Goal: Task Accomplishment & Management: Manage account settings

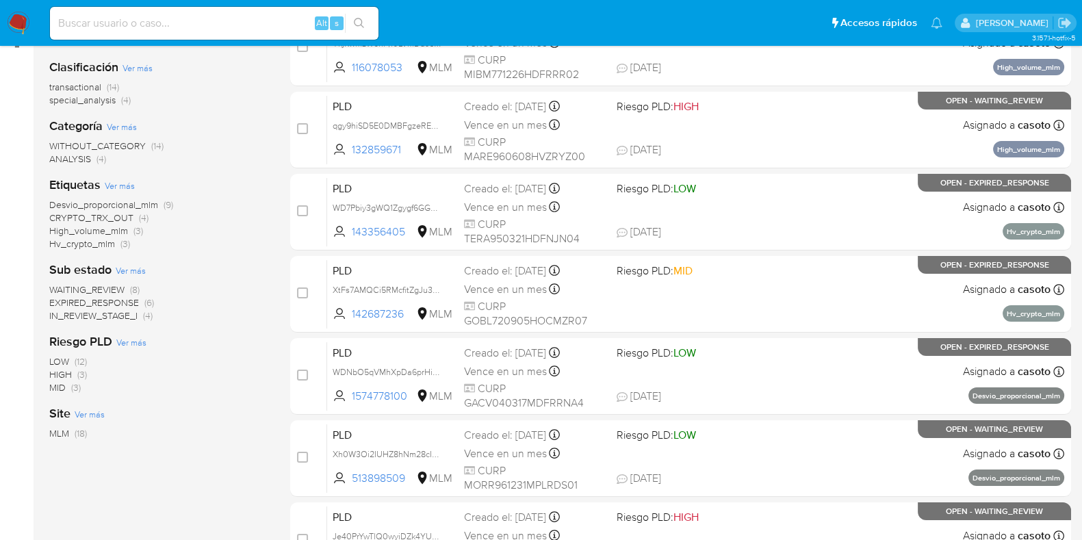
scroll to position [112, 0]
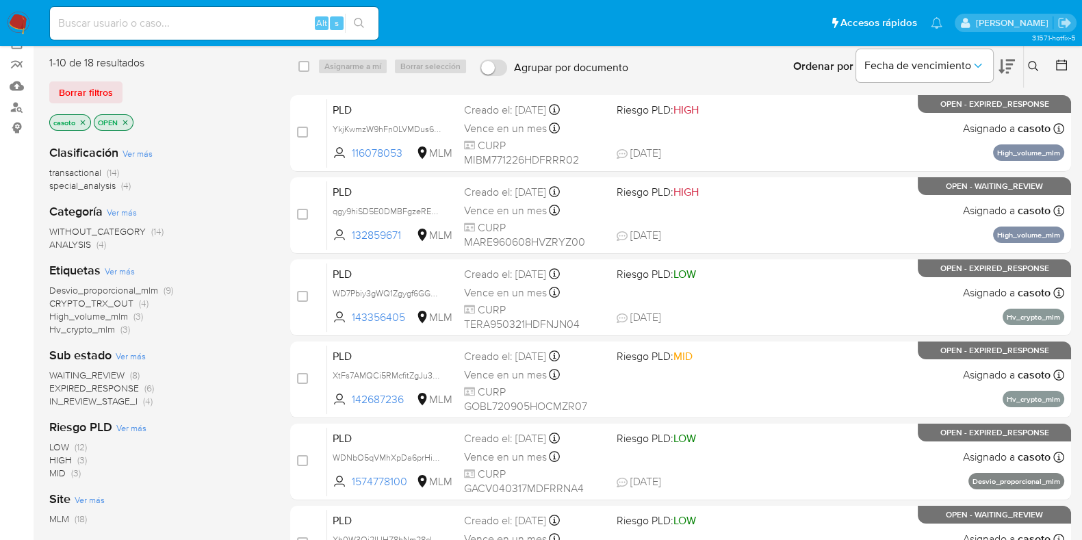
click at [146, 293] on span "Desvio_proporcional_mlm" at bounding box center [103, 290] width 109 height 14
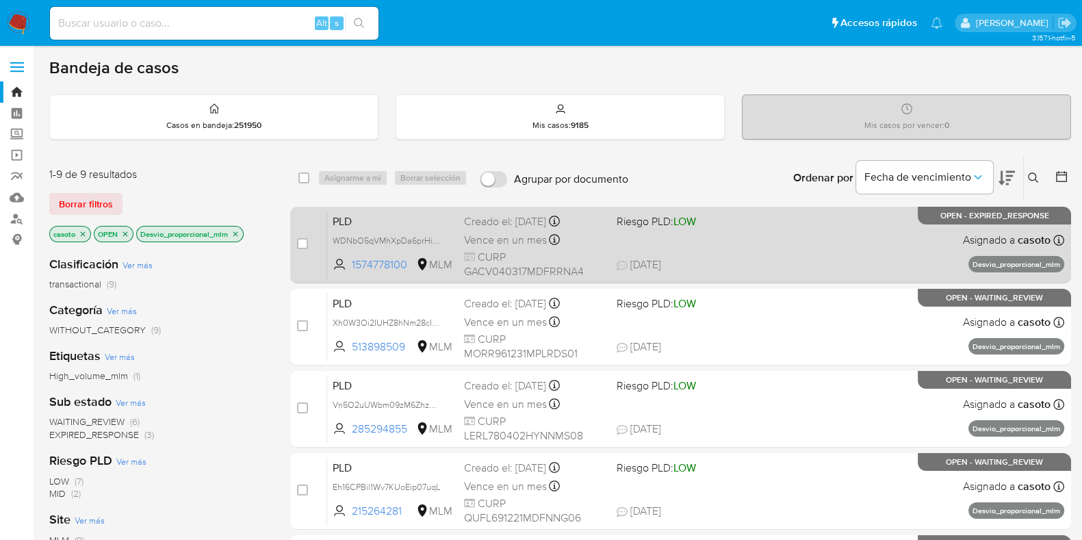
click at [774, 259] on span "28/08/2025 28/08/2025 16:26" at bounding box center [764, 264] width 294 height 15
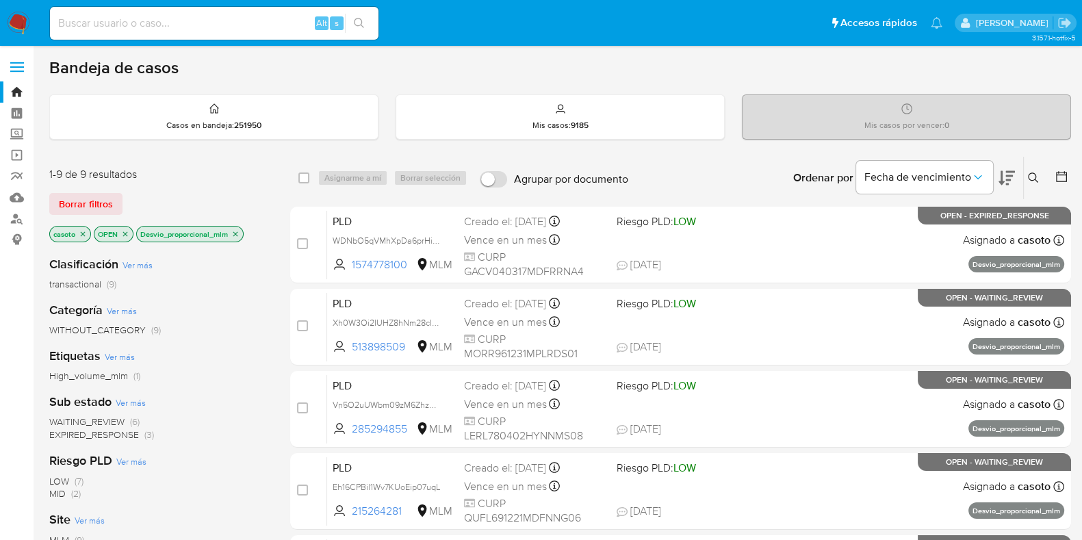
click at [1028, 173] on icon at bounding box center [1033, 178] width 11 height 11
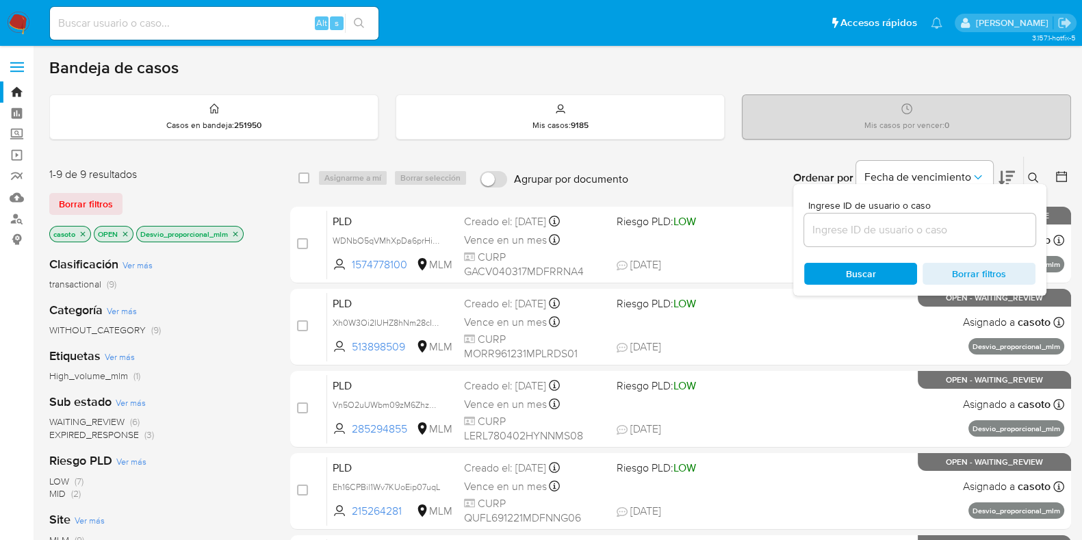
click at [862, 229] on input at bounding box center [919, 230] width 231 height 18
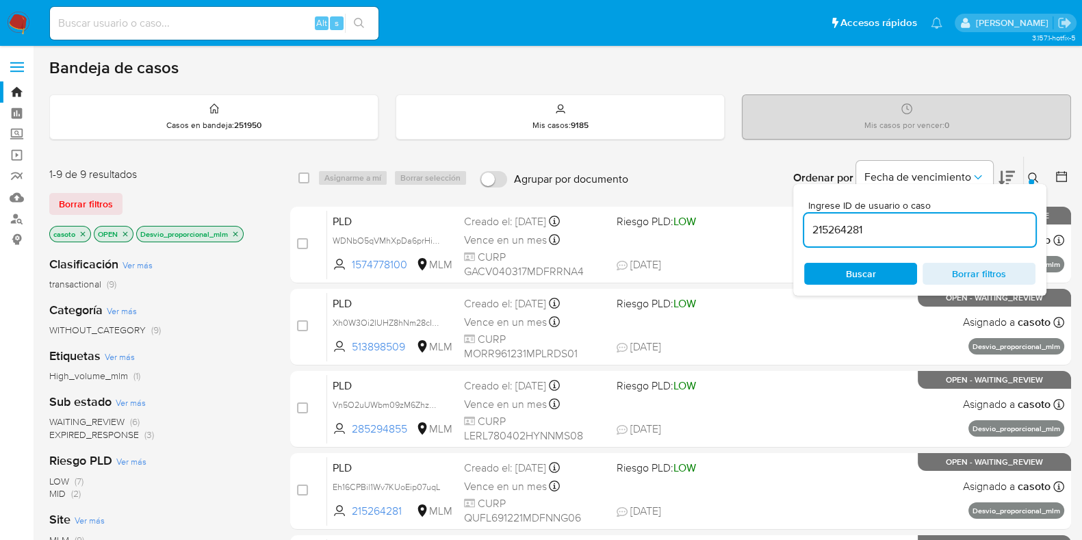
type input "215264281"
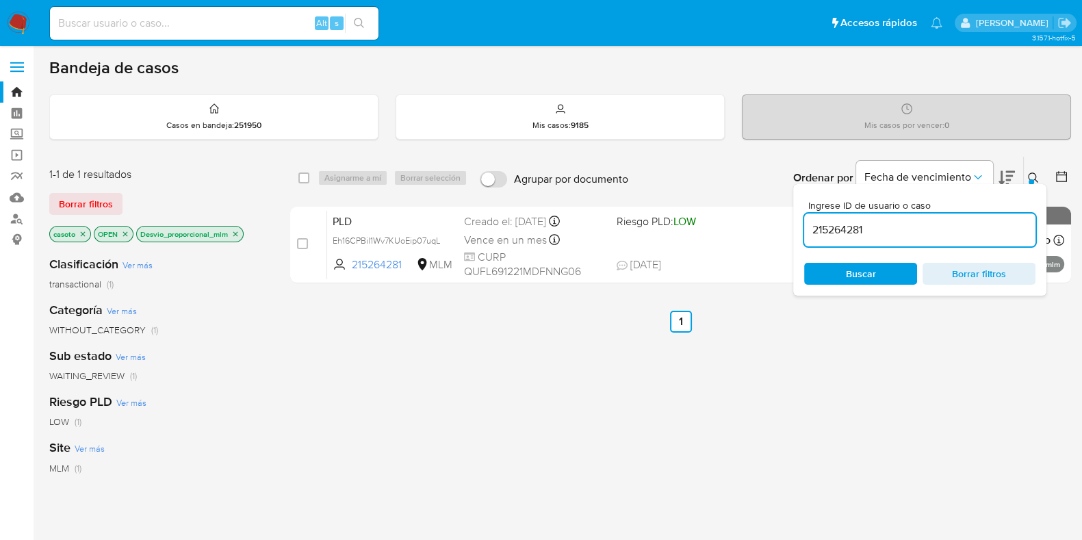
click at [1029, 173] on icon at bounding box center [1033, 178] width 11 height 11
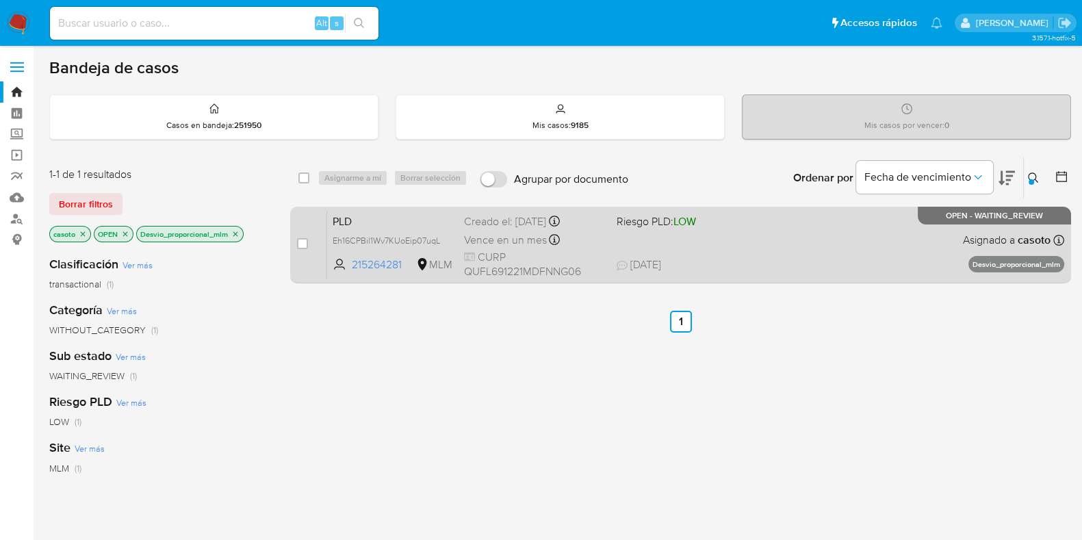
click at [844, 247] on div "PLD Eh16CPBil1Wv7KUoEip07uqL 215264281 MLM Riesgo PLD: LOW Creado el: 12/08/202…" at bounding box center [695, 244] width 737 height 69
drag, startPoint x: 303, startPoint y: 247, endPoint x: 310, endPoint y: 229, distance: 19.7
click at [302, 247] on input "checkbox" at bounding box center [302, 243] width 11 height 11
checkbox input "true"
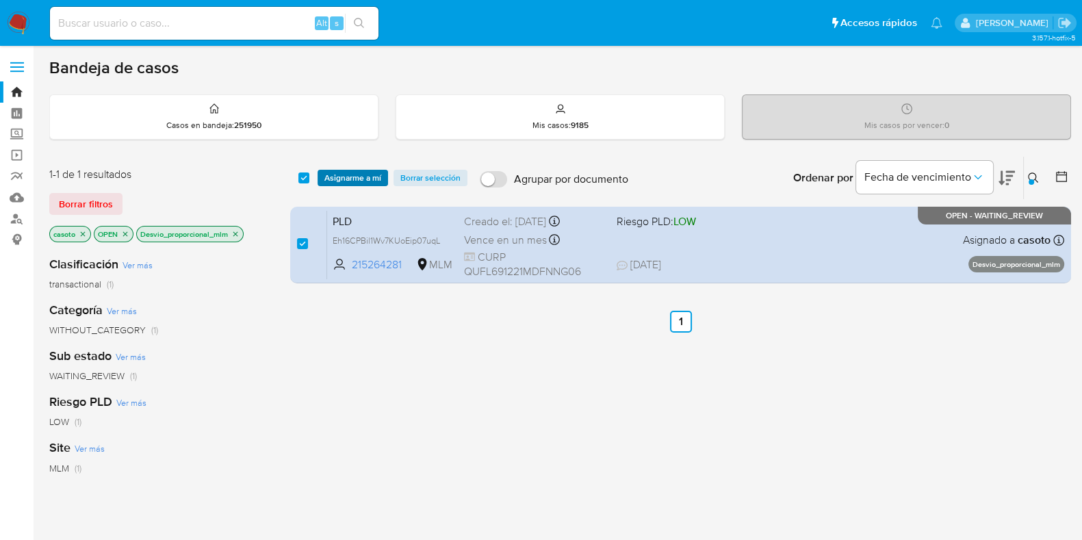
click at [344, 185] on span "Asignarme a mí" at bounding box center [353, 178] width 57 height 14
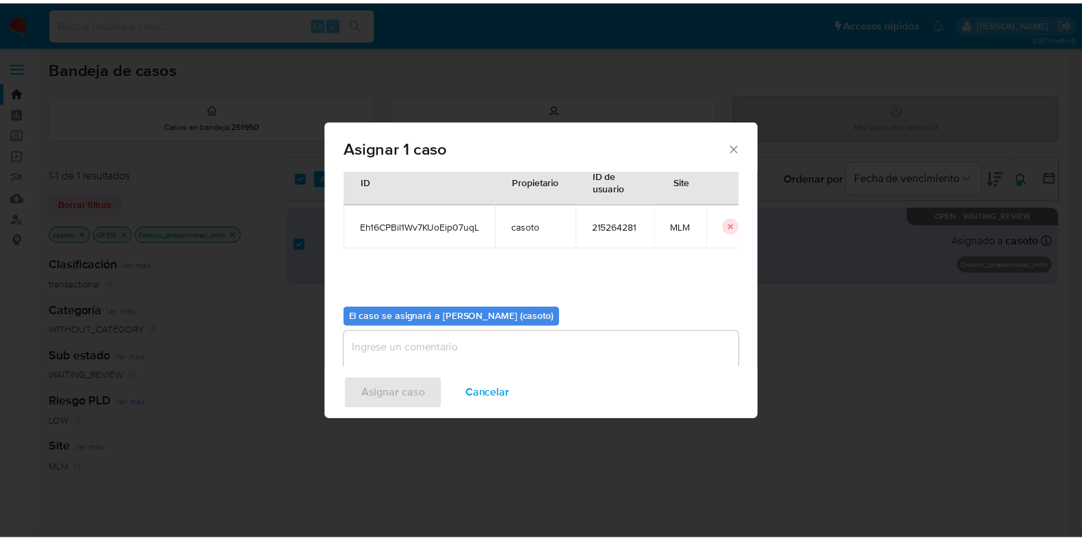
scroll to position [71, 0]
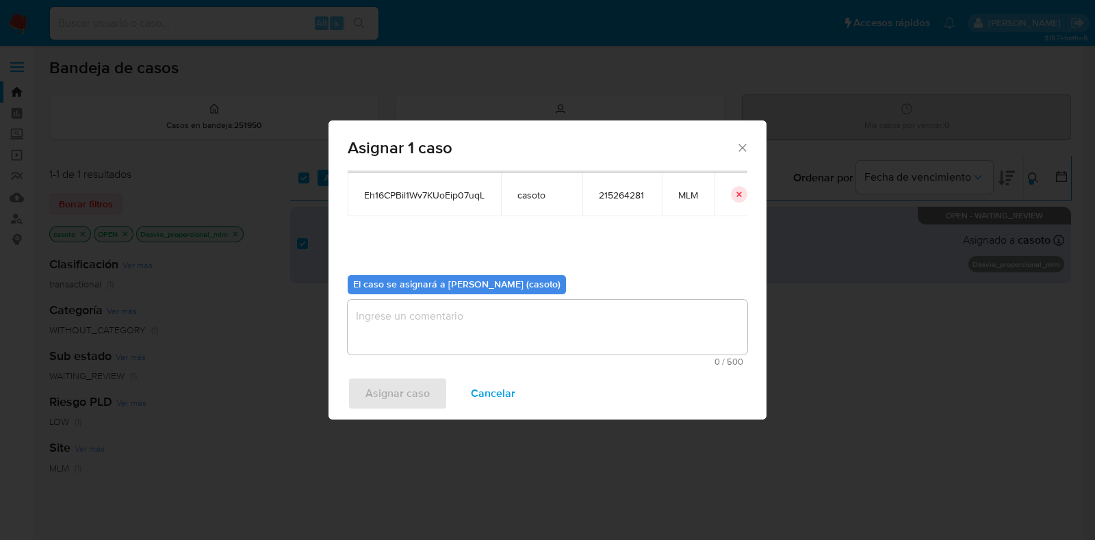
click at [404, 321] on textarea "assign-modal" at bounding box center [548, 327] width 400 height 55
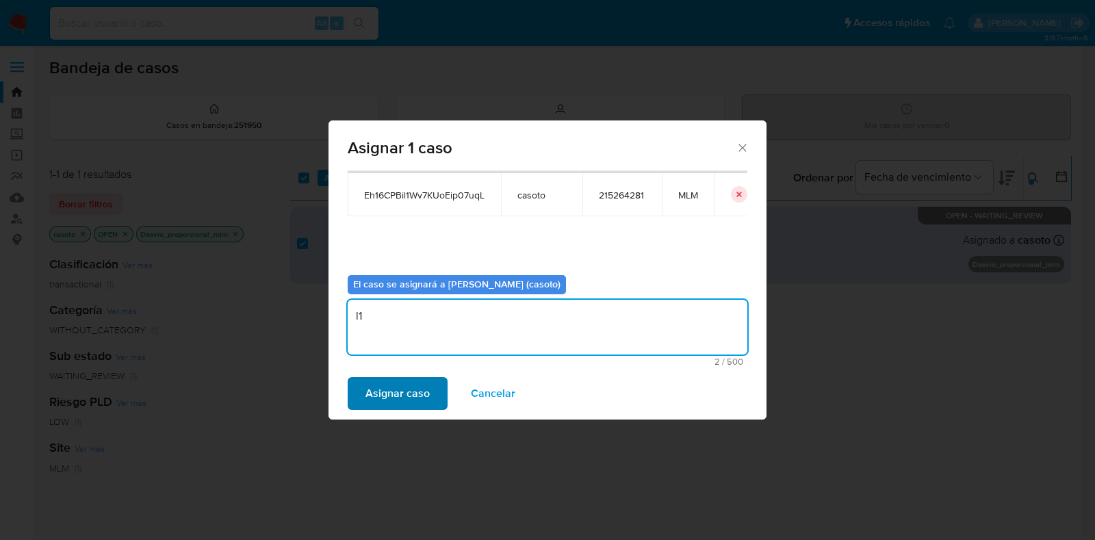
type textarea "l1"
click at [398, 384] on span "Asignar caso" at bounding box center [398, 394] width 64 height 30
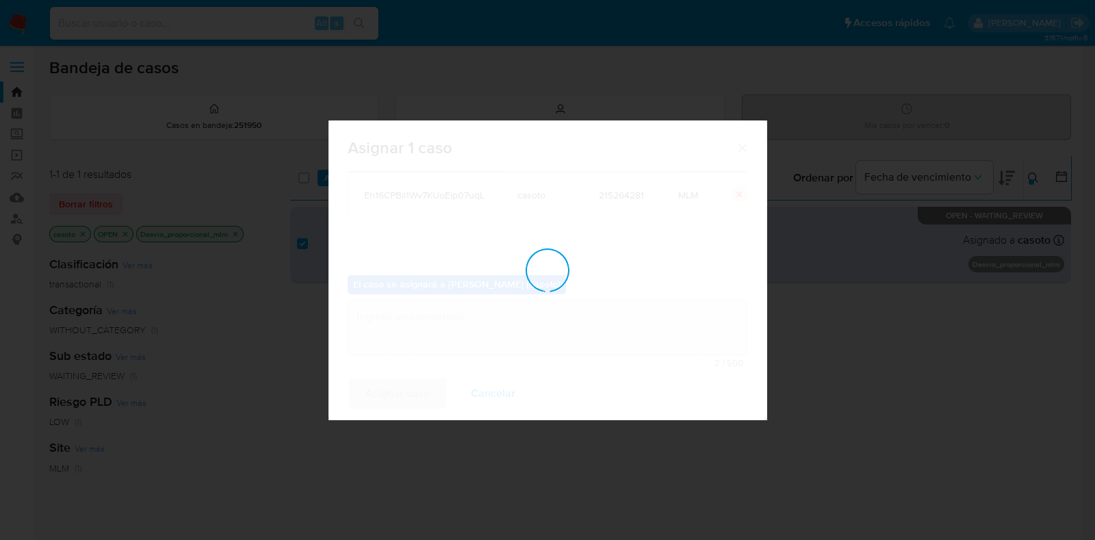
checkbox input "false"
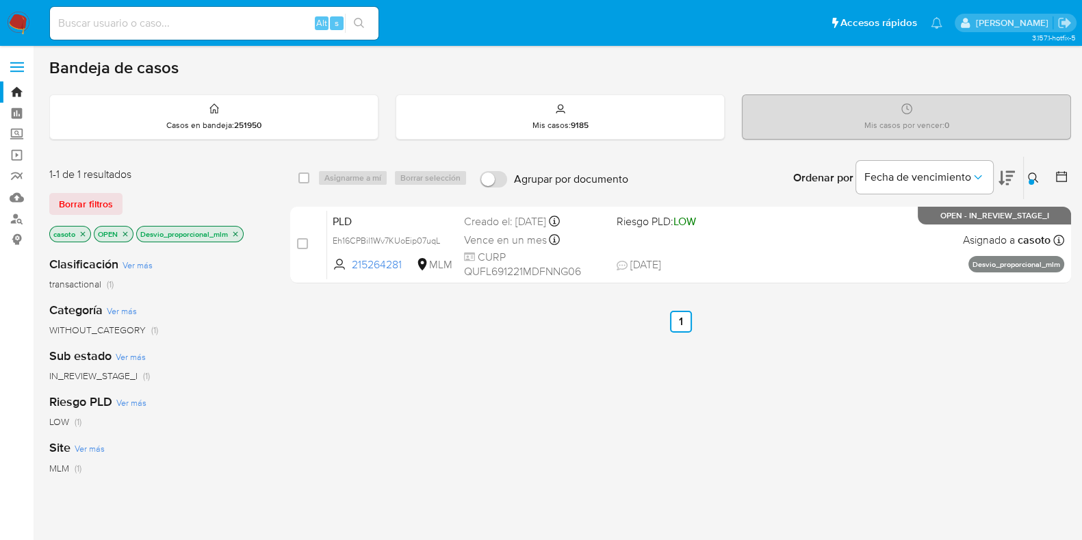
click at [1032, 179] on div at bounding box center [1031, 181] width 5 height 5
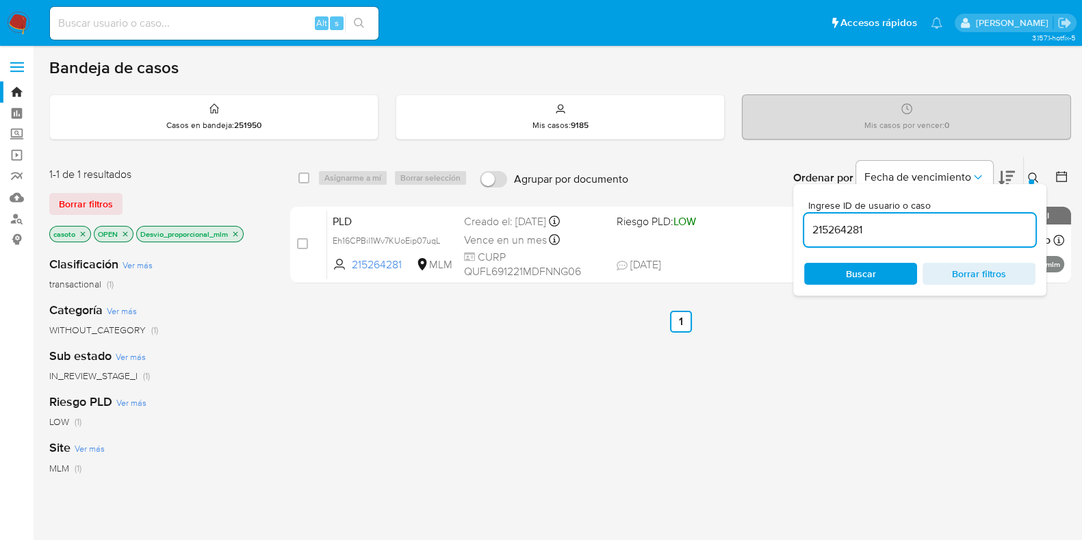
click at [861, 231] on input "215264281" at bounding box center [919, 230] width 231 height 18
type input "376272810"
click at [1035, 185] on div "Ingrese ID de usuario o caso 376272810 Buscar Borrar filtros" at bounding box center [920, 240] width 253 height 112
click at [1030, 176] on icon at bounding box center [1033, 178] width 11 height 11
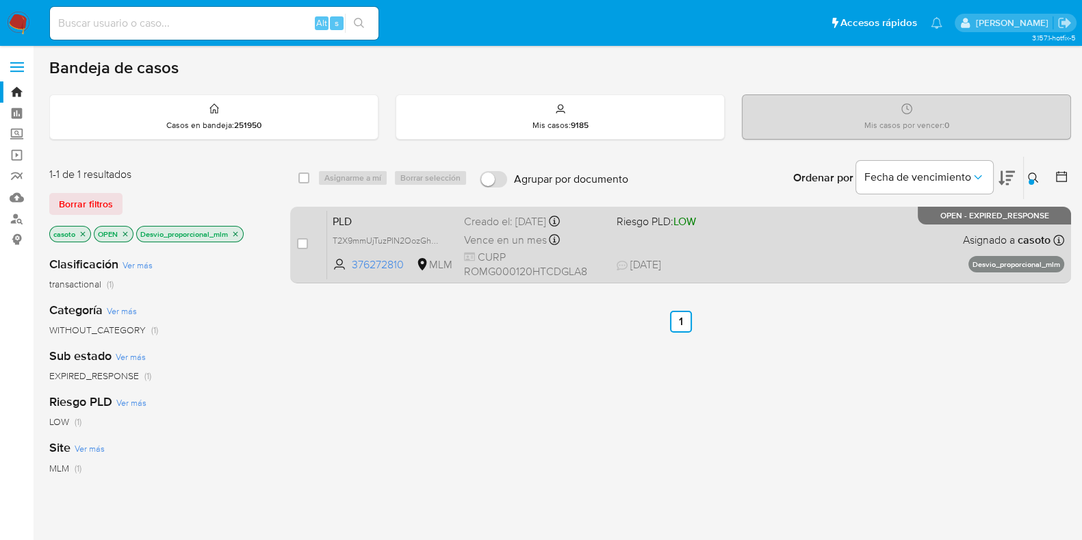
click at [776, 257] on span "27/08/2025 27/08/2025 17:22" at bounding box center [764, 264] width 294 height 15
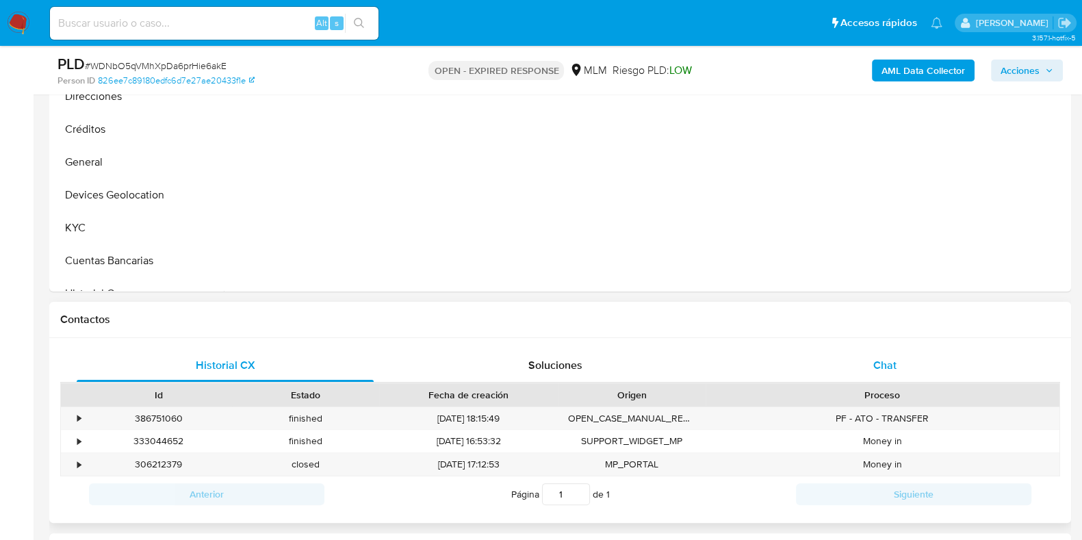
scroll to position [428, 0]
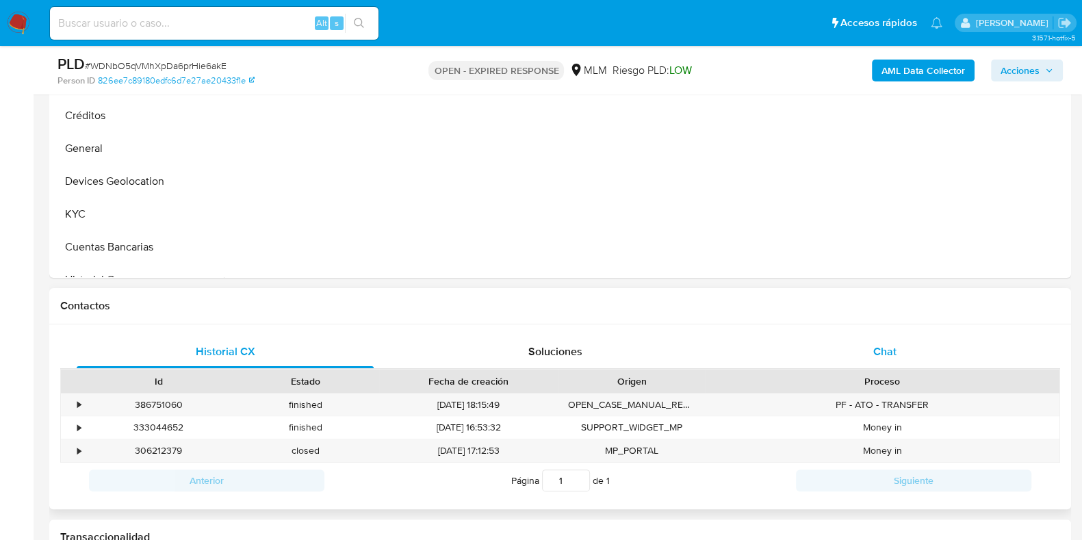
click at [874, 353] on span "Chat" at bounding box center [885, 352] width 23 height 16
select select "10"
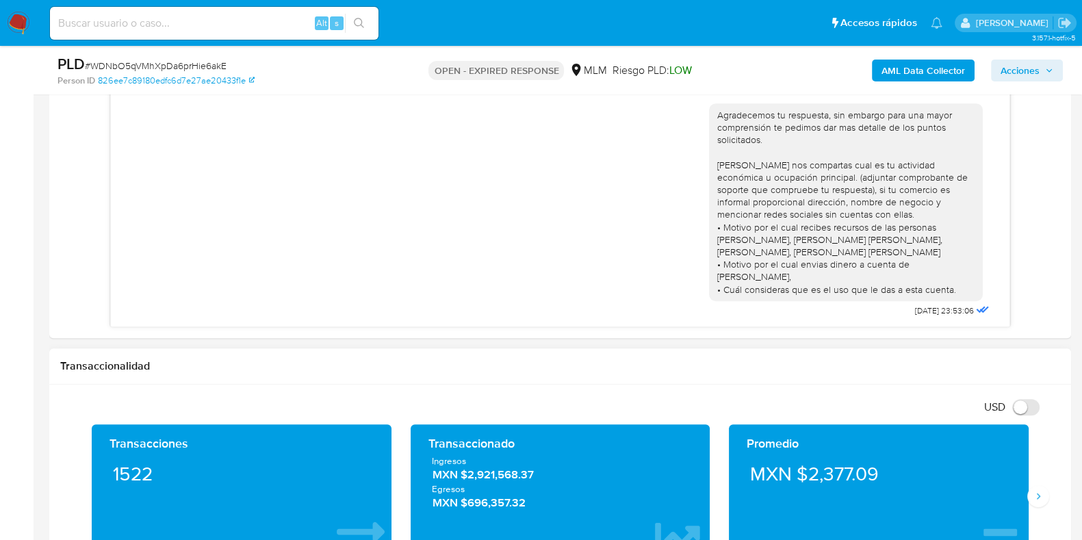
scroll to position [1027, 0]
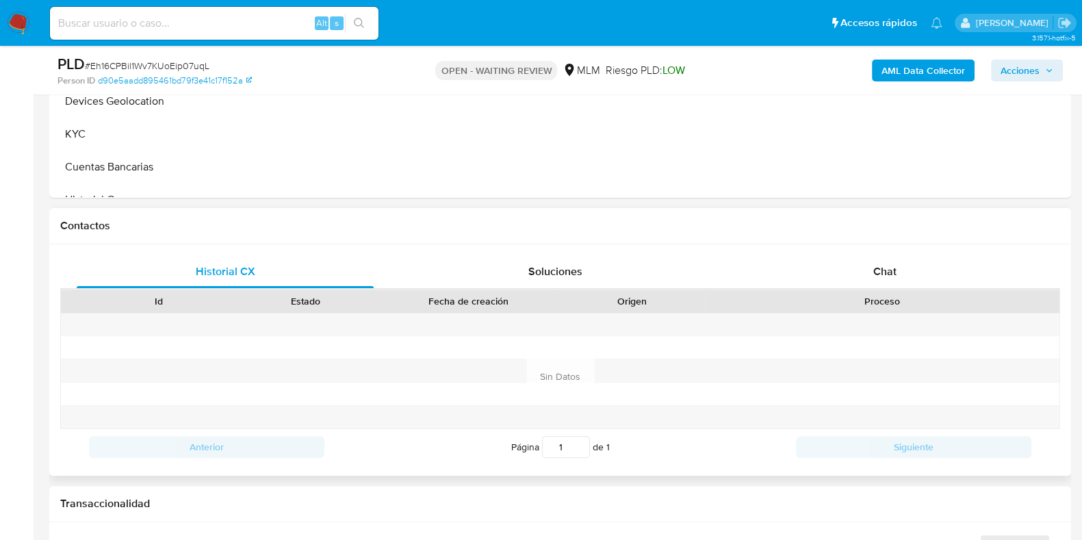
scroll to position [513, 0]
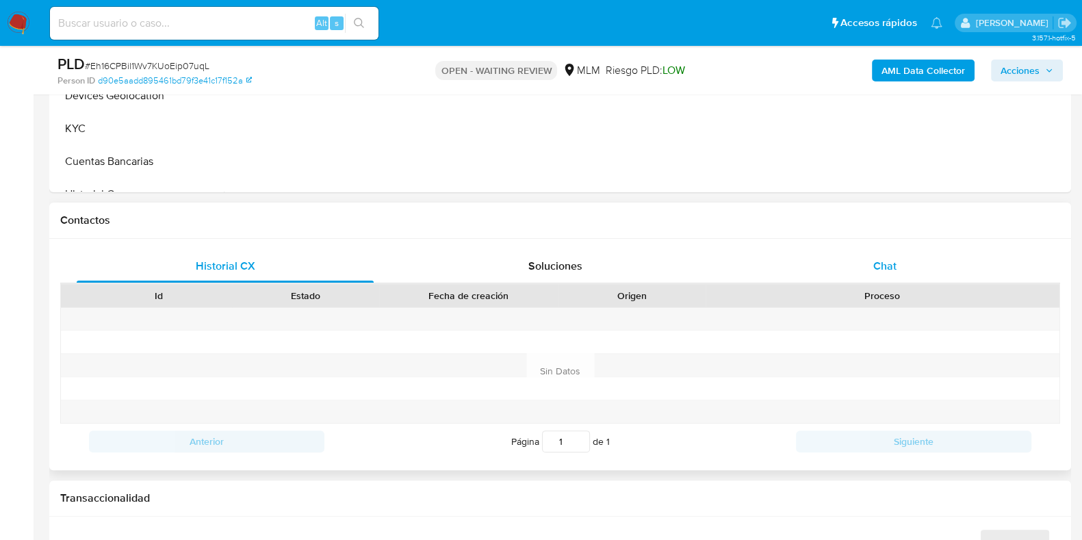
click at [882, 260] on span "Chat" at bounding box center [885, 266] width 23 height 16
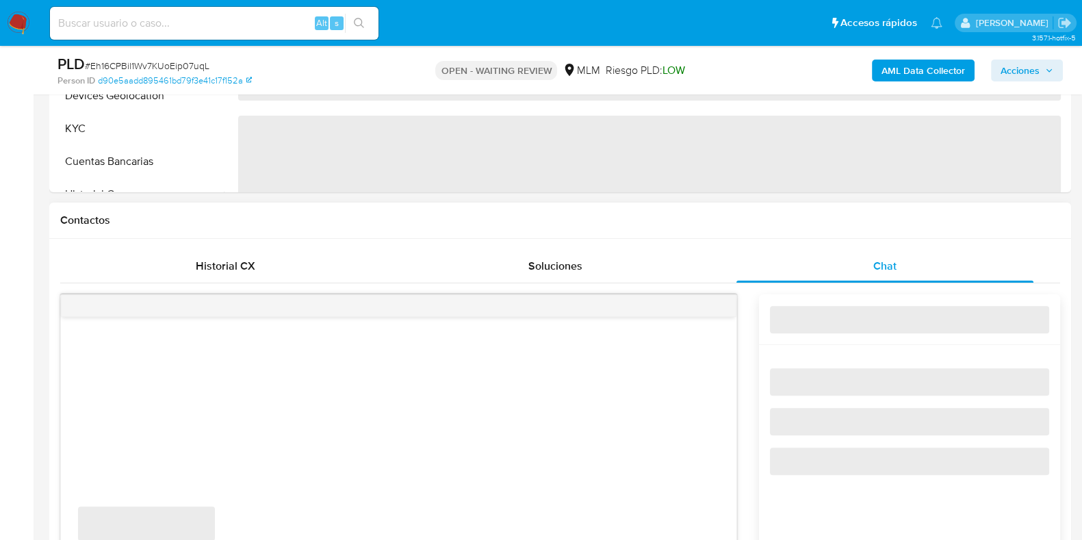
select select "10"
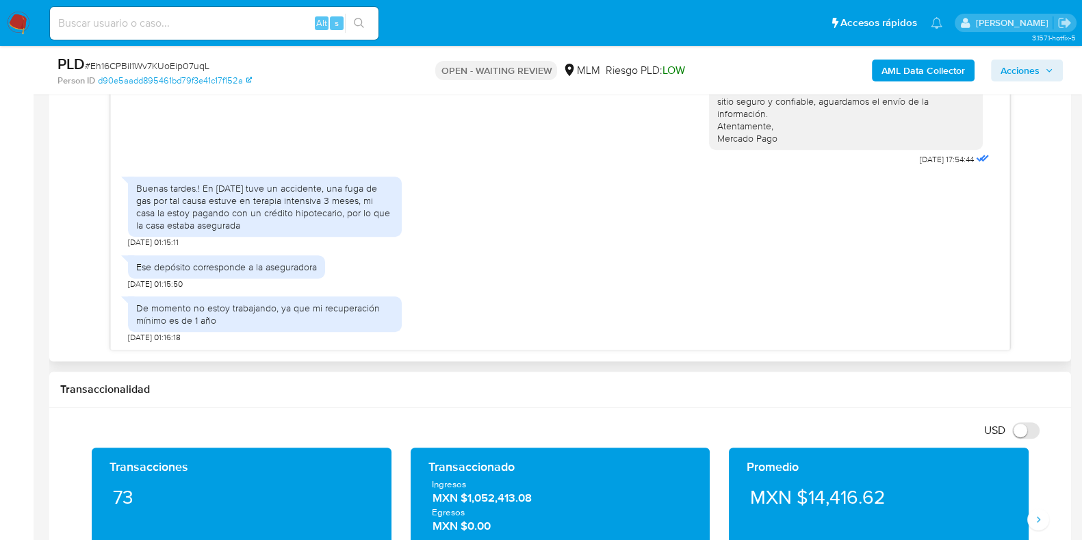
scroll to position [684, 0]
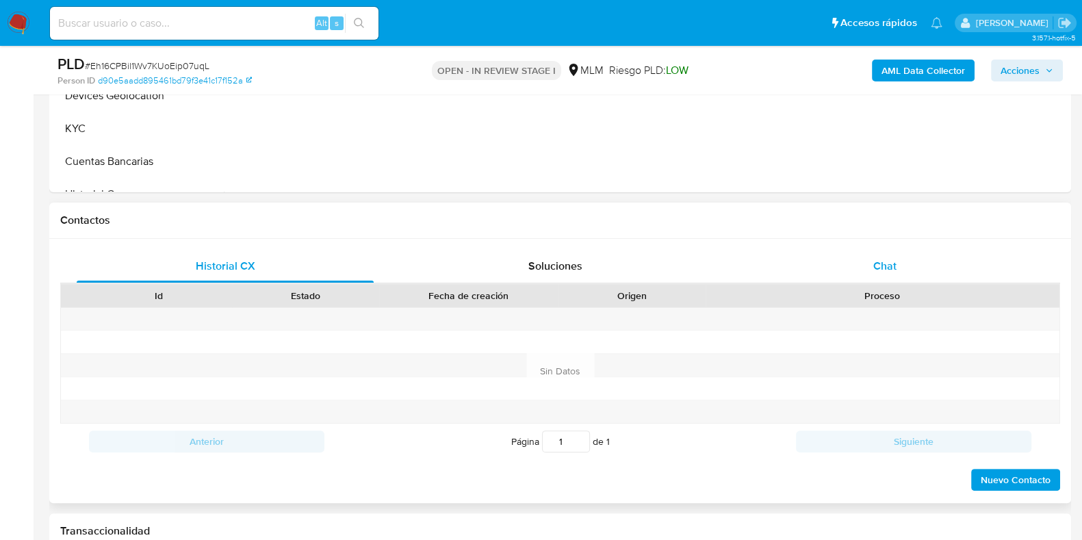
click at [906, 259] on div "Chat" at bounding box center [885, 266] width 297 height 33
select select "10"
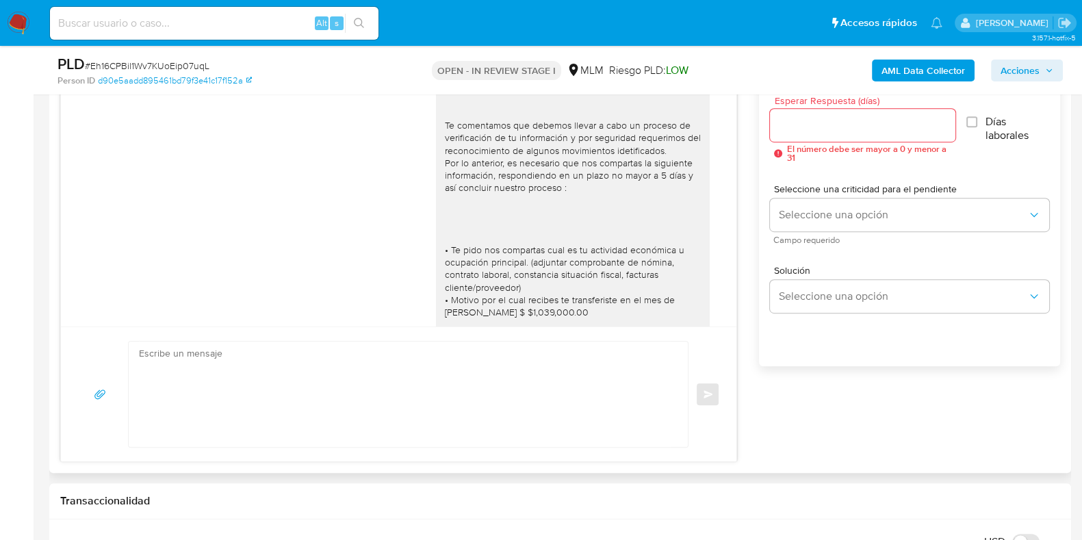
scroll to position [346, 0]
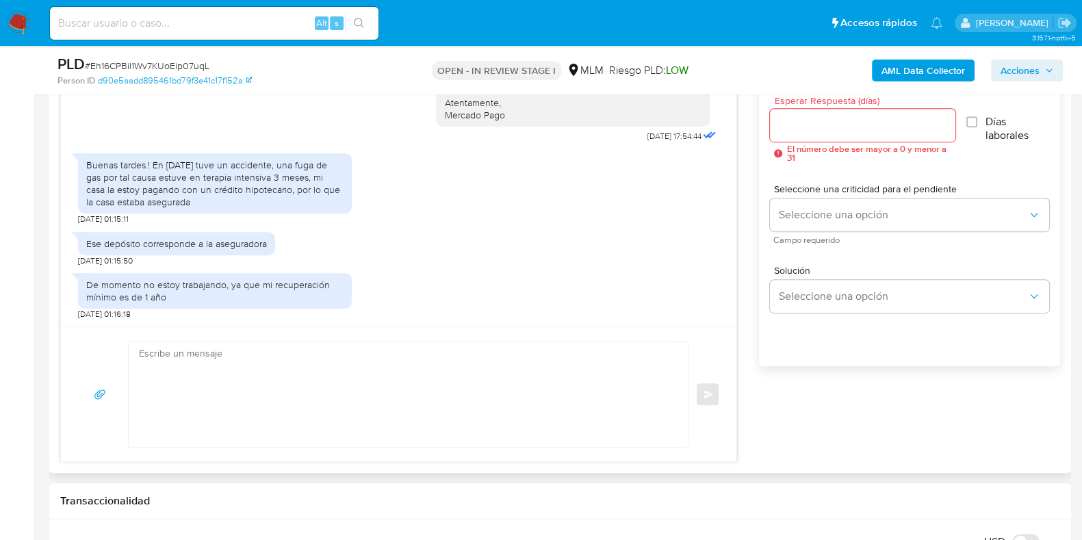
click at [533, 364] on textarea at bounding box center [405, 394] width 532 height 105
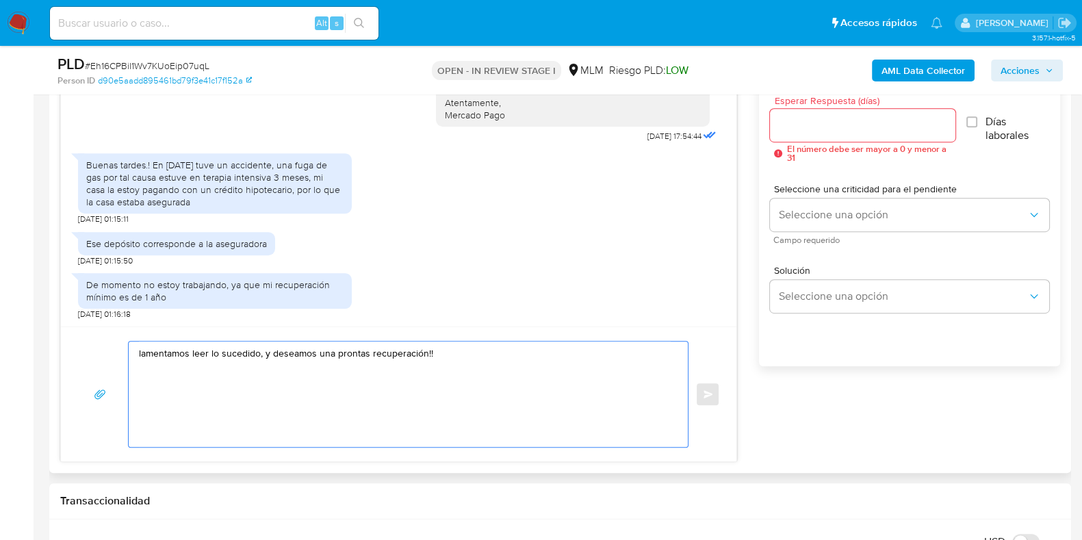
click at [366, 353] on textarea "lamentamos leer lo sucedido, y deseamos una prontas recuperación!!" at bounding box center [405, 394] width 532 height 105
click at [468, 357] on textarea "lamentamos leer lo sucedido, y deseamos una pronta recuperación!!" at bounding box center [405, 394] width 532 height 105
click at [397, 376] on textarea "lamentamos leer lo sucedido, y deseamos una pronta recuperación!!, para complet…" at bounding box center [405, 394] width 532 height 105
paste textarea "Para adjuntar los archivos presiona "Responder" > haz clic en el botón "Adjunta…"
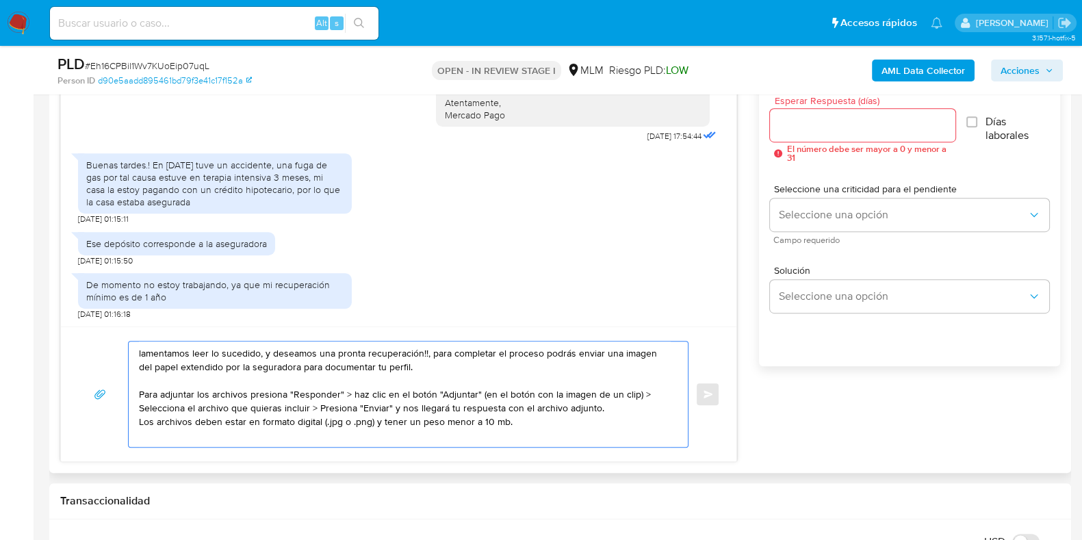
type textarea "lamentamos leer lo sucedido, y deseamos una pronta recuperación!!, para complet…"
click at [829, 122] on input "Esperar Respuesta (días)" at bounding box center [862, 125] width 185 height 18
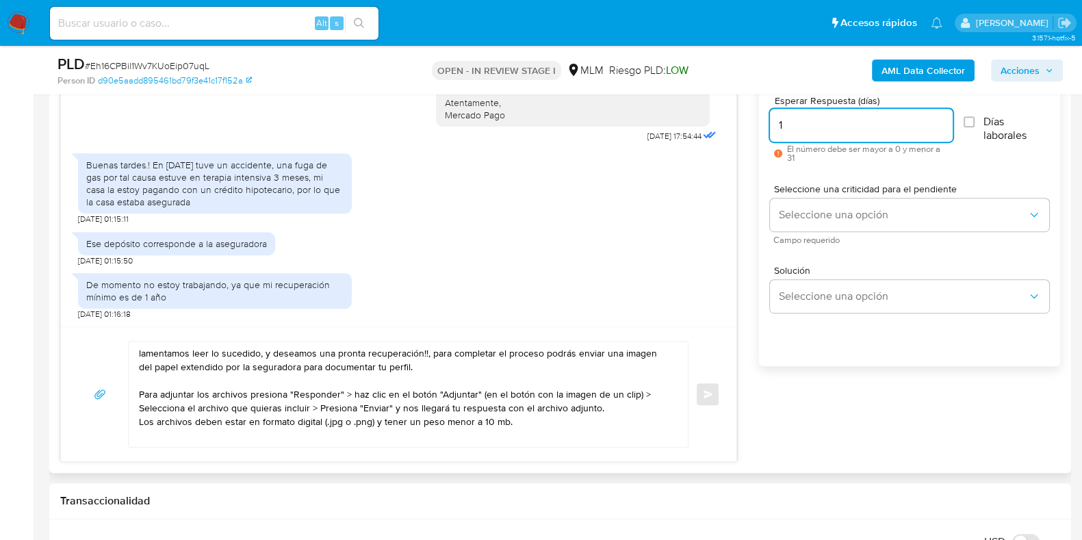
scroll to position [684, 0]
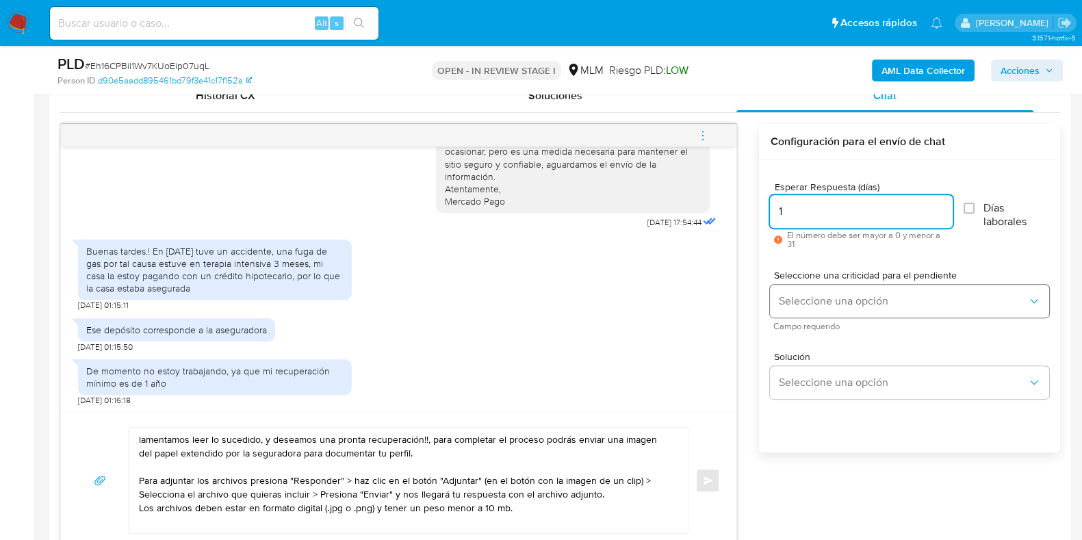
type input "1"
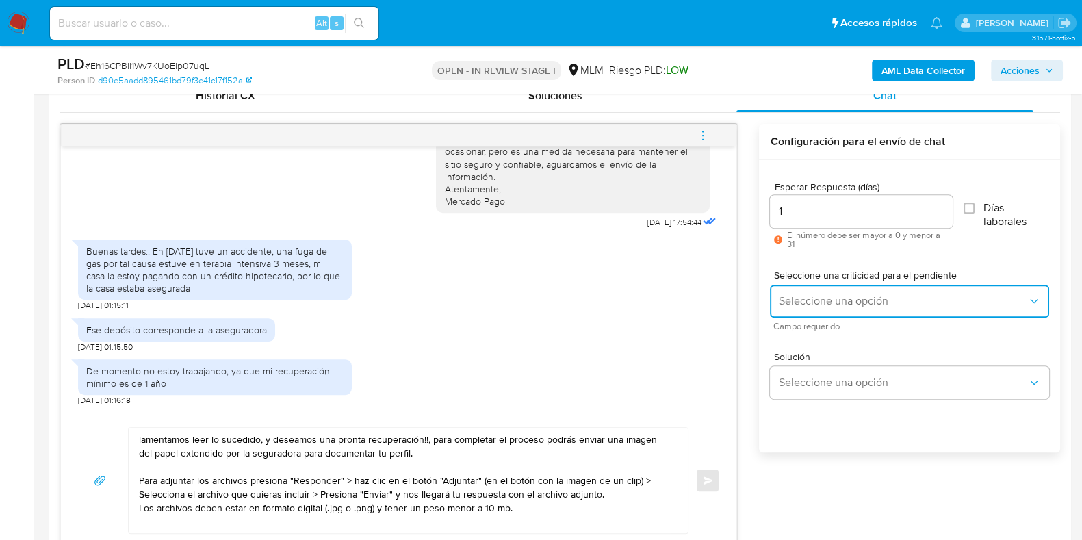
click at [826, 298] on span "Seleccione una opción" at bounding box center [902, 301] width 249 height 14
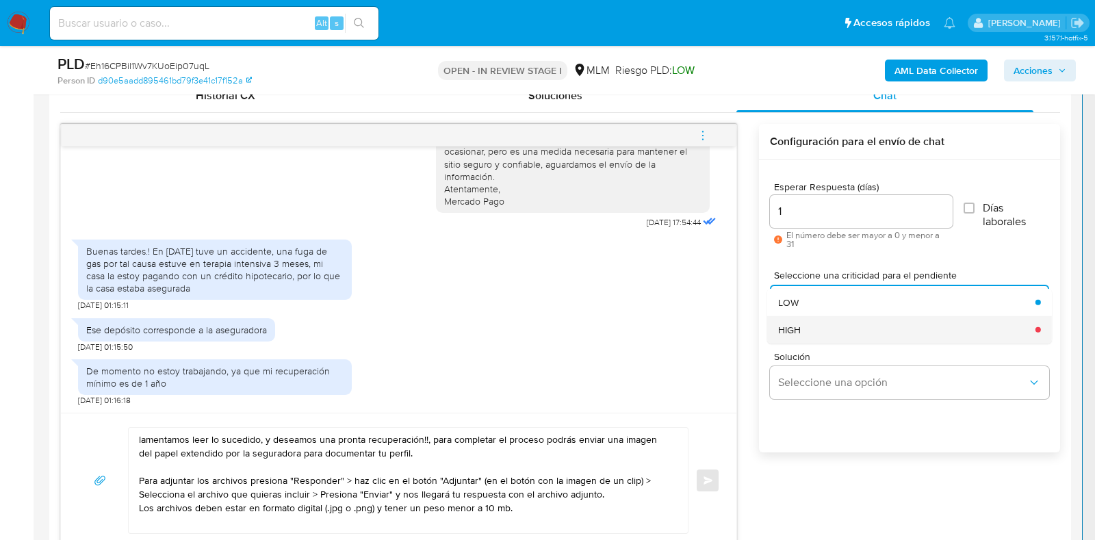
click at [807, 329] on div "HIGH" at bounding box center [902, 329] width 249 height 27
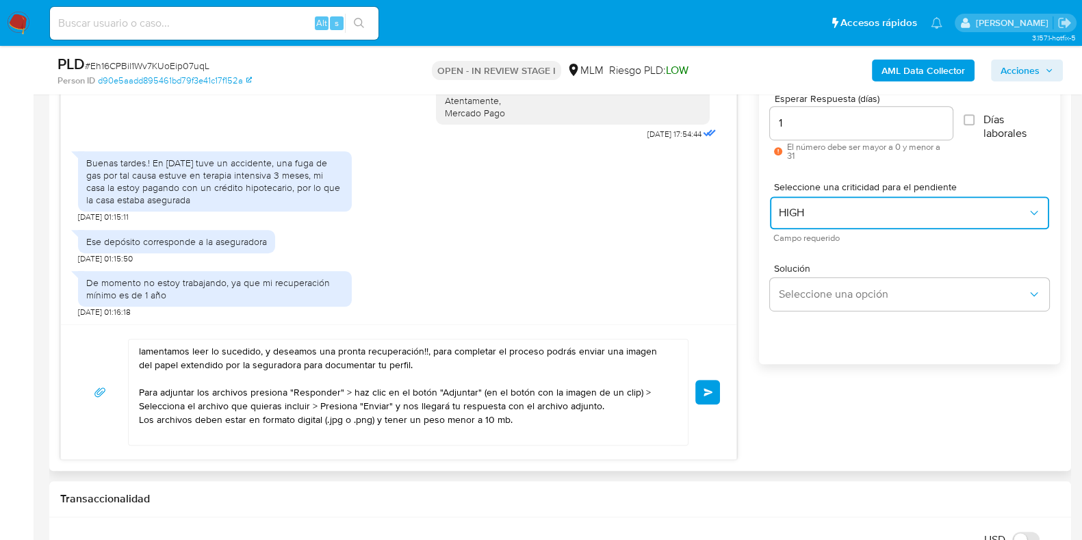
scroll to position [941, 0]
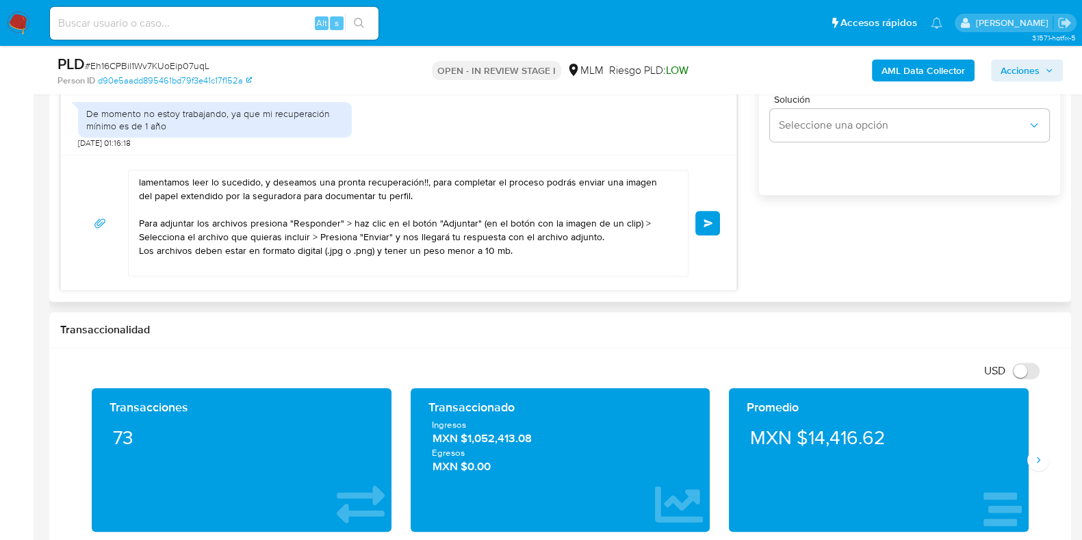
click at [431, 186] on textarea "lamentamos leer lo sucedido, y deseamos una pronta recuperación!!, para complet…" at bounding box center [405, 222] width 532 height 105
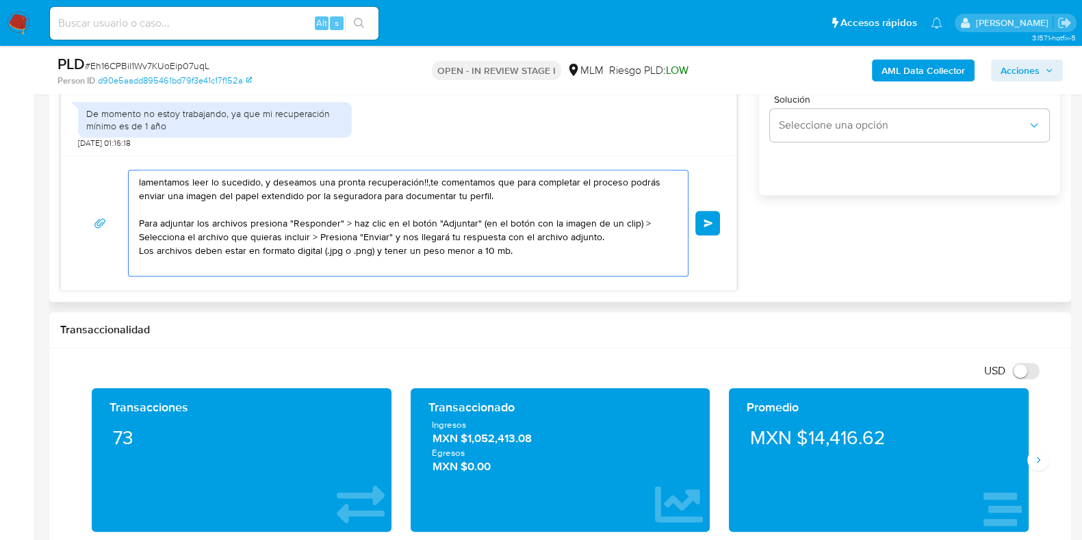
click at [626, 183] on textarea "lamentamos leer lo sucedido, y deseamos una pronta recuperación!!,te comentamos…" at bounding box center [405, 222] width 532 height 105
click at [527, 190] on textarea "lamentamos leer lo sucedido, y deseamos una pronta recuperación!!,te comentamos…" at bounding box center [405, 222] width 532 height 105
type textarea "lamentamos leer lo sucedido, y deseamos una pronta recuperación!!,te comentamos…"
click at [707, 229] on button "Enviar" at bounding box center [708, 223] width 25 height 25
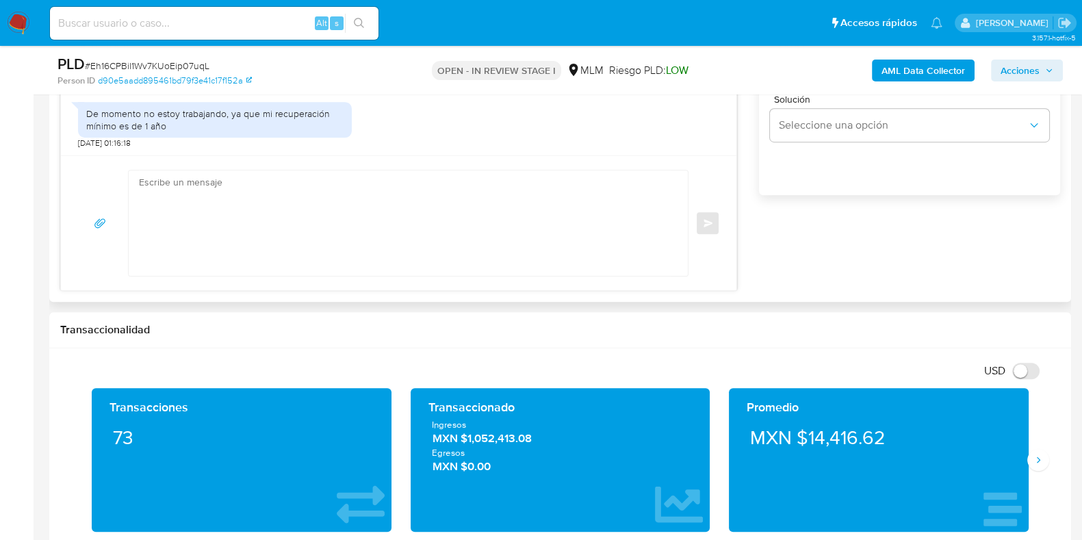
scroll to position [523, 0]
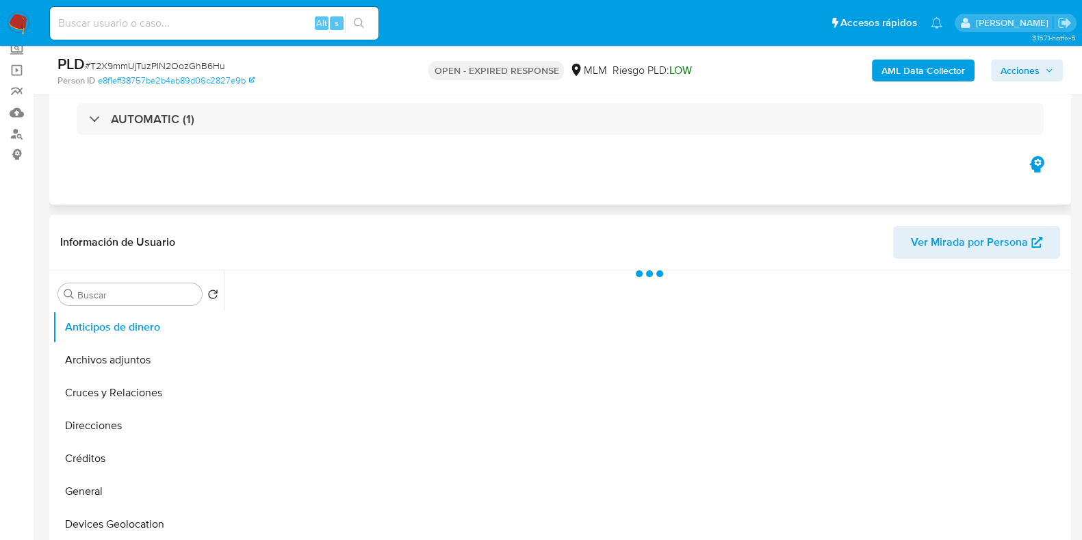
scroll to position [342, 0]
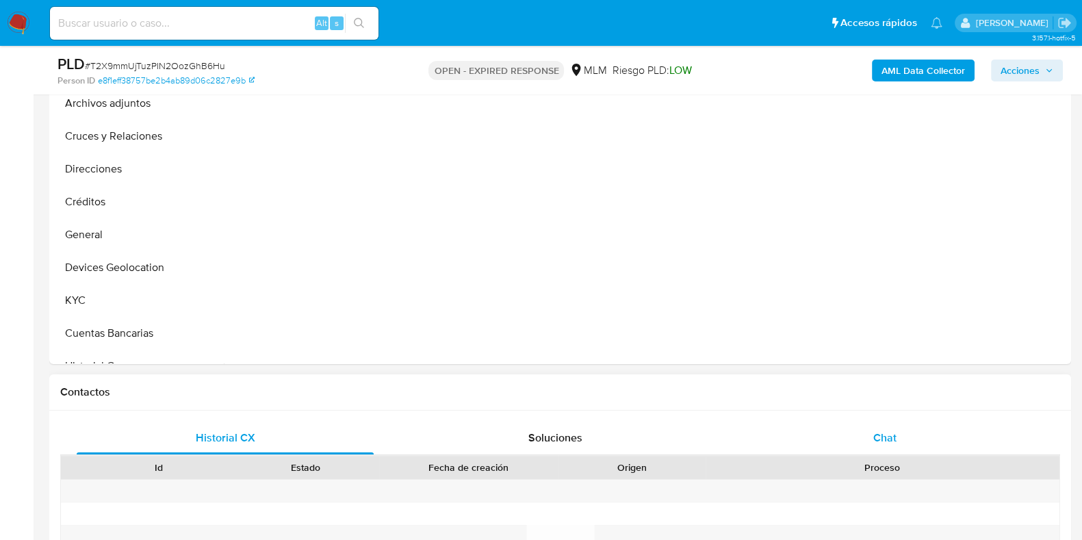
click at [893, 430] on span "Chat" at bounding box center [885, 438] width 23 height 16
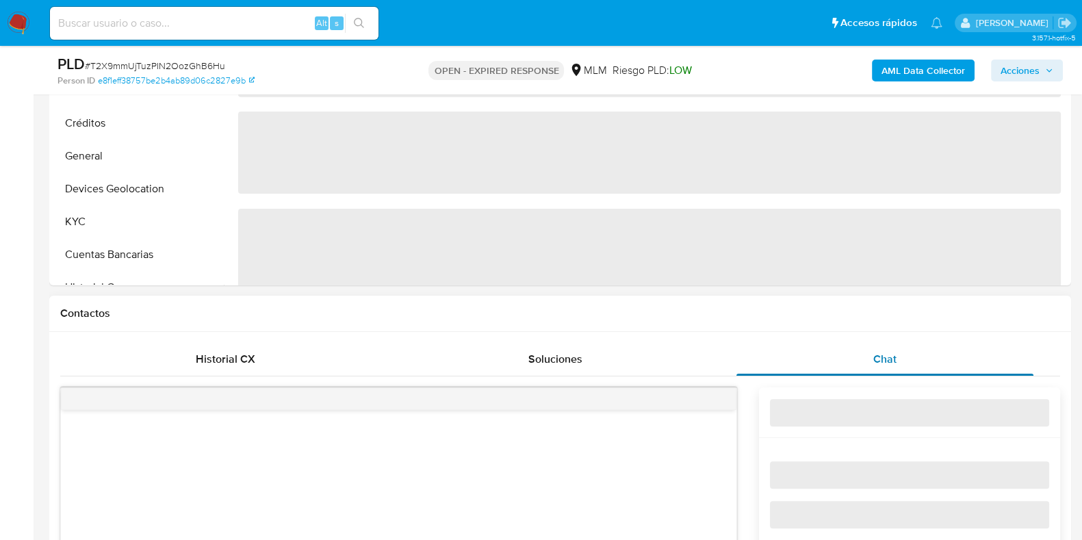
select select "10"
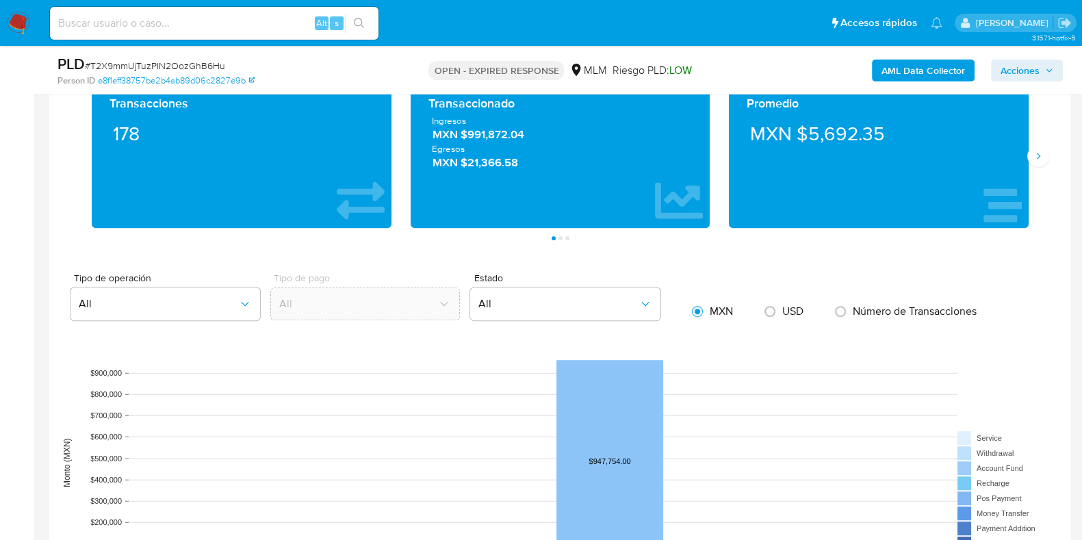
scroll to position [1369, 0]
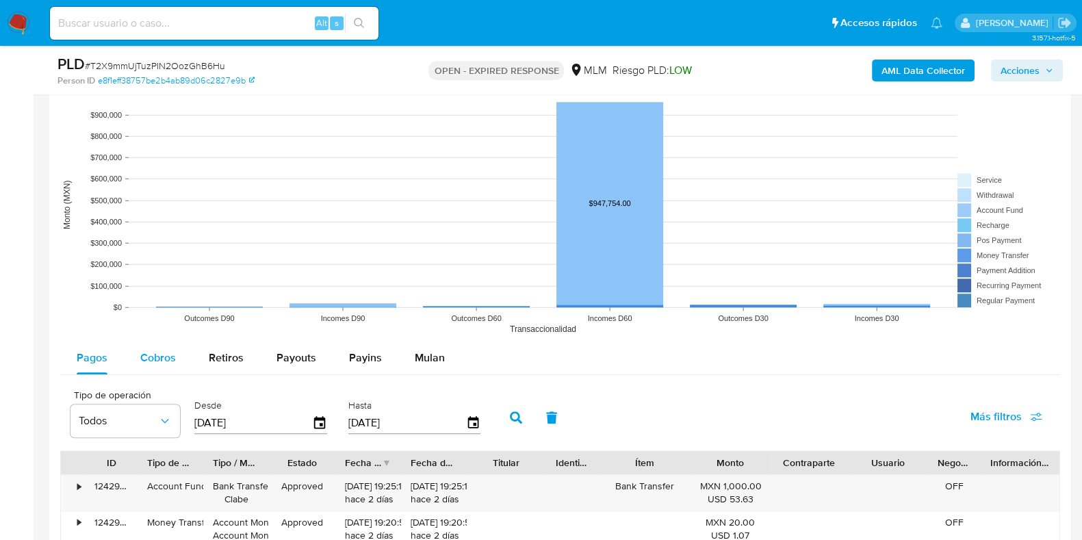
click at [151, 357] on span "Cobros" at bounding box center [158, 358] width 36 height 16
select select "10"
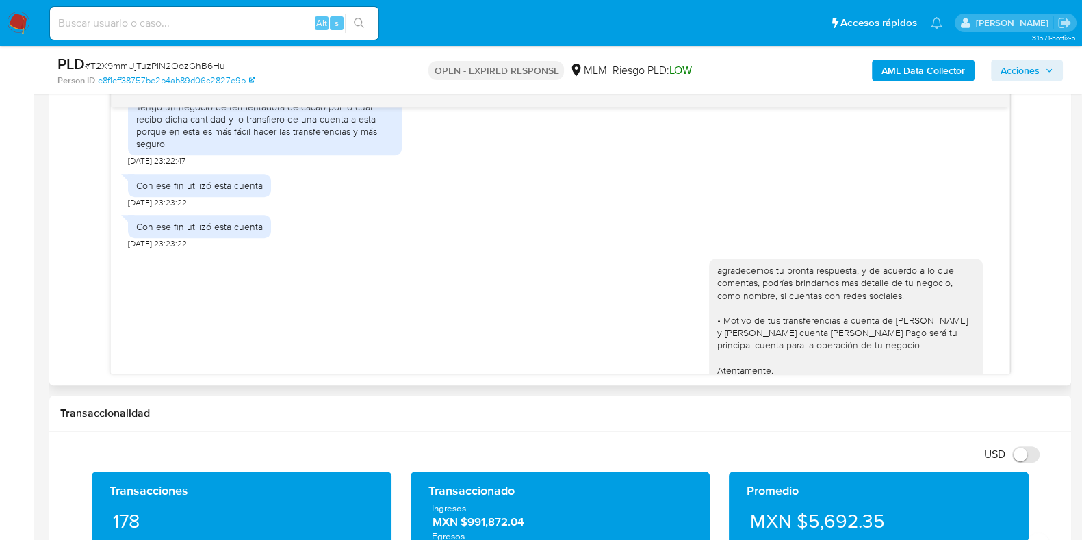
scroll to position [424, 0]
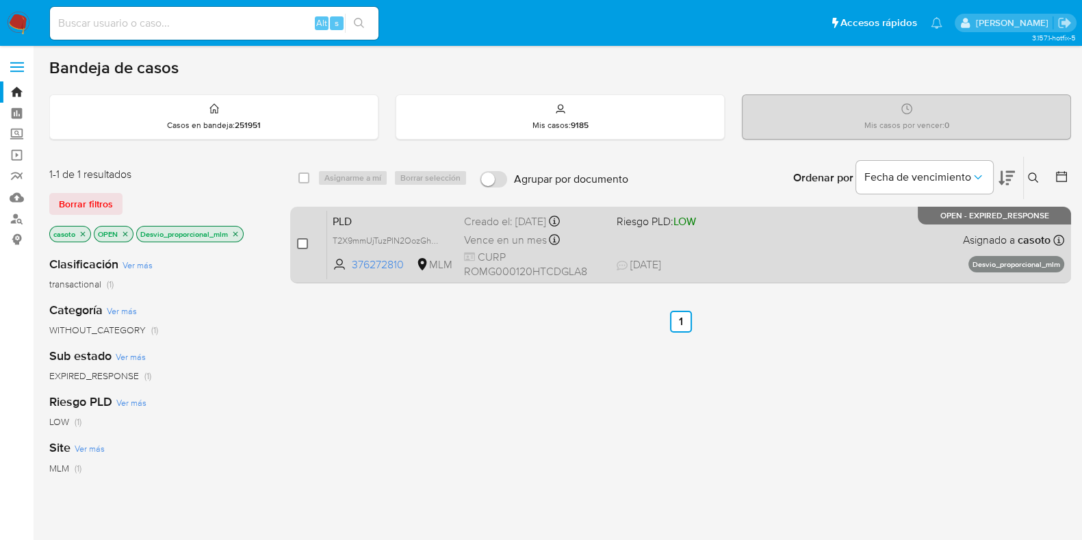
drag, startPoint x: 301, startPoint y: 243, endPoint x: 327, endPoint y: 224, distance: 32.9
click at [301, 243] on input "checkbox" at bounding box center [302, 243] width 11 height 11
checkbox input "true"
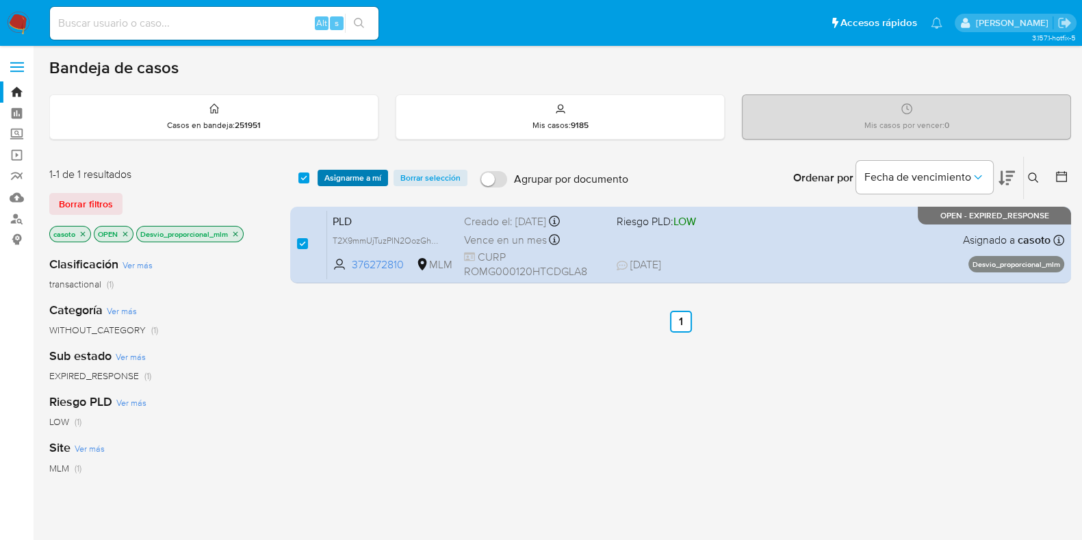
click at [346, 185] on span "Asignarme a mí" at bounding box center [353, 178] width 57 height 14
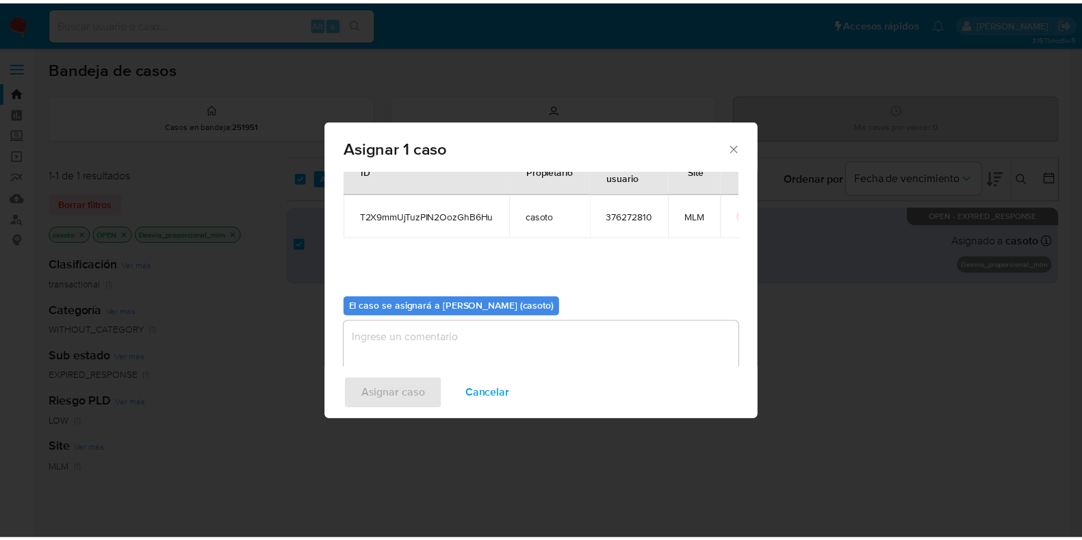
scroll to position [71, 0]
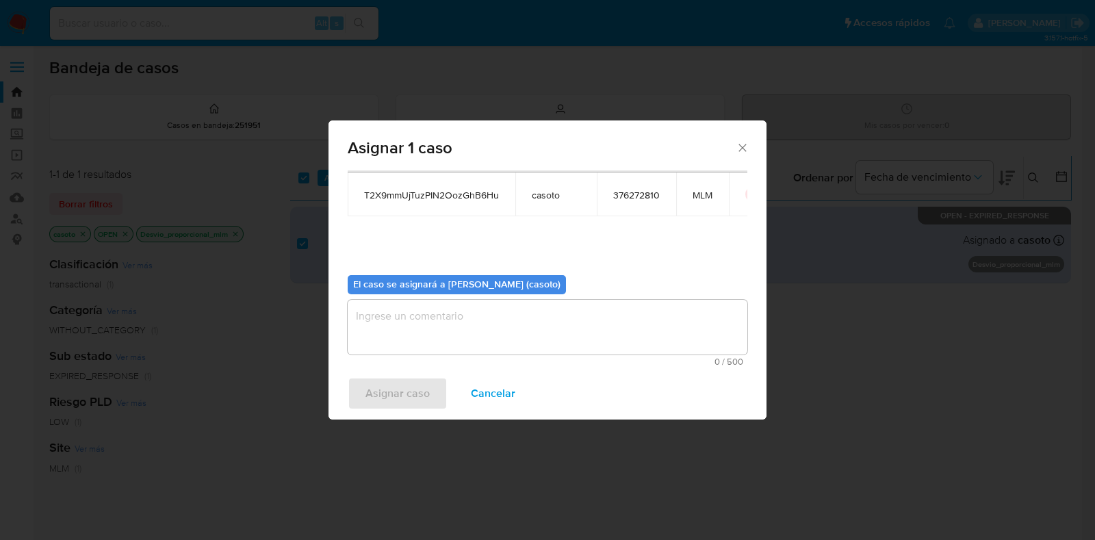
click at [394, 321] on textarea "assign-modal" at bounding box center [548, 327] width 400 height 55
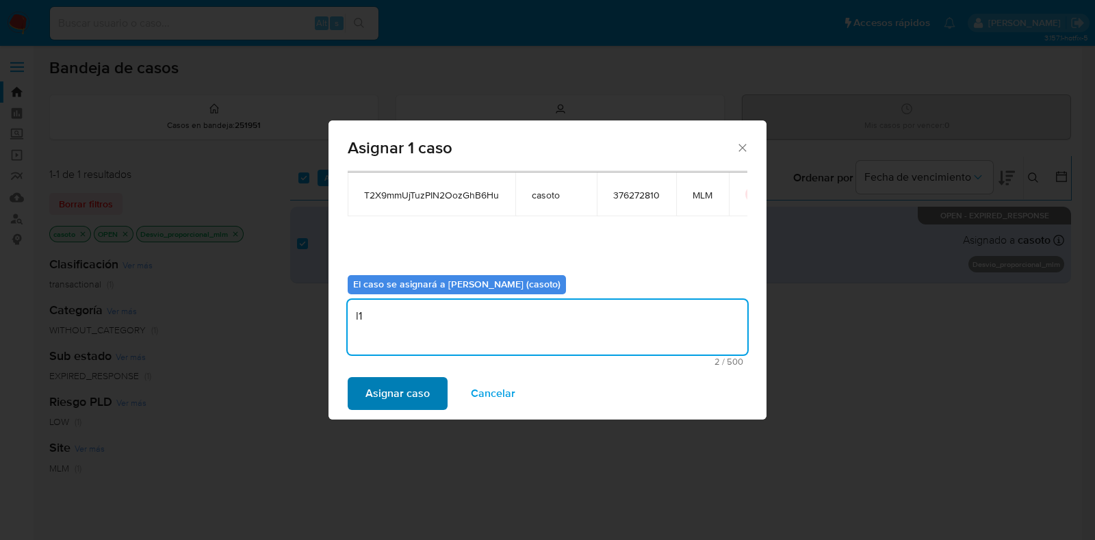
type textarea "l1"
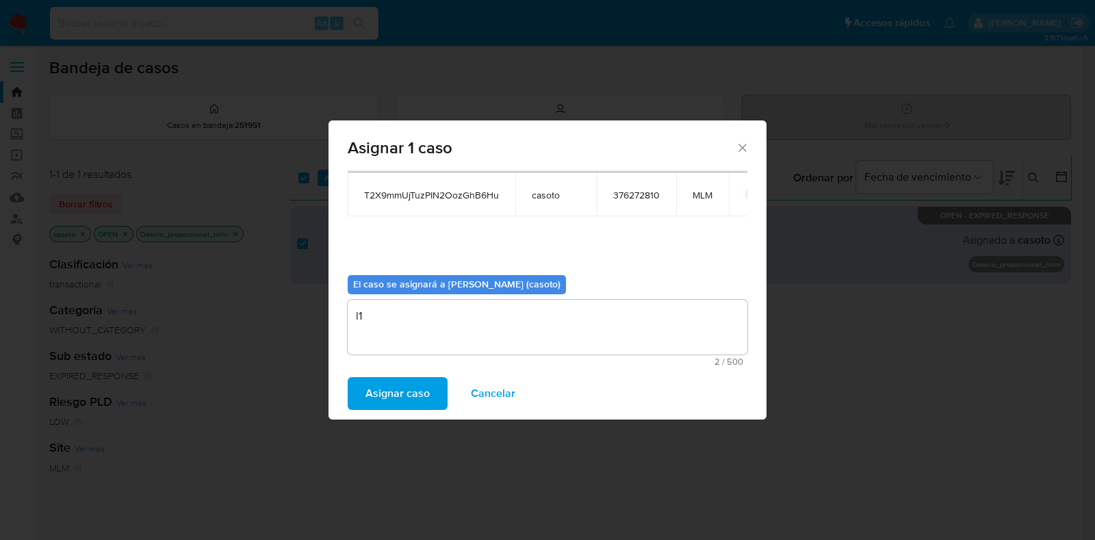
click at [403, 405] on span "Asignar caso" at bounding box center [398, 394] width 64 height 30
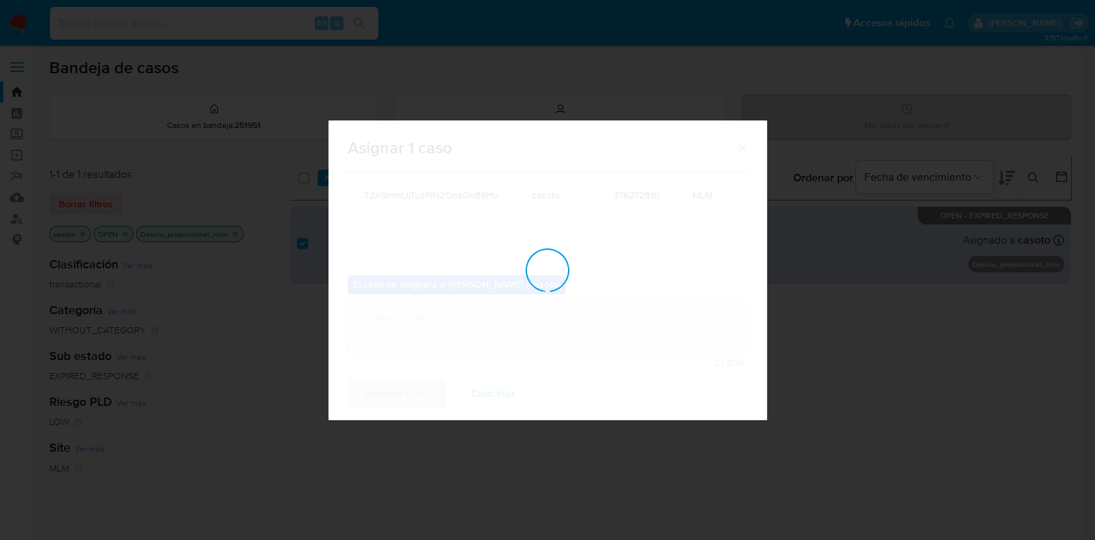
checkbox input "false"
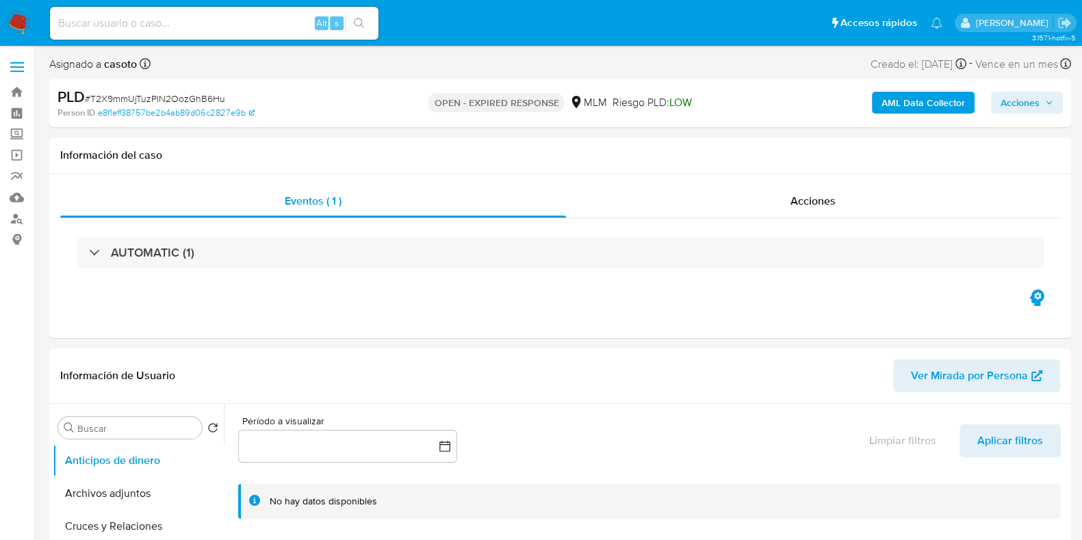
select select "10"
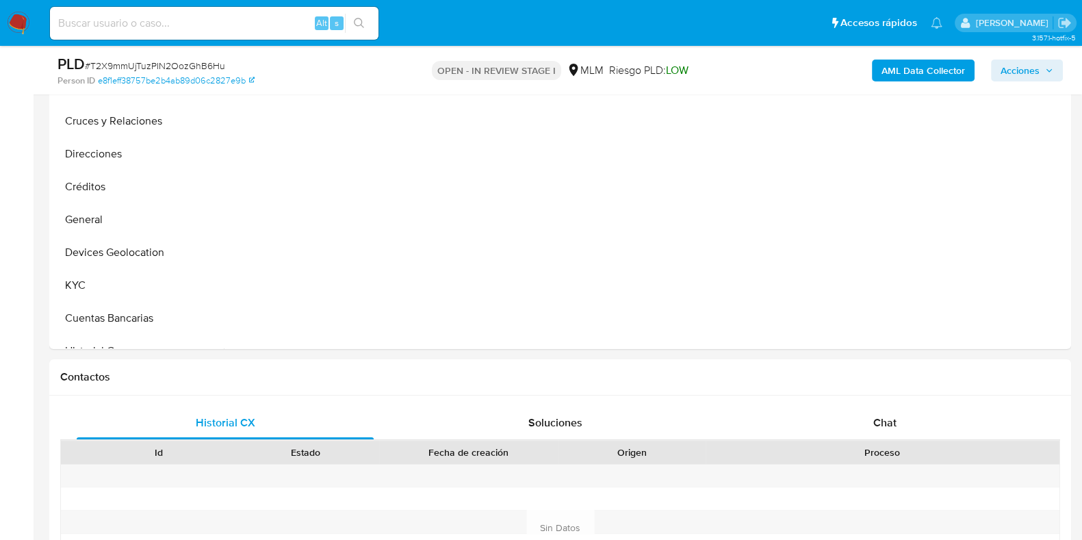
scroll to position [513, 0]
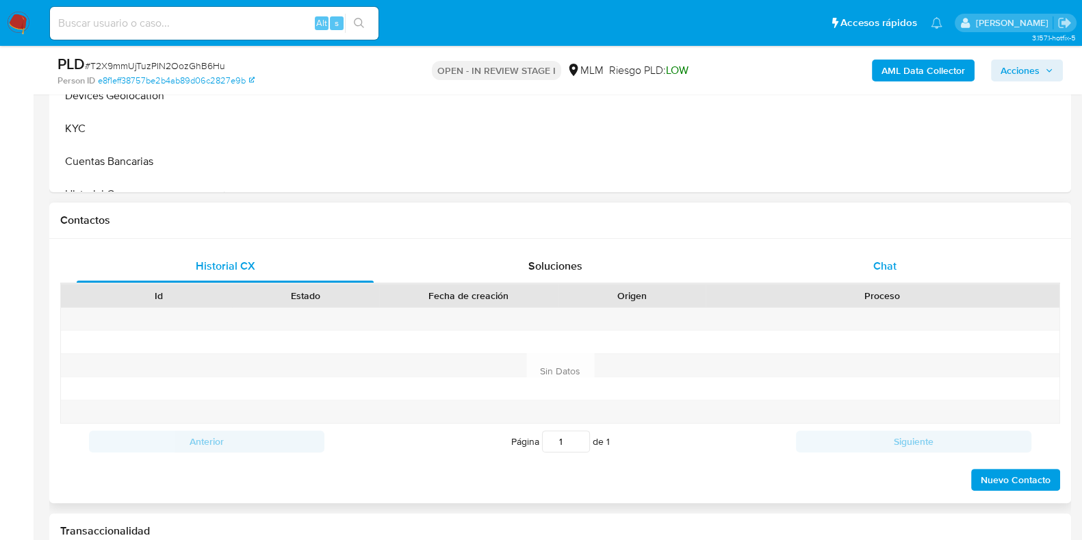
click at [876, 255] on div "Chat" at bounding box center [885, 266] width 297 height 33
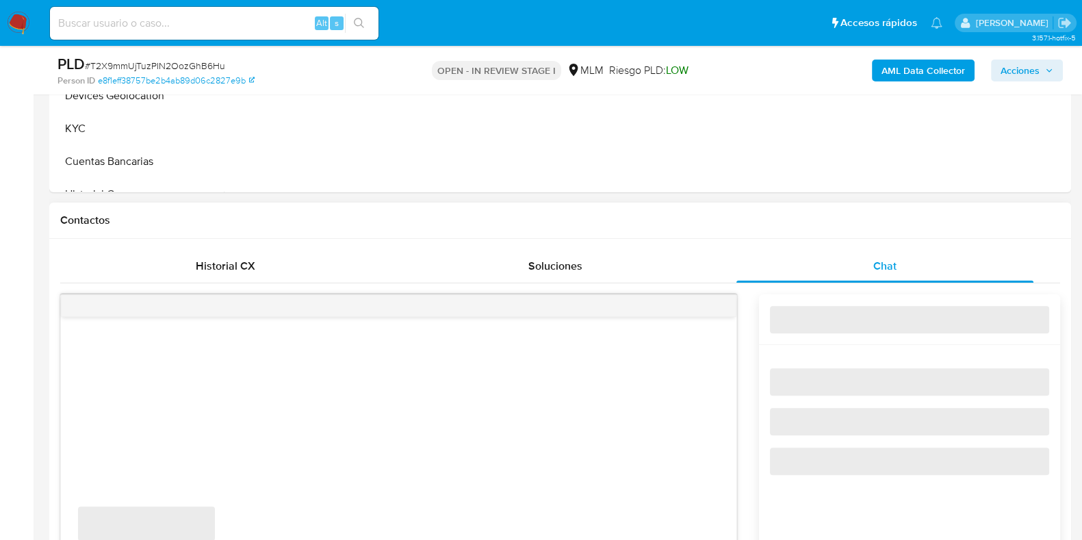
select select "10"
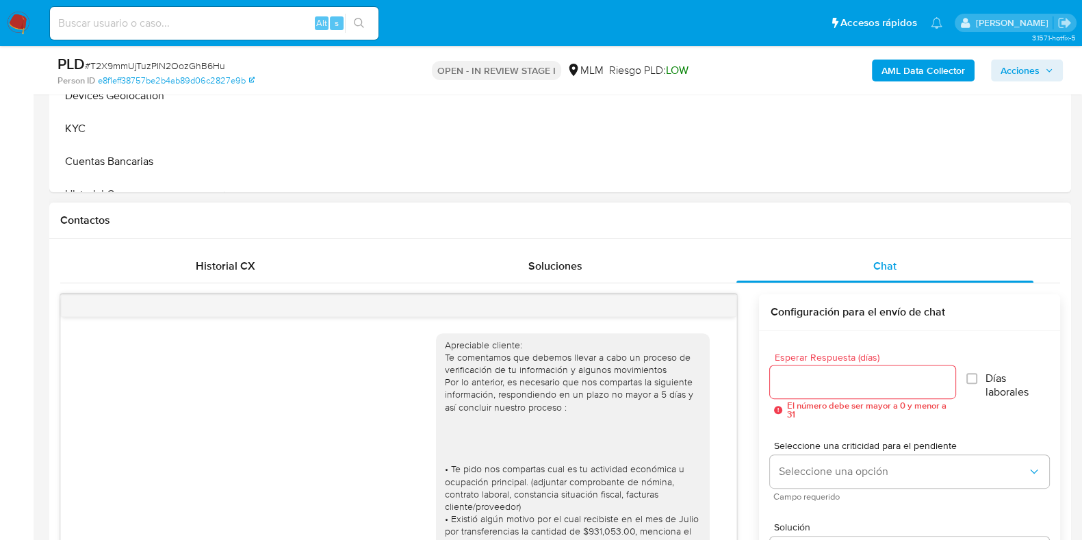
scroll to position [510, 0]
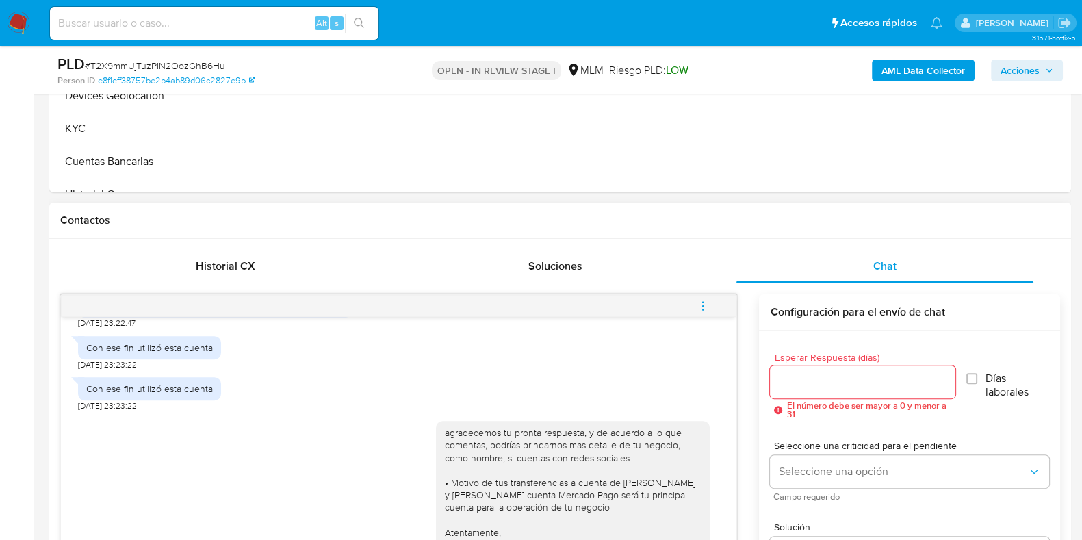
click at [694, 303] on button "menu-action" at bounding box center [703, 306] width 45 height 33
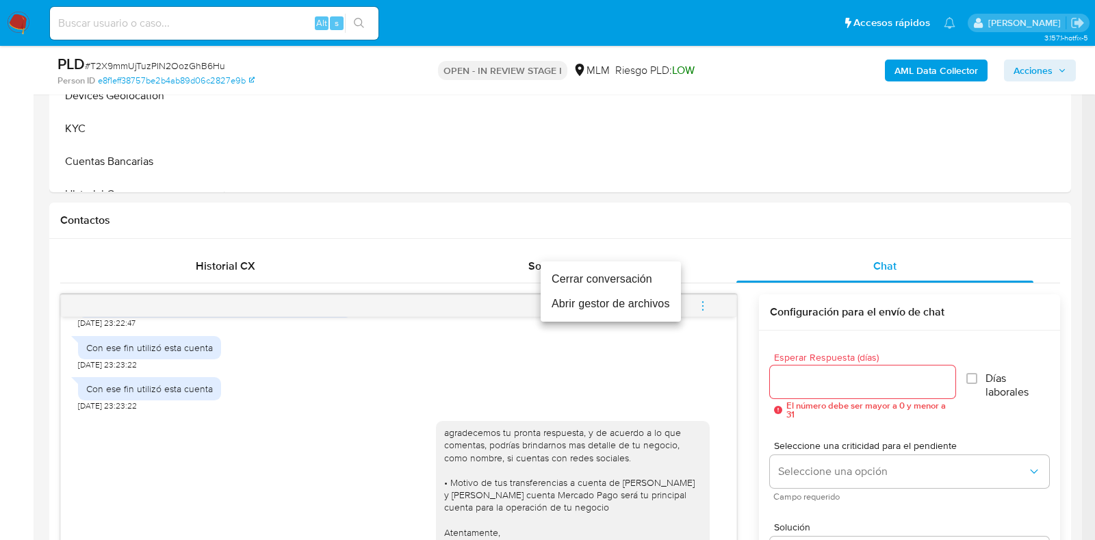
click at [583, 279] on li "Cerrar conversación" at bounding box center [611, 279] width 140 height 25
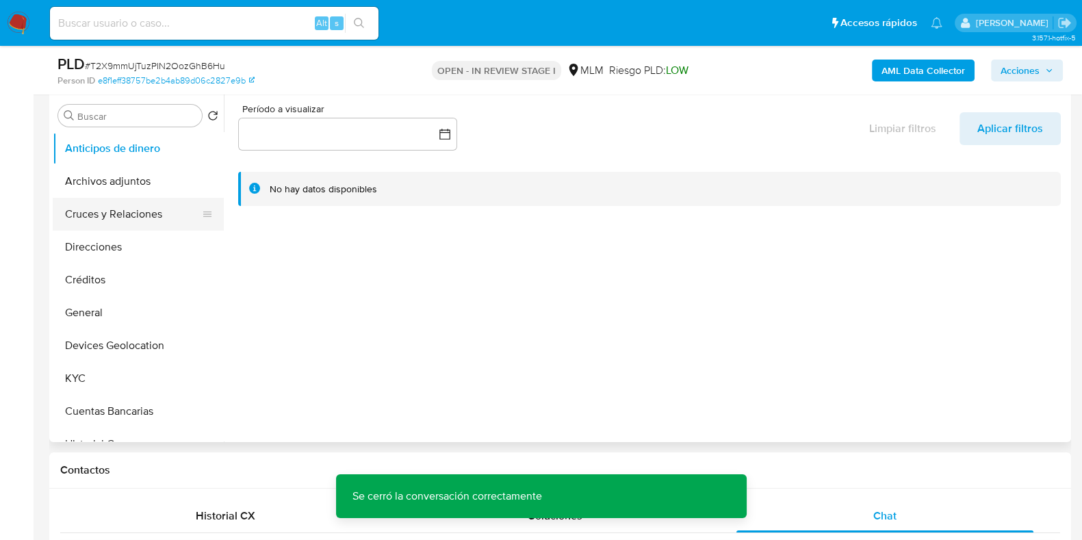
scroll to position [257, 0]
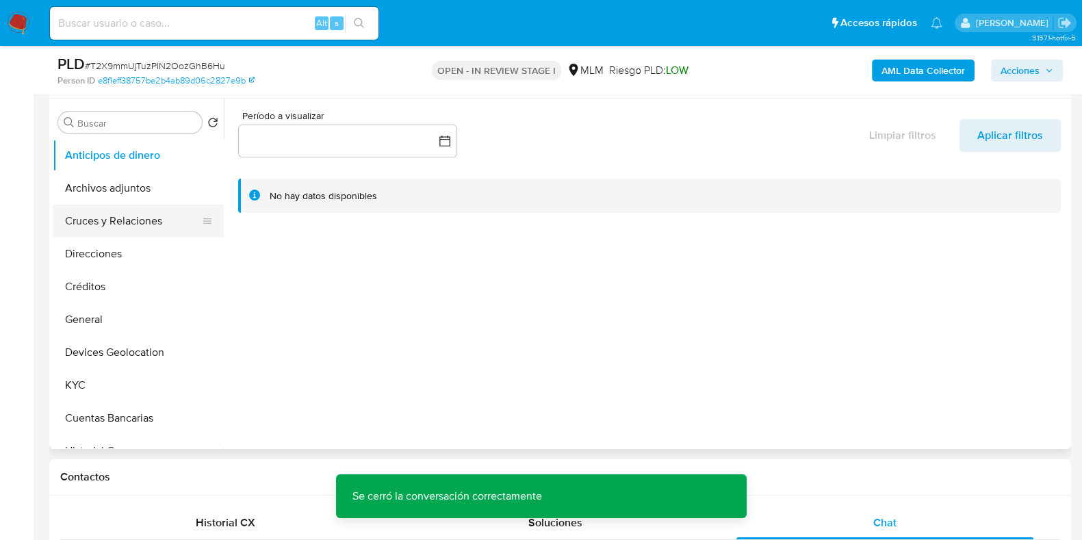
click at [144, 227] on button "Cruces y Relaciones" at bounding box center [133, 221] width 160 height 33
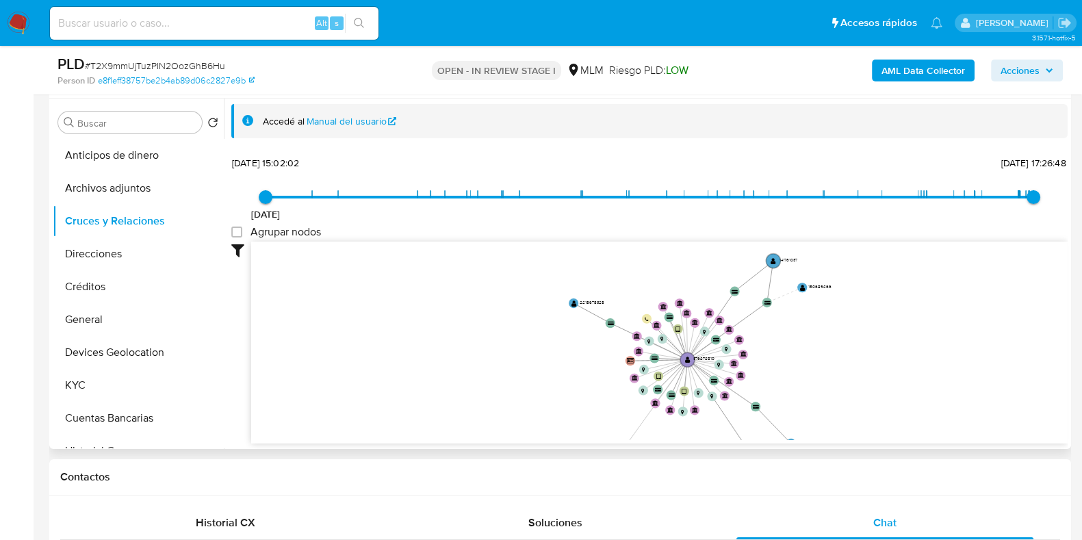
drag, startPoint x: 982, startPoint y: 362, endPoint x: 874, endPoint y: 426, distance: 125.5
click at [874, 426] on icon "user-376272810  376272810 device-62e8264e08813b0018dd3959  device-62211d98088…" at bounding box center [659, 341] width 817 height 199
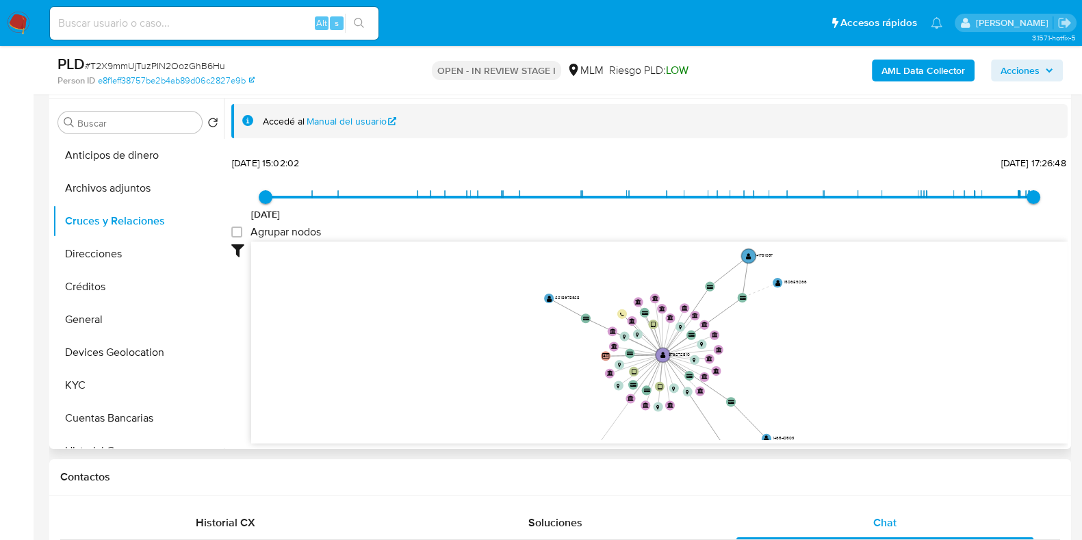
drag, startPoint x: 874, startPoint y: 426, endPoint x: 849, endPoint y: 421, distance: 25.1
click at [849, 421] on icon "user-376272810  376272810 device-62e8264e08813b0018dd3959  device-62211d98088…" at bounding box center [659, 341] width 817 height 199
click at [550, 300] on text "" at bounding box center [549, 297] width 5 height 7
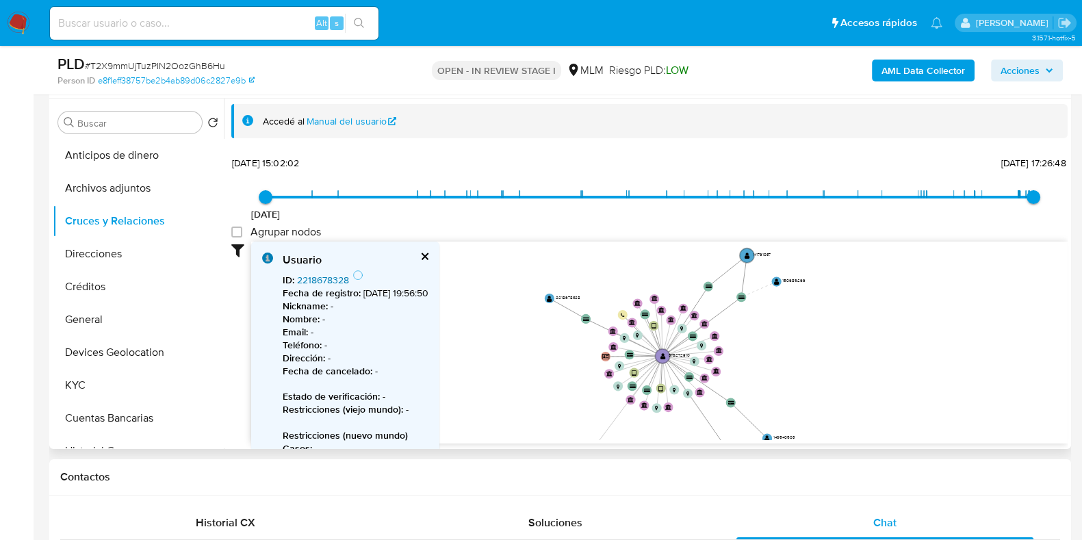
click at [320, 284] on link "2218678328" at bounding box center [323, 280] width 52 height 14
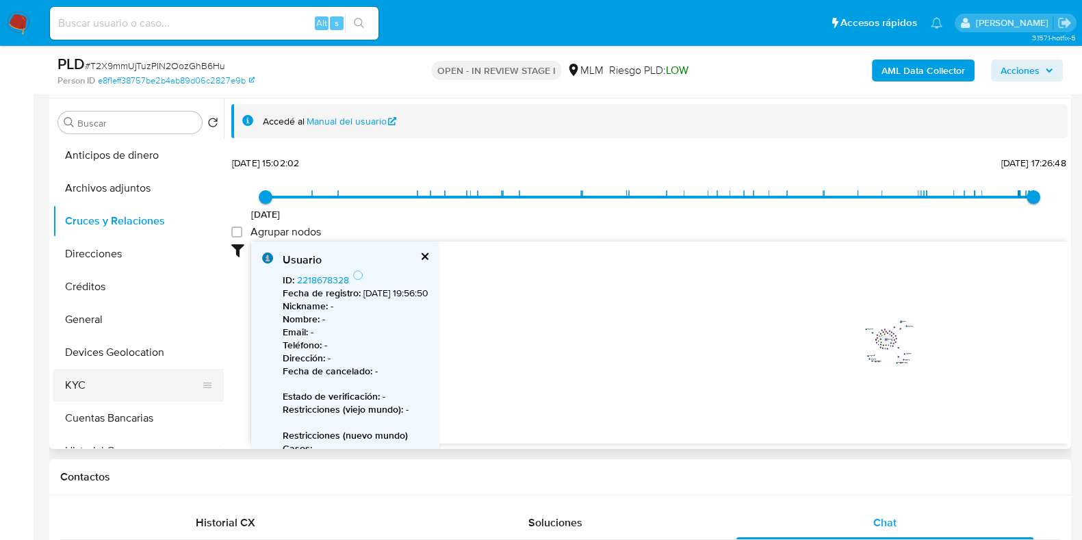
click at [104, 376] on button "KYC" at bounding box center [133, 385] width 160 height 33
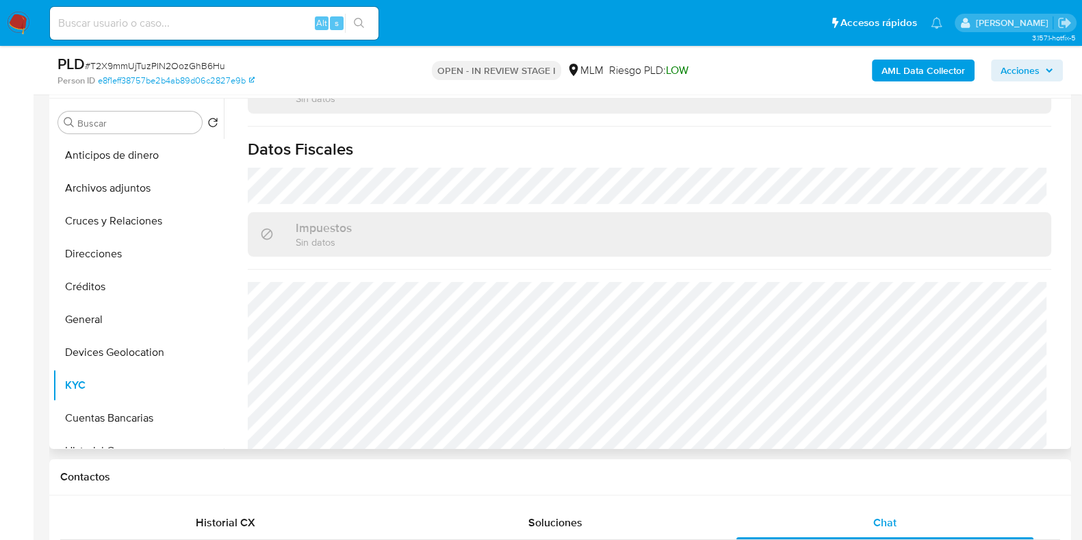
scroll to position [860, 0]
click at [89, 329] on button "General" at bounding box center [133, 319] width 160 height 33
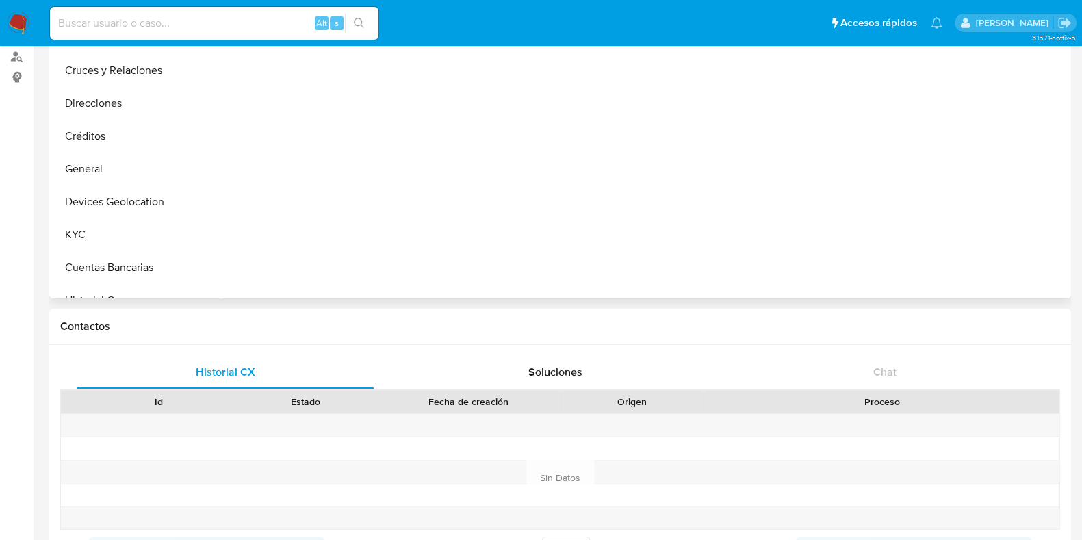
scroll to position [428, 0]
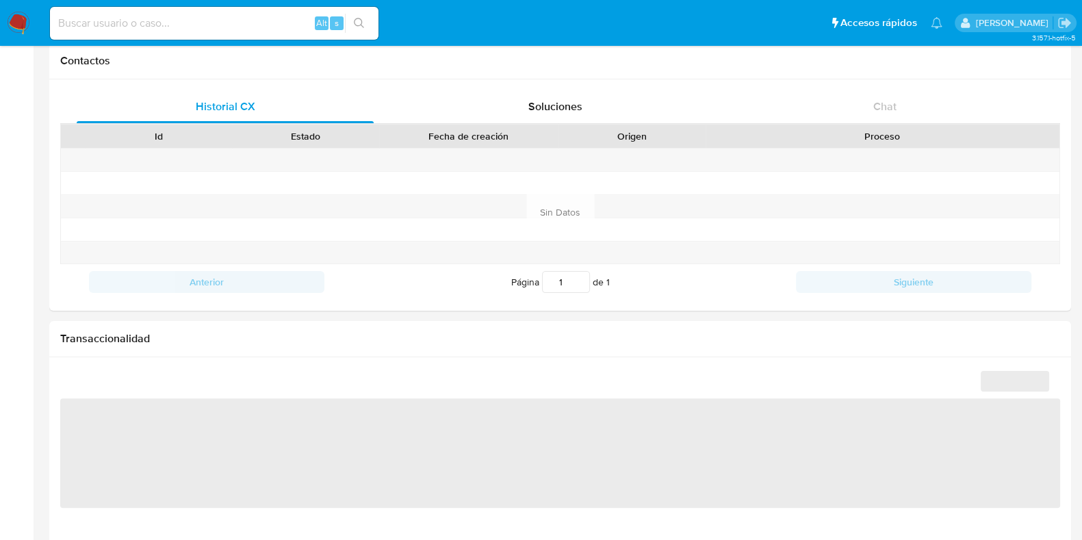
select select "10"
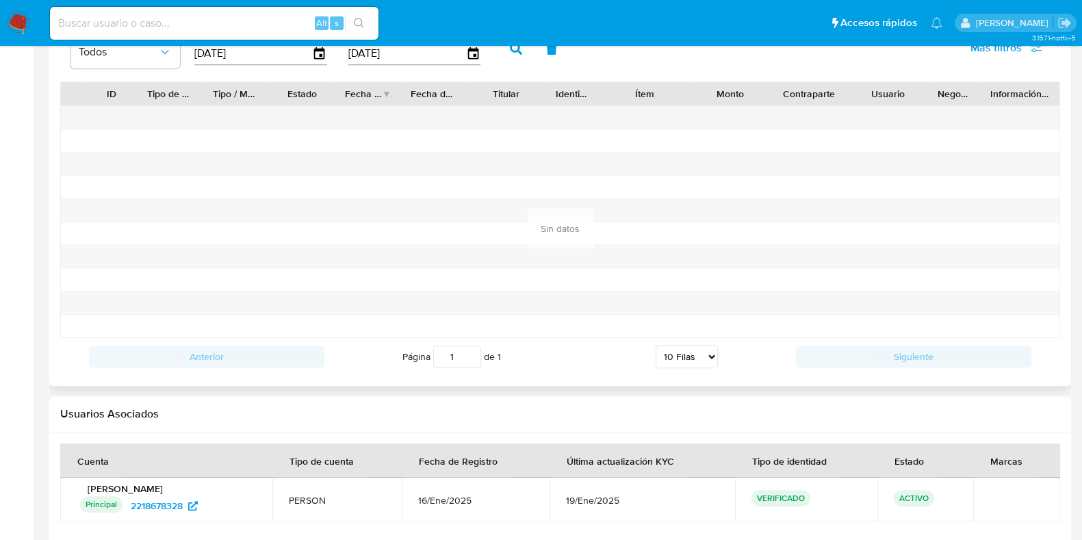
scroll to position [1421, 0]
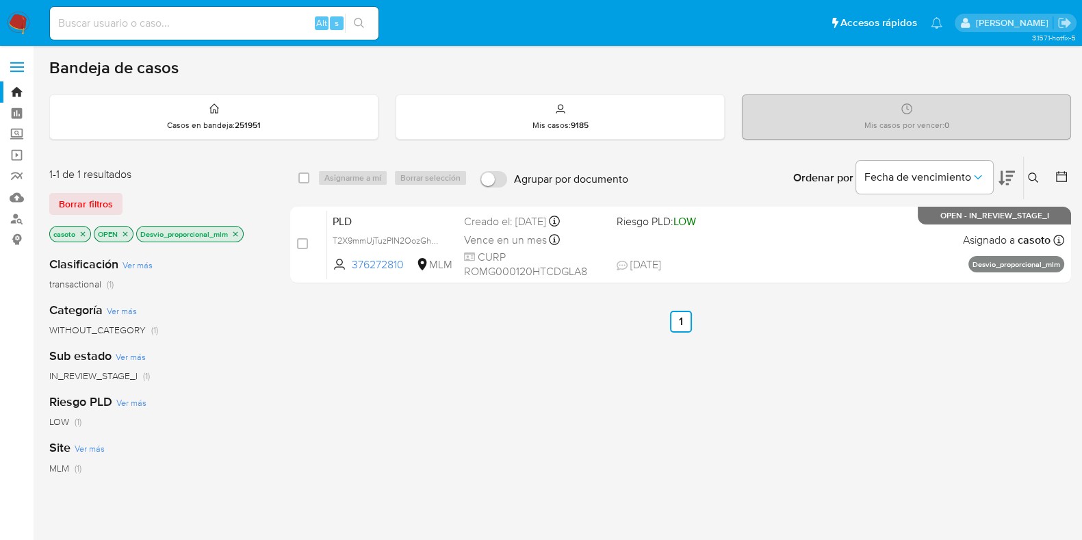
click at [1036, 183] on button at bounding box center [1035, 178] width 23 height 16
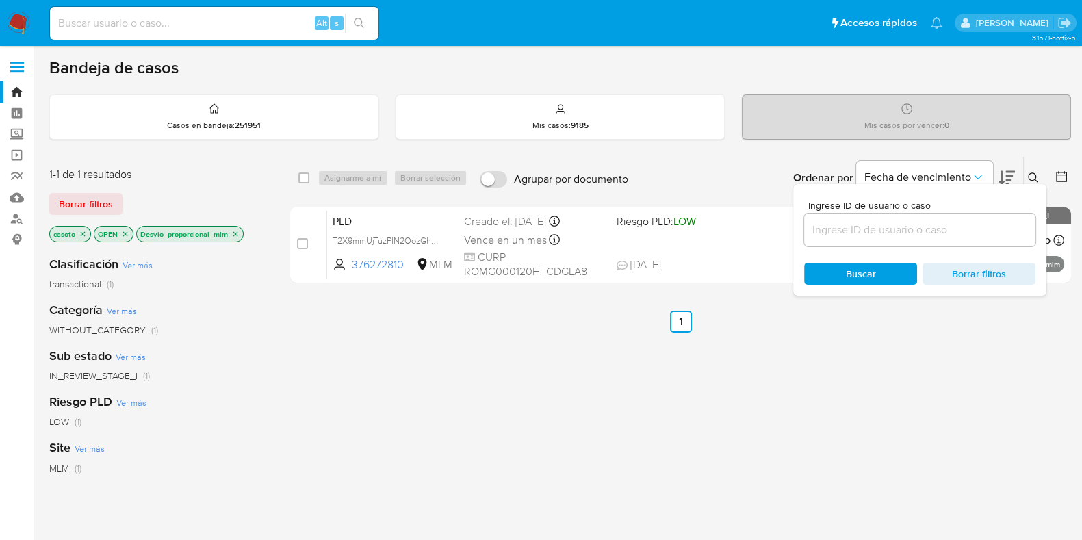
click at [883, 217] on div at bounding box center [919, 230] width 231 height 33
click at [876, 224] on input at bounding box center [919, 230] width 231 height 18
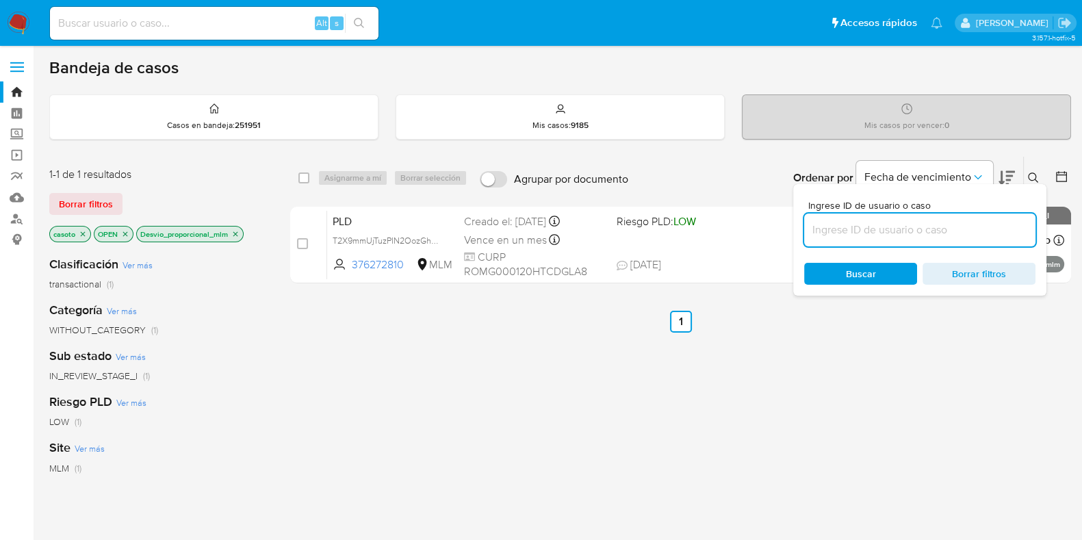
paste input "547188460"
click at [1038, 180] on icon at bounding box center [1033, 178] width 11 height 11
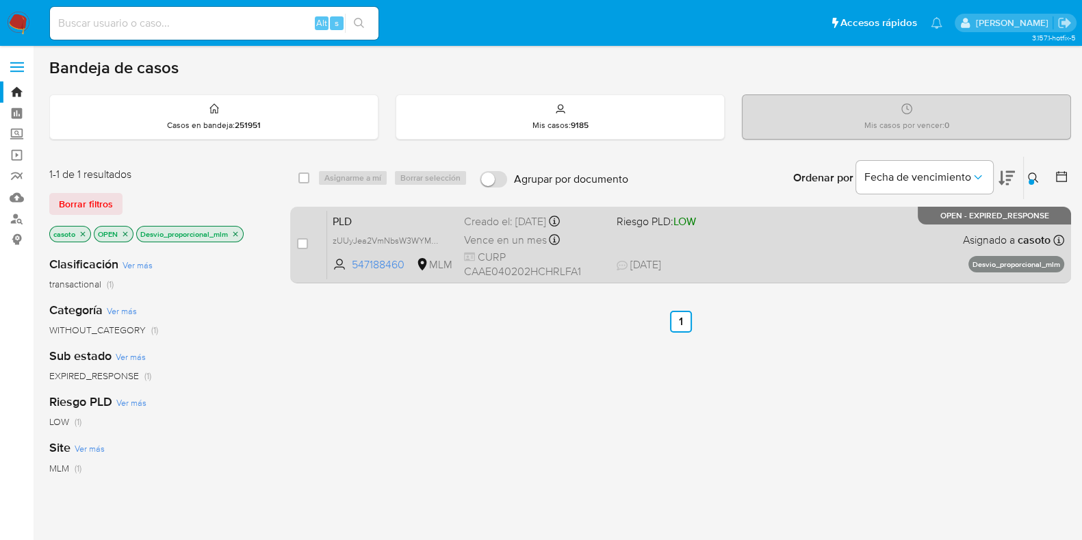
click at [859, 240] on div "PLD zUUyJea2VmNbsW3WYMgylesE 547188460 MLM Riesgo PLD: LOW Creado el: 12/08/202…" at bounding box center [695, 244] width 737 height 69
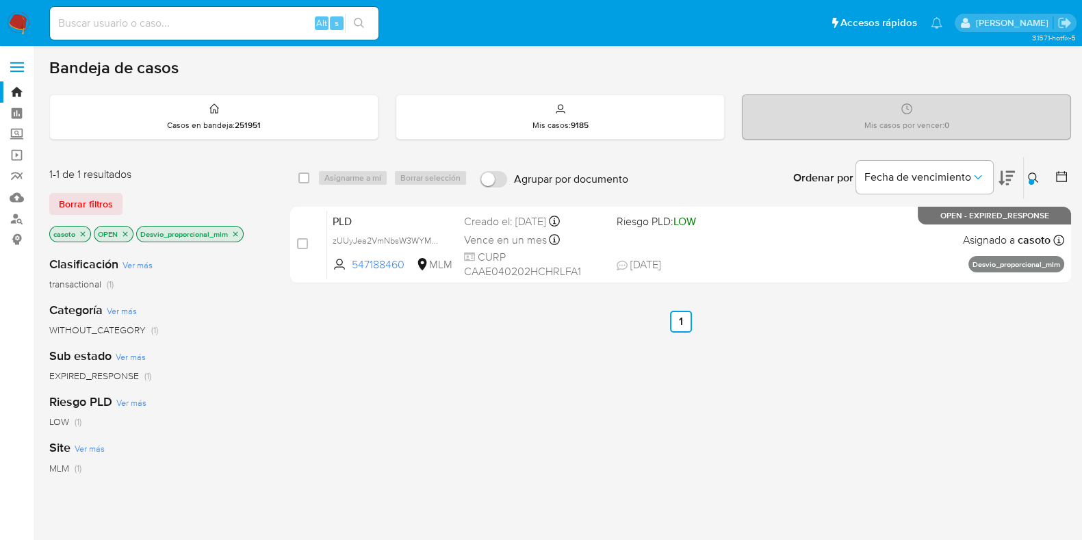
click at [1032, 177] on icon at bounding box center [1033, 178] width 11 height 11
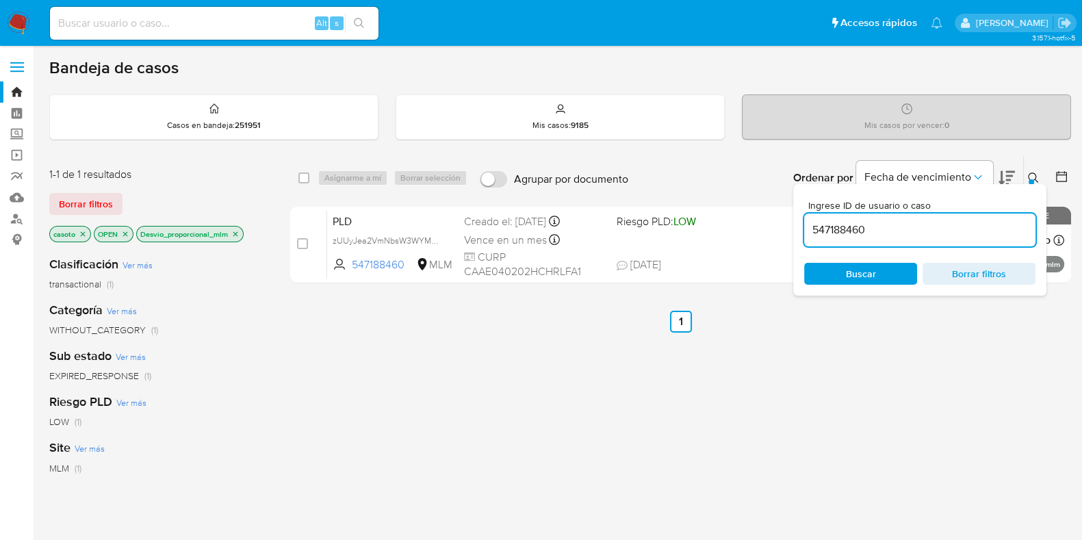
click at [858, 230] on input "547188460" at bounding box center [919, 230] width 231 height 18
click at [1038, 176] on icon at bounding box center [1033, 178] width 11 height 11
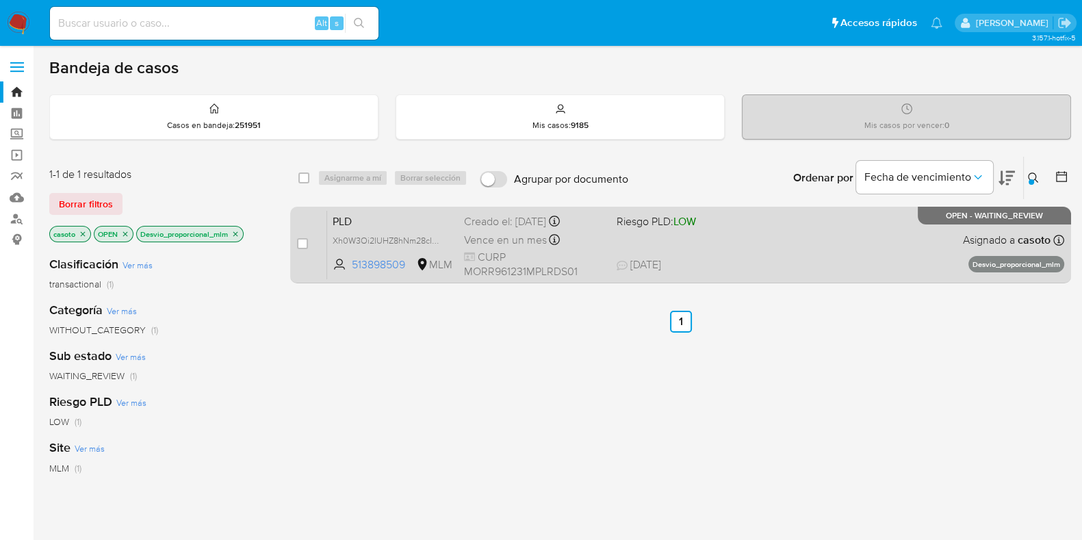
click at [891, 232] on div "PLD Xh0W3Oi2IUHZ8hNm28cIM2nW 513898509 MLM Riesgo PLD: LOW Creado el: 12/08/202…" at bounding box center [695, 244] width 737 height 69
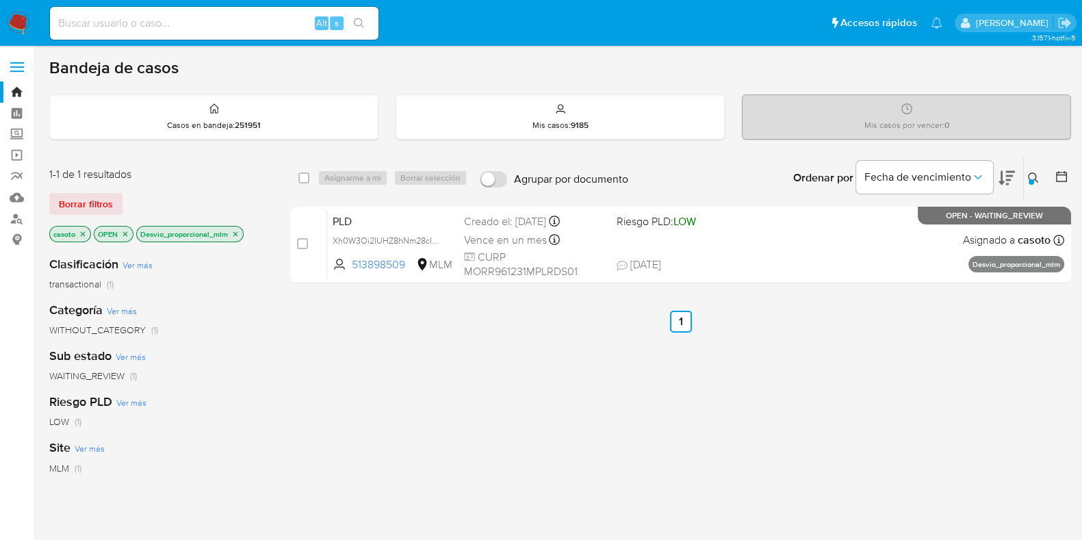
click at [1028, 181] on icon at bounding box center [1033, 178] width 11 height 11
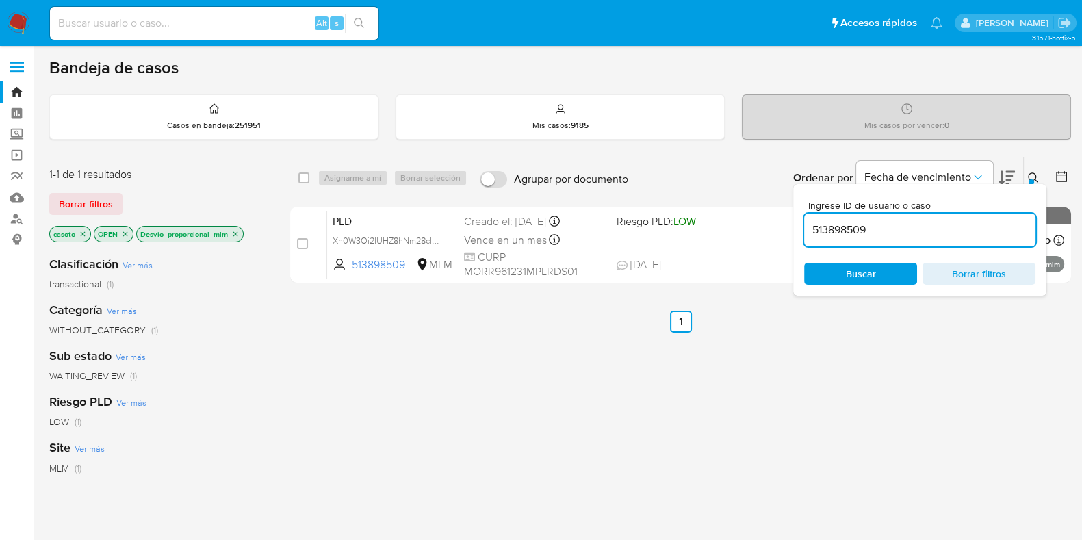
click at [869, 229] on input "513898509" at bounding box center [919, 230] width 231 height 18
type input "215264281"
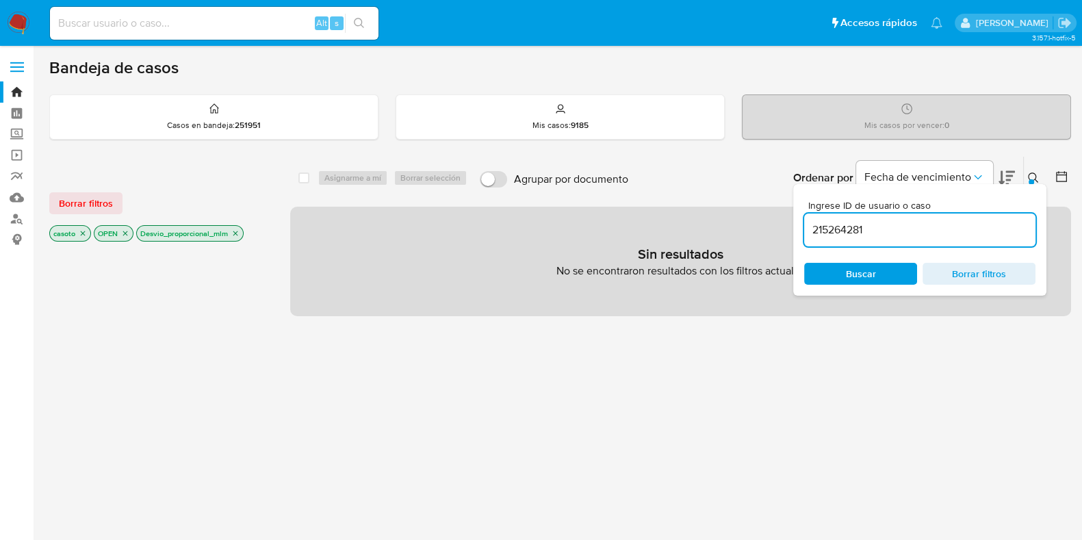
click at [1037, 176] on icon at bounding box center [1033, 178] width 11 height 11
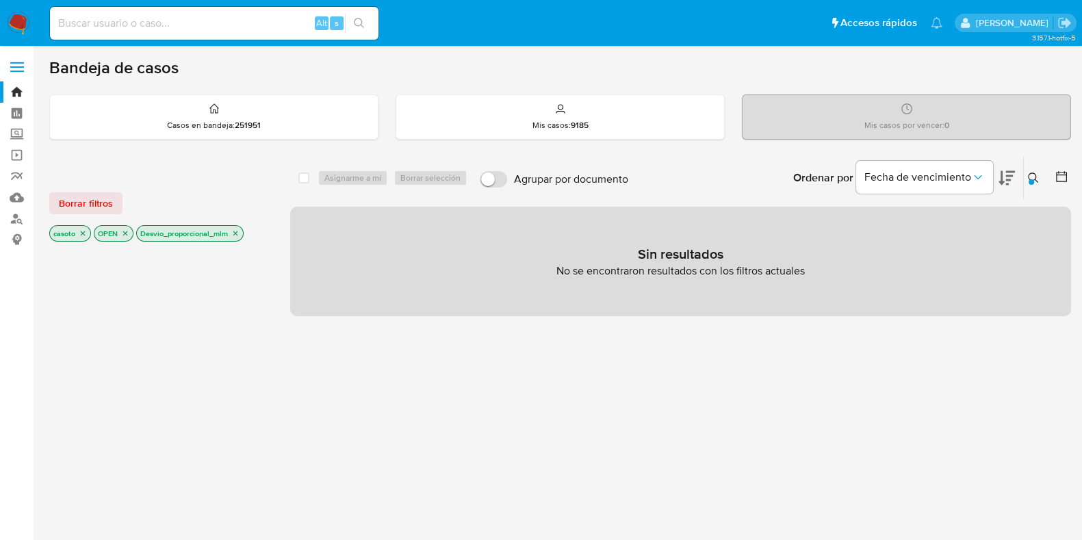
click at [238, 233] on icon "close-filter" at bounding box center [235, 233] width 8 height 8
click at [124, 234] on icon "close-filter" at bounding box center [125, 233] width 8 height 8
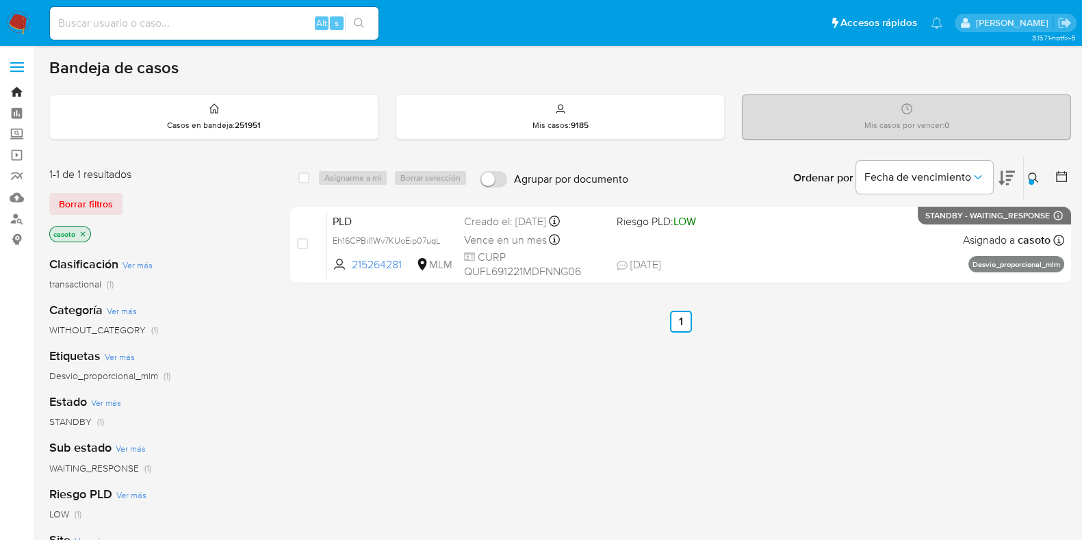
click at [21, 84] on link "Bandeja" at bounding box center [81, 91] width 163 height 21
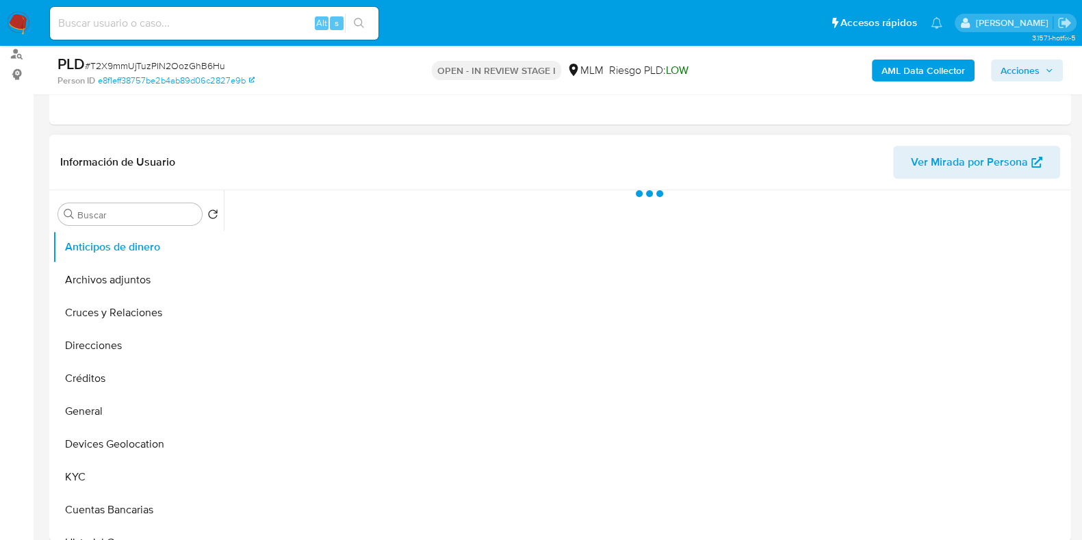
scroll to position [170, 0]
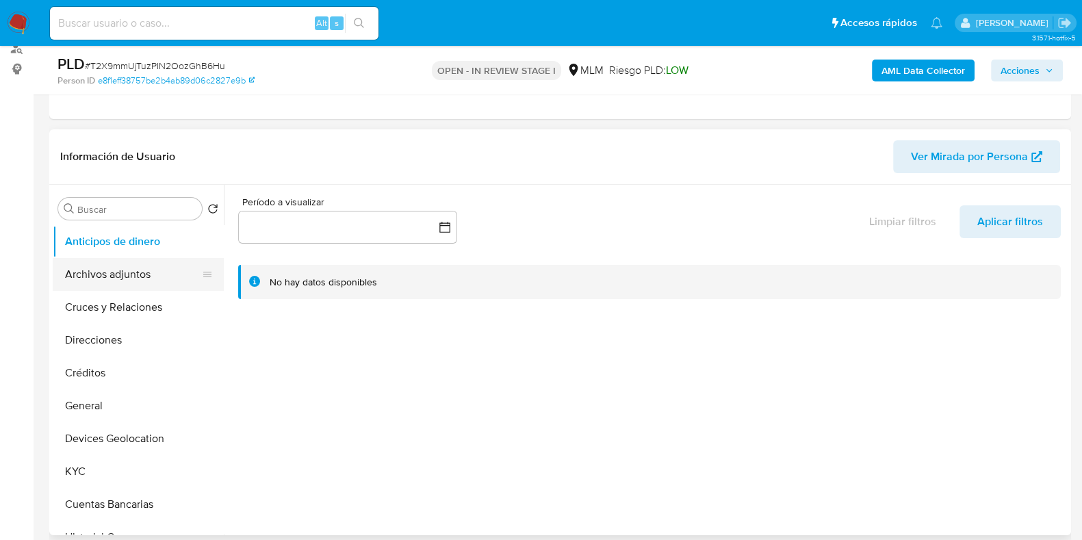
select select "10"
click at [140, 273] on button "Archivos adjuntos" at bounding box center [133, 274] width 160 height 33
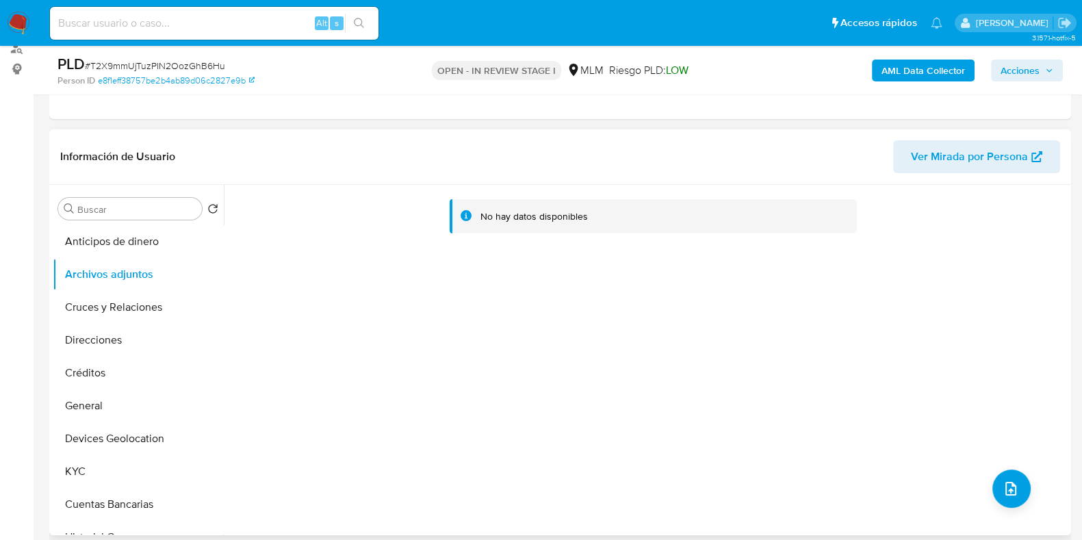
click at [1004, 450] on div "No hay datos disponibles" at bounding box center [646, 360] width 844 height 351
click at [134, 411] on button "General" at bounding box center [133, 406] width 160 height 33
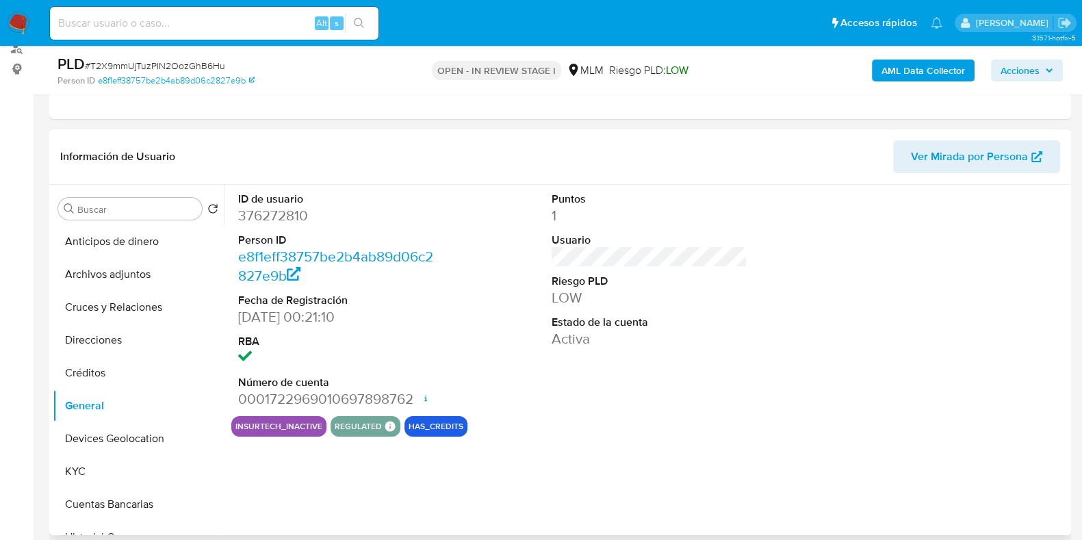
click at [290, 221] on dd "376272810" at bounding box center [336, 215] width 196 height 19
copy dd "376272810"
click at [109, 251] on button "Anticipos de dinero" at bounding box center [133, 241] width 160 height 33
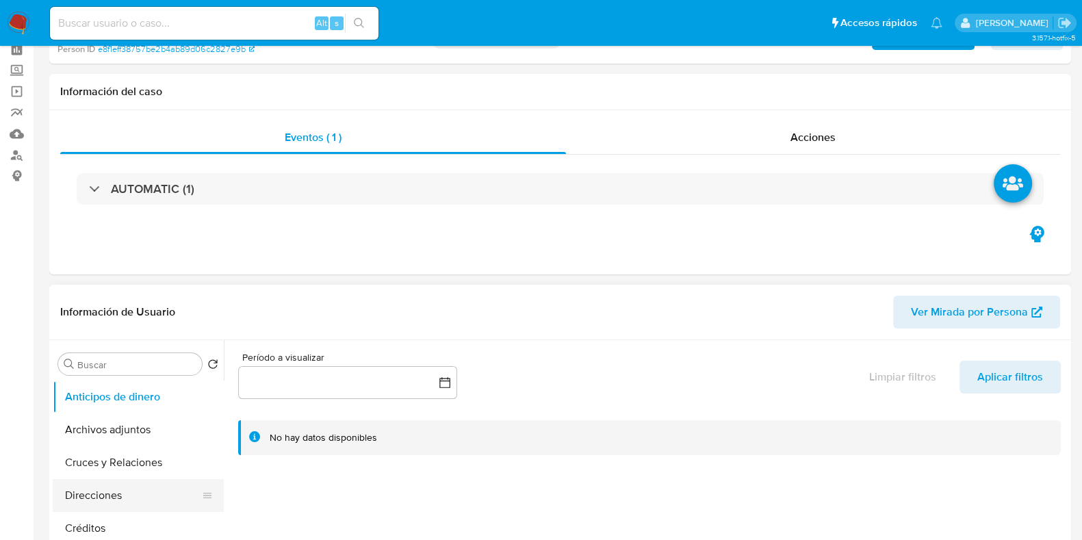
scroll to position [85, 0]
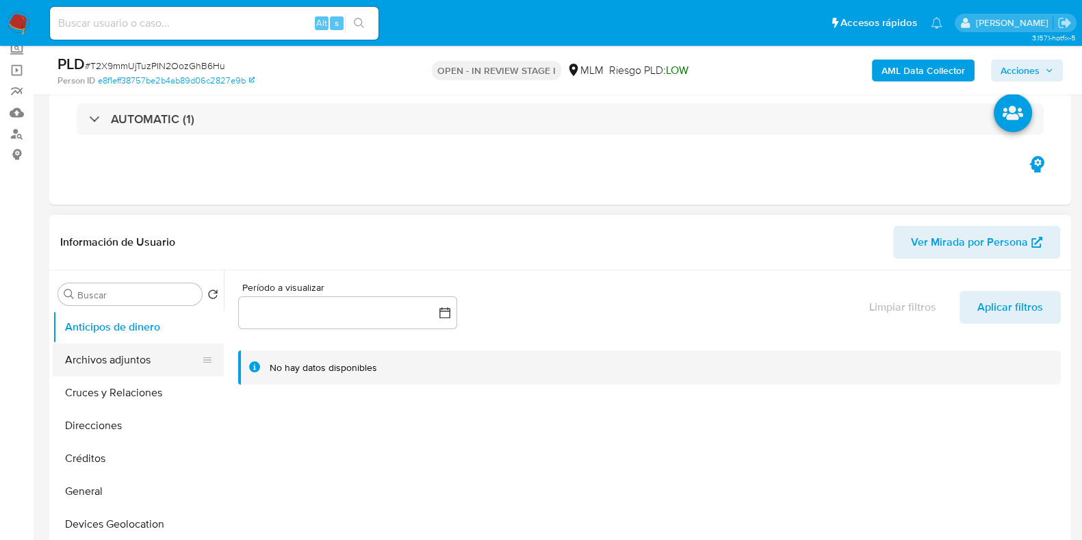
click at [130, 371] on button "Archivos adjuntos" at bounding box center [133, 360] width 160 height 33
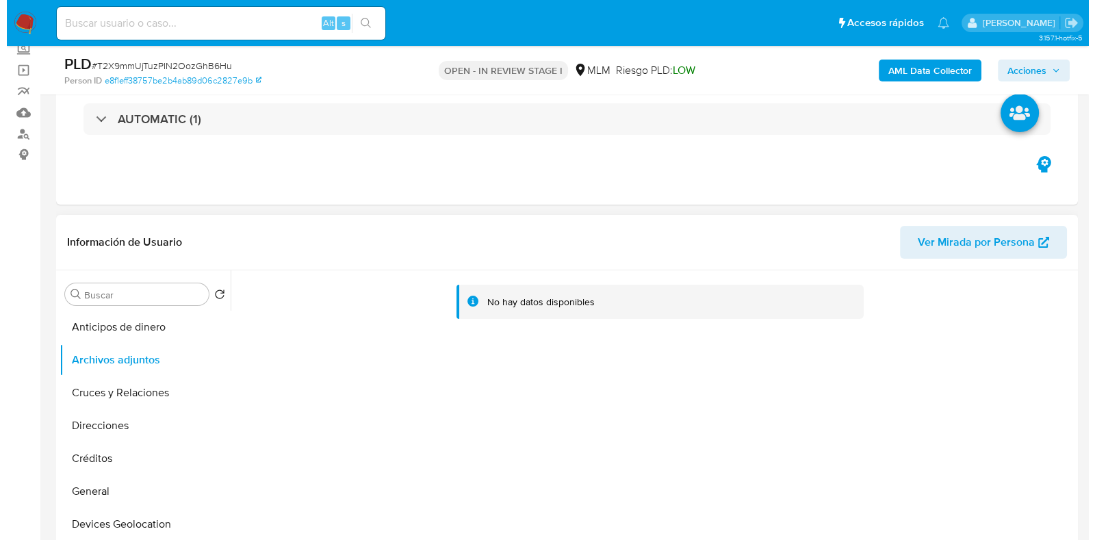
scroll to position [342, 0]
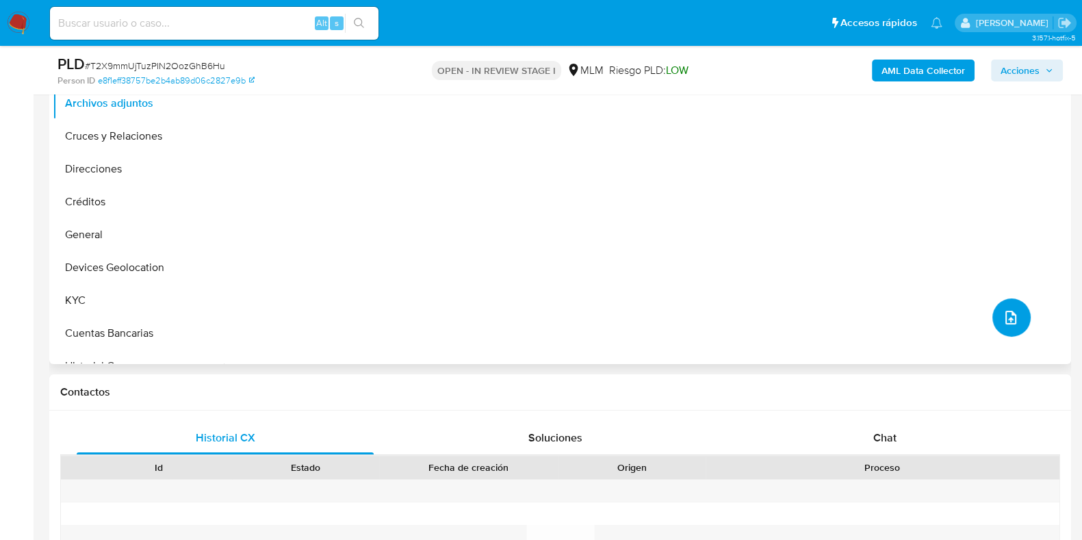
click at [996, 318] on button "upload-file" at bounding box center [1012, 318] width 38 height 38
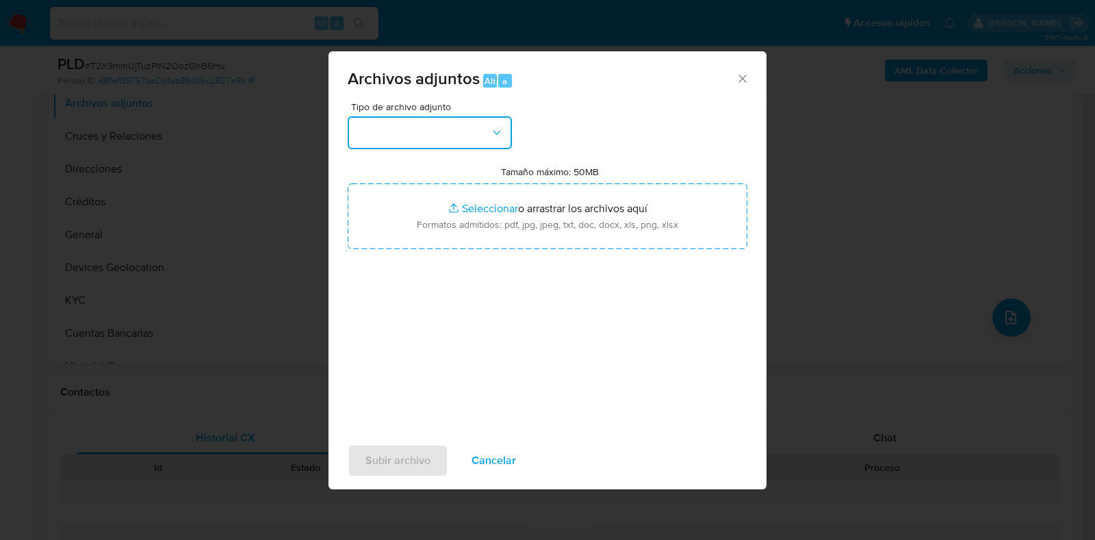
click at [433, 147] on button "button" at bounding box center [430, 132] width 164 height 33
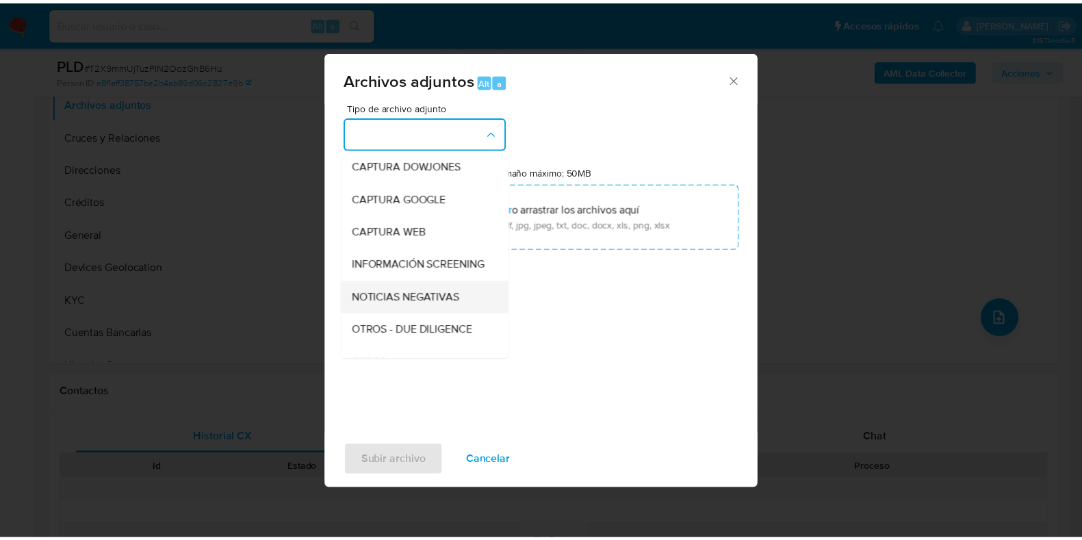
scroll to position [85, 0]
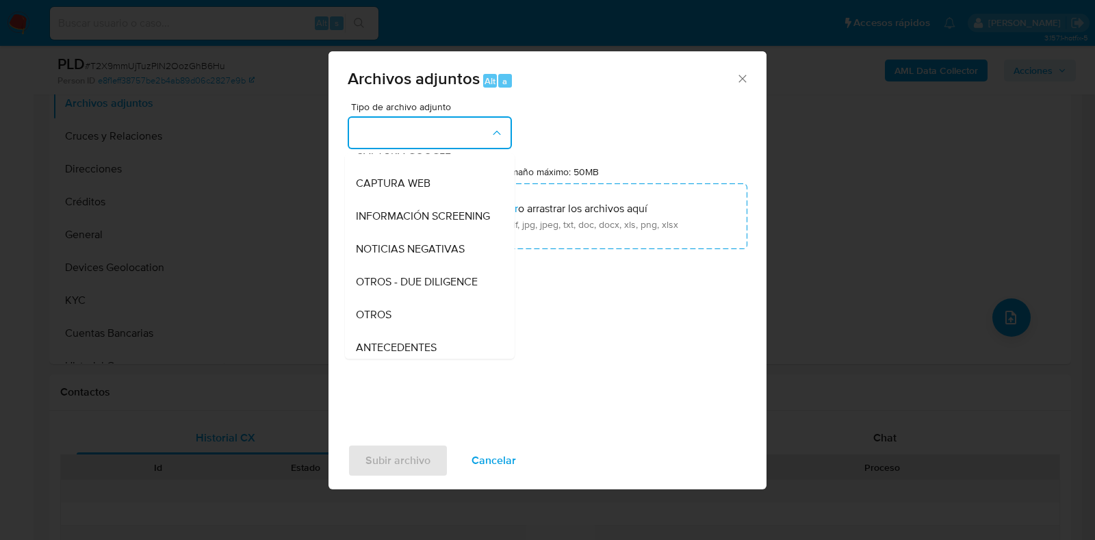
drag, startPoint x: 387, startPoint y: 320, endPoint x: 442, endPoint y: 286, distance: 65.0
click at [387, 322] on span "OTROS" at bounding box center [374, 315] width 36 height 14
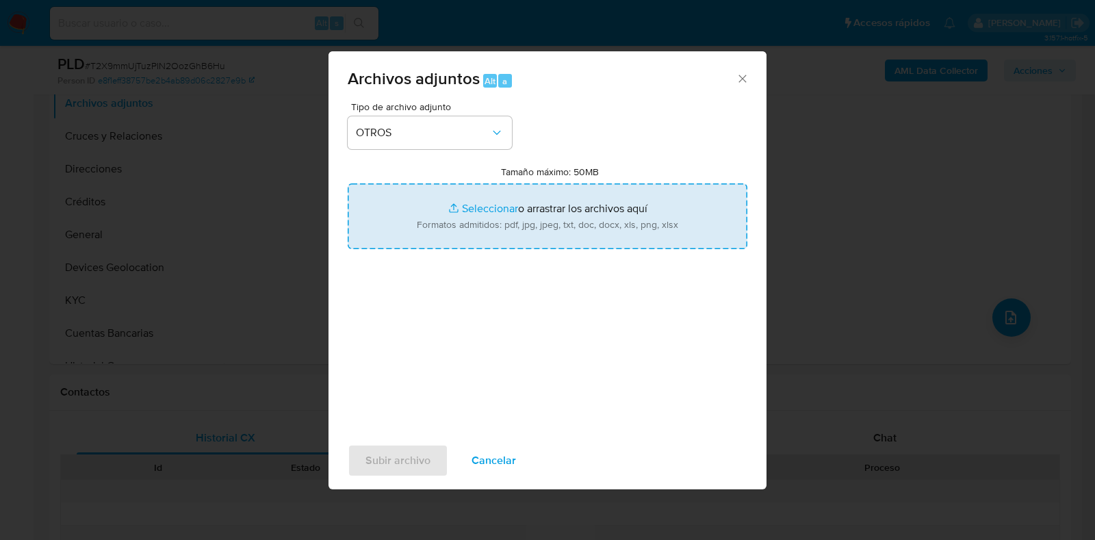
click at [475, 212] on input "Tamaño máximo: 50MB Seleccionar archivos" at bounding box center [548, 216] width 400 height 66
type input "C:\fakepath\376272810_GUILLERMO RODRIGUEZ MAGANA_AGO2025.pdf"
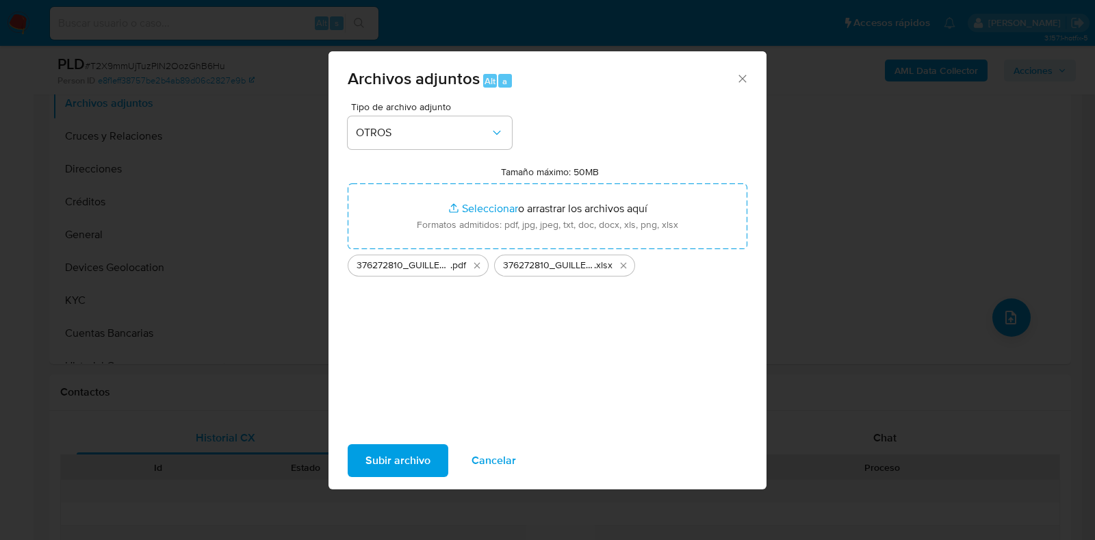
drag, startPoint x: 475, startPoint y: 212, endPoint x: 418, endPoint y: 457, distance: 251.6
click at [418, 457] on span "Subir archivo" at bounding box center [398, 461] width 65 height 30
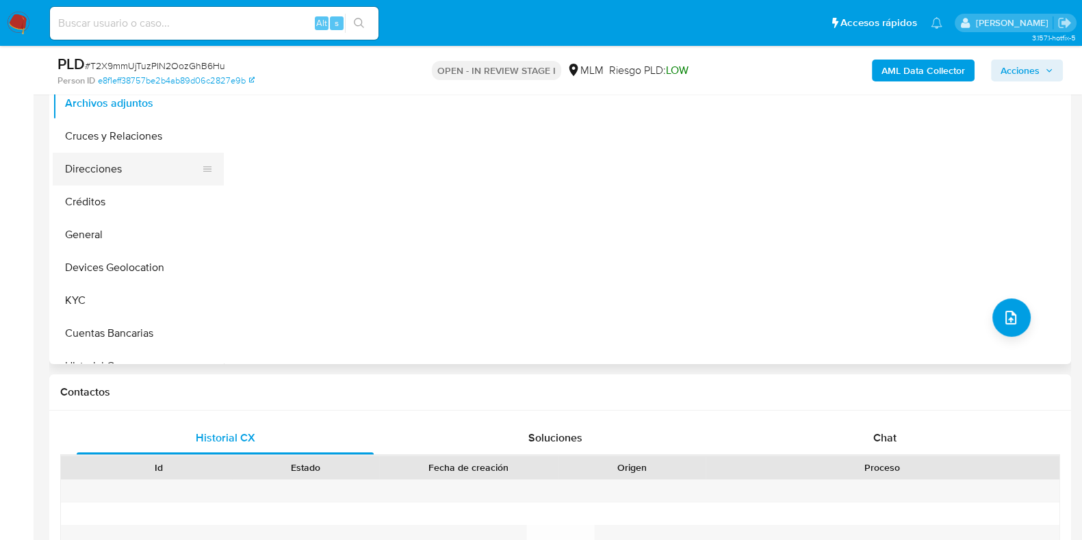
click at [134, 157] on button "Direcciones" at bounding box center [133, 169] width 160 height 33
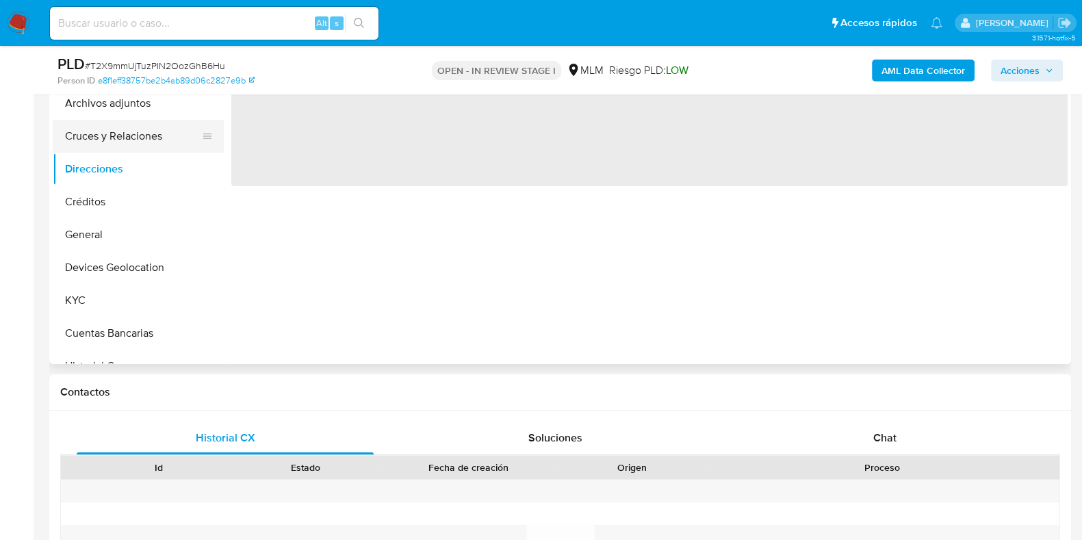
click at [129, 122] on button "Cruces y Relaciones" at bounding box center [133, 136] width 160 height 33
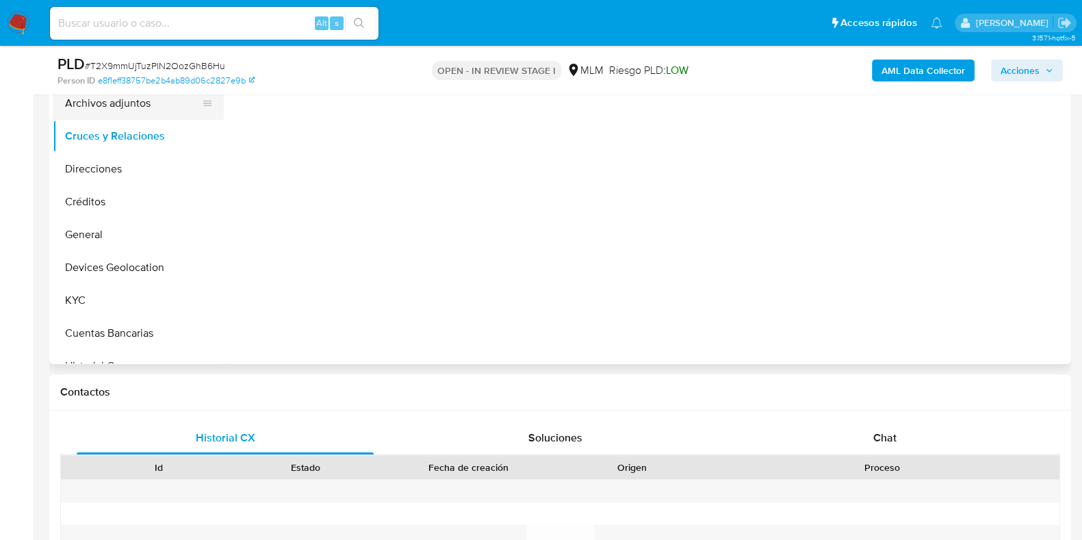
click at [134, 113] on button "Archivos adjuntos" at bounding box center [133, 103] width 160 height 33
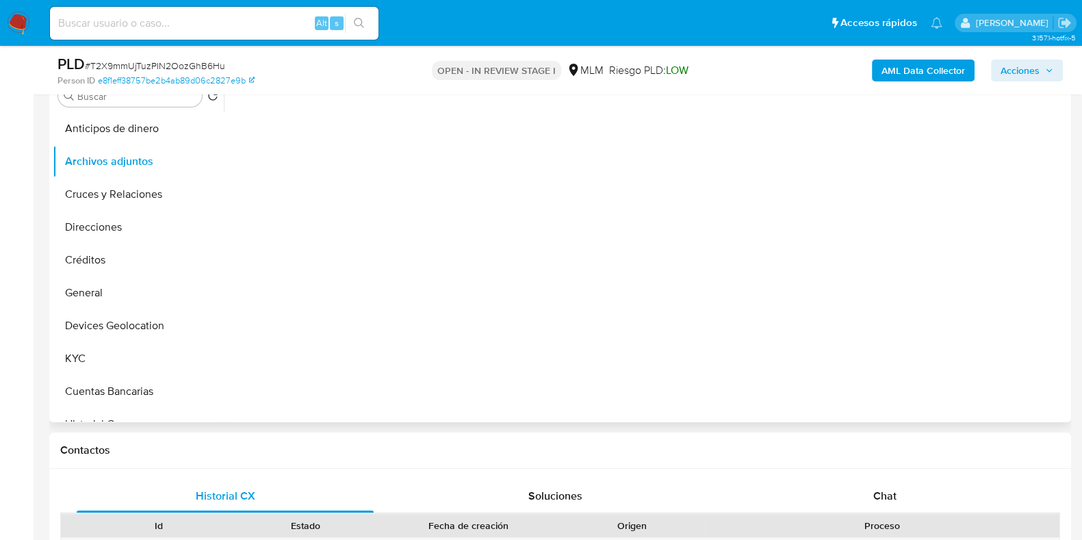
scroll to position [257, 0]
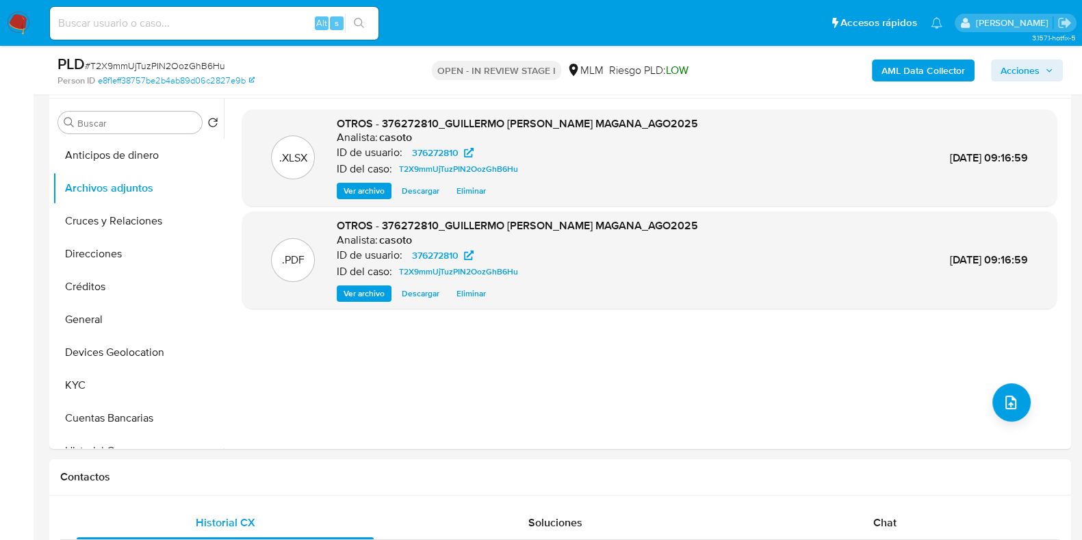
click at [1017, 64] on span "Acciones" at bounding box center [1020, 71] width 39 height 22
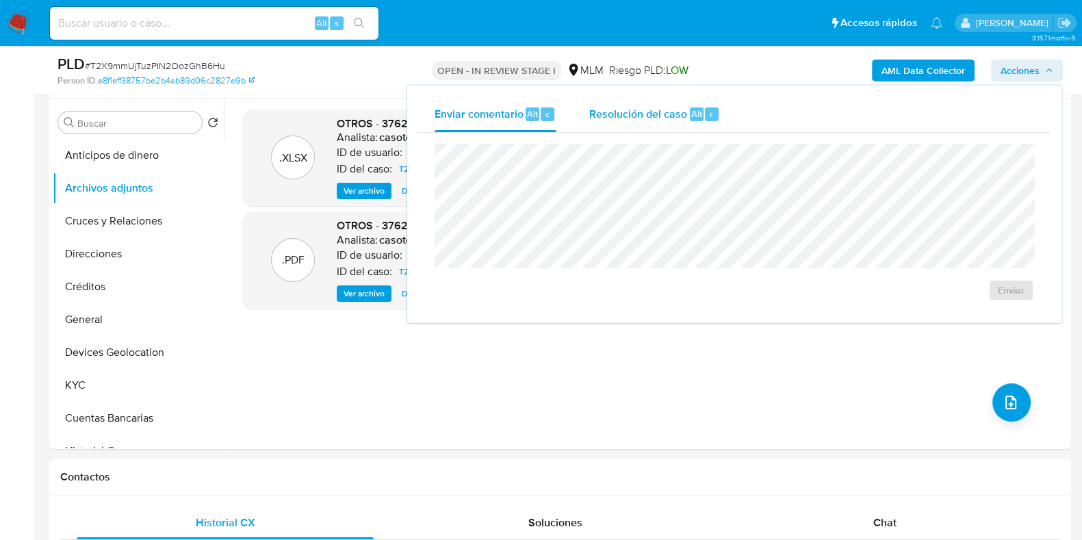
click at [699, 112] on span "Alt" at bounding box center [697, 113] width 11 height 13
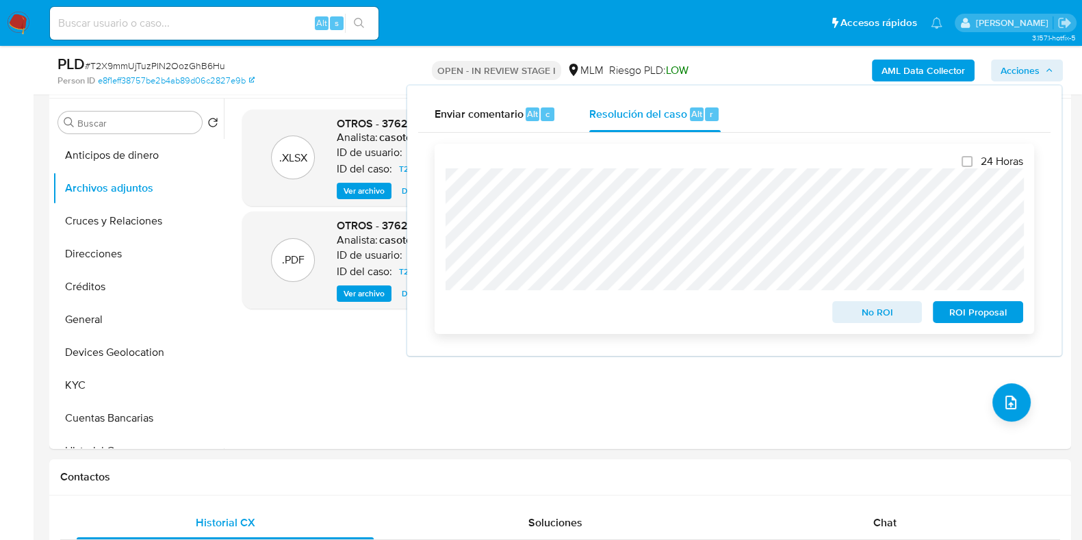
click at [871, 322] on span "No ROI" at bounding box center [877, 312] width 71 height 19
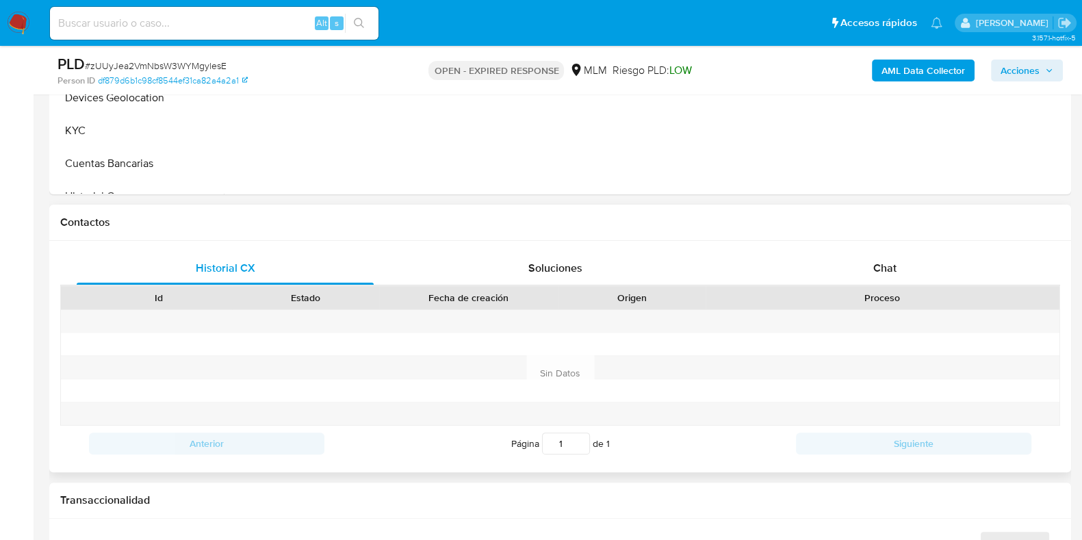
scroll to position [513, 0]
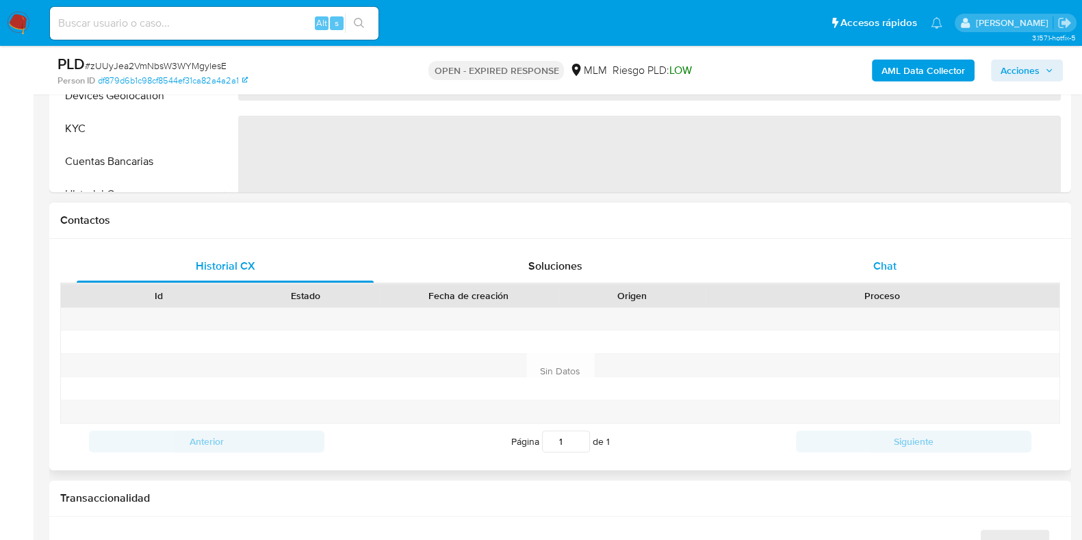
click at [882, 266] on span "Chat" at bounding box center [885, 266] width 23 height 16
select select "10"
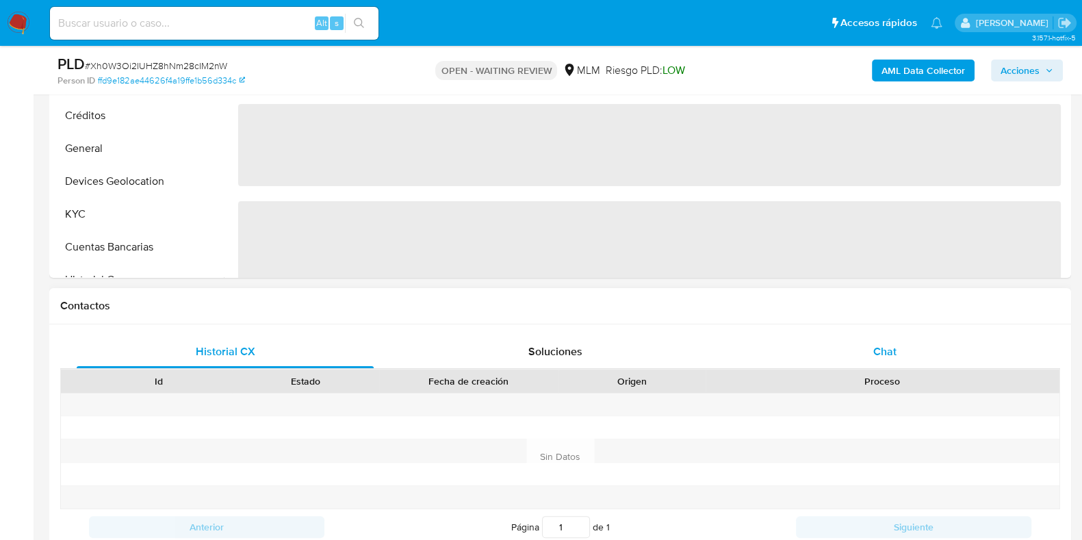
click at [897, 360] on div "Chat" at bounding box center [885, 351] width 297 height 33
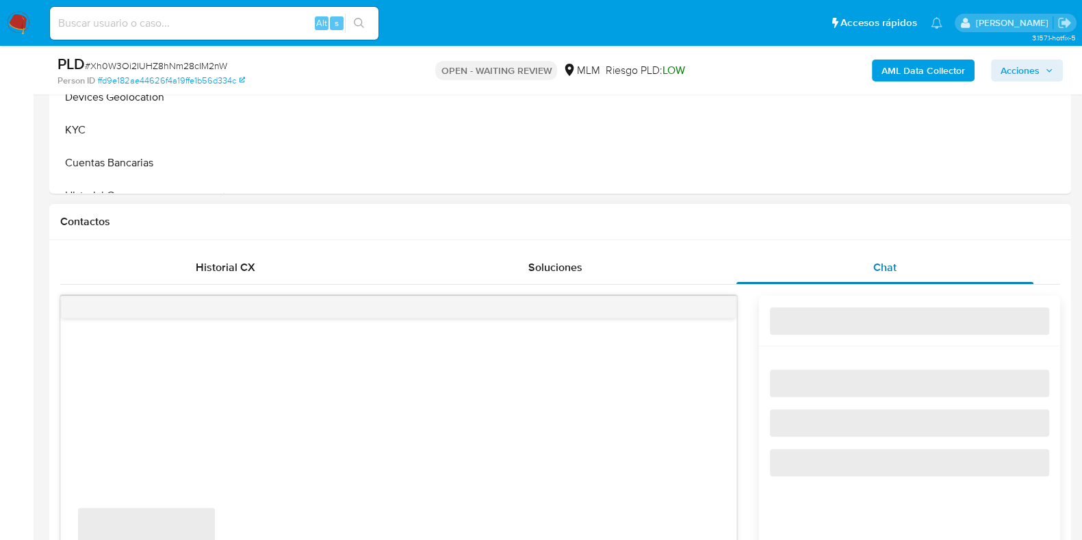
select select "10"
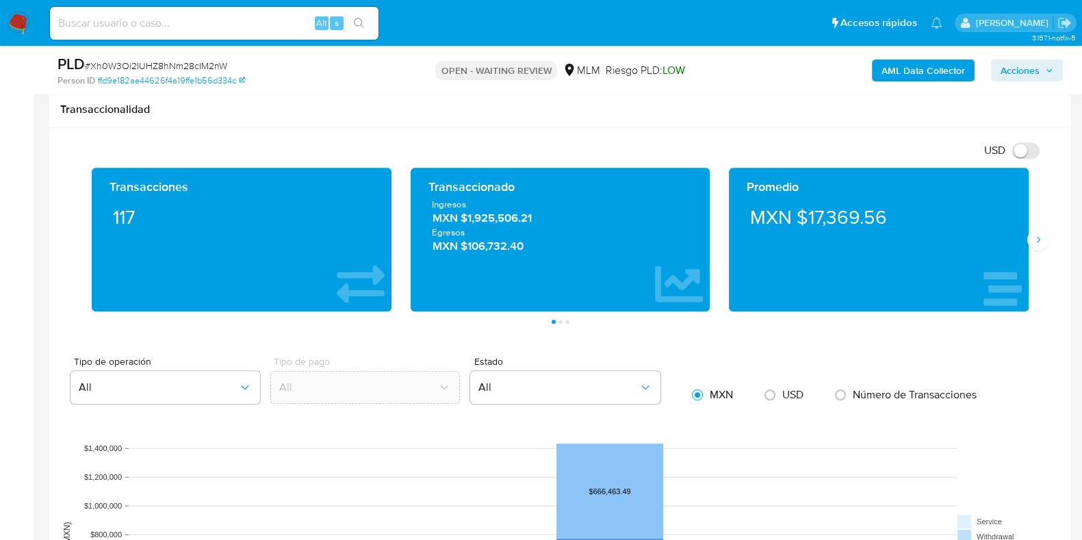
scroll to position [1283, 0]
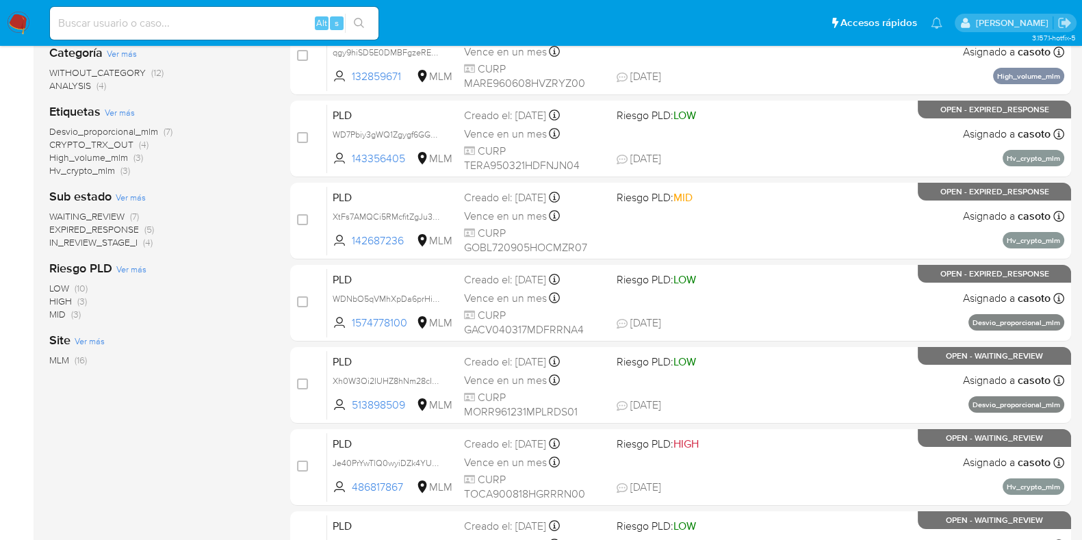
scroll to position [85, 0]
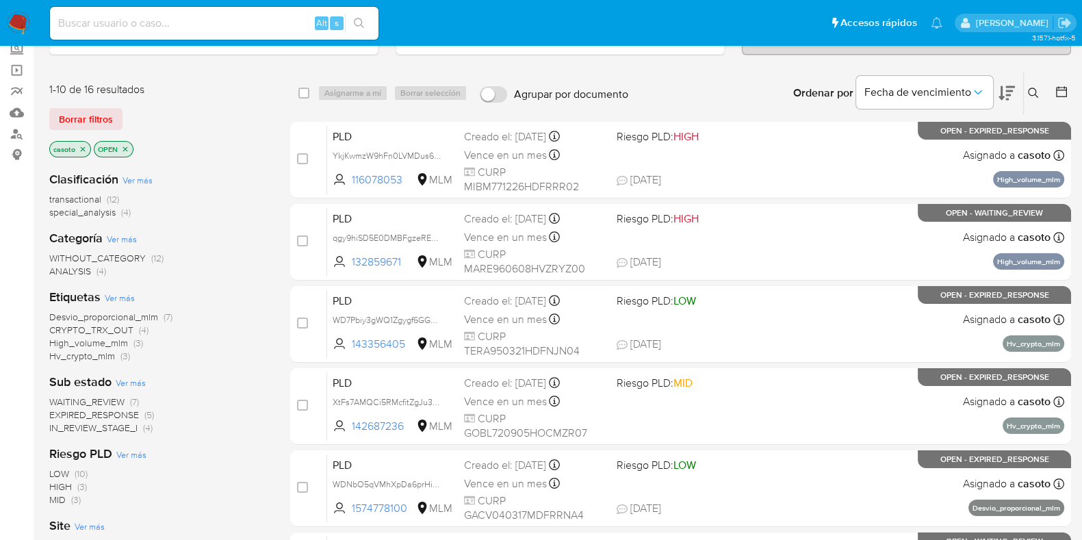
click at [108, 412] on span "EXPIRED_RESPONSE" at bounding box center [94, 415] width 90 height 14
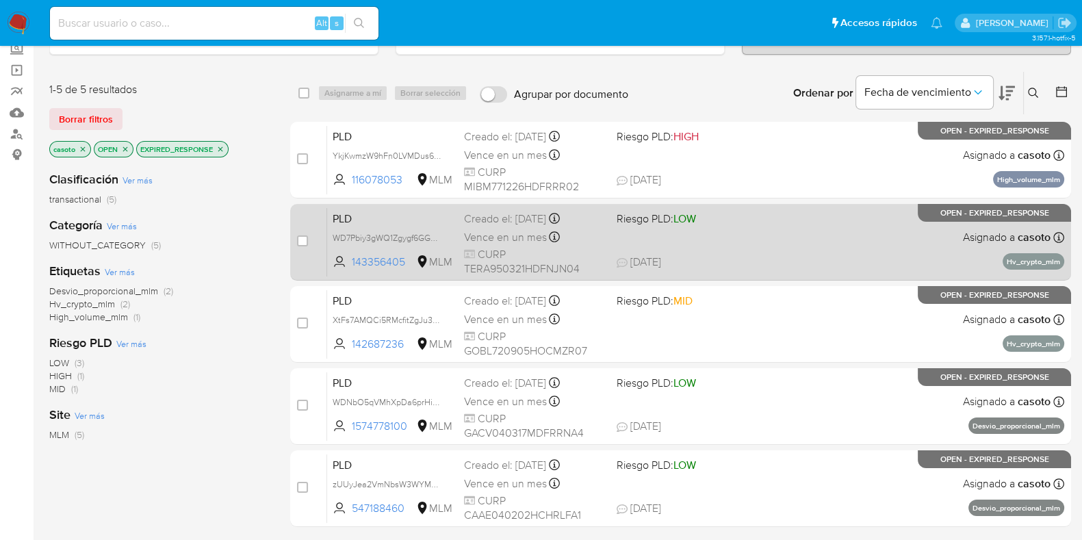
click at [860, 258] on span "25/08/2025 25/08/2025 12:29" at bounding box center [764, 262] width 294 height 15
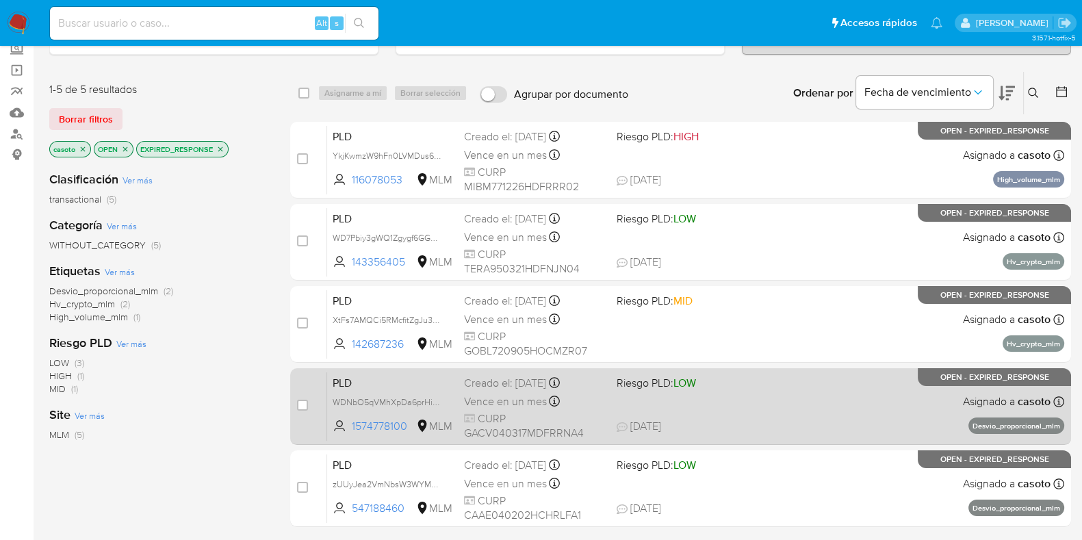
click at [863, 376] on div "PLD WDNbO5qVMhXpDa6prHie6akE 1574778100 MLM Riesgo PLD: LOW Creado el: 12/08/20…" at bounding box center [695, 406] width 737 height 69
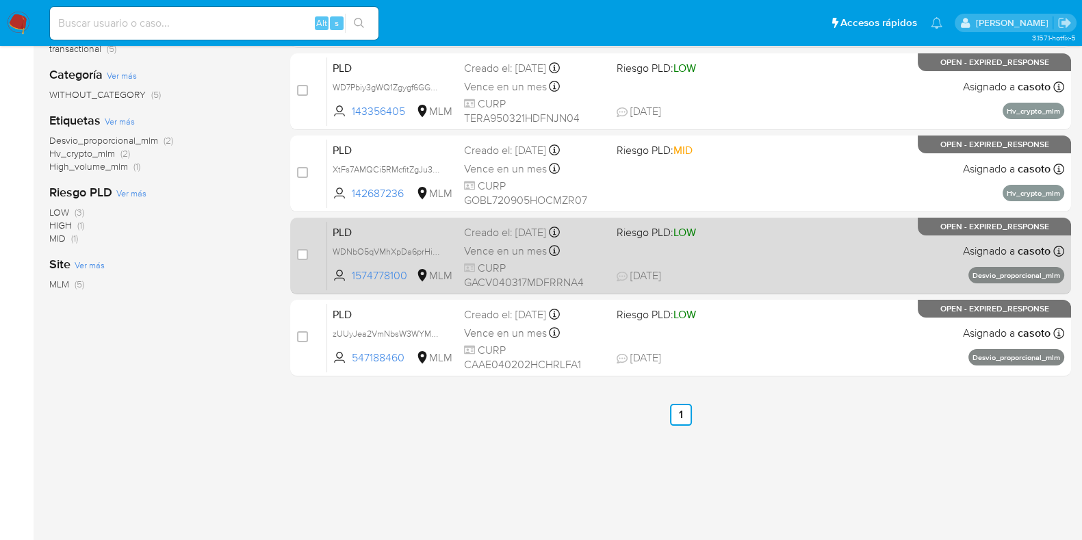
scroll to position [243, 0]
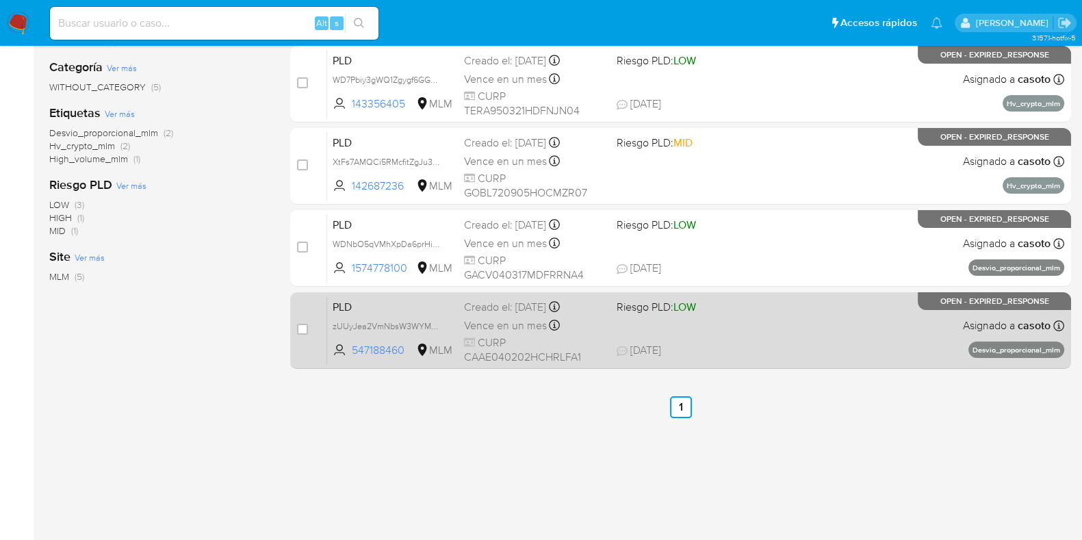
click at [828, 309] on div "PLD zUUyJea2VmNbsW3WYMgylesE 547188460 MLM Riesgo PLD: LOW Creado el: 12/08/202…" at bounding box center [695, 330] width 737 height 69
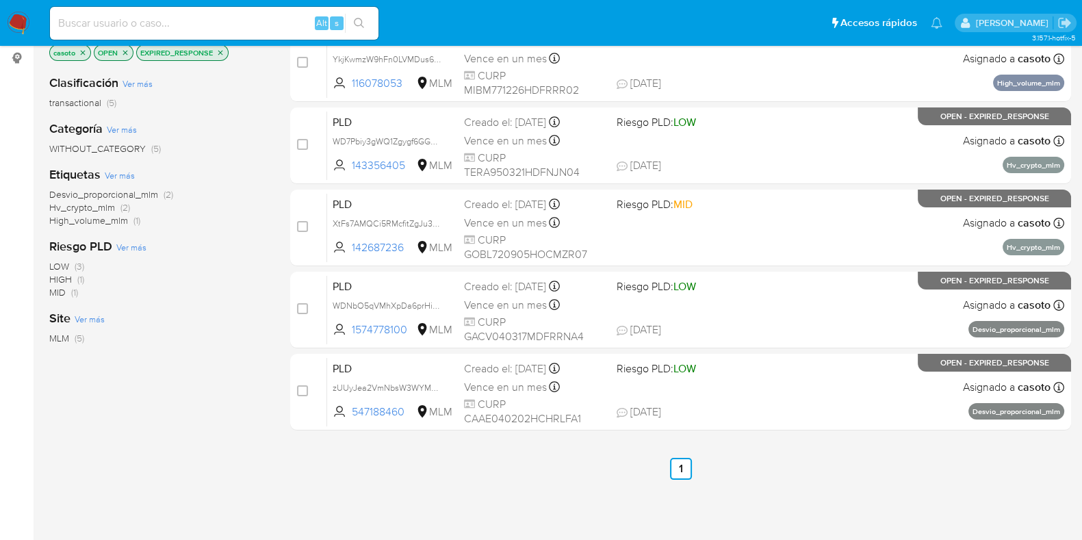
scroll to position [72, 0]
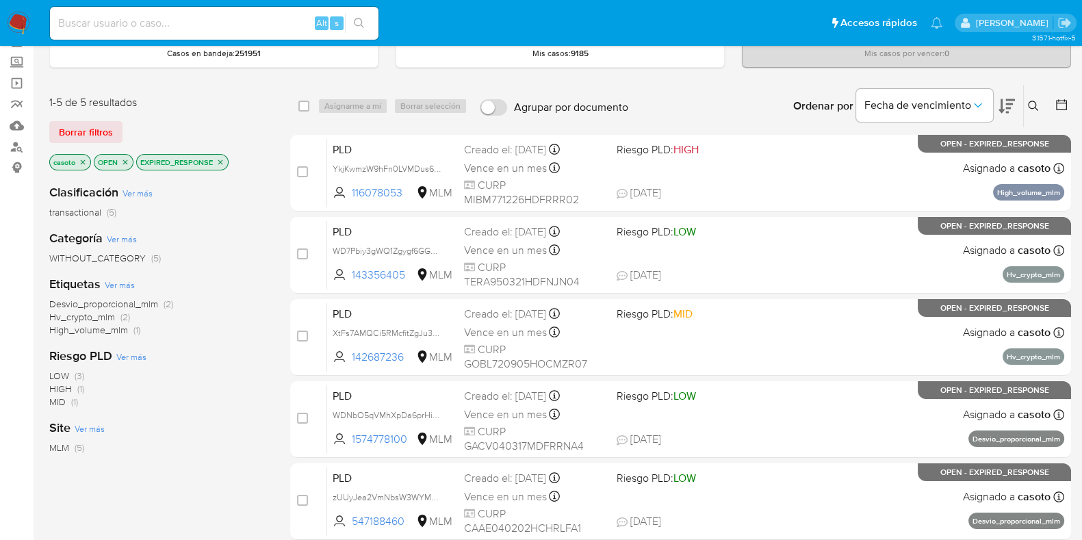
click at [221, 158] on icon "close-filter" at bounding box center [220, 162] width 8 height 8
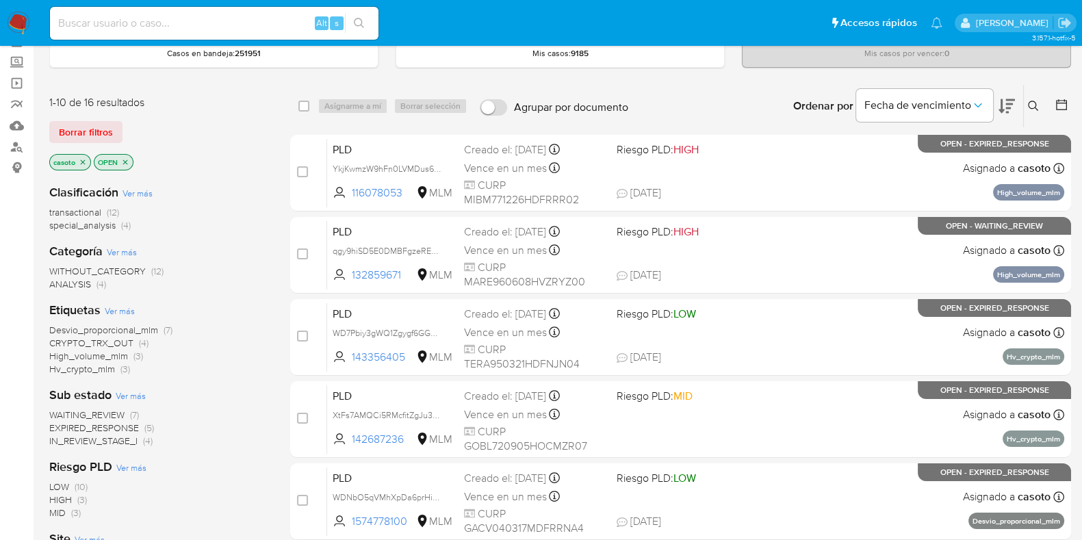
click at [100, 415] on span "WAITING_REVIEW" at bounding box center [86, 415] width 75 height 14
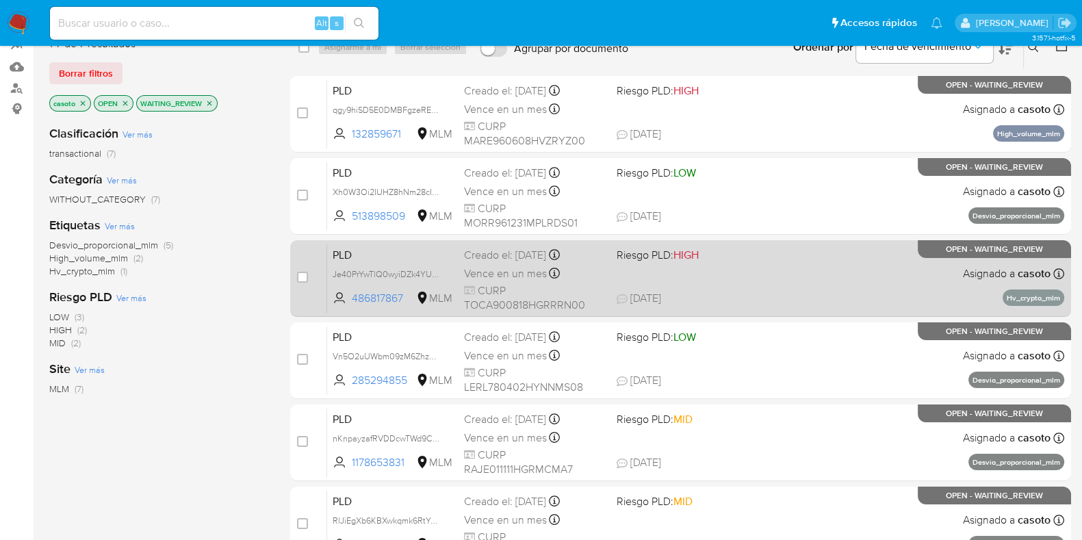
scroll to position [157, 0]
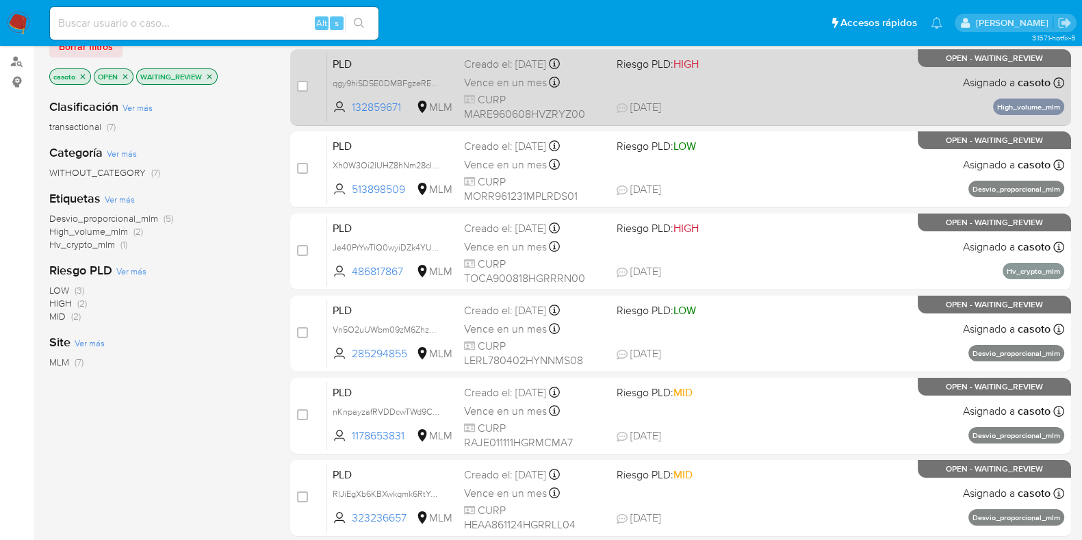
click at [731, 101] on span "29/08/2025 29/08/2025 22:49" at bounding box center [764, 107] width 294 height 15
click at [301, 88] on input "checkbox" at bounding box center [302, 86] width 11 height 11
checkbox input "true"
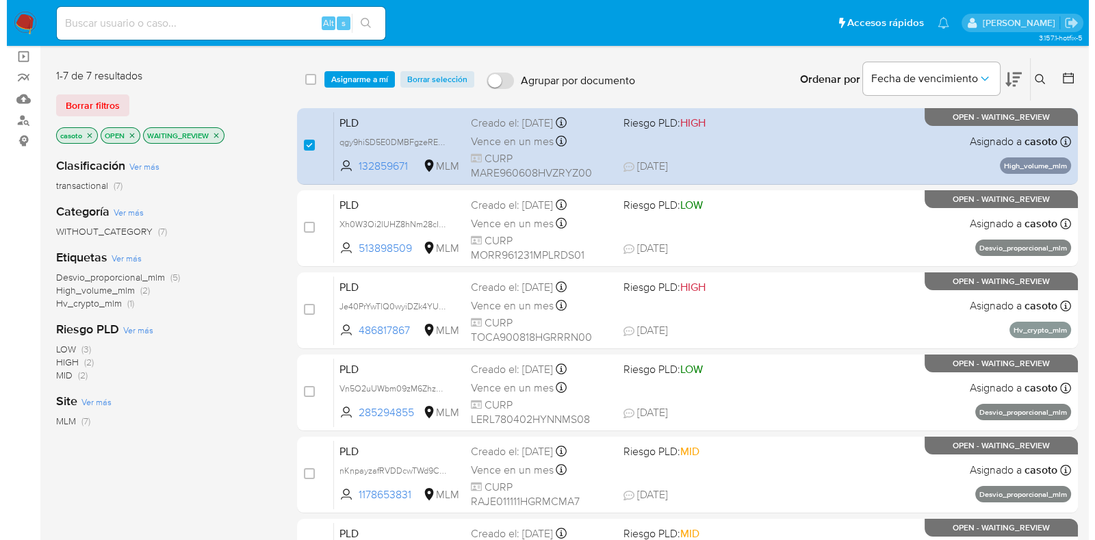
scroll to position [72, 0]
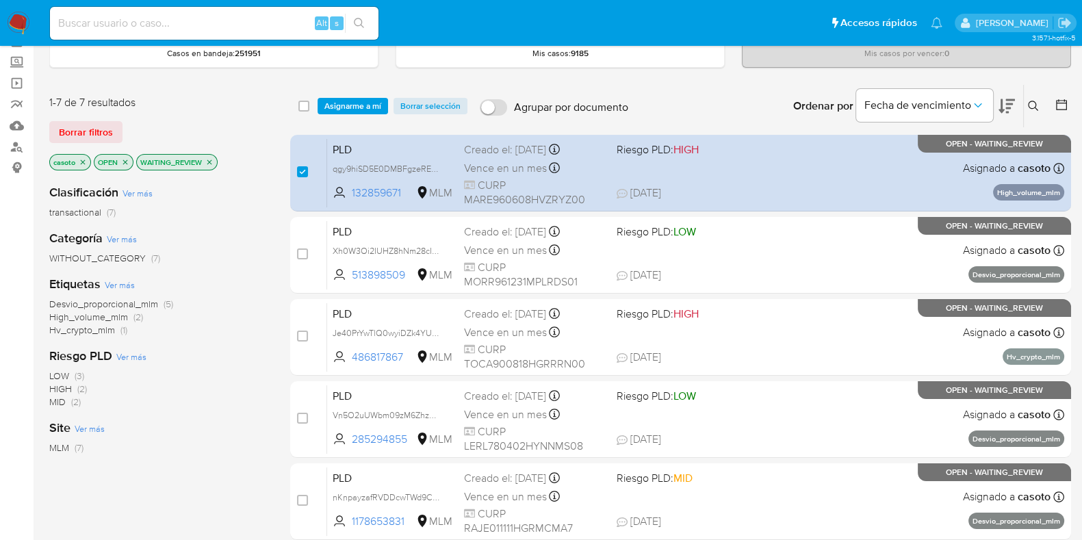
click at [340, 113] on div "select-all-cases-checkbox Asignarme a mí Borrar selección Agrupar por documento…" at bounding box center [680, 106] width 781 height 42
click at [362, 107] on span "Asignarme a mí" at bounding box center [353, 106] width 57 height 14
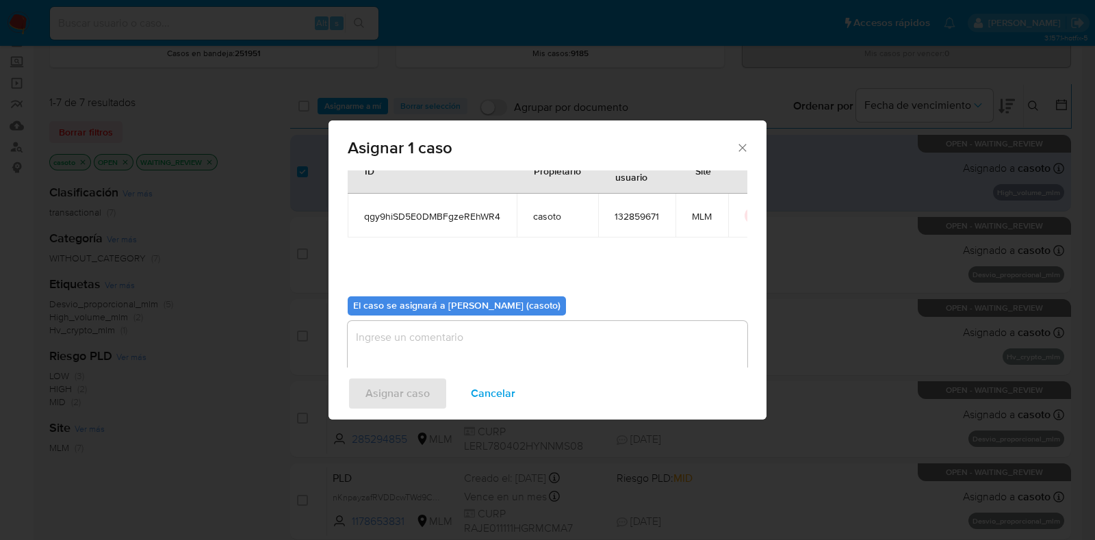
scroll to position [71, 0]
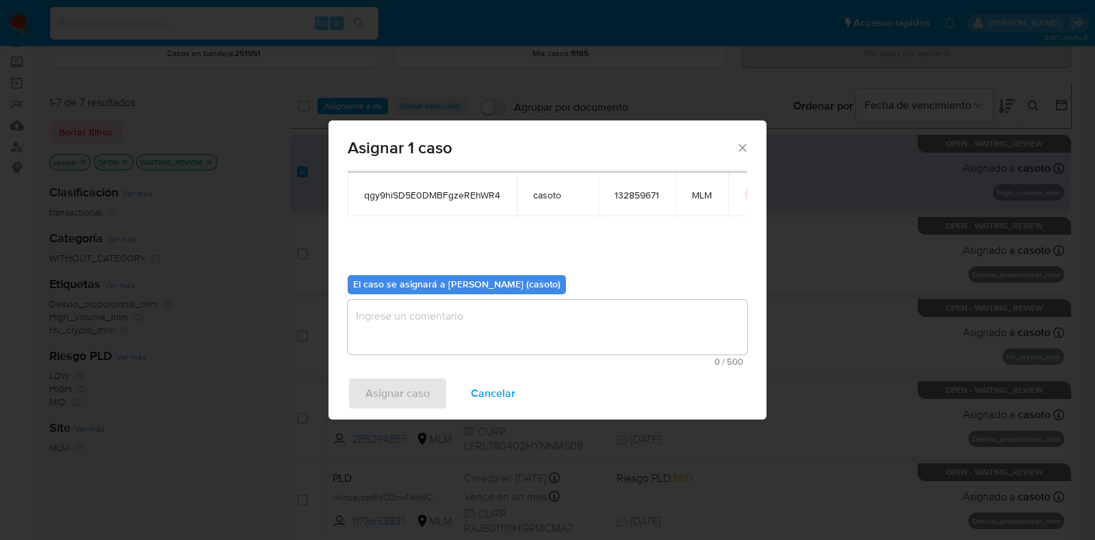
click at [468, 317] on textarea "assign-modal" at bounding box center [548, 327] width 400 height 55
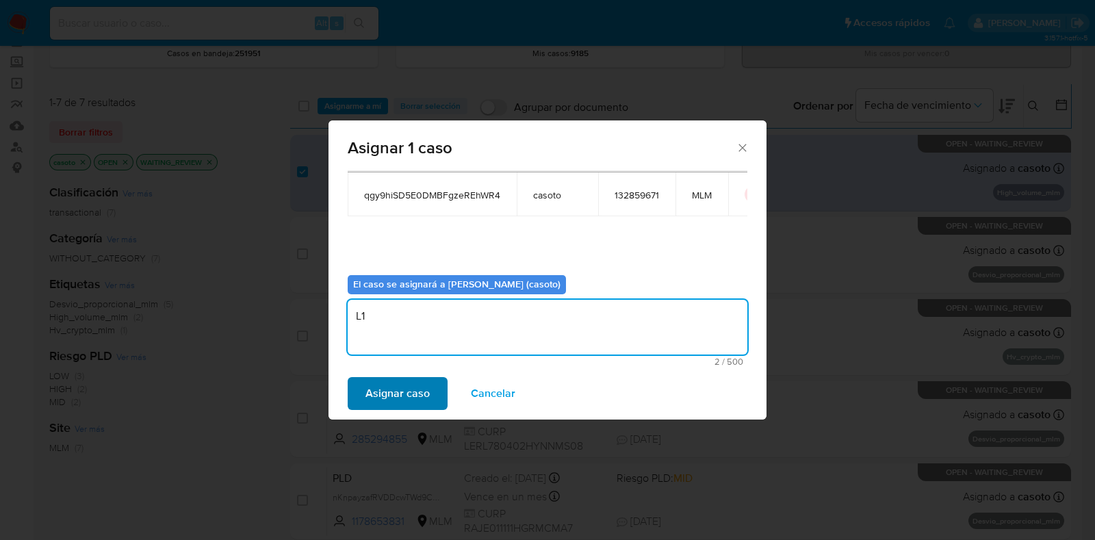
type textarea "L1"
click at [444, 384] on button "Asignar caso" at bounding box center [398, 393] width 100 height 33
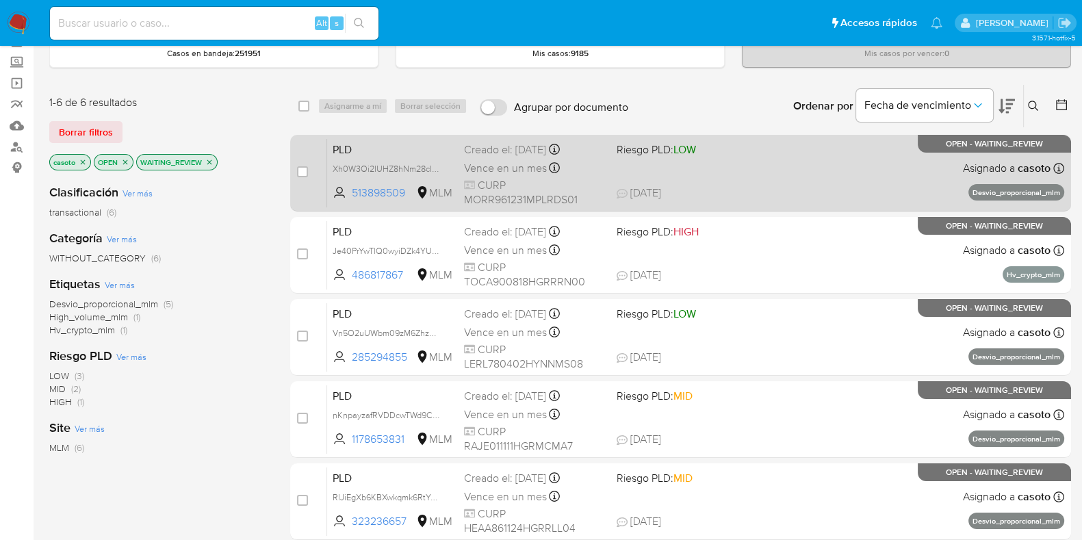
click at [761, 186] on span "29/08/2025 29/08/2025 20:43" at bounding box center [764, 193] width 294 height 15
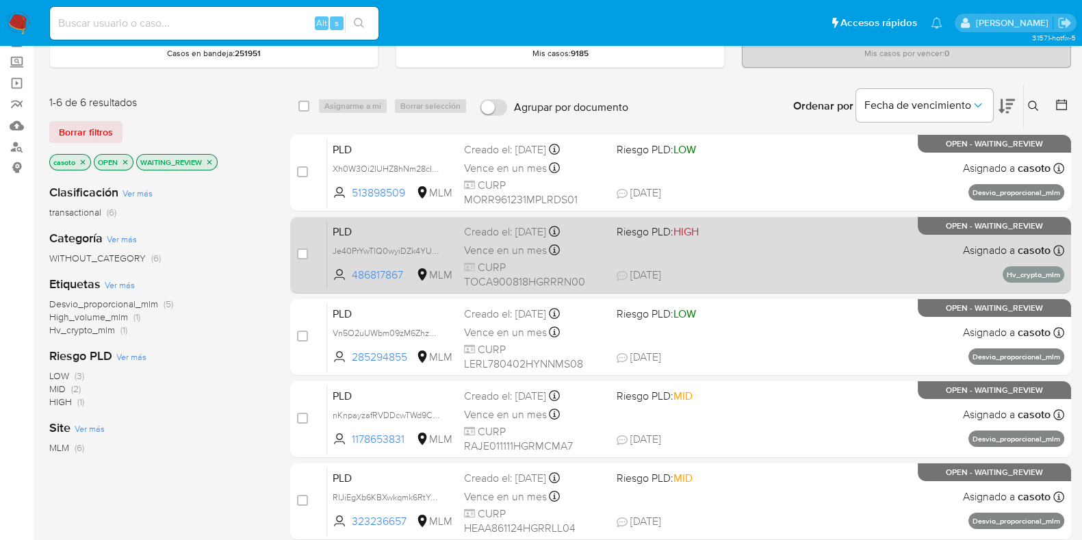
click at [846, 276] on span "27/08/2025 27/08/2025 14:26" at bounding box center [764, 275] width 294 height 15
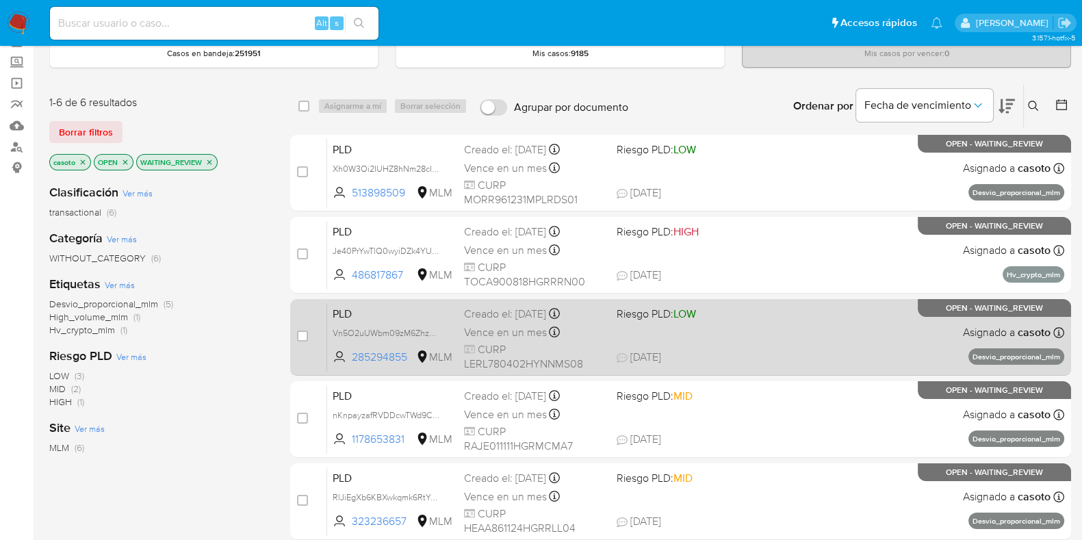
click at [879, 316] on div "PLD Vn5O2uUWbm09zM6ZhzMl3dYN 285294855 MLM Riesgo PLD: LOW Creado el: 12/08/202…" at bounding box center [695, 337] width 737 height 69
click at [301, 338] on input "checkbox" at bounding box center [302, 336] width 11 height 11
checkbox input "true"
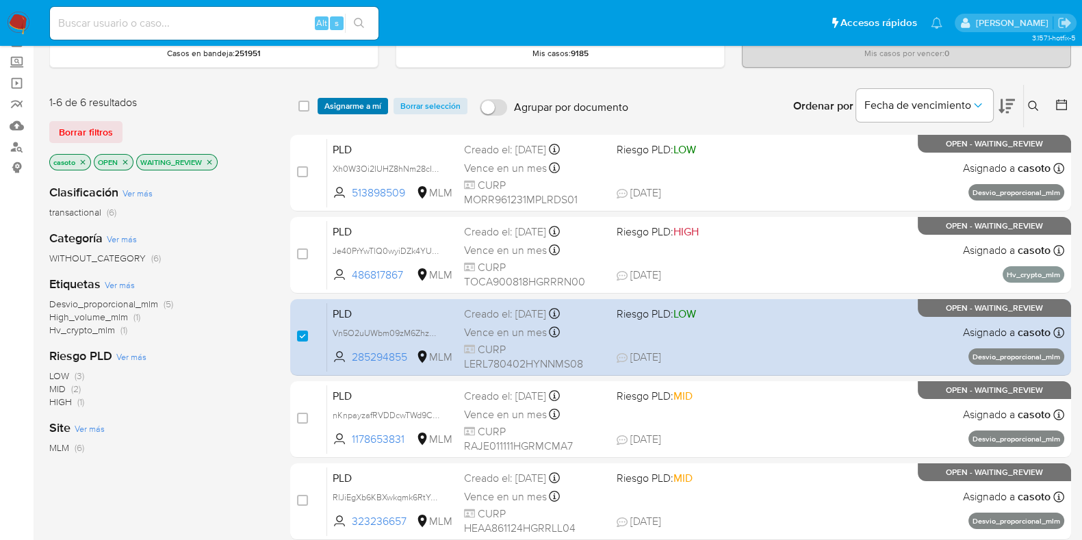
click at [339, 101] on span "Asignarme a mí" at bounding box center [353, 106] width 57 height 14
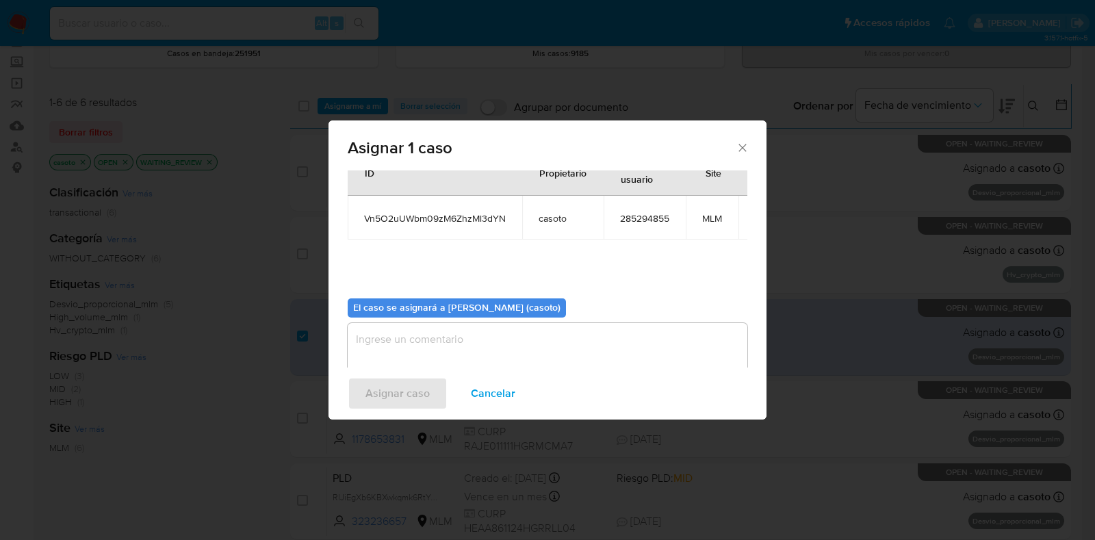
scroll to position [84, 0]
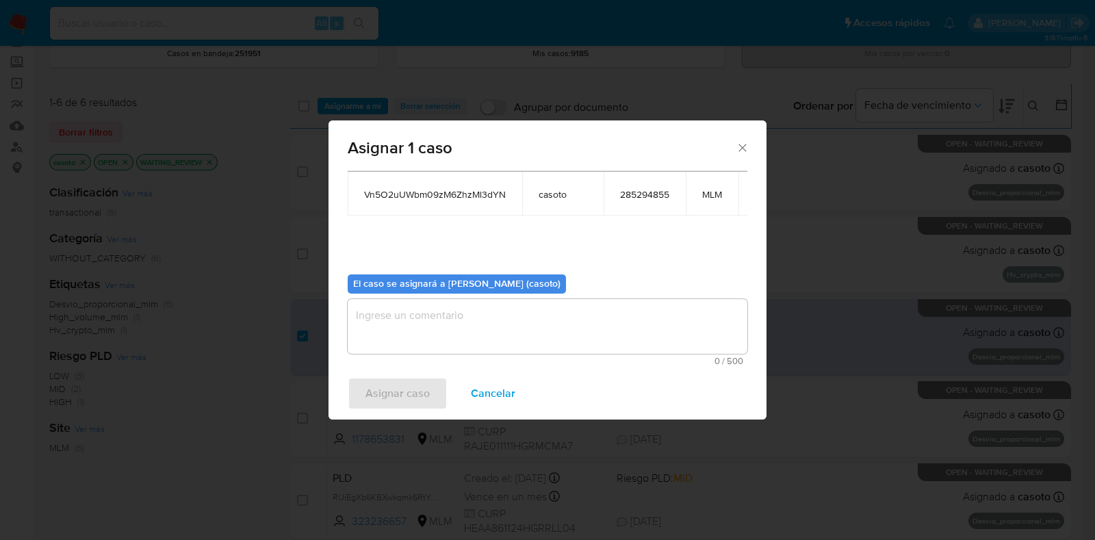
click at [427, 330] on textarea "assign-modal" at bounding box center [548, 326] width 400 height 55
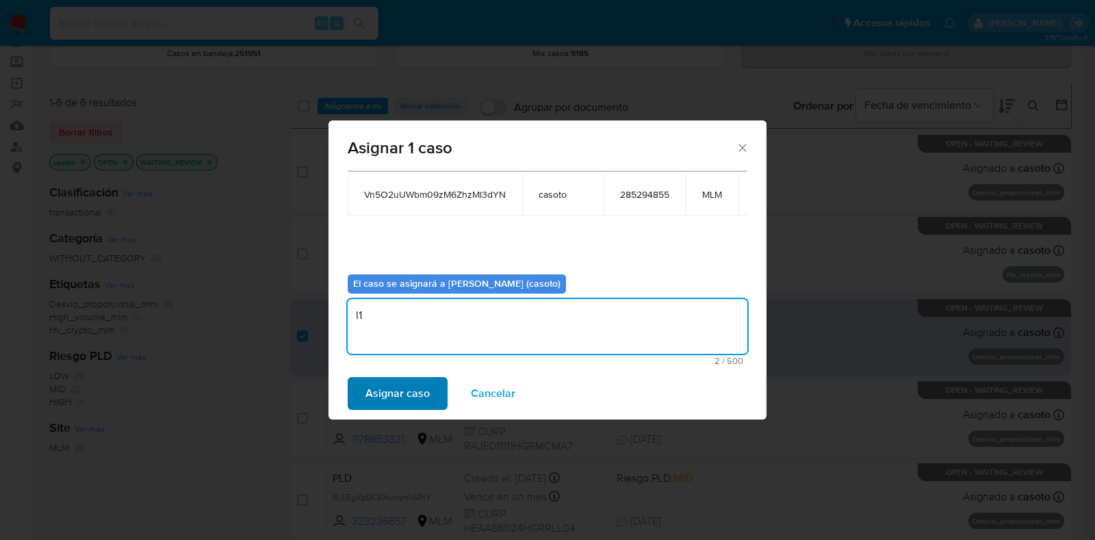
type textarea "l1"
click at [374, 381] on span "Asignar caso" at bounding box center [398, 394] width 64 height 30
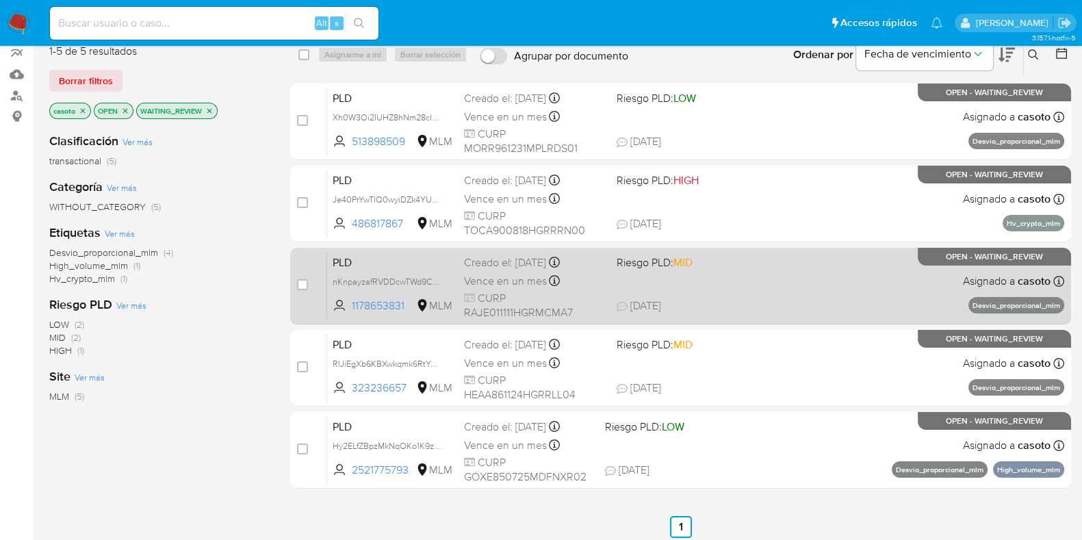
scroll to position [157, 0]
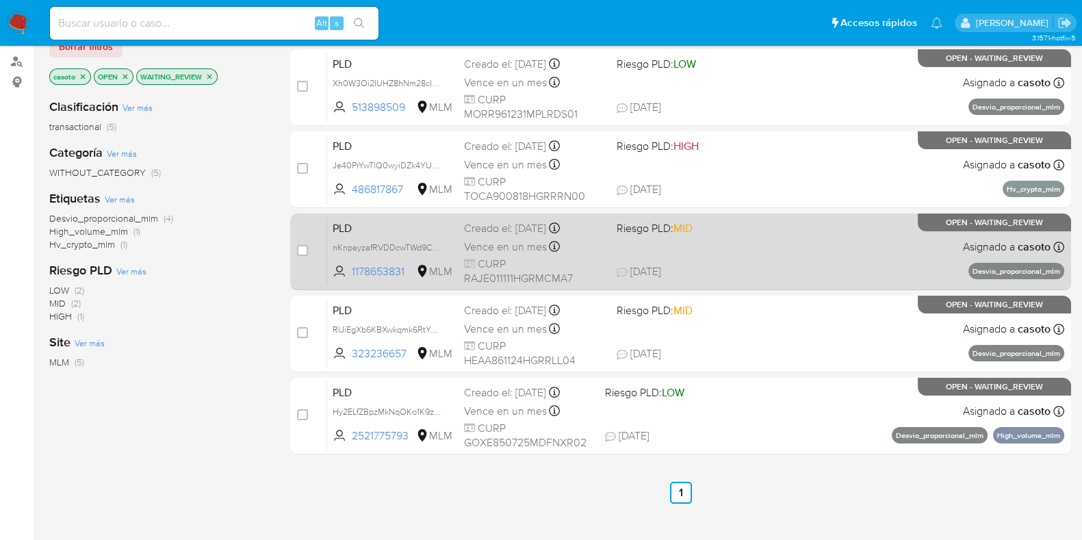
click at [834, 257] on div "PLD nKnpayzafRVDDcwTWd9CKwo4 1178653831 MLM Riesgo PLD: MID Creado el: 12/08/20…" at bounding box center [695, 251] width 737 height 69
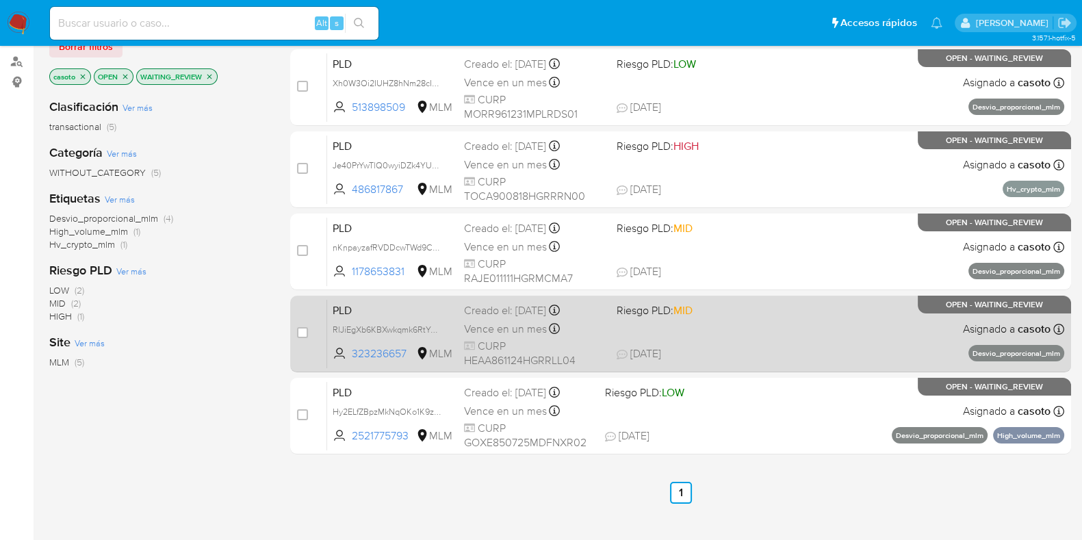
click at [858, 338] on div "PLD RlJiEgXb6KBXwkqmk6RtYGja 323236657 MLM Riesgo PLD: MID Creado el: 12/08/202…" at bounding box center [695, 333] width 737 height 69
click at [300, 330] on input "checkbox" at bounding box center [302, 332] width 11 height 11
checkbox input "true"
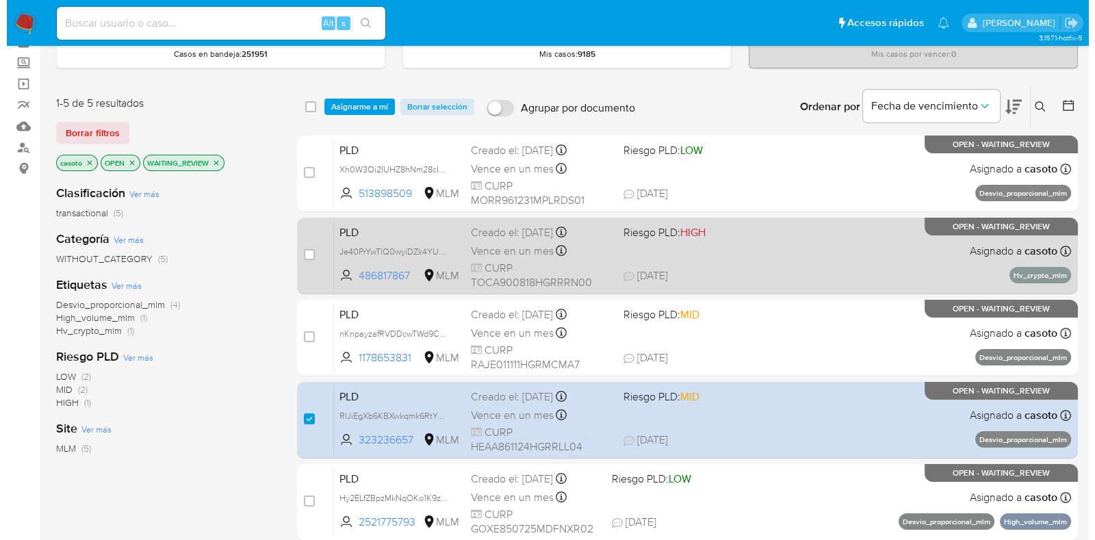
scroll to position [0, 0]
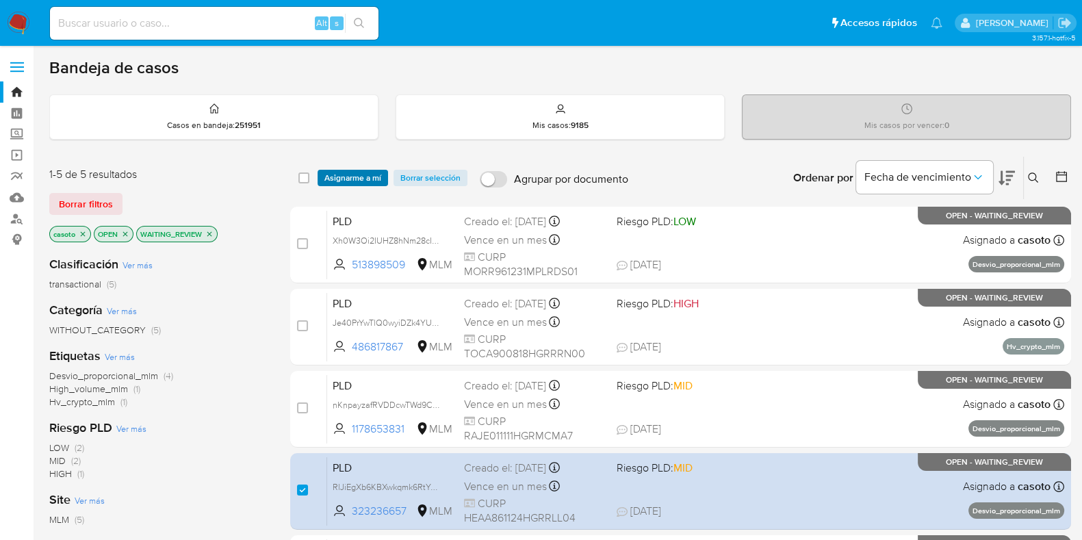
click at [356, 179] on span "Asignarme a mí" at bounding box center [353, 178] width 57 height 14
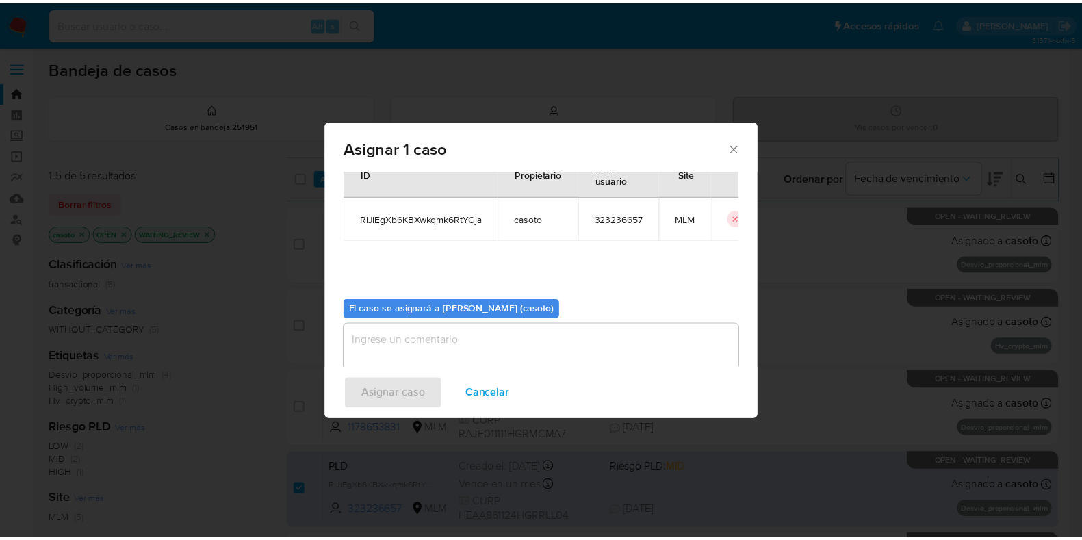
scroll to position [71, 0]
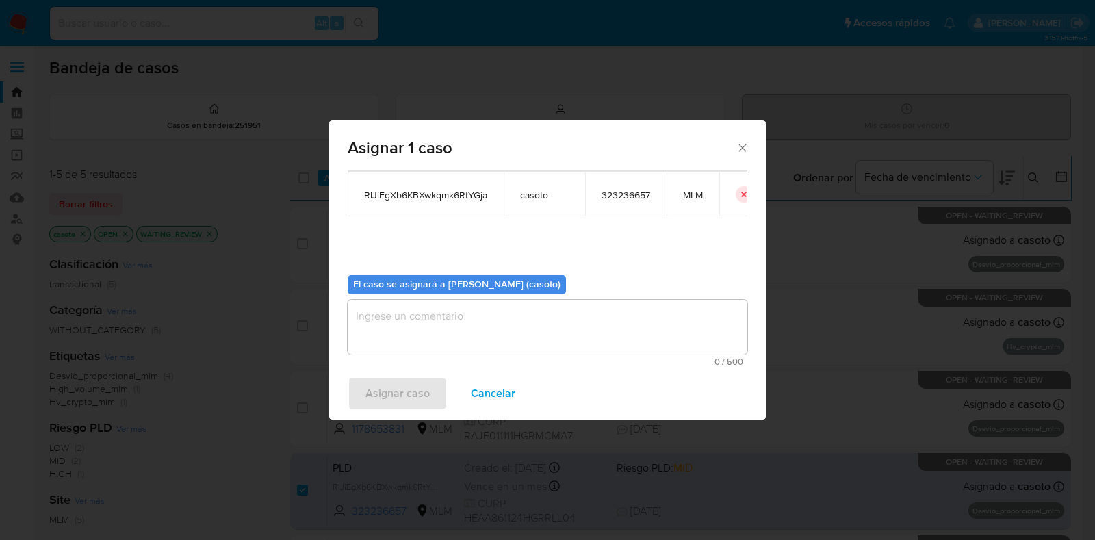
click at [466, 333] on textarea "assign-modal" at bounding box center [548, 327] width 400 height 55
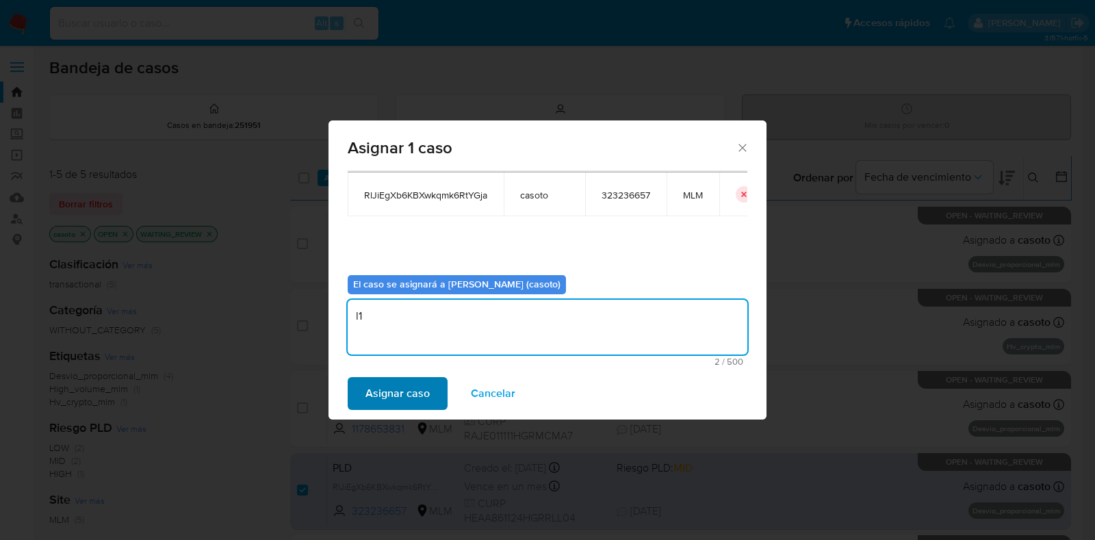
type textarea "l1"
click at [383, 396] on span "Asignar caso" at bounding box center [398, 394] width 64 height 30
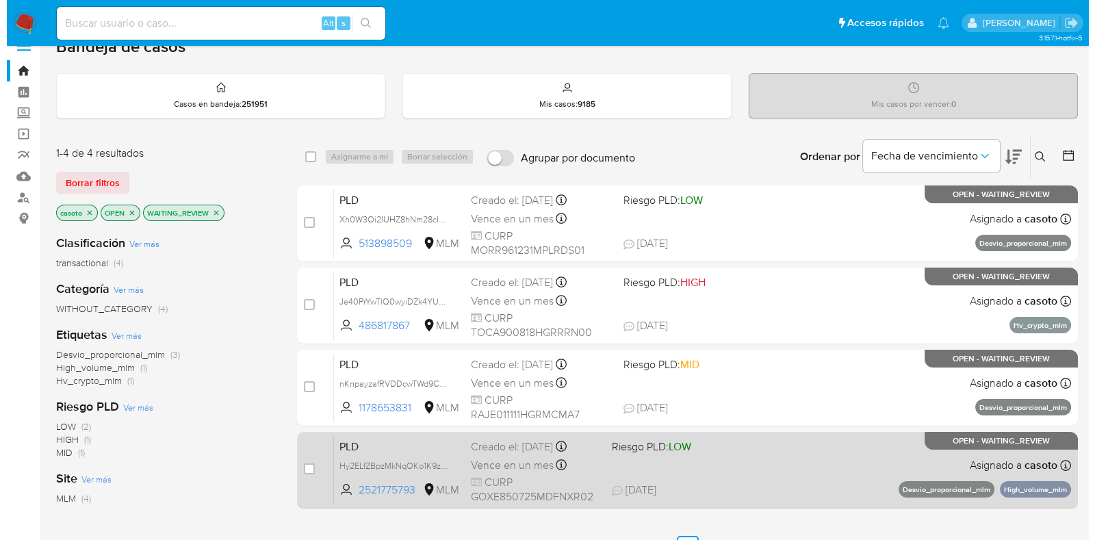
scroll to position [85, 0]
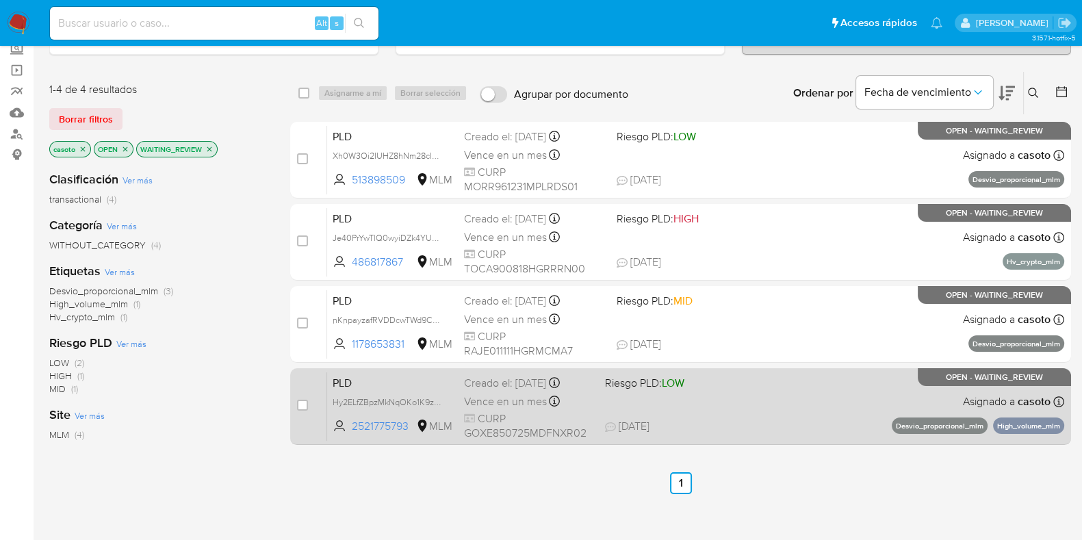
click at [715, 402] on div "PLD Hy2ELfZBpzMkNqOKo1K9zfr5 2521775793 MLM Riesgo PLD: LOW Creado el: 12/08/20…" at bounding box center [695, 406] width 737 height 69
click at [305, 404] on div "case-item-checkbox No es posible asignar el caso" at bounding box center [312, 406] width 30 height 69
click at [303, 405] on input "checkbox" at bounding box center [302, 405] width 11 height 11
checkbox input "true"
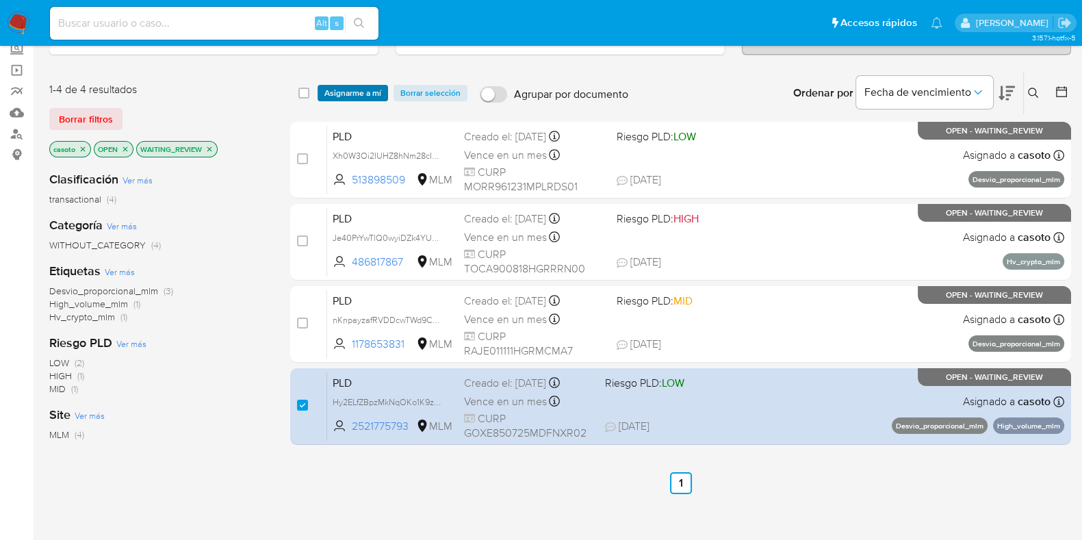
click at [344, 88] on span "Asignarme a mí" at bounding box center [353, 93] width 57 height 14
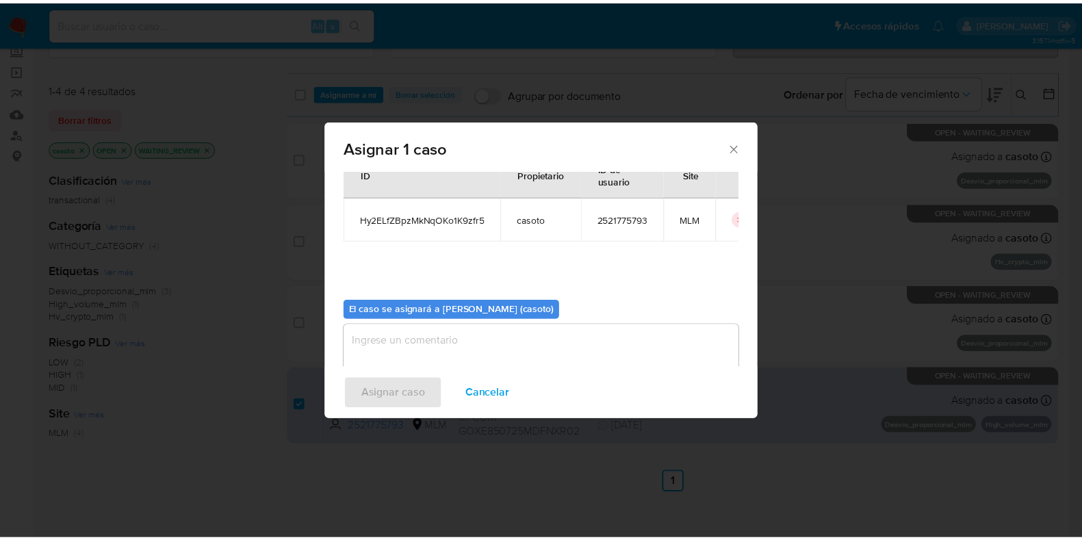
scroll to position [71, 0]
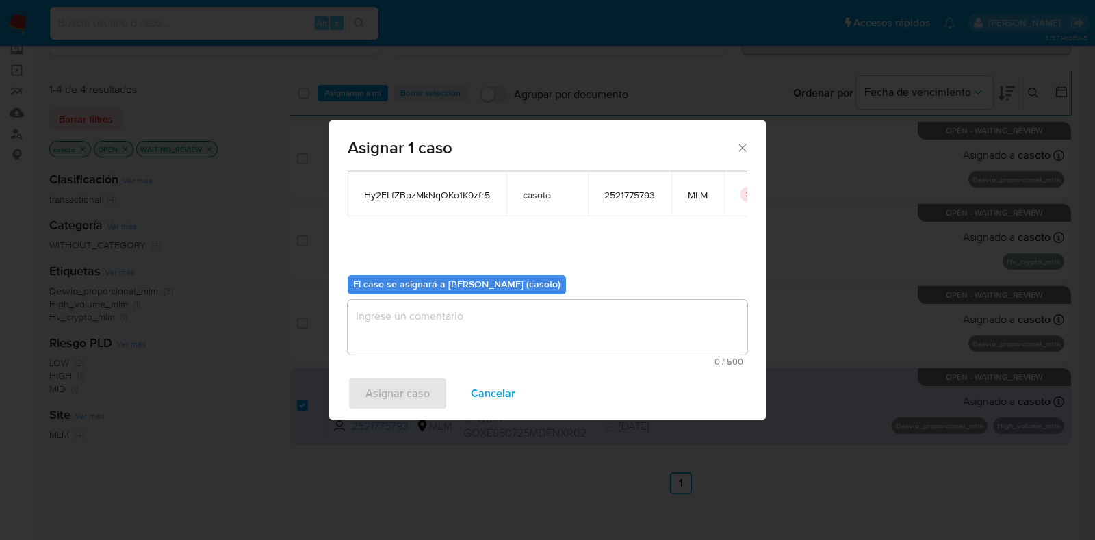
click at [464, 317] on textarea "assign-modal" at bounding box center [548, 327] width 400 height 55
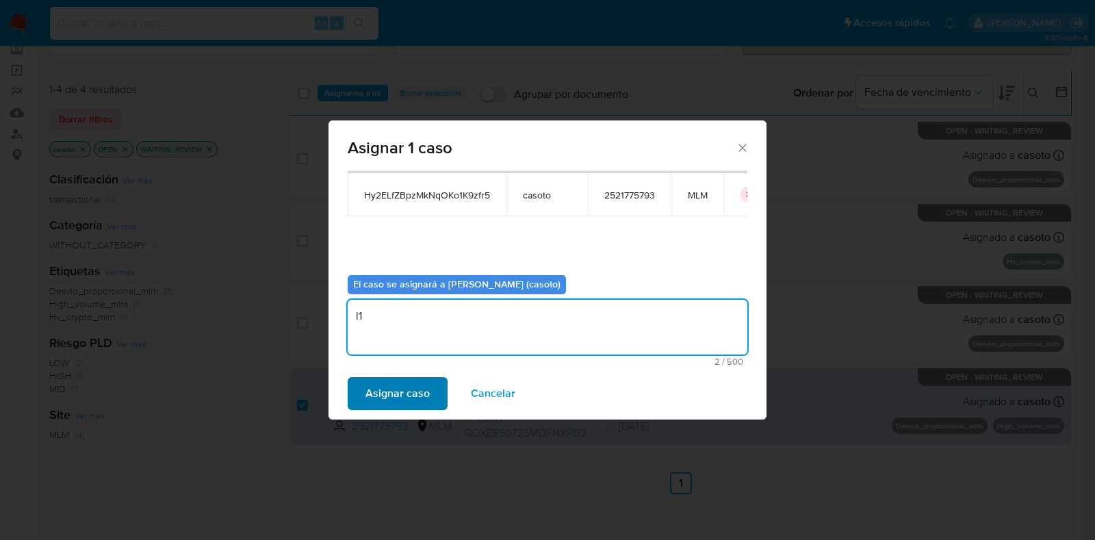
type textarea "l1"
click at [369, 383] on span "Asignar caso" at bounding box center [398, 394] width 64 height 30
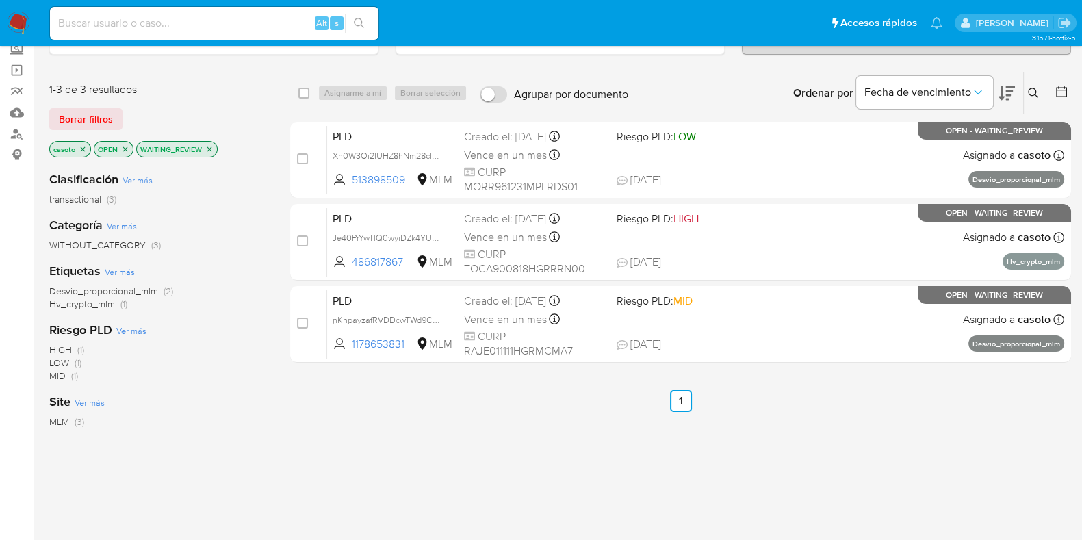
click at [211, 150] on icon "close-filter" at bounding box center [209, 149] width 8 height 8
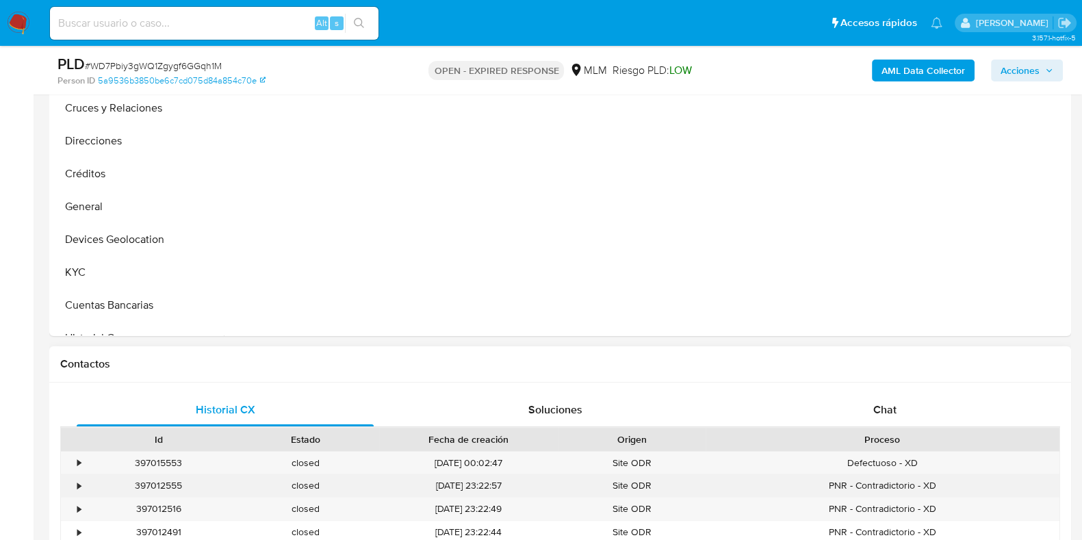
scroll to position [428, 0]
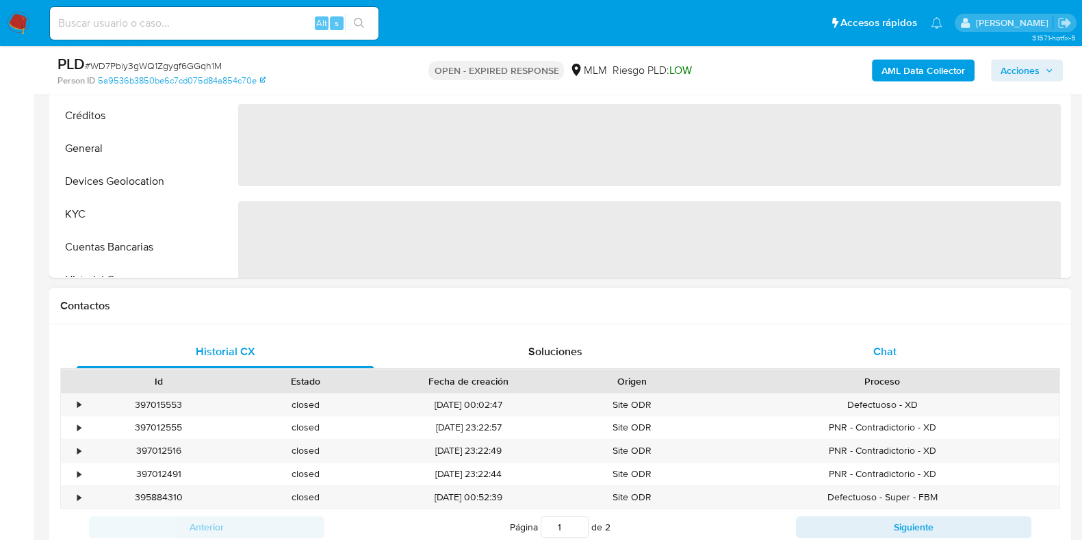
click at [900, 361] on div "Chat" at bounding box center [885, 351] width 297 height 33
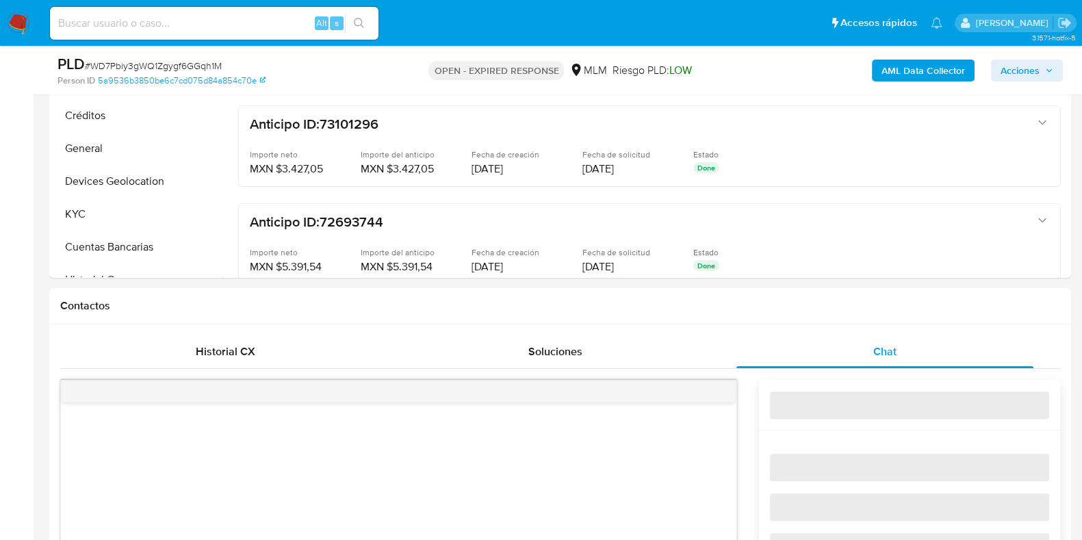
select select "10"
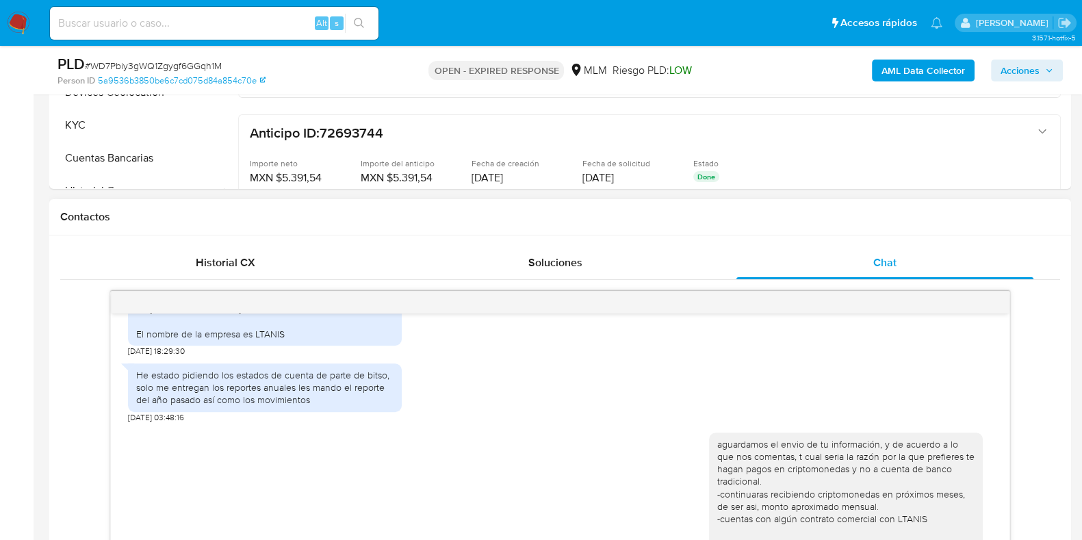
scroll to position [684, 0]
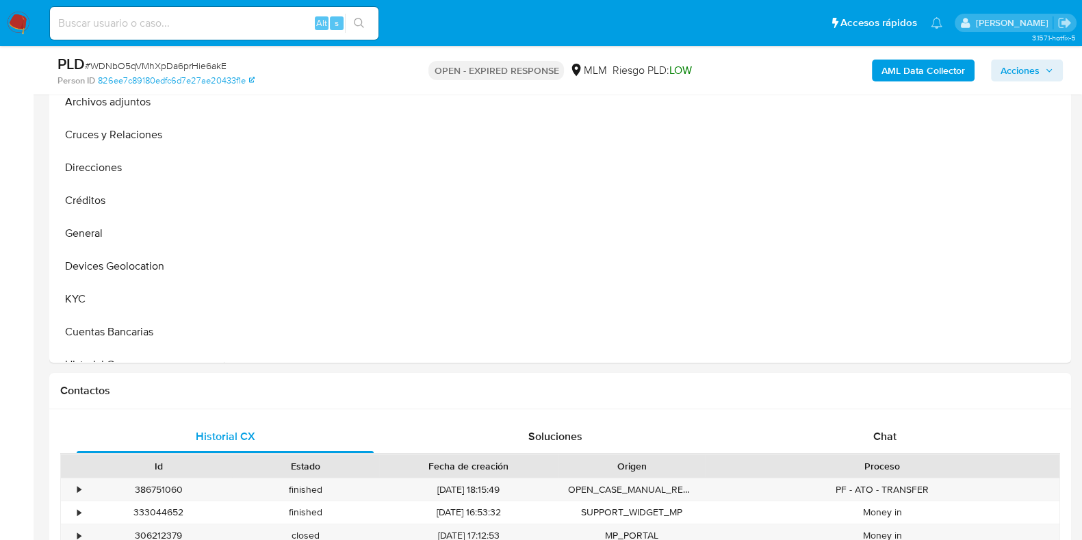
scroll to position [513, 0]
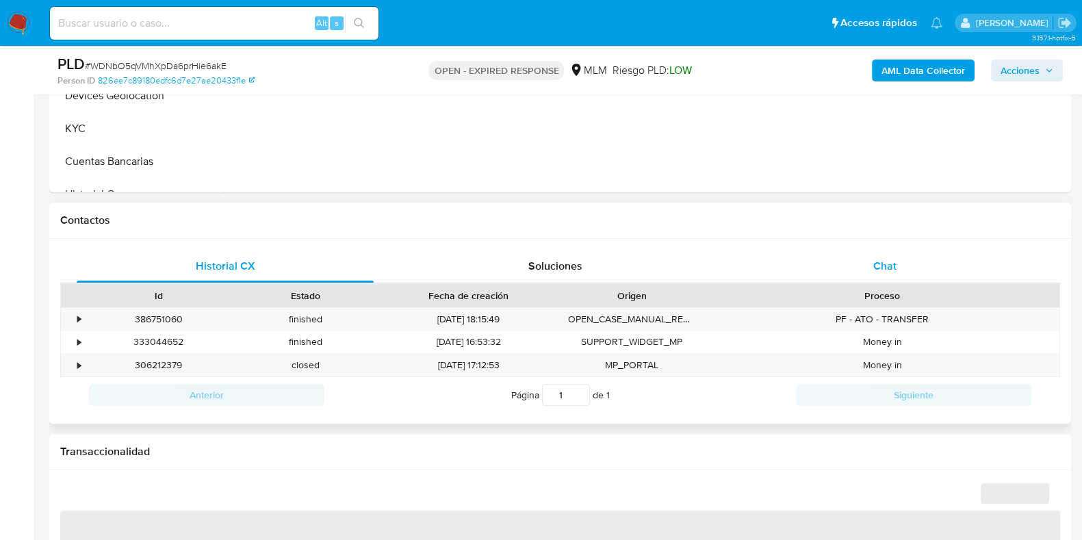
click at [885, 278] on div "Chat" at bounding box center [885, 266] width 297 height 33
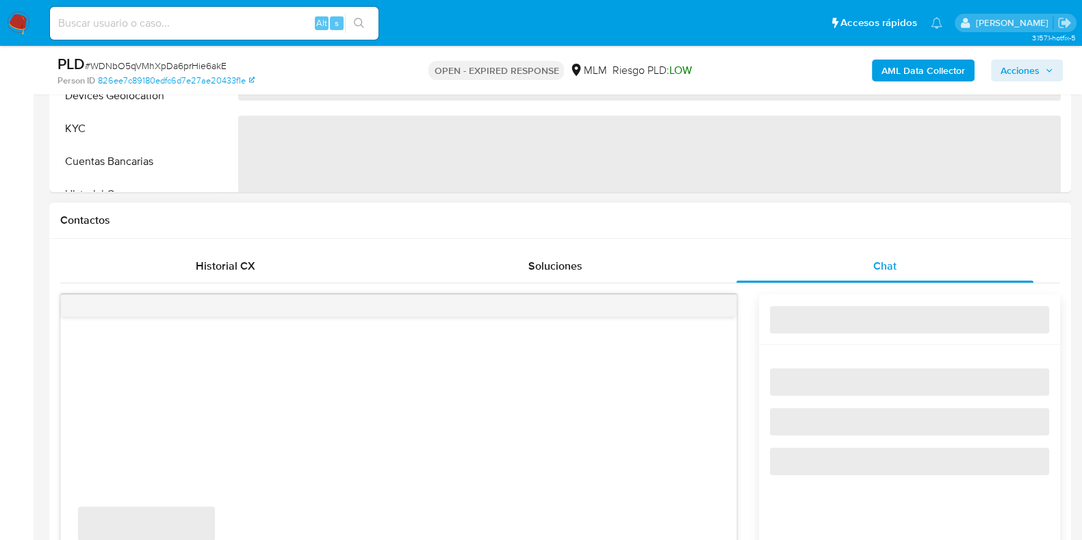
select select "10"
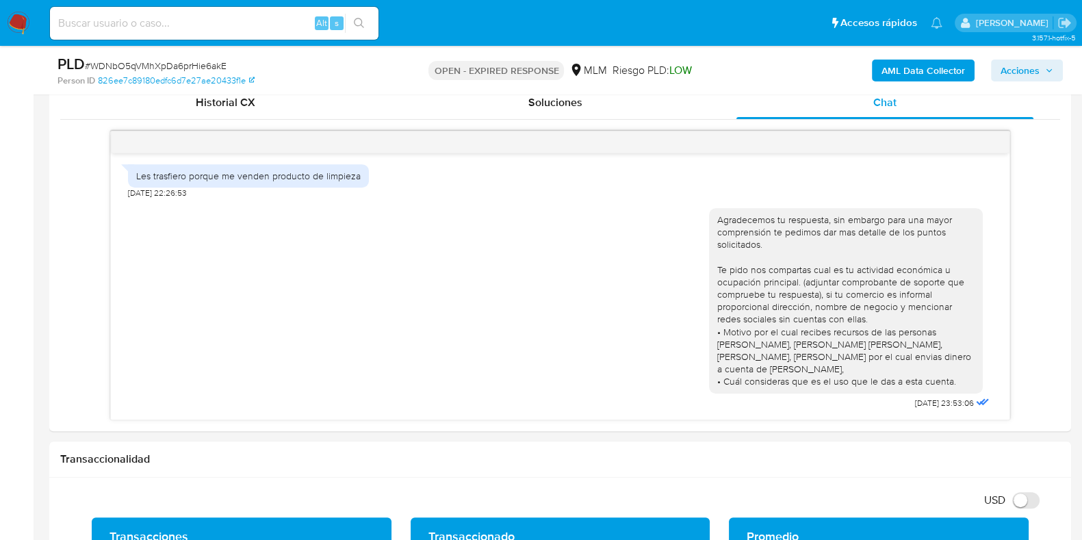
scroll to position [684, 0]
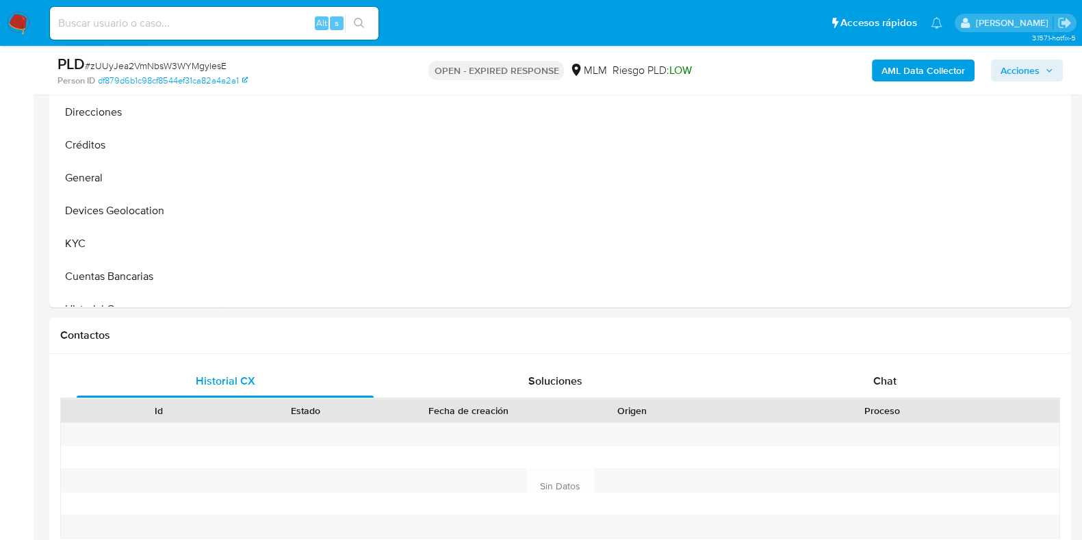
scroll to position [513, 0]
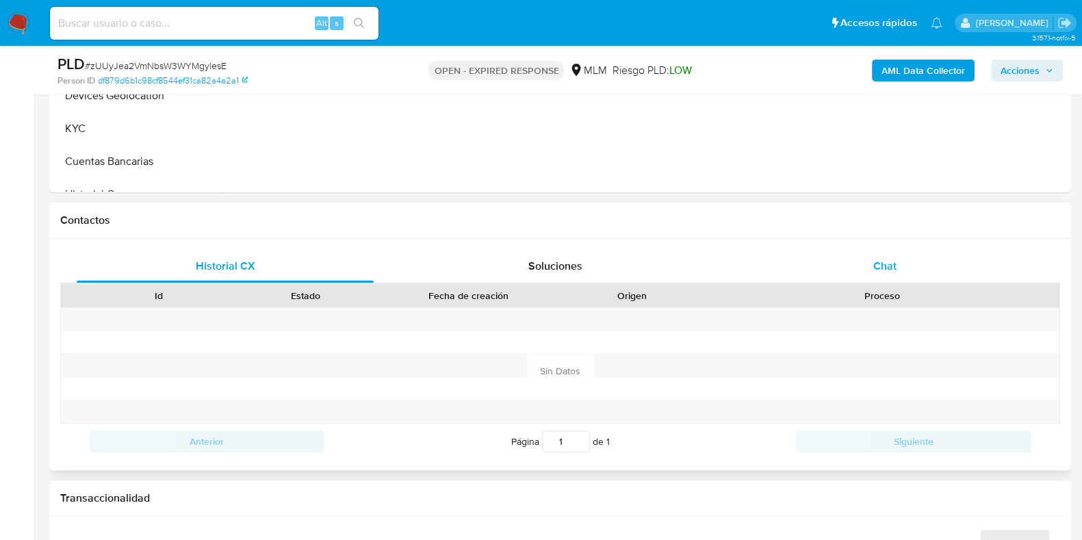
click at [874, 253] on div "Chat" at bounding box center [885, 266] width 297 height 33
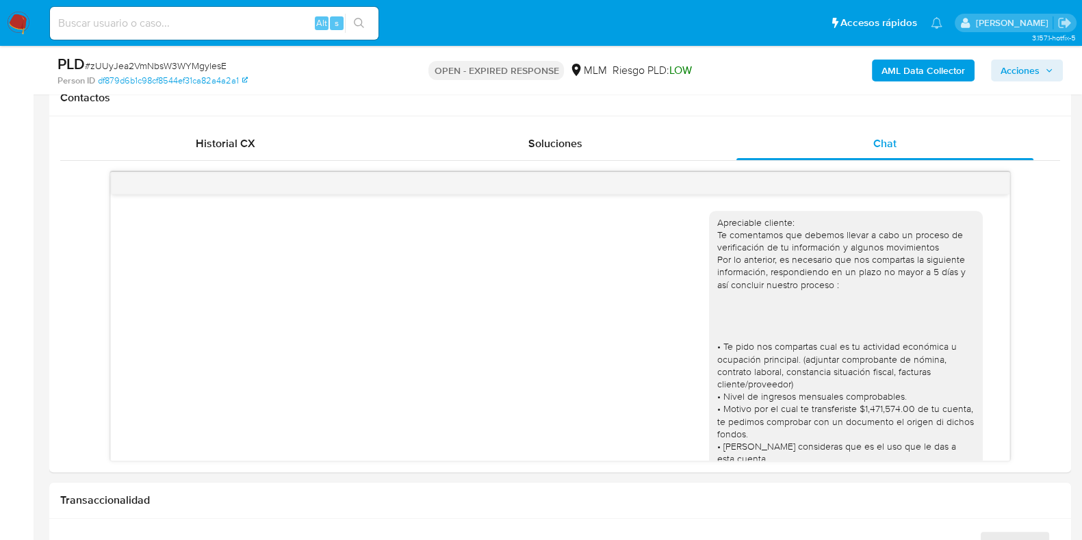
scroll to position [460, 0]
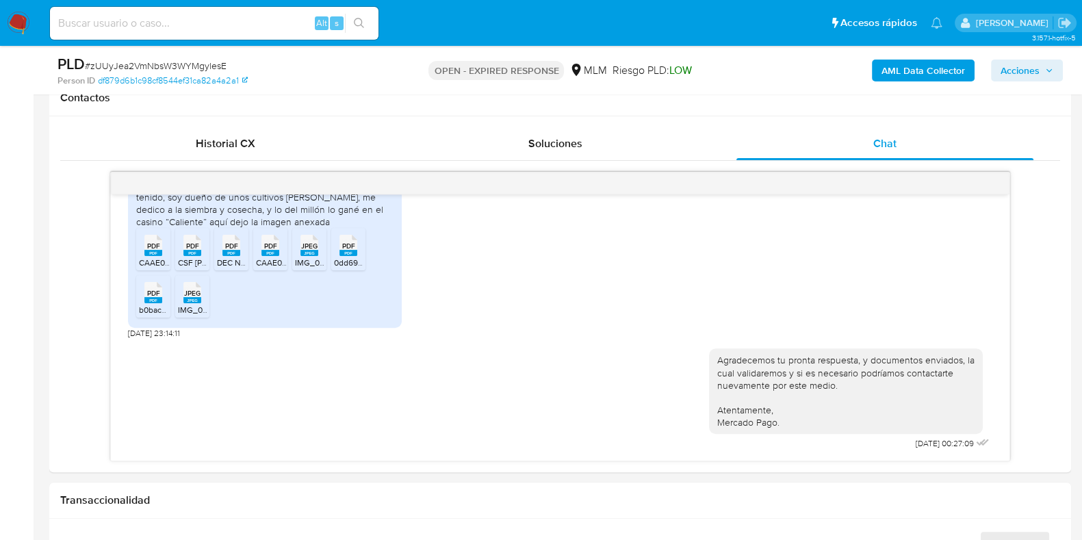
select select "10"
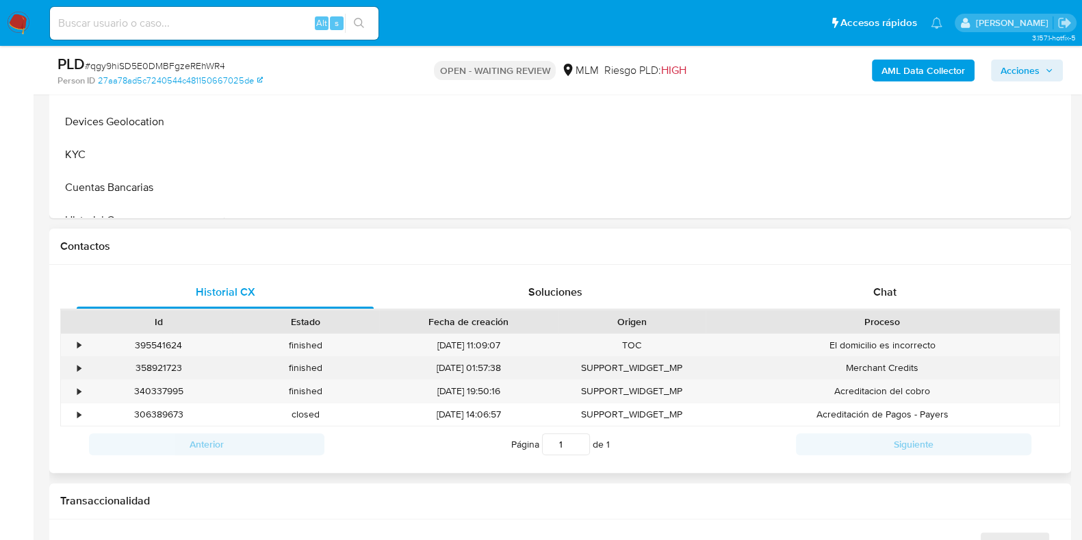
scroll to position [513, 0]
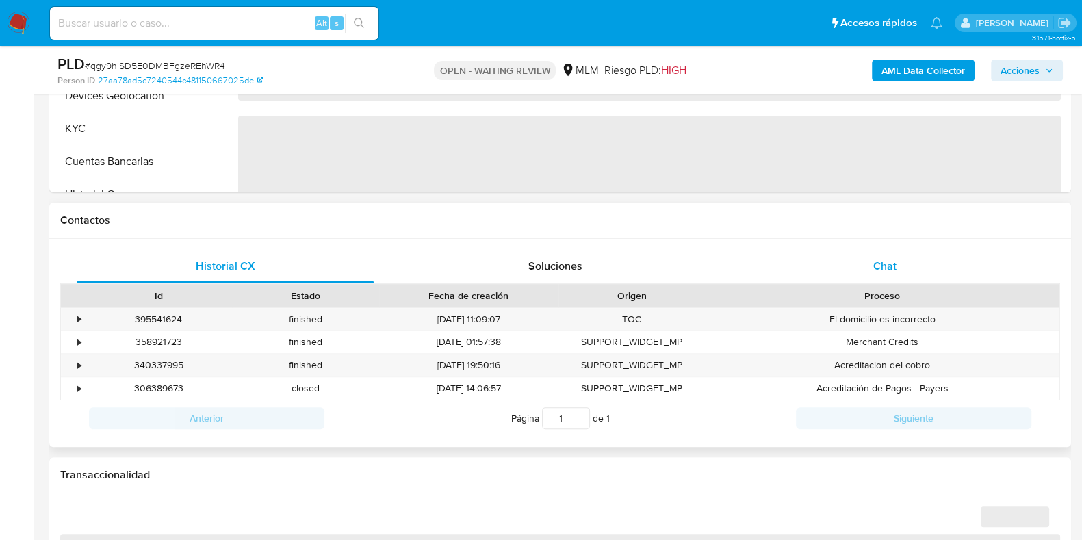
click at [876, 275] on div "Chat" at bounding box center [885, 266] width 297 height 33
select select "10"
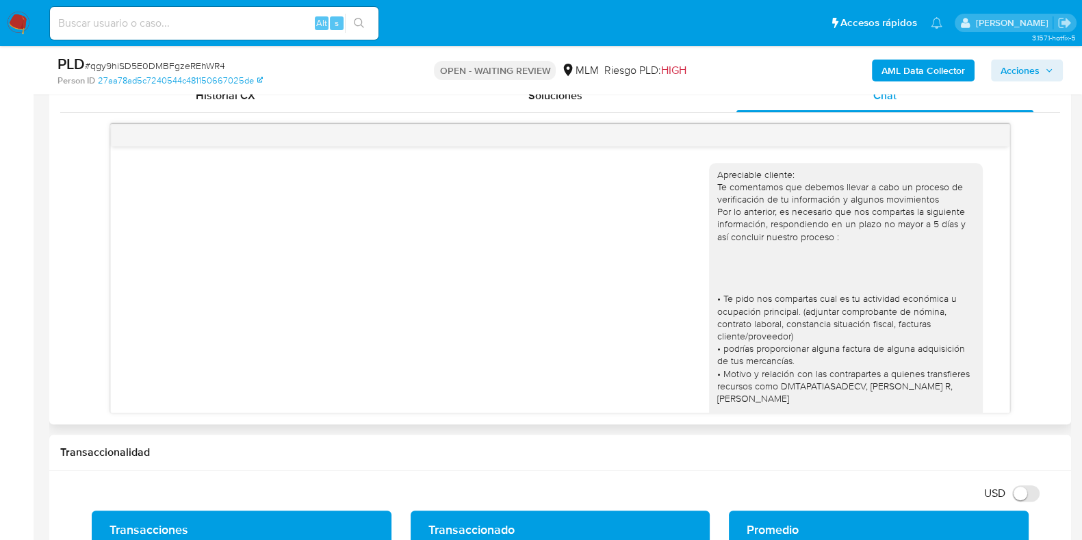
scroll to position [398, 0]
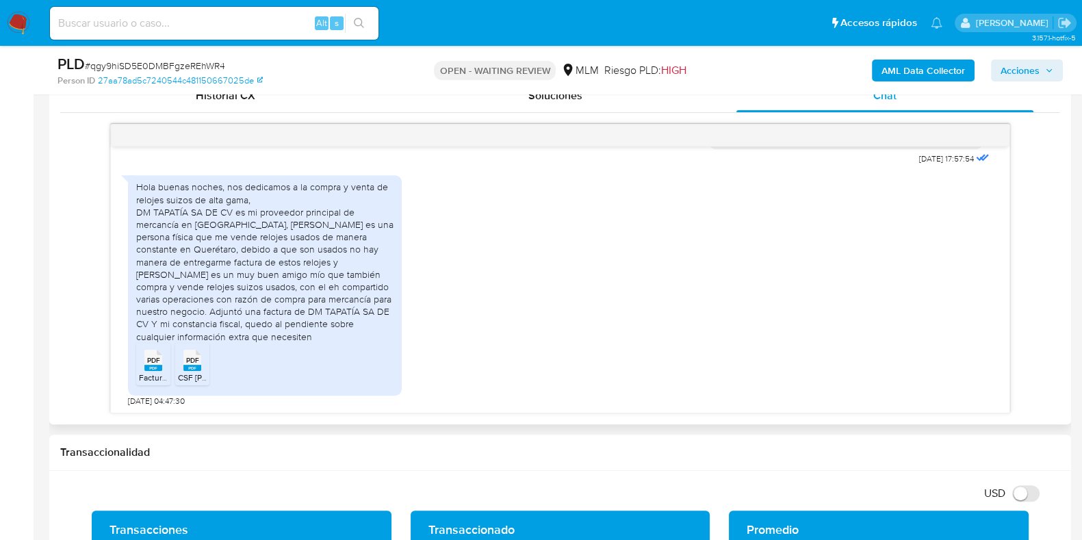
click at [148, 372] on span "FacturaDMTAPATIA-7DC28D14-E9A9-4F5C-815A-20654E2820E8.pdf" at bounding box center [264, 378] width 251 height 12
click at [194, 357] on span "PDF" at bounding box center [192, 360] width 13 height 9
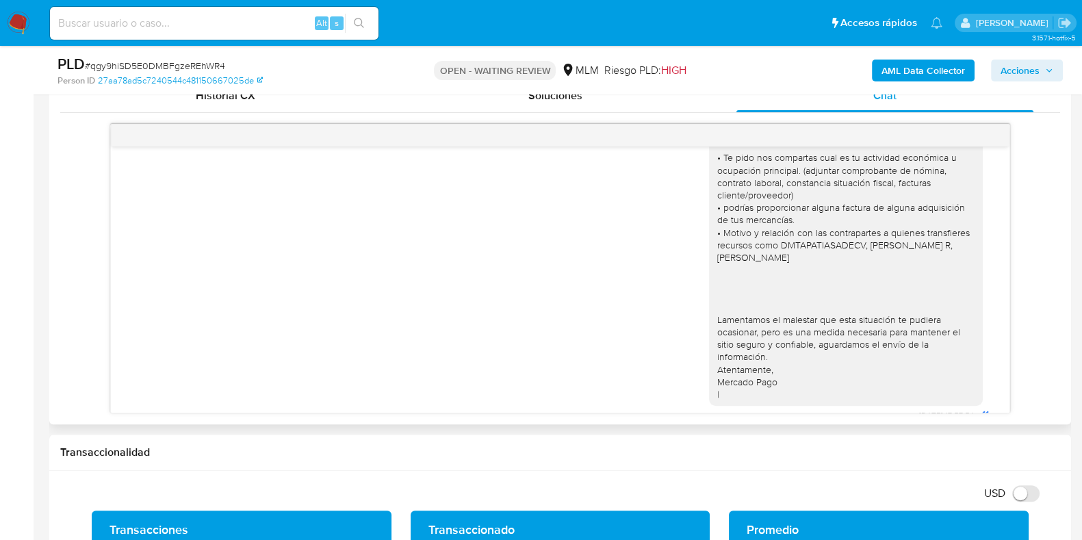
scroll to position [55, 0]
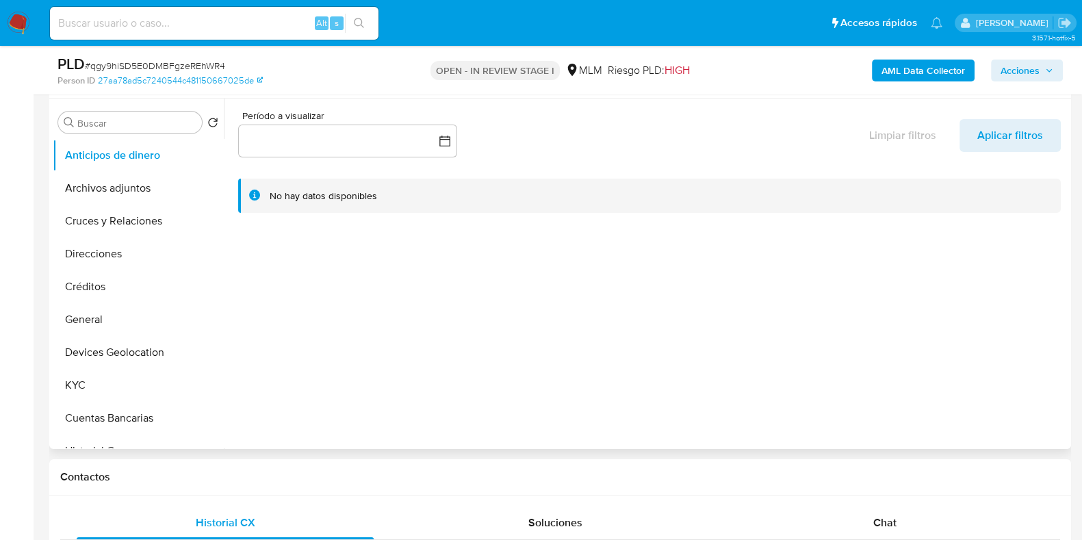
select select "10"
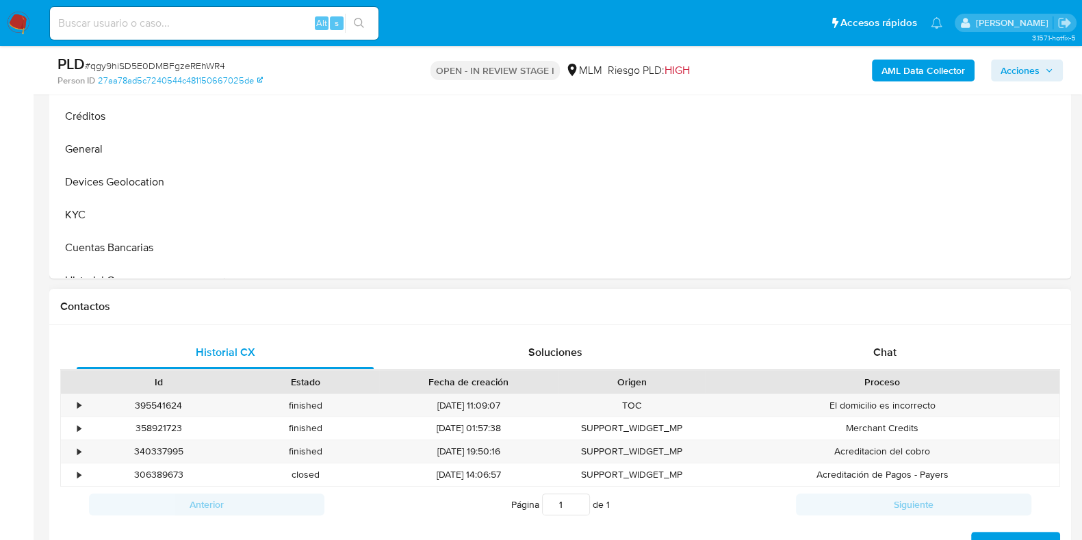
scroll to position [428, 0]
click at [893, 359] on div "Chat" at bounding box center [885, 351] width 297 height 33
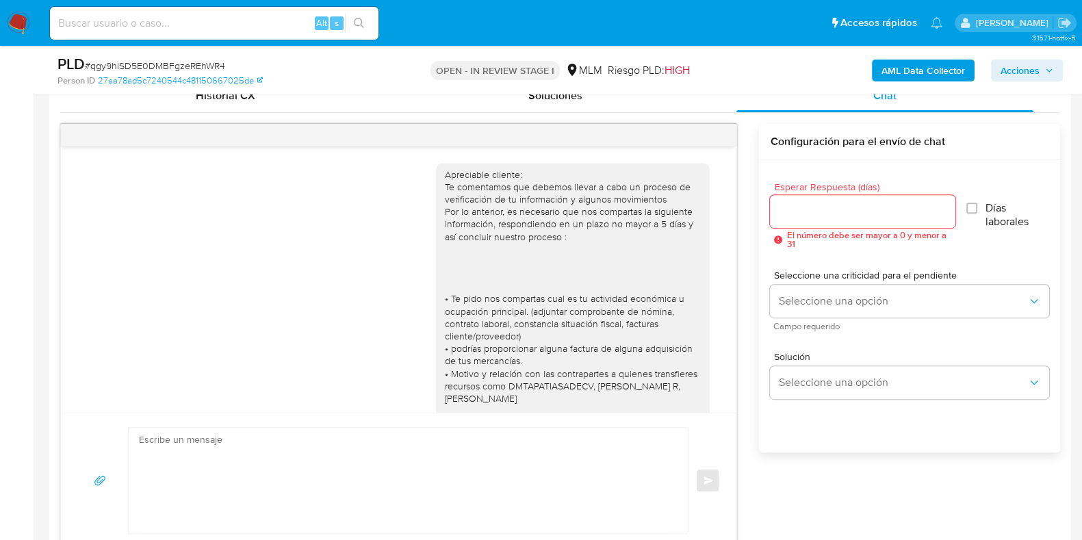
scroll to position [398, 0]
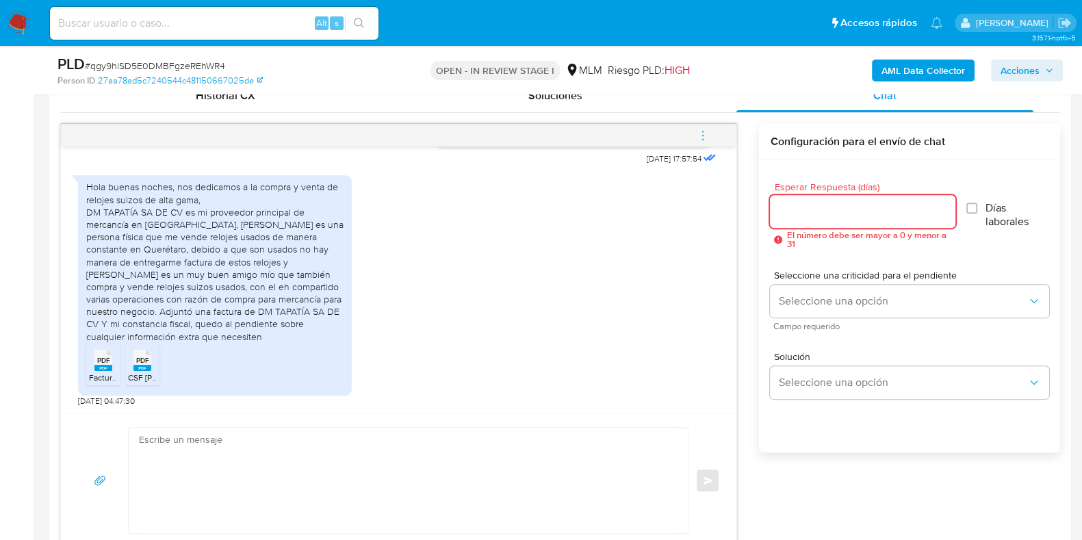
click at [820, 212] on input "Esperar Respuesta (días)" at bounding box center [862, 212] width 185 height 18
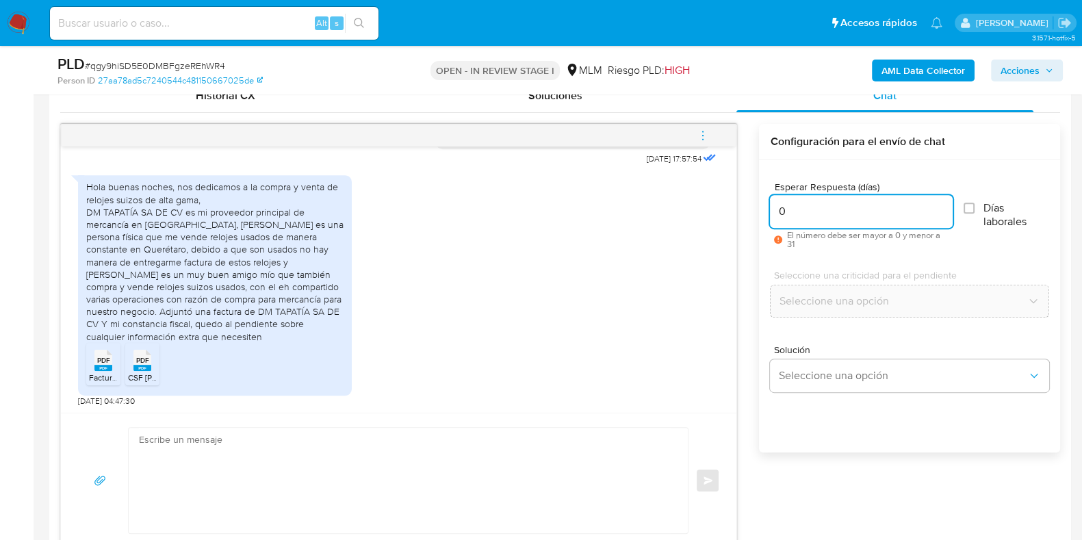
type input "0"
click at [440, 467] on textarea at bounding box center [405, 480] width 532 height 105
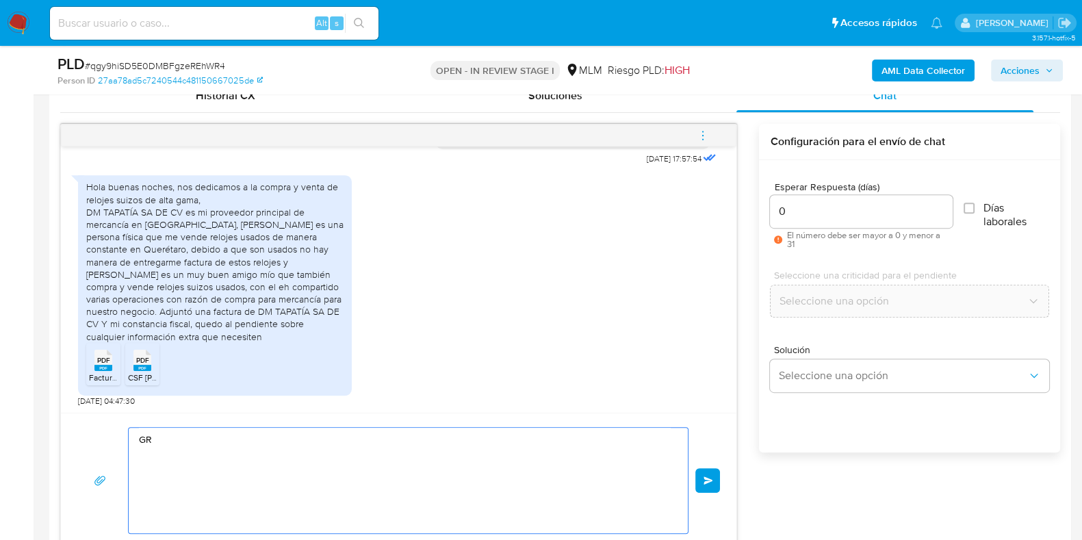
type textarea "G"
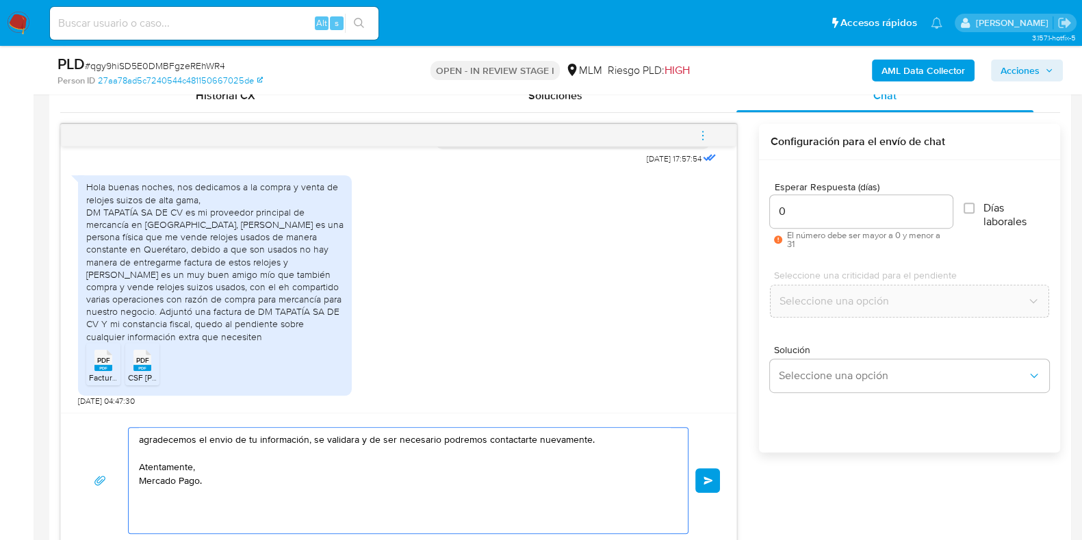
drag, startPoint x: 216, startPoint y: 441, endPoint x: 244, endPoint y: 461, distance: 33.8
click at [244, 461] on textarea "agradecemos el envio de tu información, se validara y de ser necesario podremos…" at bounding box center [405, 480] width 532 height 105
type textarea "agradecemos el envio de tu información, se validara y de ser necesario podremos…"
click at [714, 481] on button "Enviar" at bounding box center [708, 480] width 25 height 25
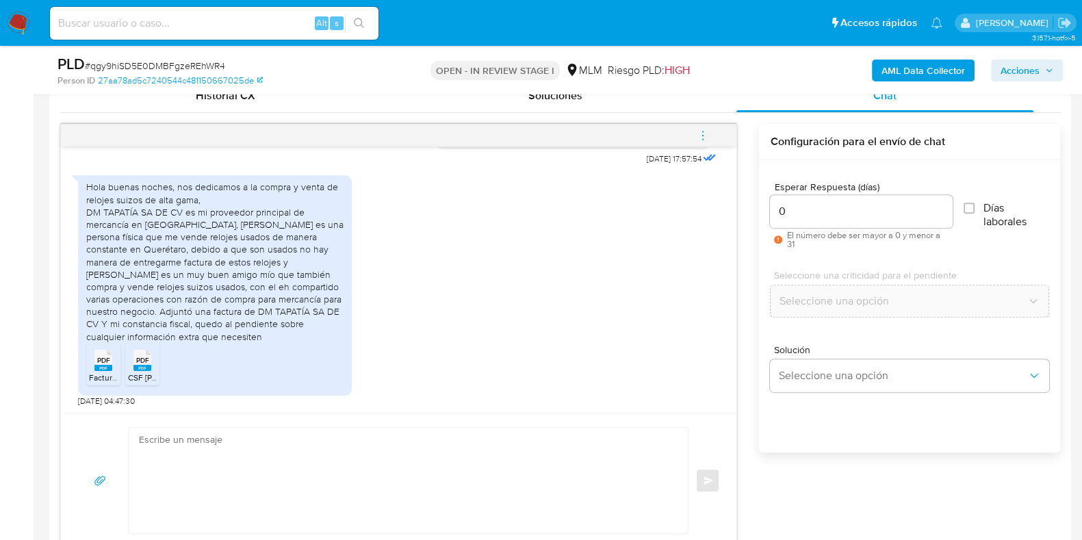
scroll to position [500, 0]
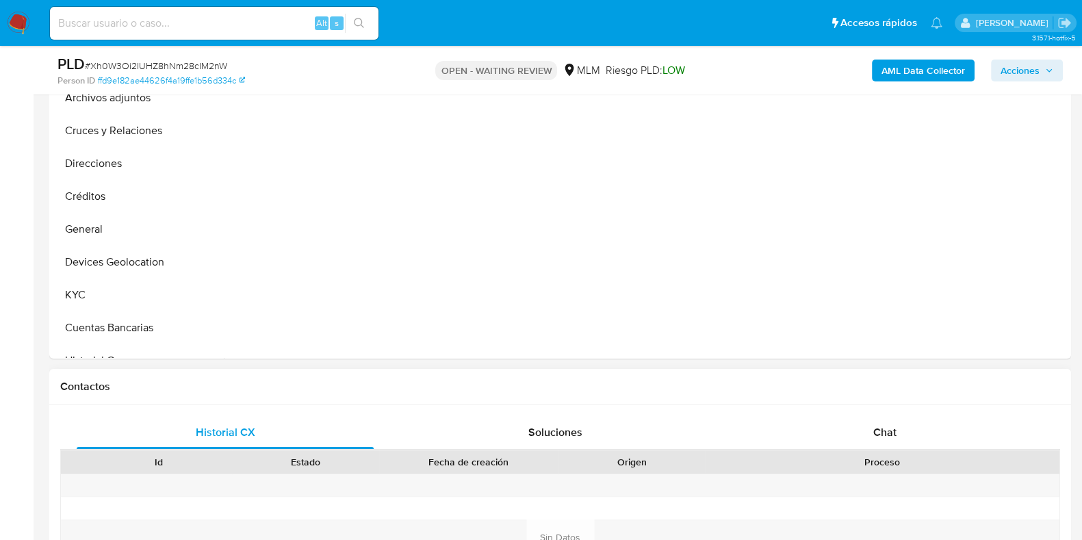
scroll to position [513, 0]
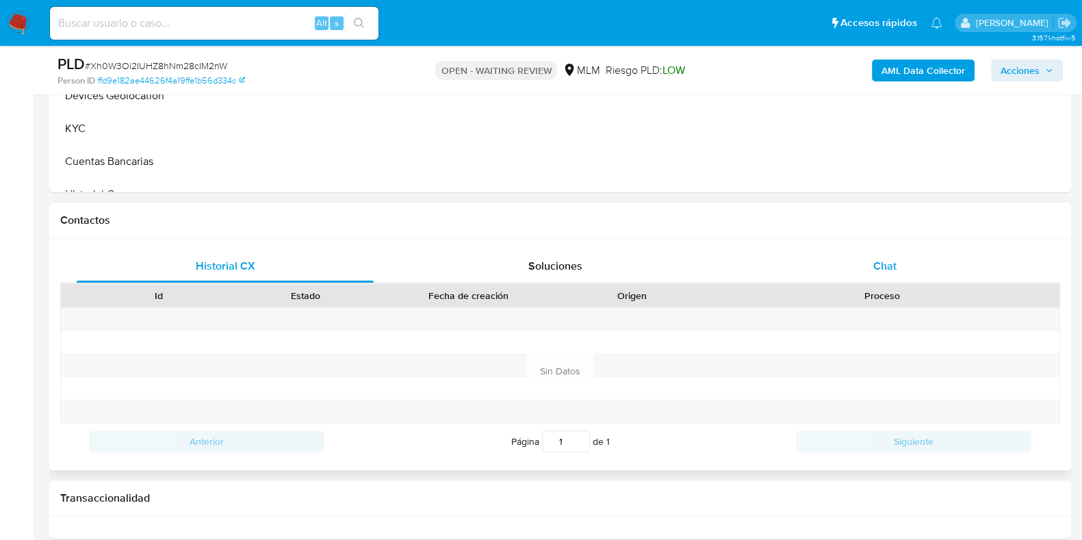
click at [867, 262] on div "Chat" at bounding box center [885, 266] width 297 height 33
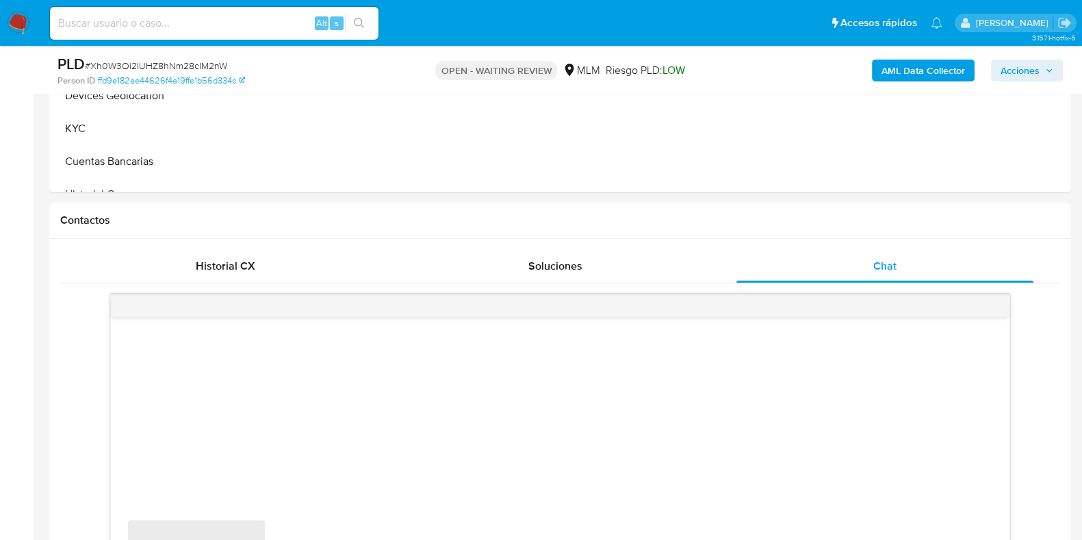
select select "10"
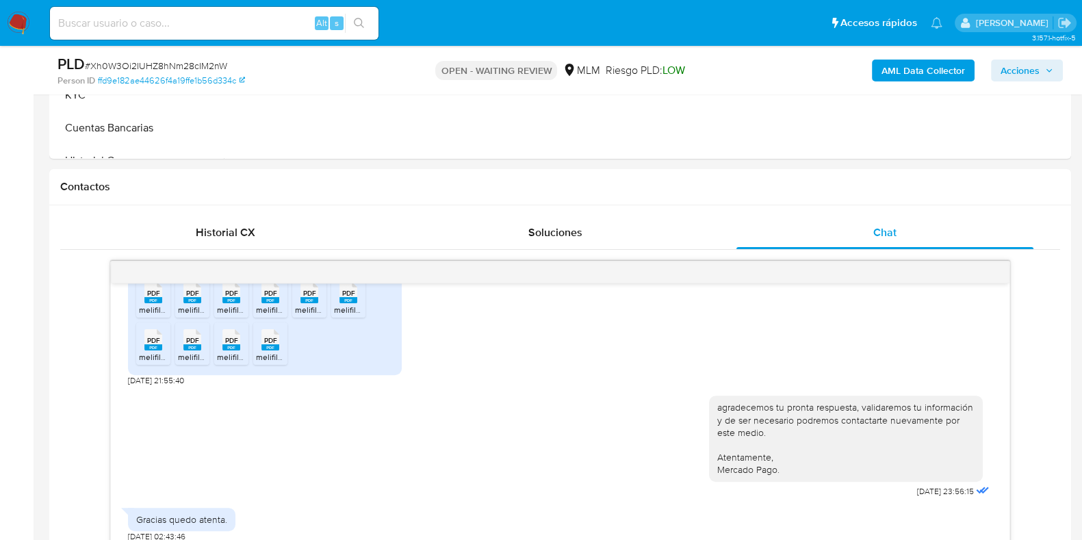
scroll to position [598, 0]
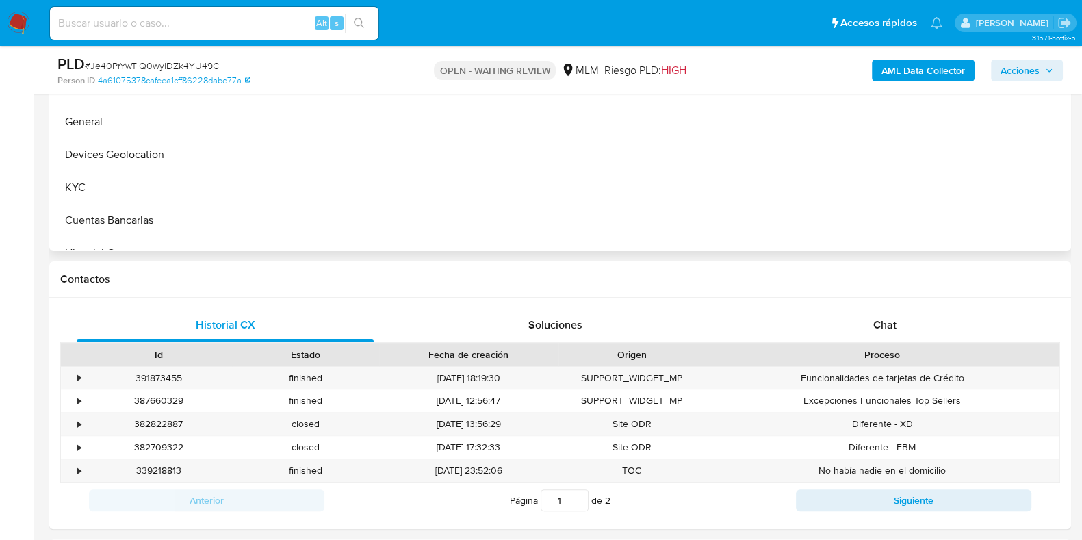
scroll to position [513, 0]
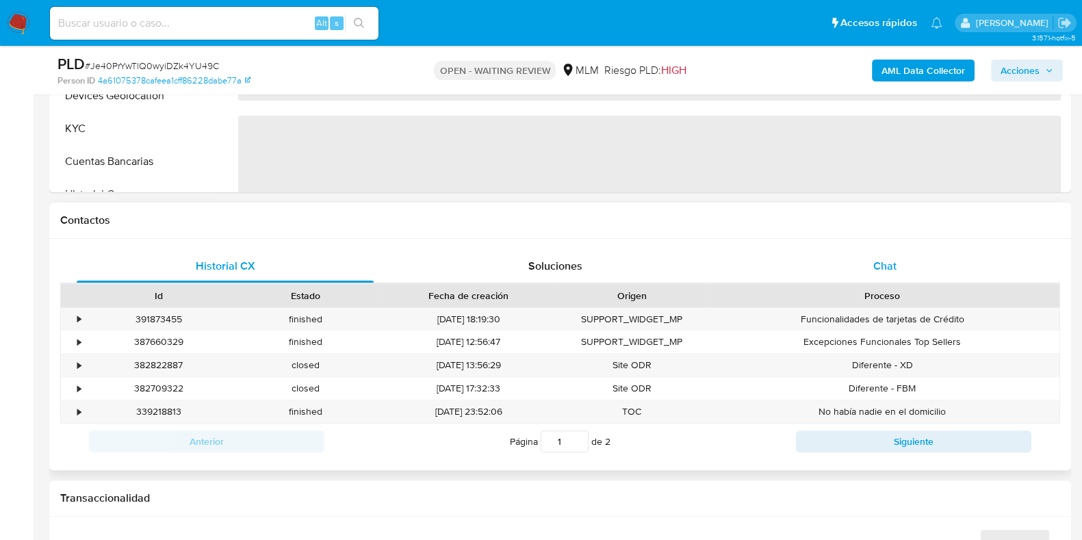
select select "10"
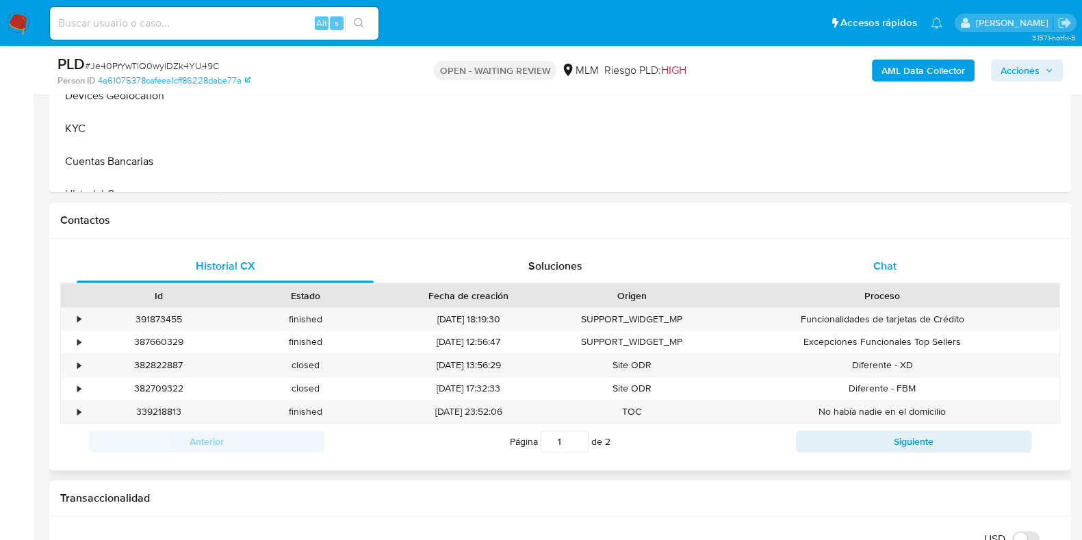
click at [892, 275] on div "Chat" at bounding box center [885, 266] width 297 height 33
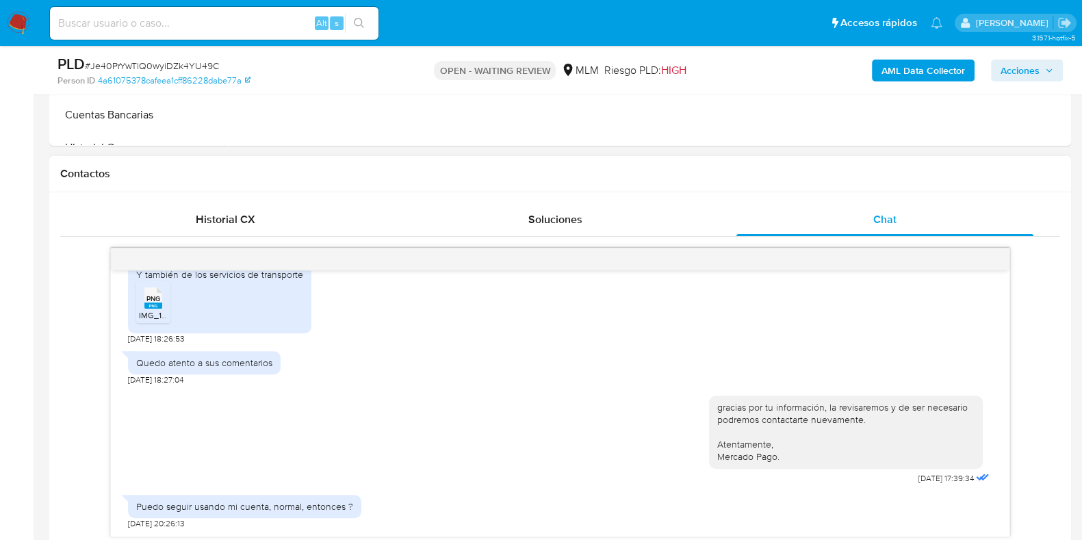
scroll to position [598, 0]
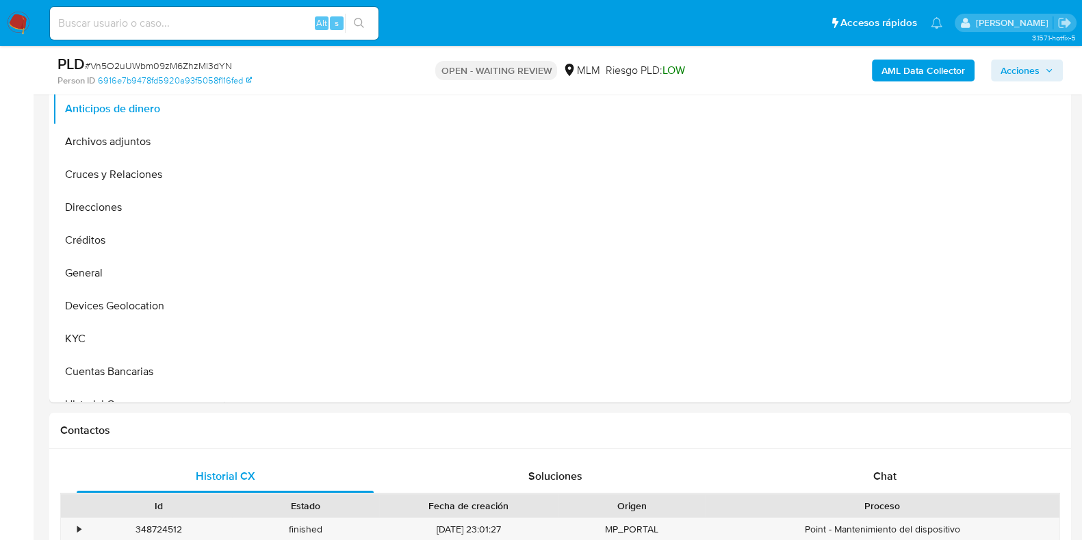
scroll to position [342, 0]
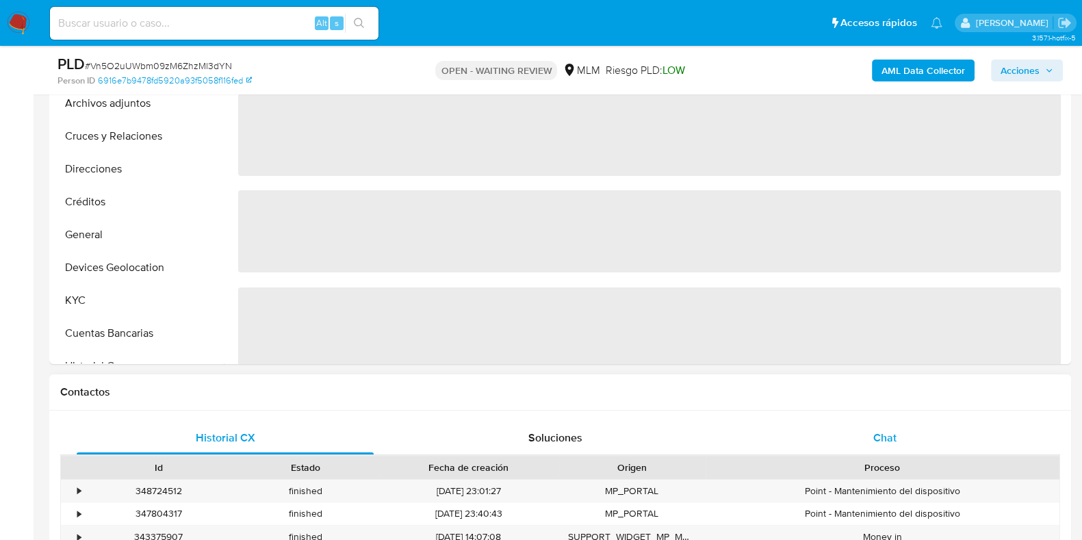
click at [892, 433] on span "Chat" at bounding box center [885, 438] width 23 height 16
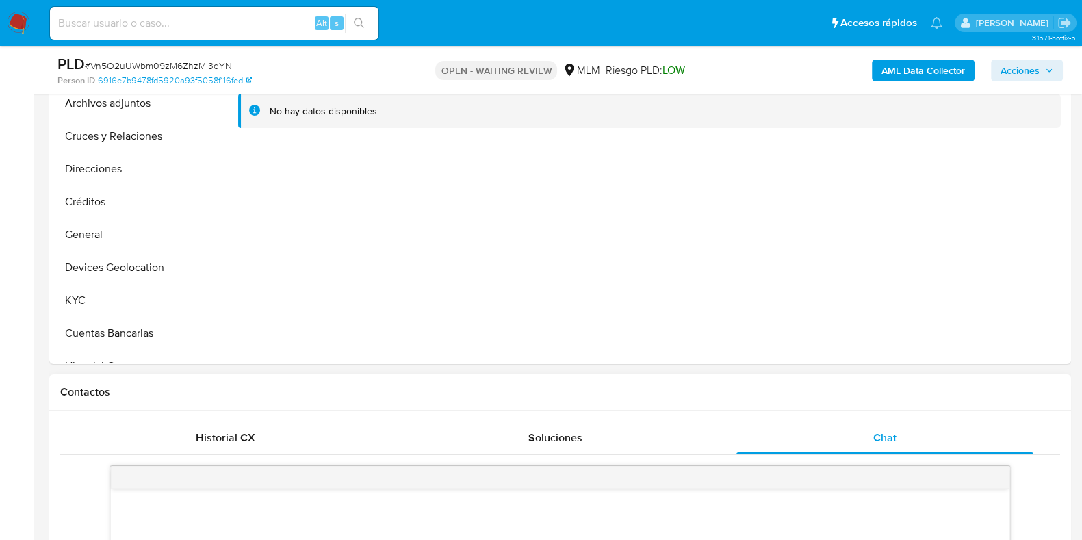
select select "10"
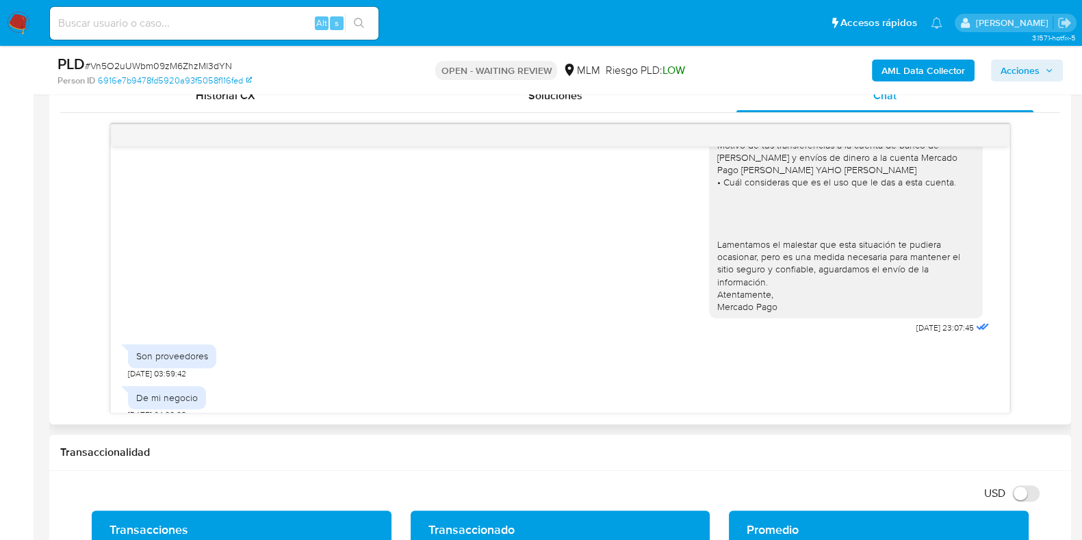
scroll to position [243, 0]
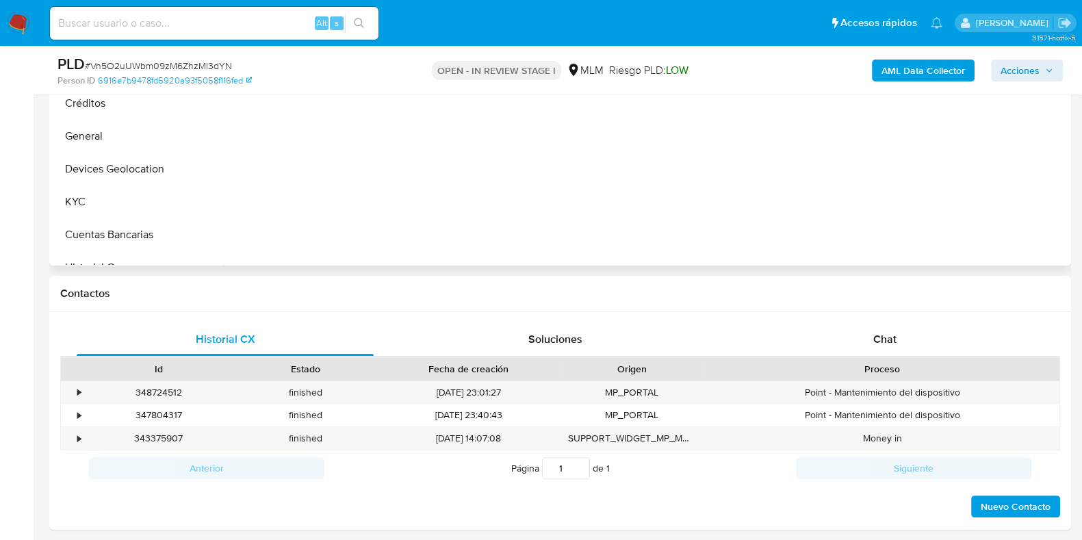
scroll to position [513, 0]
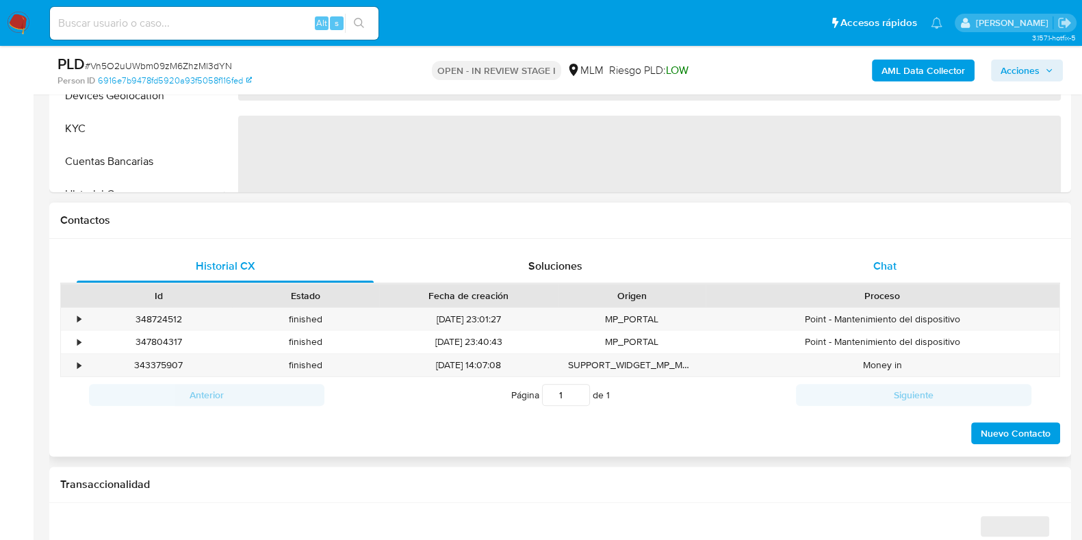
click at [886, 278] on div "Chat" at bounding box center [885, 266] width 297 height 33
select select "10"
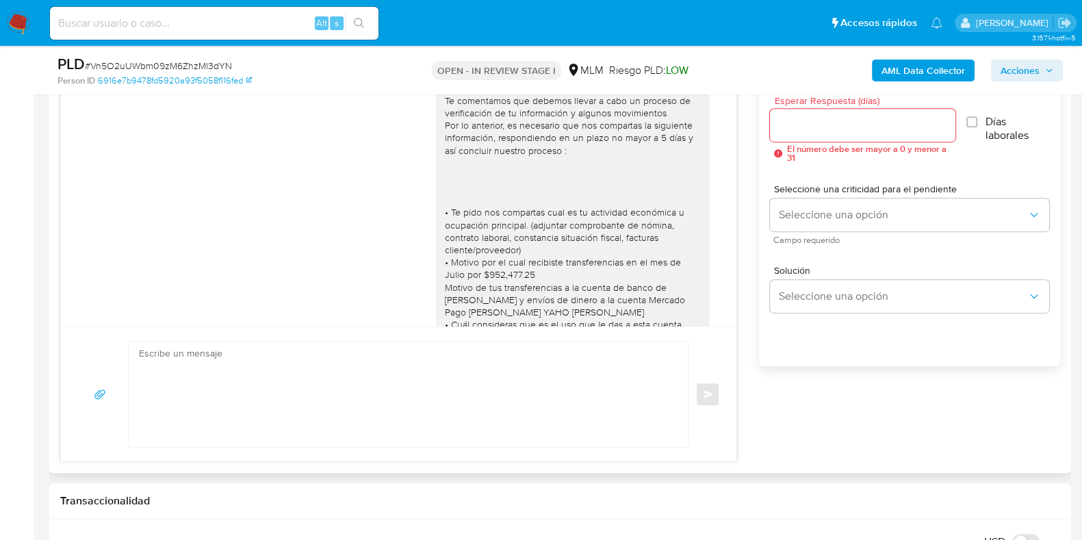
scroll to position [243, 0]
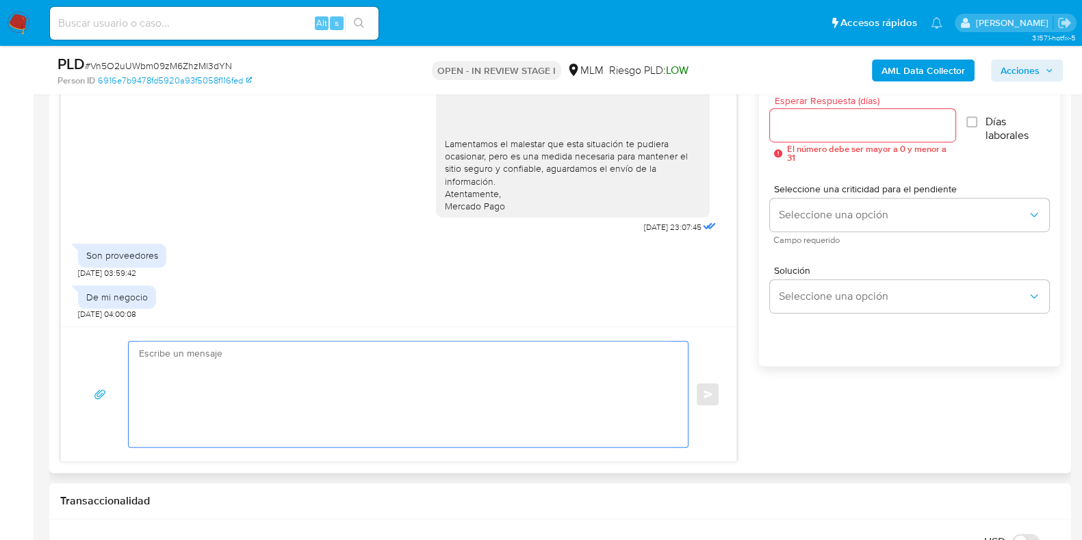
click at [486, 358] on textarea at bounding box center [405, 394] width 532 height 105
drag, startPoint x: 487, startPoint y: 351, endPoint x: 565, endPoint y: 19, distance: 340.4
click at [565, 15] on ul "Pausado Ver notificaciones Alt s Accesos rápidos Presiona las siguientes teclas…" at bounding box center [496, 22] width 906 height 34
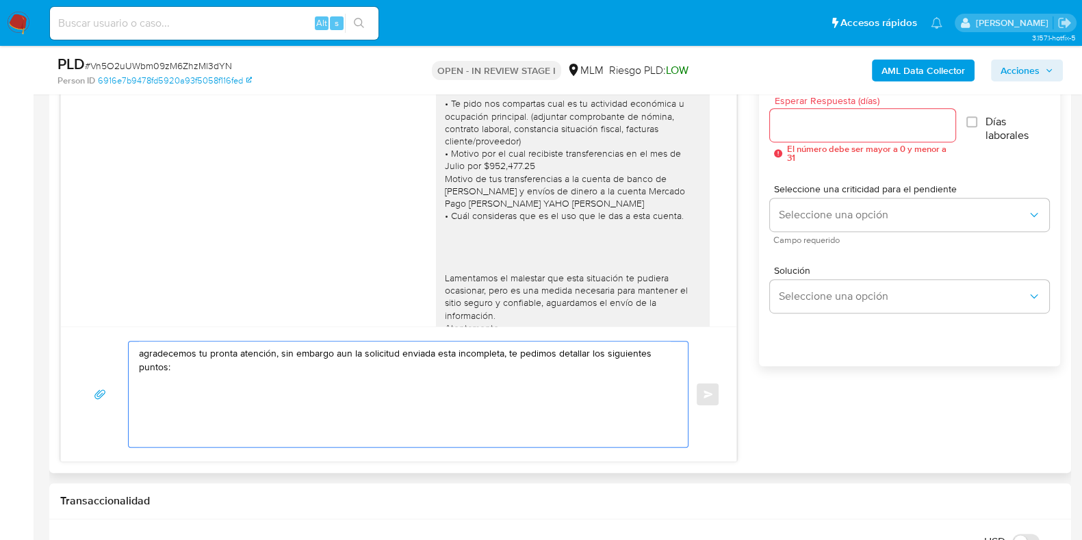
scroll to position [71, 0]
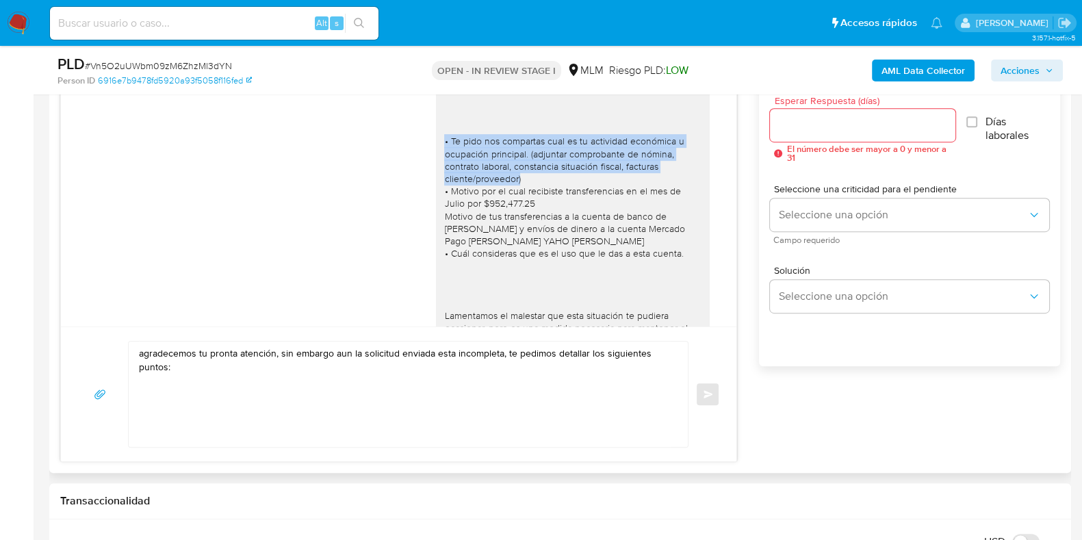
drag, startPoint x: 433, startPoint y: 142, endPoint x: 526, endPoint y: 175, distance: 98.7
click at [526, 175] on div "Apreciable cliente: Te comentamos que debemos llevar a cabo un proceso de verif…" at bounding box center [572, 198] width 257 height 374
copy div "• Te pido nos compartas cual es tu actividad económica u ocupación principal. (…"
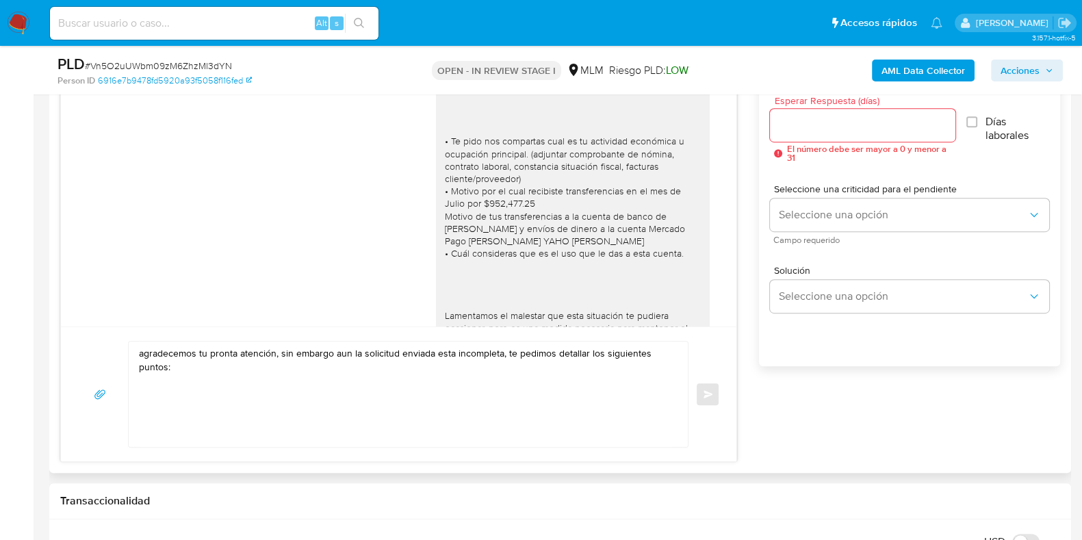
click at [199, 401] on textarea "agradecemos tu pronta atención, sin embargo aun la solicitud enviada esta incom…" at bounding box center [405, 394] width 532 height 105
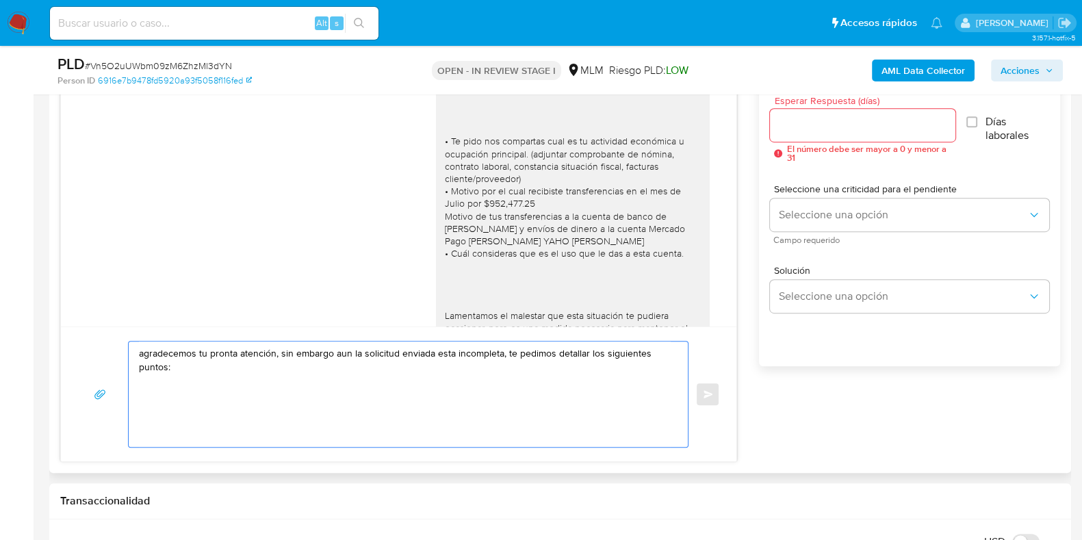
paste textarea "• Te pido nos compartas cual es tu actividad económica u ocupación principal. (…"
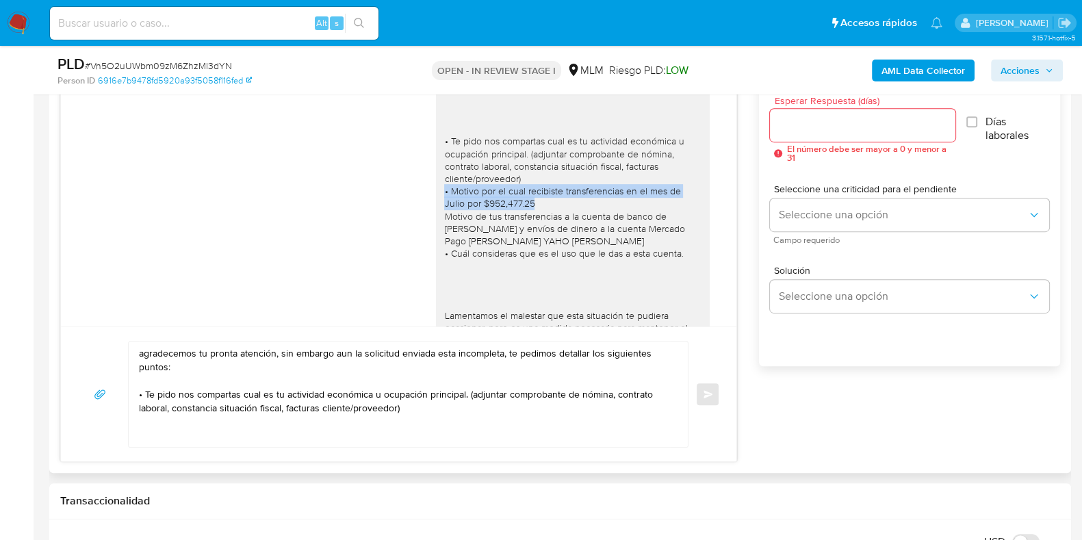
drag, startPoint x: 502, startPoint y: 202, endPoint x: 431, endPoint y: 194, distance: 71.0
click at [444, 194] on div "Apreciable cliente: Te comentamos que debemos llevar a cabo un proceso de verif…" at bounding box center [572, 198] width 257 height 374
copy div "• Motivo por el cual recibiste transferencias en el mes de Julio por $952,477.25"
click at [416, 433] on textarea "agradecemos tu pronta atención, sin embargo aun la solicitud enviada esta incom…" at bounding box center [405, 394] width 532 height 105
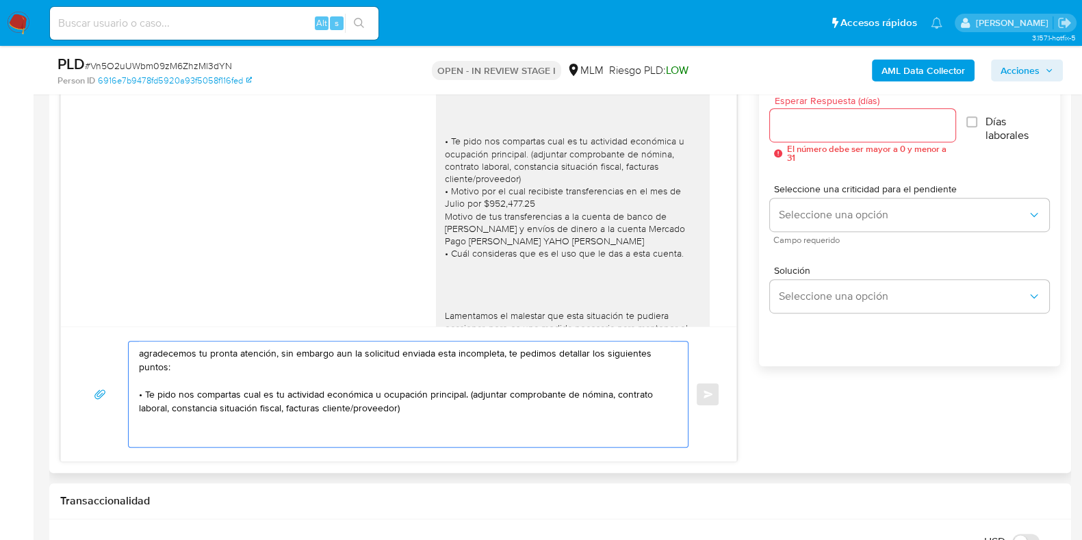
paste textarea "• Motivo por el cual recibiste transferencias en el mes de Julio por $952,477.25"
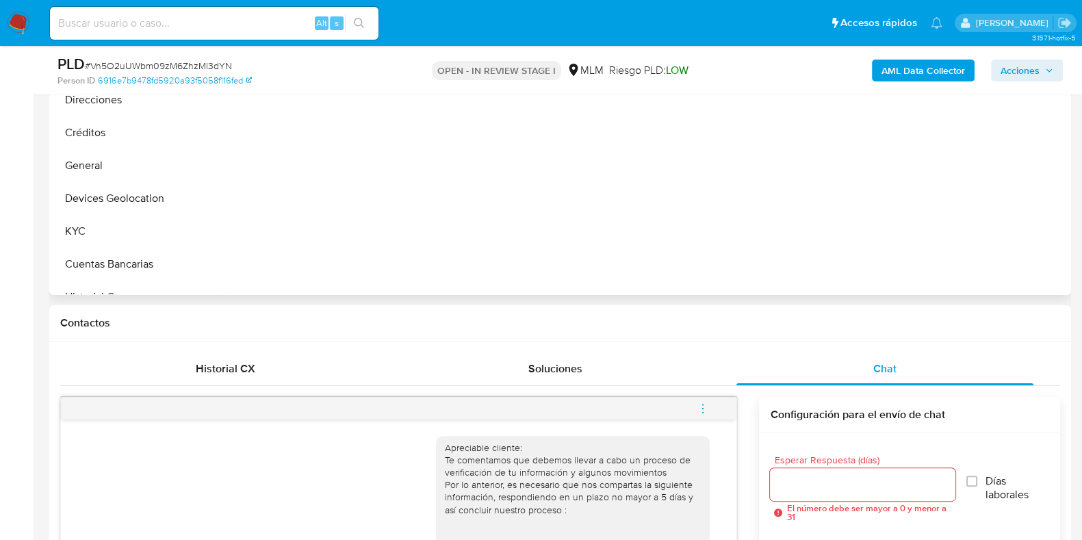
scroll to position [257, 0]
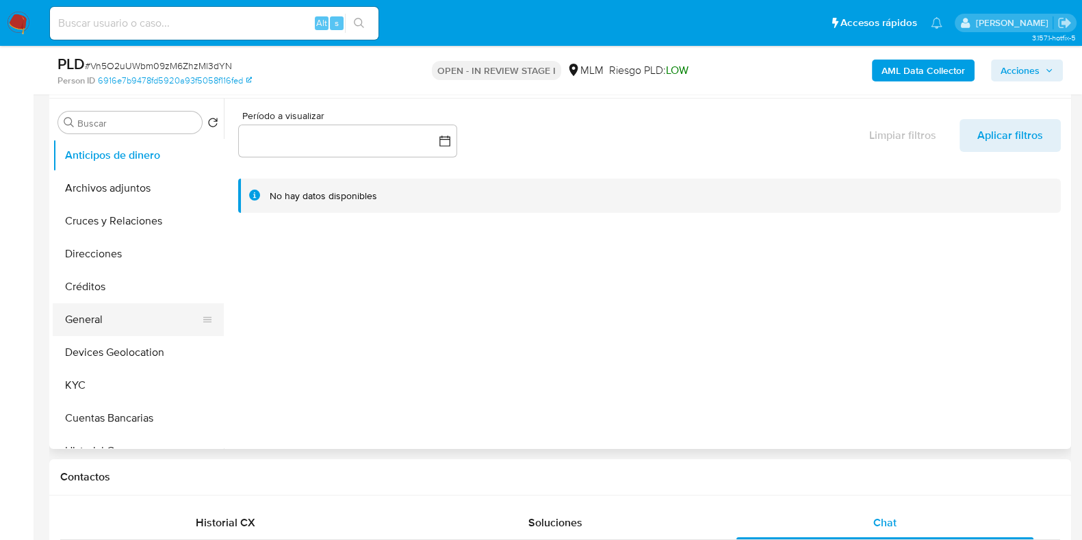
click at [98, 313] on button "General" at bounding box center [133, 319] width 160 height 33
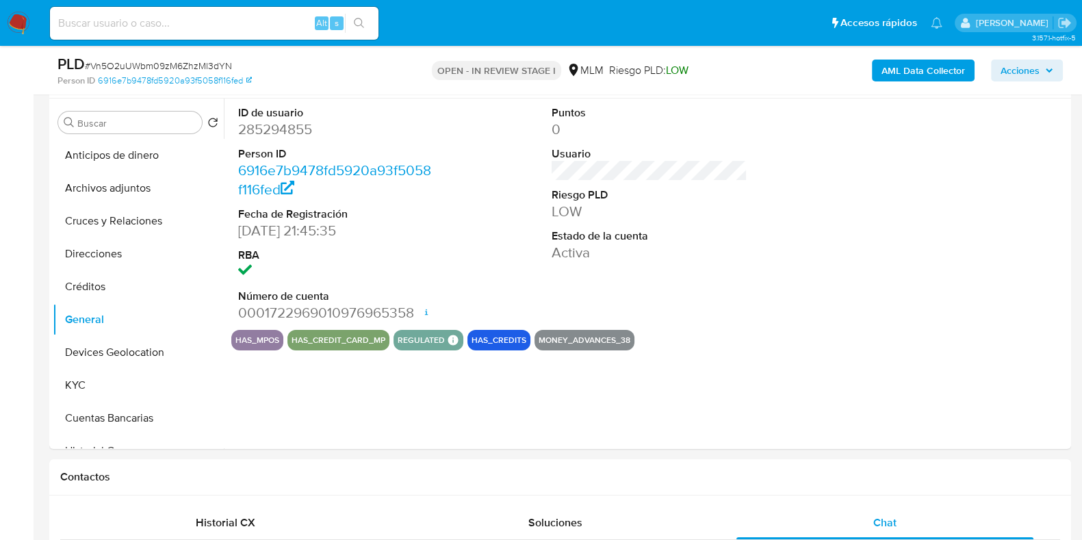
click at [270, 126] on dd "285294855" at bounding box center [336, 129] width 196 height 19
copy dd "285294855"
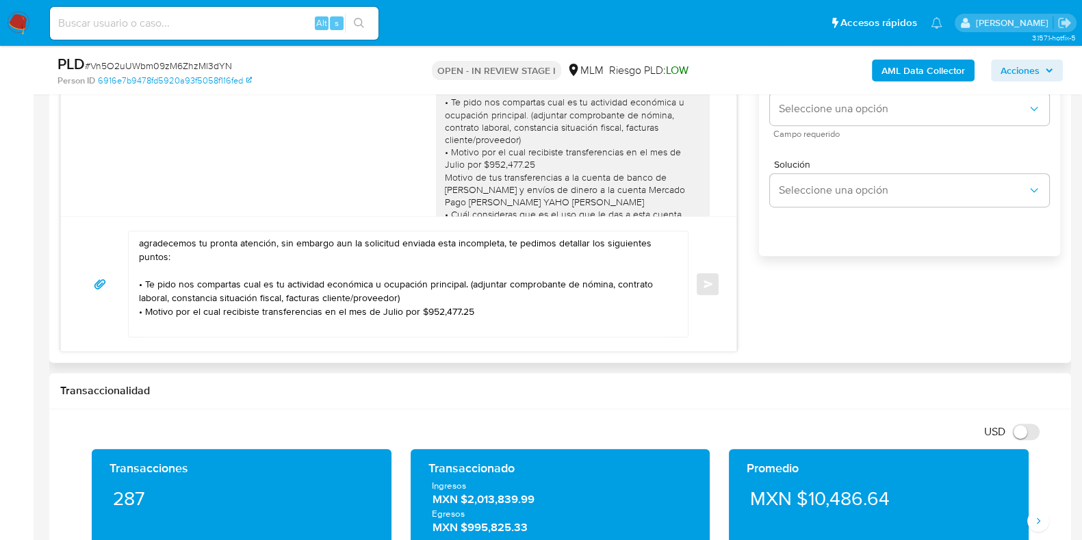
scroll to position [856, 0]
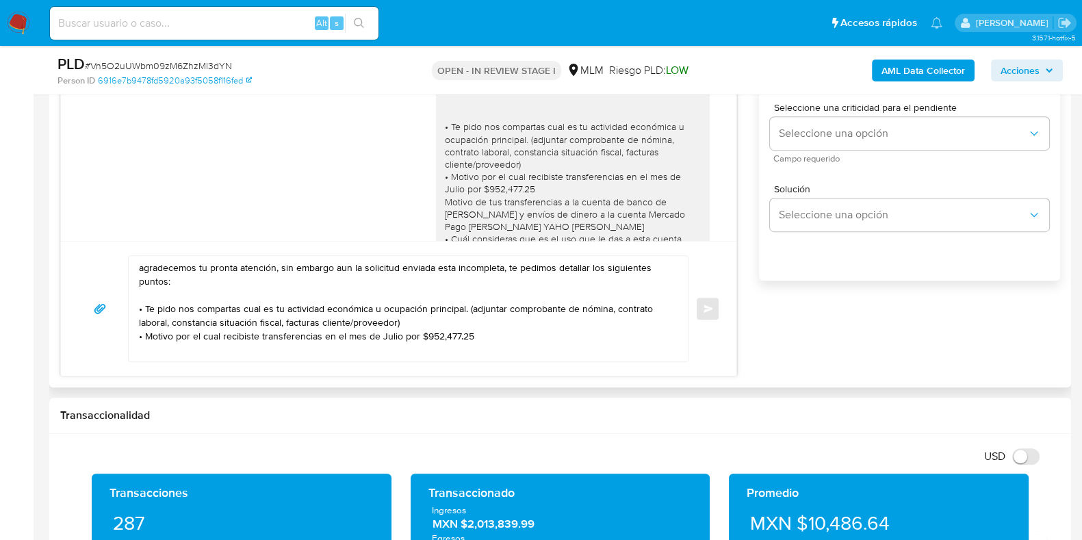
click at [500, 332] on textarea "agradecemos tu pronta atención, sin embargo aun la solicitud enviada esta incom…" at bounding box center [405, 308] width 532 height 105
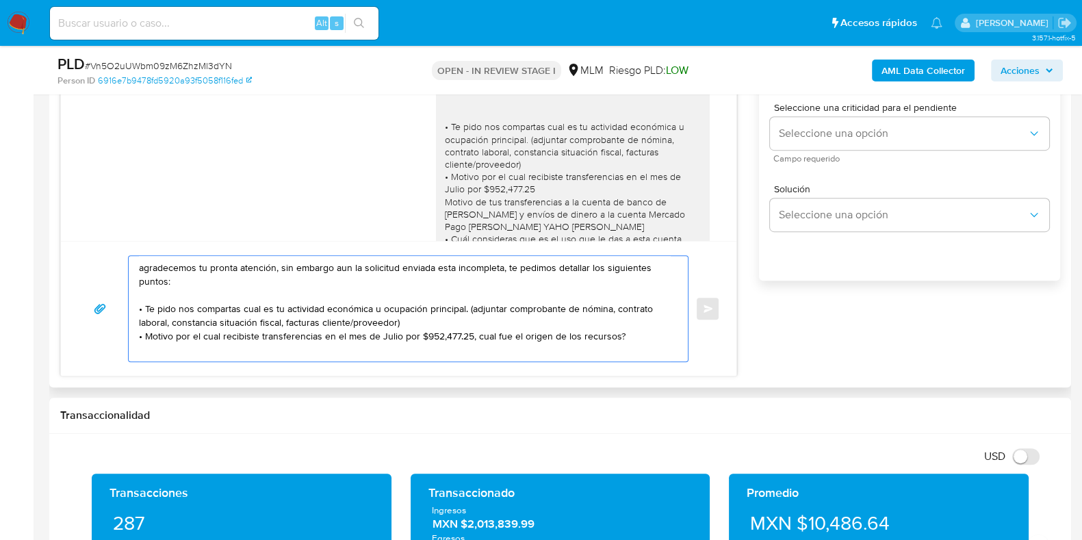
click at [473, 333] on textarea "agradecemos tu pronta atención, sin embargo aun la solicitud enviada esta incom…" at bounding box center [405, 308] width 532 height 105
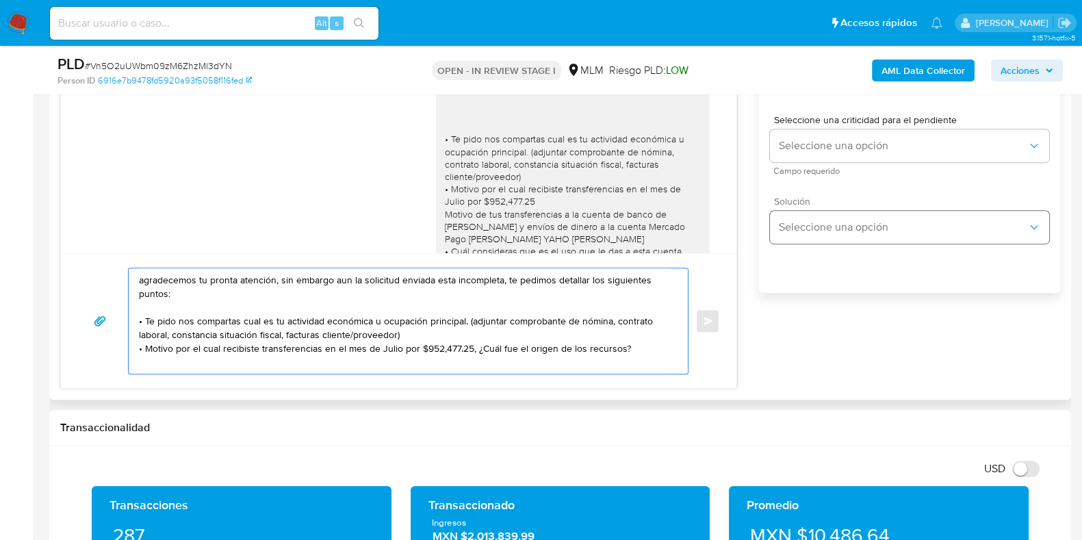
scroll to position [770, 0]
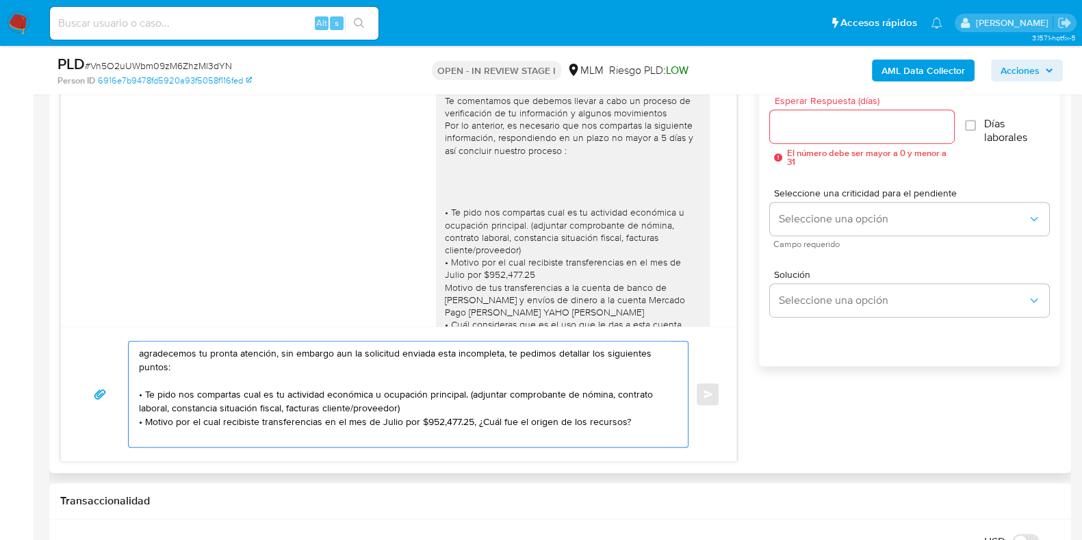
type textarea "agradecemos tu pronta atención, sin embargo aun la solicitud enviada esta incom…"
click at [815, 136] on div at bounding box center [861, 126] width 183 height 33
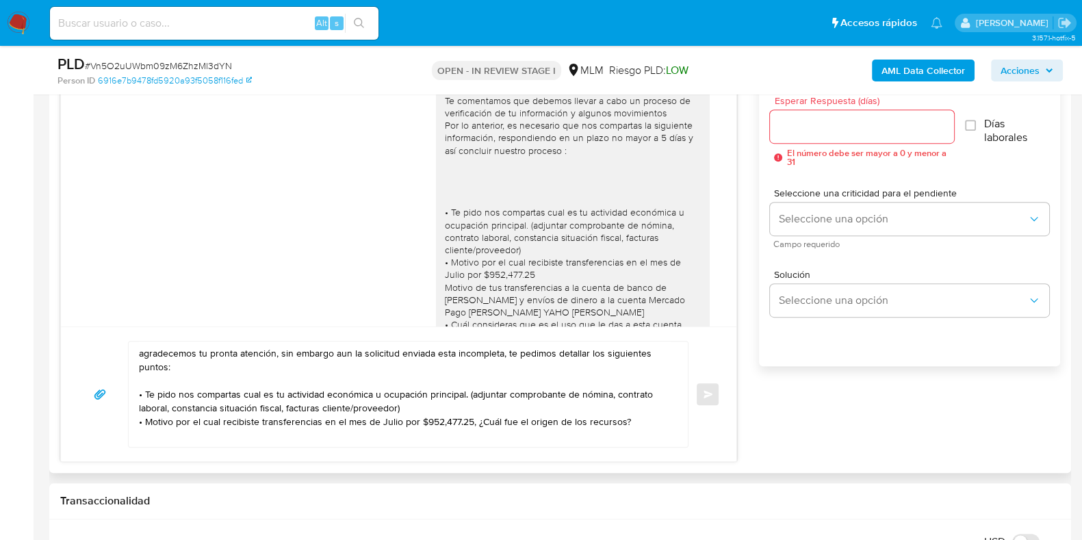
click at [815, 125] on input "Esperar Respuesta (días)" at bounding box center [861, 127] width 183 height 18
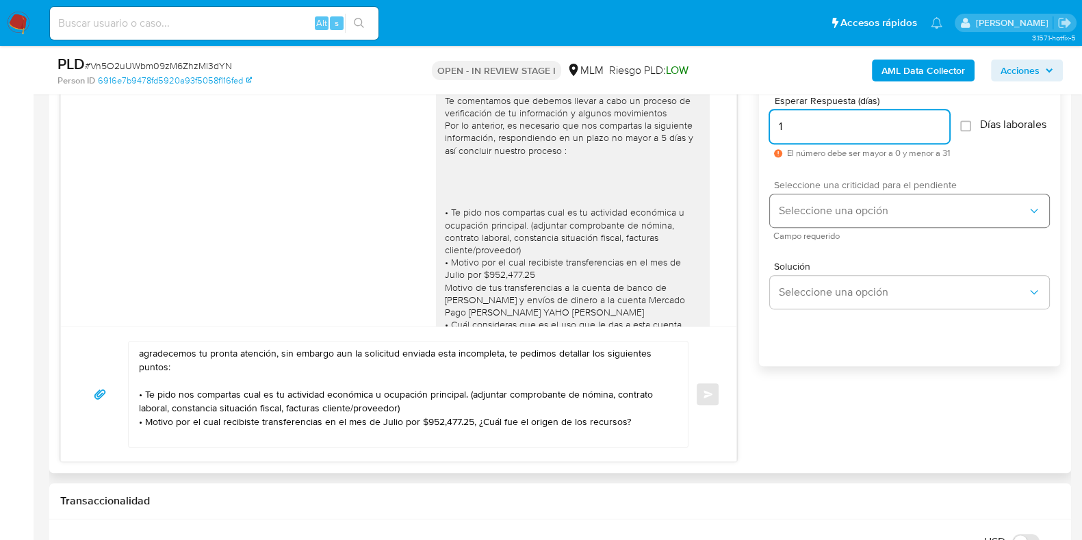
type input "1"
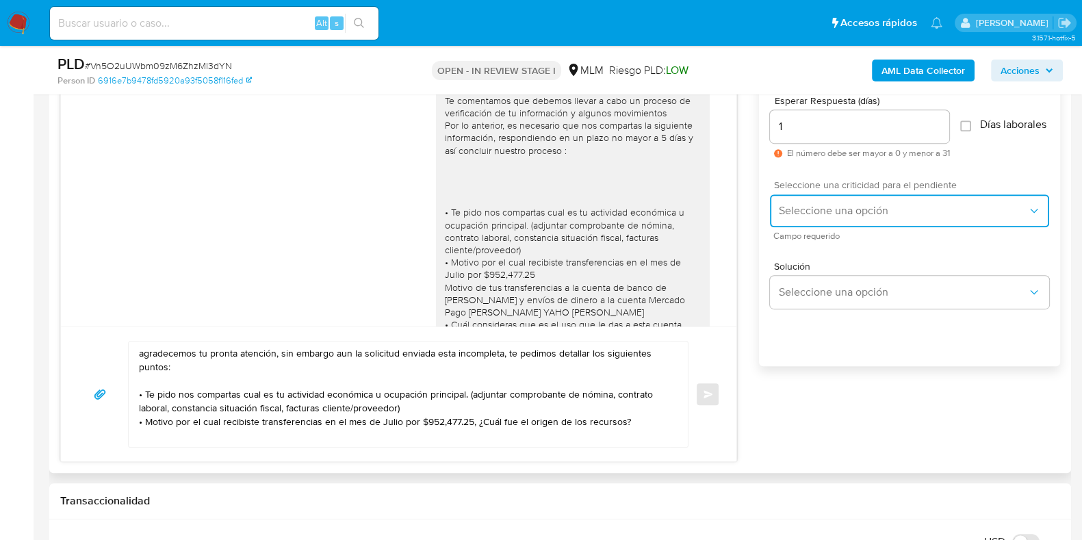
click at [841, 215] on span "Seleccione una opción" at bounding box center [902, 211] width 249 height 14
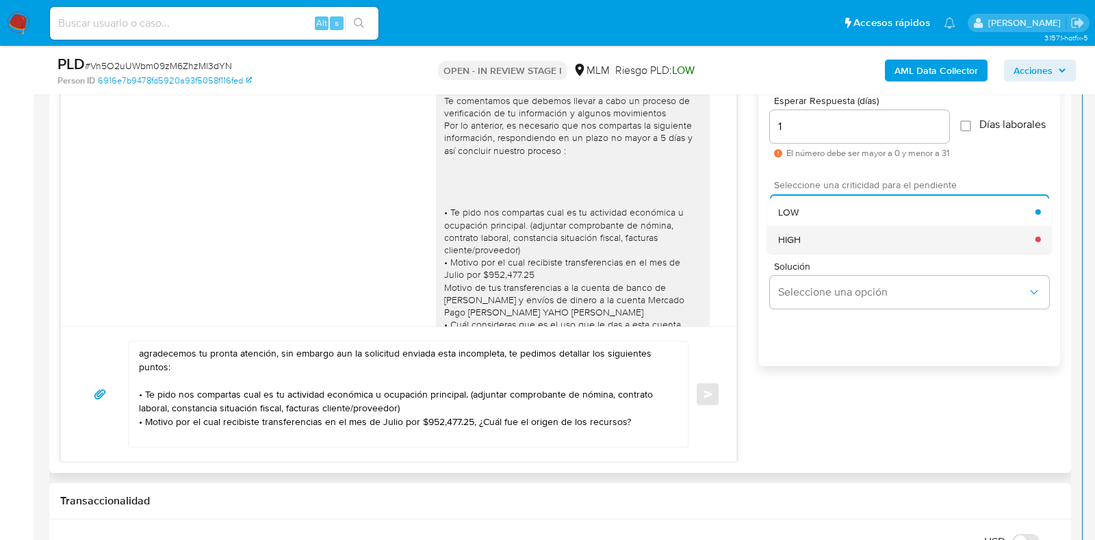
click at [819, 248] on div "HIGH" at bounding box center [906, 238] width 257 height 27
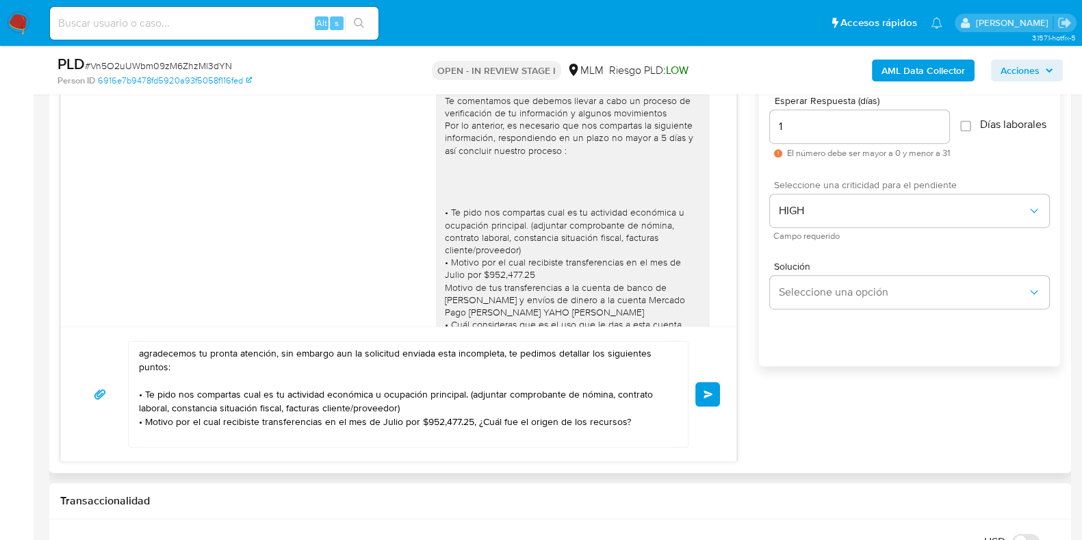
click at [716, 400] on button "Enviar" at bounding box center [708, 394] width 25 height 25
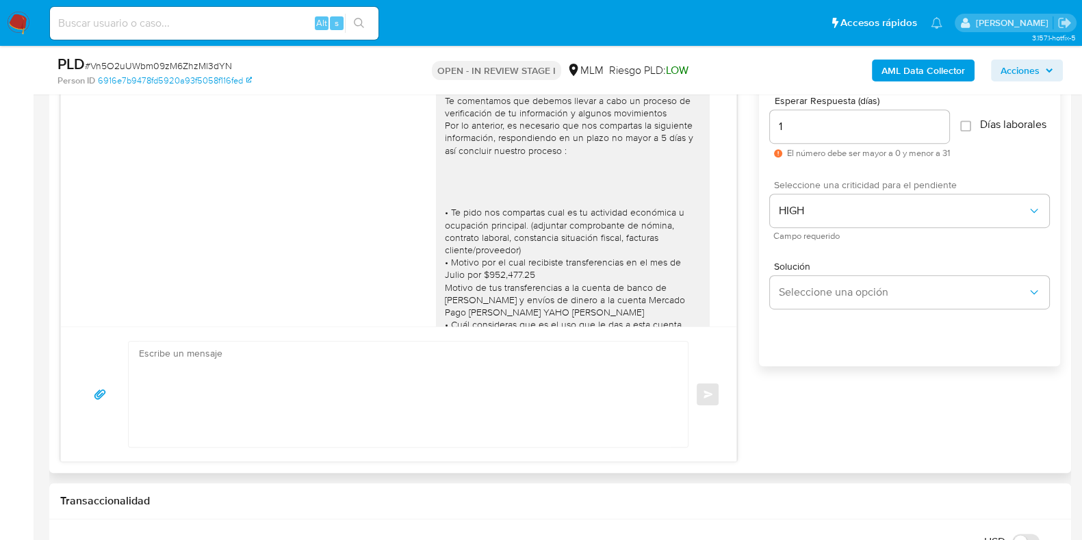
scroll to position [407, 0]
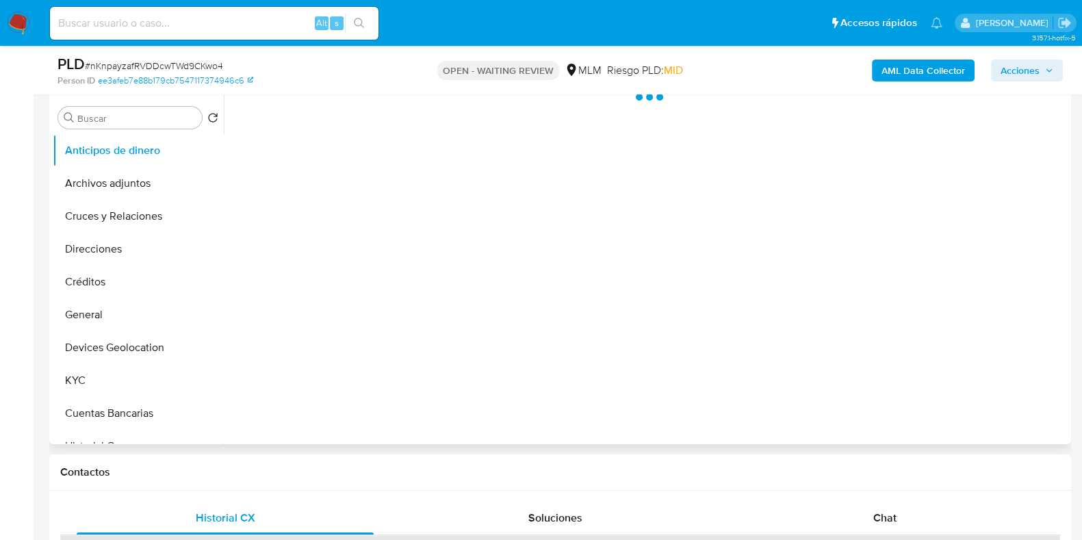
scroll to position [513, 0]
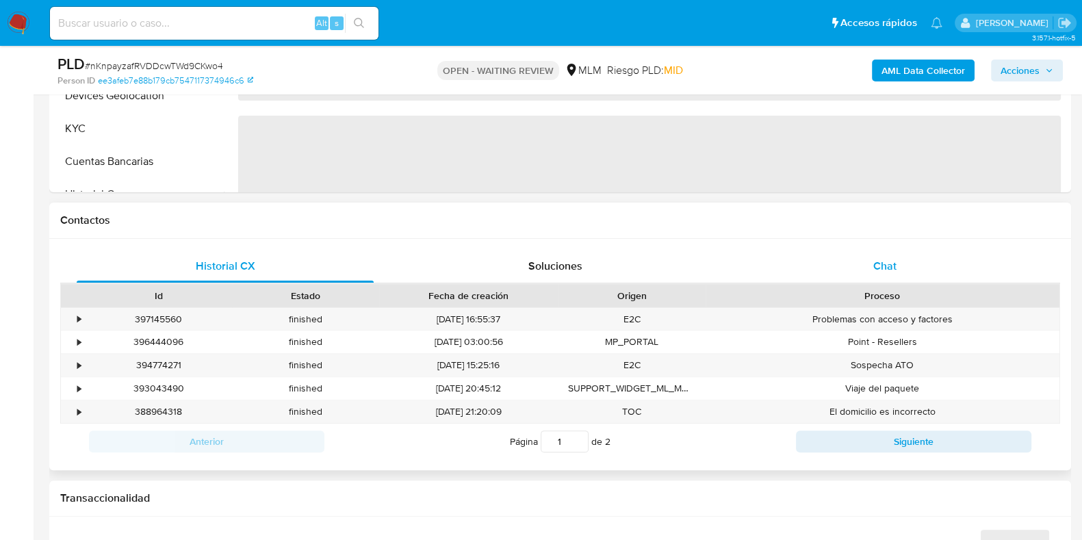
click at [896, 259] on span "Chat" at bounding box center [885, 266] width 23 height 16
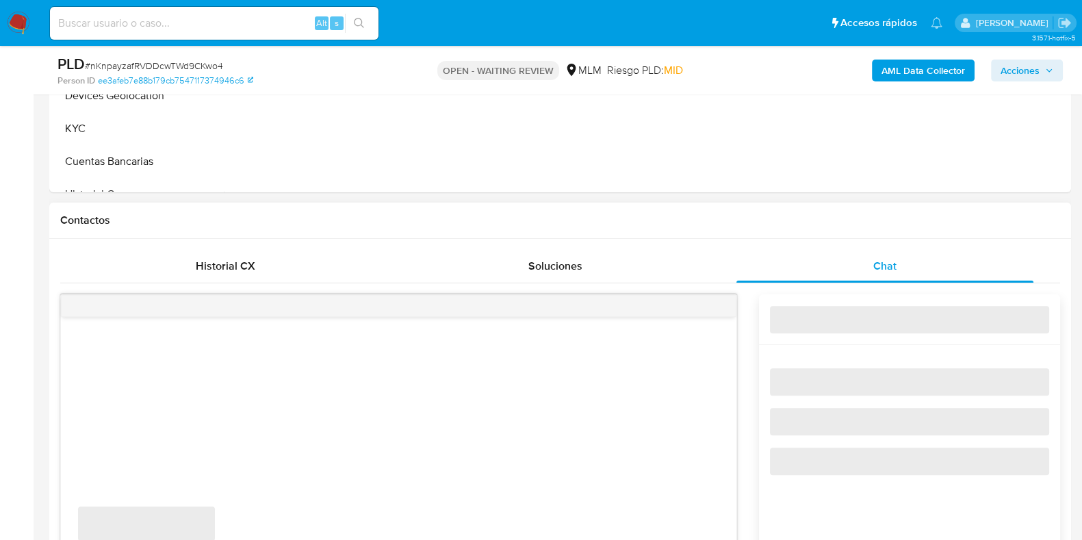
select select "10"
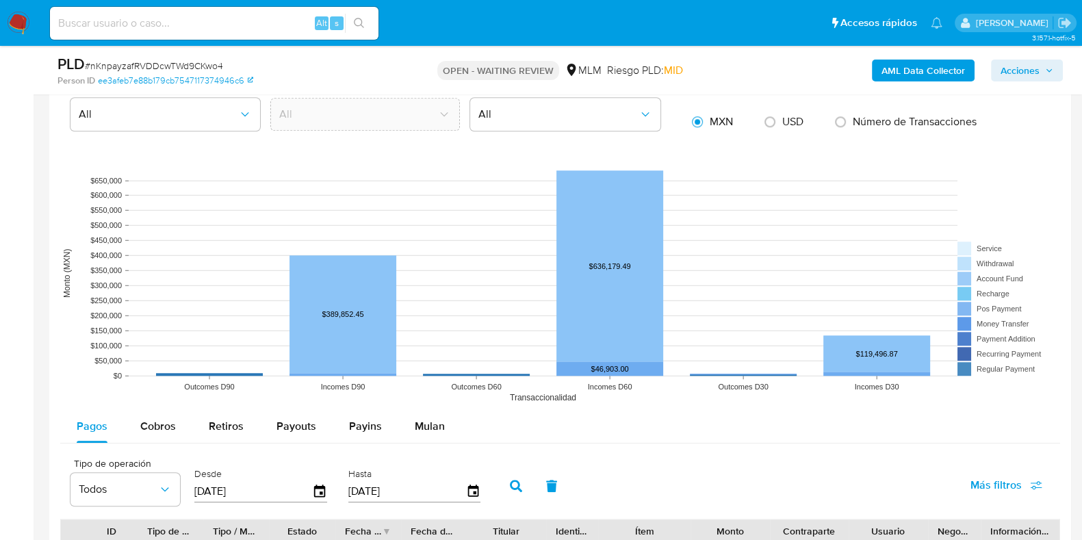
scroll to position [1455, 0]
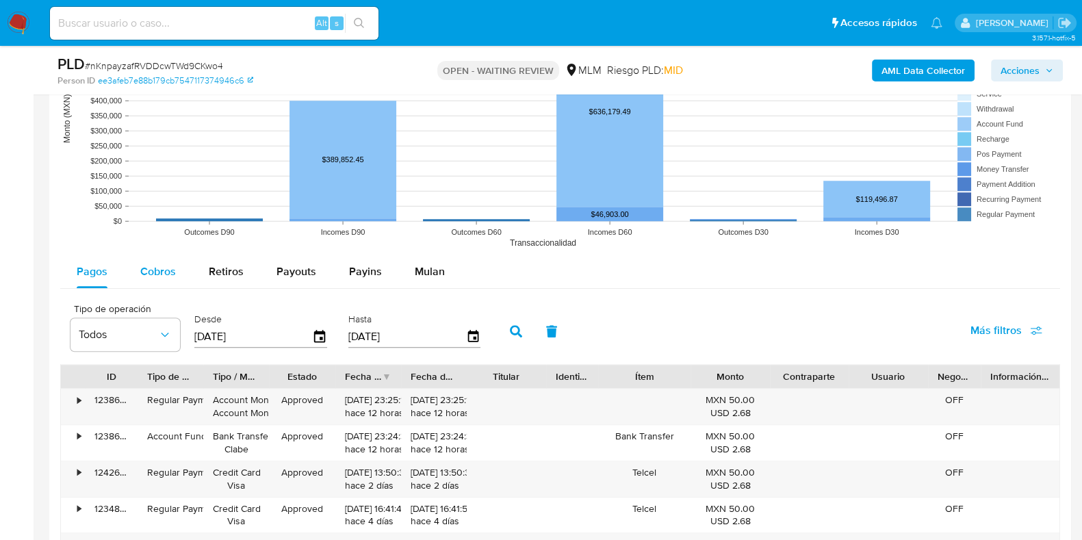
click at [165, 281] on div "Cobros" at bounding box center [158, 271] width 36 height 33
select select "10"
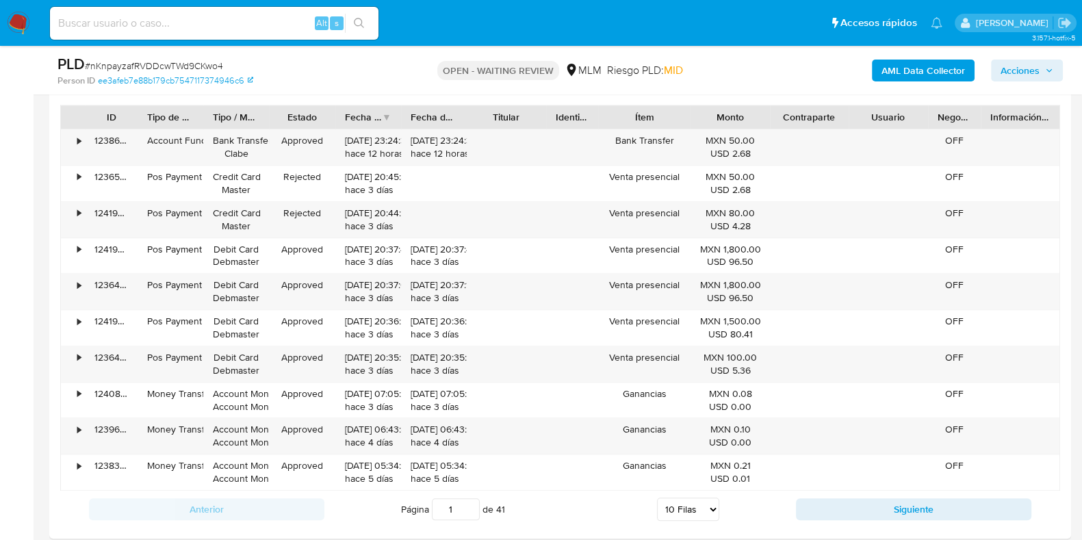
scroll to position [1712, 0]
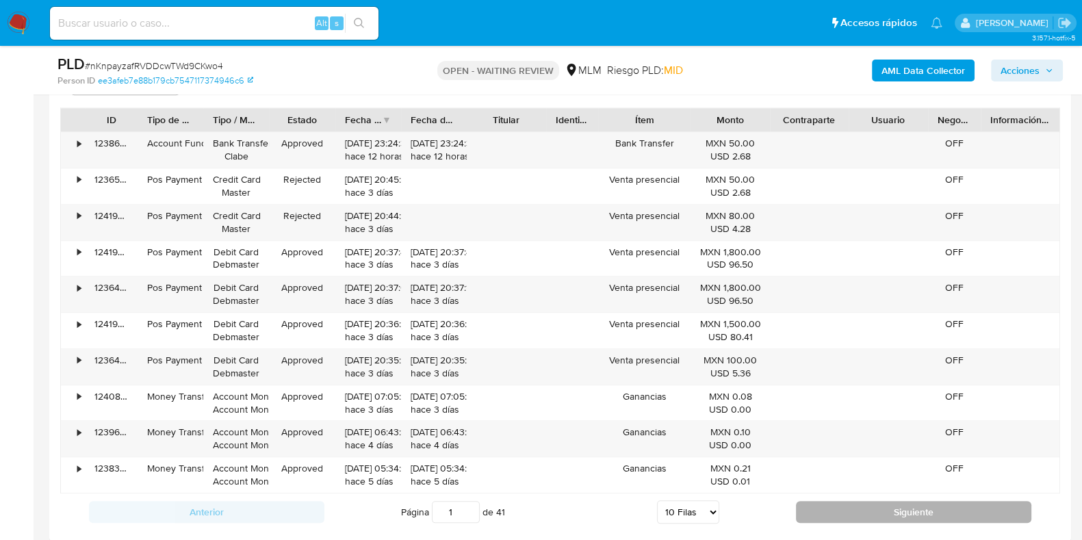
click at [825, 504] on button "Siguiente" at bounding box center [914, 512] width 236 height 22
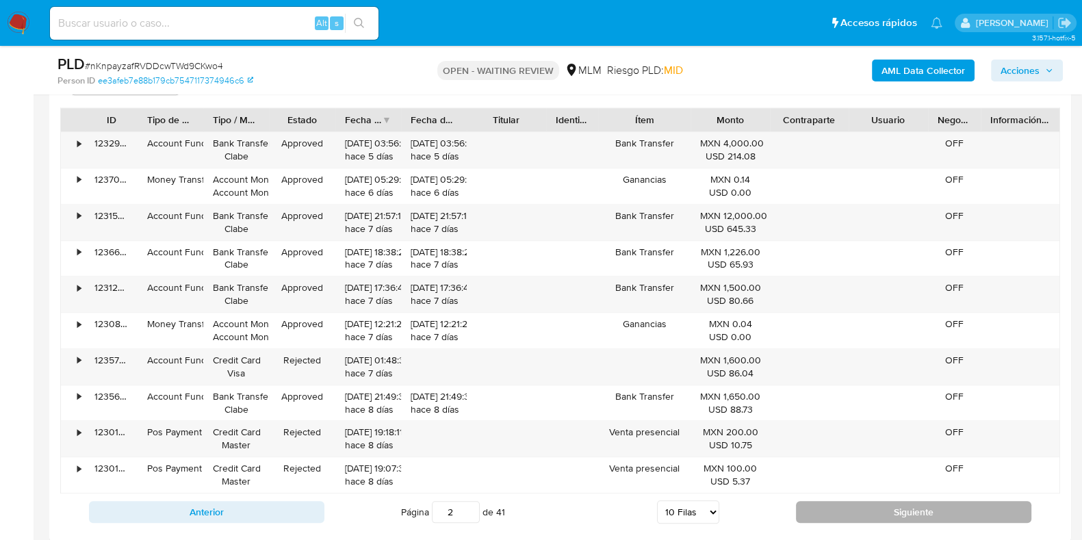
click at [825, 511] on button "Siguiente" at bounding box center [914, 512] width 236 height 22
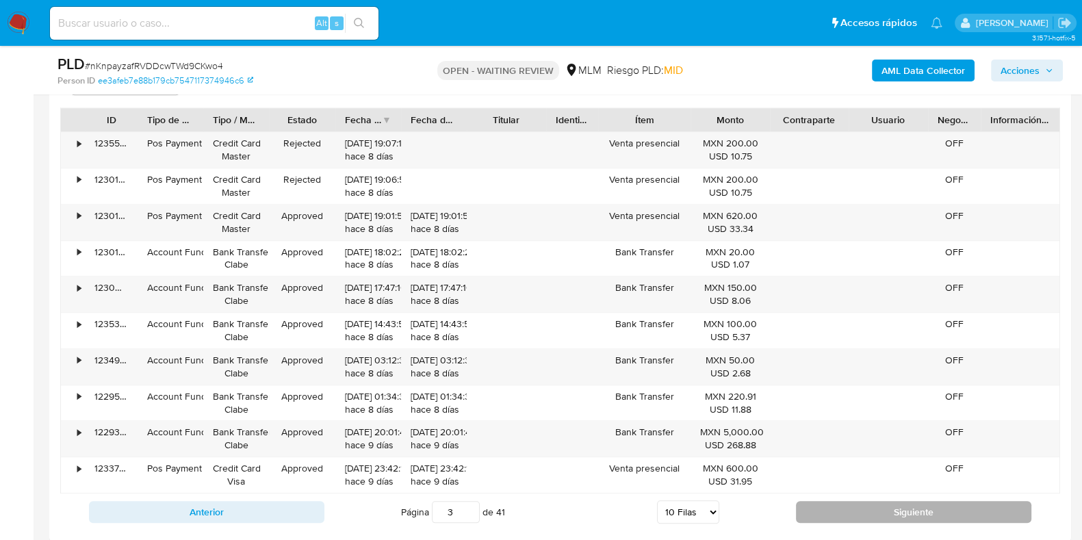
click at [825, 511] on button "Siguiente" at bounding box center [914, 512] width 236 height 22
type input "4"
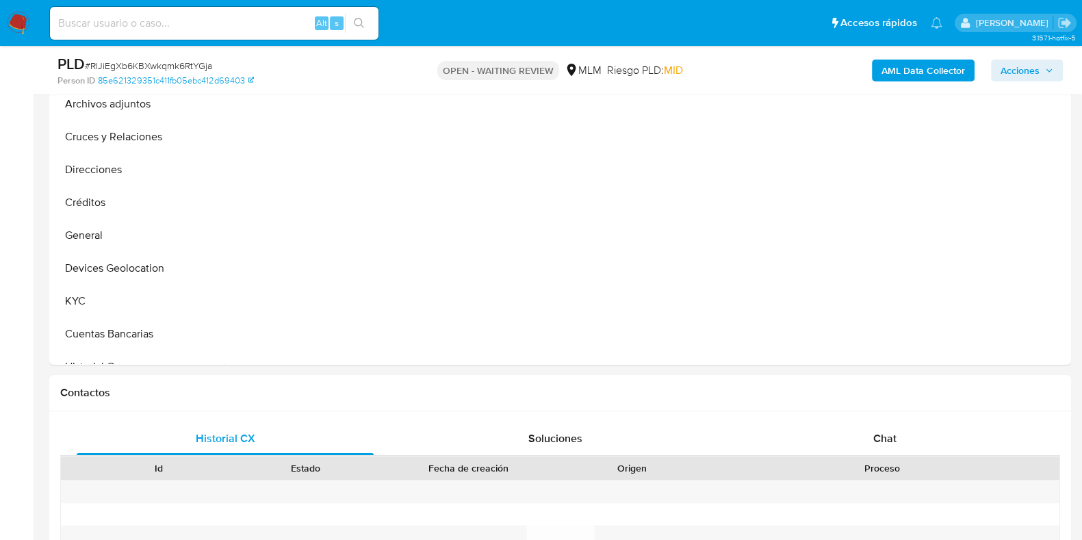
scroll to position [342, 0]
click at [893, 440] on span "Chat" at bounding box center [885, 438] width 23 height 16
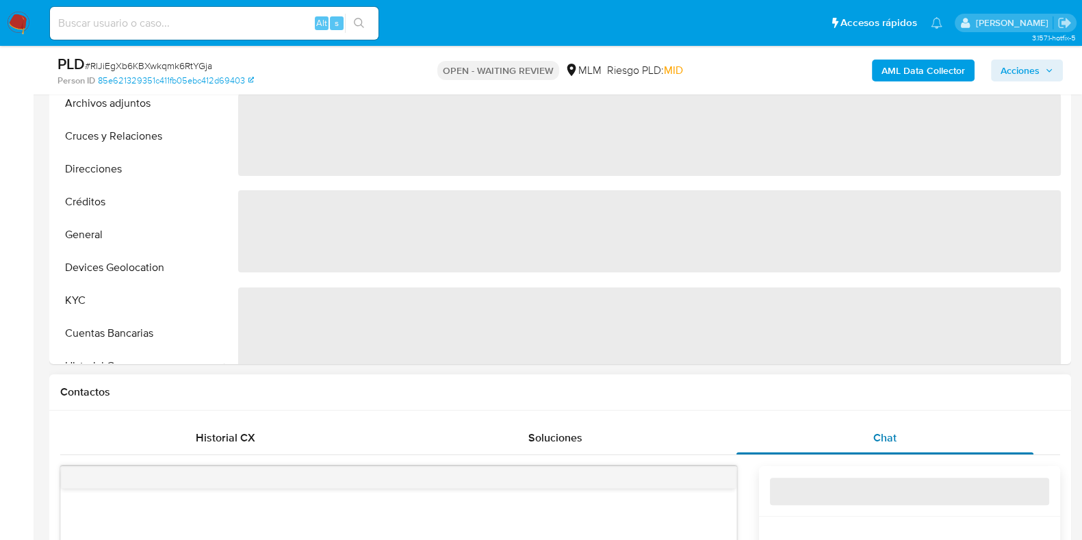
select select "10"
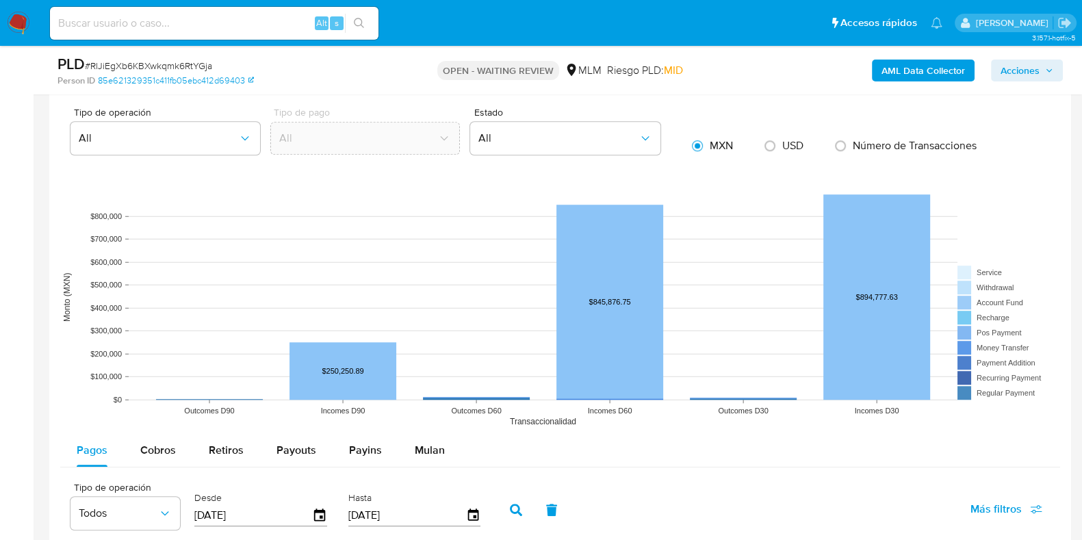
scroll to position [1369, 0]
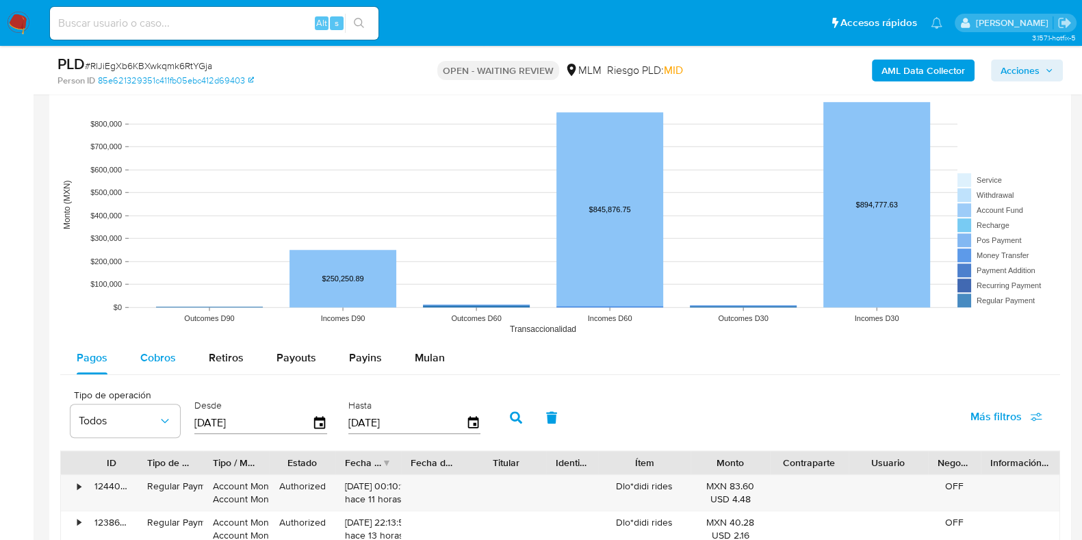
click at [148, 342] on div "Cobros" at bounding box center [158, 358] width 36 height 33
select select "10"
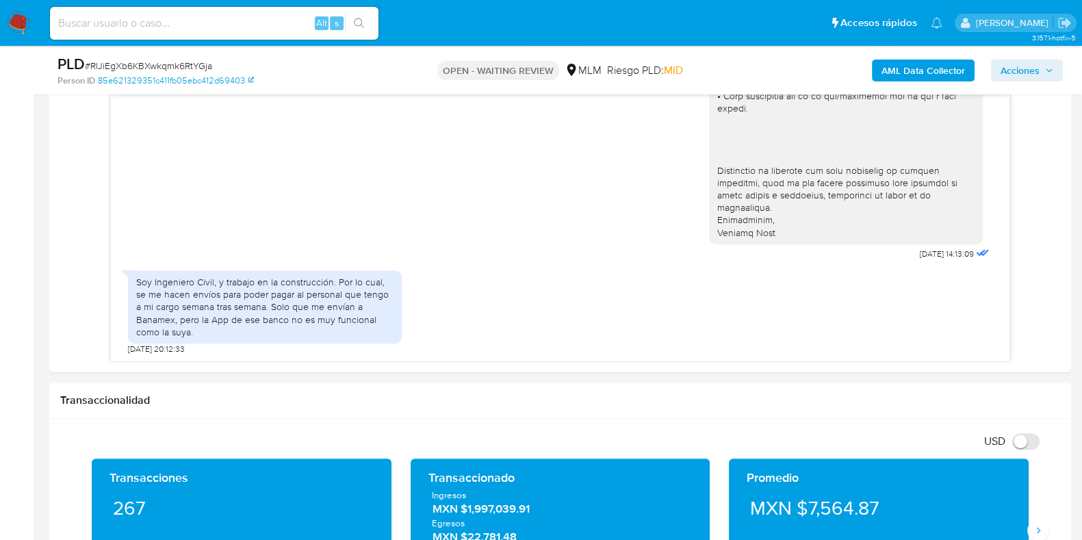
scroll to position [684, 0]
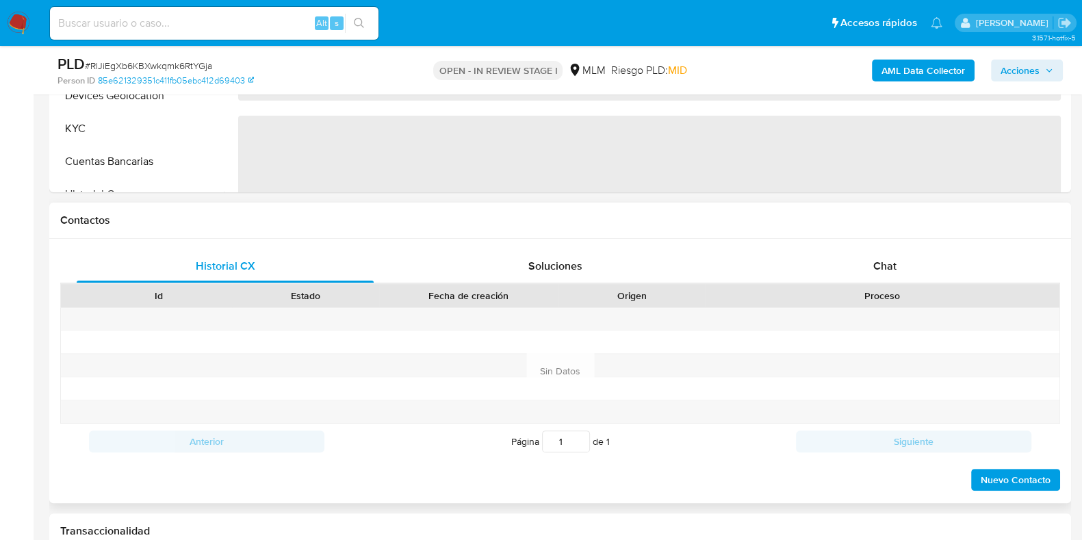
select select "10"
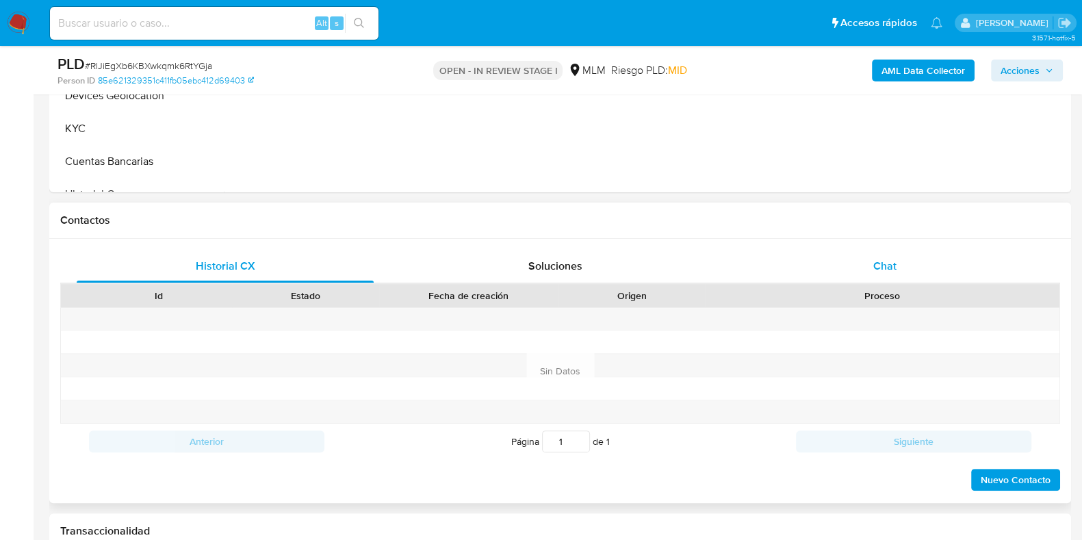
click at [887, 277] on div "Chat" at bounding box center [885, 266] width 297 height 33
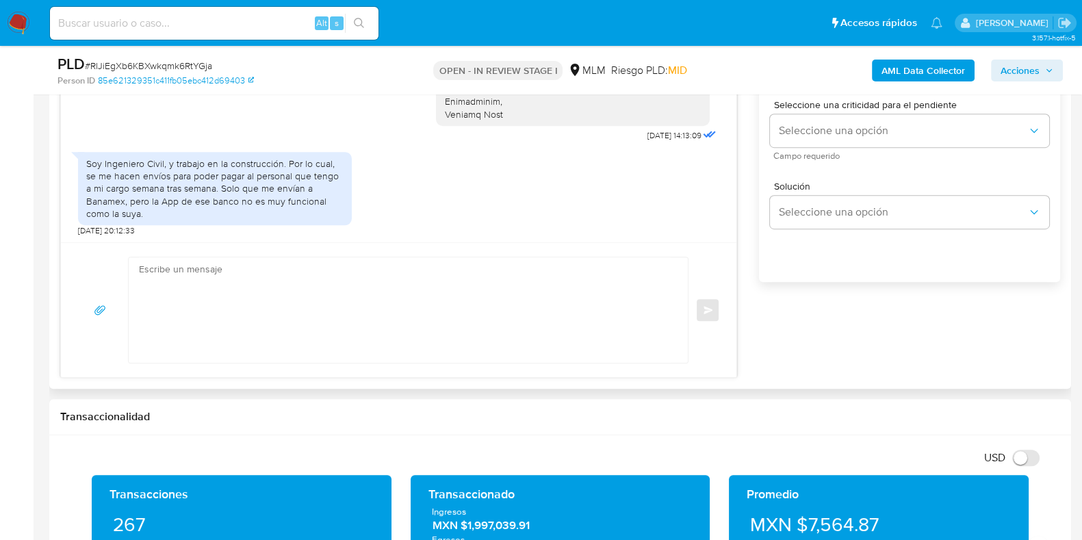
scroll to position [856, 0]
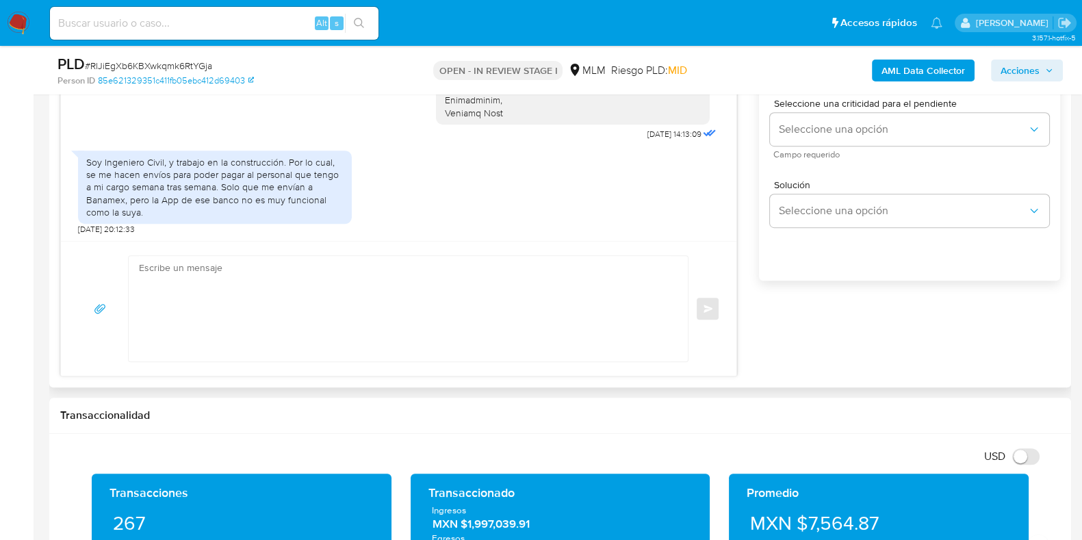
click at [545, 281] on textarea at bounding box center [405, 308] width 532 height 105
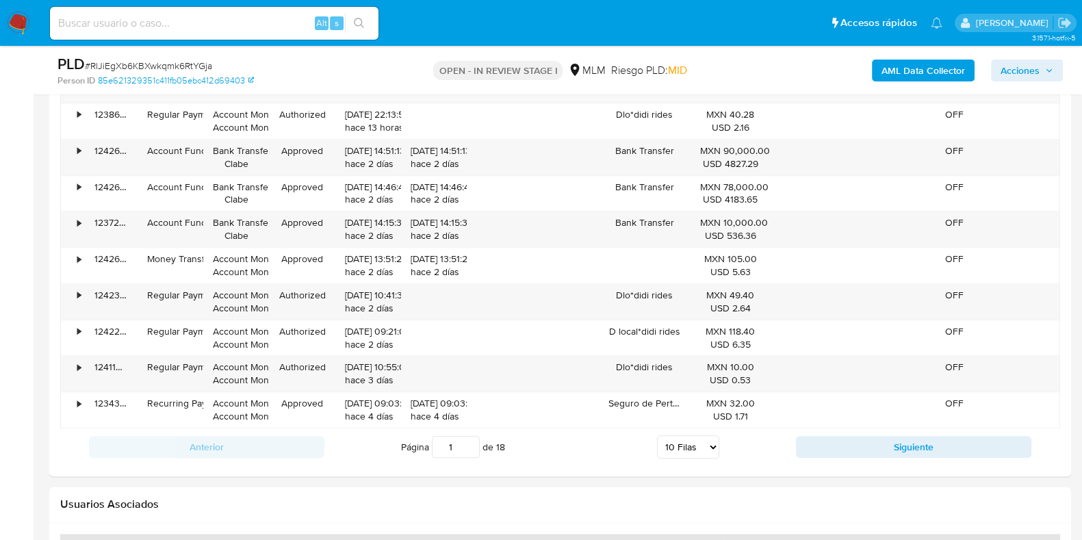
scroll to position [1968, 0]
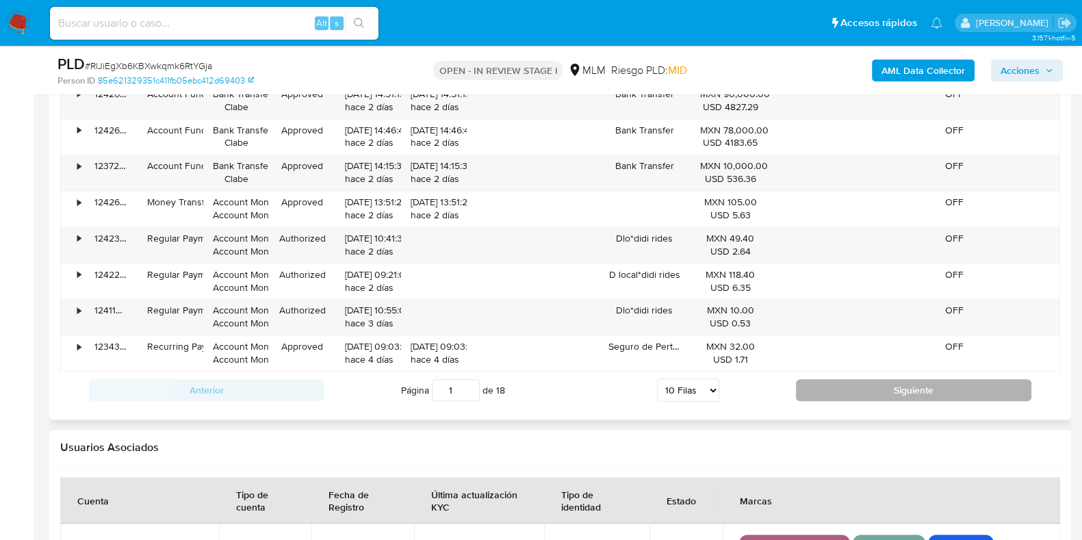
click at [809, 388] on button "Siguiente" at bounding box center [914, 390] width 236 height 22
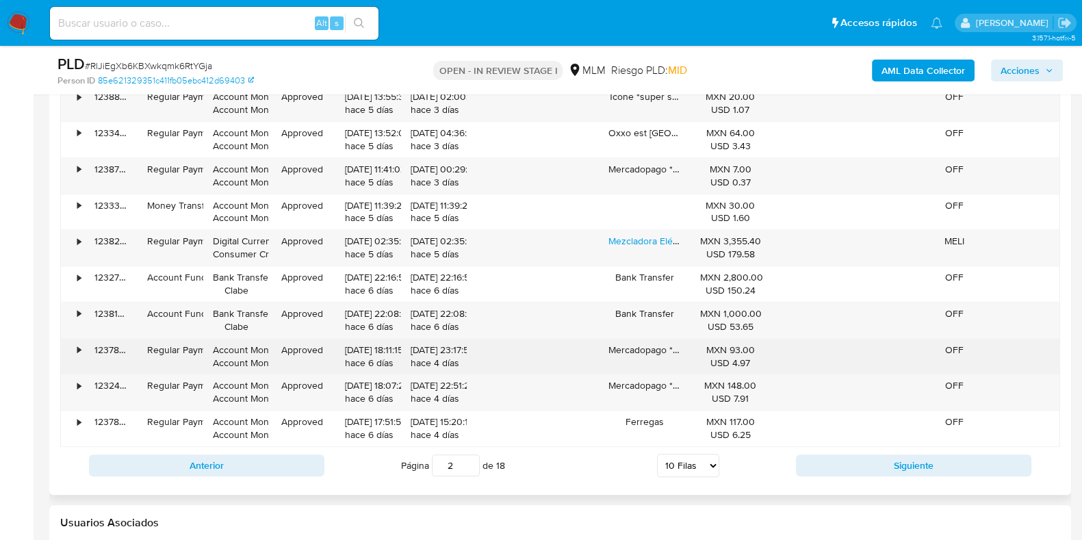
scroll to position [1883, 0]
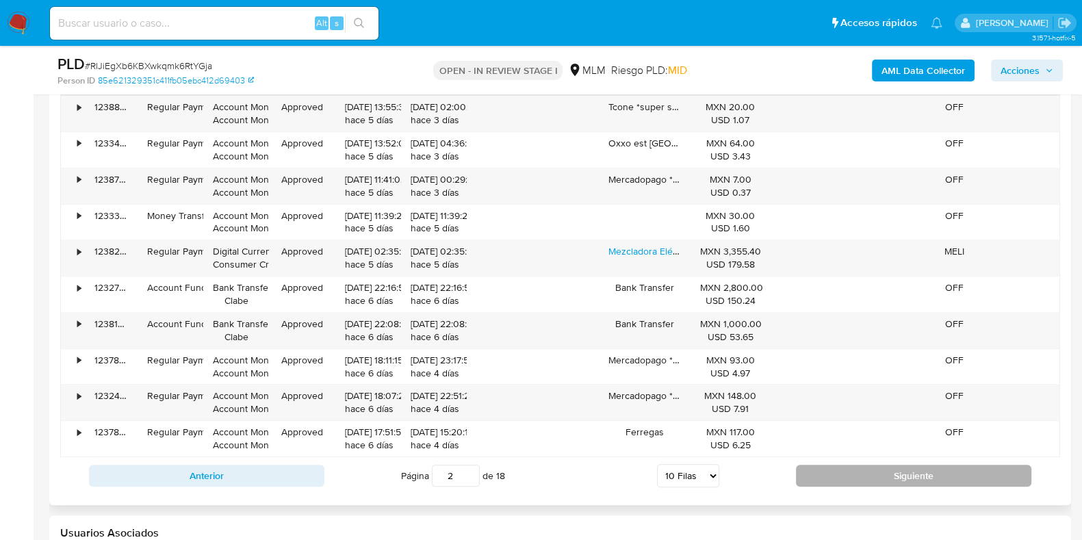
click at [870, 467] on button "Siguiente" at bounding box center [914, 476] width 236 height 22
type input "3"
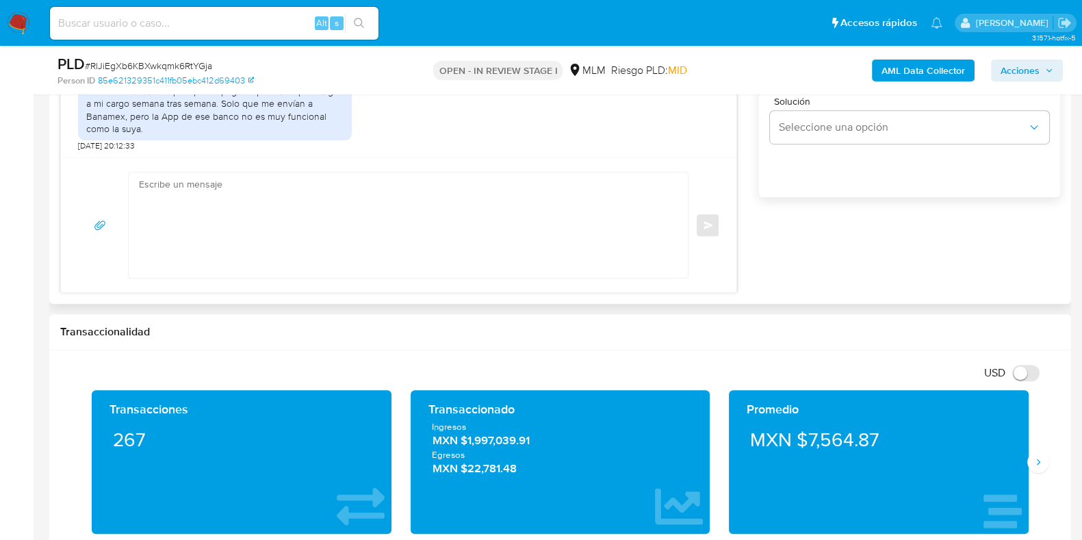
scroll to position [856, 0]
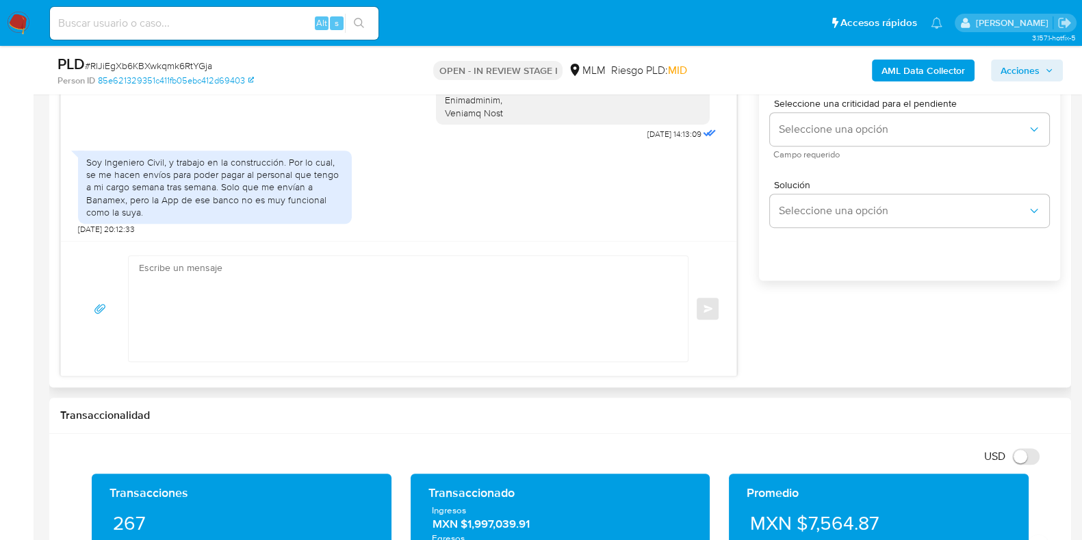
click at [168, 266] on textarea at bounding box center [405, 308] width 532 height 105
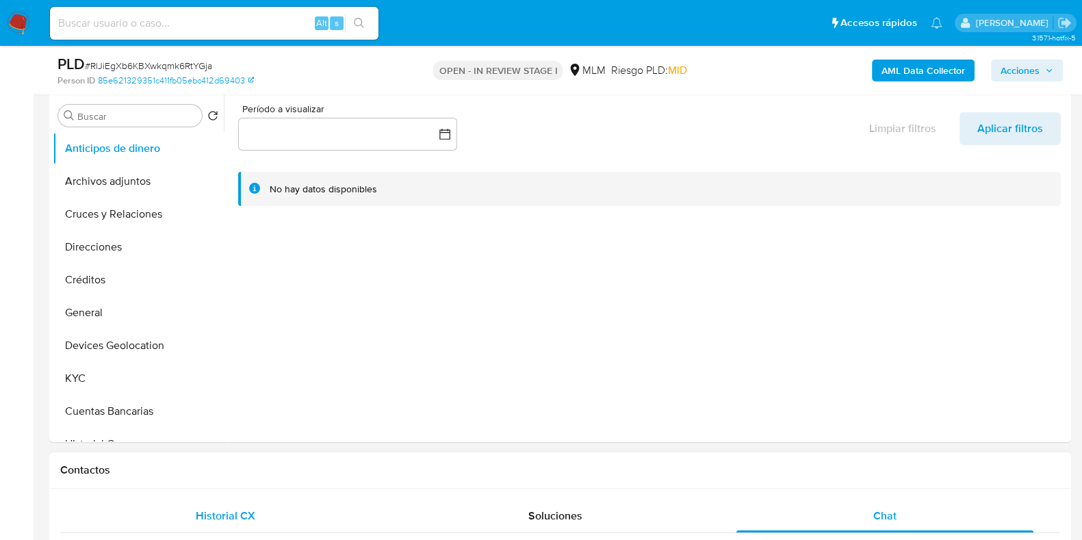
scroll to position [257, 0]
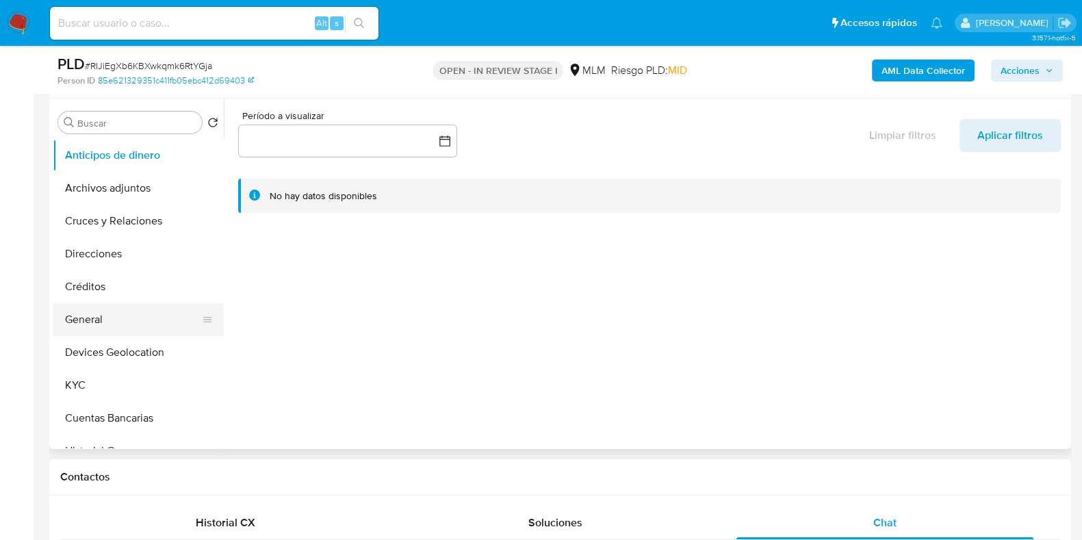
drag, startPoint x: 120, startPoint y: 317, endPoint x: 142, endPoint y: 322, distance: 23.2
click at [120, 319] on button "General" at bounding box center [133, 319] width 160 height 33
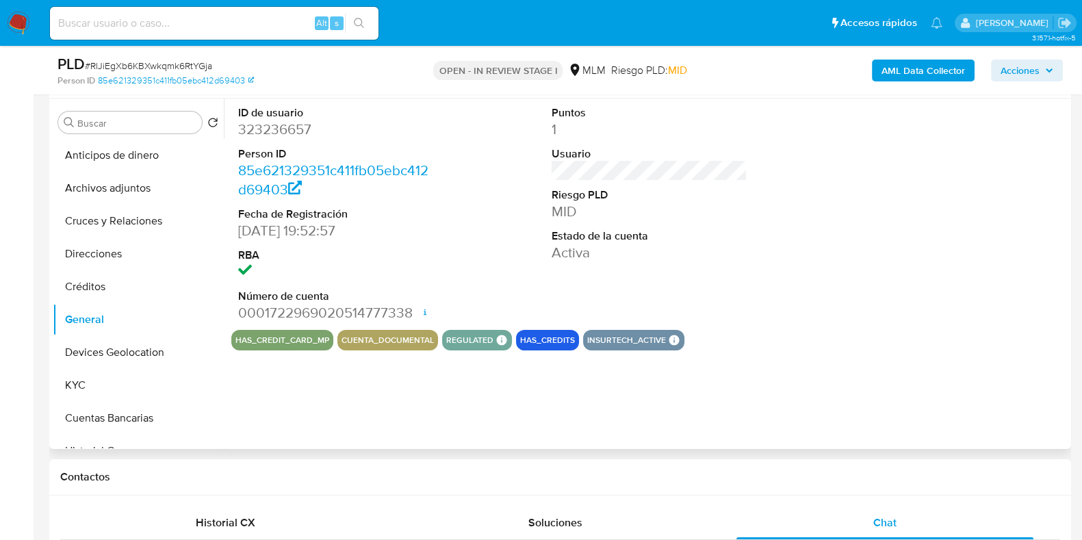
click at [300, 134] on dd "323236657" at bounding box center [336, 129] width 196 height 19
copy dd "323236657"
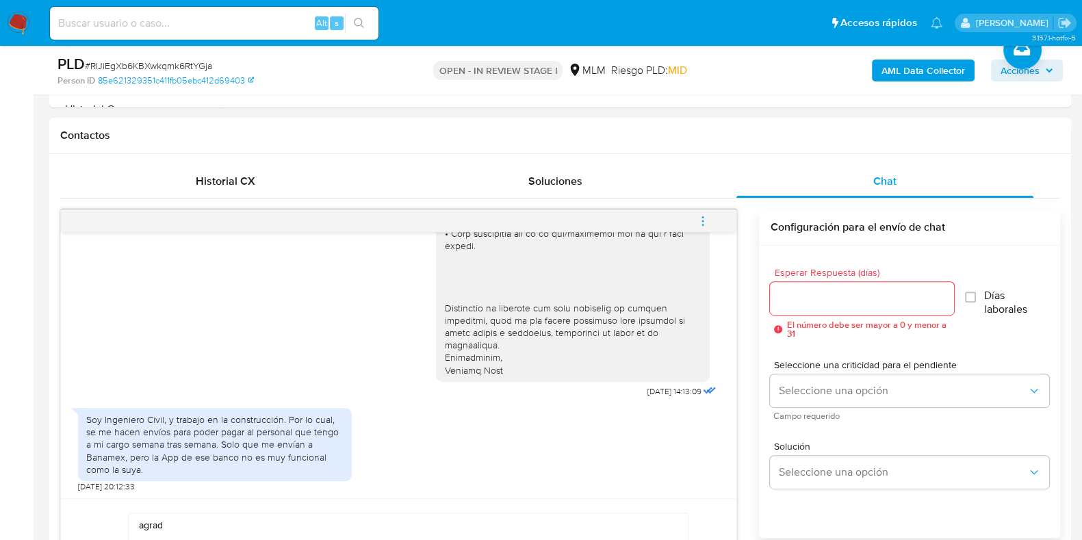
scroll to position [856, 0]
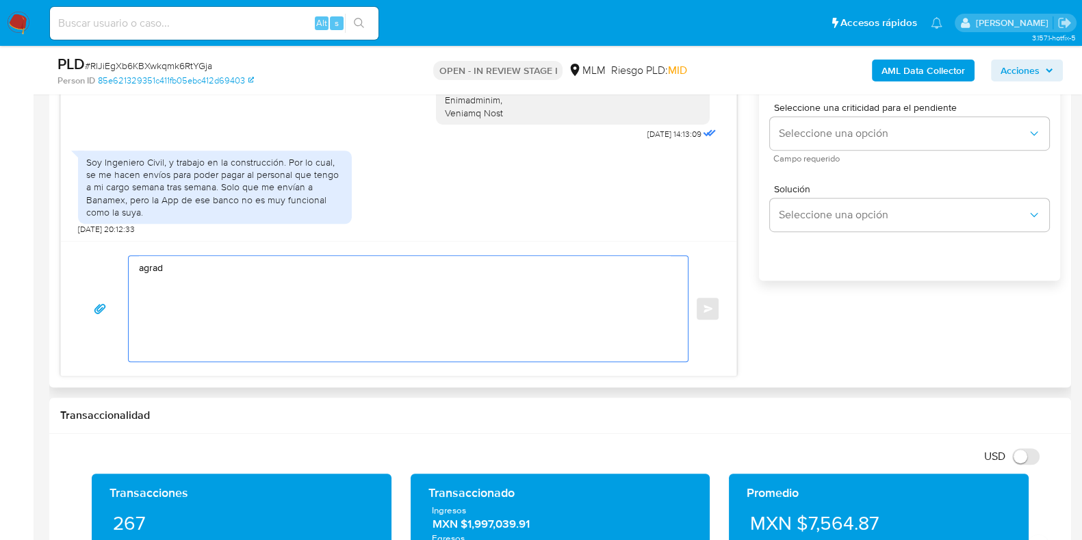
click at [322, 288] on textarea "agrad" at bounding box center [405, 308] width 532 height 105
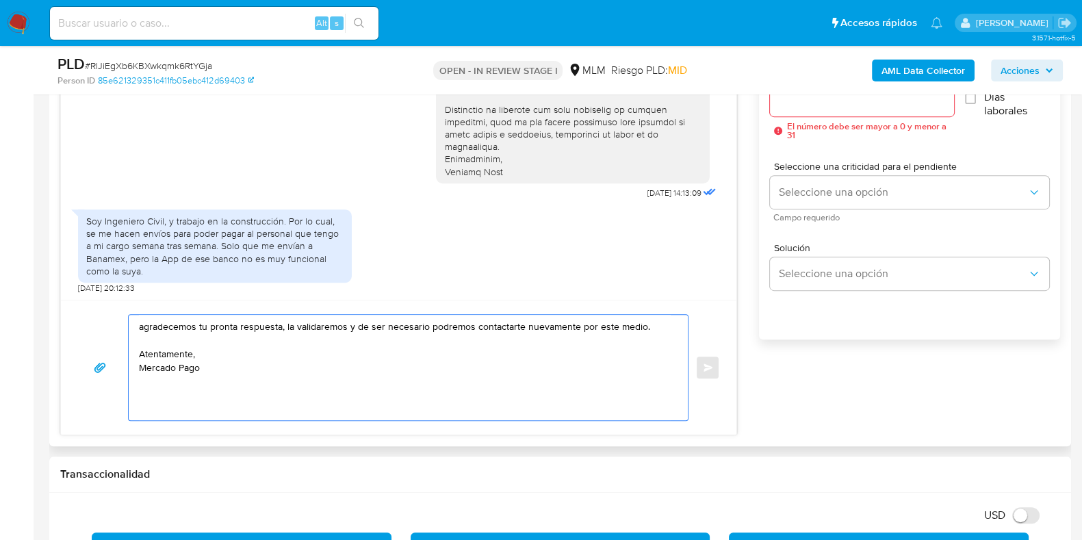
scroll to position [770, 0]
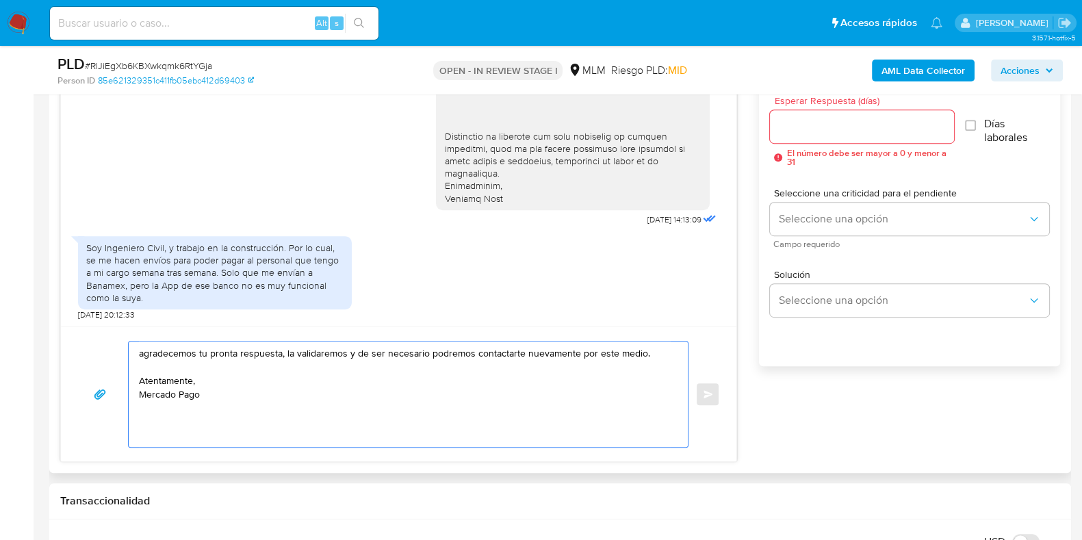
type textarea "agradecemos tu pronta respuesta, la validaremos y de ser necesario podremos con…"
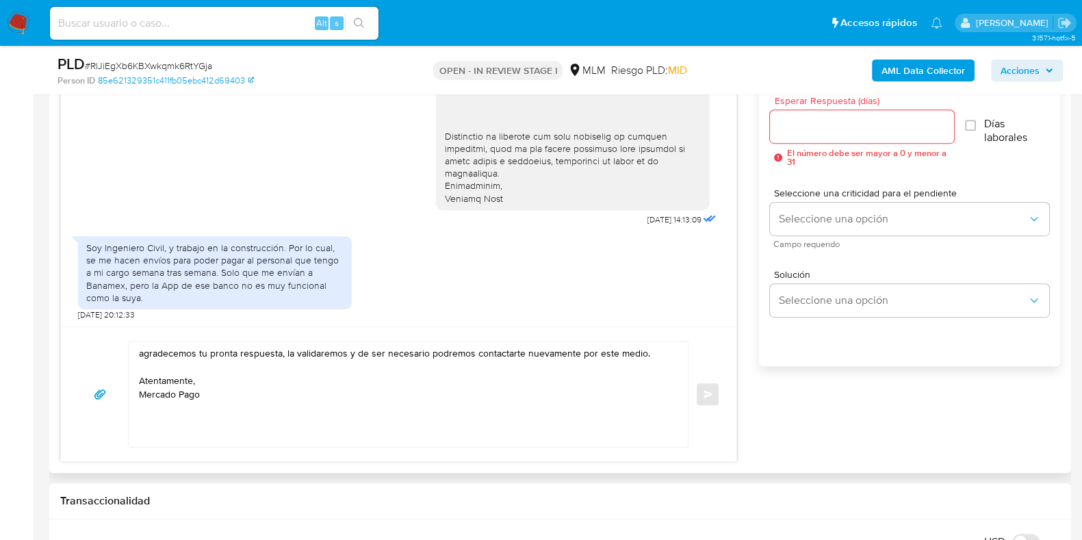
click at [814, 139] on div at bounding box center [861, 126] width 183 height 33
click at [817, 132] on input "Esperar Respuesta (días)" at bounding box center [861, 127] width 183 height 18
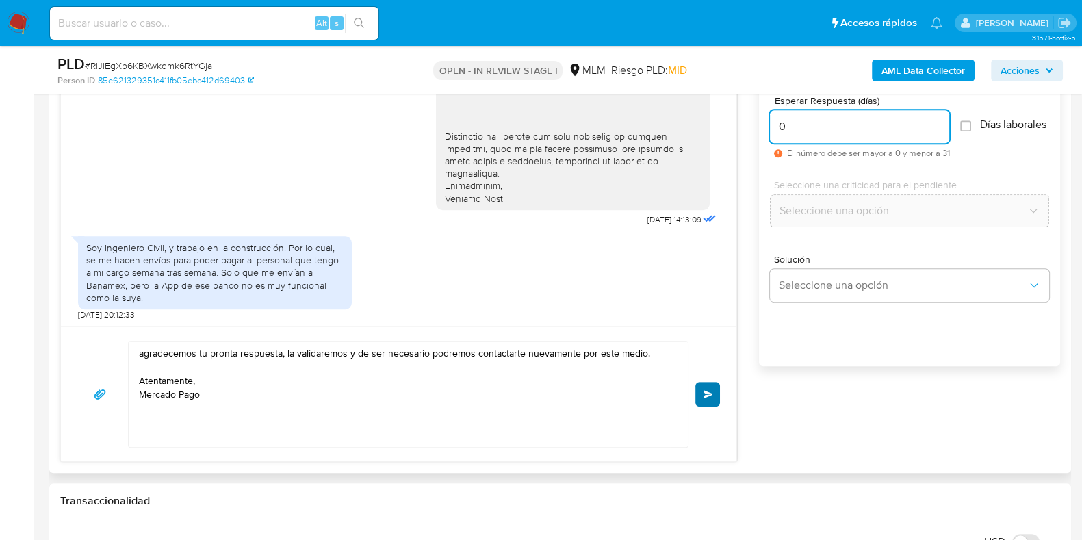
type input "0"
click at [715, 398] on button "Enviar" at bounding box center [708, 394] width 25 height 25
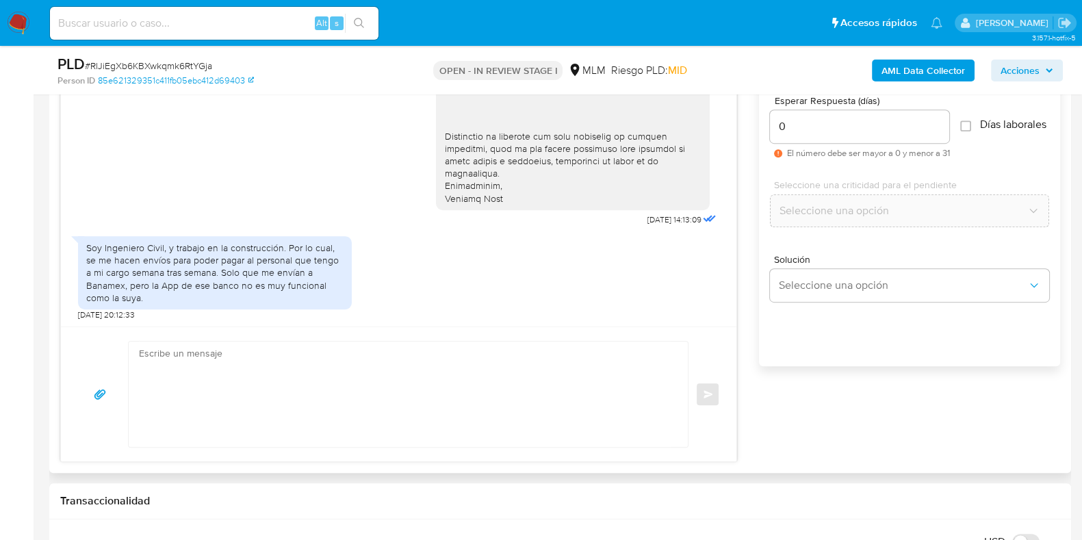
scroll to position [390, 0]
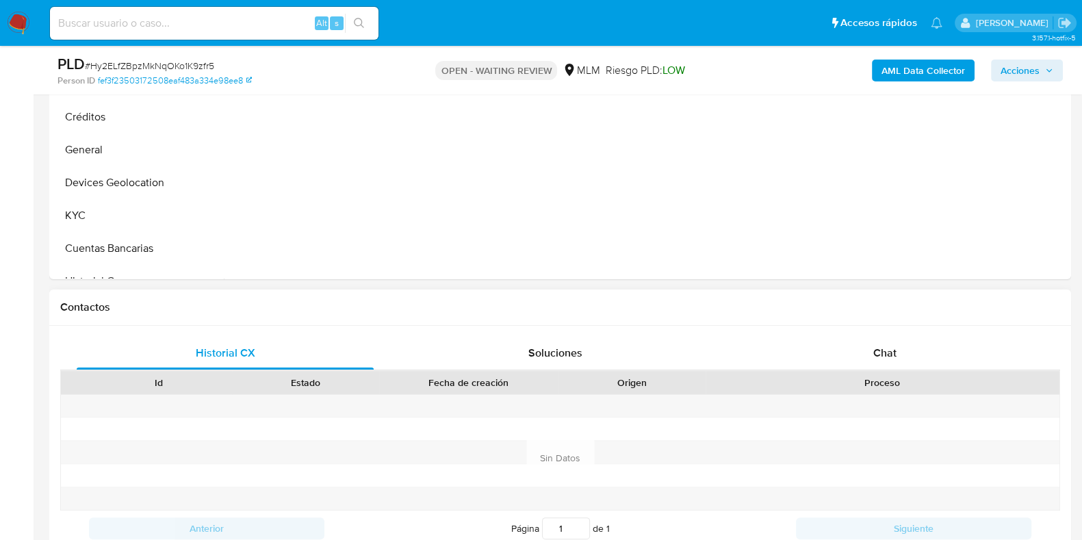
scroll to position [598, 0]
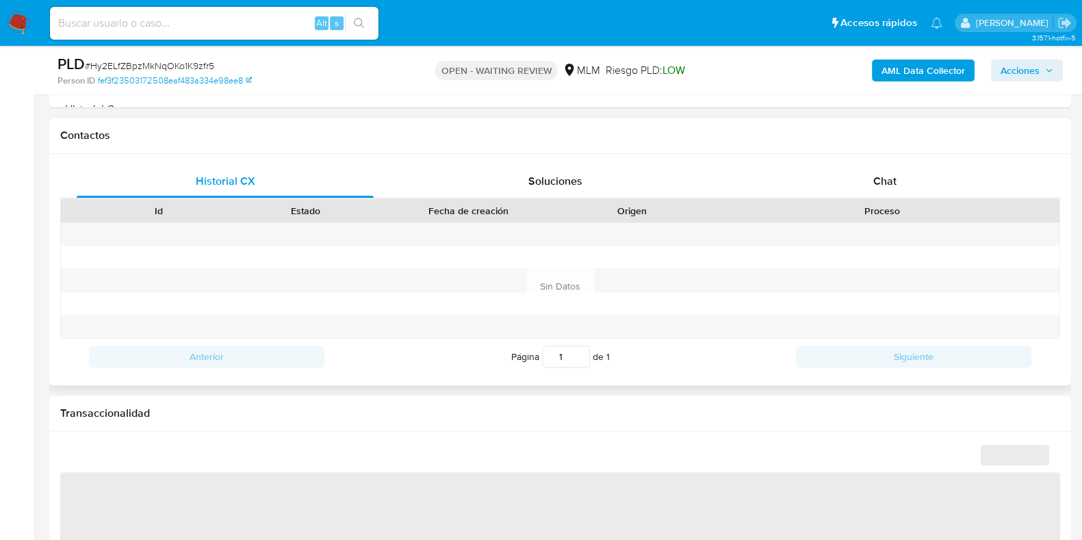
click at [898, 159] on div "Historial CX Soluciones Chat Id Estado Fecha de creación Origen Proceso Anterio…" at bounding box center [560, 269] width 1022 height 231
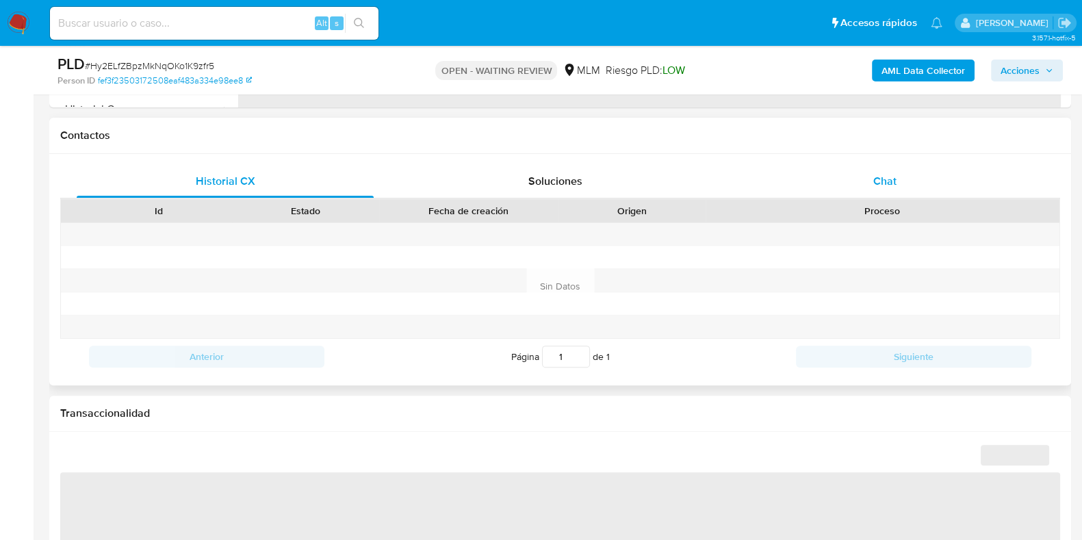
click at [888, 181] on span "Chat" at bounding box center [885, 181] width 23 height 16
select select "10"
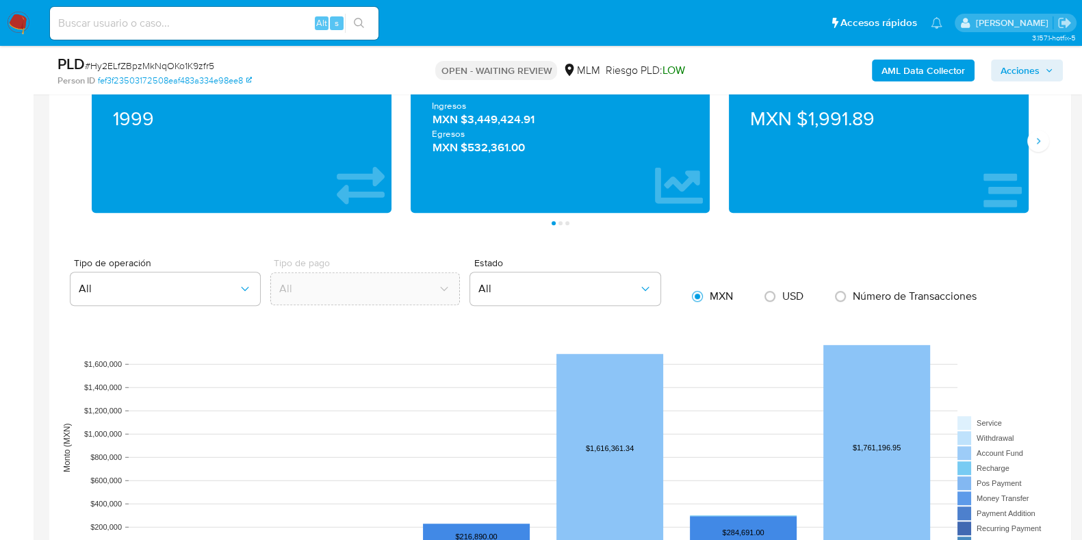
scroll to position [1369, 0]
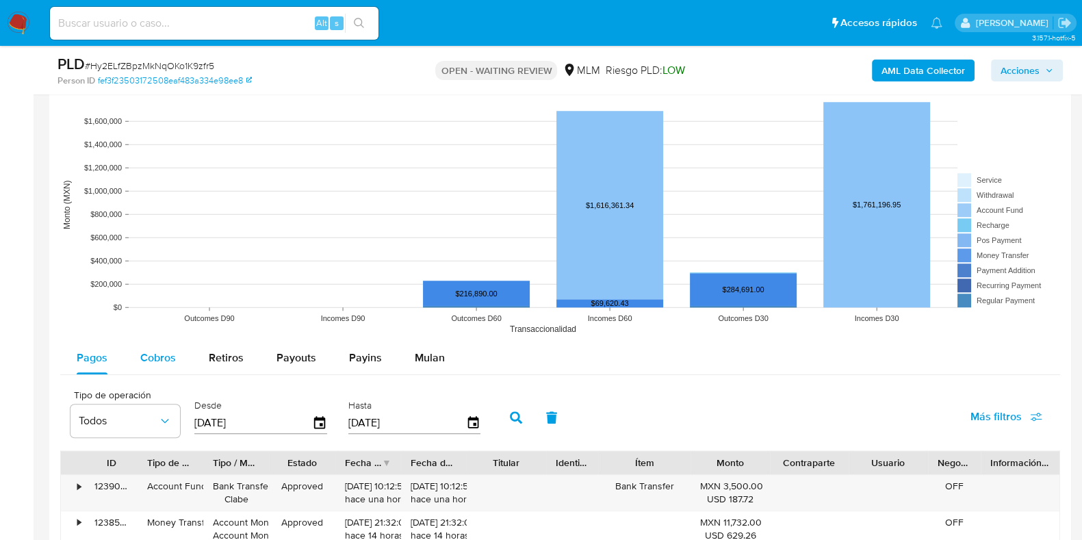
click at [178, 364] on button "Cobros" at bounding box center [158, 358] width 68 height 33
select select "10"
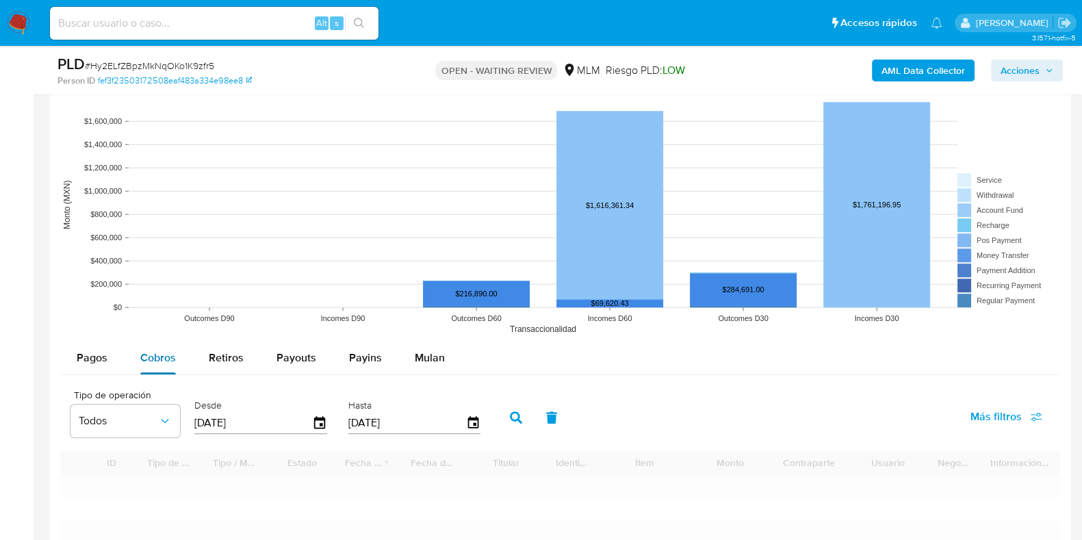
scroll to position [1626, 0]
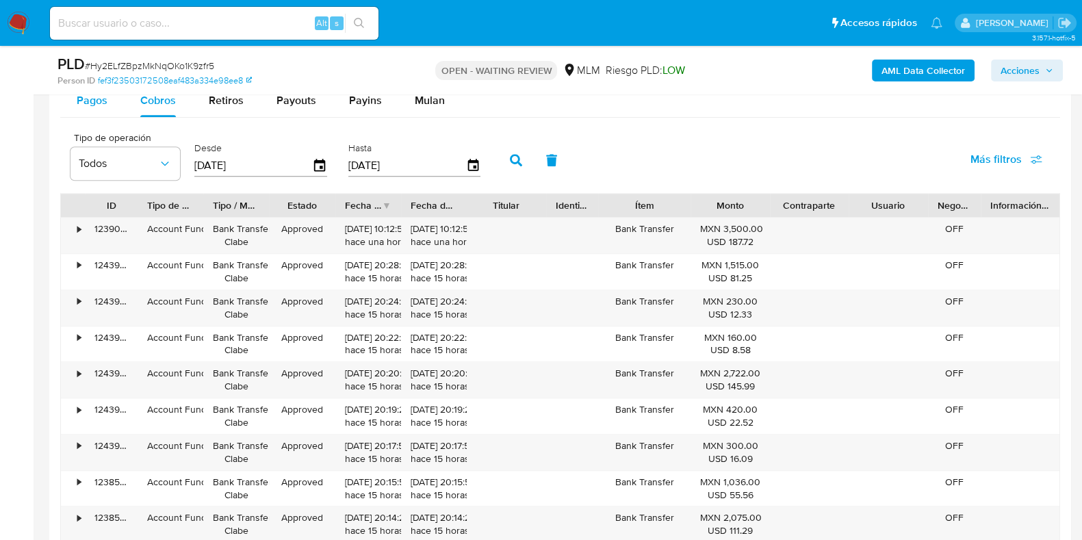
click at [86, 105] on span "Pagos" at bounding box center [92, 100] width 31 height 16
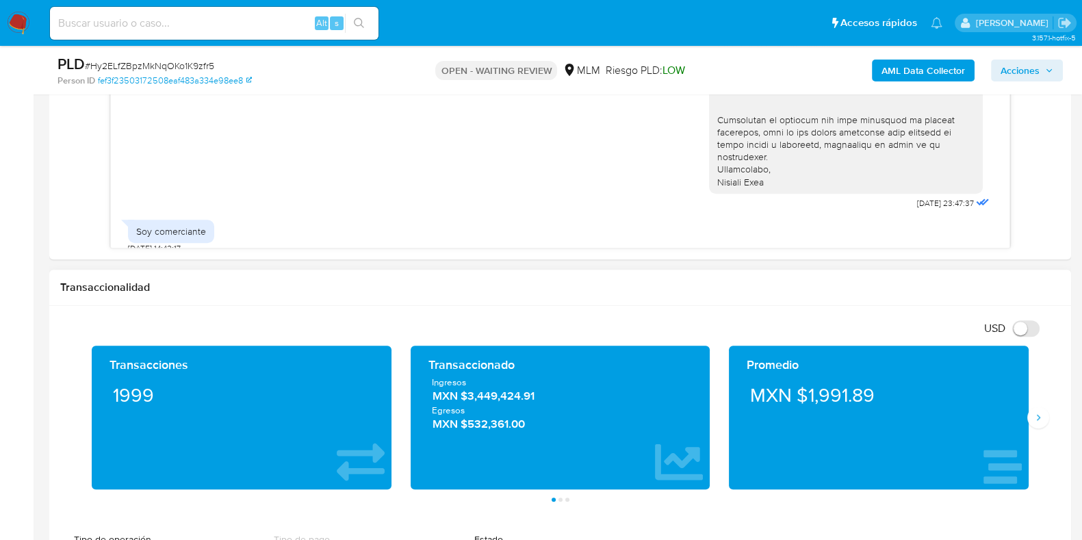
scroll to position [684, 0]
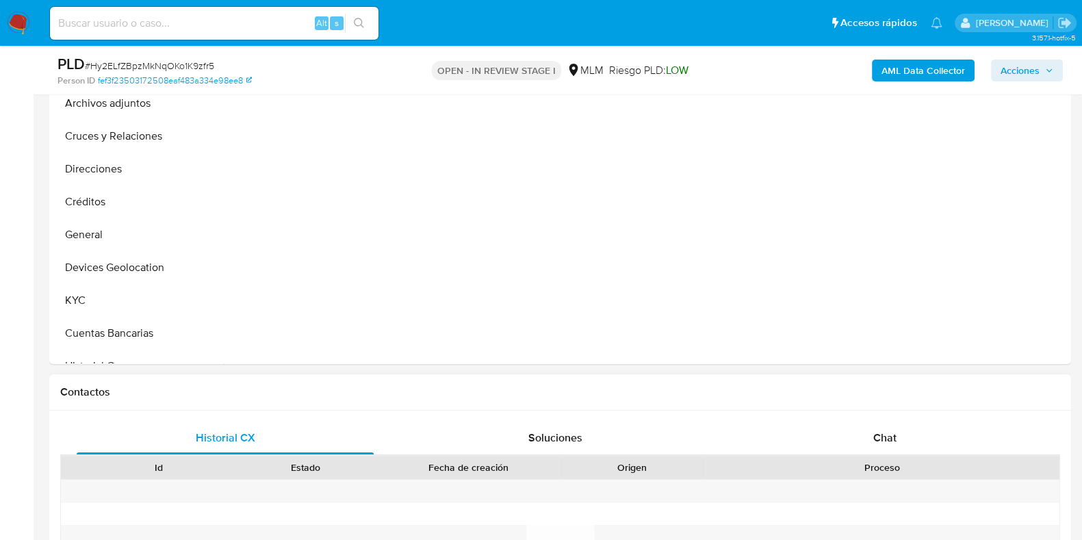
scroll to position [598, 0]
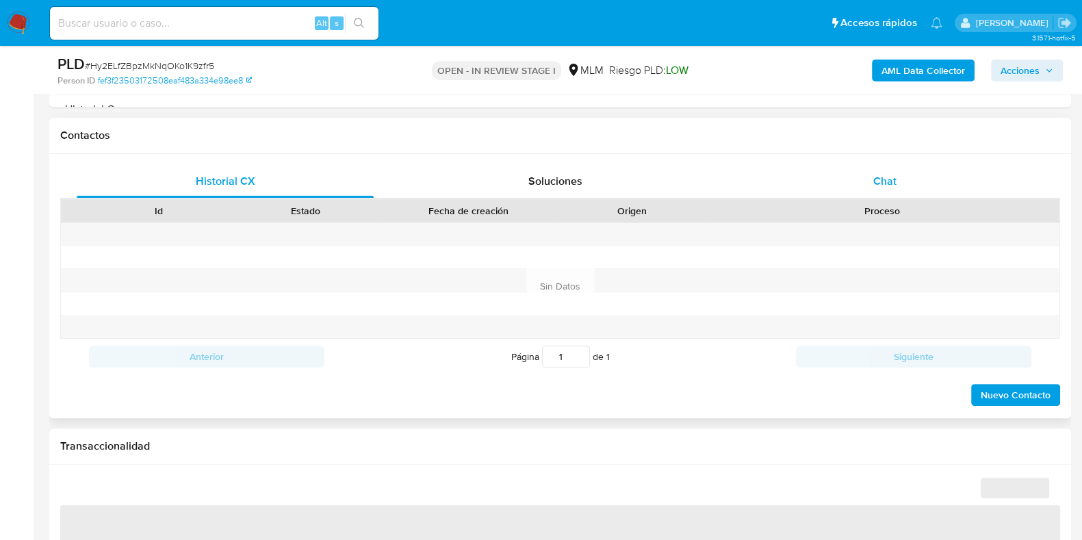
select select "10"
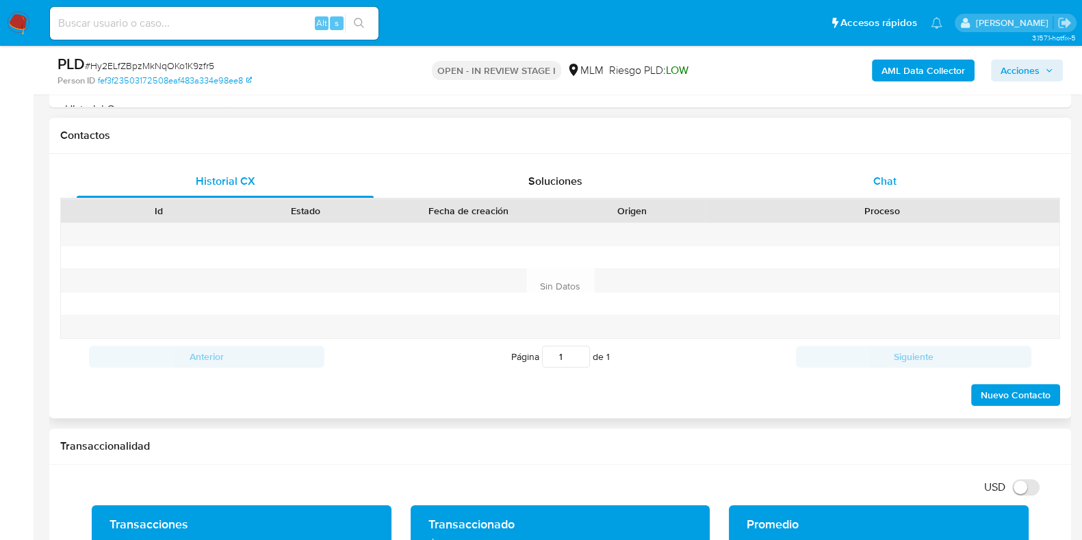
click at [892, 180] on span "Chat" at bounding box center [885, 181] width 23 height 16
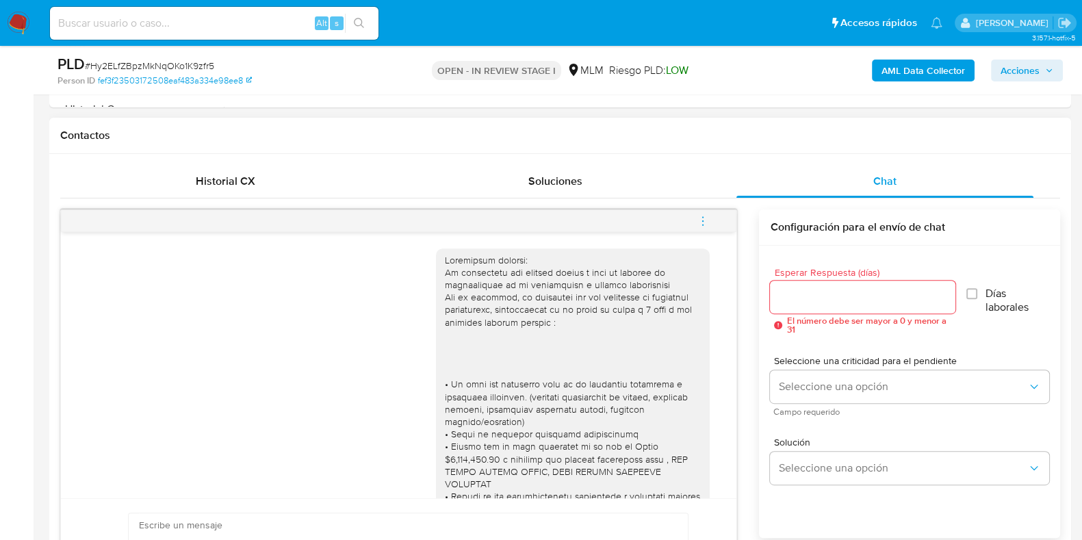
scroll to position [226, 0]
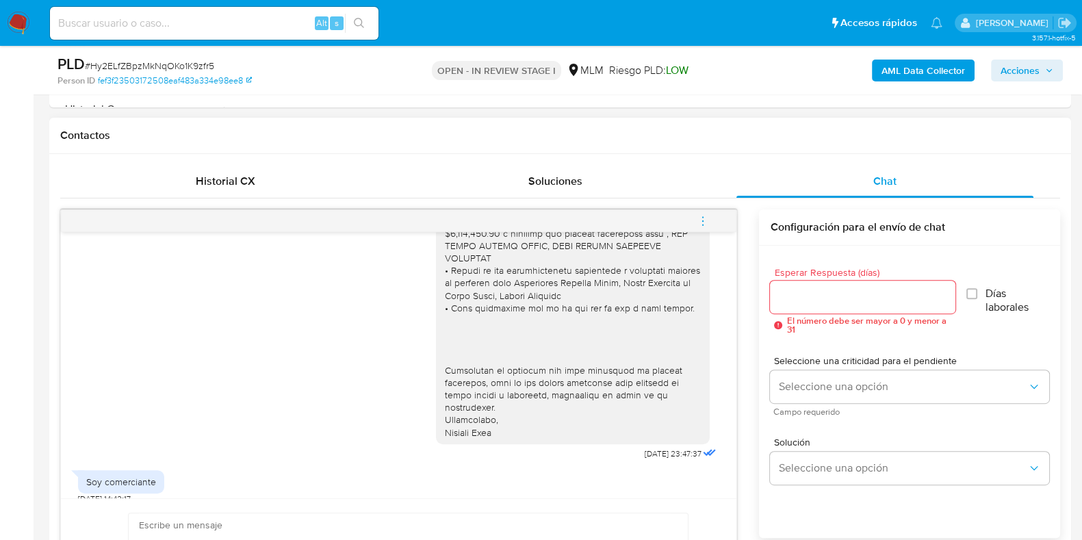
click at [806, 303] on input "Esperar Respuesta (días)" at bounding box center [862, 297] width 185 height 18
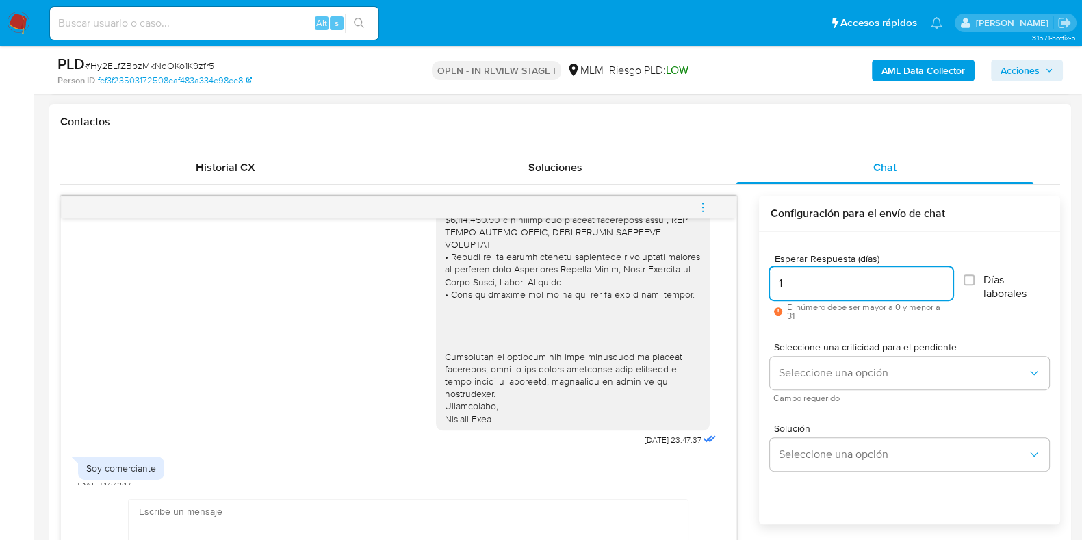
scroll to position [770, 0]
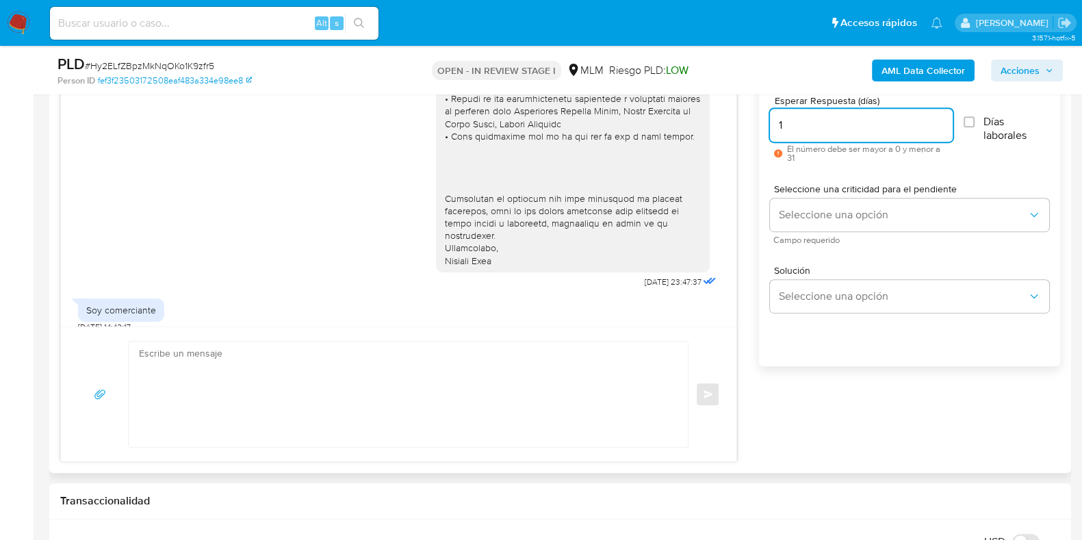
type input "1"
click at [416, 387] on textarea at bounding box center [405, 394] width 532 height 105
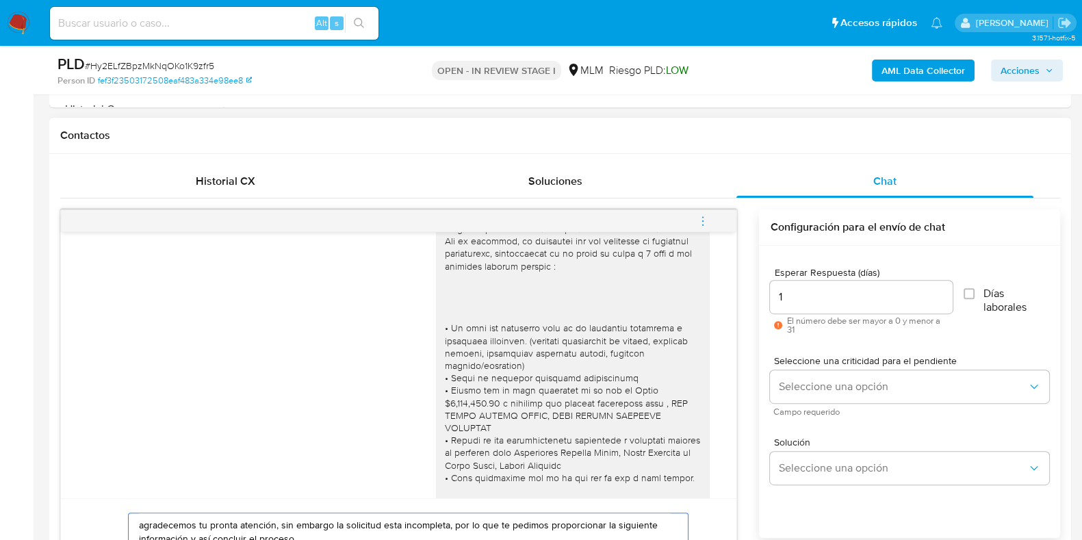
scroll to position [55, 0]
click at [444, 329] on div at bounding box center [572, 404] width 257 height 411
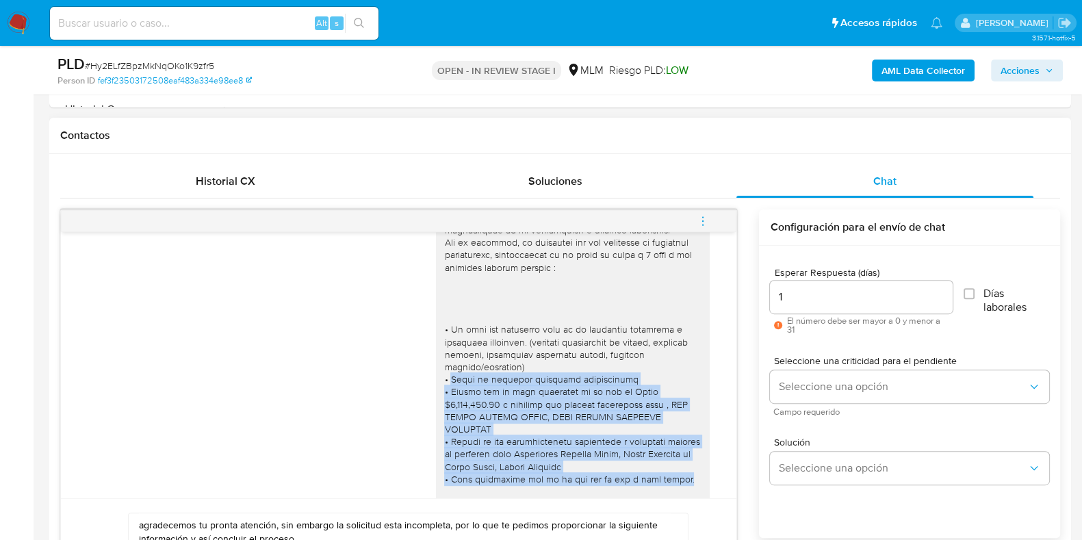
drag, startPoint x: 436, startPoint y: 378, endPoint x: 679, endPoint y: 464, distance: 257.0
click at [679, 464] on div at bounding box center [572, 404] width 257 height 411
copy div "Nivel de ingresos mensuales comprobables • Motivo por el cual recibiste en el m…"
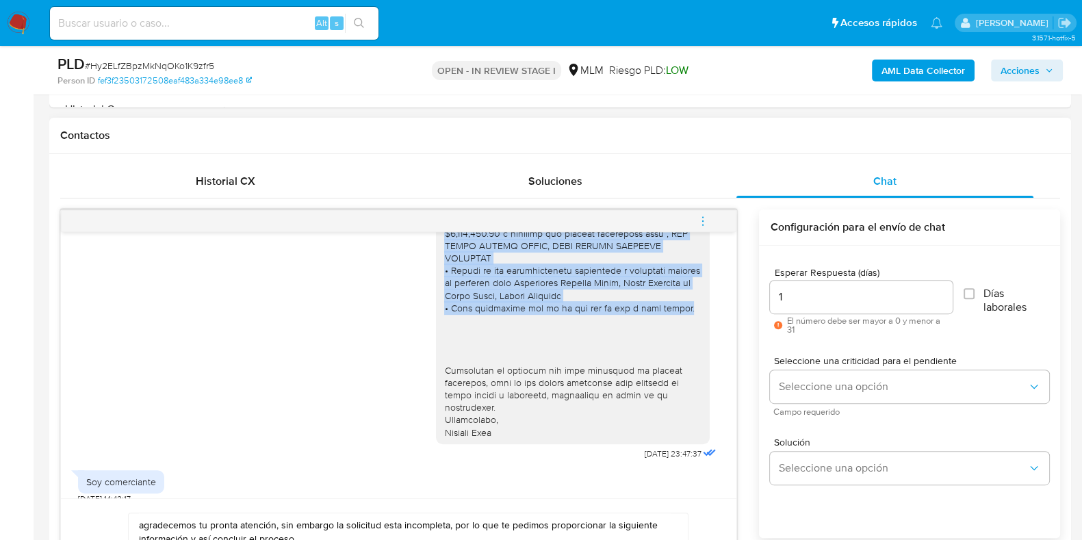
scroll to position [770, 0]
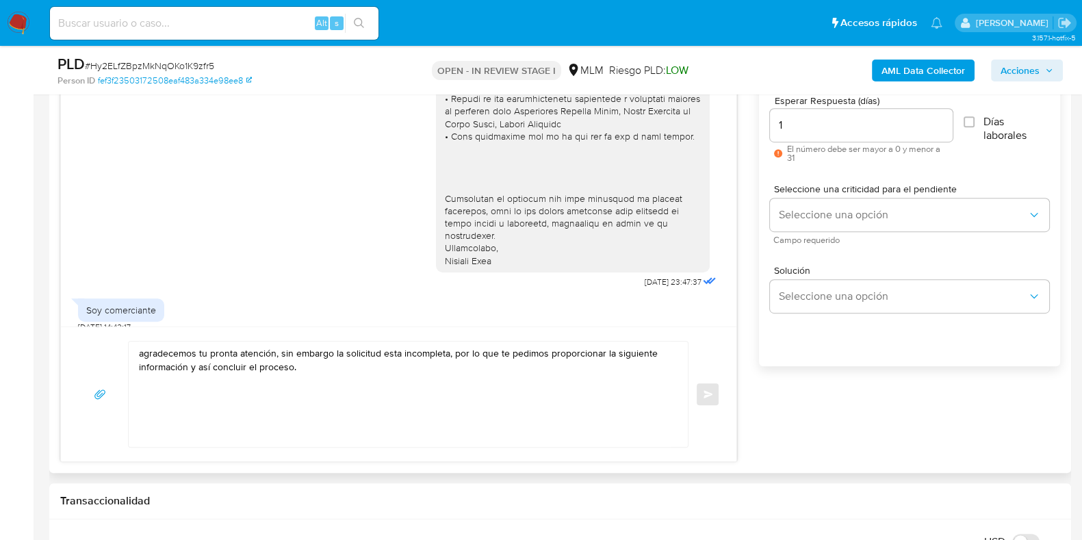
click at [383, 421] on textarea "agradecemos tu pronta atención, sin embargo la solicitud esta incompleta, por l…" at bounding box center [405, 394] width 532 height 105
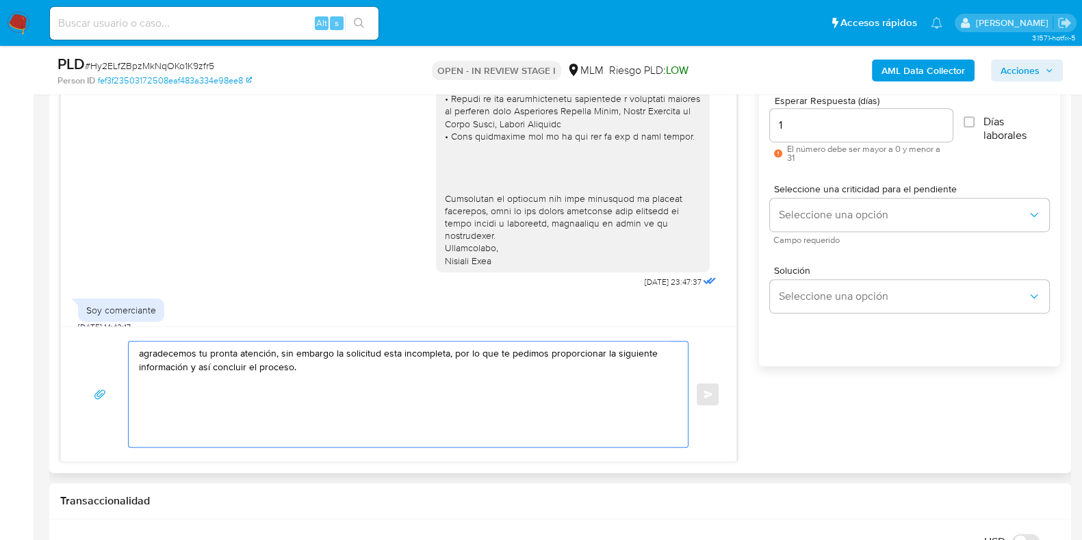
paste textarea "Nivel de ingresos mensuales comprobables • Motivo por el cual recibiste en el m…"
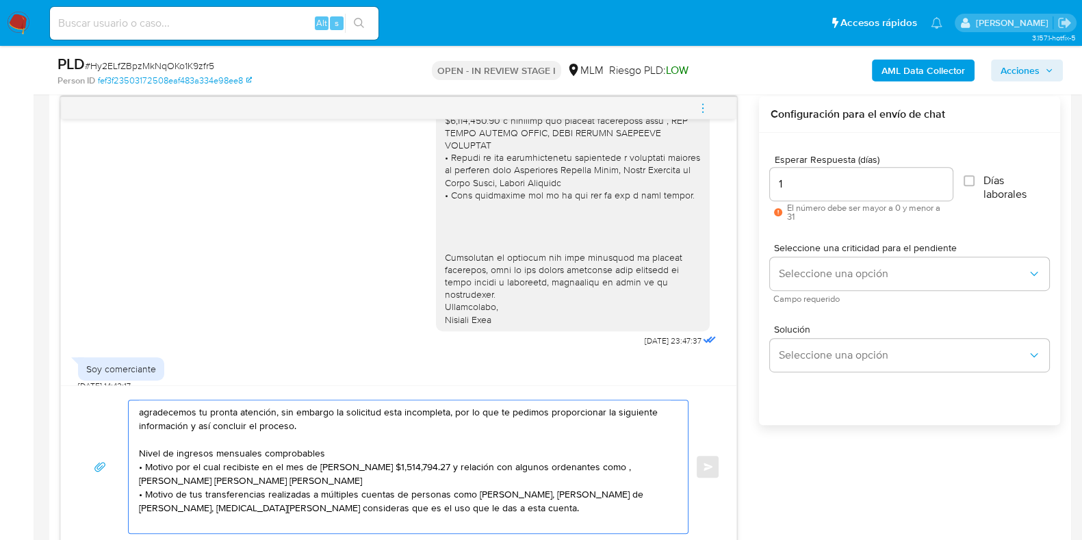
scroll to position [684, 0]
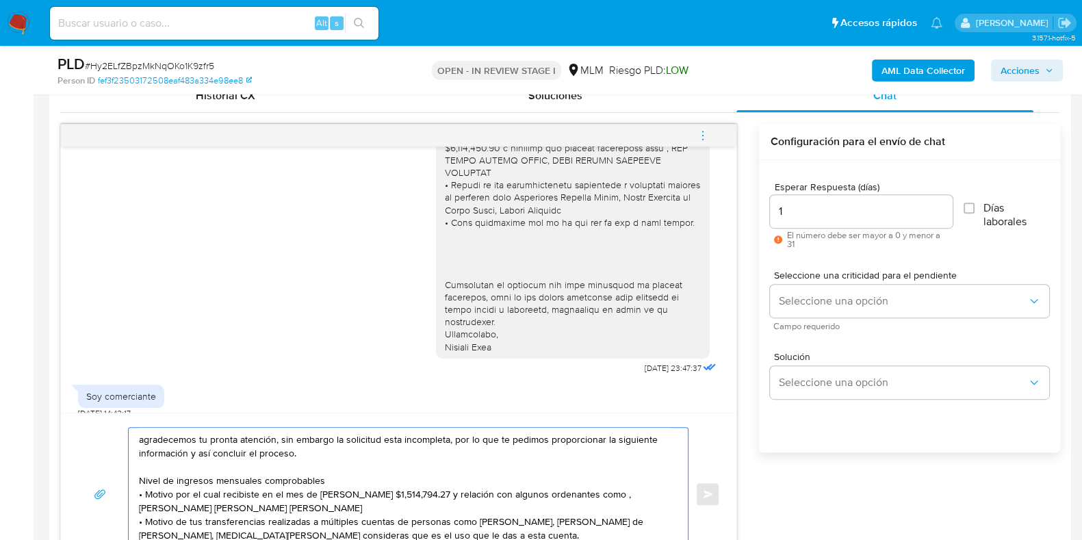
click at [325, 465] on textarea "agradecemos tu pronta atención, sin embargo la solicitud esta incompleta, por l…" at bounding box center [405, 494] width 532 height 133
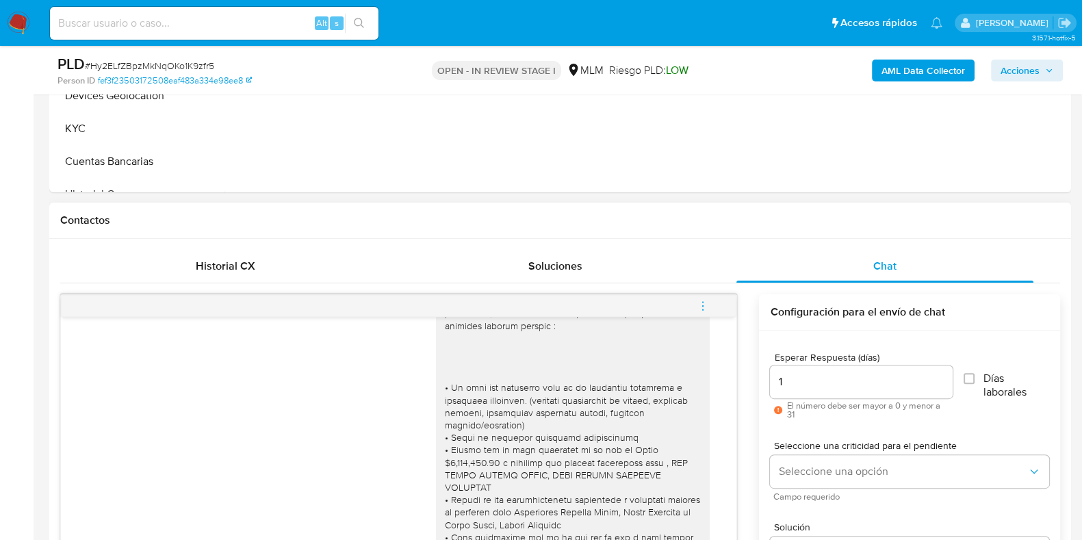
scroll to position [55, 0]
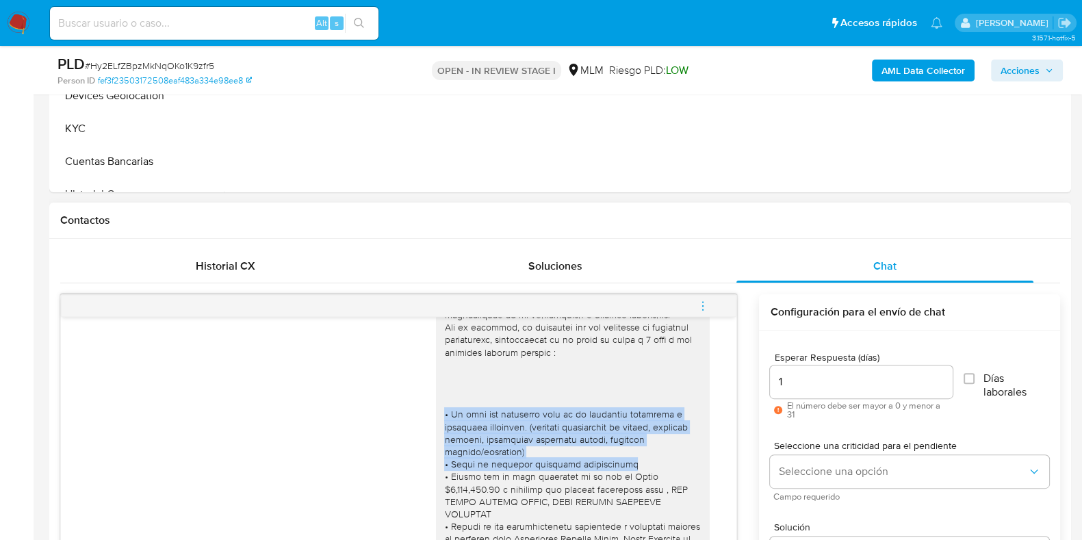
drag, startPoint x: 620, startPoint y: 466, endPoint x: 431, endPoint y: 419, distance: 194.0
click at [444, 419] on div at bounding box center [572, 489] width 257 height 411
copy div "• Te pido nos compartas cual es tu actividad económica u ocupación principal. (…"
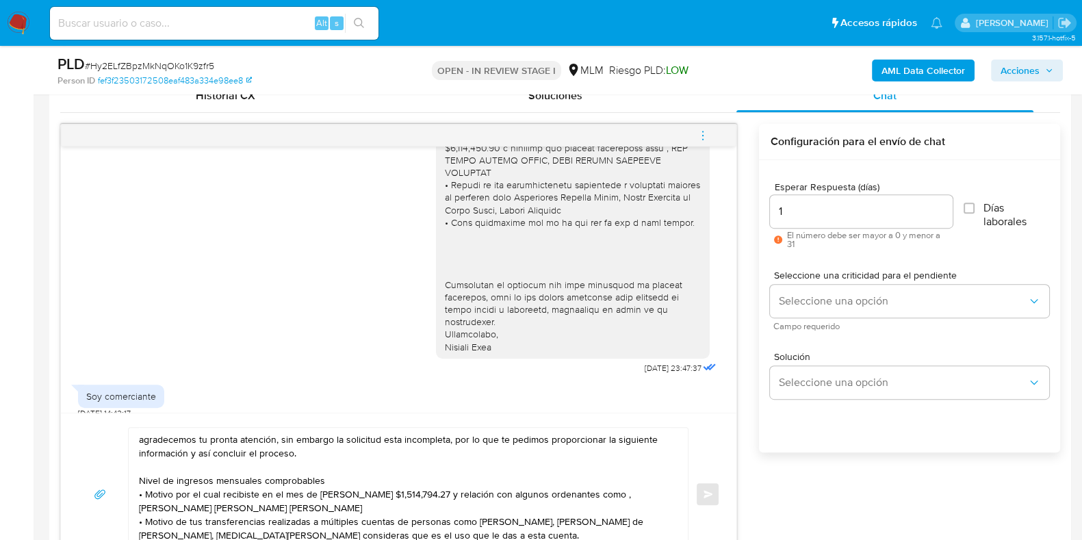
scroll to position [770, 0]
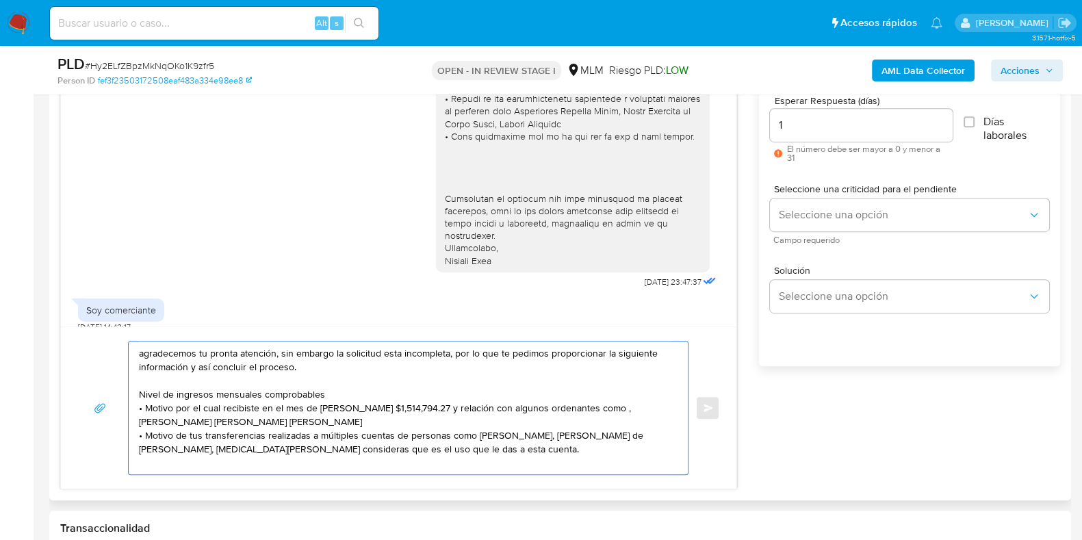
drag, startPoint x: 325, startPoint y: 393, endPoint x: 137, endPoint y: 393, distance: 188.3
click at [137, 393] on div "agradecemos tu pronta atención, sin embargo la solicitud esta incompleta, por l…" at bounding box center [405, 408] width 553 height 133
paste textarea "• Te pido nos compartas cual es tu actividad económica u ocupación principal. (…"
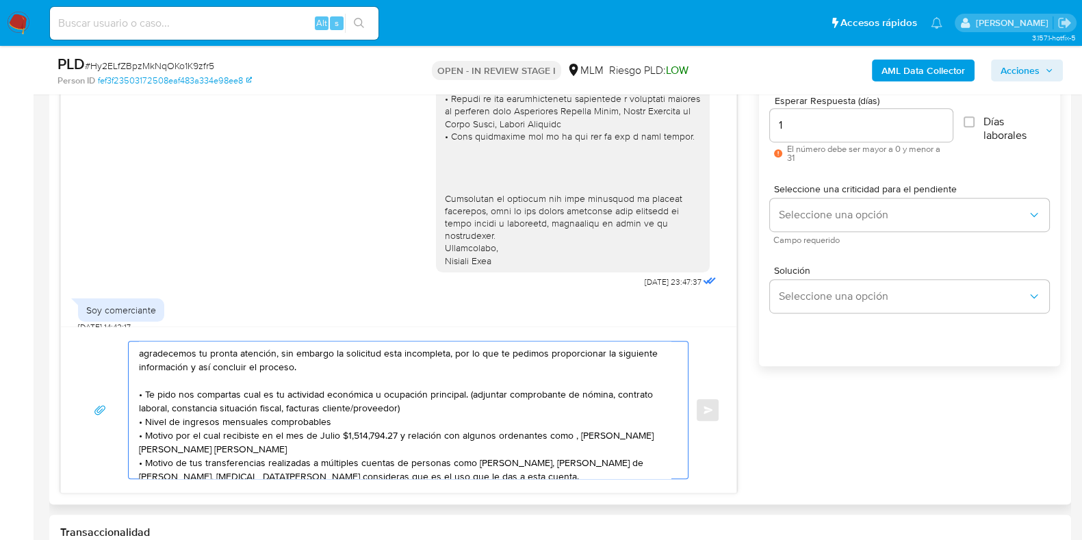
drag, startPoint x: 466, startPoint y: 395, endPoint x: 146, endPoint y: 392, distance: 319.8
click at [146, 392] on textarea "agradecemos tu pronta atención, sin embargo la solicitud esta incompleta, por l…" at bounding box center [405, 410] width 532 height 137
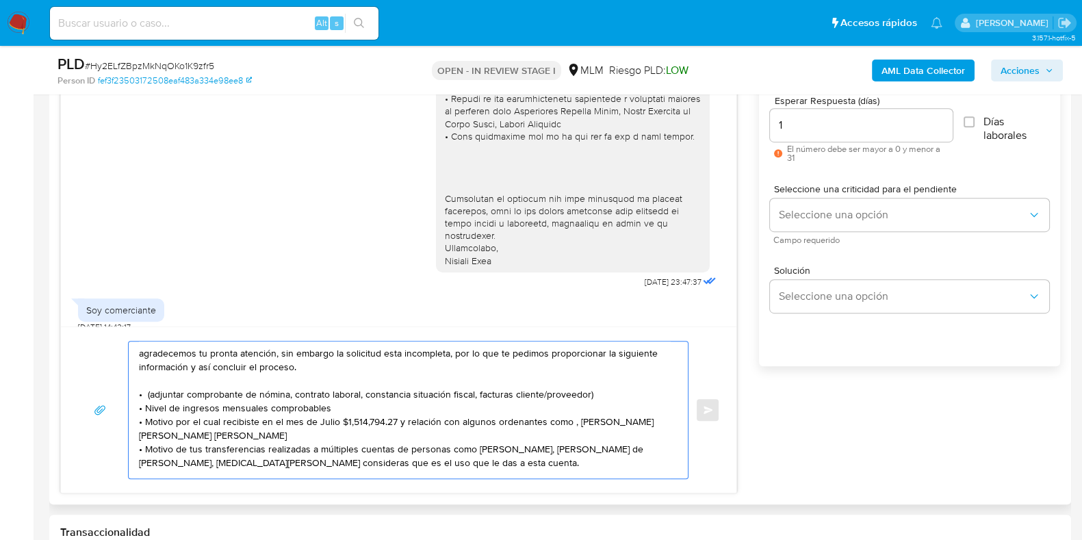
drag, startPoint x: 596, startPoint y: 392, endPoint x: 147, endPoint y: 392, distance: 449.1
click at [147, 392] on textarea "agradecemos tu pronta atención, sin embargo la solicitud esta incompleta, por l…" at bounding box center [405, 410] width 532 height 137
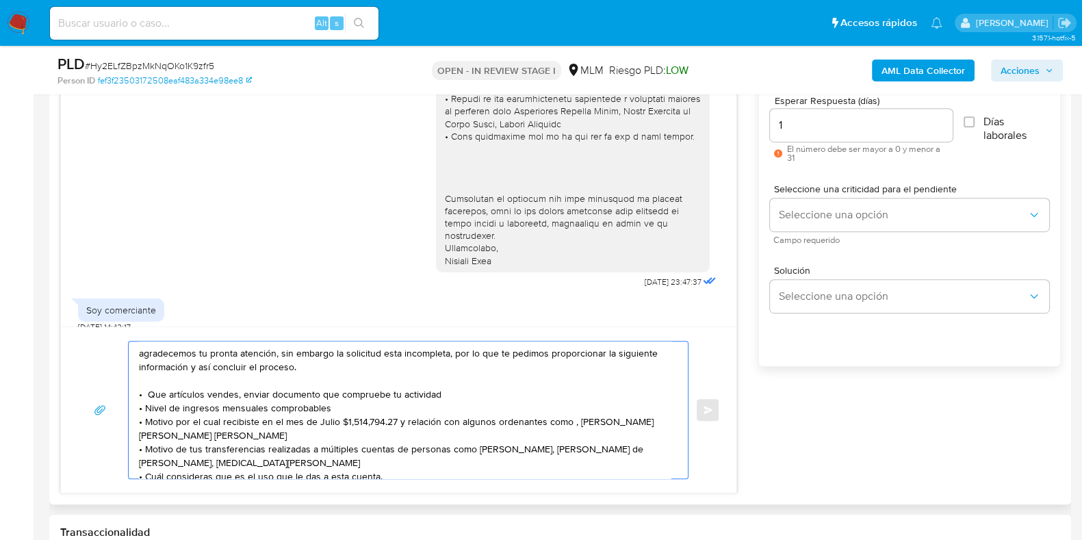
click at [442, 394] on textarea "agradecemos tu pronta atención, sin embargo la solicitud esta incompleta, por l…" at bounding box center [405, 410] width 532 height 137
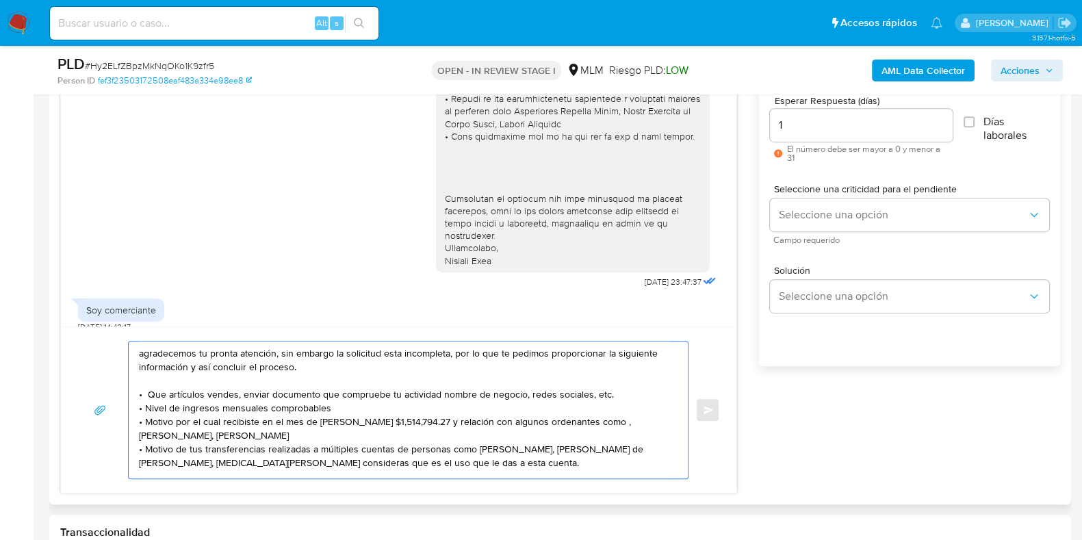
click at [437, 391] on textarea "agradecemos tu pronta atención, sin embargo la solicitud esta incompleta, por l…" at bounding box center [405, 410] width 532 height 137
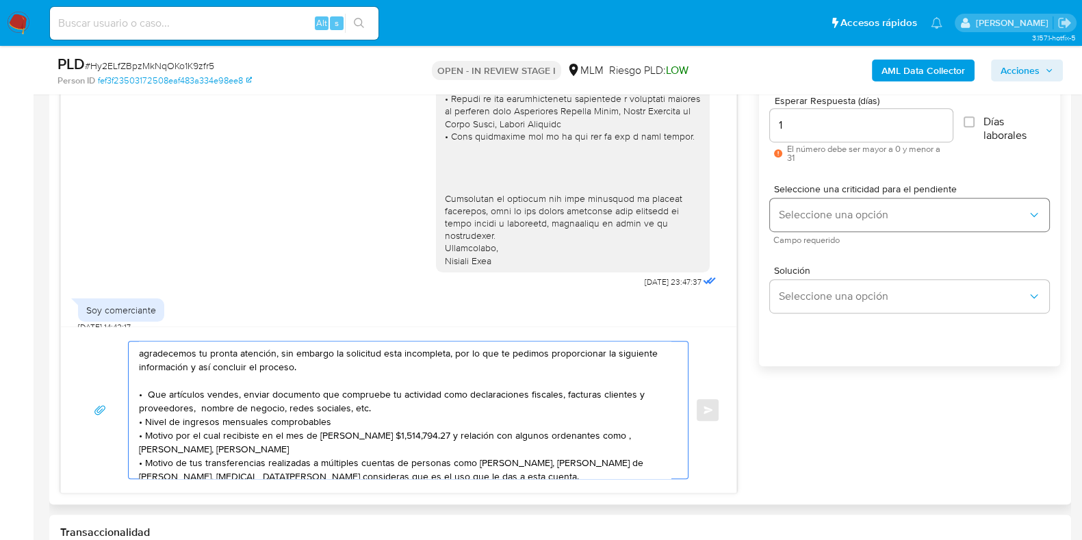
type textarea "agradecemos tu pronta atención, sin embargo la solicitud esta incompleta, por l…"
click at [822, 203] on button "Seleccione una opción" at bounding box center [909, 215] width 279 height 33
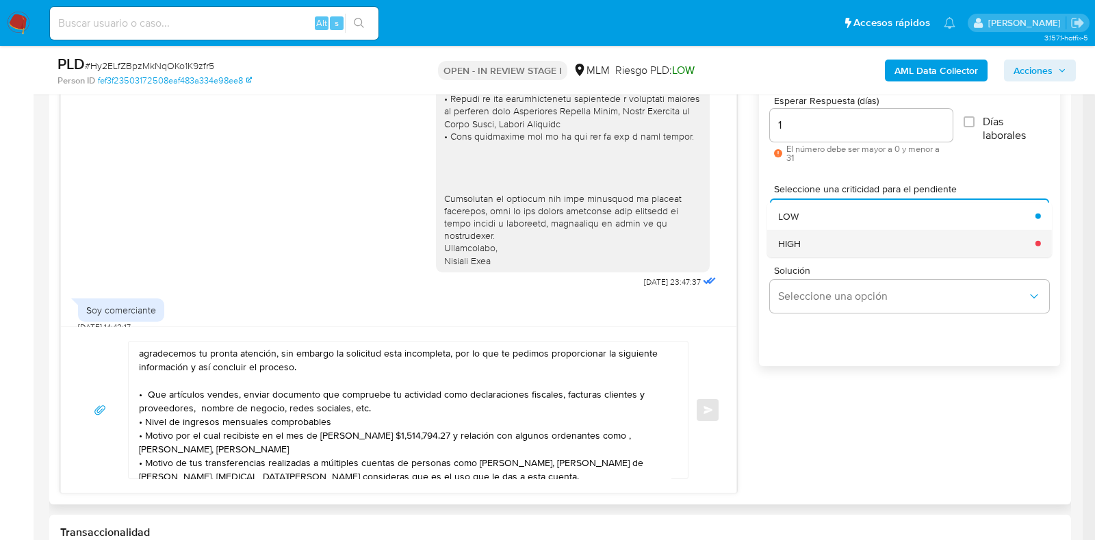
click at [808, 237] on div "HIGH" at bounding box center [902, 242] width 249 height 27
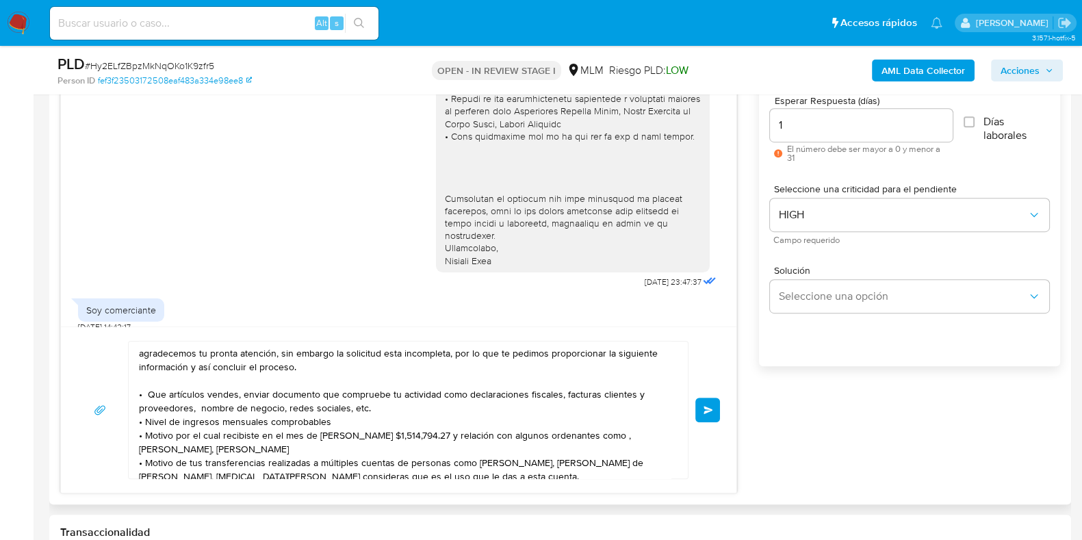
click at [706, 406] on span "Enviar" at bounding box center [709, 410] width 10 height 8
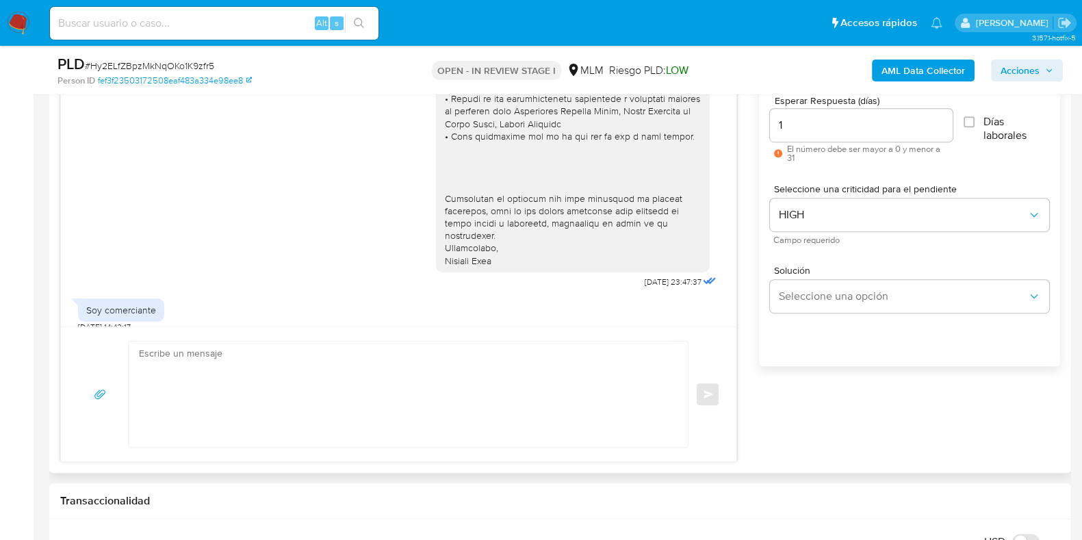
scroll to position [453, 0]
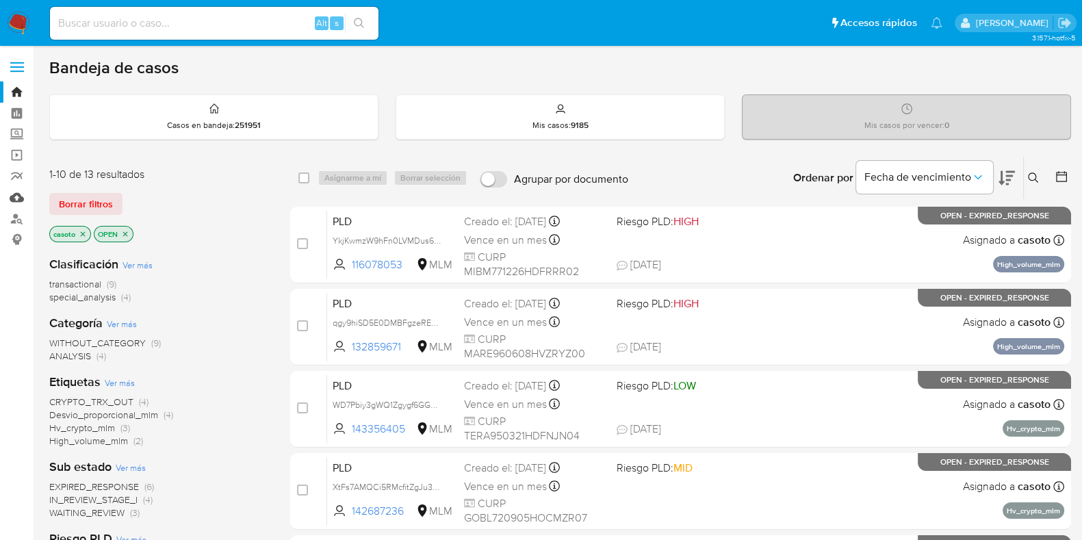
click at [18, 202] on link "Mulan" at bounding box center [81, 197] width 163 height 21
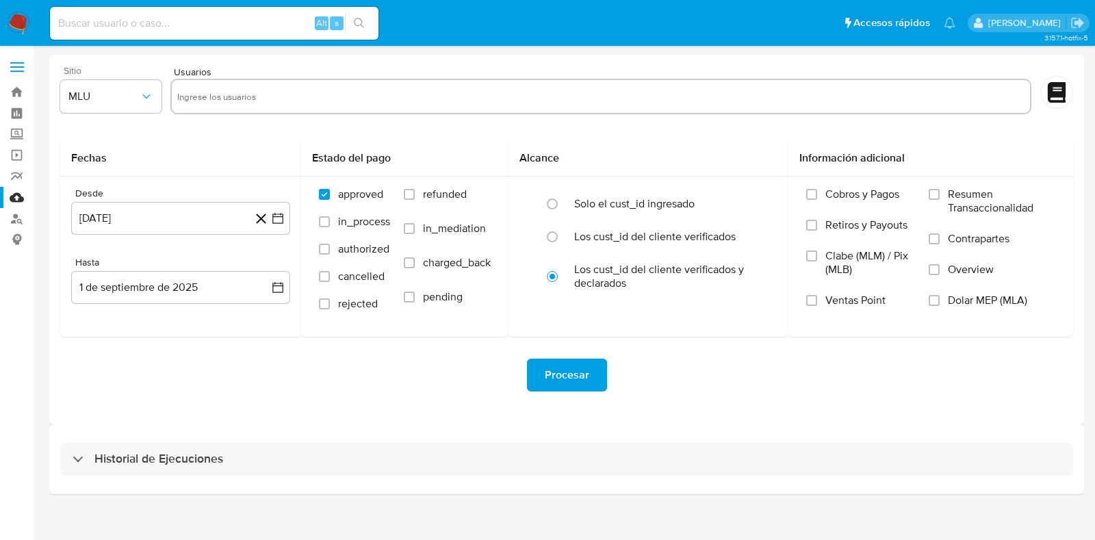
click at [103, 113] on div "Sitio MLU" at bounding box center [110, 92] width 101 height 53
click at [111, 107] on button "MLU" at bounding box center [110, 96] width 101 height 33
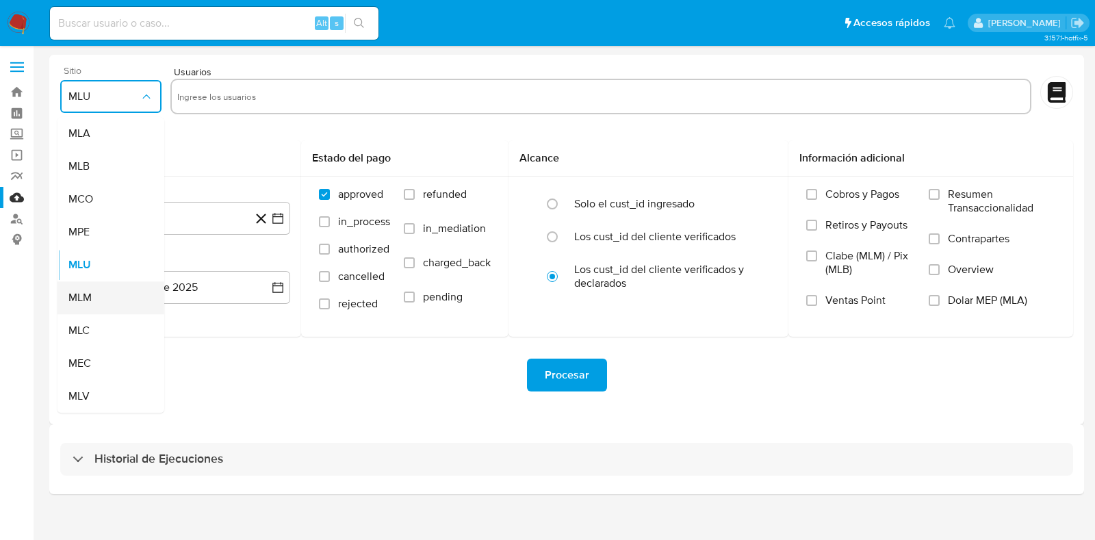
click at [91, 291] on span "MLM" at bounding box center [79, 298] width 23 height 14
click at [284, 94] on input "text" at bounding box center [601, 97] width 848 height 22
type input "456886434"
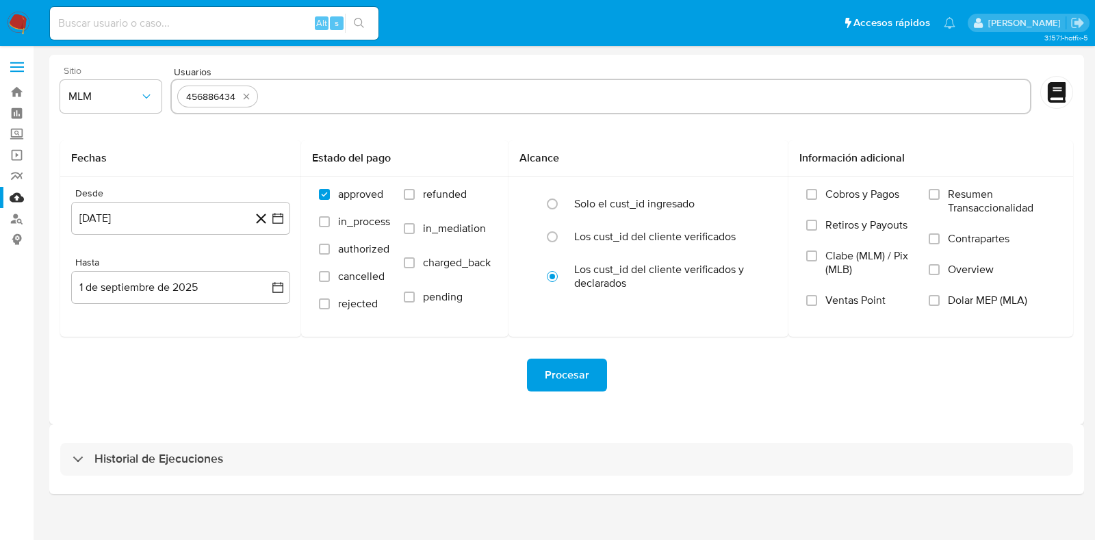
paste input "574139330"
type input "574139330"
paste input "631038142"
type input "631038142"
click at [201, 222] on button "[DATE]" at bounding box center [180, 218] width 219 height 33
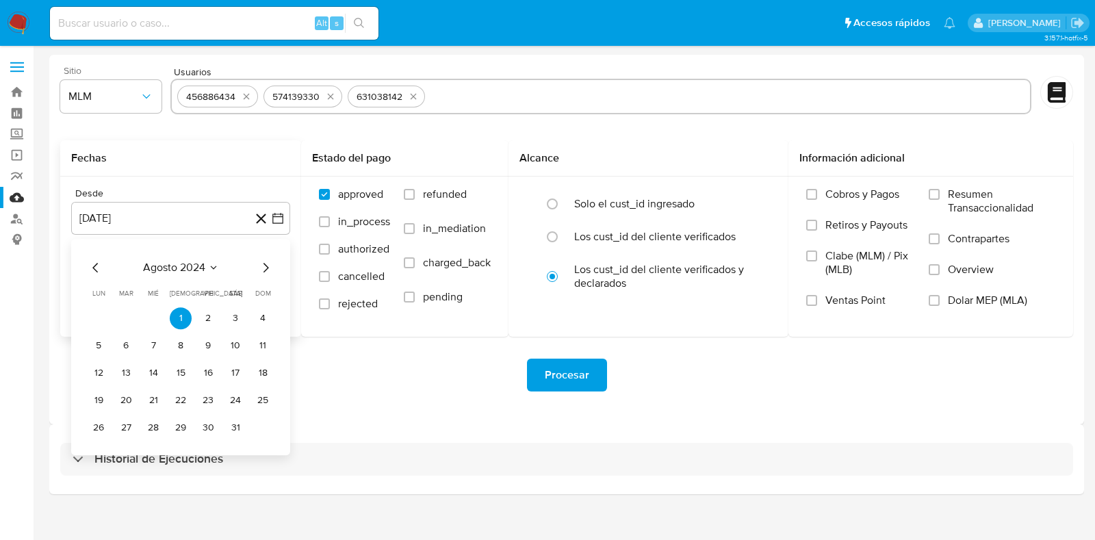
click at [212, 261] on button "agosto 2024" at bounding box center [181, 268] width 76 height 14
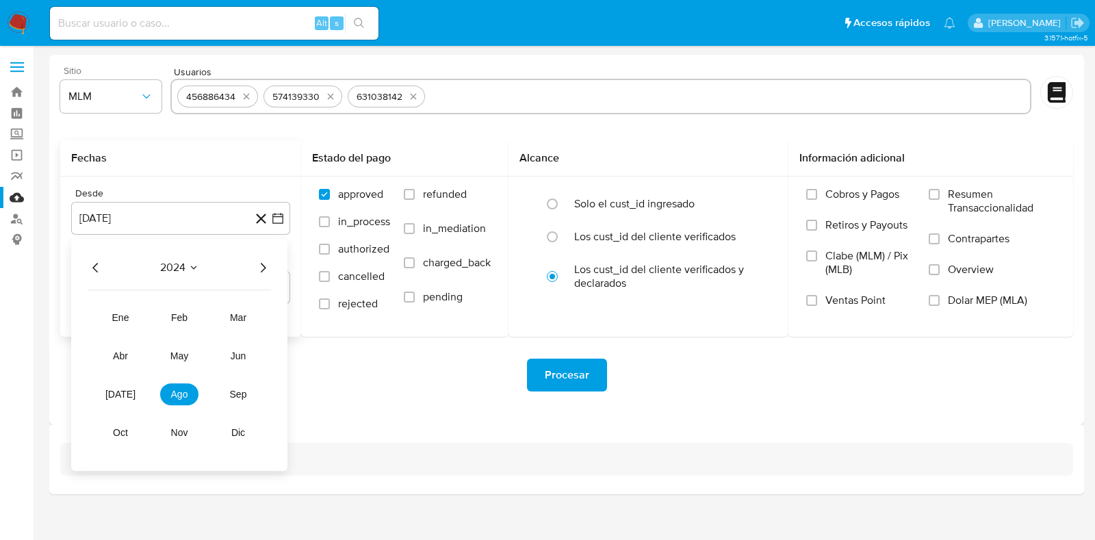
click at [260, 272] on icon "Año siguiente" at bounding box center [263, 267] width 16 height 16
click at [172, 319] on span "feb" at bounding box center [179, 317] width 16 height 11
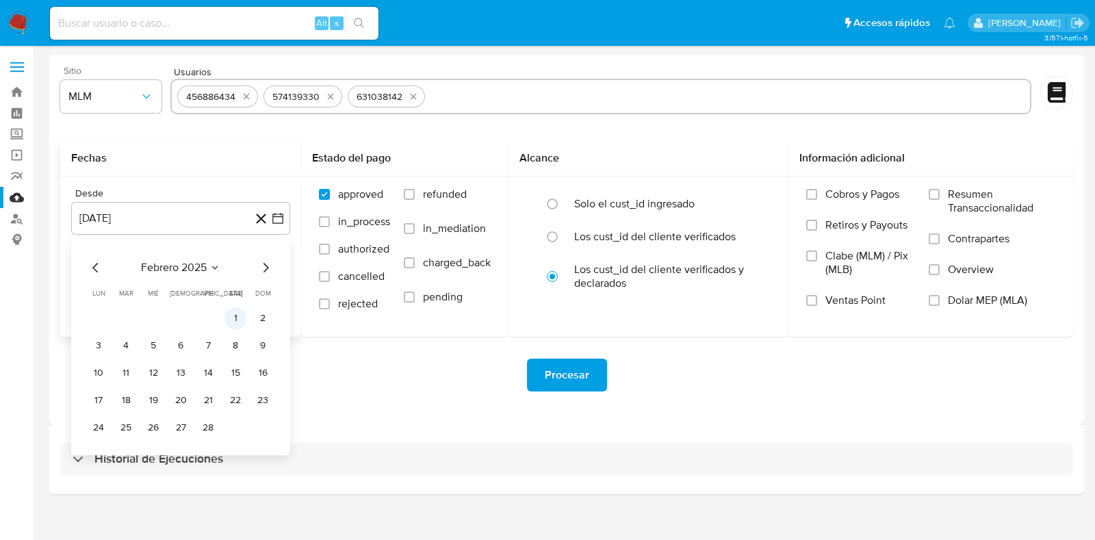
click at [229, 319] on button "1" at bounding box center [236, 318] width 22 height 22
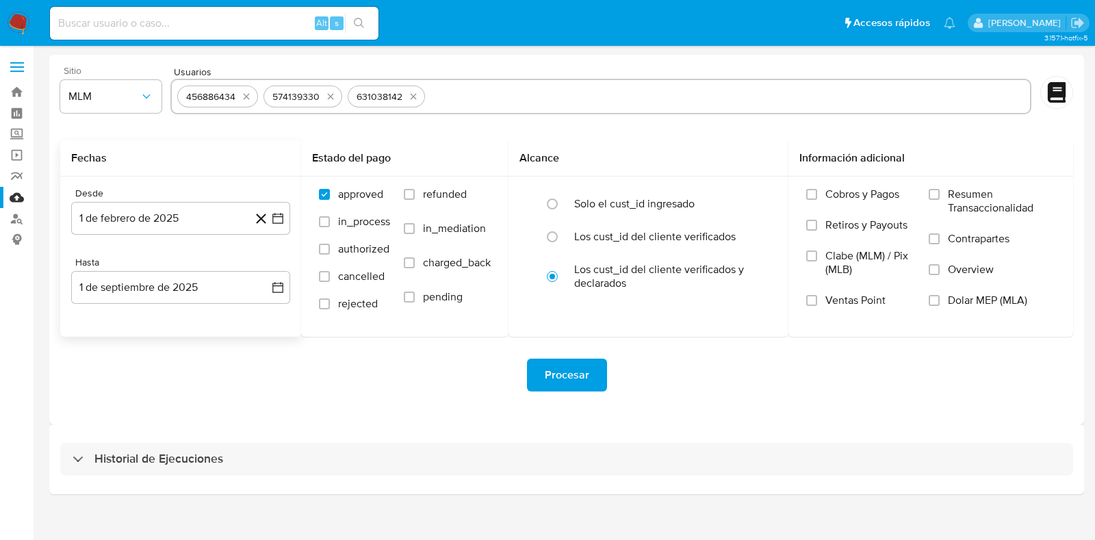
click at [161, 303] on div "Desde [DATE] [DATE] Hasta [DATE] [DATE]" at bounding box center [180, 257] width 241 height 160
click at [140, 296] on button "1 de septiembre de 2025" at bounding box center [180, 287] width 219 height 33
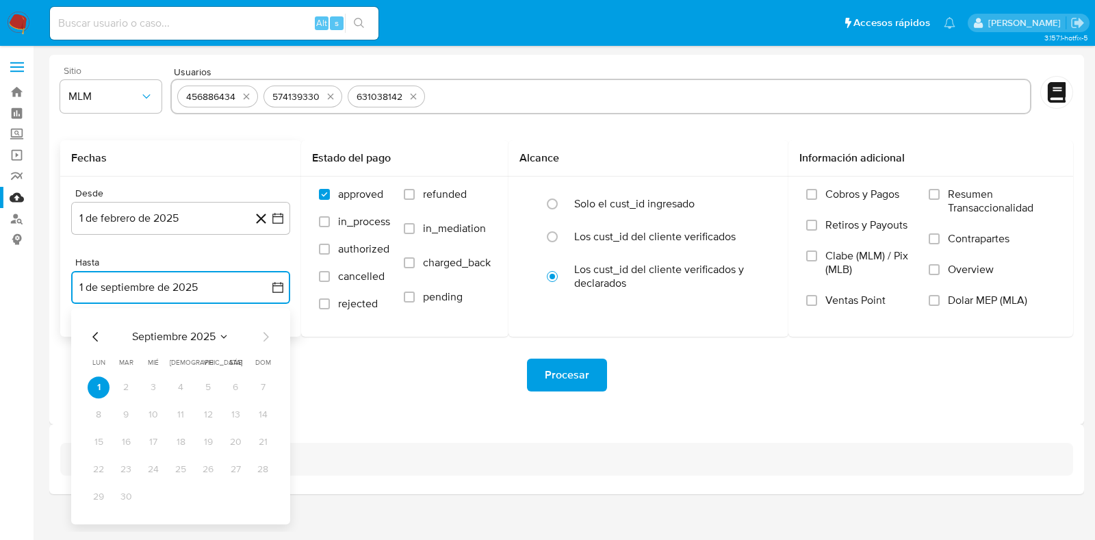
click at [90, 333] on icon "Mes anterior" at bounding box center [96, 337] width 16 height 16
click at [95, 340] on icon "Mes anterior" at bounding box center [96, 337] width 16 height 16
click at [183, 498] on button "31" at bounding box center [181, 497] width 22 height 22
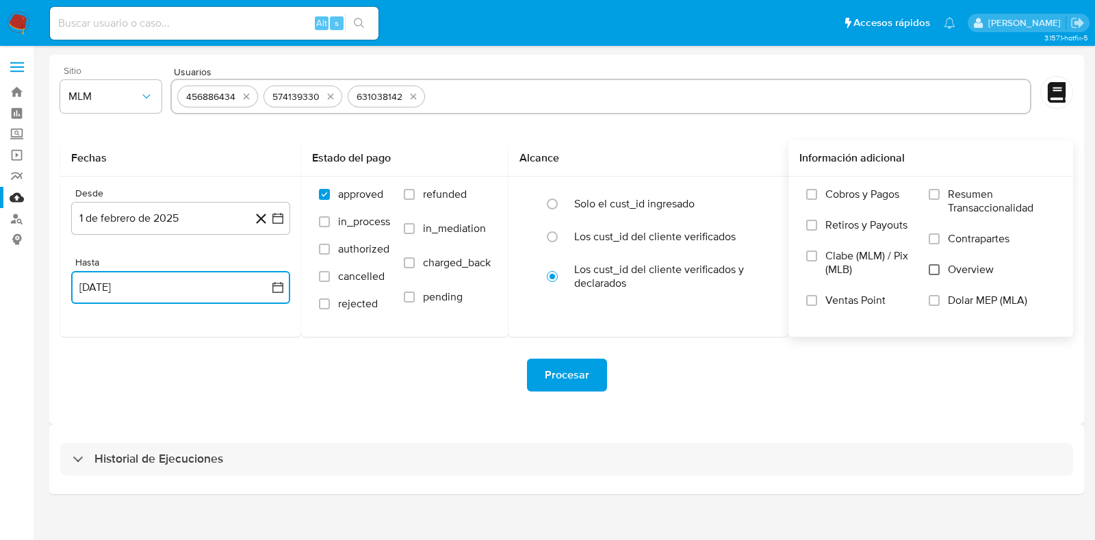
click at [940, 270] on input "Overview" at bounding box center [934, 269] width 11 height 11
click at [587, 385] on span "Procesar" at bounding box center [567, 375] width 45 height 30
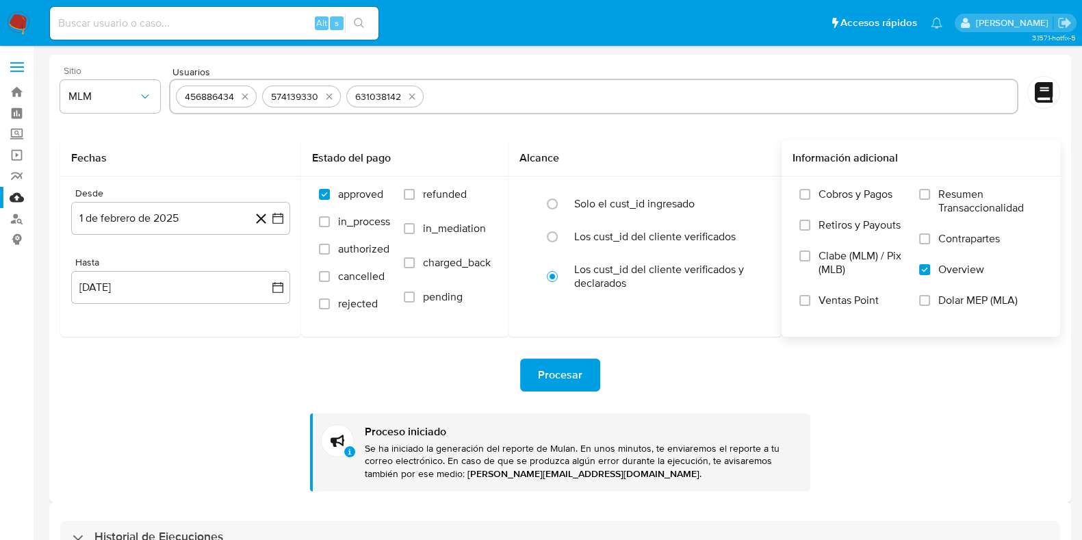
click at [18, 29] on img at bounding box center [18, 23] width 23 height 23
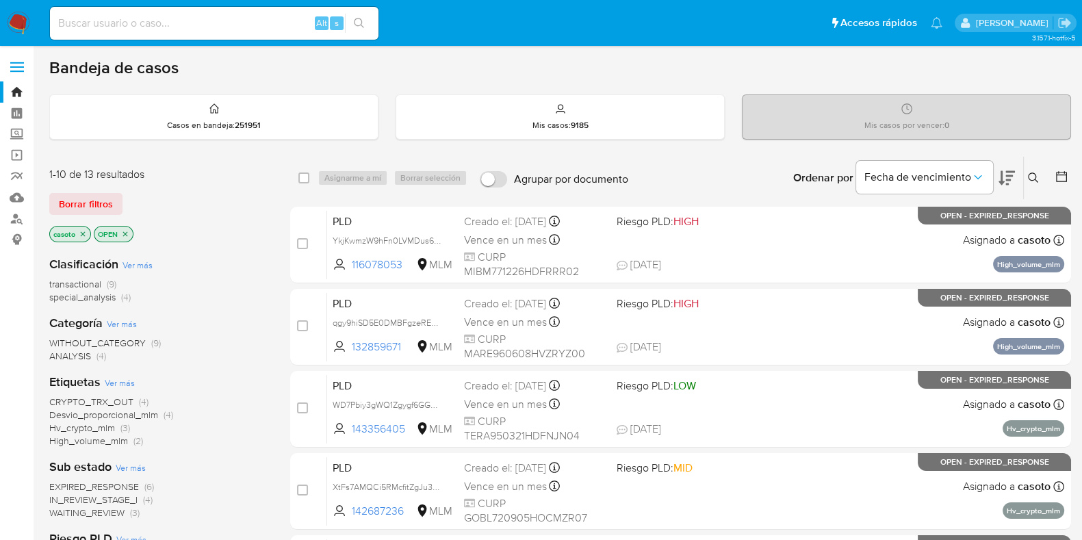
click at [1039, 182] on button at bounding box center [1035, 178] width 23 height 16
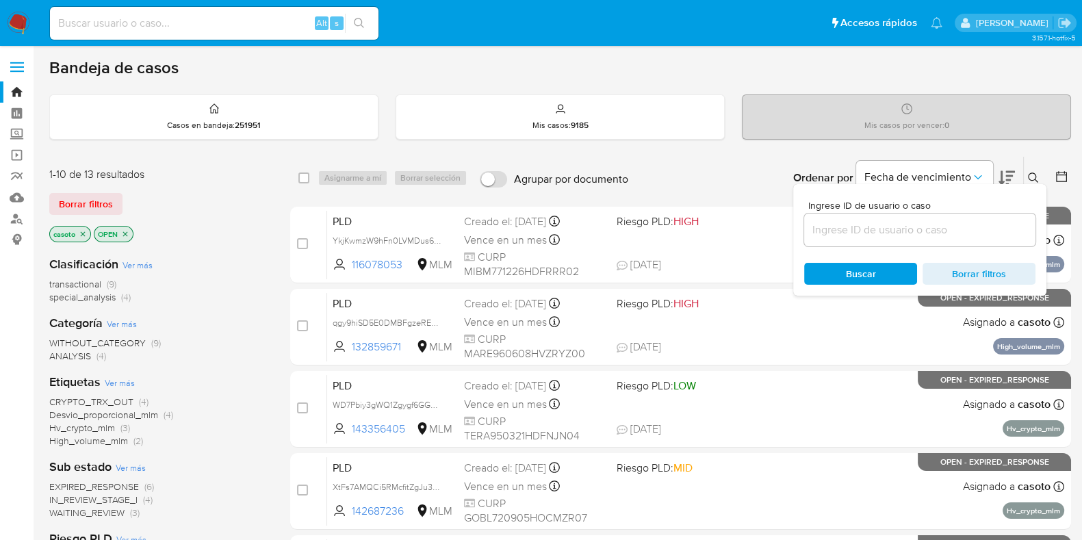
click at [864, 228] on input at bounding box center [919, 230] width 231 height 18
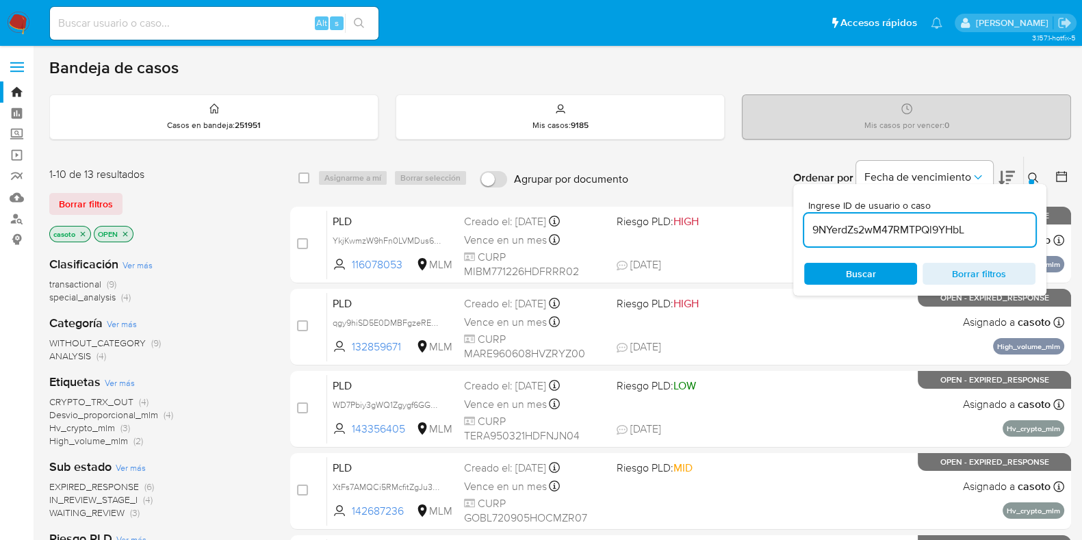
type input "9NYerdZs2wM47RMTPQl9YHbL"
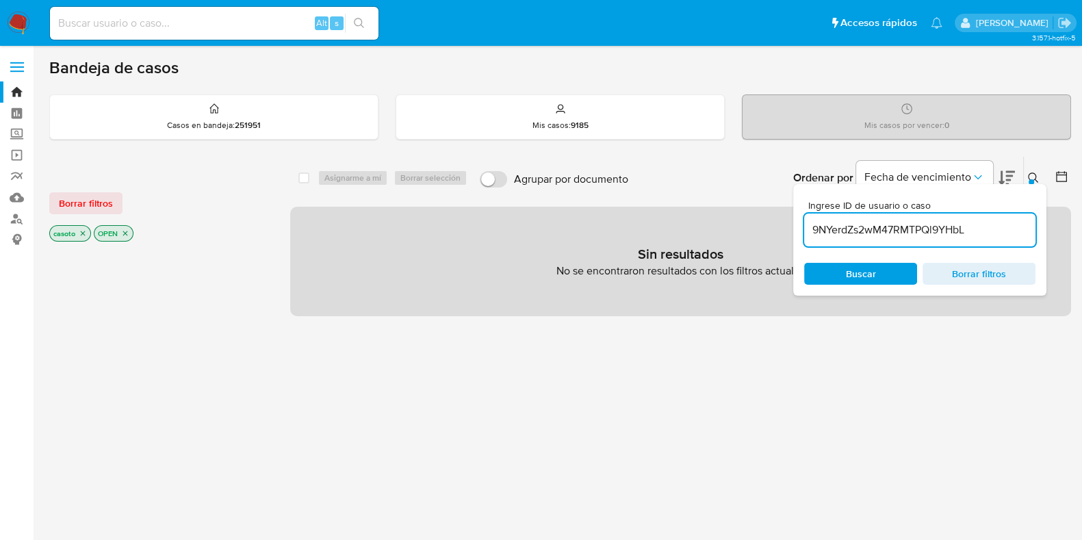
click at [86, 234] on icon "close-filter" at bounding box center [83, 233] width 8 height 8
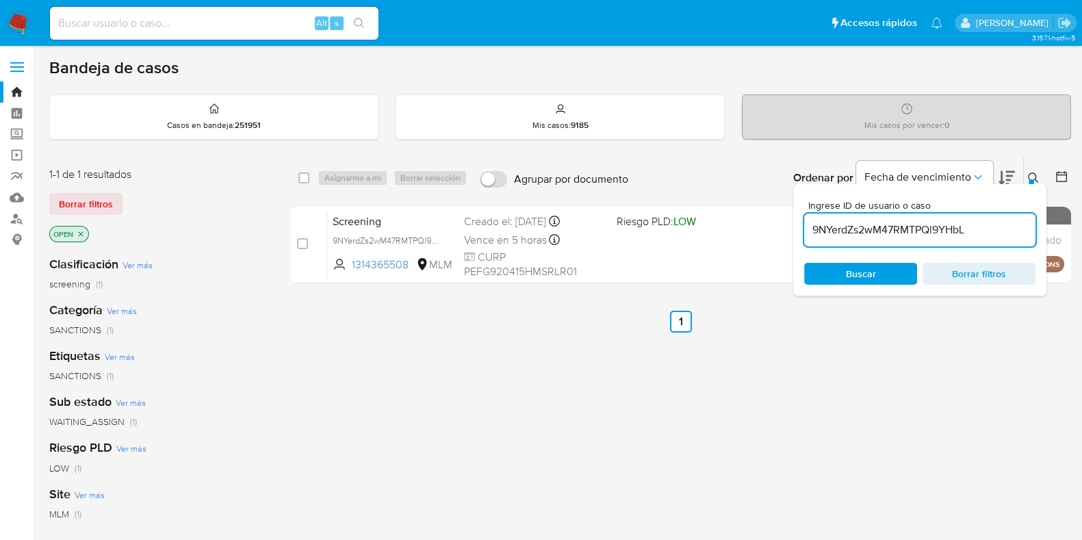
click at [1030, 175] on icon at bounding box center [1033, 178] width 11 height 11
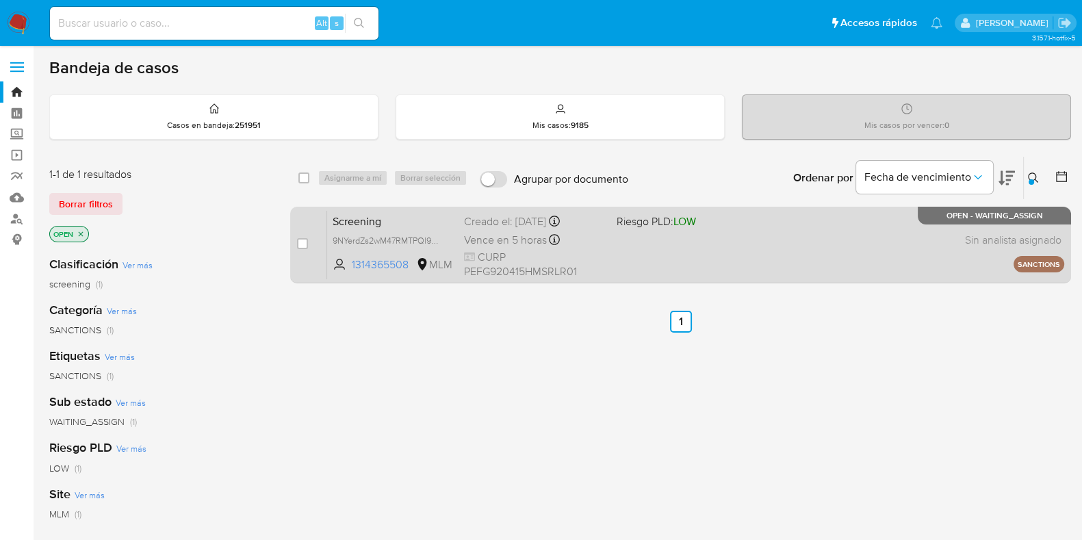
click at [644, 268] on div "Screening 9NYerdZs2wM47RMTPQl9YHbL 1314365508 MLM Riesgo PLD: LOW Creado el: 29…" at bounding box center [695, 244] width 737 height 69
click at [305, 246] on input "checkbox" at bounding box center [302, 243] width 11 height 11
checkbox input "true"
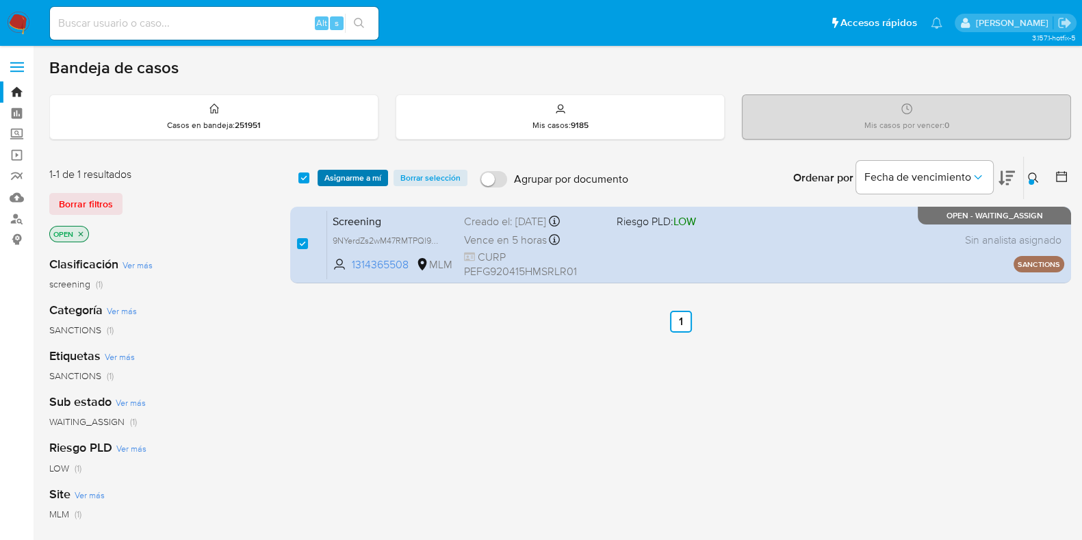
click at [346, 179] on span "Asignarme a mí" at bounding box center [353, 178] width 57 height 14
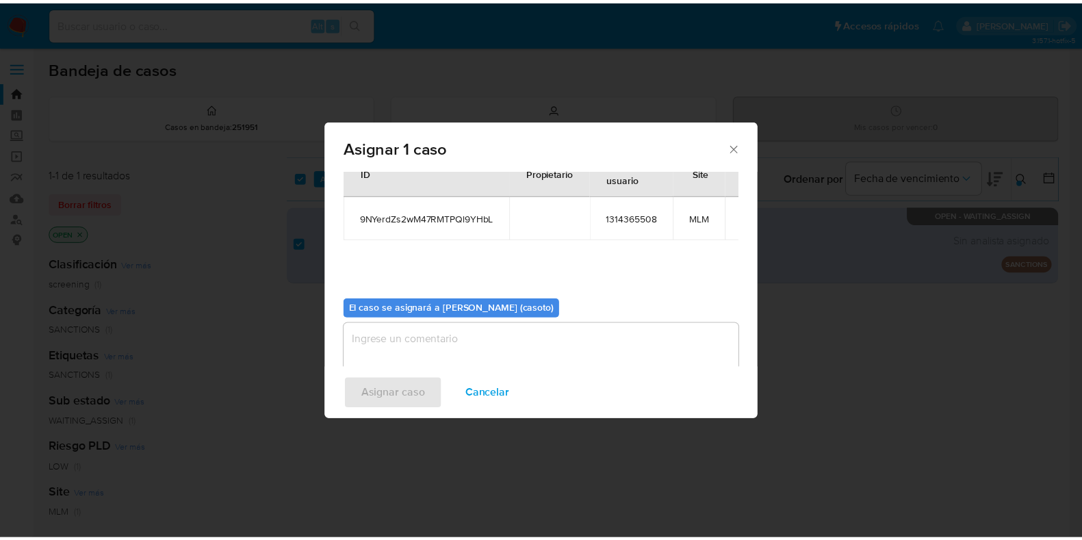
scroll to position [71, 0]
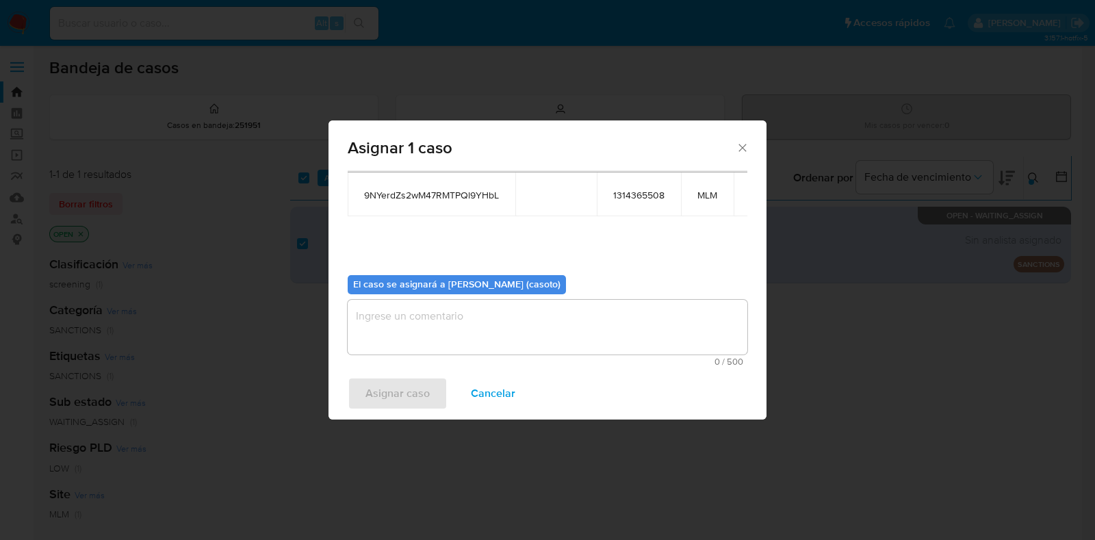
click at [453, 320] on textarea "assign-modal" at bounding box center [548, 327] width 400 height 55
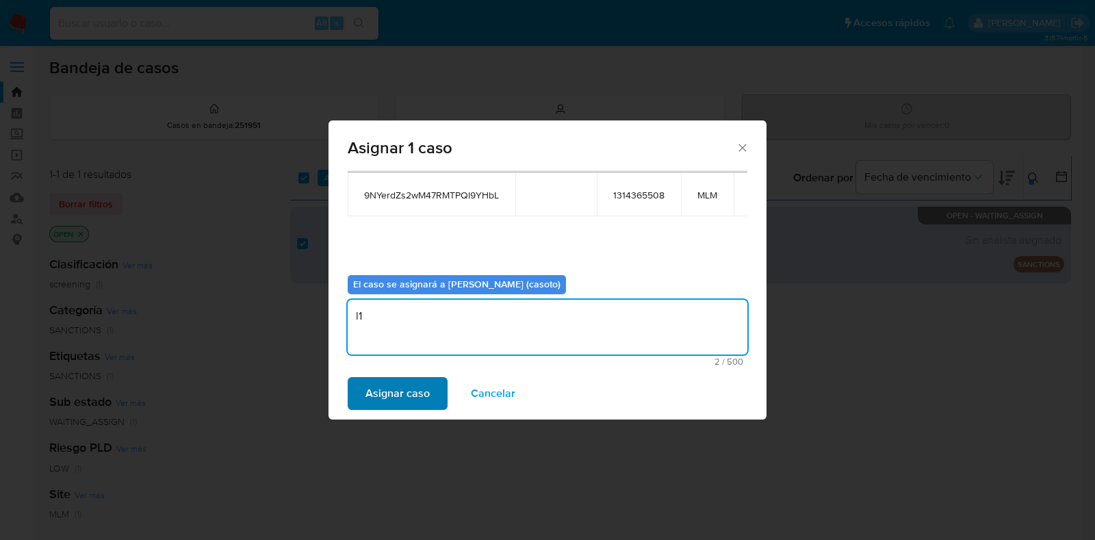
type textarea "l1"
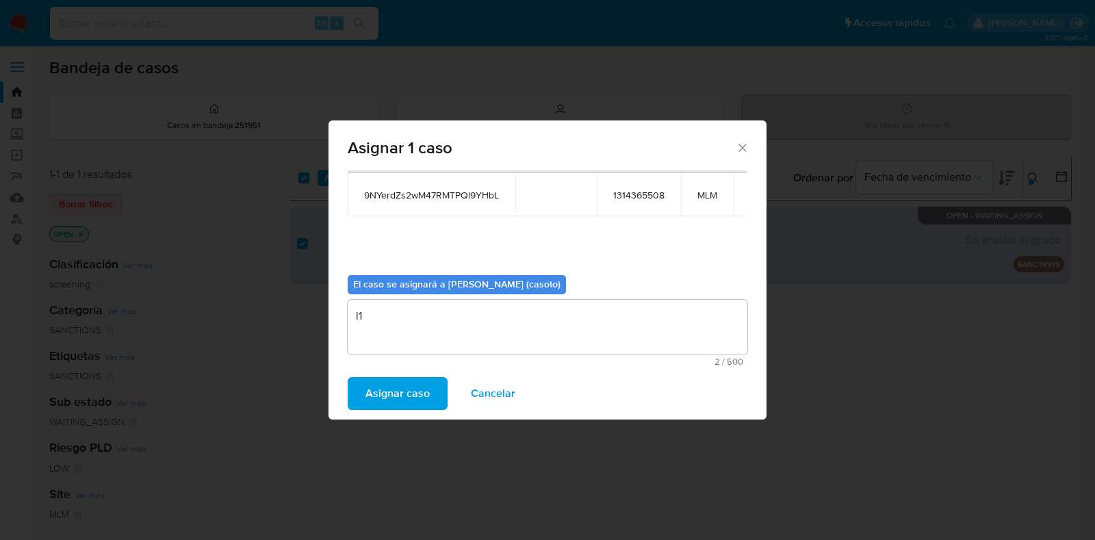
click at [364, 389] on button "Asignar caso" at bounding box center [398, 393] width 100 height 33
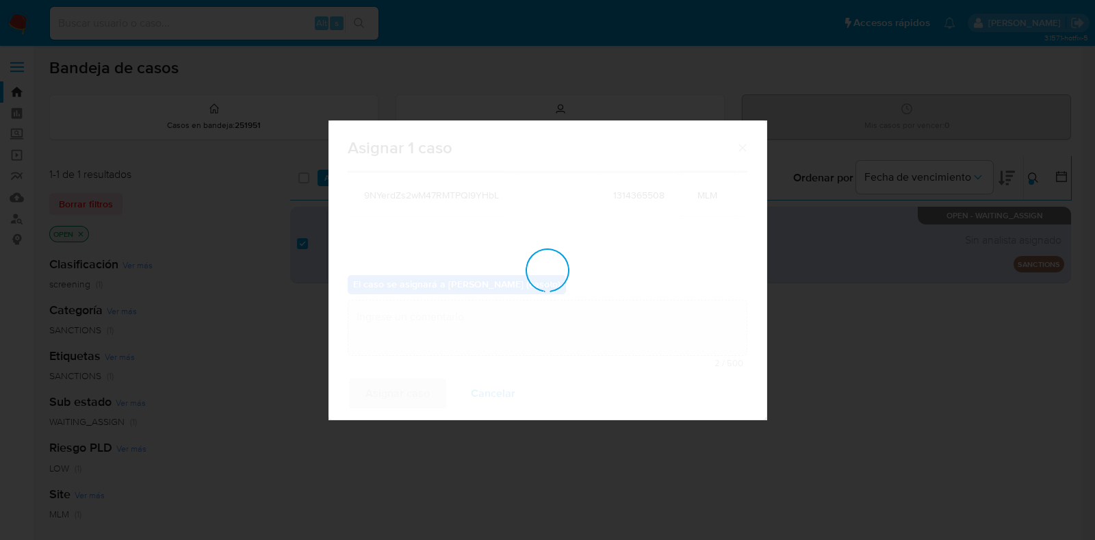
checkbox input "false"
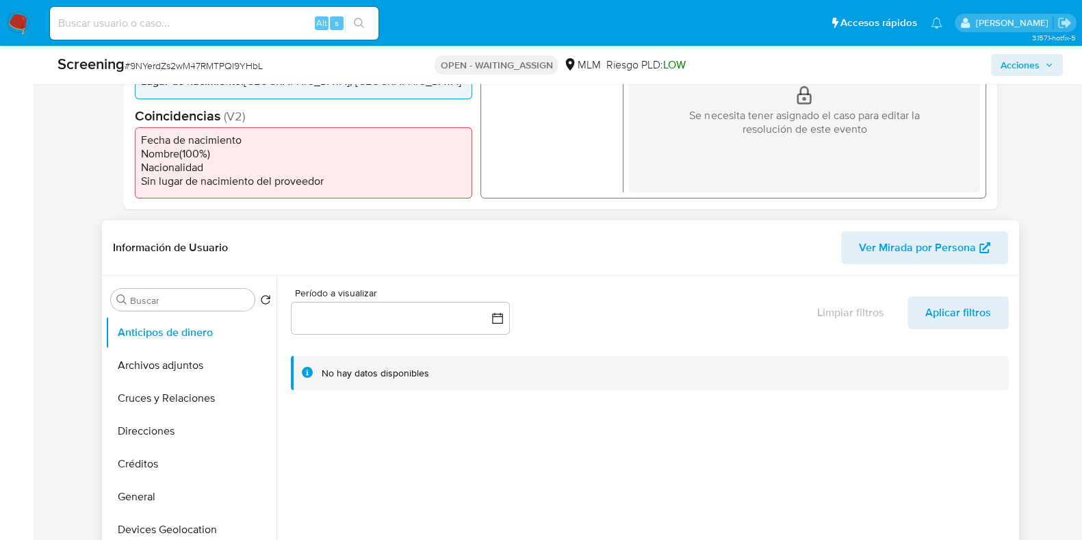
select select "10"
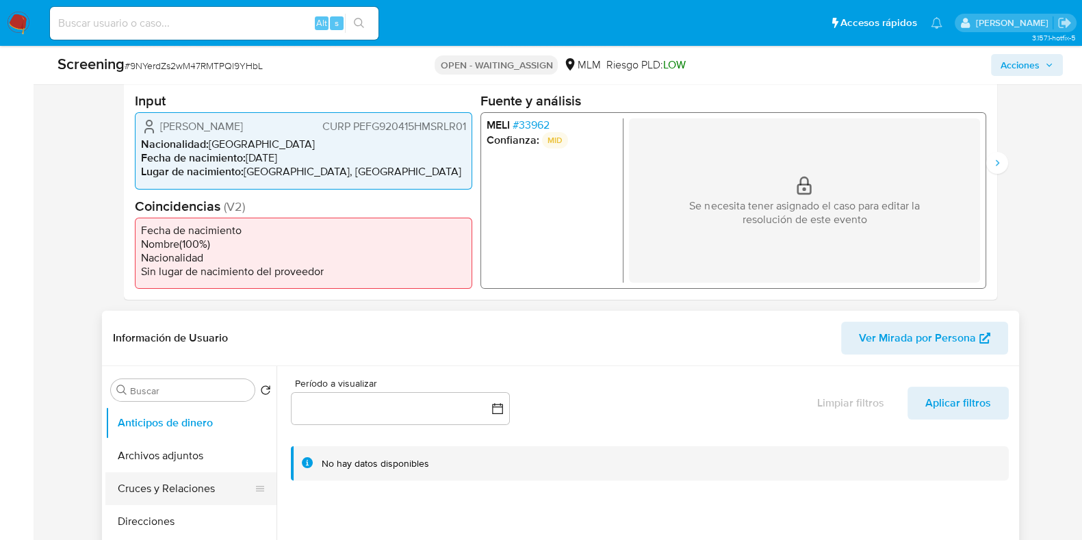
scroll to position [428, 0]
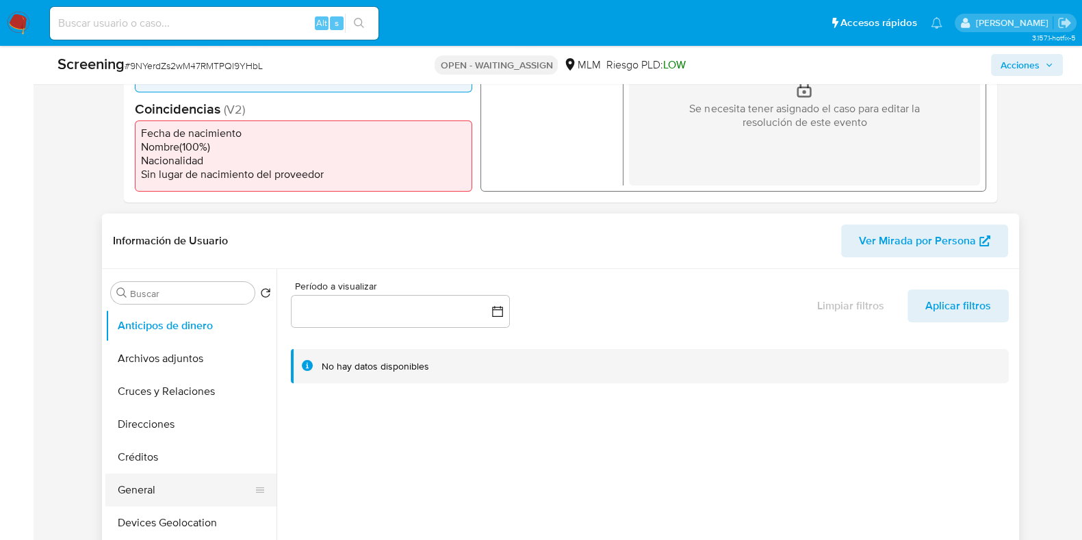
click at [150, 484] on button "General" at bounding box center [185, 490] width 160 height 33
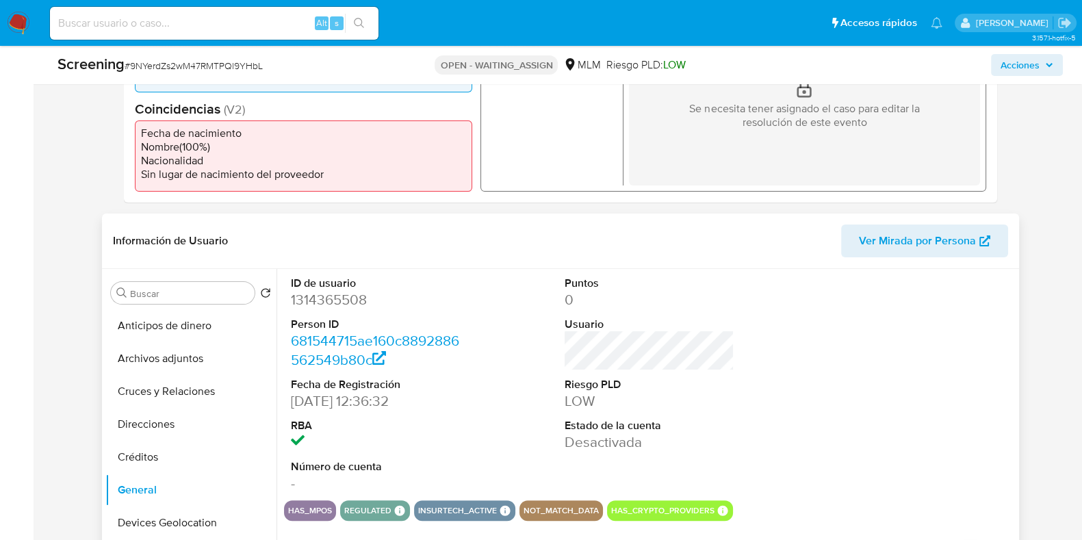
click at [345, 298] on dd "1314365508" at bounding box center [375, 299] width 169 height 19
copy dd "1314365508"
click at [351, 303] on dd "1314365508" at bounding box center [375, 299] width 169 height 19
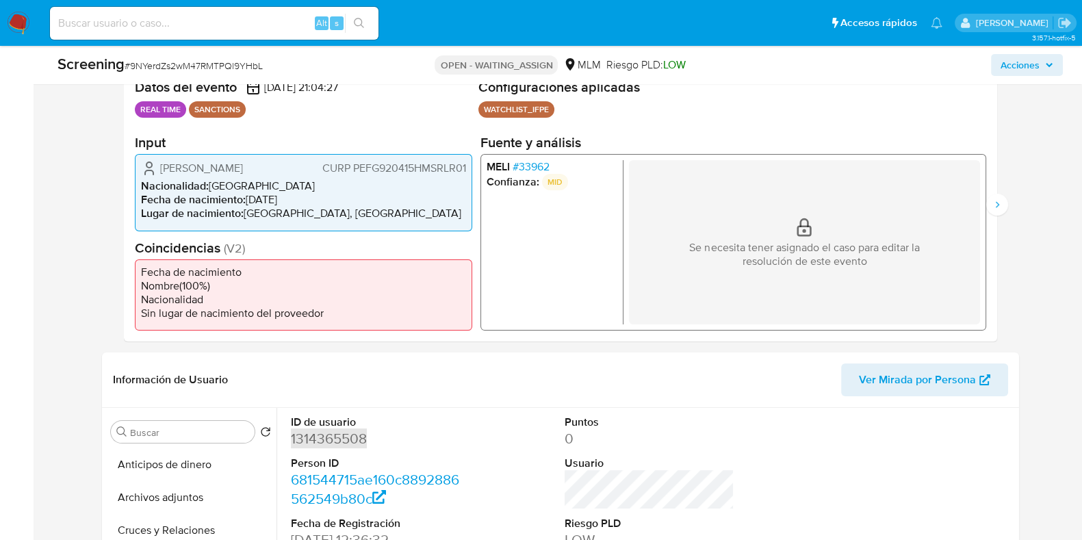
scroll to position [170, 0]
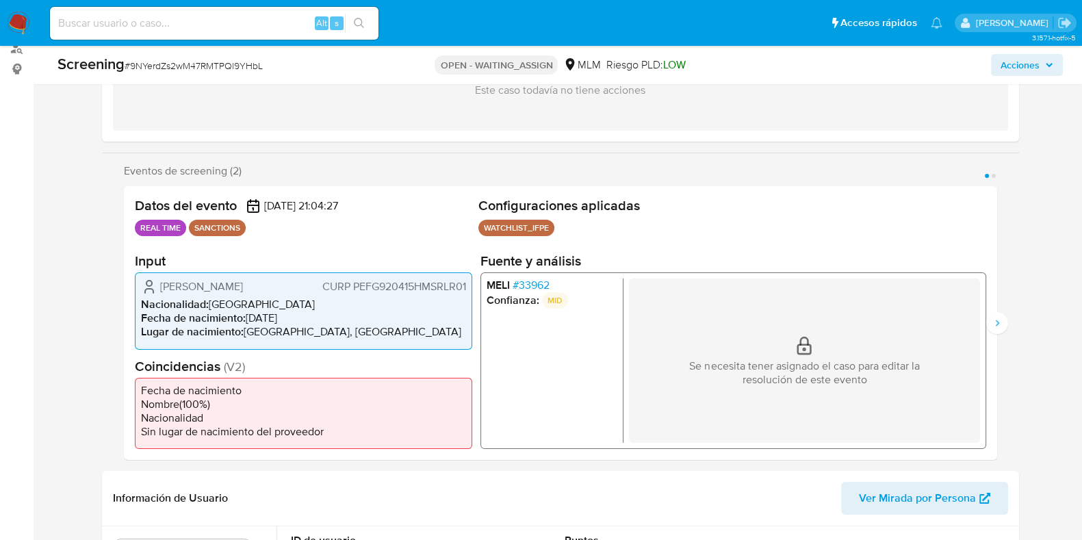
click at [520, 281] on span "# 33962" at bounding box center [530, 286] width 37 height 14
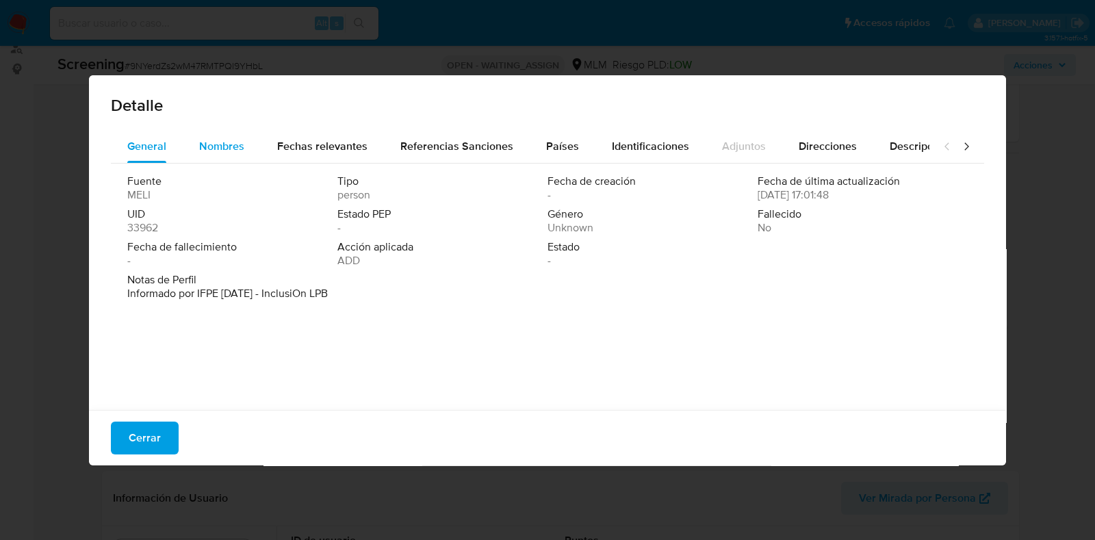
click at [218, 151] on span "Nombres" at bounding box center [221, 146] width 45 height 16
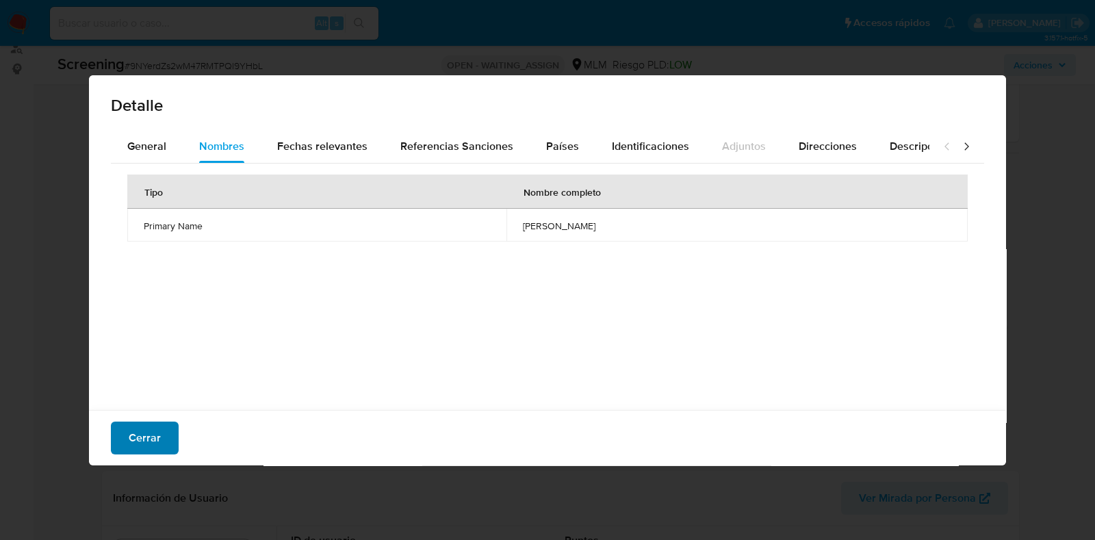
click at [133, 438] on span "Cerrar" at bounding box center [145, 438] width 32 height 30
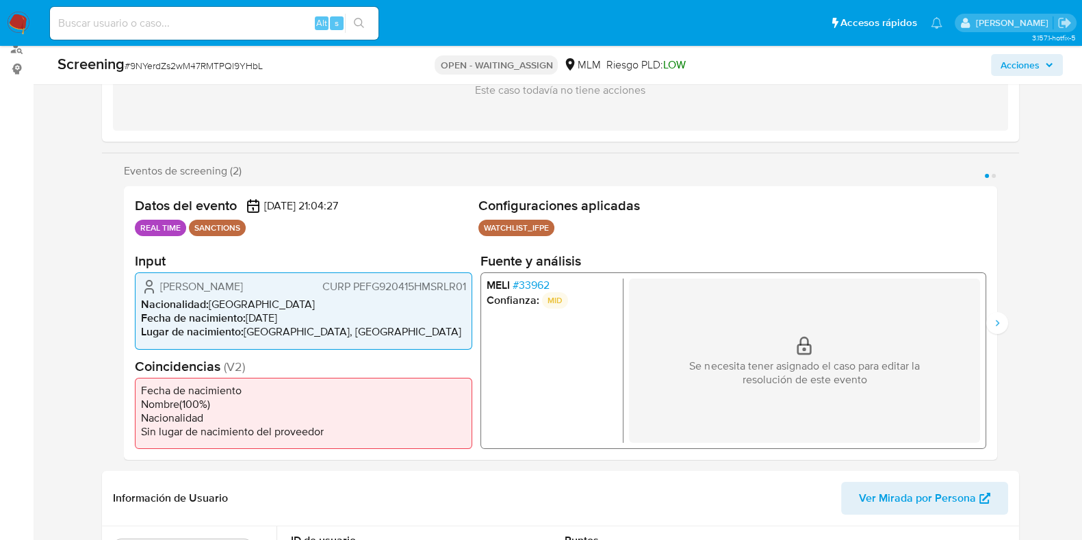
click at [522, 283] on span "# 33962" at bounding box center [530, 286] width 37 height 14
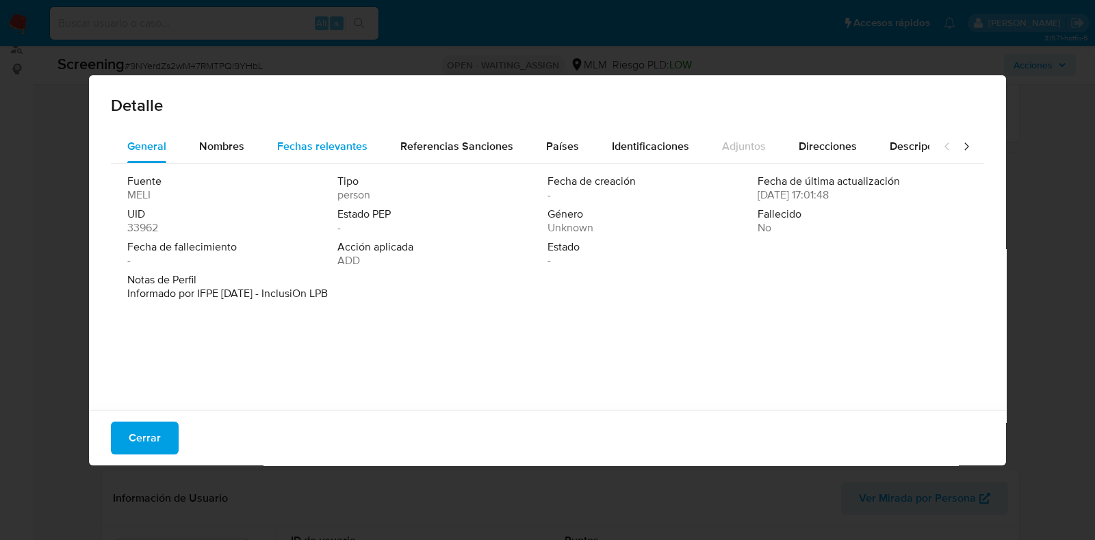
click at [312, 147] on span "Fechas relevantes" at bounding box center [322, 146] width 90 height 16
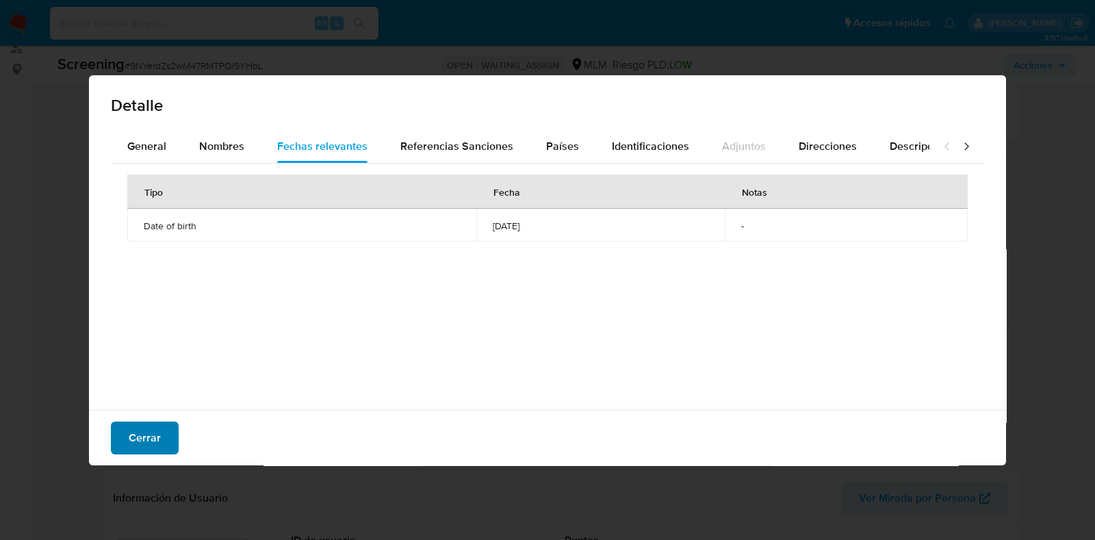
click at [142, 434] on span "Cerrar" at bounding box center [145, 438] width 32 height 30
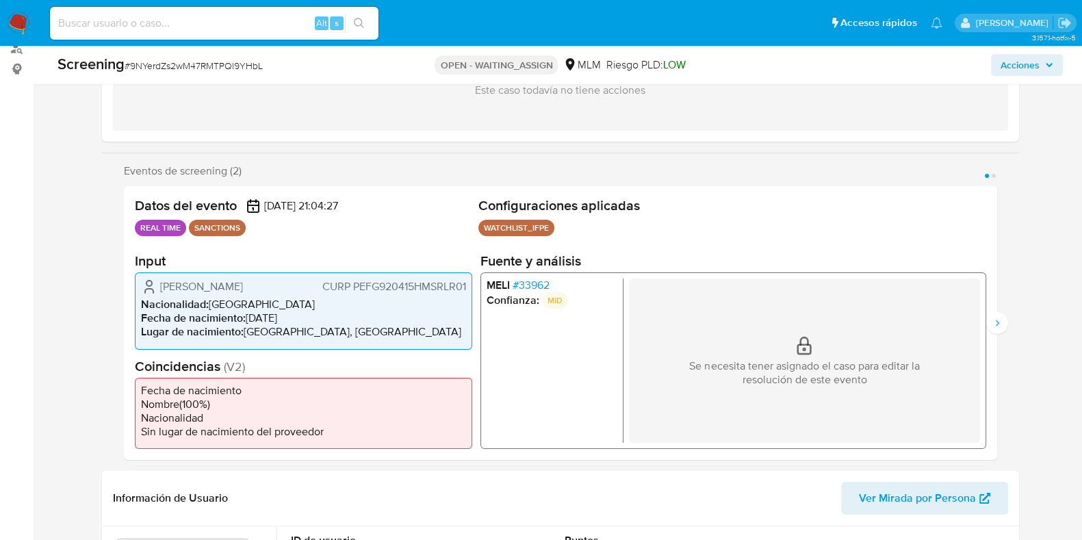
drag, startPoint x: 264, startPoint y: 287, endPoint x: 163, endPoint y: 286, distance: 100.7
click at [163, 286] on div "Gerardo Pérez Flores CURP PEFG920415HMSRLR01" at bounding box center [303, 287] width 325 height 16
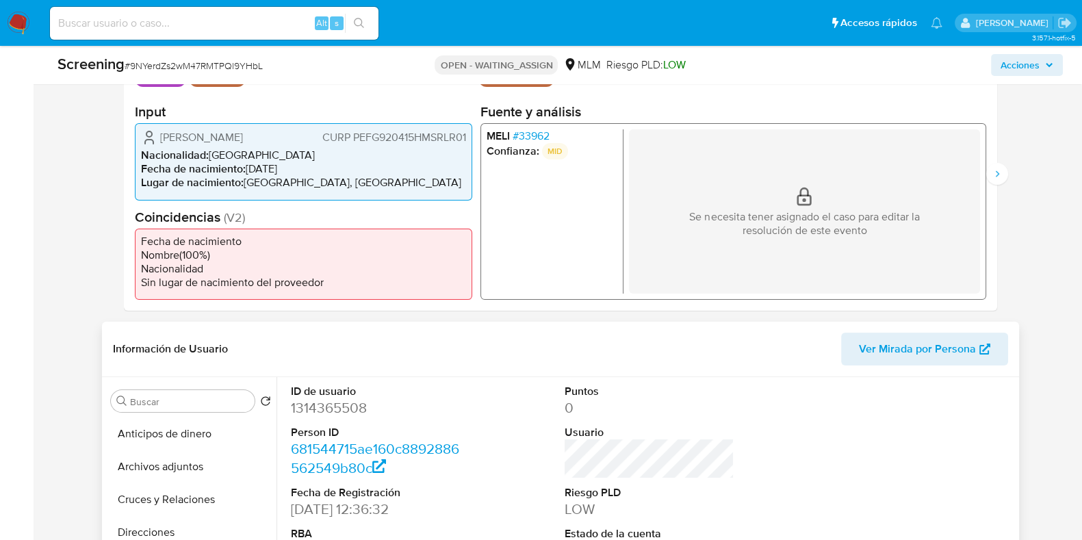
scroll to position [342, 0]
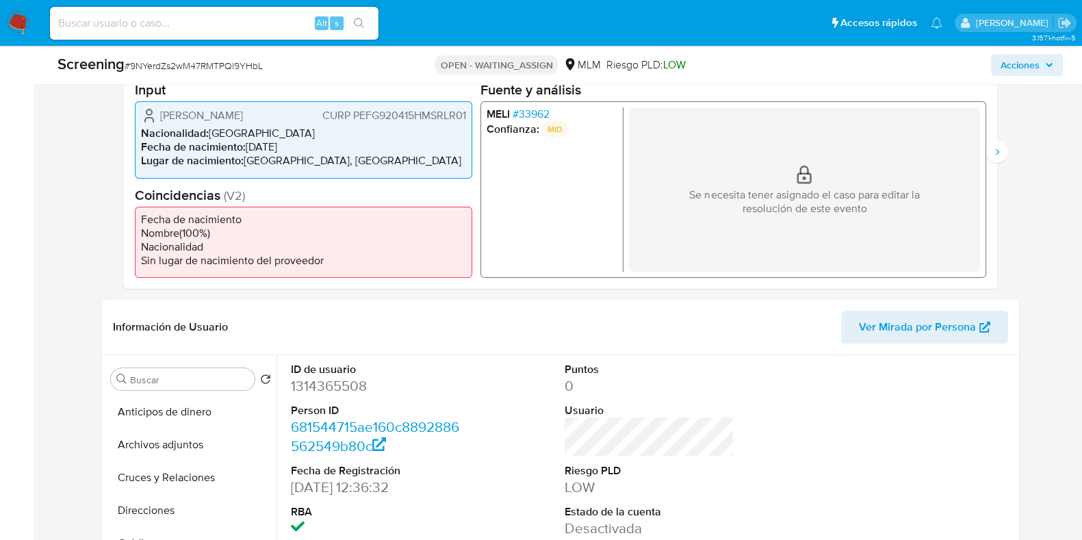
drag, startPoint x: 305, startPoint y: 145, endPoint x: 296, endPoint y: 149, distance: 8.9
click at [296, 149] on li "Fecha de nacimiento : 15/04/1992" at bounding box center [303, 147] width 325 height 14
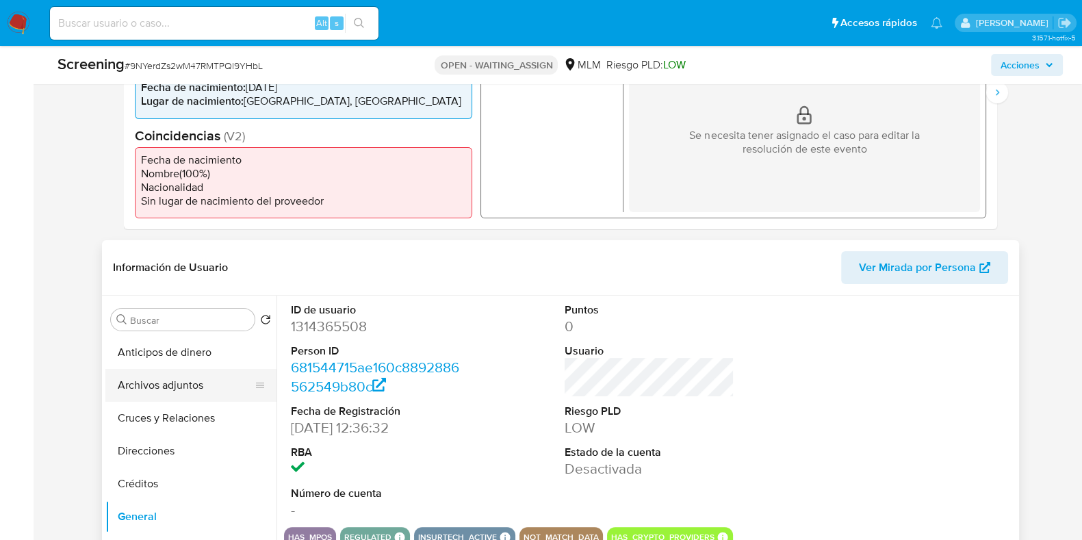
scroll to position [428, 0]
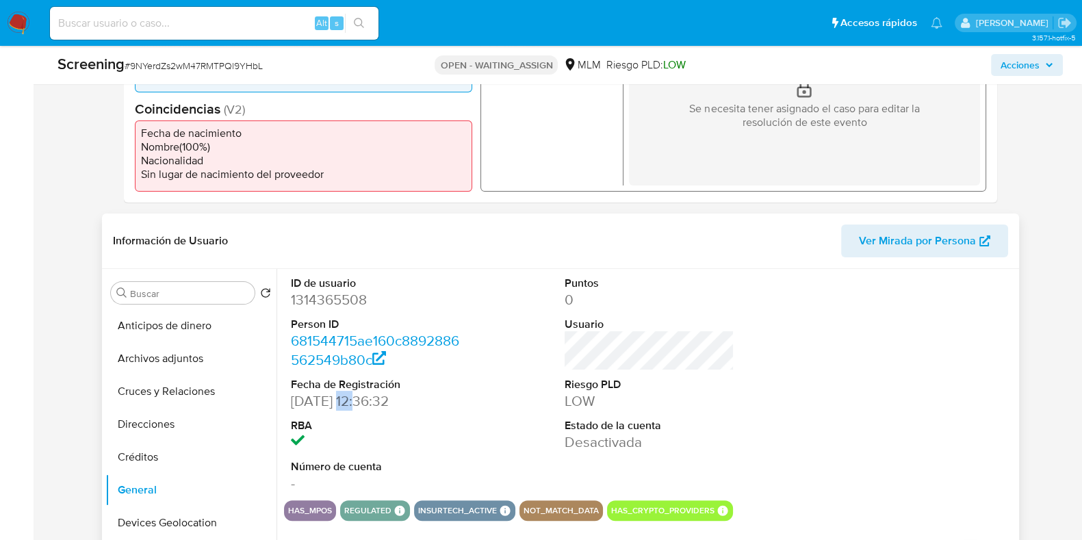
drag, startPoint x: 366, startPoint y: 403, endPoint x: 344, endPoint y: 403, distance: 21.2
click at [344, 403] on dd "20/02/2023 12:36:32" at bounding box center [375, 401] width 169 height 19
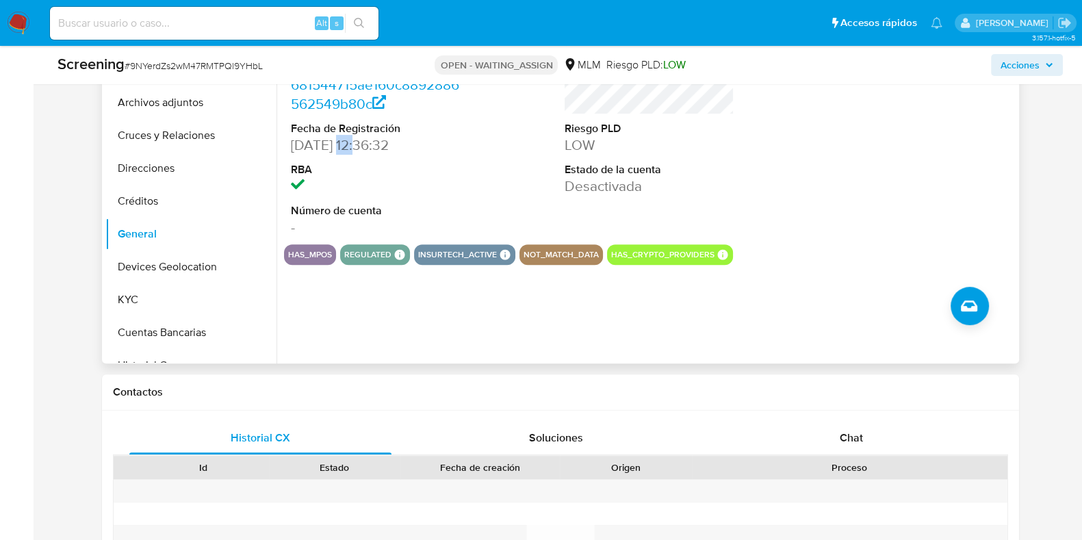
scroll to position [598, 0]
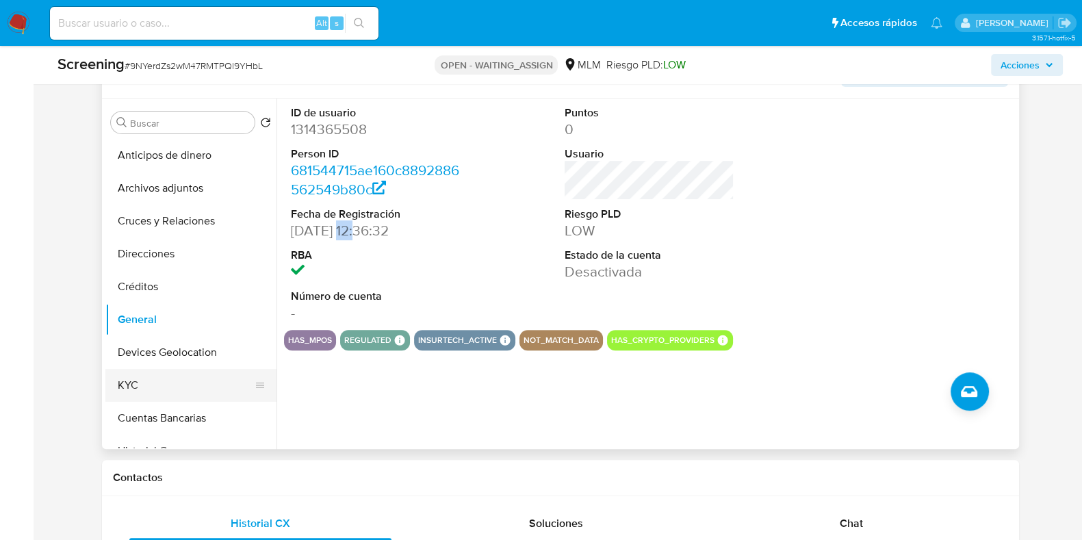
click at [147, 375] on button "KYC" at bounding box center [185, 385] width 160 height 33
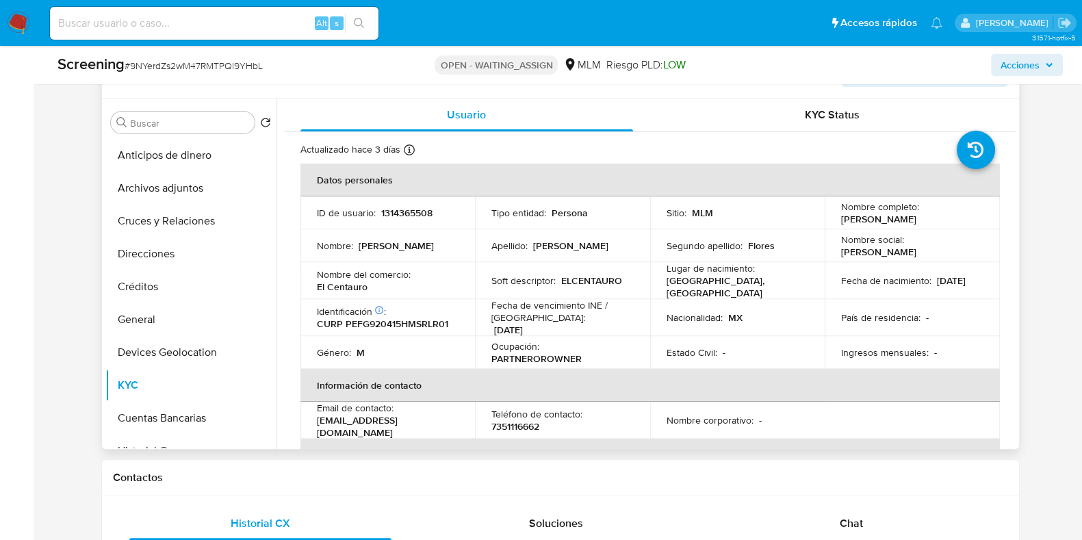
drag, startPoint x: 889, startPoint y: 283, endPoint x: 833, endPoint y: 287, distance: 55.6
click at [833, 287] on td "Fecha de nacimiento : 15/04/1992" at bounding box center [912, 280] width 175 height 37
copy p "15/04/1992"
drag, startPoint x: 457, startPoint y: 320, endPoint x: 463, endPoint y: 340, distance: 21.4
click at [346, 321] on div "Identificación CIC: 238066649 : CURP PEFG920415HMSRLR01" at bounding box center [388, 317] width 142 height 25
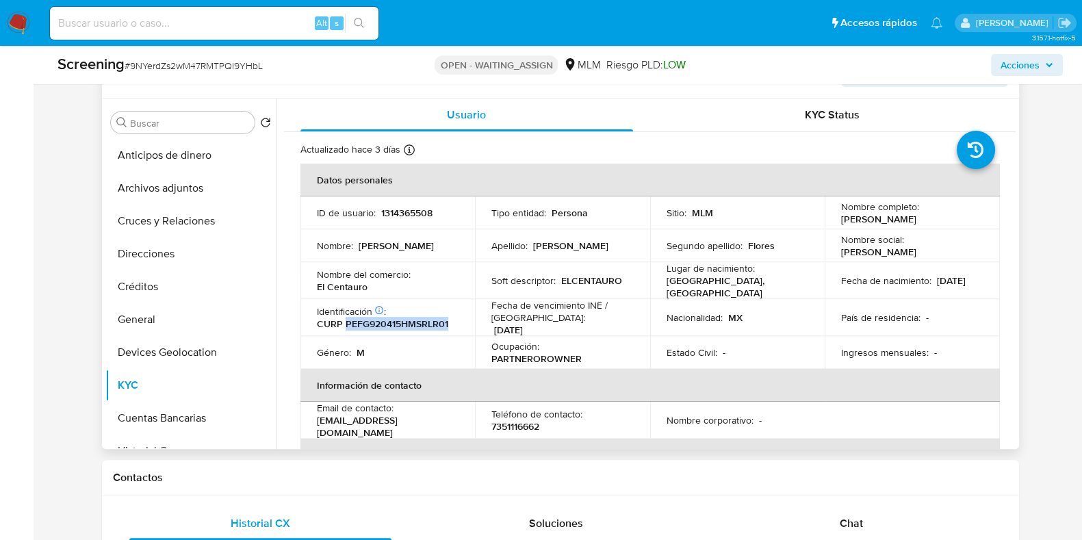
copy p "PEFG920415HMSRLR01"
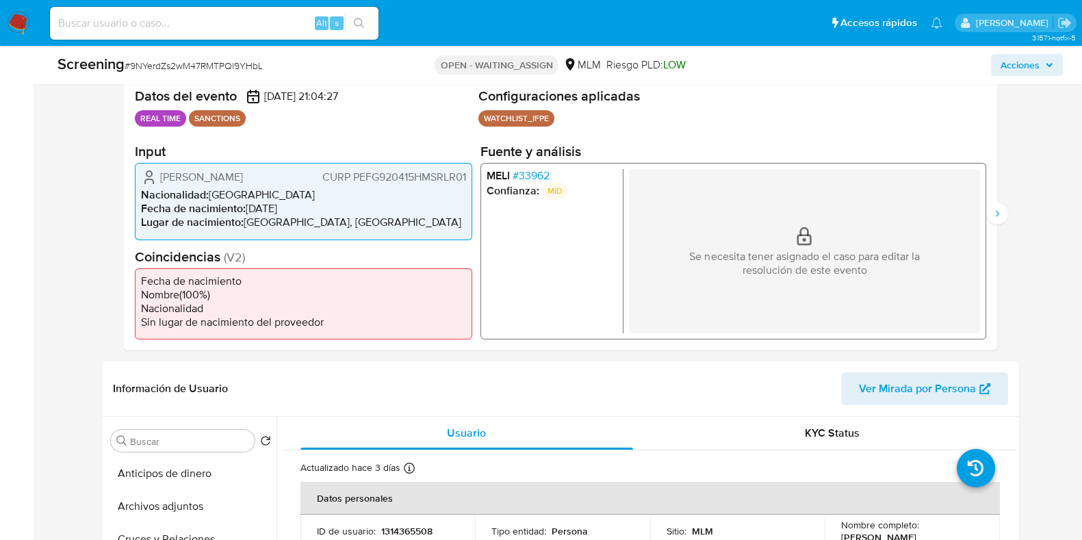
scroll to position [257, 0]
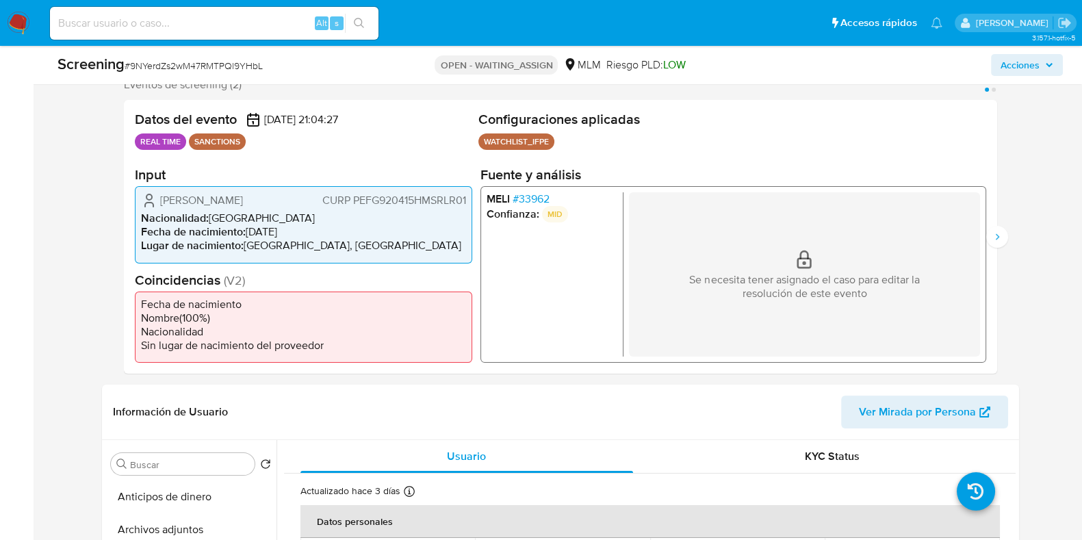
click at [537, 203] on span "# 33962" at bounding box center [530, 199] width 37 height 14
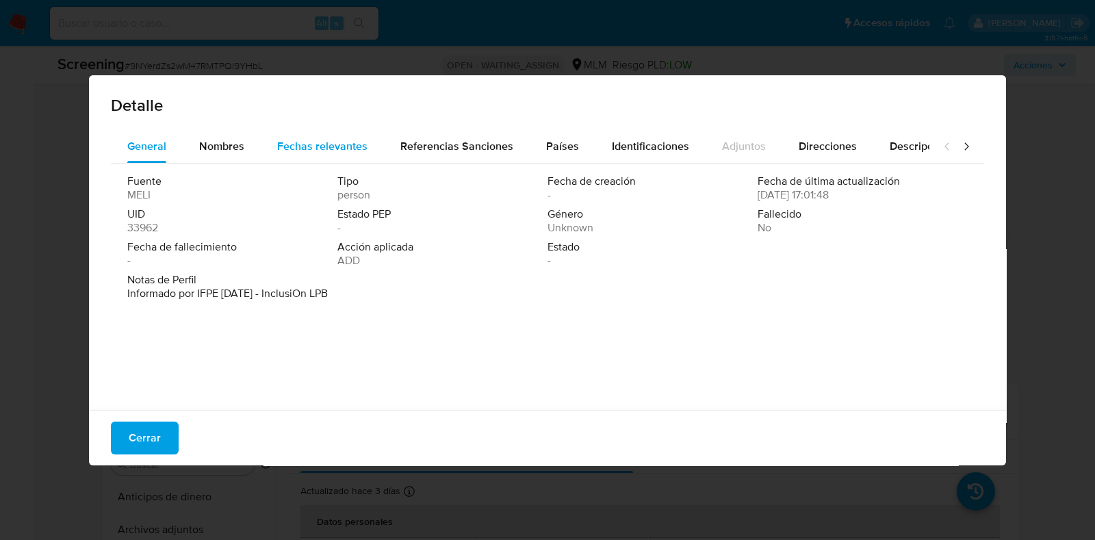
click at [282, 147] on span "Fechas relevantes" at bounding box center [322, 146] width 90 height 16
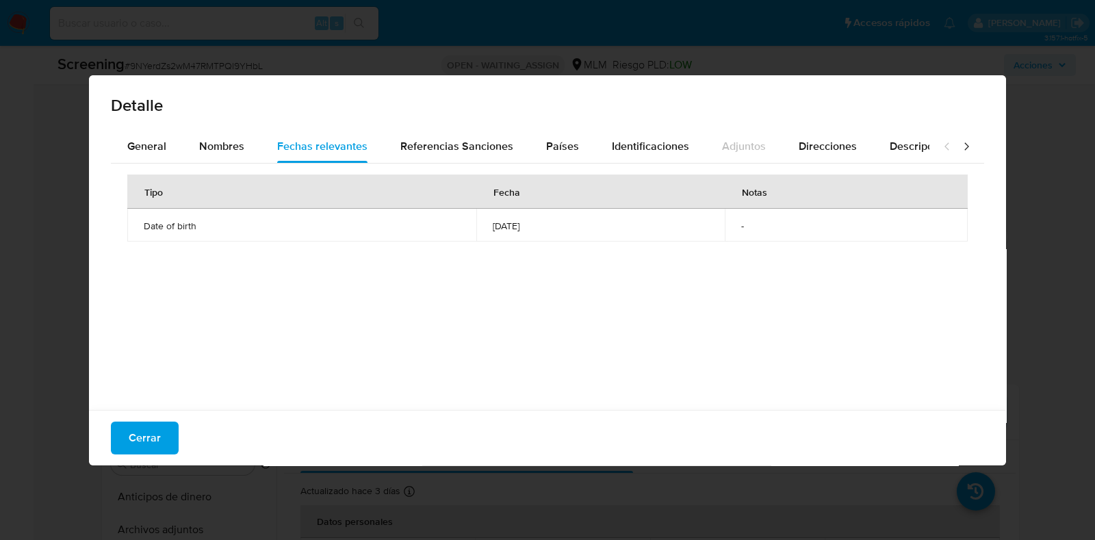
drag, startPoint x: 508, startPoint y: 231, endPoint x: 455, endPoint y: 229, distance: 52.7
click at [477, 229] on td "1992-11-25" at bounding box center [601, 225] width 249 height 33
click at [161, 424] on button "Cerrar" at bounding box center [145, 438] width 68 height 33
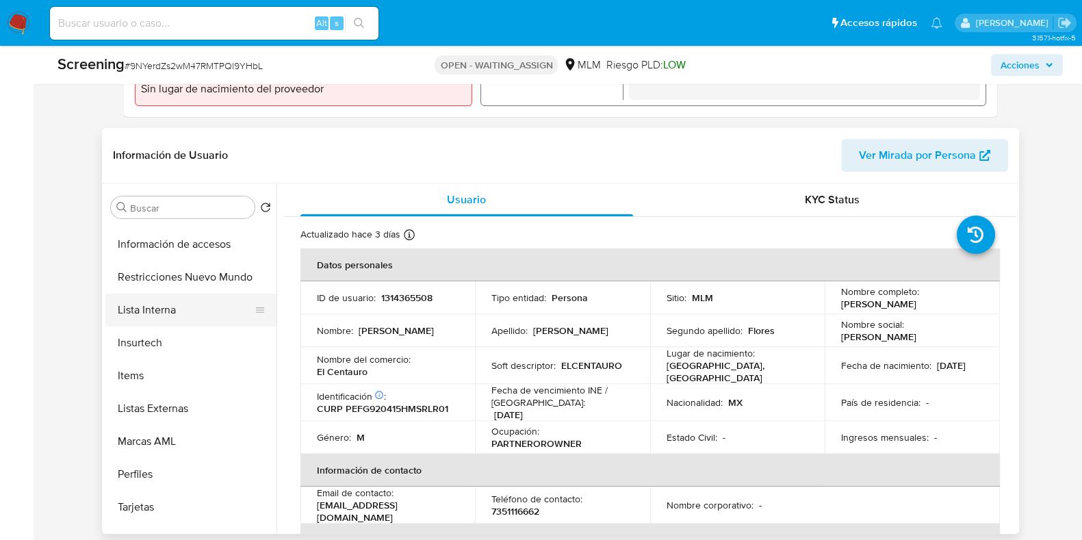
scroll to position [578, 0]
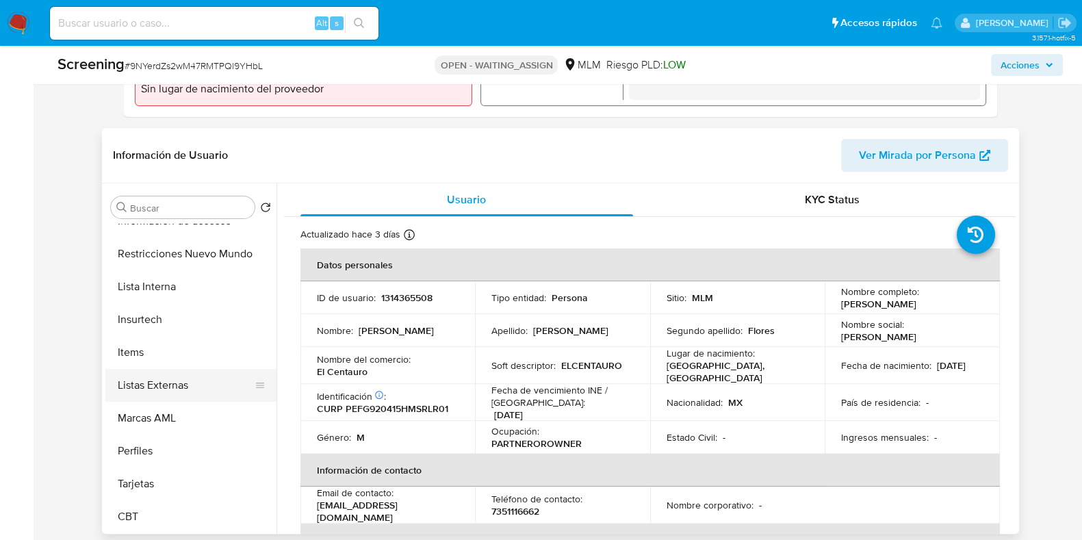
click at [172, 385] on button "Listas Externas" at bounding box center [185, 385] width 160 height 33
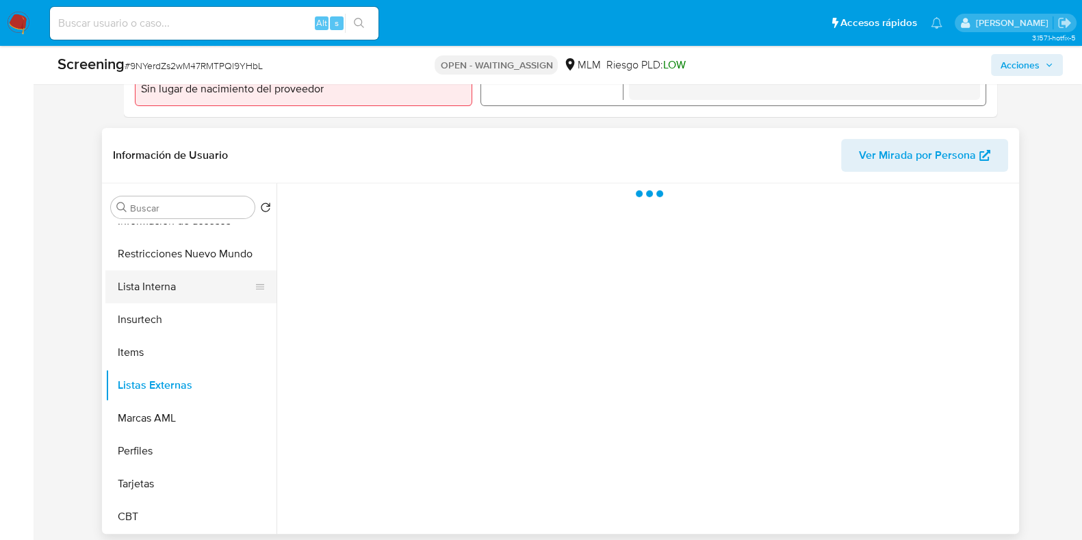
click at [178, 292] on button "Lista Interna" at bounding box center [185, 286] width 160 height 33
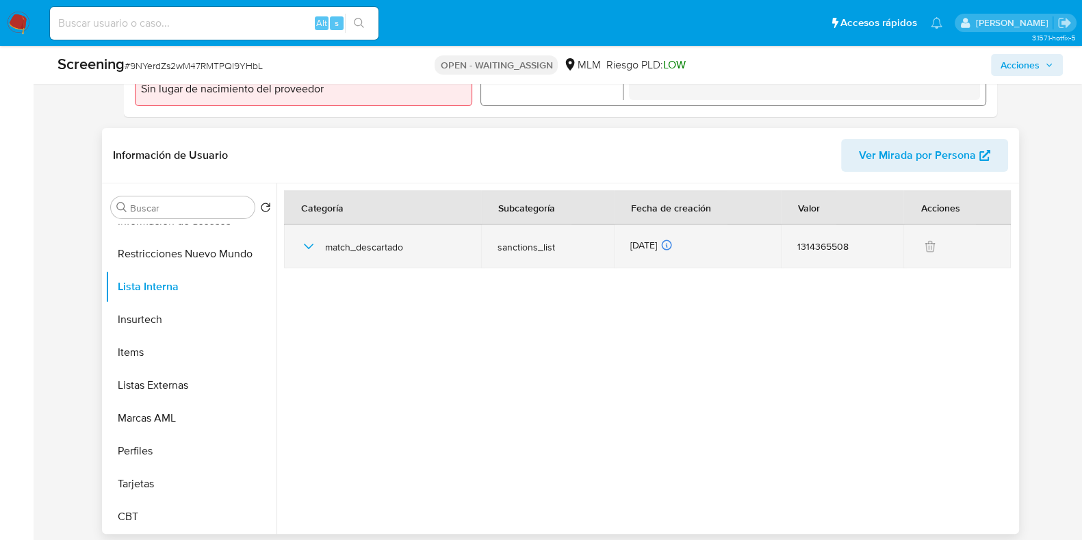
click at [305, 248] on icon "button" at bounding box center [309, 246] width 16 height 16
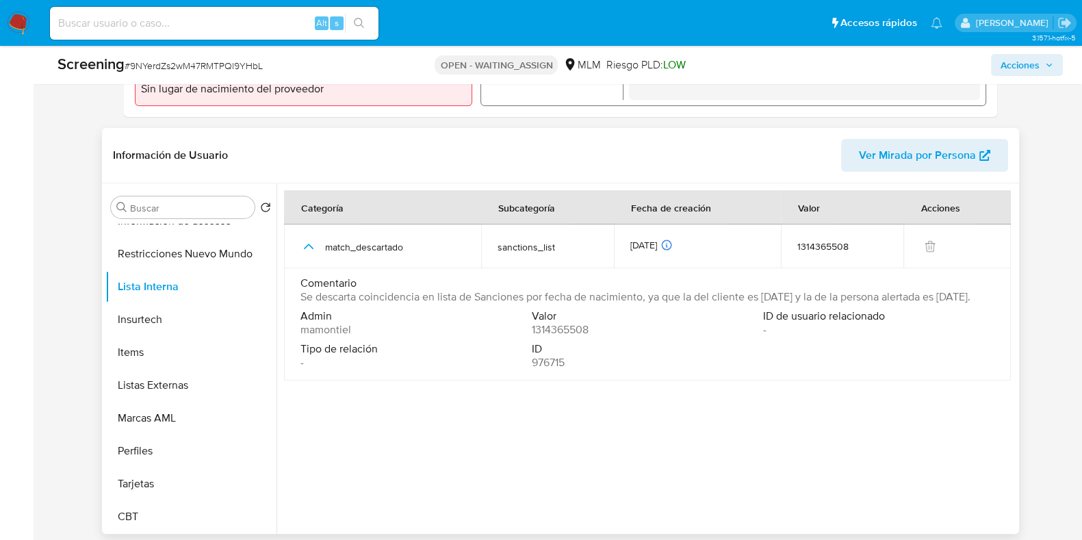
drag, startPoint x: 362, startPoint y: 316, endPoint x: 301, endPoint y: 300, distance: 63.1
click at [301, 300] on span "Se descarta coincidencia en lista de Sanciones por fecha de nacimiento, ya que …" at bounding box center [636, 297] width 670 height 14
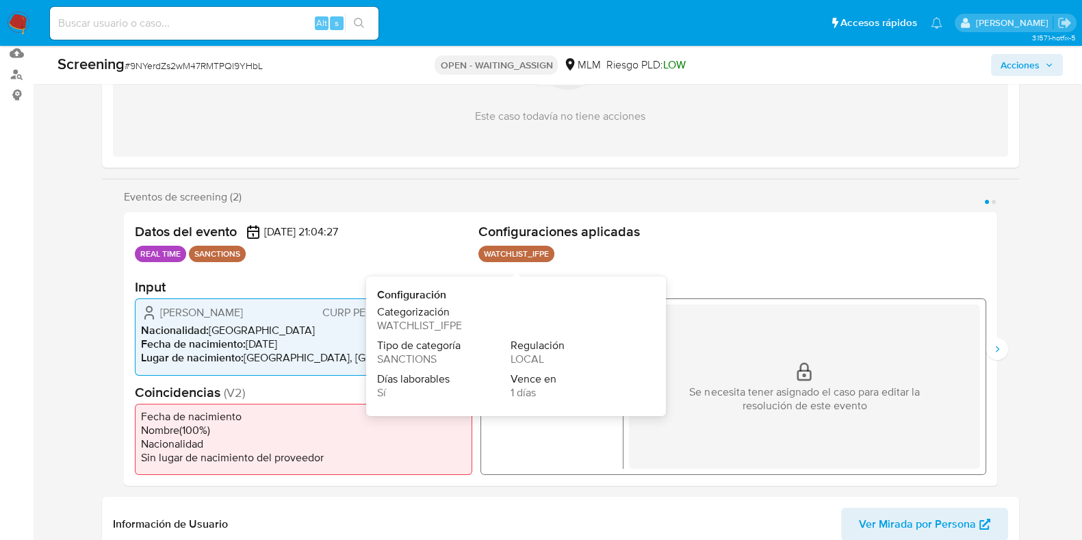
scroll to position [170, 0]
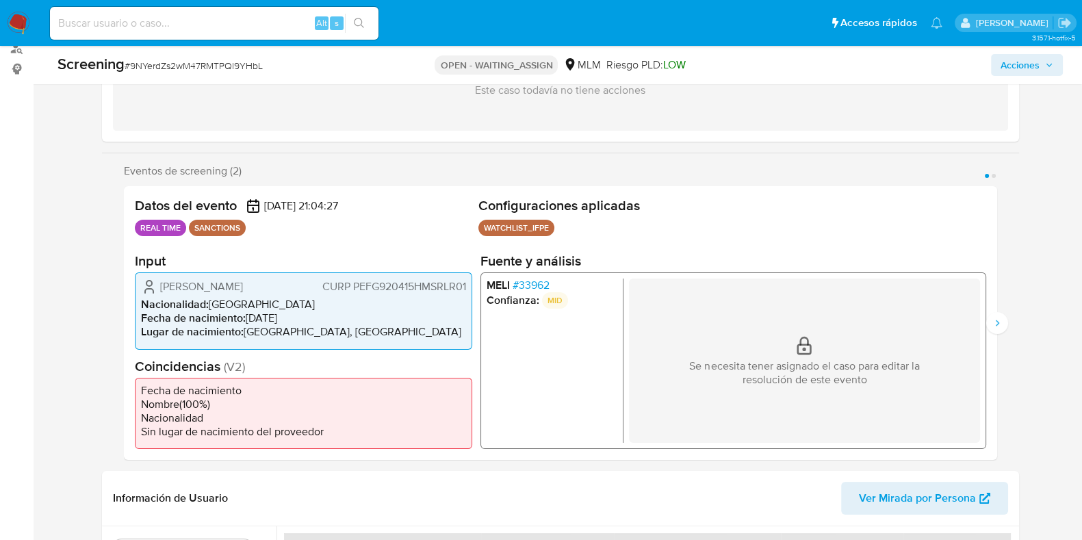
click at [535, 291] on span "# 33962" at bounding box center [530, 286] width 37 height 14
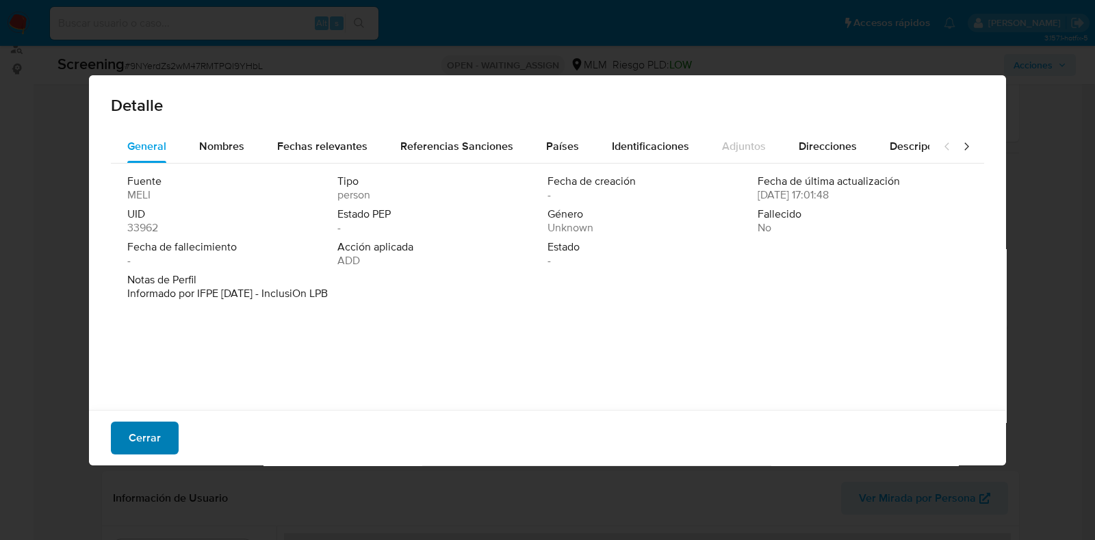
click at [153, 436] on span "Cerrar" at bounding box center [145, 438] width 32 height 30
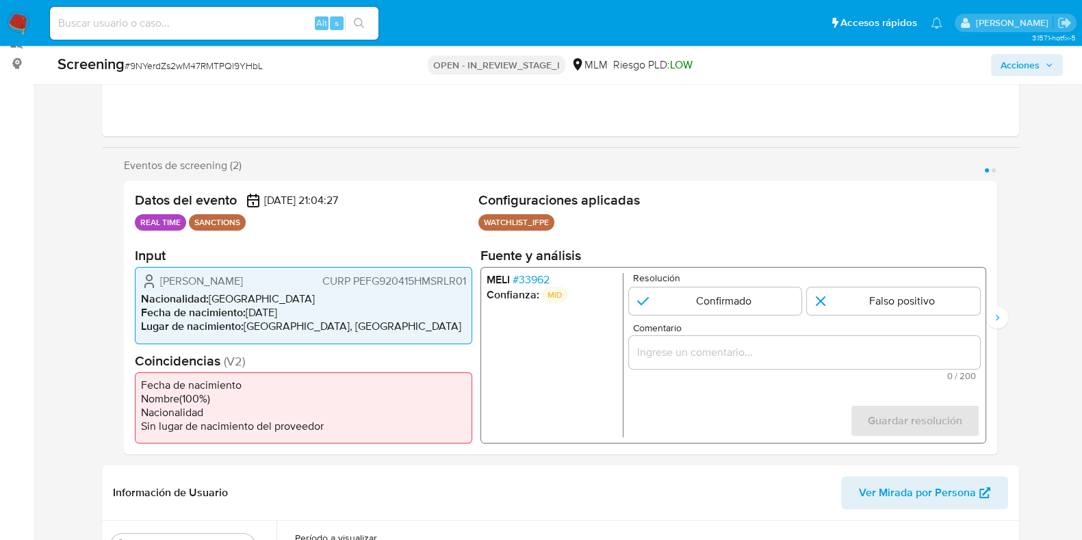
select select "10"
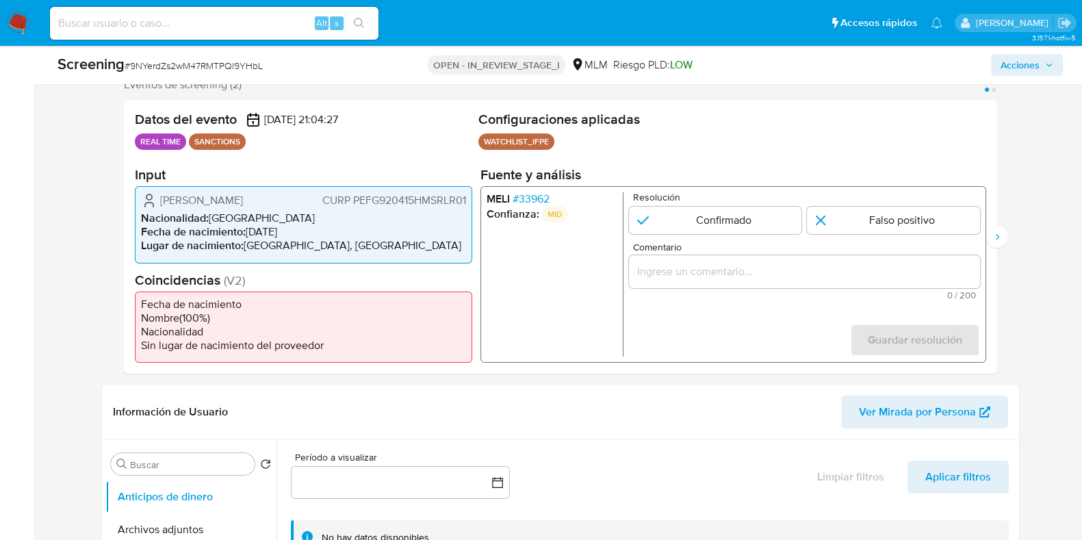
click at [723, 264] on input "Comentario" at bounding box center [804, 272] width 351 height 18
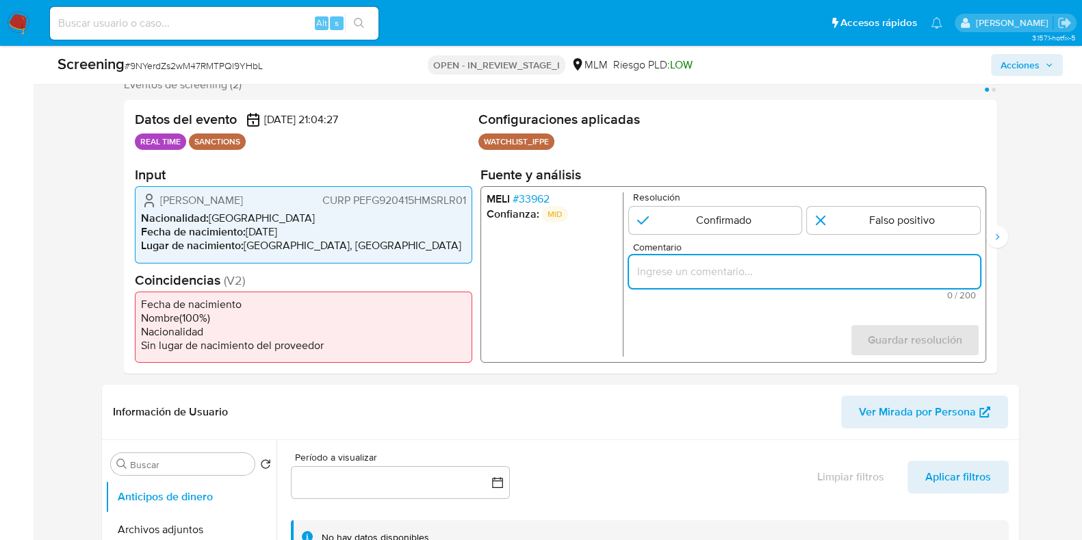
paste input "Se descarta coincidencia en lista de Sanciones por fecha de nacimiento, ya que …"
type input "Se descarta coincidencia en lista de Sanciones por fecha de nacimiento, ya que …"
click at [843, 216] on input "1 de 2" at bounding box center [893, 220] width 173 height 27
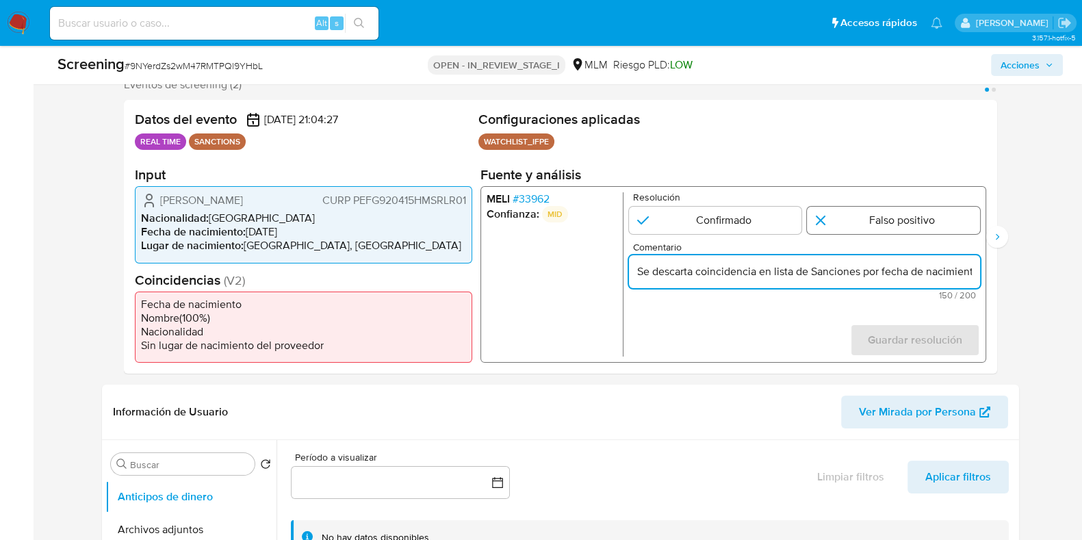
radio input "true"
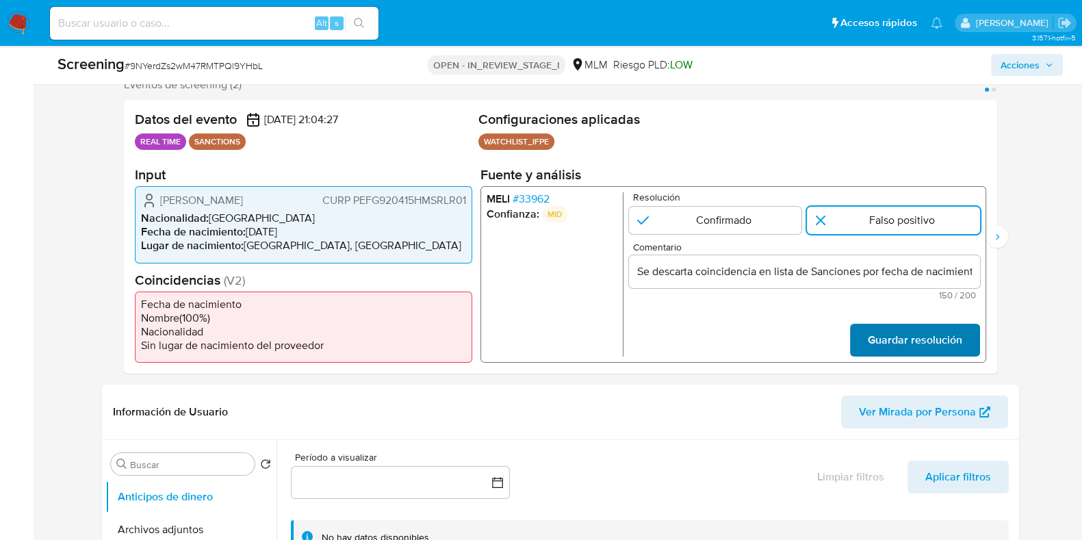
click at [897, 343] on span "Guardar resolución" at bounding box center [914, 340] width 94 height 30
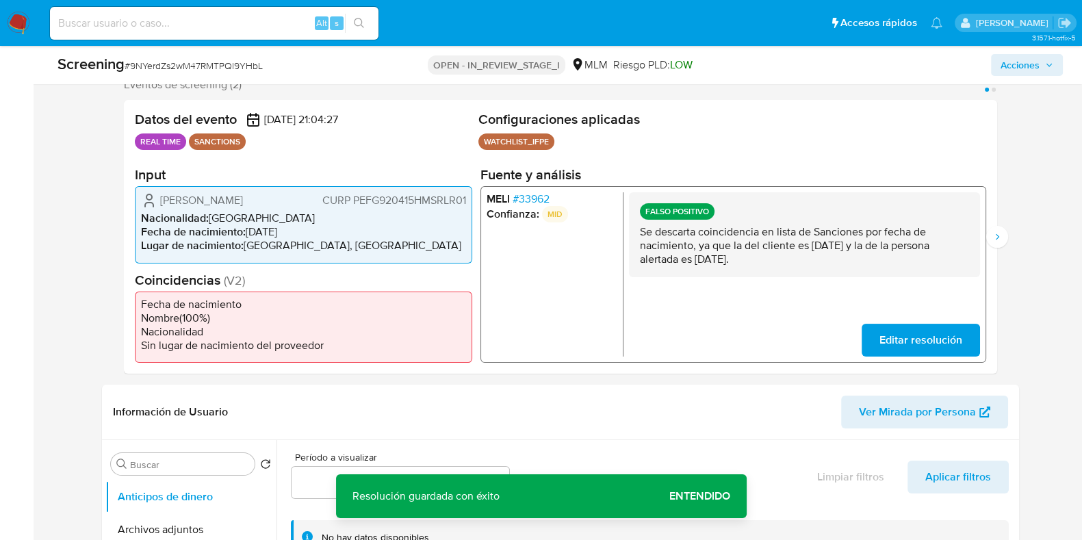
drag, startPoint x: 752, startPoint y: 257, endPoint x: 636, endPoint y: 236, distance: 118.3
click at [636, 236] on div "FALSO POSITIVO Se descarta coincidencia en lista de Sanciones por fecha de naci…" at bounding box center [804, 234] width 351 height 85
click at [996, 241] on icon "Siguiente" at bounding box center [997, 236] width 11 height 11
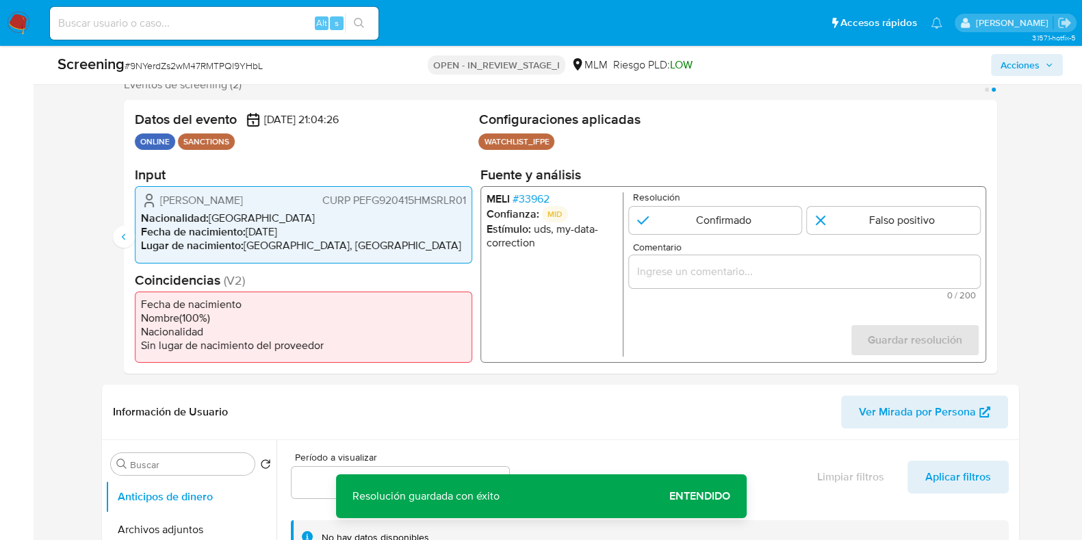
click at [534, 201] on span "# 33962" at bounding box center [530, 199] width 37 height 14
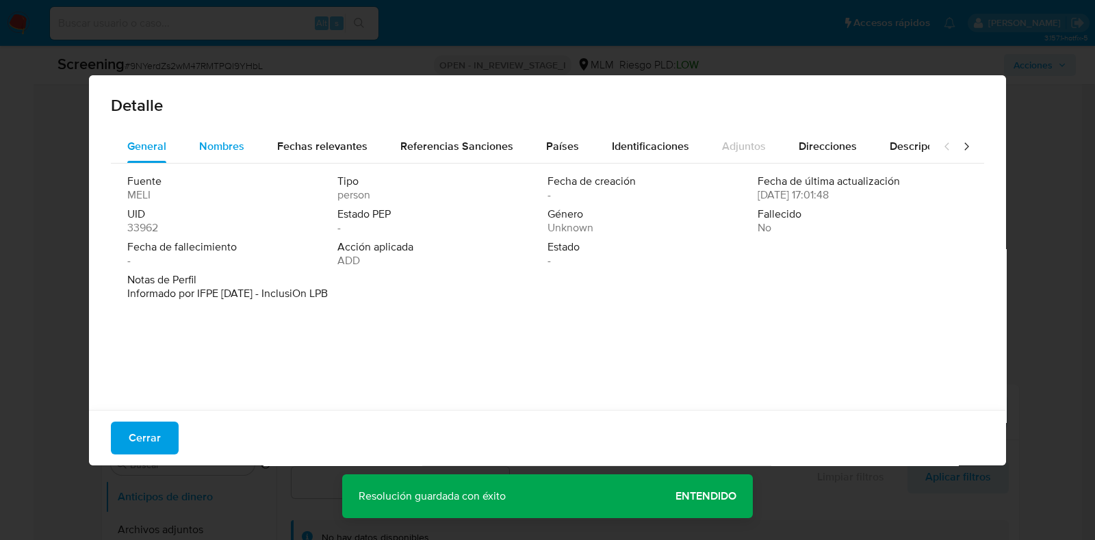
click at [241, 141] on span "Nombres" at bounding box center [221, 146] width 45 height 16
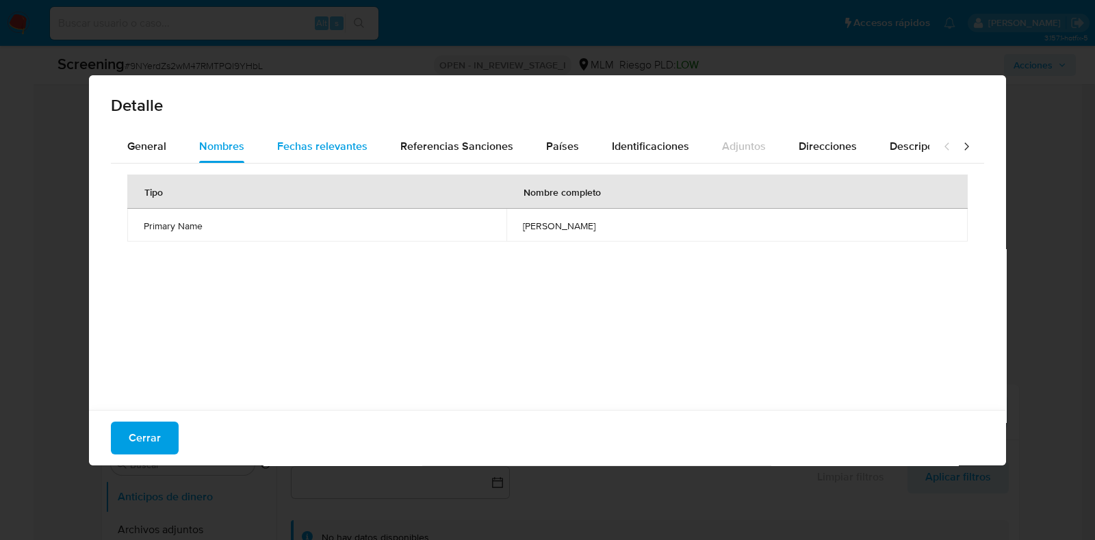
click at [307, 142] on span "Fechas relevantes" at bounding box center [322, 146] width 90 height 16
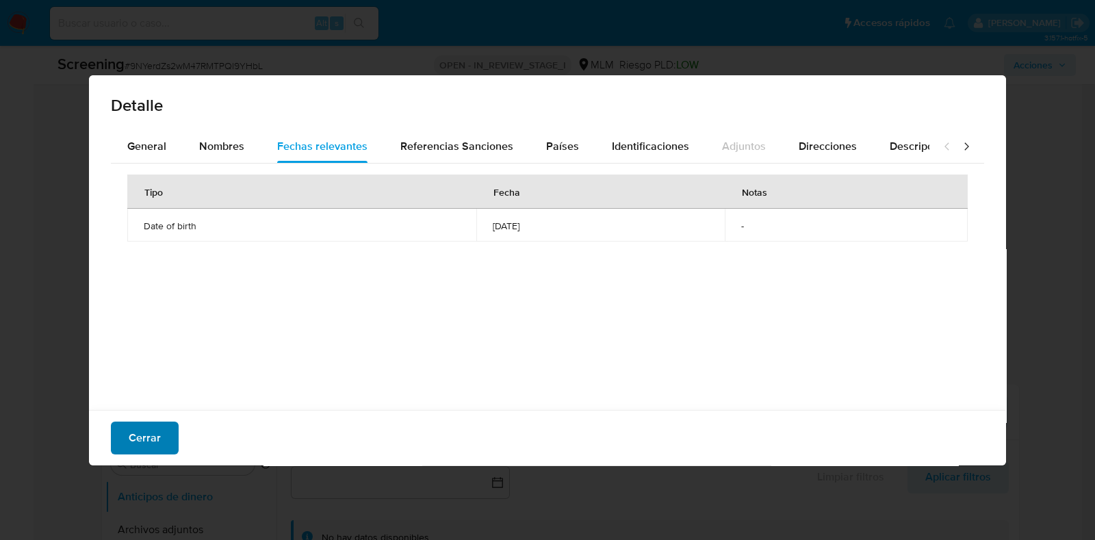
click at [146, 452] on span "Cerrar" at bounding box center [145, 438] width 32 height 30
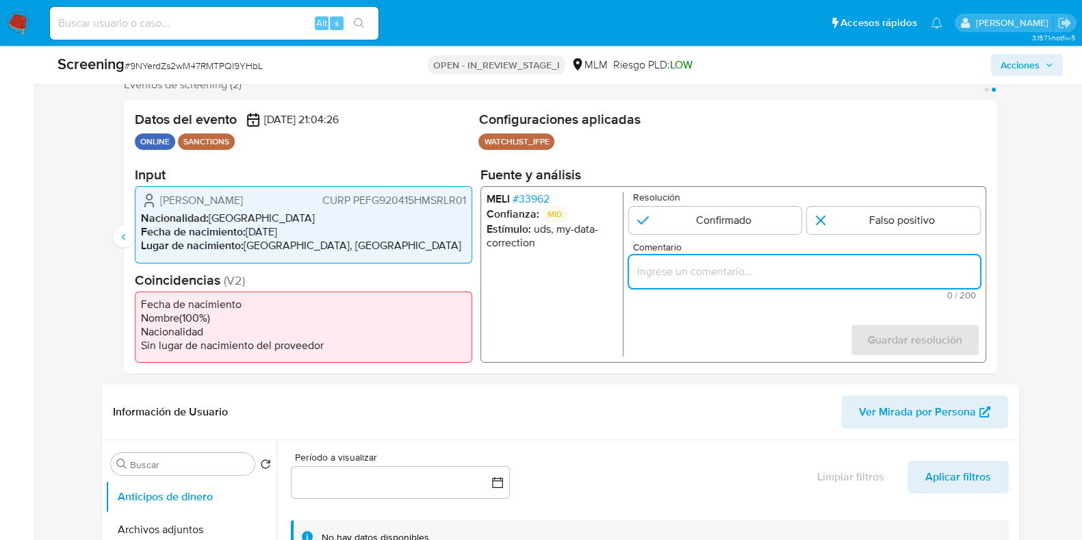
click at [740, 274] on input "Comentario" at bounding box center [804, 272] width 351 height 18
paste input "Se descarta coincidencia en lista de Sanciones por fecha de nacimiento, ya que …"
type input "Se descarta coincidencia en lista de Sanciones por fecha de nacimiento, ya que …"
click at [913, 223] on input "2 de 2" at bounding box center [893, 220] width 173 height 27
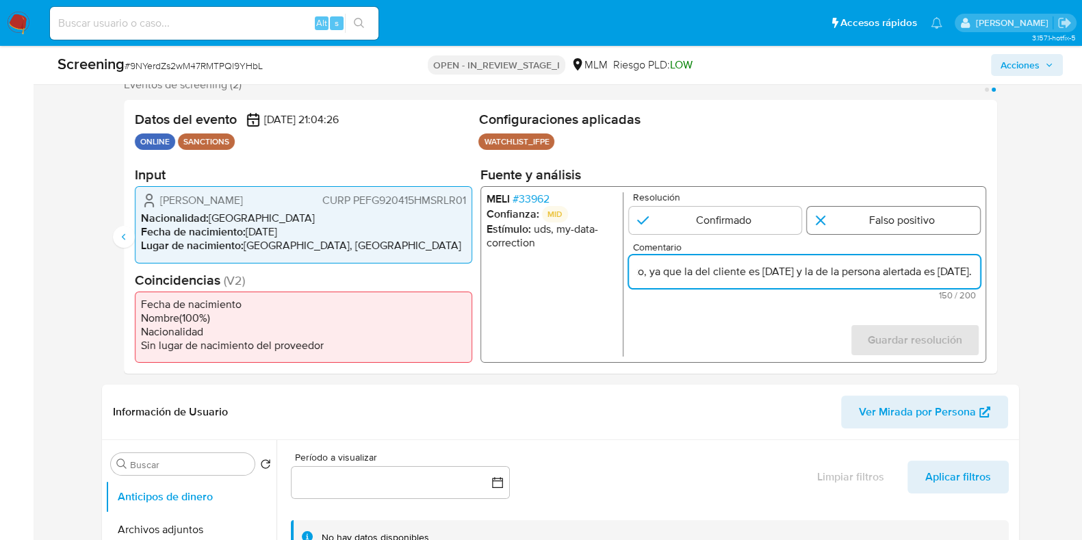
radio input "true"
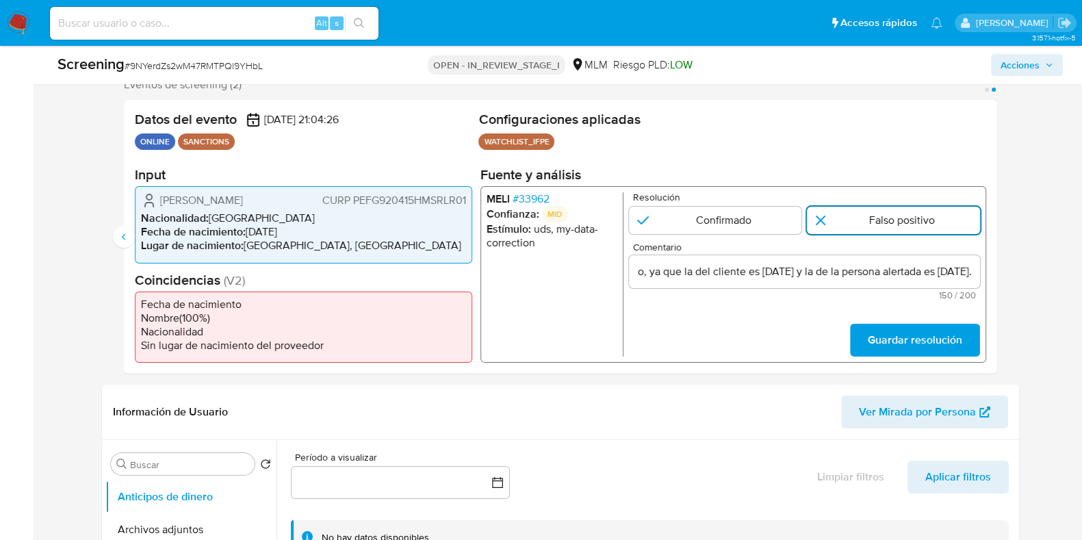
scroll to position [0, 0]
click at [875, 342] on span "Guardar resolución" at bounding box center [914, 340] width 94 height 30
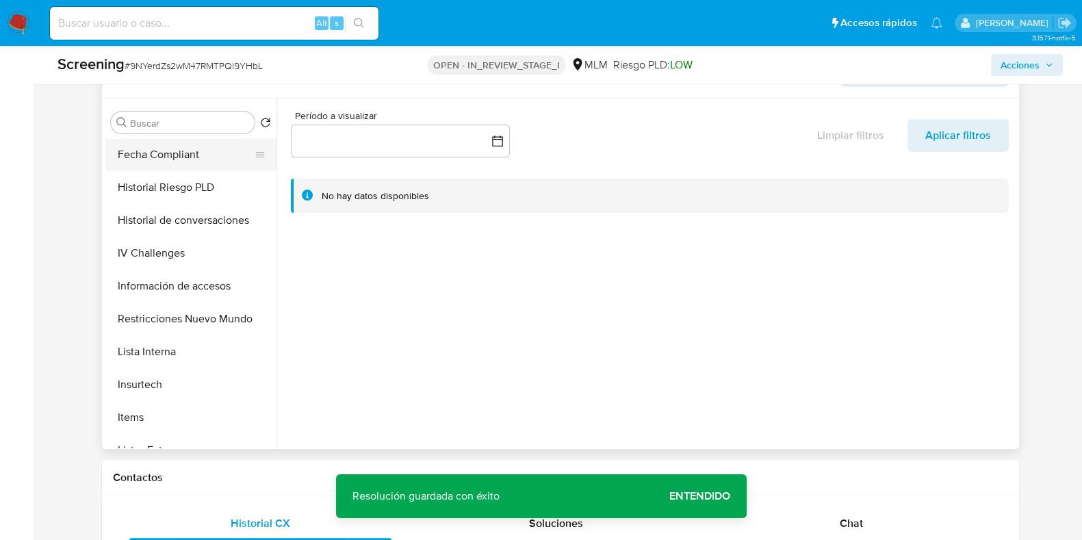
scroll to position [513, 0]
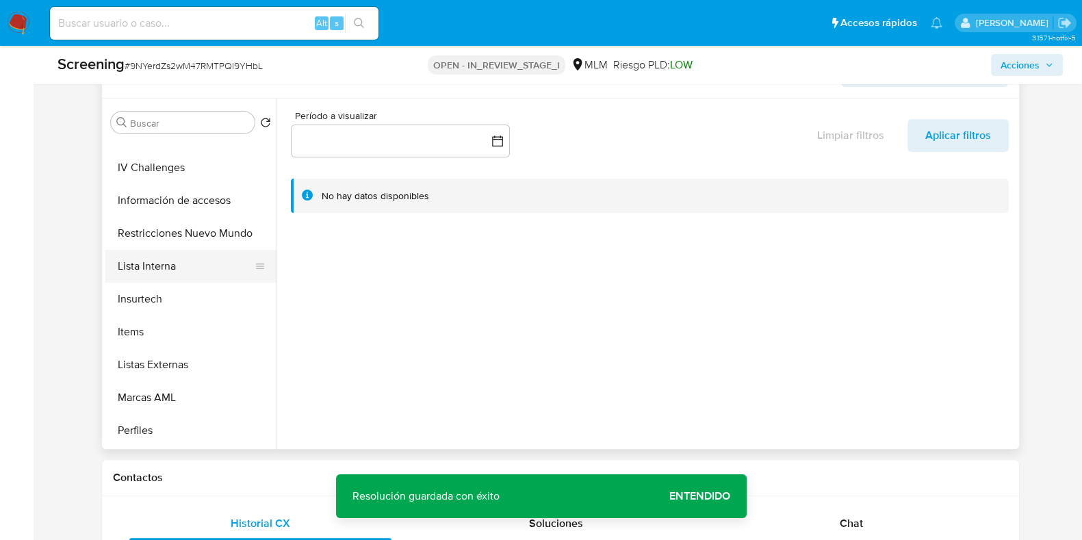
click at [169, 278] on button "Lista Interna" at bounding box center [185, 266] width 160 height 33
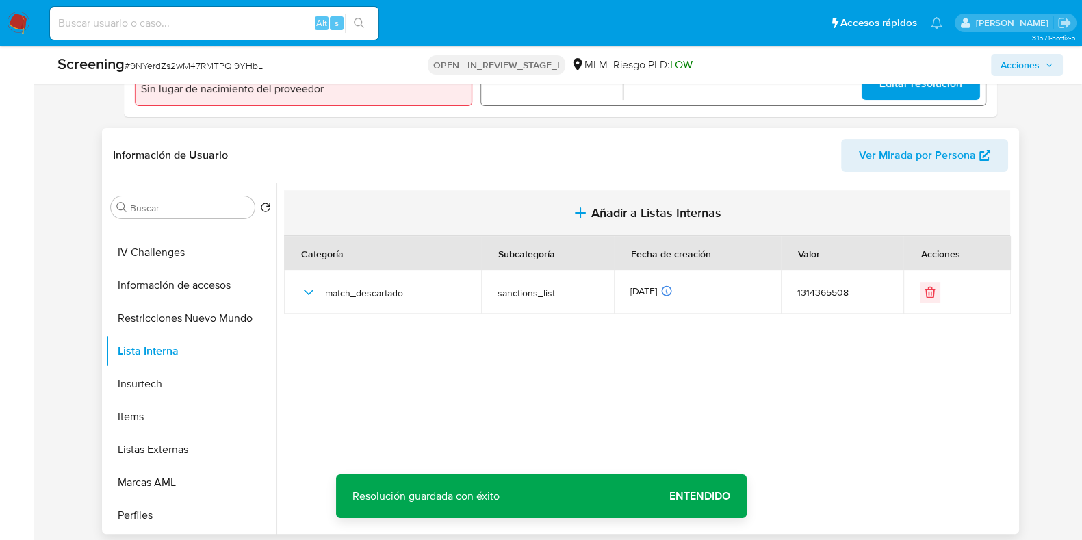
click at [659, 220] on span "Añadir a Listas Internas" at bounding box center [657, 212] width 130 height 15
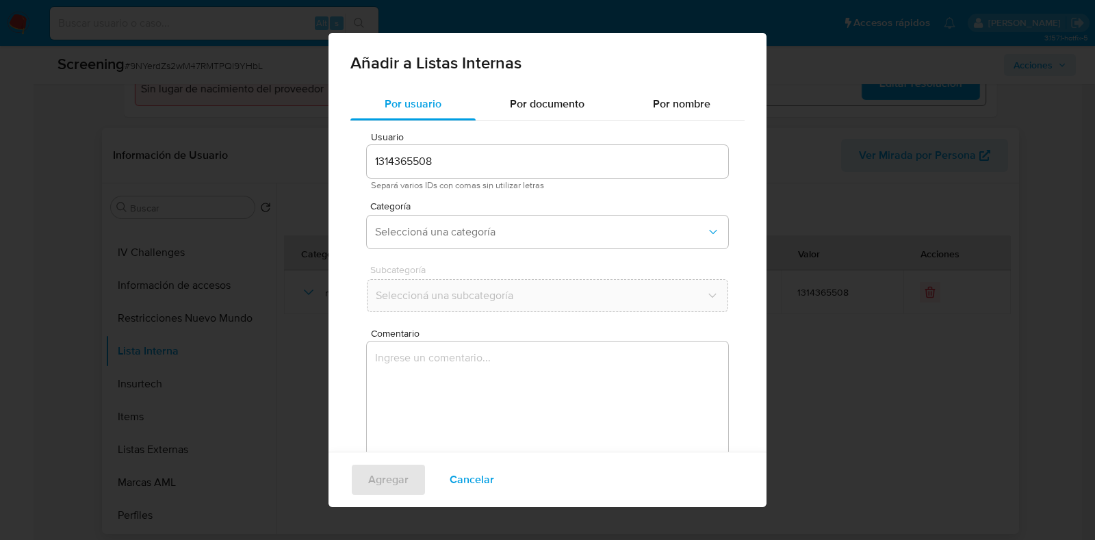
click at [425, 213] on div "Categoría Seleccioná una categoría" at bounding box center [548, 227] width 362 height 53
click at [420, 227] on span "Seleccioná una categoría" at bounding box center [540, 232] width 331 height 14
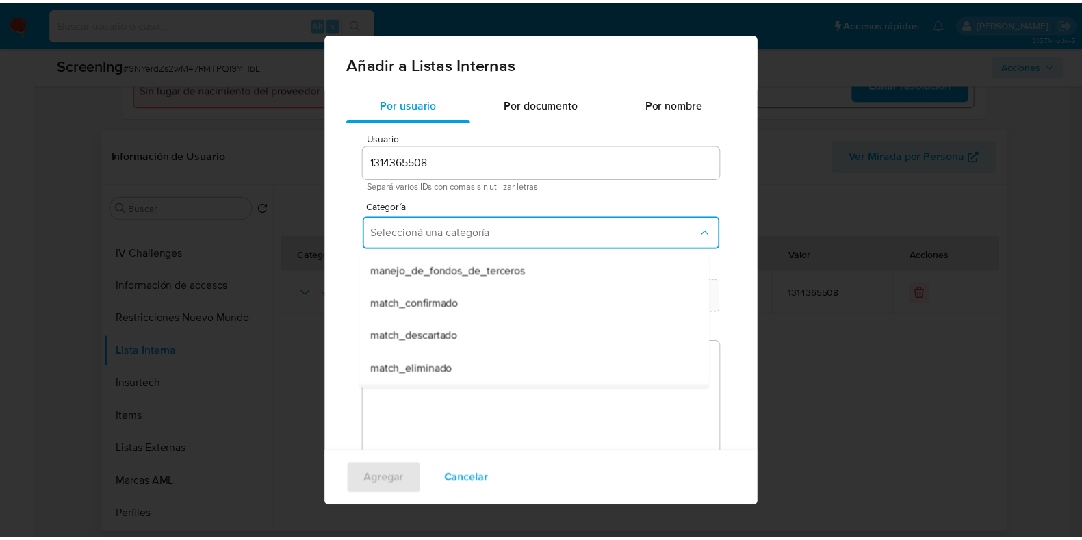
scroll to position [85, 0]
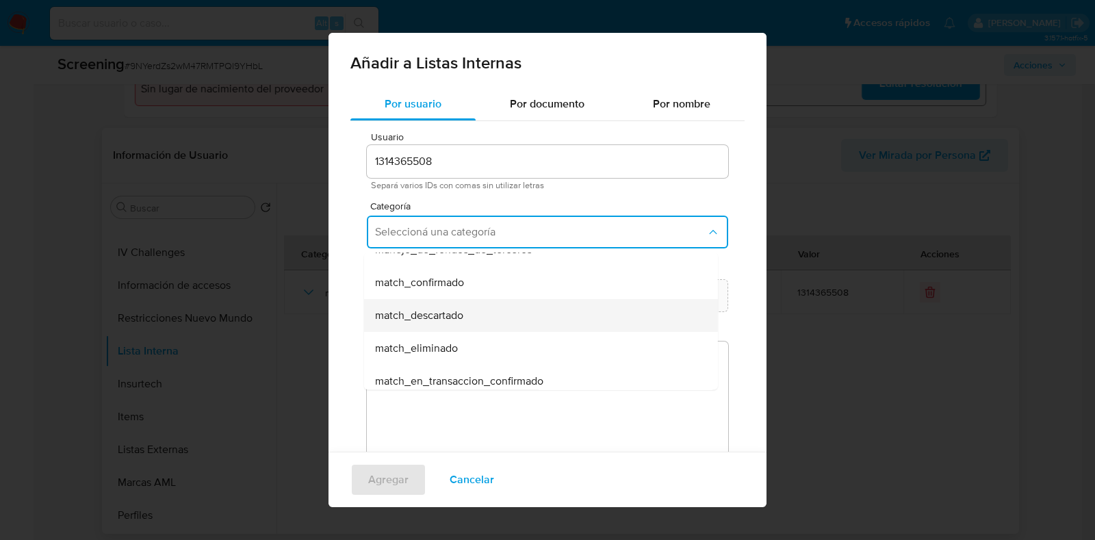
click at [451, 320] on span "match_descartado" at bounding box center [419, 316] width 88 height 14
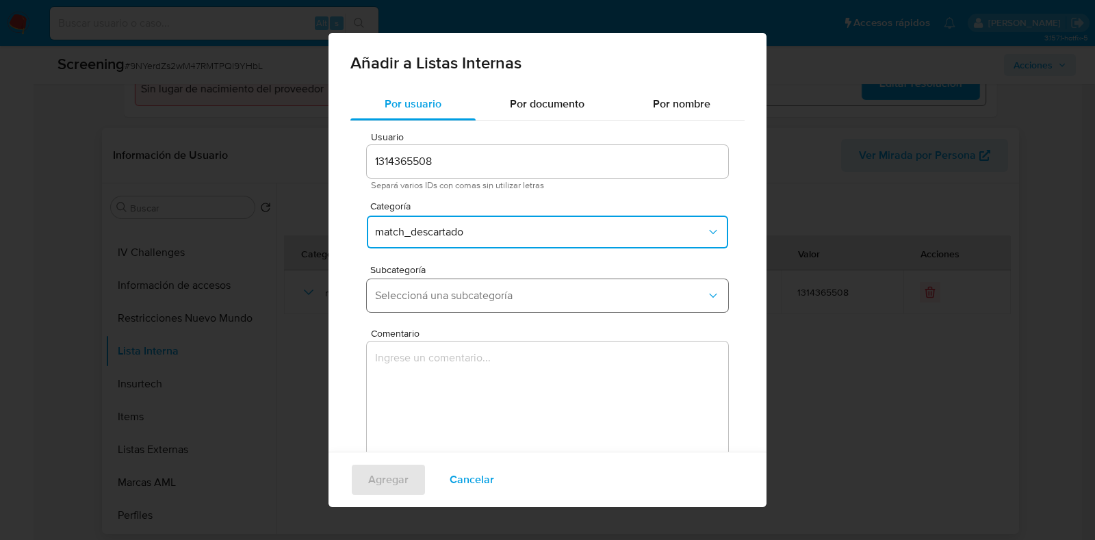
click at [432, 289] on span "Seleccioná una subcategoría" at bounding box center [540, 296] width 331 height 14
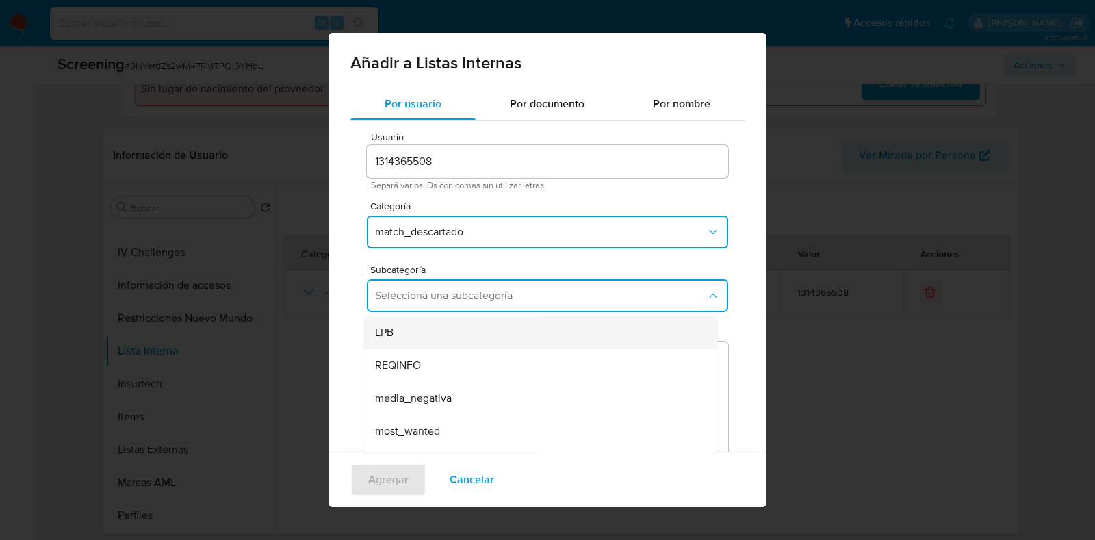
click at [428, 336] on div "LPB" at bounding box center [537, 332] width 324 height 33
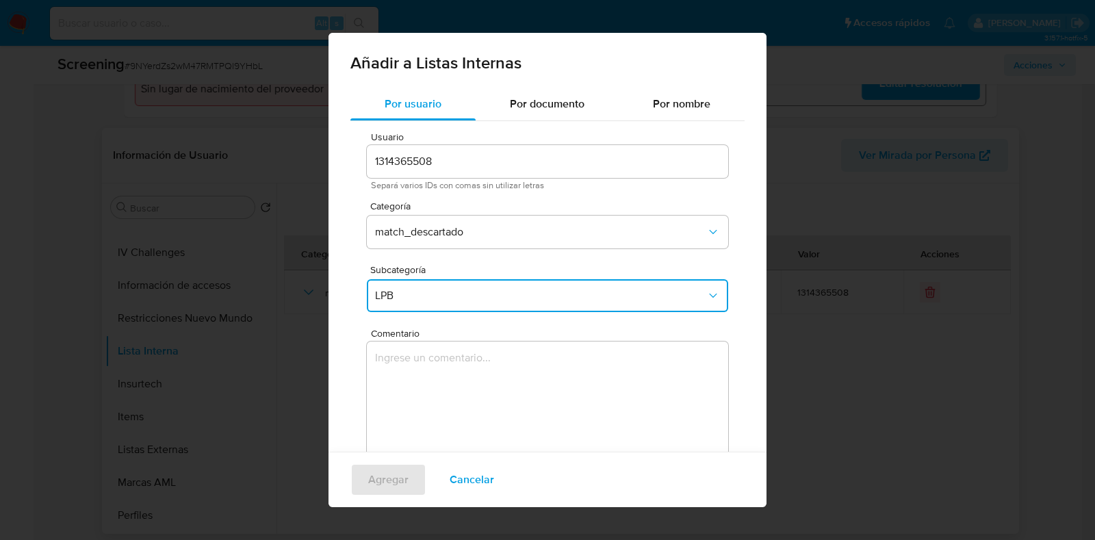
click at [427, 381] on textarea "Comentario" at bounding box center [548, 407] width 362 height 131
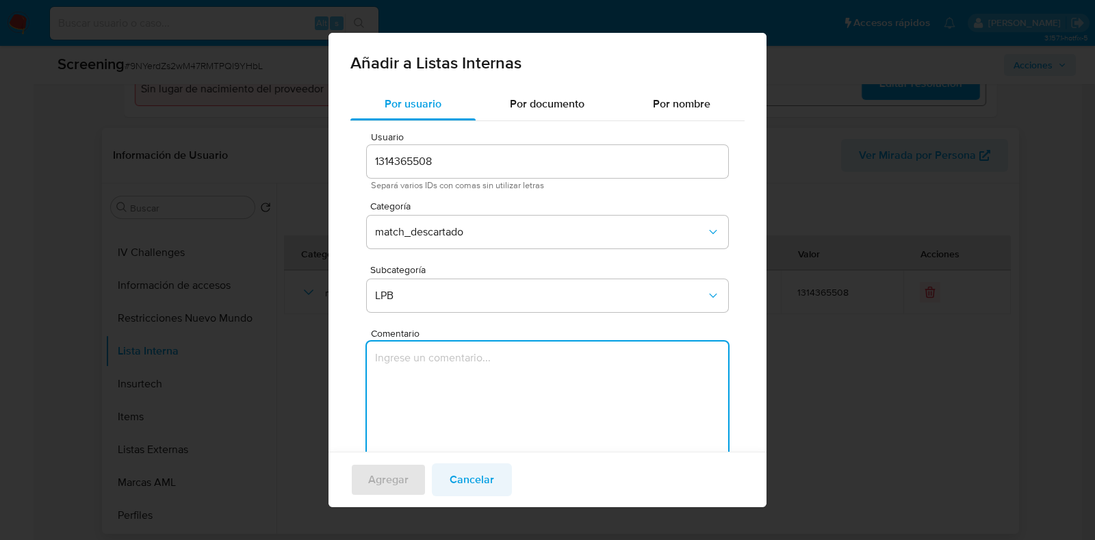
click at [474, 485] on span "Cancelar" at bounding box center [472, 480] width 45 height 30
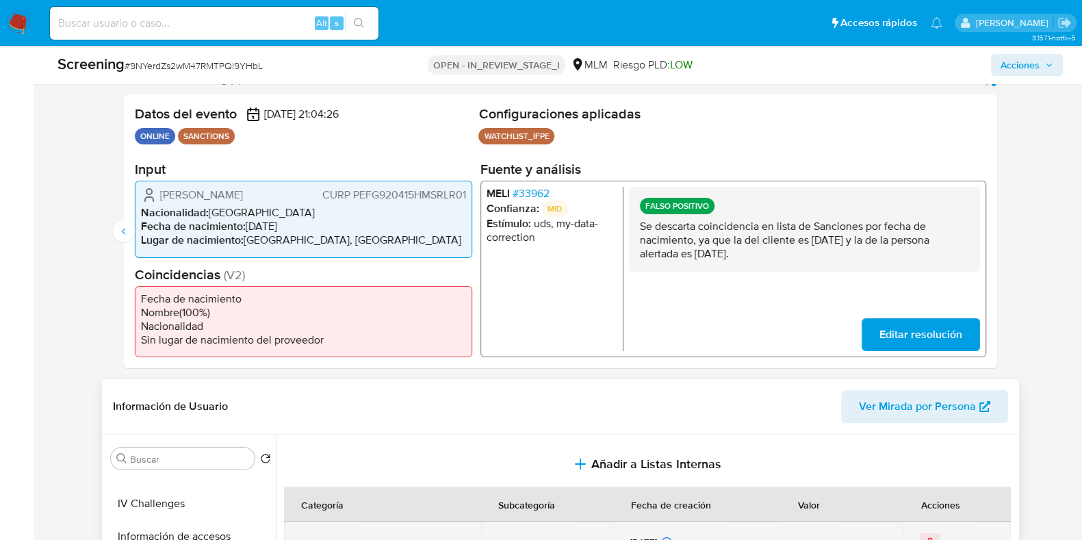
scroll to position [257, 0]
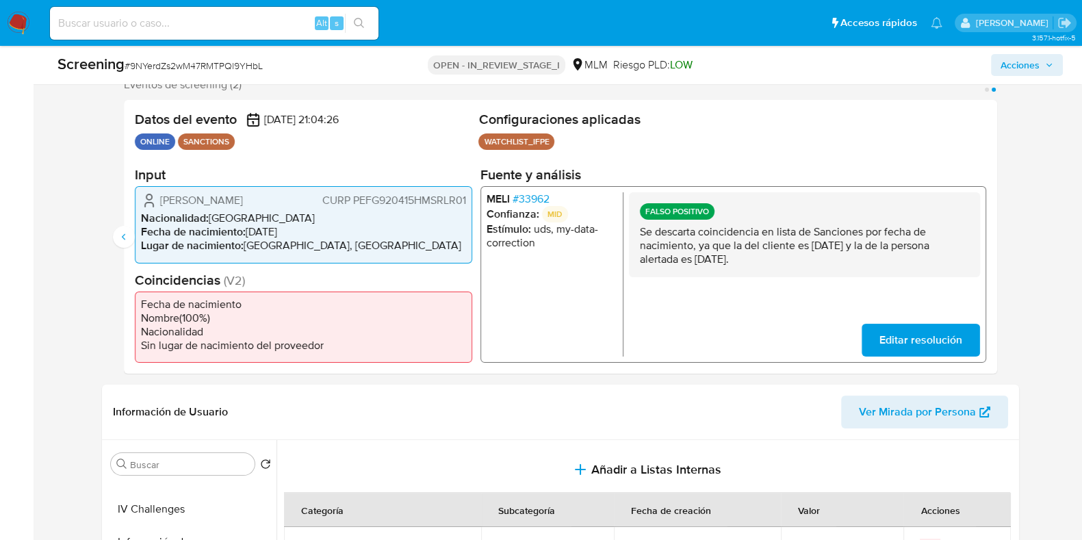
drag, startPoint x: 744, startPoint y: 264, endPoint x: 642, endPoint y: 238, distance: 105.9
click at [642, 238] on p "Se descarta coincidencia en lista de Sanciones por fecha de nacimiento, ya que …" at bounding box center [803, 245] width 329 height 41
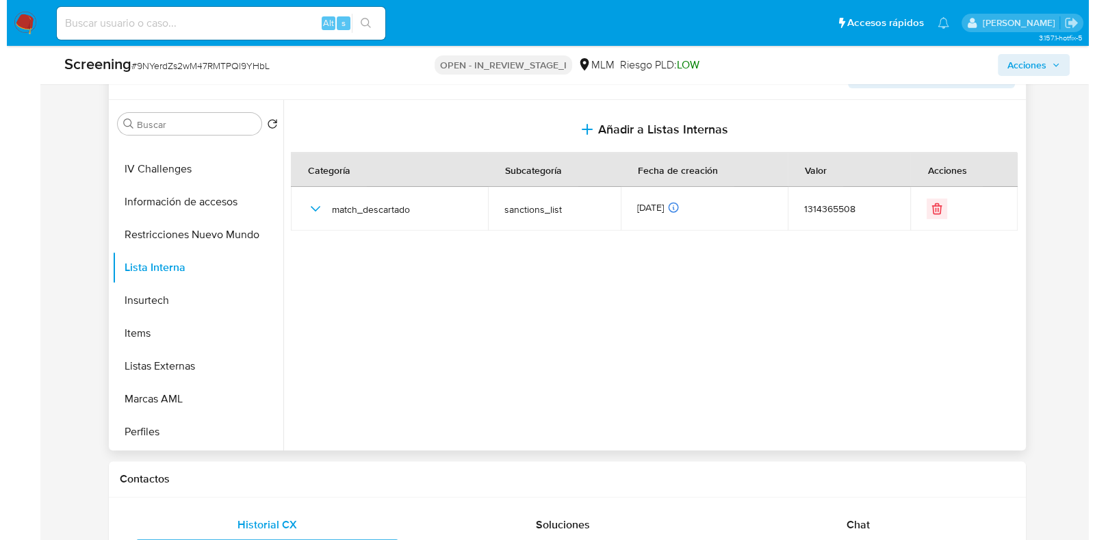
scroll to position [598, 0]
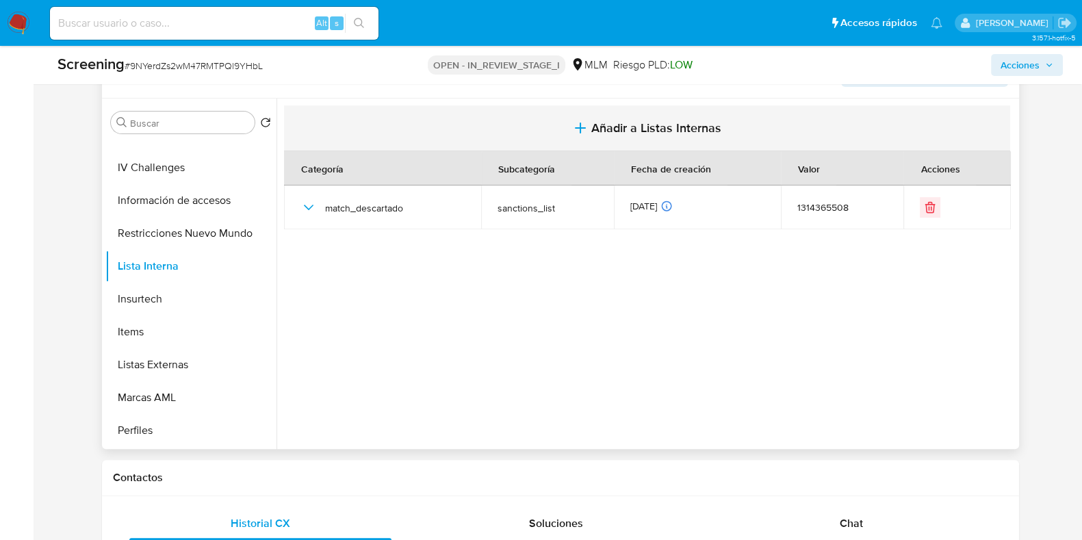
click at [632, 138] on button "Añadir a Listas Internas" at bounding box center [647, 128] width 726 height 46
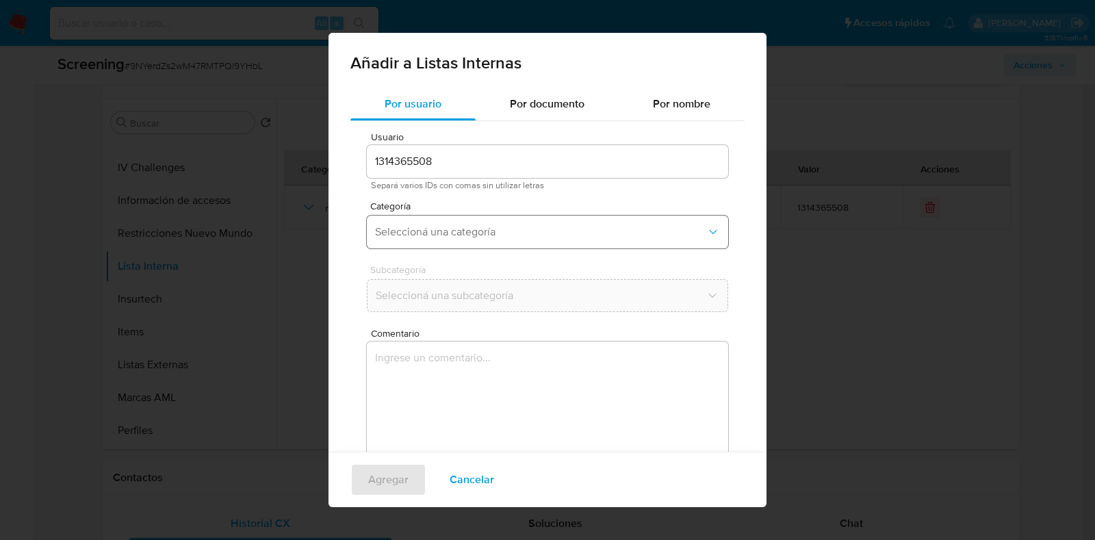
click at [445, 231] on span "Seleccioná una categoría" at bounding box center [540, 232] width 331 height 14
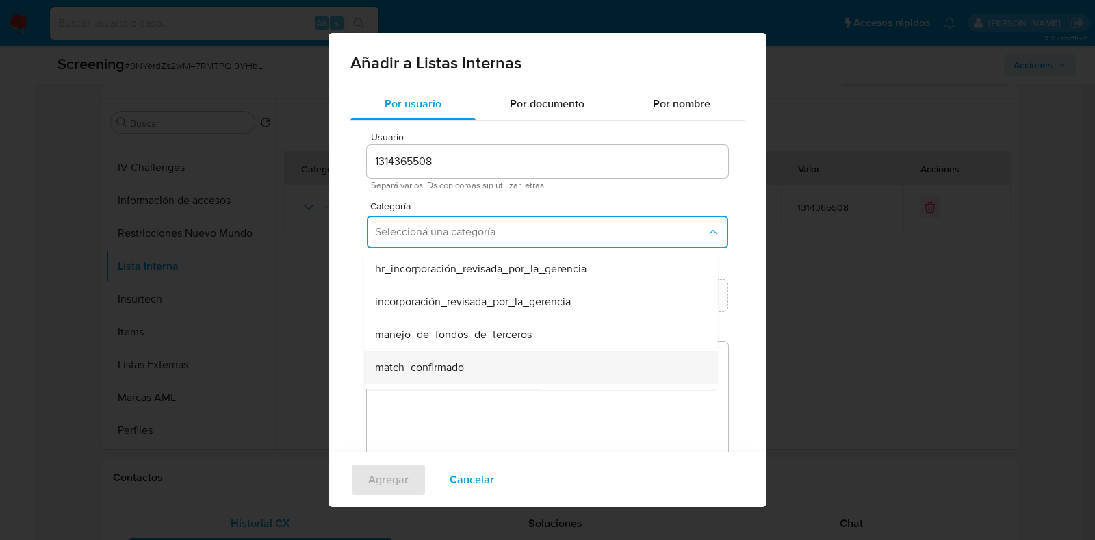
scroll to position [85, 0]
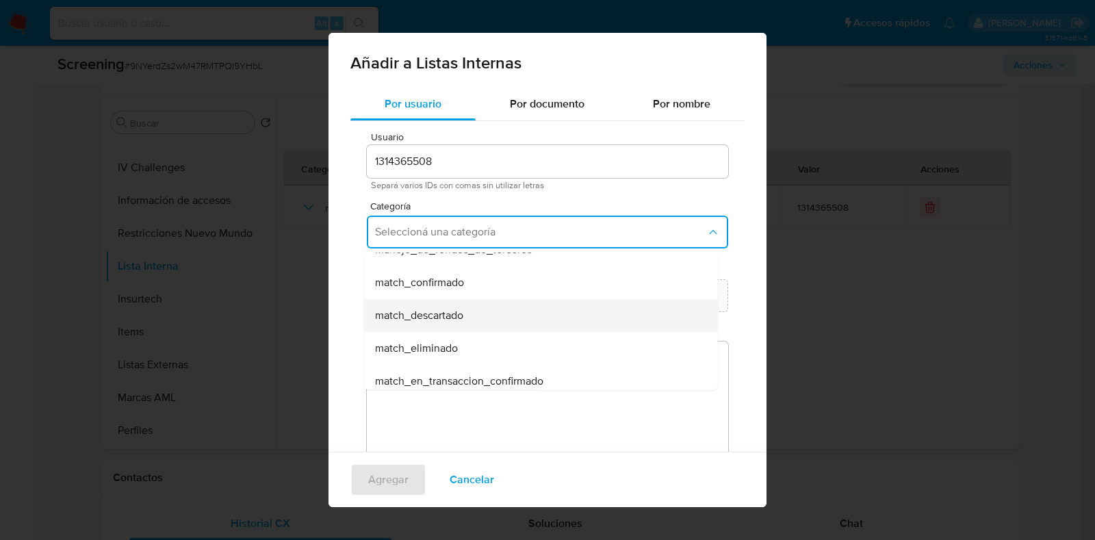
click at [435, 319] on span "match_descartado" at bounding box center [419, 316] width 88 height 14
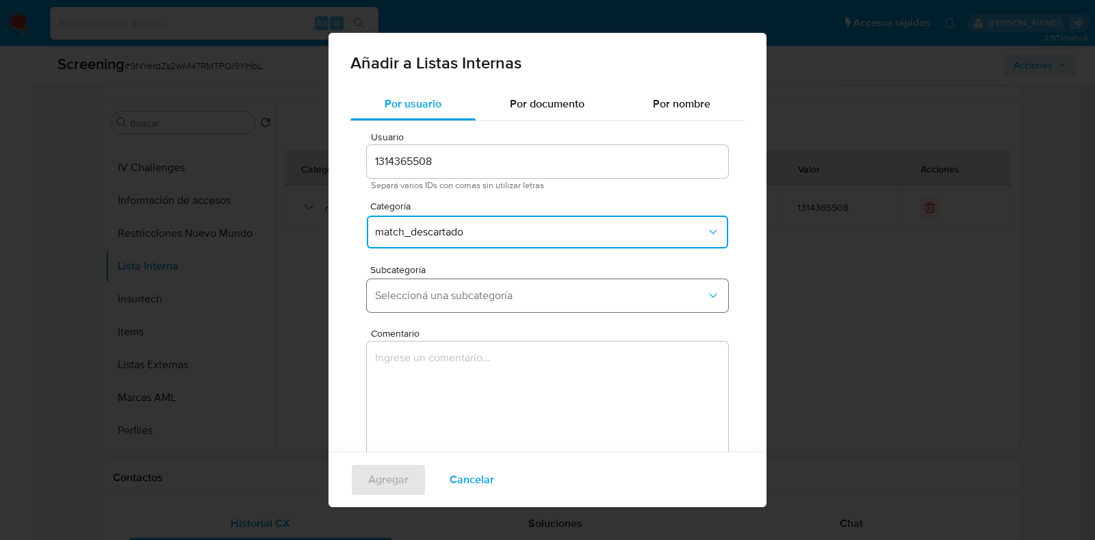
click at [429, 299] on span "Seleccioná una subcategoría" at bounding box center [540, 296] width 331 height 14
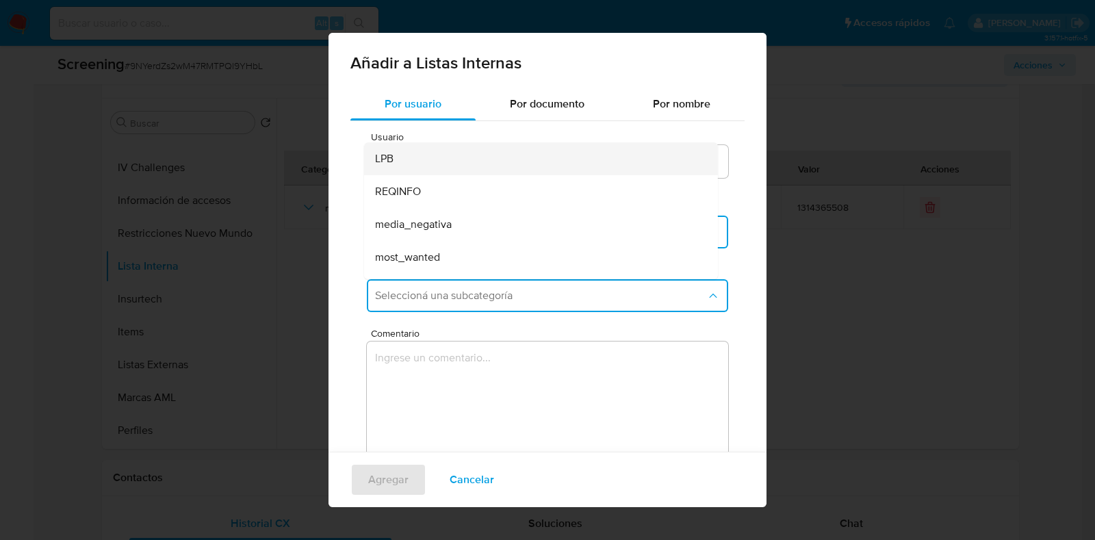
click at [462, 167] on div "LPB" at bounding box center [537, 158] width 324 height 33
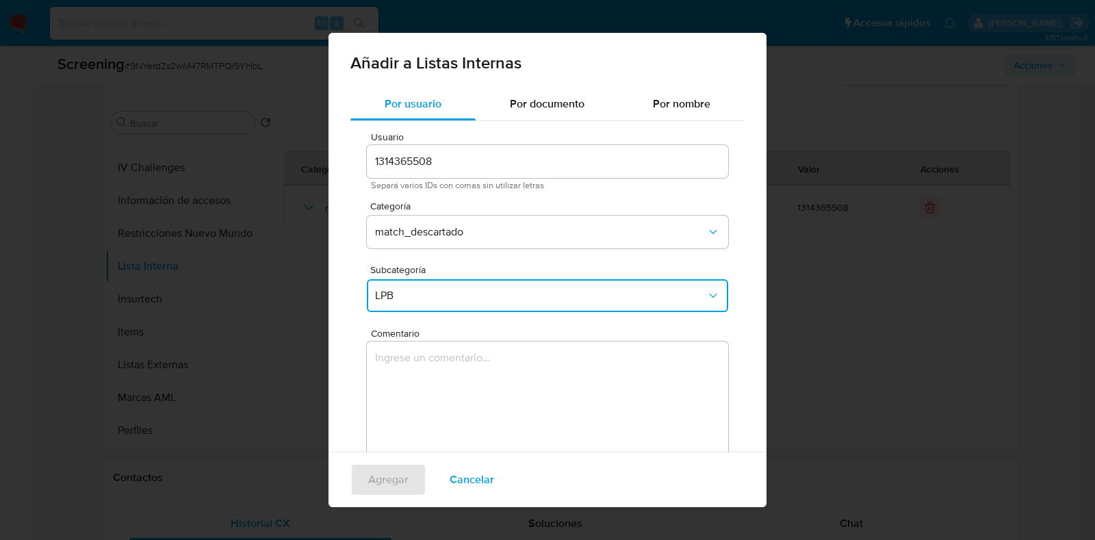
click at [459, 408] on textarea "Comentario" at bounding box center [548, 407] width 362 height 131
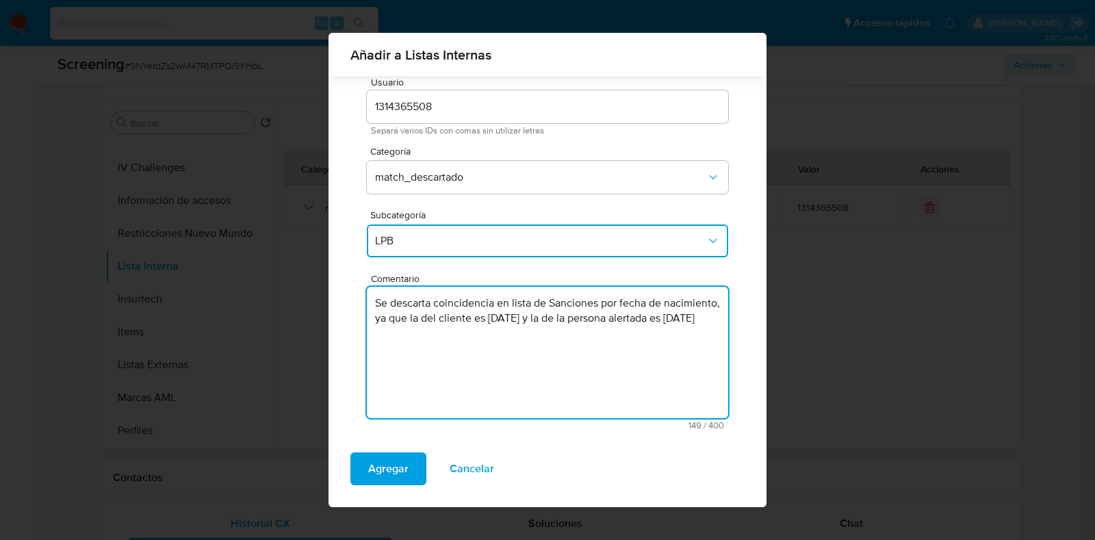
scroll to position [44, 0]
type textarea "Se descarta coincidencia en lista de Sanciones por fecha de nacimiento, ya que …"
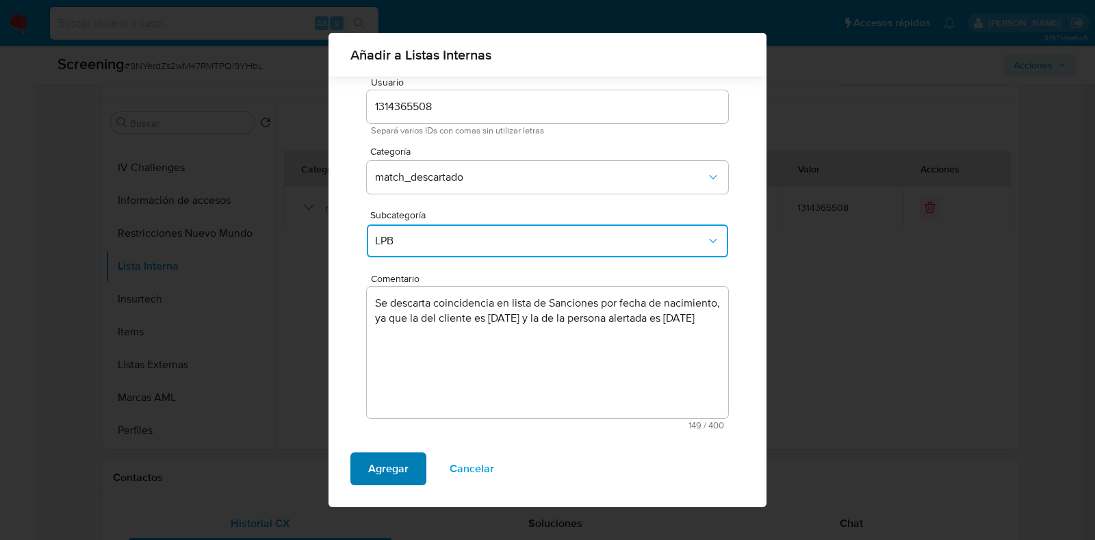
click at [389, 472] on span "Agregar" at bounding box center [388, 469] width 40 height 30
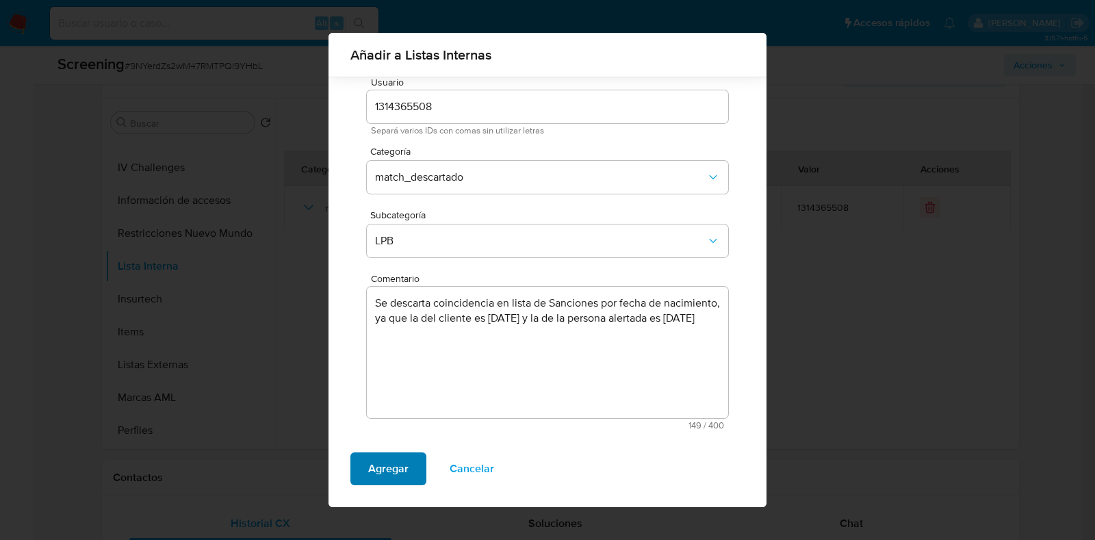
scroll to position [0, 0]
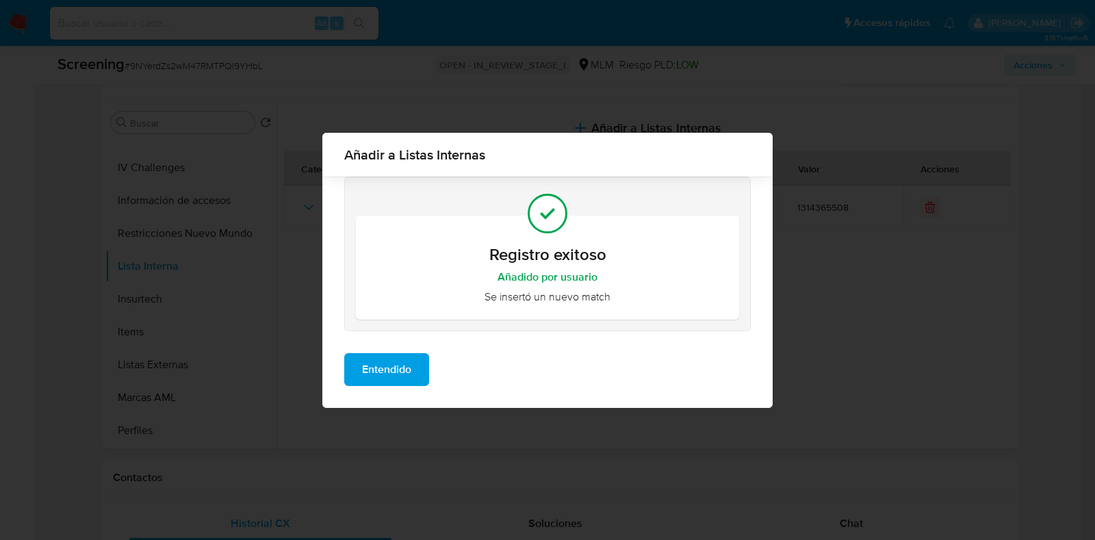
click at [405, 368] on span "Entendido" at bounding box center [386, 370] width 49 height 30
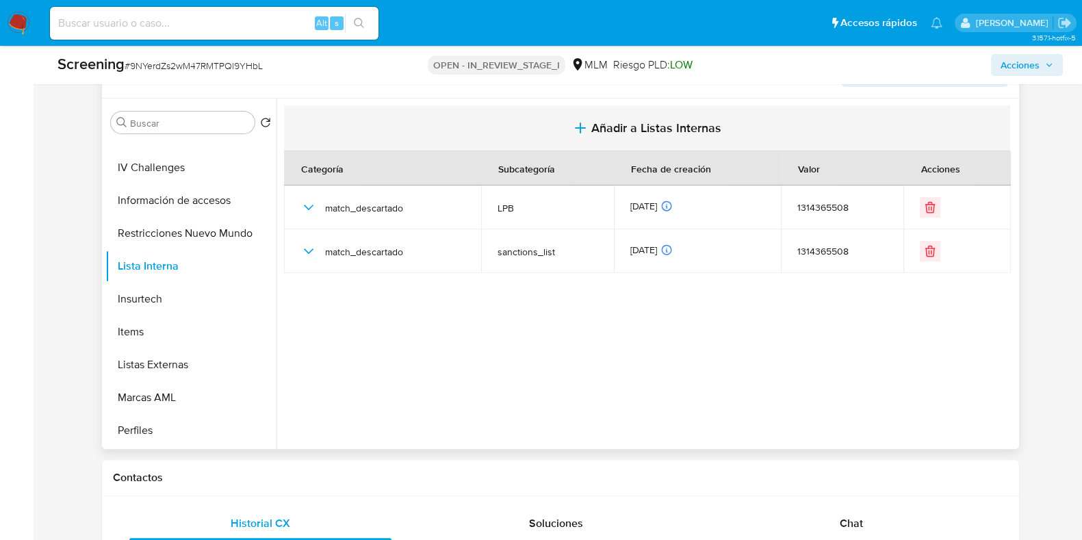
click at [648, 121] on span "Añadir a Listas Internas" at bounding box center [657, 128] width 130 height 15
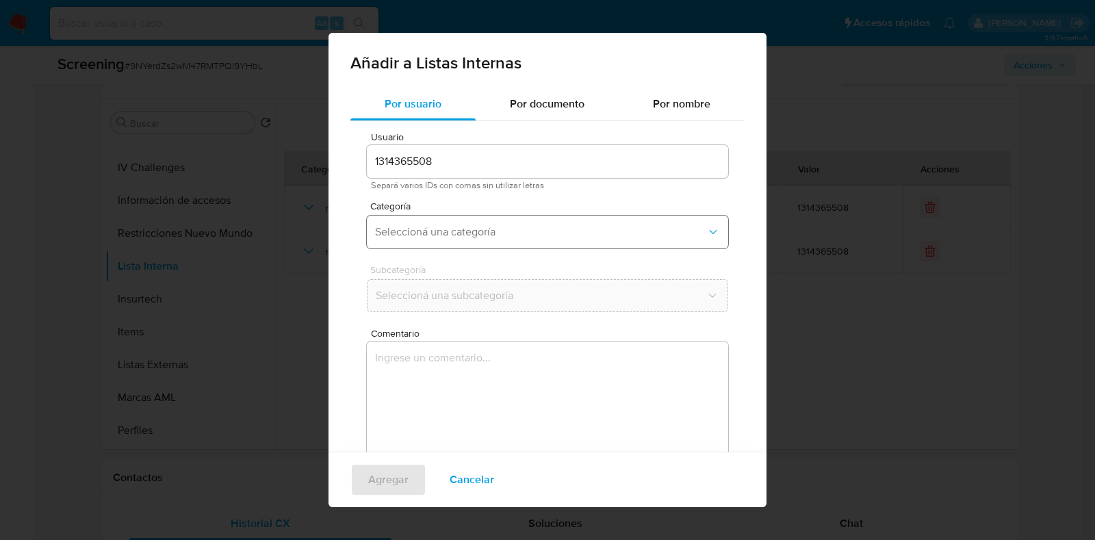
click at [422, 229] on span "Seleccioná una categoría" at bounding box center [540, 232] width 331 height 14
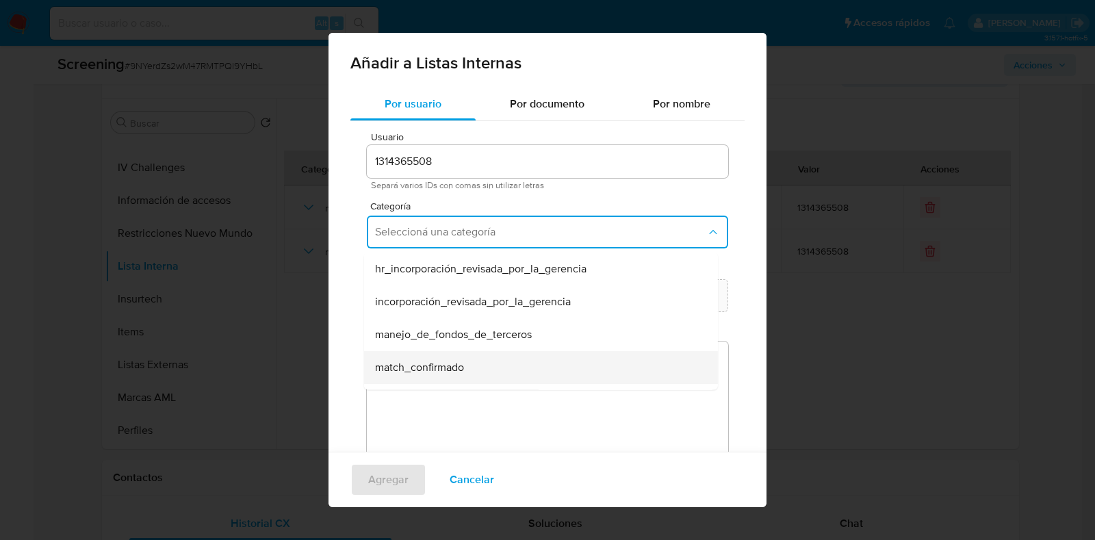
scroll to position [85, 0]
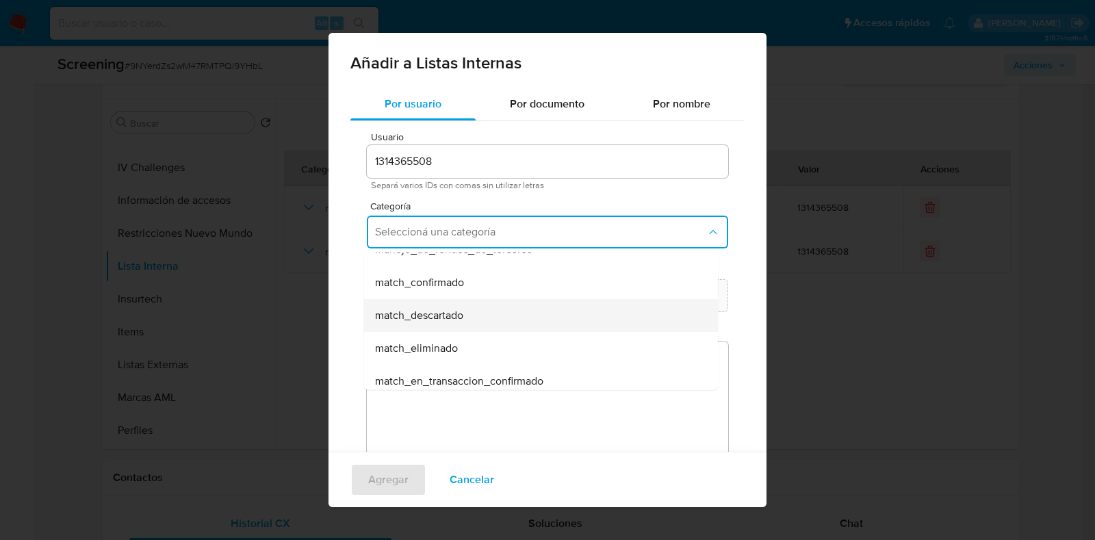
click at [455, 319] on span "match_descartado" at bounding box center [419, 316] width 88 height 14
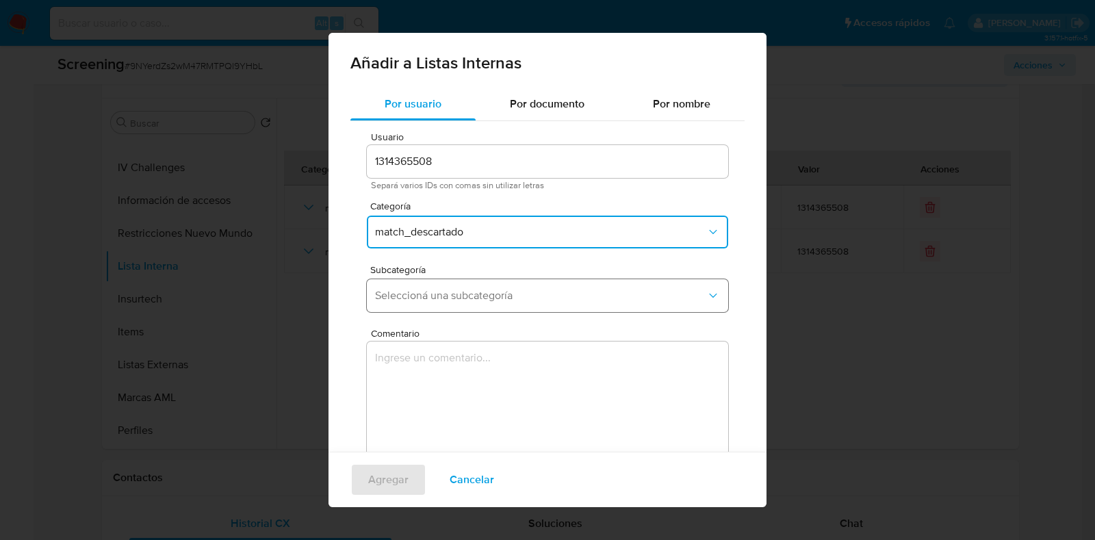
click at [457, 299] on span "Seleccioná una subcategoría" at bounding box center [540, 296] width 331 height 14
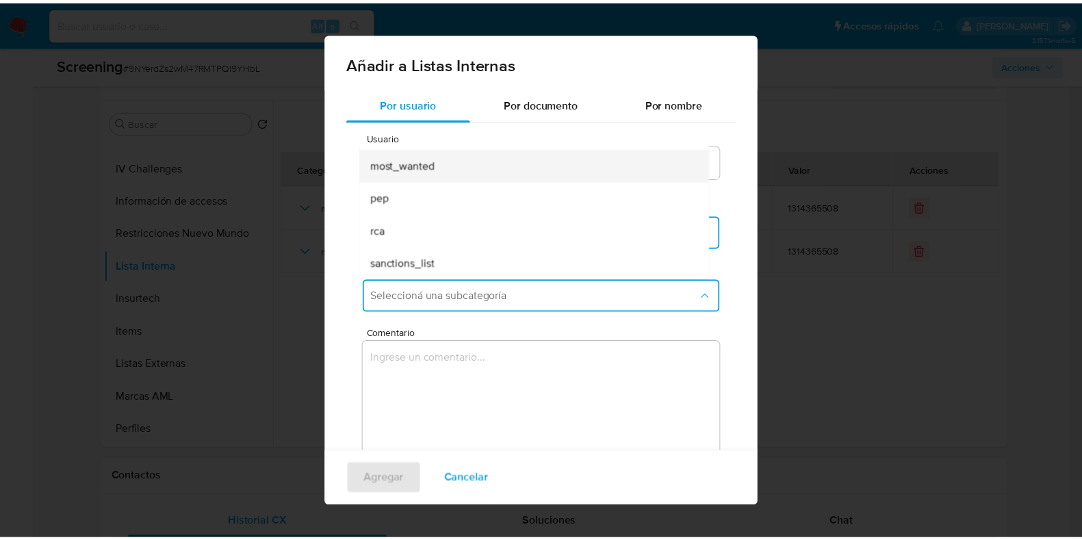
scroll to position [92, 0]
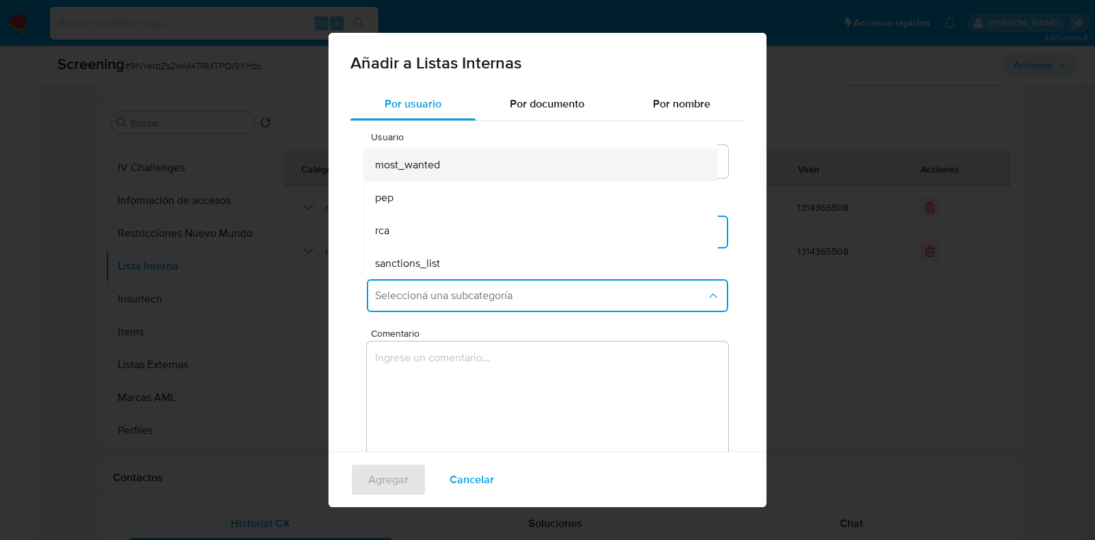
click at [455, 255] on div "sanctions_list" at bounding box center [537, 263] width 324 height 33
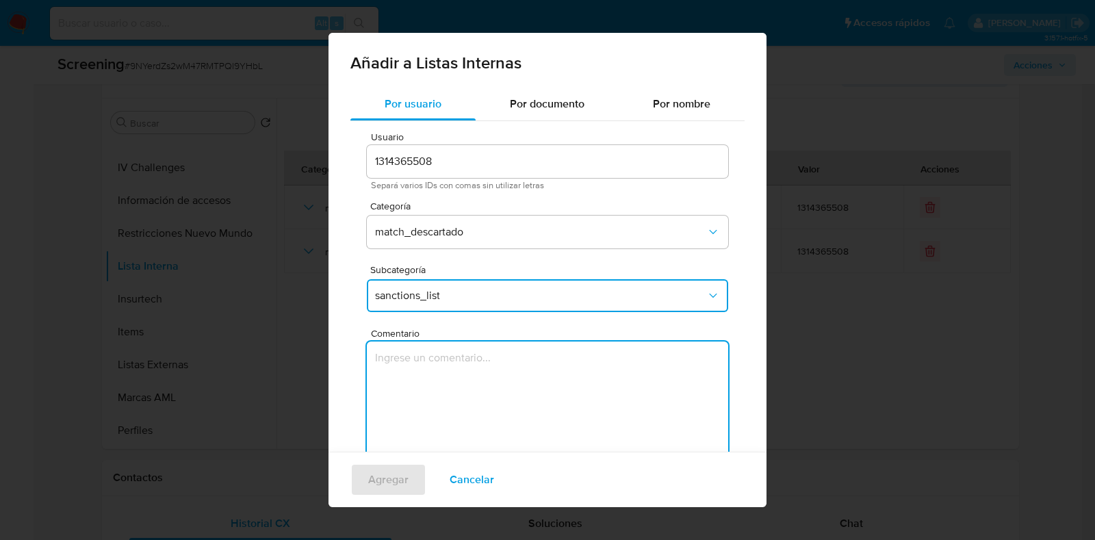
click at [472, 399] on textarea "Comentario" at bounding box center [548, 407] width 362 height 131
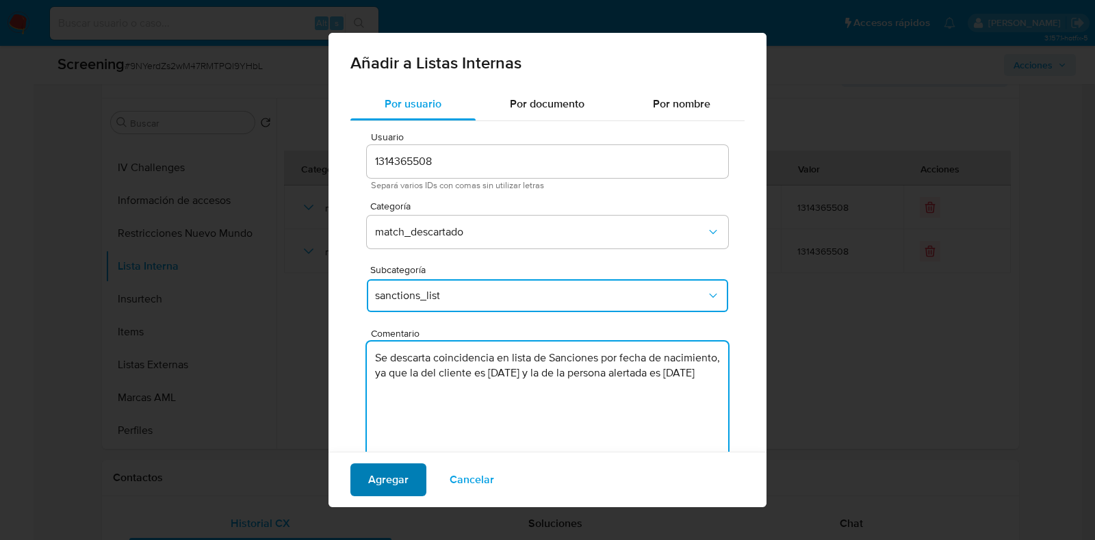
type textarea "Se descarta coincidencia en lista de Sanciones por fecha de nacimiento, ya que …"
click at [397, 476] on span "Agregar" at bounding box center [388, 480] width 40 height 30
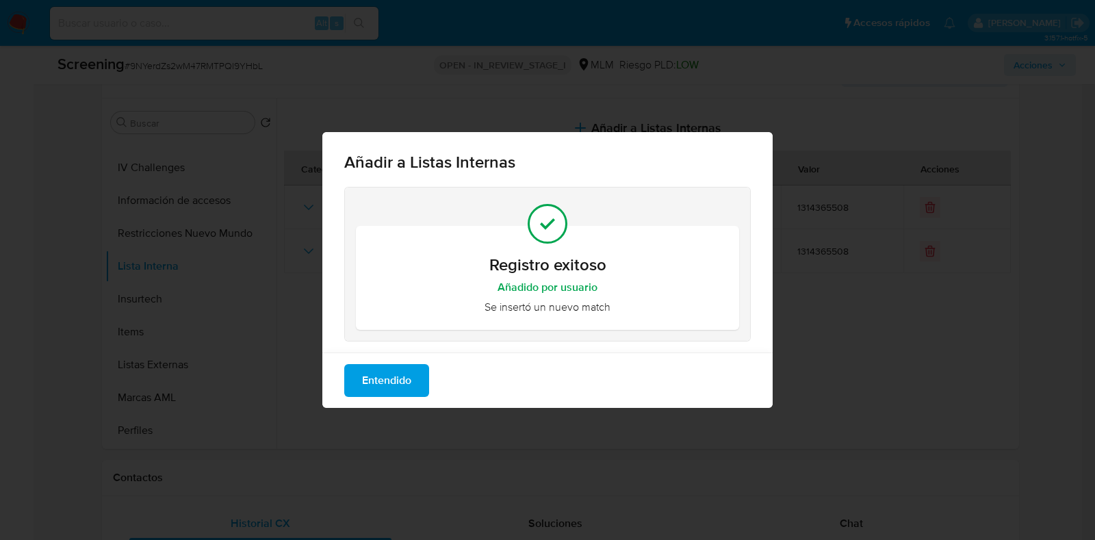
click at [411, 384] on span "Entendido" at bounding box center [386, 381] width 49 height 30
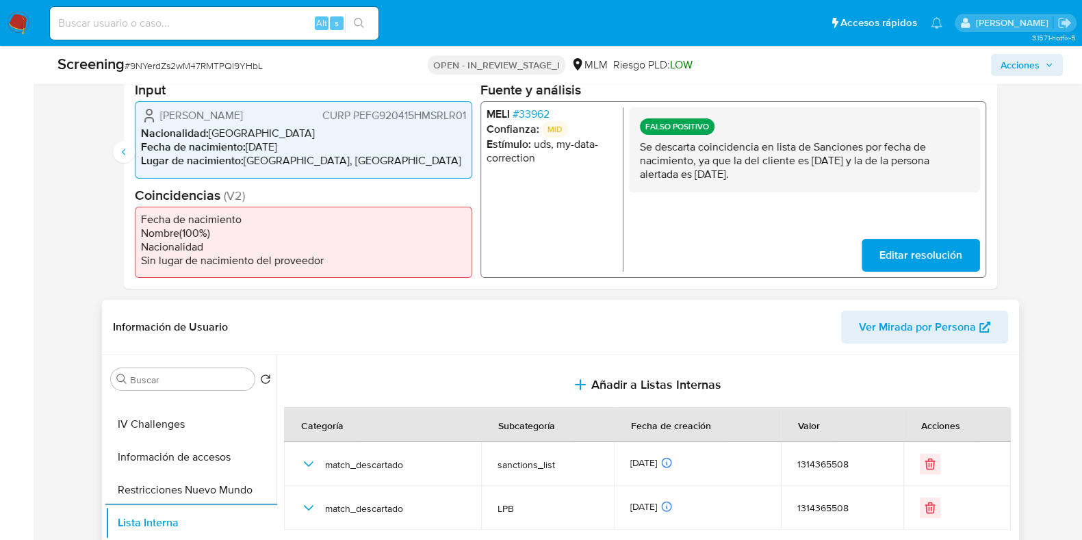
scroll to position [257, 0]
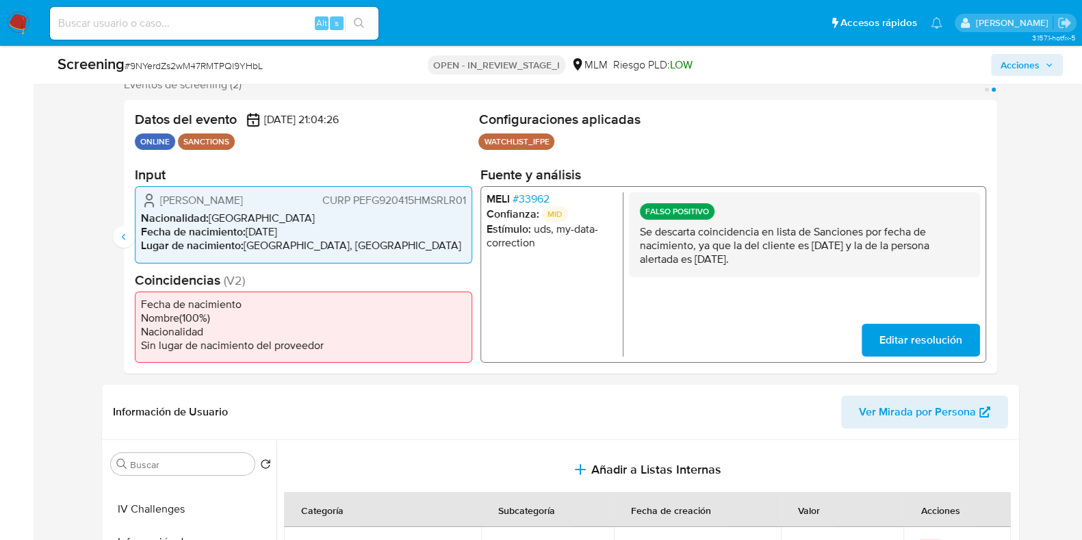
drag, startPoint x: 761, startPoint y: 259, endPoint x: 641, endPoint y: 238, distance: 121.7
click at [641, 238] on p "Se descarta coincidencia en lista de Sanciones por fecha de nacimiento, ya que …" at bounding box center [803, 245] width 329 height 41
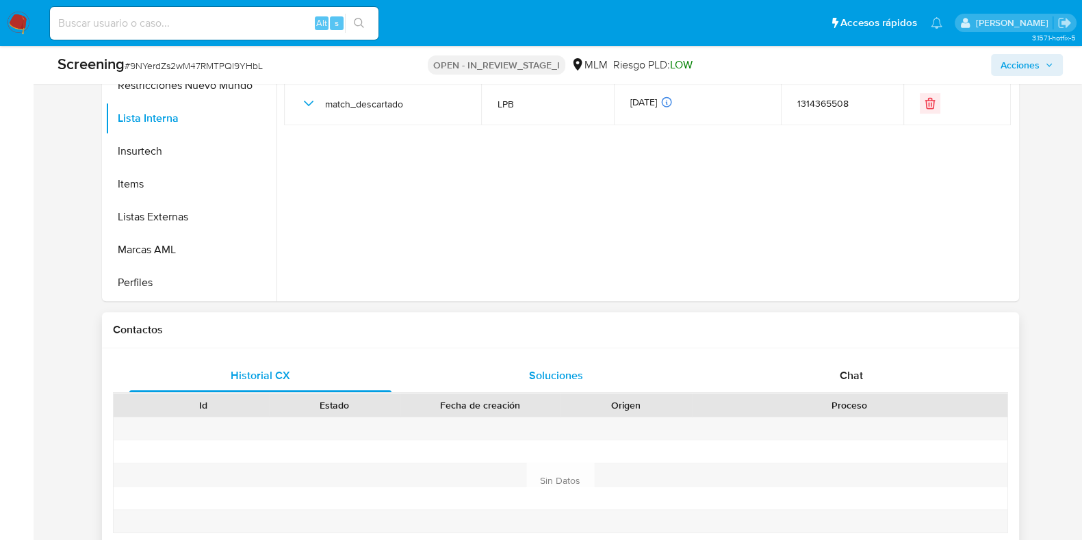
scroll to position [684, 0]
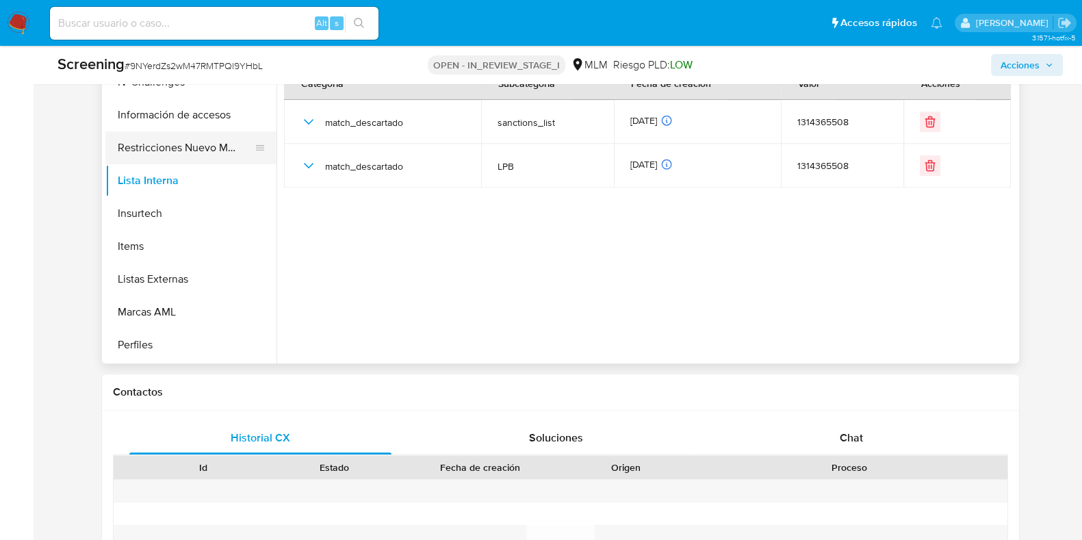
click at [178, 157] on button "Restricciones Nuevo Mundo" at bounding box center [185, 147] width 160 height 33
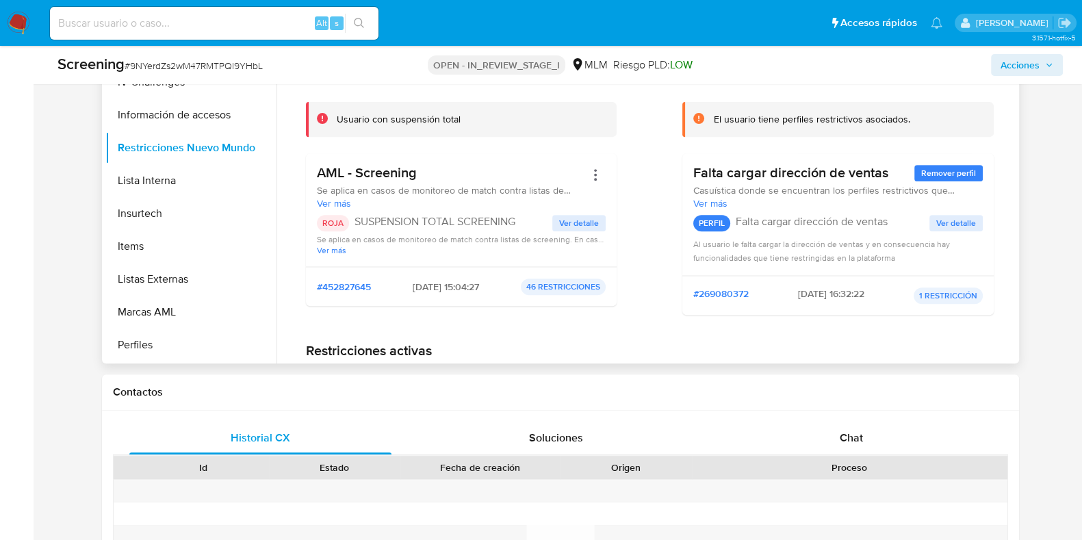
click at [586, 227] on span "Ver detalle" at bounding box center [579, 223] width 40 height 14
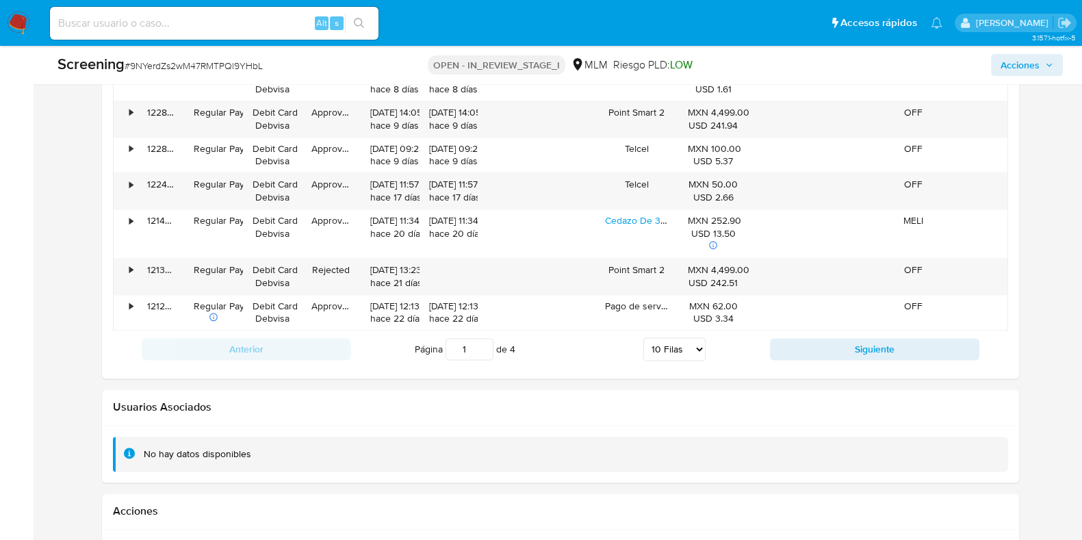
scroll to position [2440, 0]
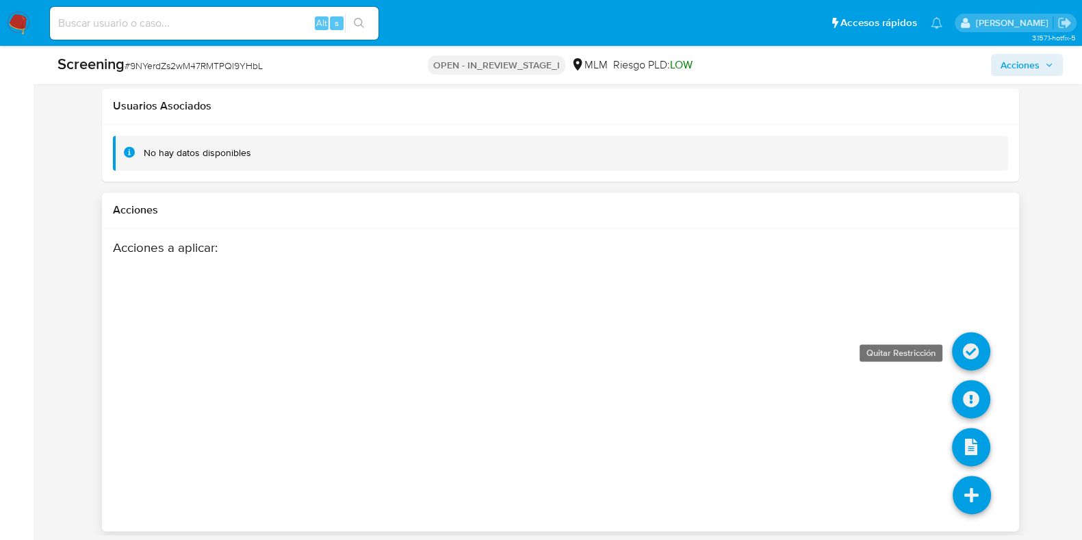
click at [967, 350] on icon at bounding box center [971, 351] width 38 height 38
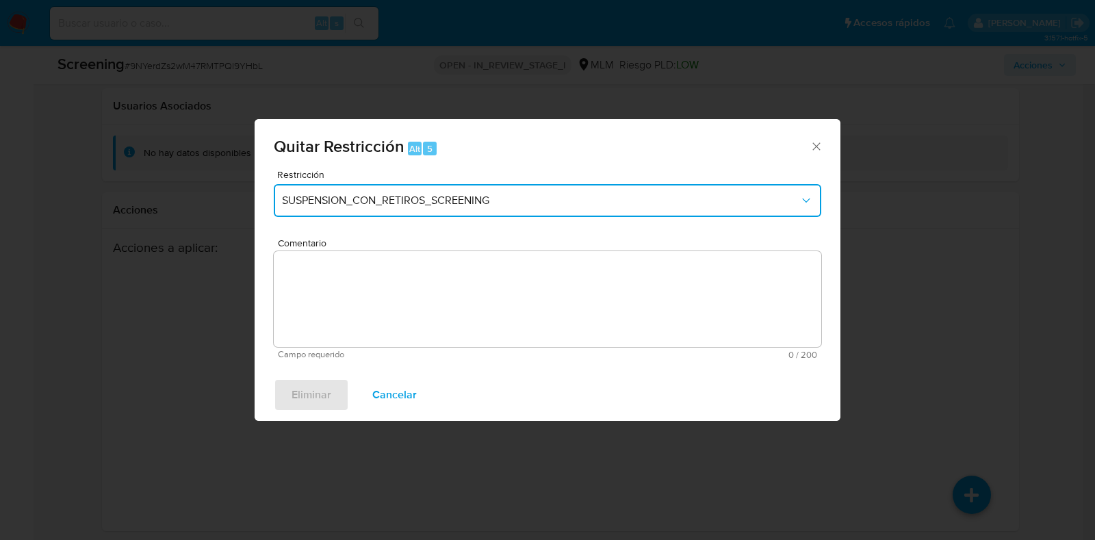
click at [480, 203] on span "SUSPENSION_CON_RETIROS_SCREENING" at bounding box center [541, 201] width 518 height 14
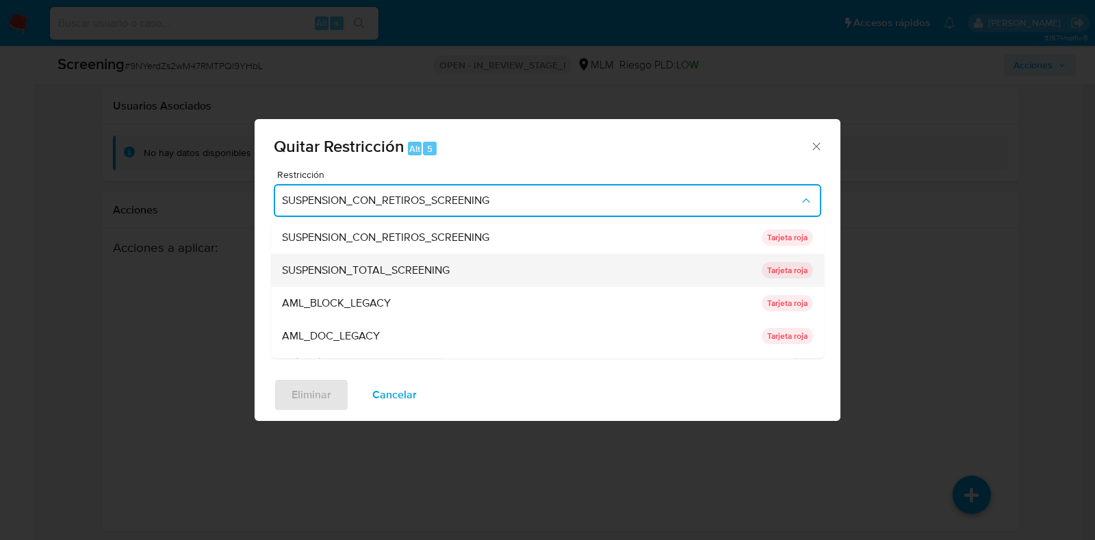
click at [455, 264] on div "SUSPENSION_TOTAL_SCREENING" at bounding box center [518, 271] width 472 height 33
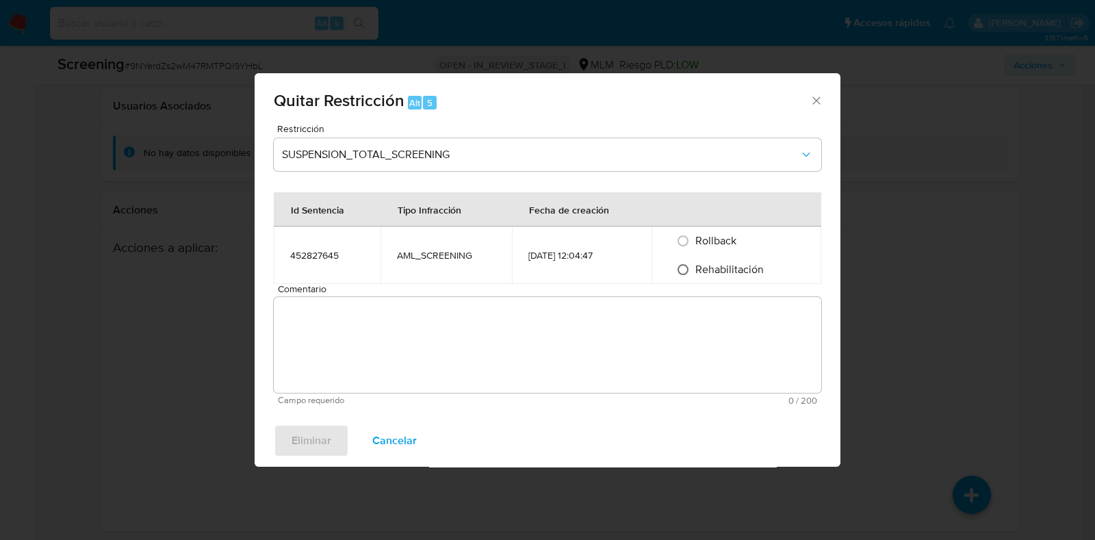
click at [687, 273] on input "Rehabilitación" at bounding box center [683, 270] width 22 height 22
radio input "true"
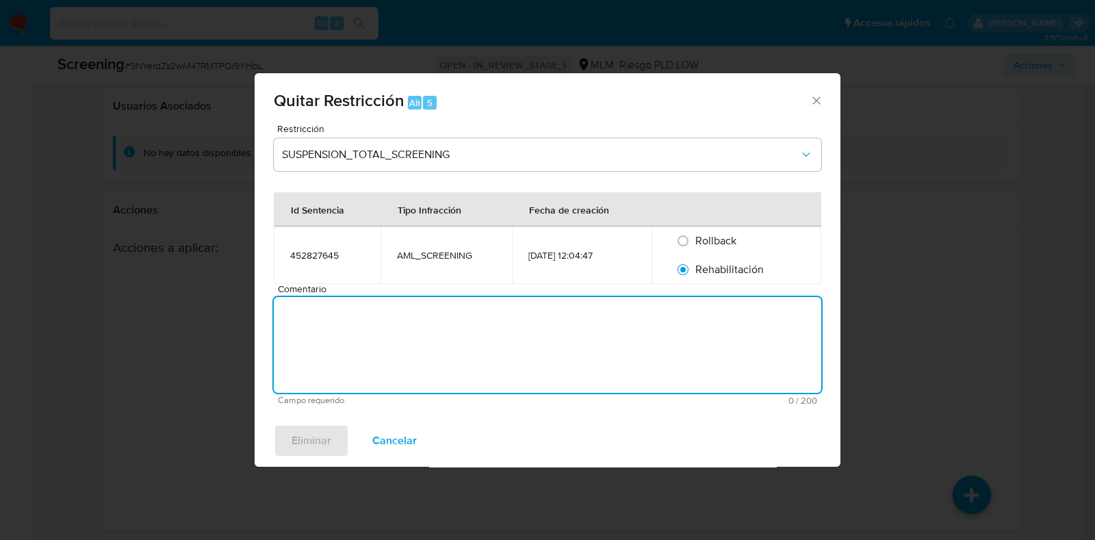
click at [634, 340] on textarea "Comentario" at bounding box center [548, 345] width 548 height 96
paste textarea "Se descarta coincidencia en lista de Sanciones por fecha de nacimiento, ya que …"
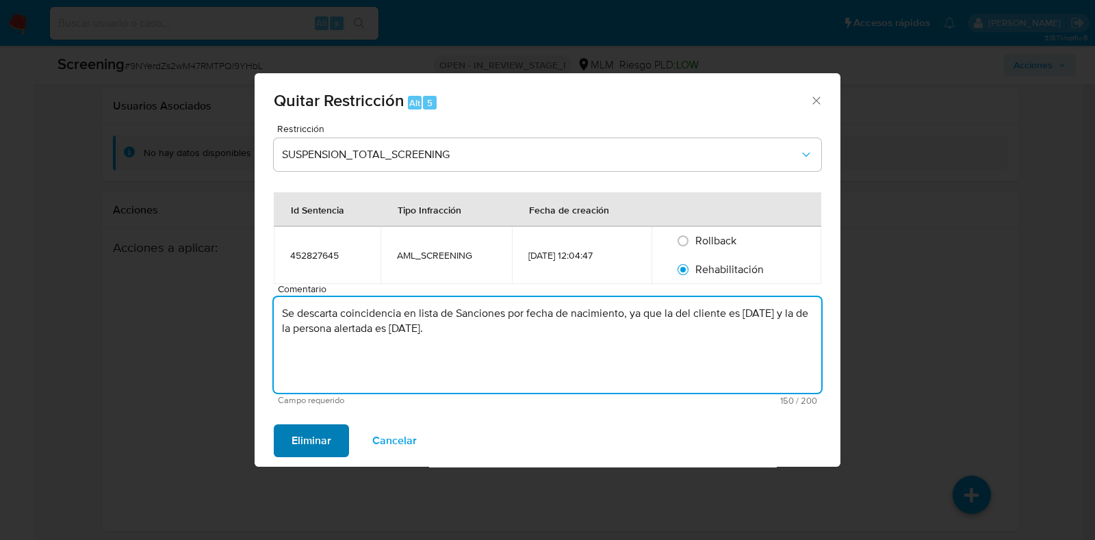
type textarea "Se descarta coincidencia en lista de Sanciones por fecha de nacimiento, ya que …"
click at [325, 440] on span "Eliminar" at bounding box center [312, 441] width 40 height 30
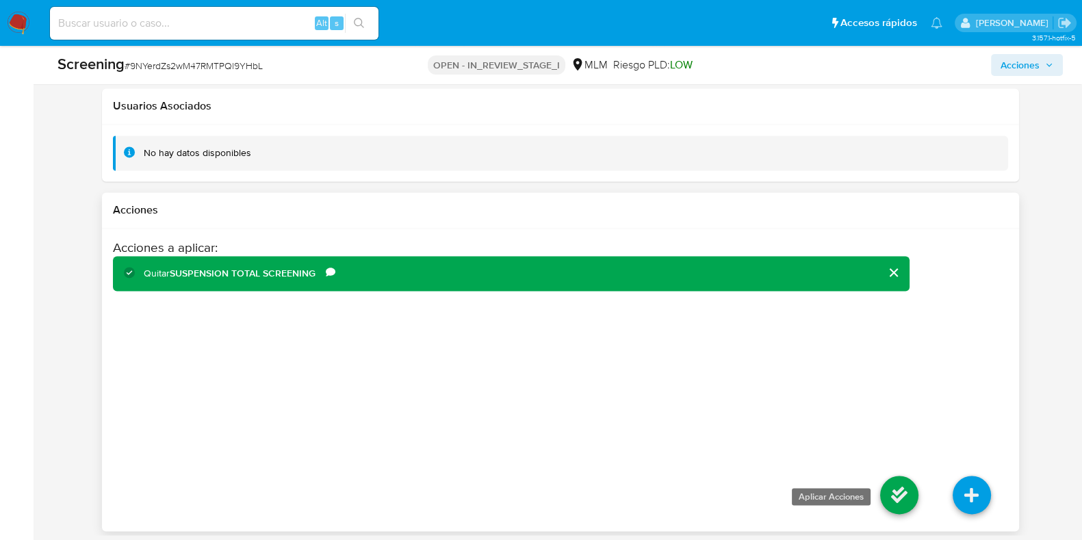
click at [887, 488] on icon at bounding box center [899, 495] width 38 height 38
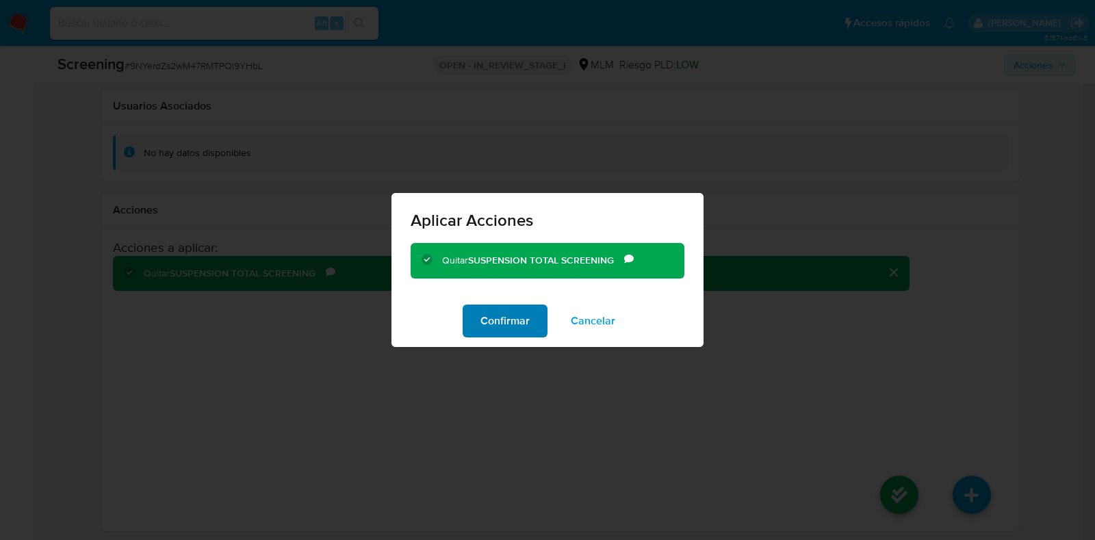
click at [534, 323] on button "Confirmar" at bounding box center [505, 321] width 85 height 33
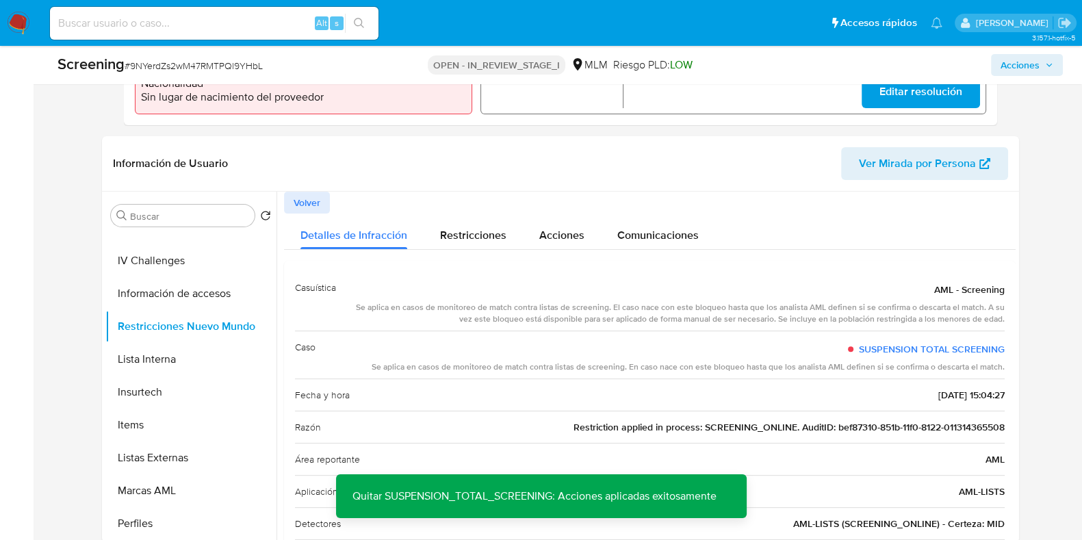
scroll to position [387, 0]
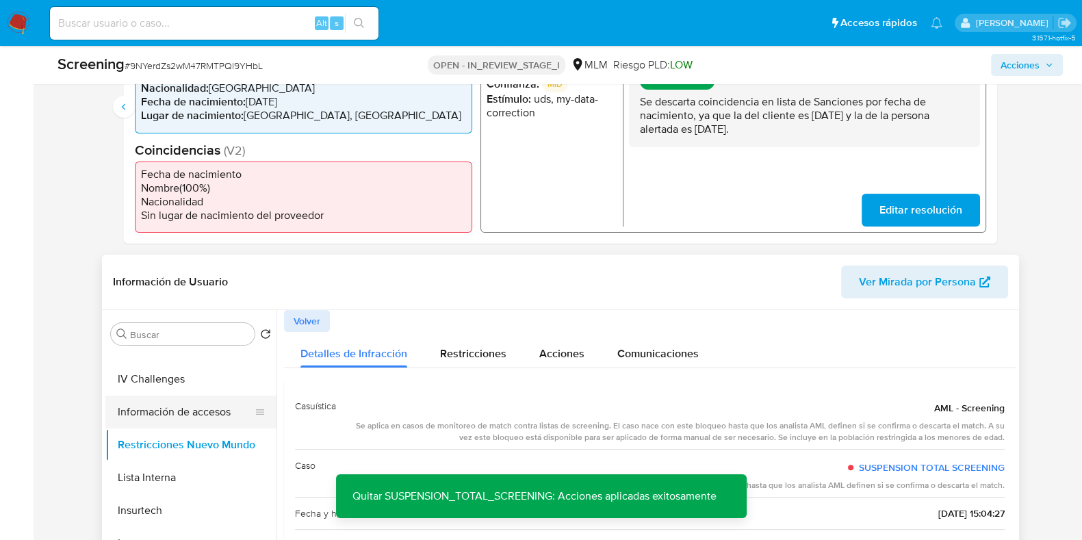
click at [205, 405] on button "Información de accesos" at bounding box center [185, 412] width 160 height 33
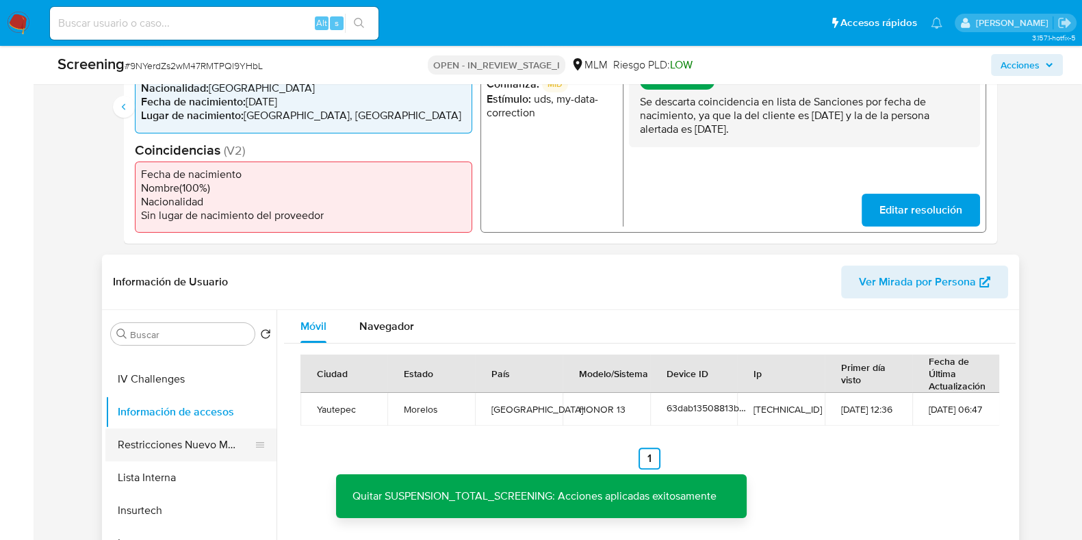
click at [181, 448] on button "Restricciones Nuevo Mundo" at bounding box center [185, 445] width 160 height 33
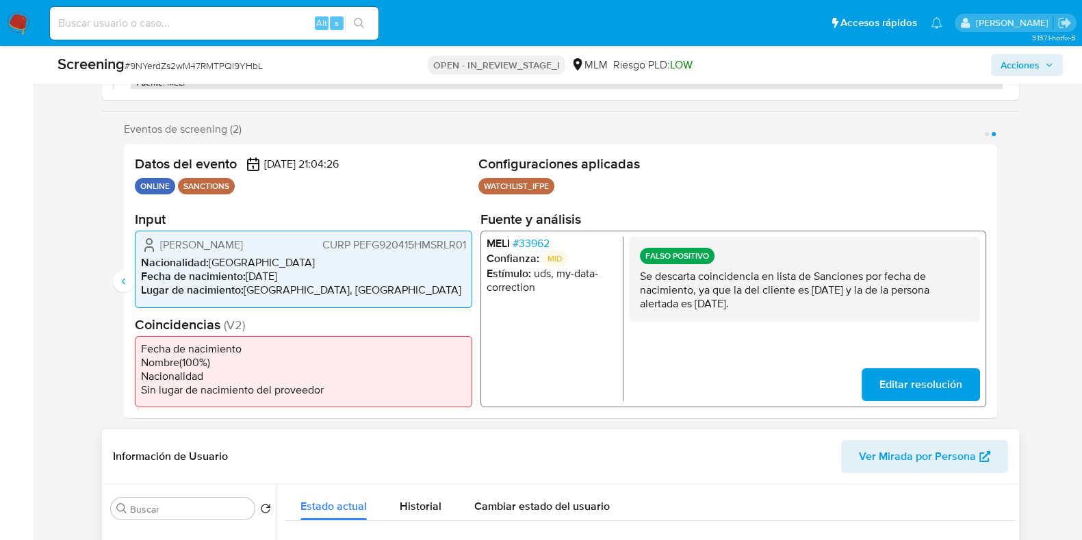
scroll to position [130, 0]
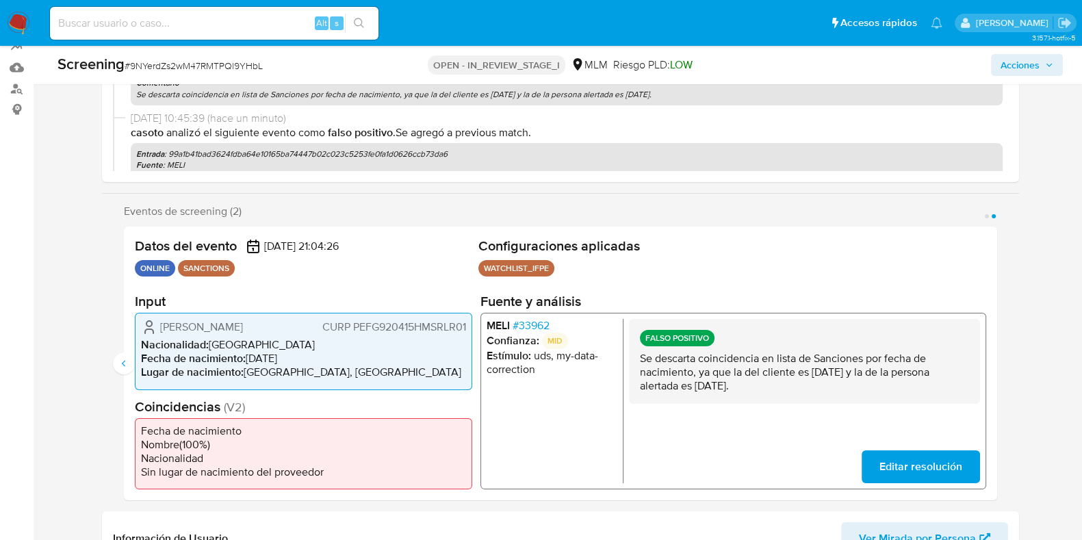
drag, startPoint x: 763, startPoint y: 385, endPoint x: 636, endPoint y: 359, distance: 130.0
click at [636, 359] on div "FALSO POSITIVO Se descarta coincidencia en lista de Sanciones por fecha de naci…" at bounding box center [804, 361] width 351 height 85
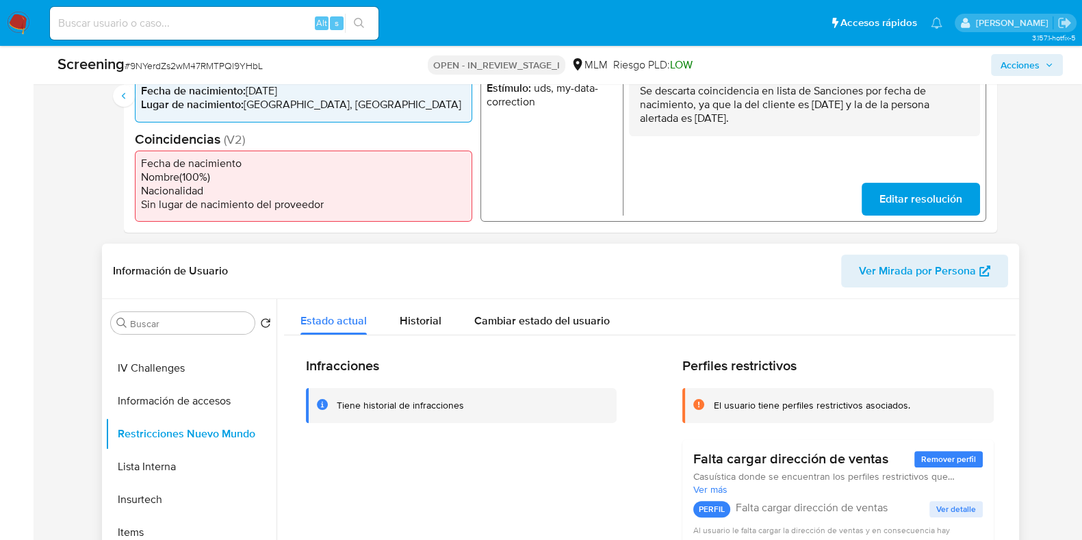
scroll to position [557, 0]
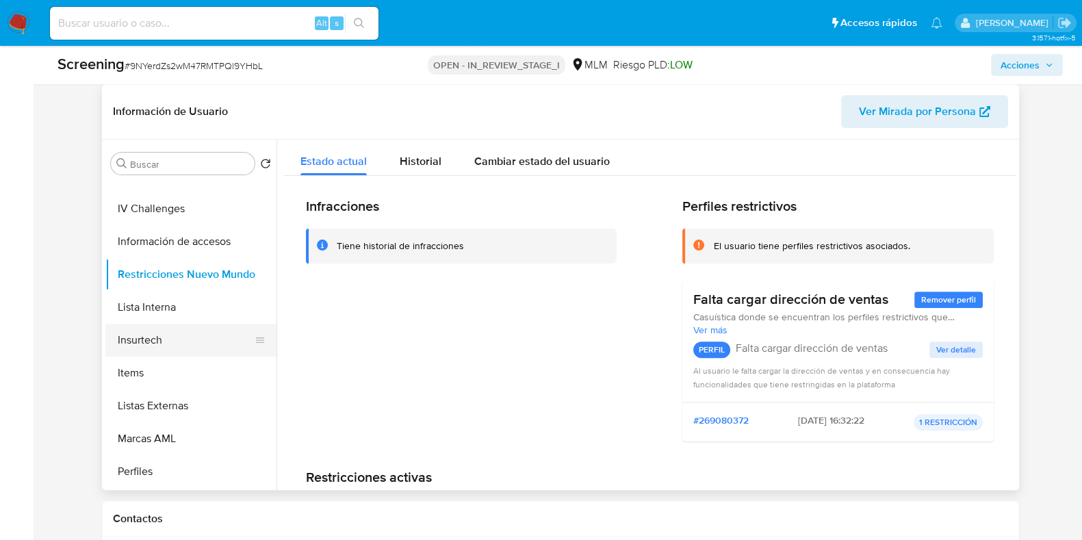
click at [199, 325] on button "Insurtech" at bounding box center [185, 340] width 160 height 33
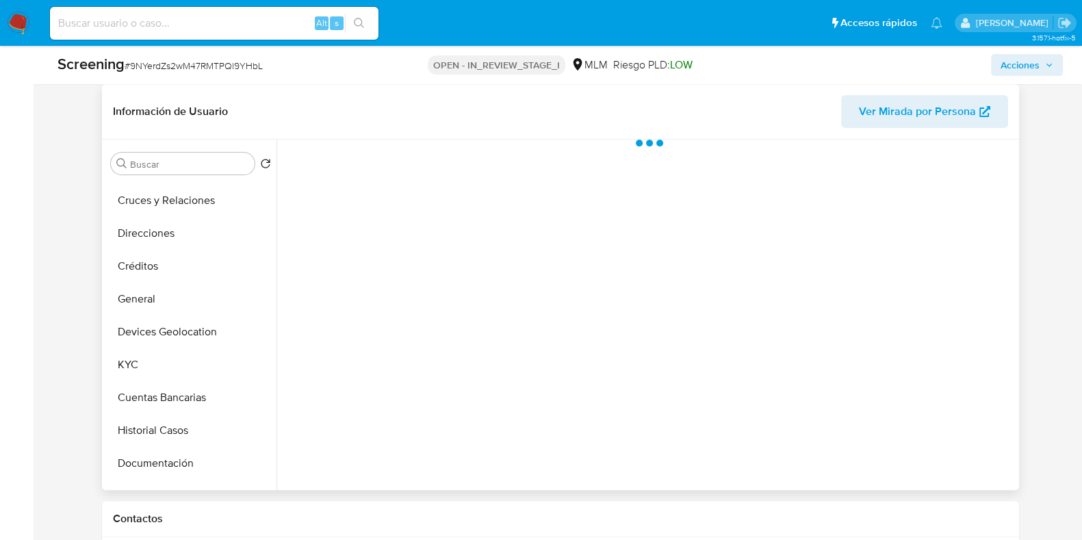
scroll to position [0, 0]
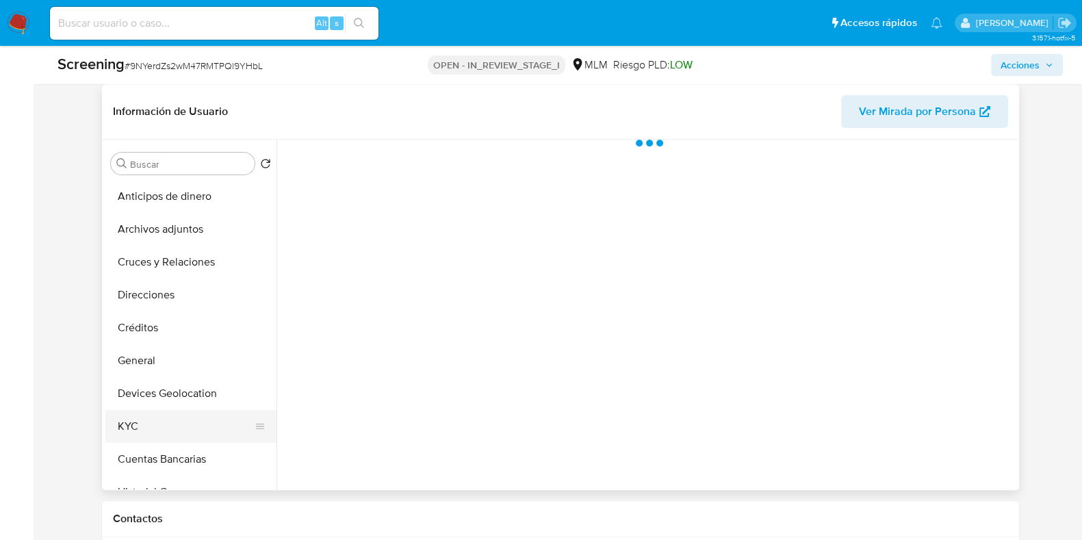
click at [144, 433] on button "KYC" at bounding box center [185, 426] width 160 height 33
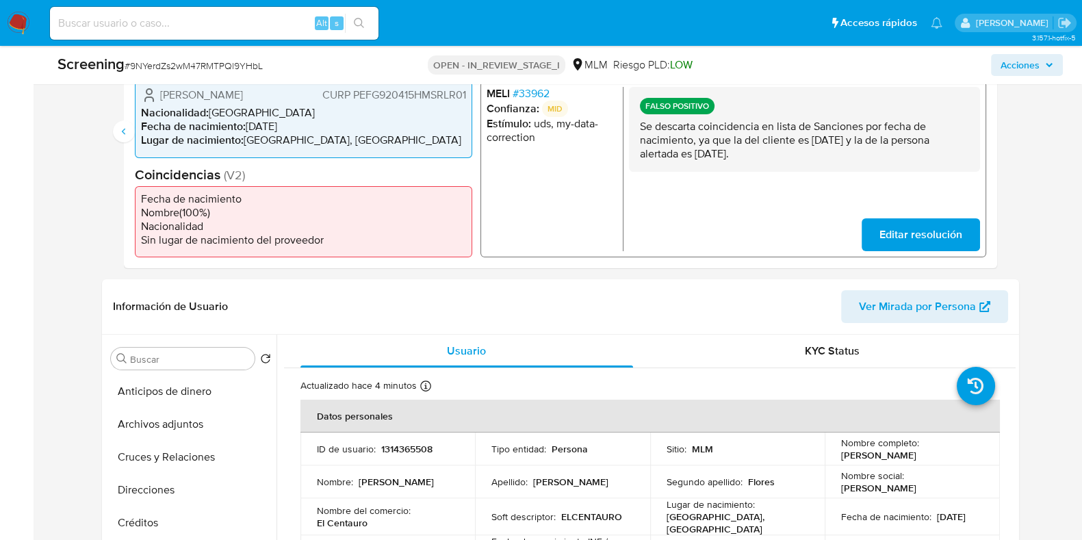
scroll to position [301, 0]
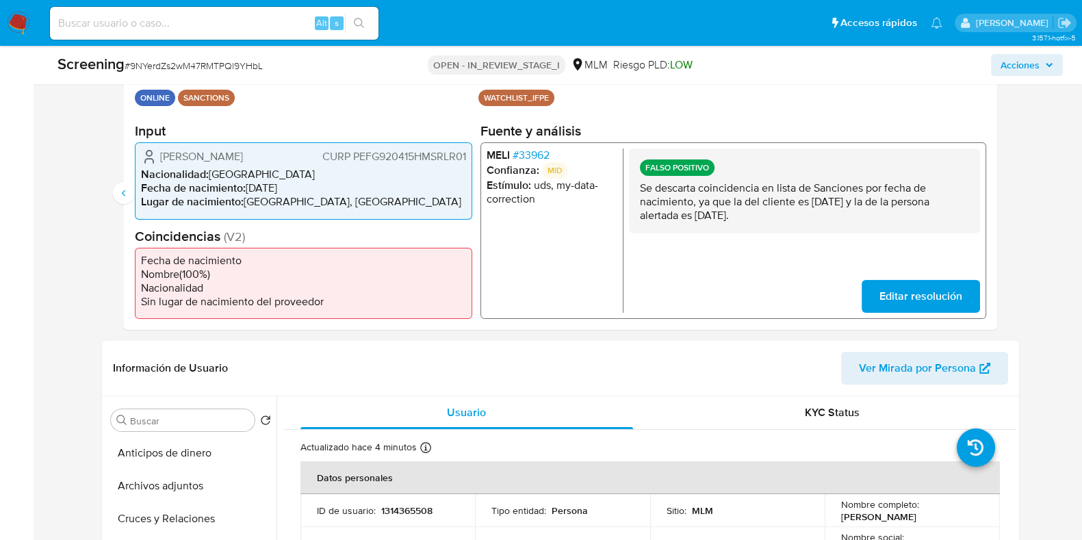
click at [542, 153] on span "# 33962" at bounding box center [530, 156] width 37 height 14
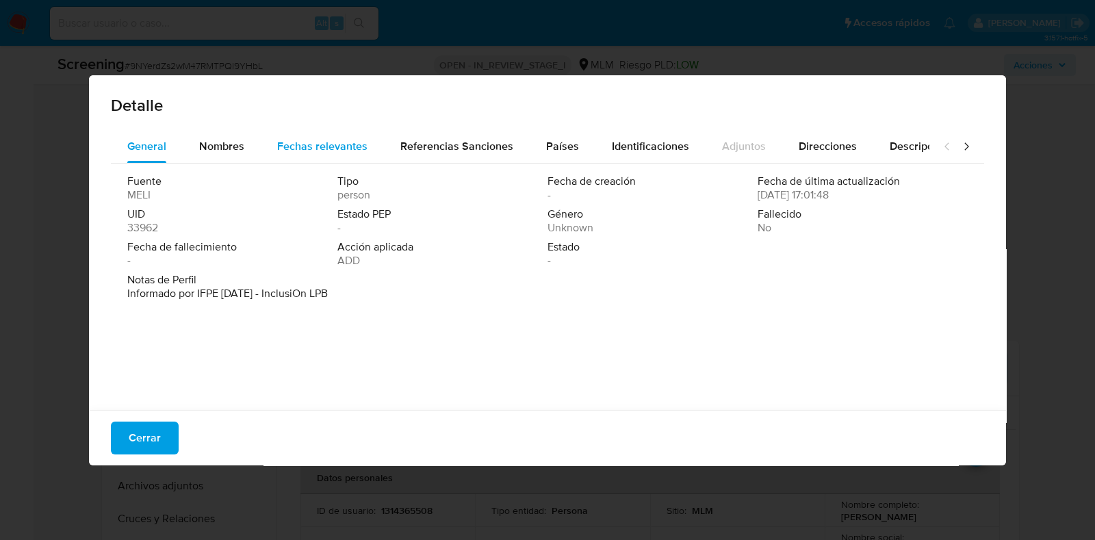
click at [325, 140] on span "Fechas relevantes" at bounding box center [322, 146] width 90 height 16
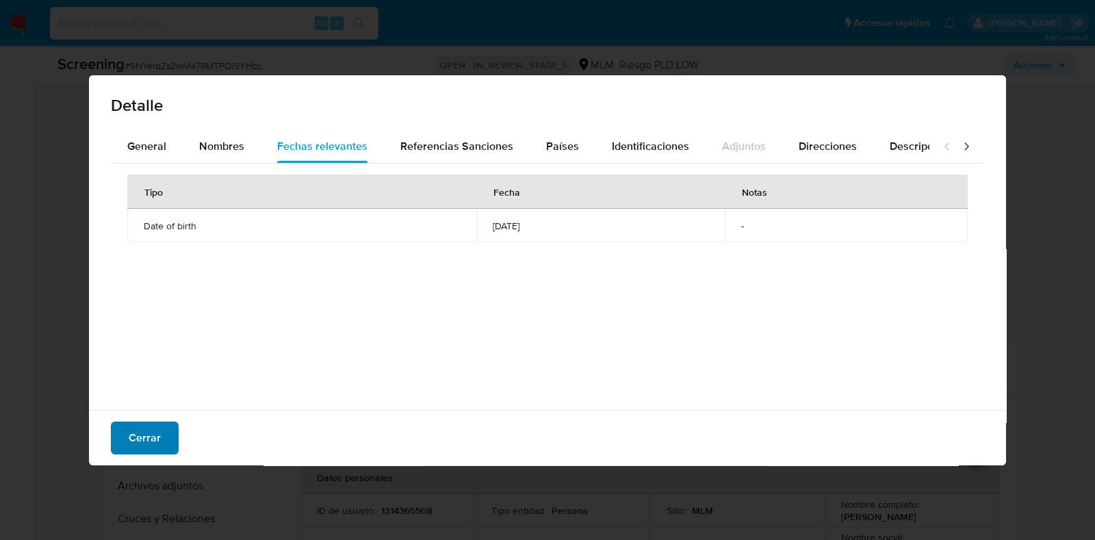
click at [147, 433] on span "Cerrar" at bounding box center [145, 438] width 32 height 30
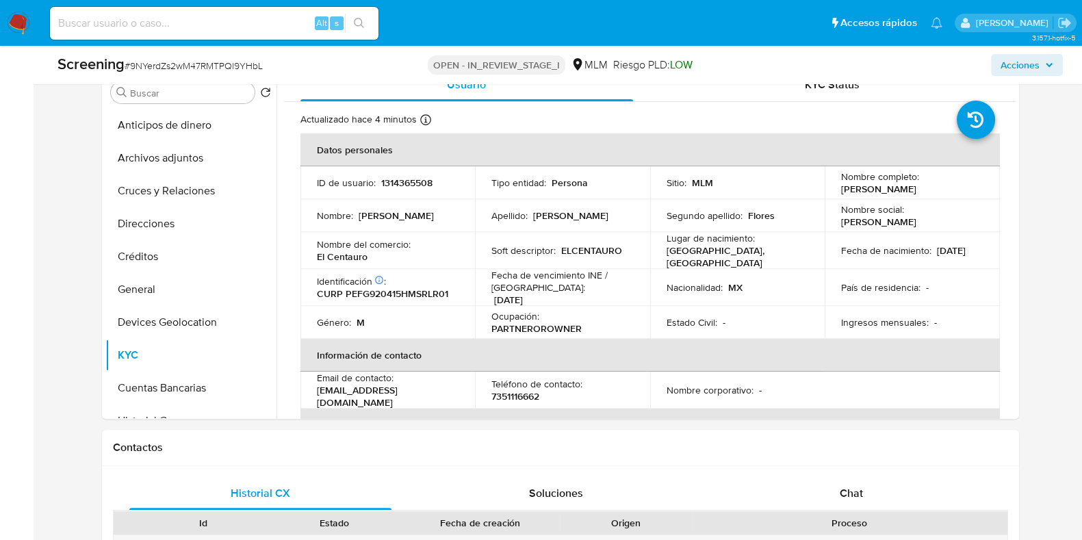
scroll to position [643, 0]
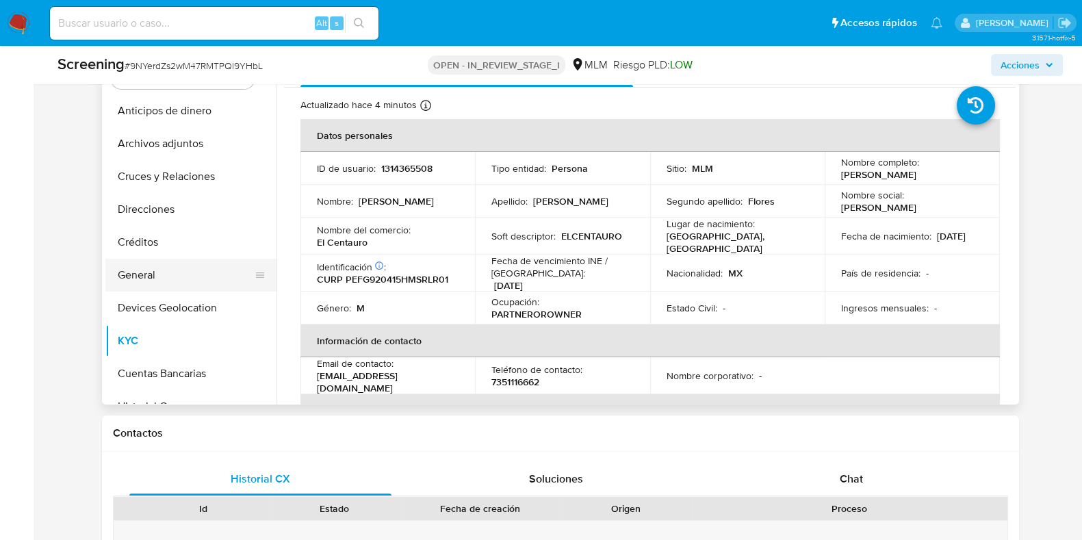
click at [147, 280] on button "General" at bounding box center [185, 275] width 160 height 33
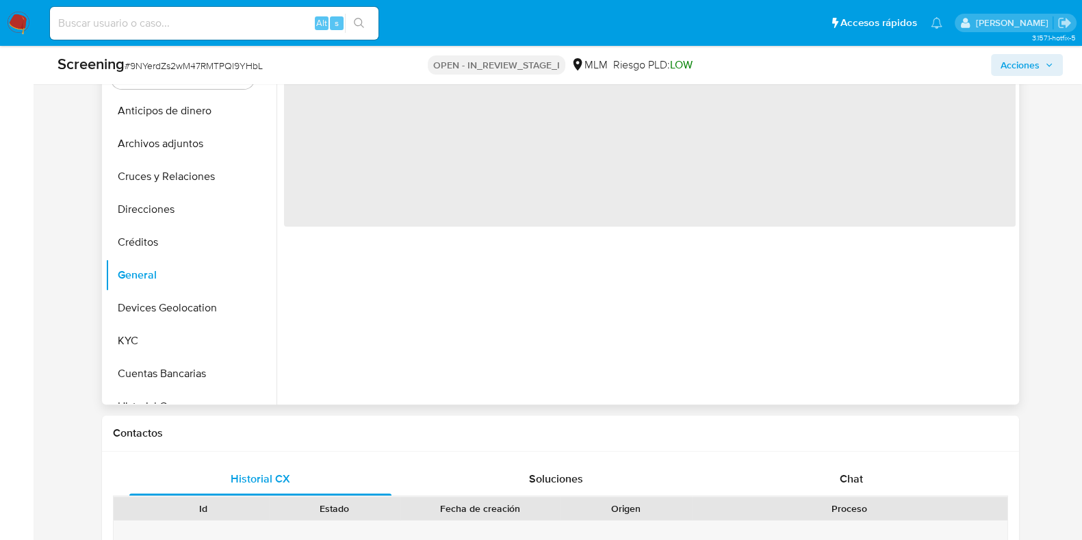
scroll to position [557, 0]
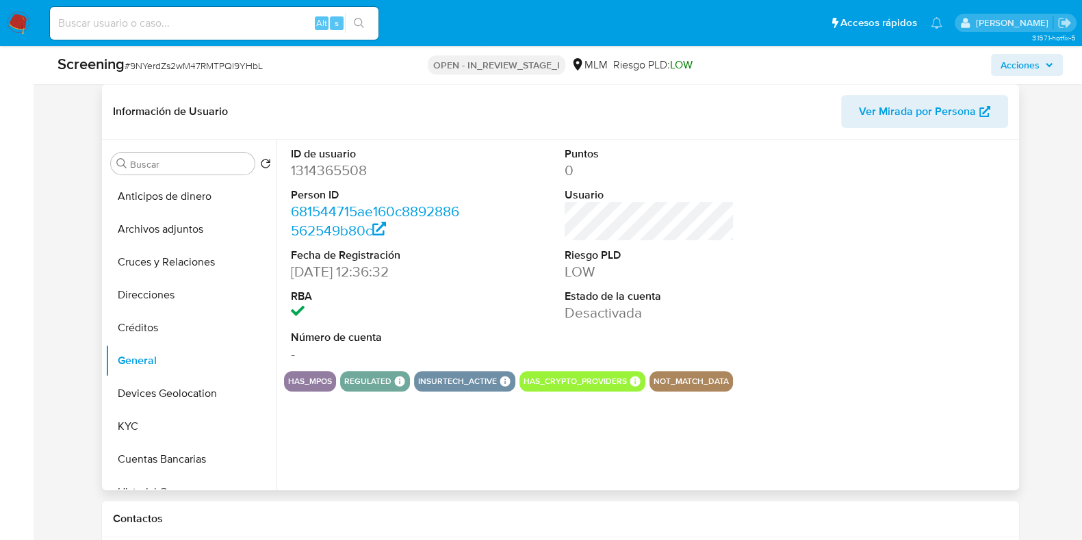
click at [337, 173] on dd "1314365508" at bounding box center [375, 170] width 169 height 19
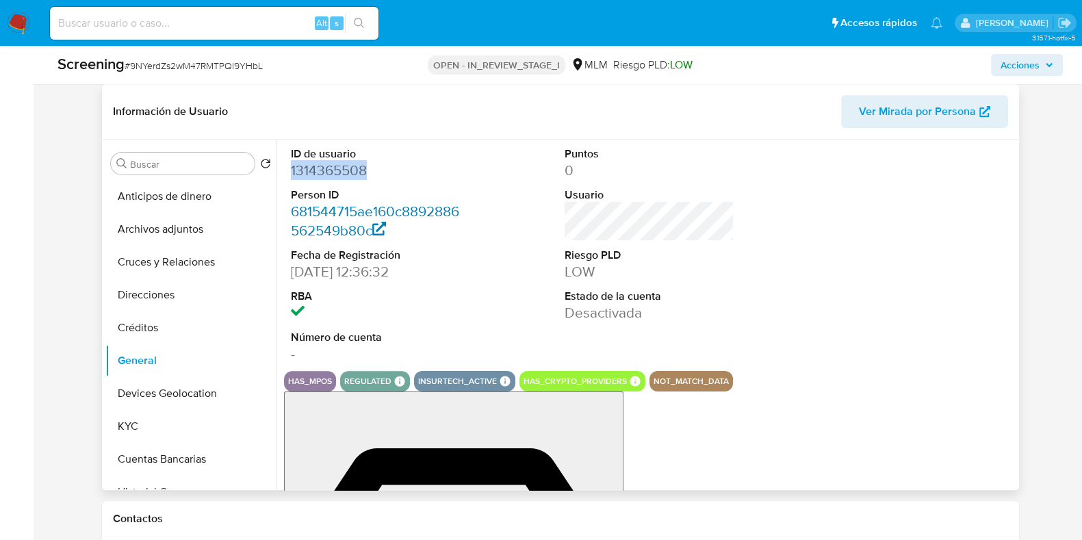
copy dd "1314365508"
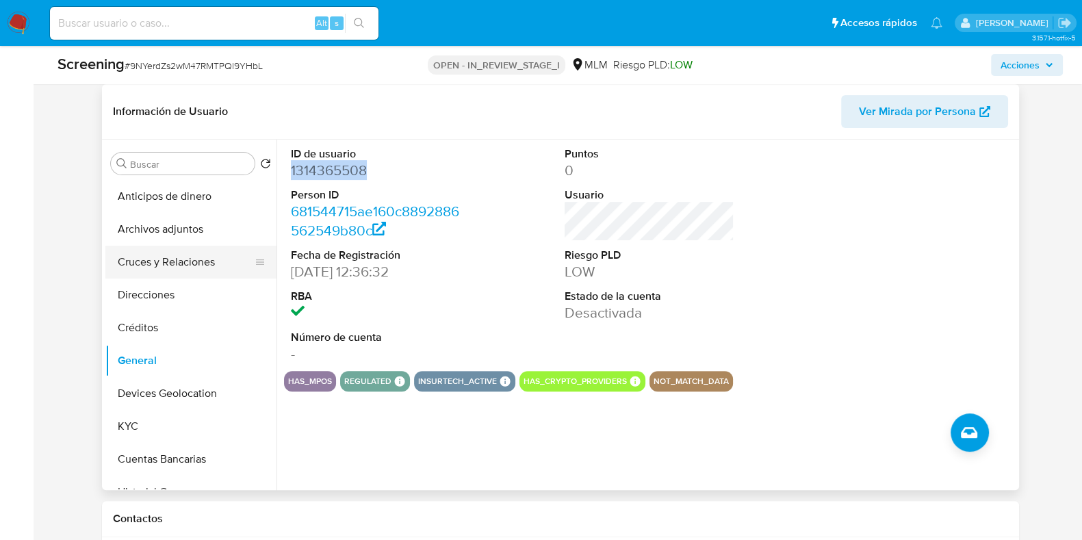
scroll to position [472, 0]
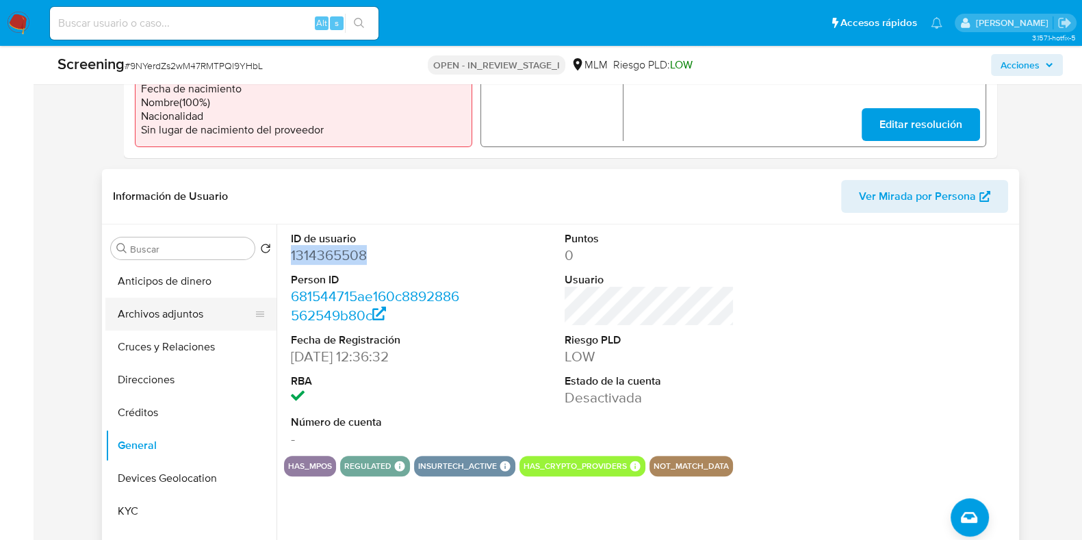
click at [147, 322] on button "Archivos adjuntos" at bounding box center [185, 314] width 160 height 33
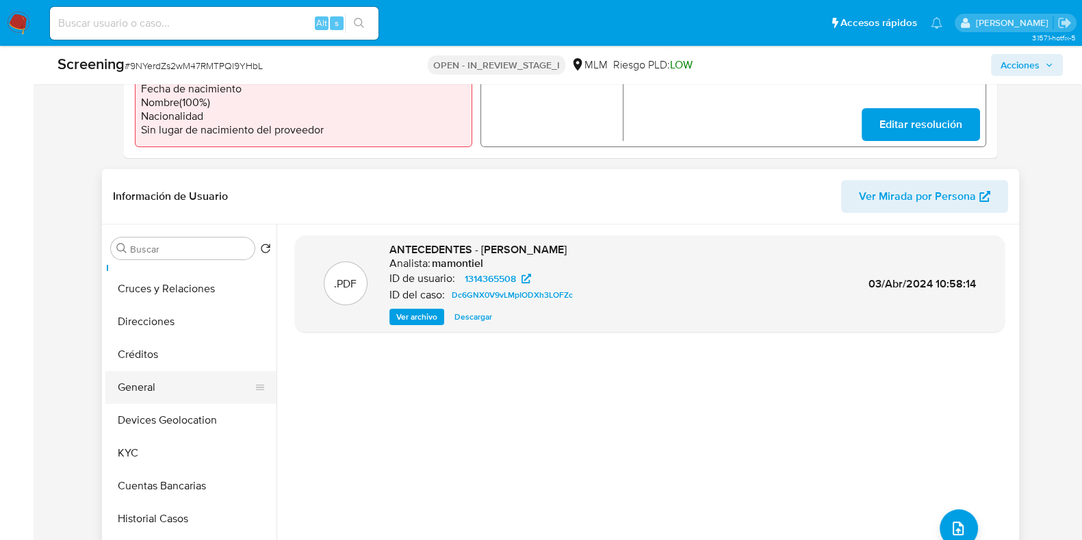
scroll to position [85, 0]
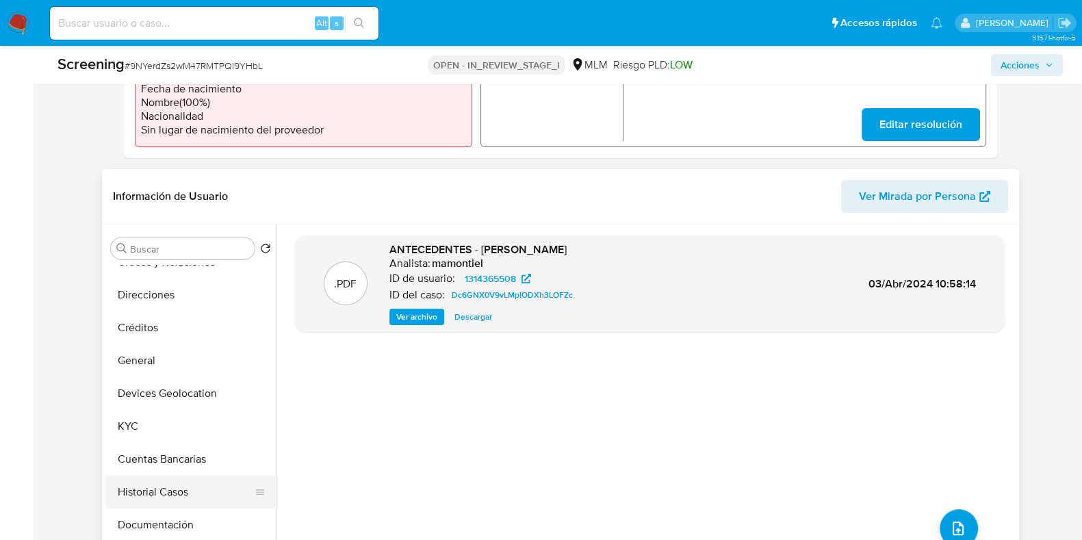
click at [149, 480] on button "Historial Casos" at bounding box center [185, 492] width 160 height 33
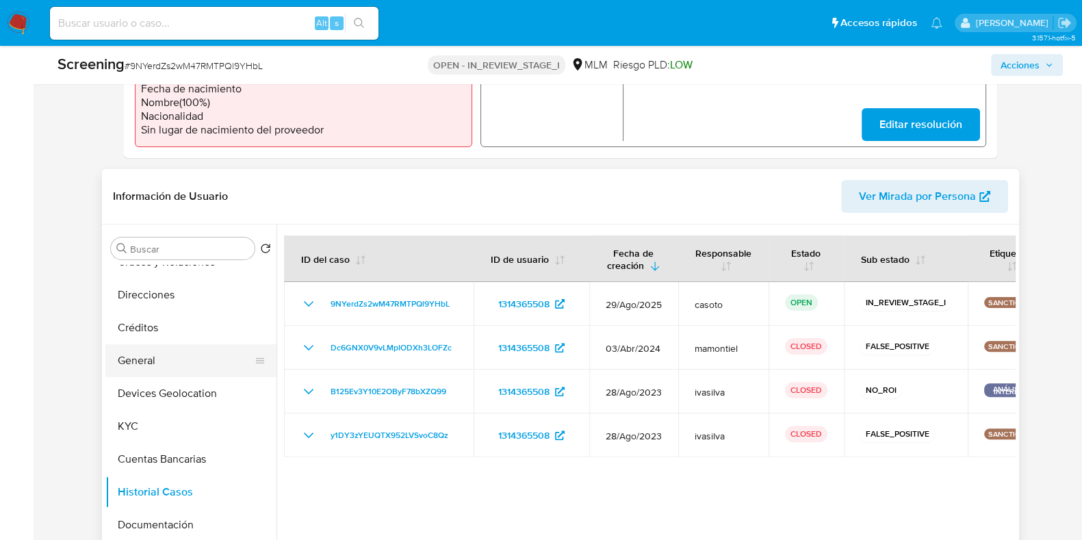
scroll to position [0, 0]
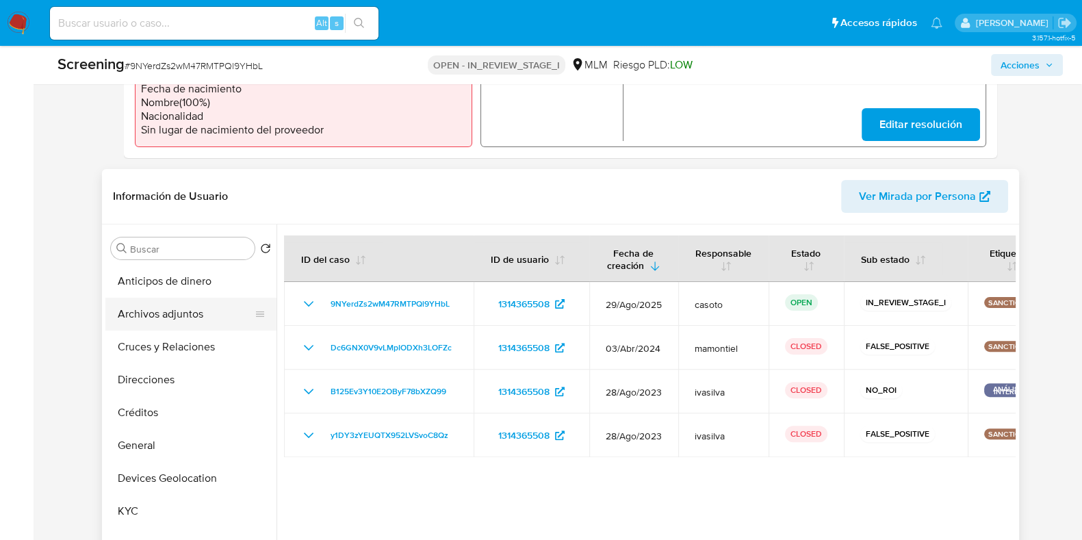
click at [173, 314] on button "Archivos adjuntos" at bounding box center [185, 314] width 160 height 33
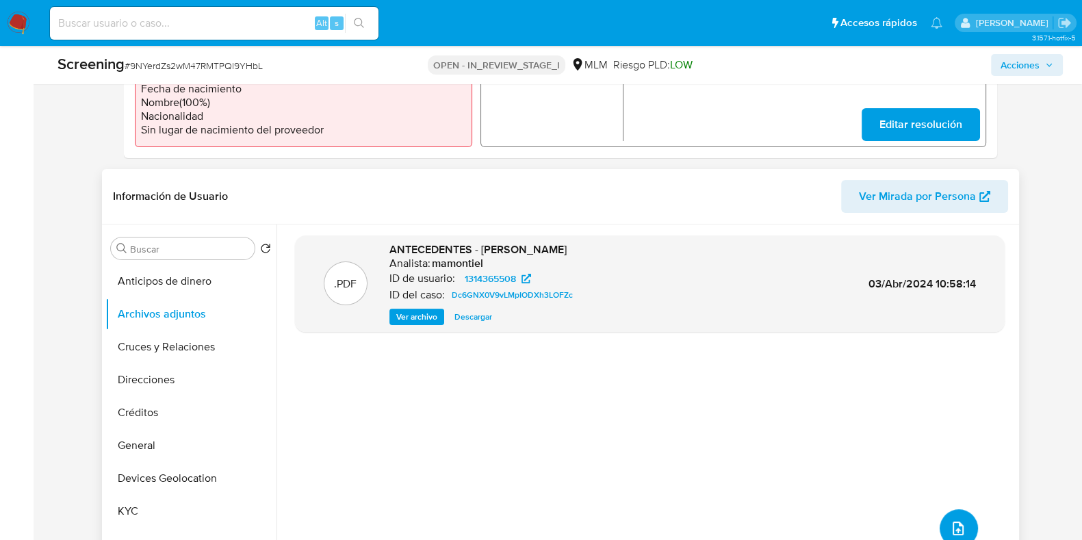
click at [960, 522] on span "upload-file" at bounding box center [958, 528] width 16 height 16
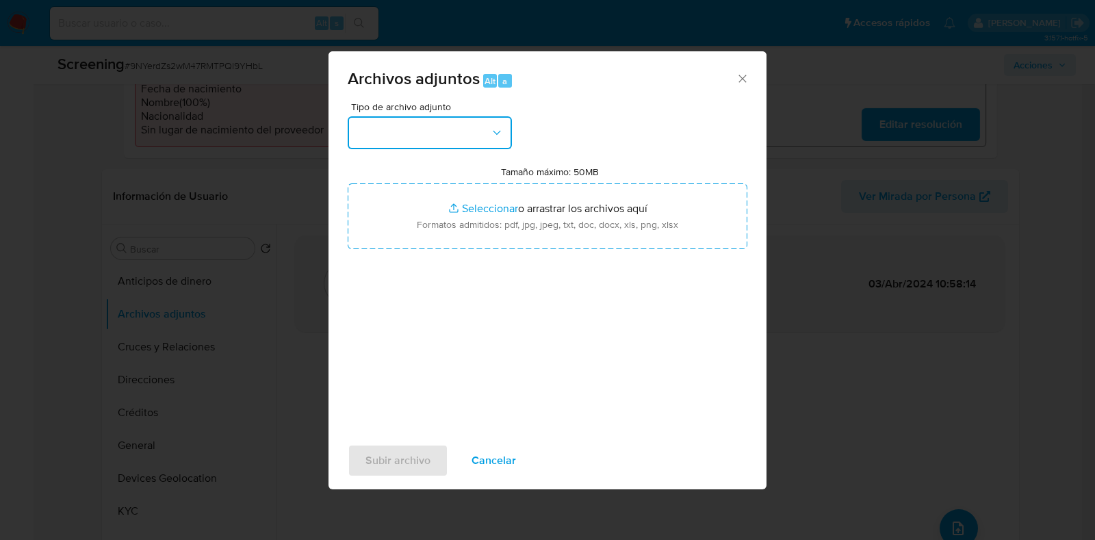
click at [455, 146] on button "button" at bounding box center [430, 132] width 164 height 33
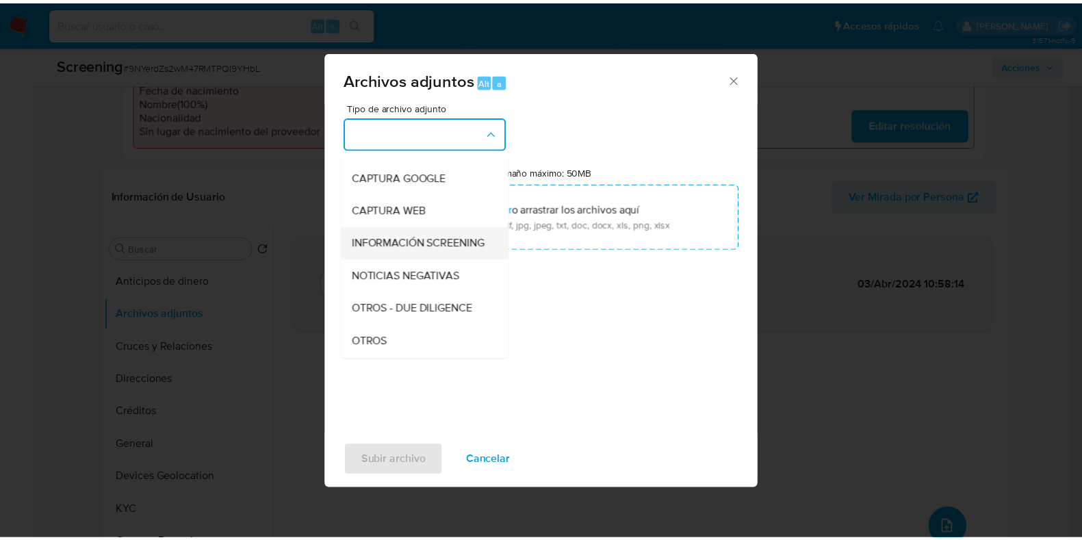
scroll to position [85, 0]
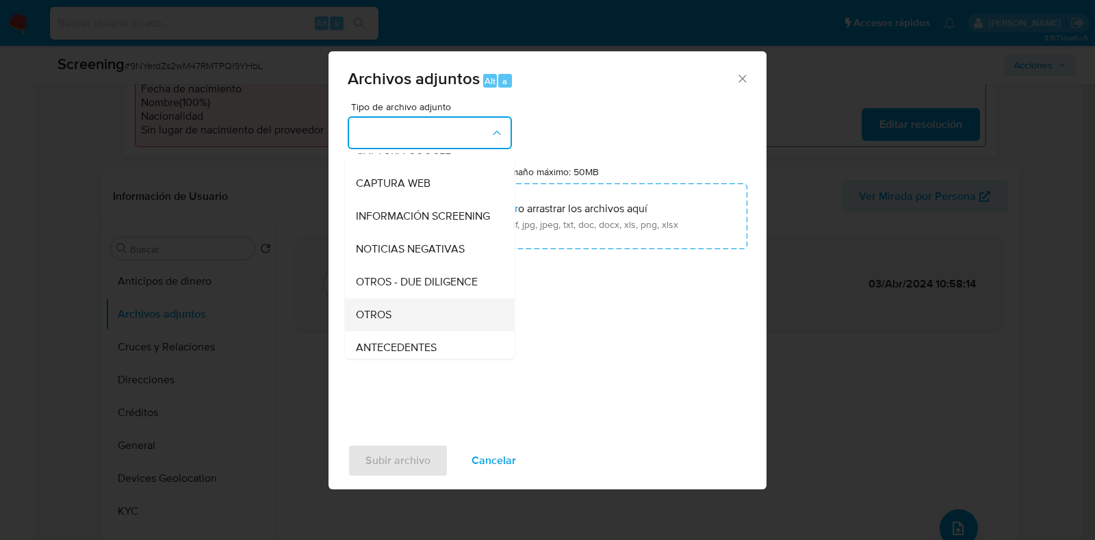
click at [389, 322] on span "OTROS" at bounding box center [374, 315] width 36 height 14
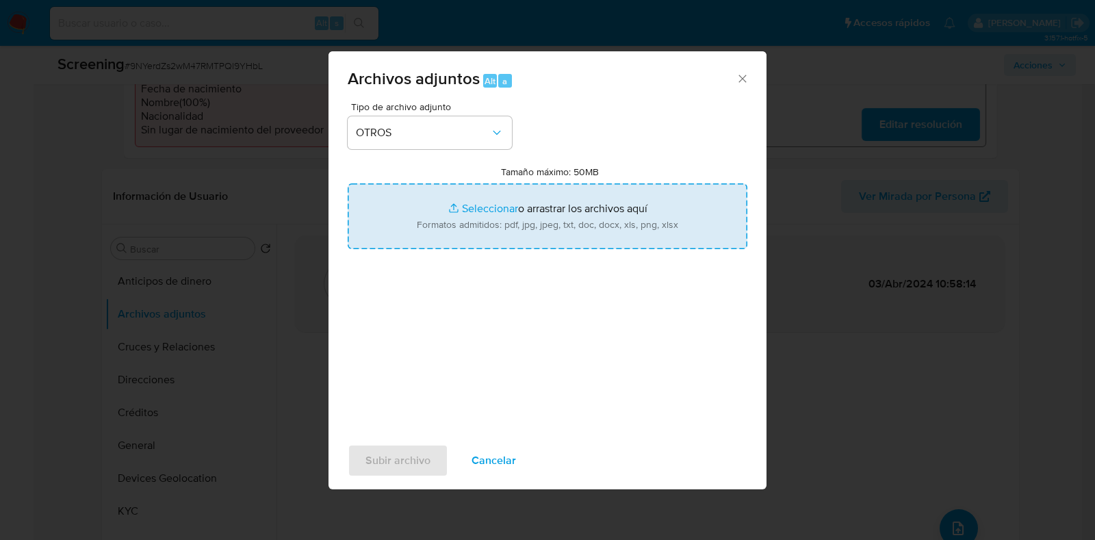
click at [481, 207] on input "Tamaño máximo: 50MB Seleccionar archivos" at bounding box center [548, 216] width 400 height 66
type input "C:\fakepath\1314365508.pdf"
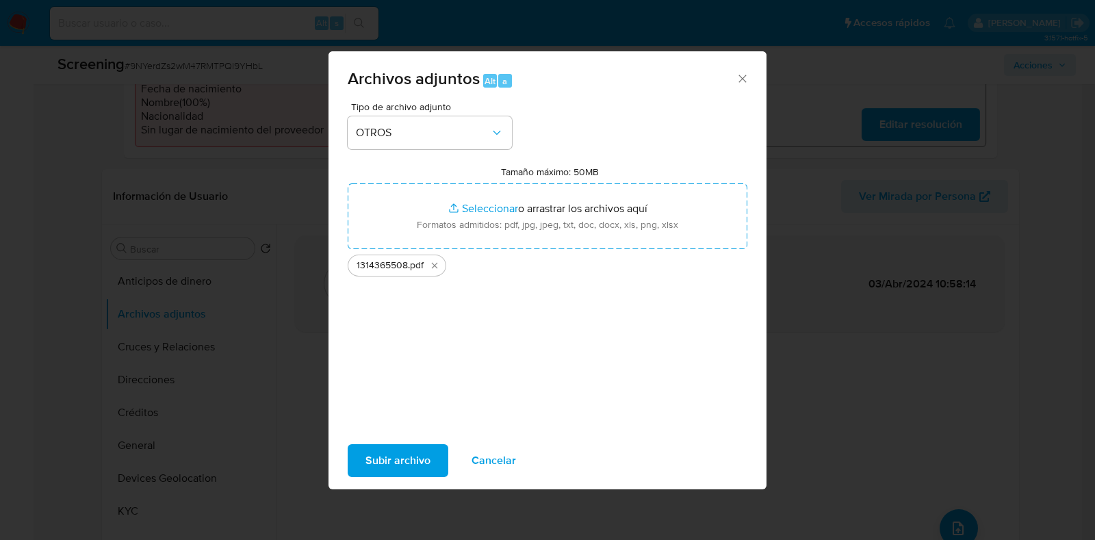
click at [414, 459] on span "Subir archivo" at bounding box center [398, 461] width 65 height 30
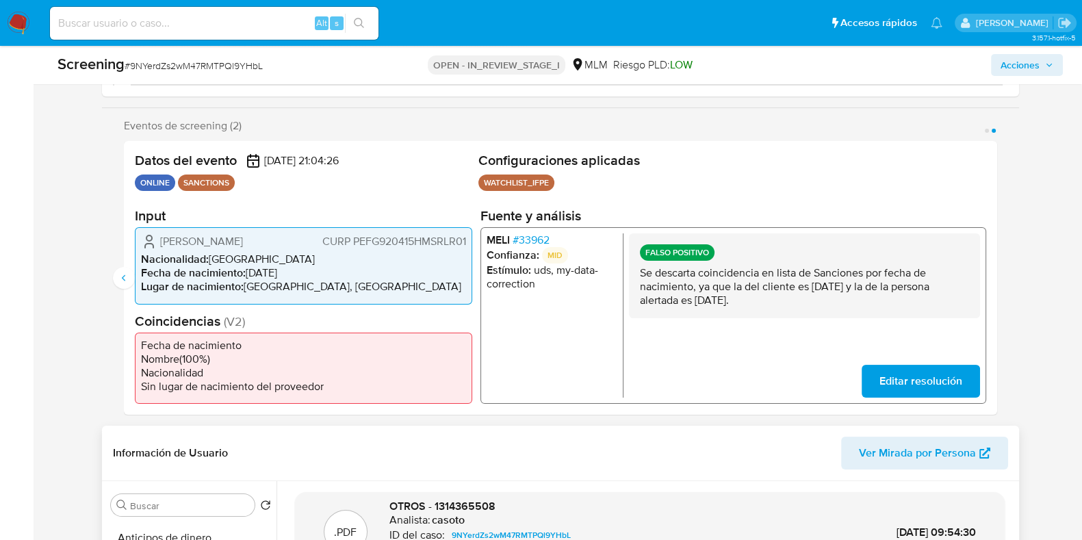
scroll to position [0, 0]
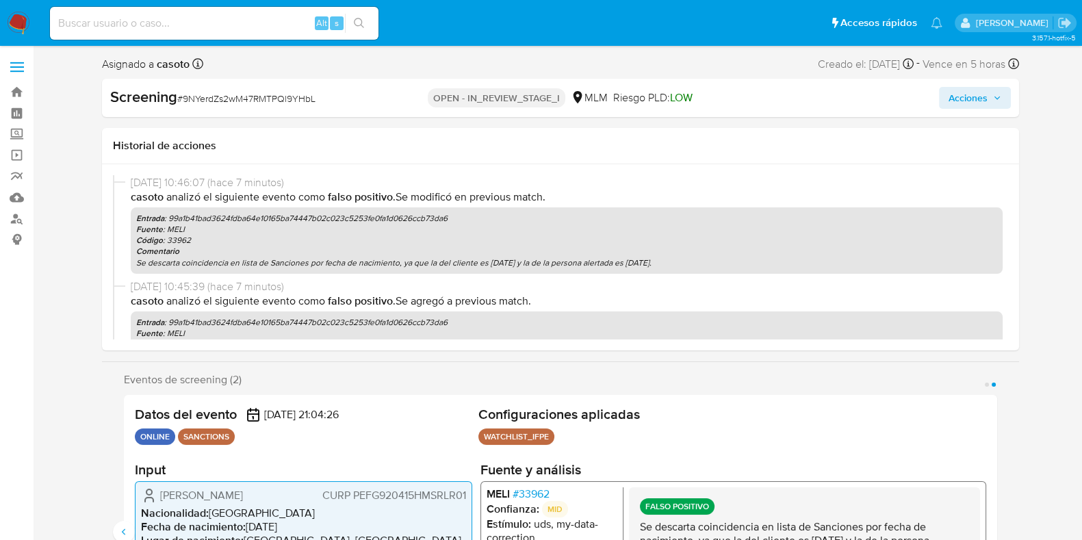
click at [976, 103] on span "Acciones" at bounding box center [968, 98] width 39 height 22
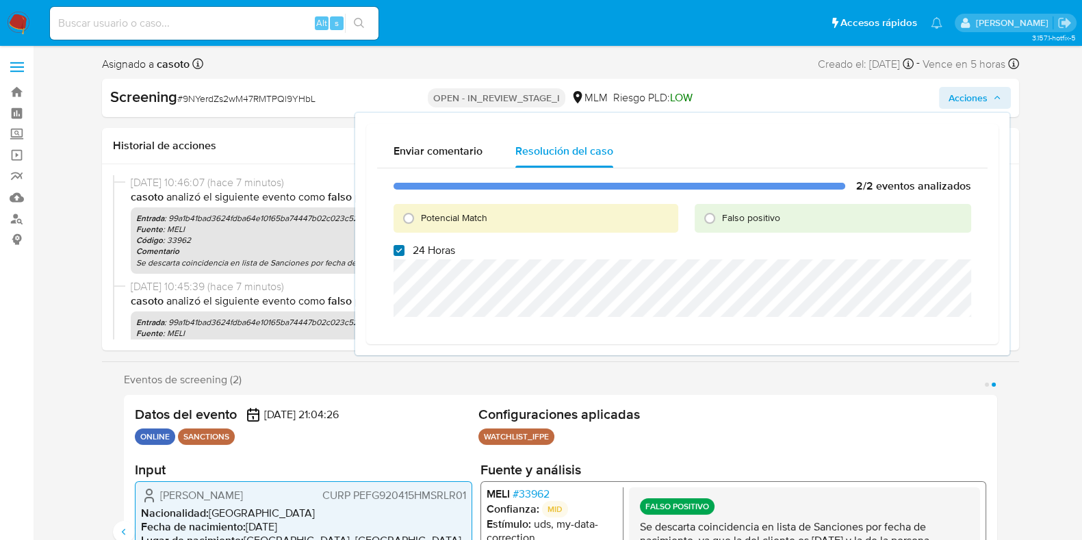
click at [399, 248] on input "24 Horas" at bounding box center [399, 250] width 11 height 11
checkbox input "false"
click at [715, 217] on input "Falso positivo" at bounding box center [710, 218] width 22 height 22
radio input "true"
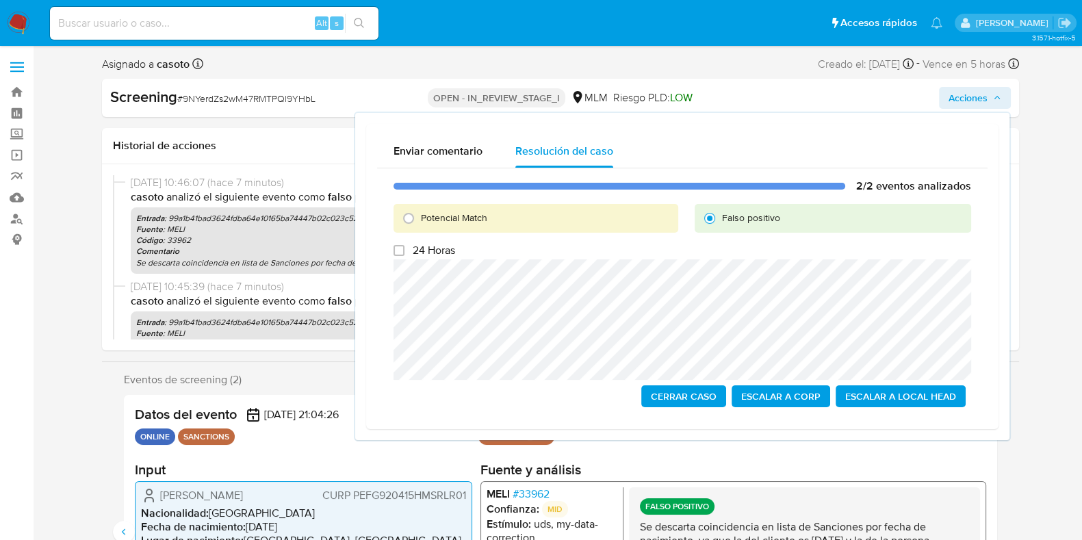
click at [690, 392] on span "Cerrar Caso" at bounding box center [684, 396] width 66 height 19
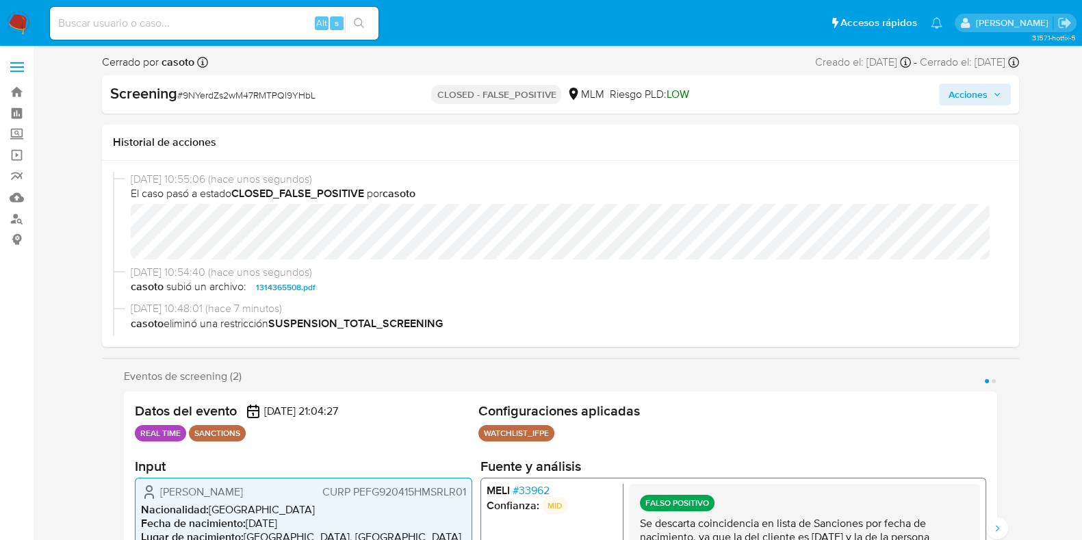
select select "10"
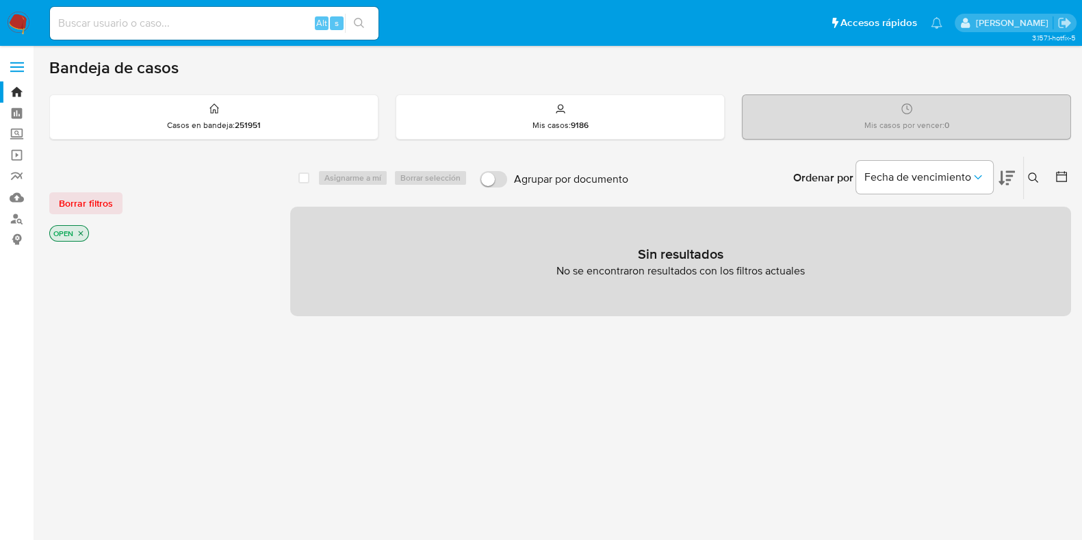
click at [1031, 173] on icon at bounding box center [1033, 178] width 11 height 11
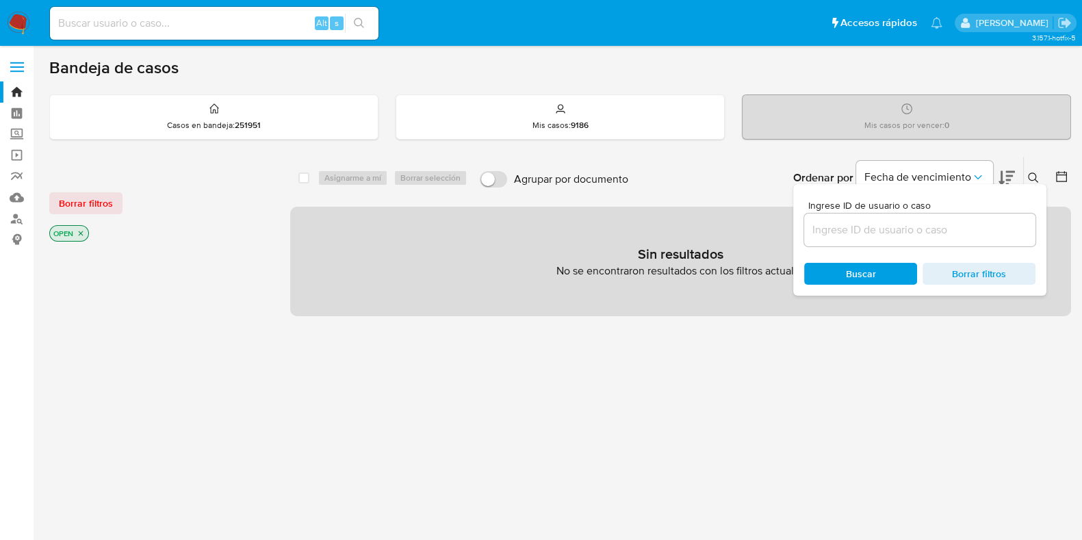
click at [910, 226] on input at bounding box center [919, 230] width 231 height 18
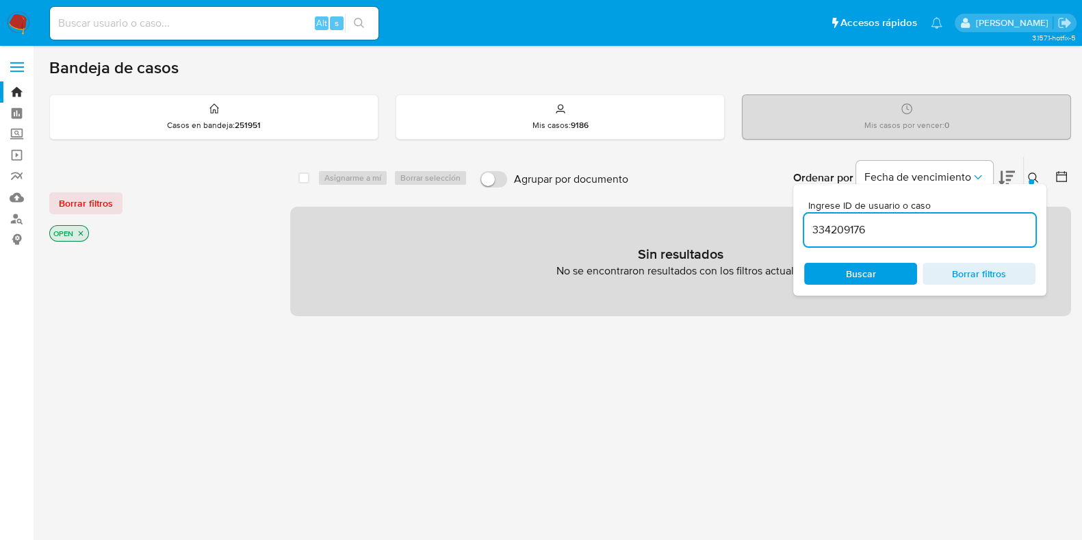
type input "334209176"
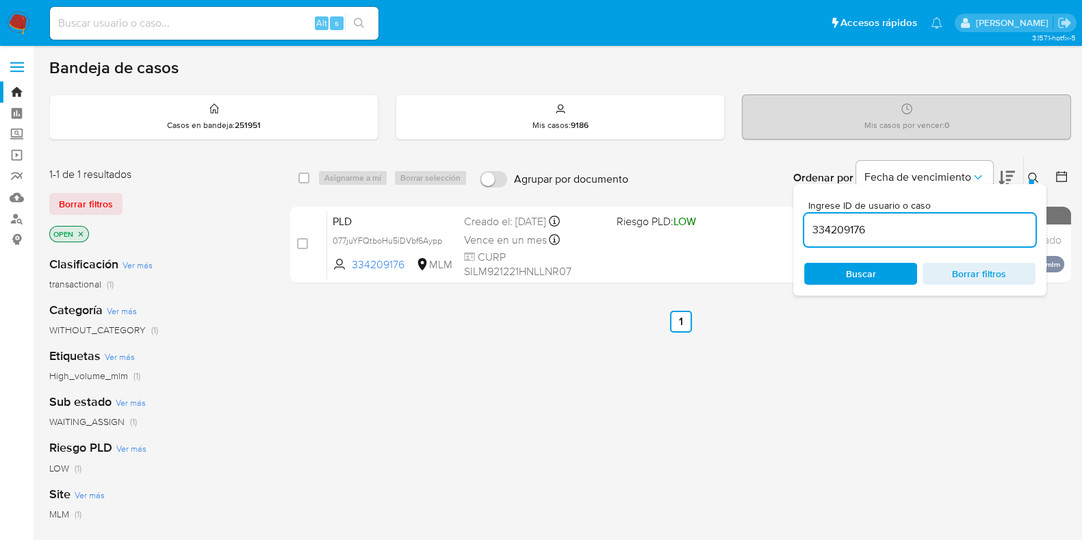
click at [1029, 177] on icon at bounding box center [1033, 178] width 10 height 10
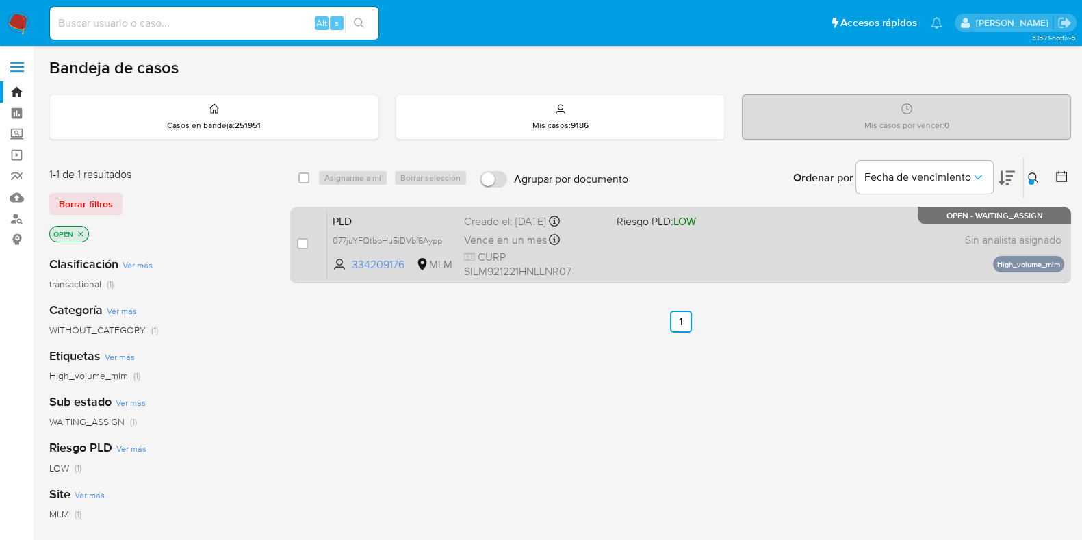
click at [883, 244] on div "PLD 077juYFQtboHu5iDVbf6Aypp 334209176 MLM Riesgo PLD: LOW Creado el: [DATE] Cr…" at bounding box center [695, 244] width 737 height 69
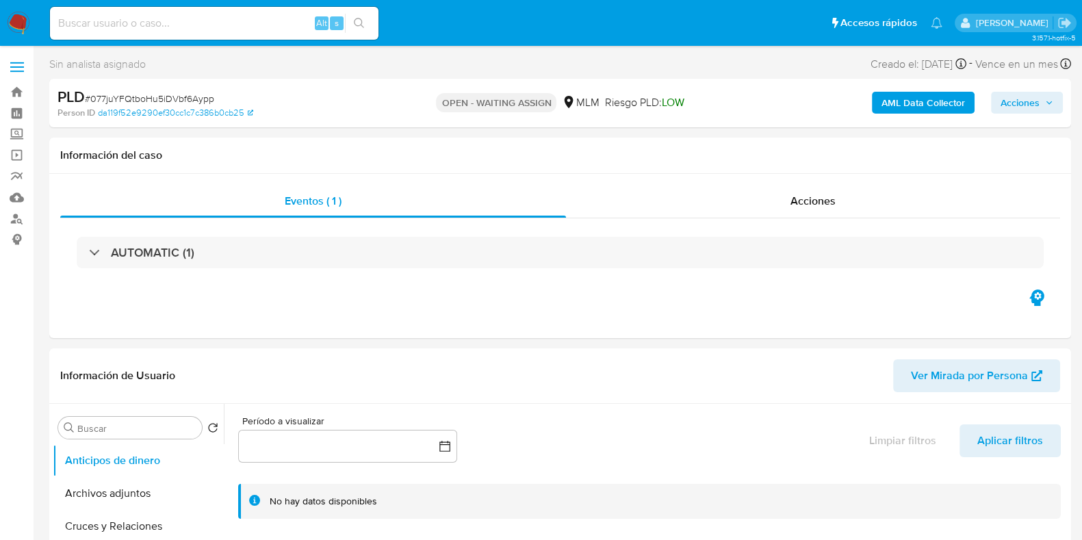
select select "10"
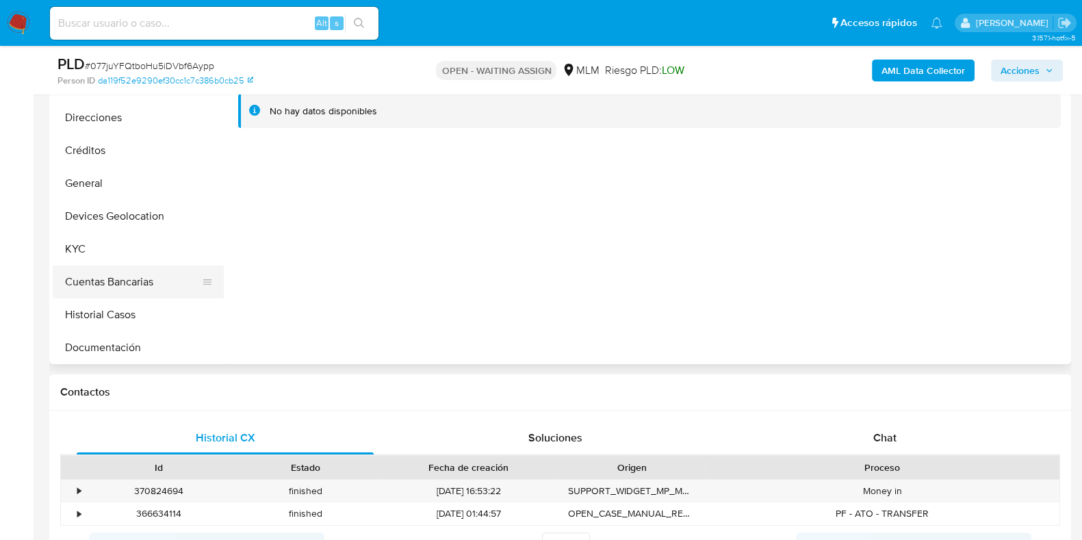
scroll to position [85, 0]
click at [91, 282] on button "Historial Casos" at bounding box center [133, 281] width 160 height 33
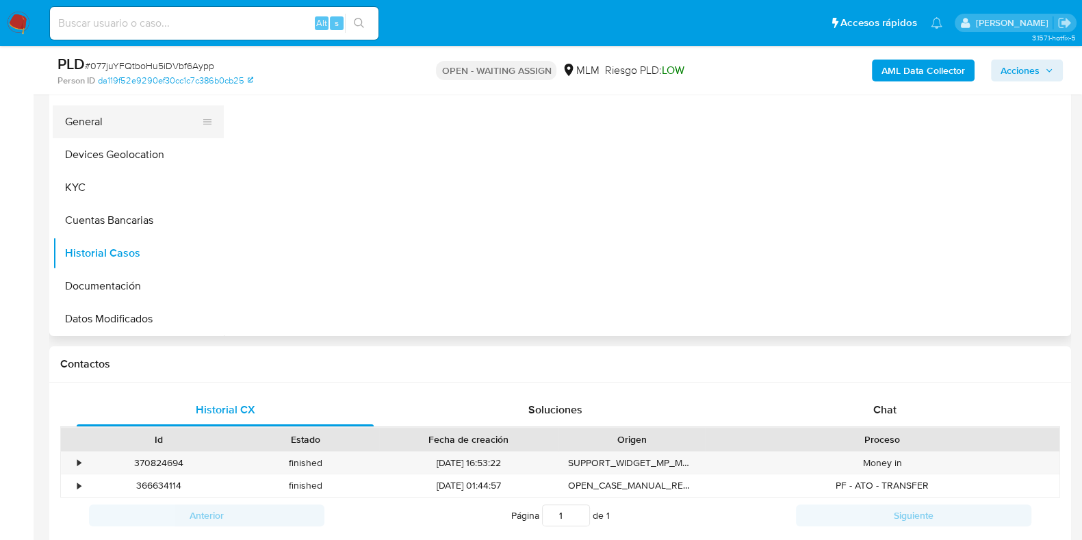
scroll to position [170, 0]
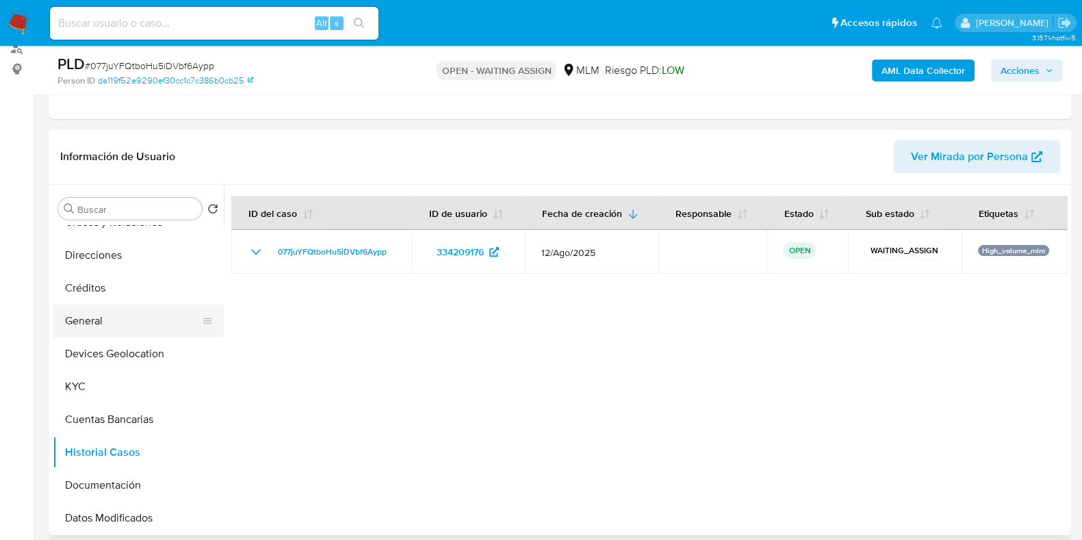
click at [91, 328] on button "General" at bounding box center [133, 321] width 160 height 33
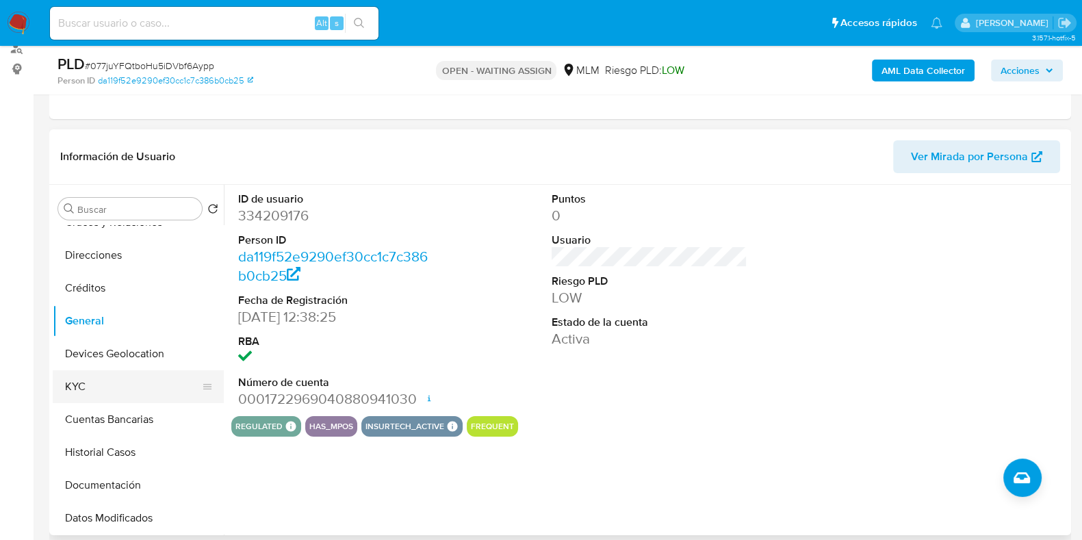
click at [103, 392] on button "KYC" at bounding box center [133, 386] width 160 height 33
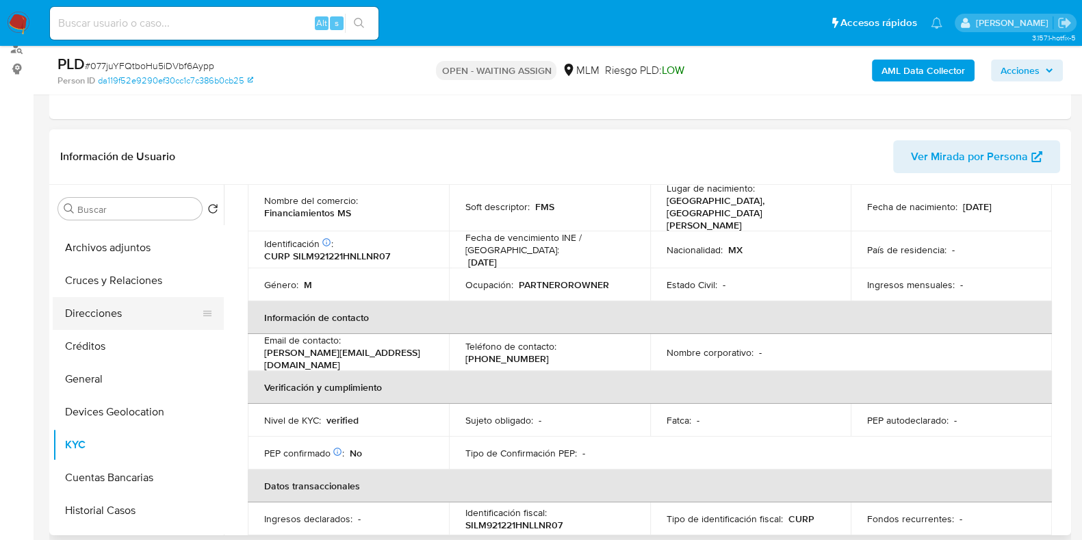
scroll to position [0, 0]
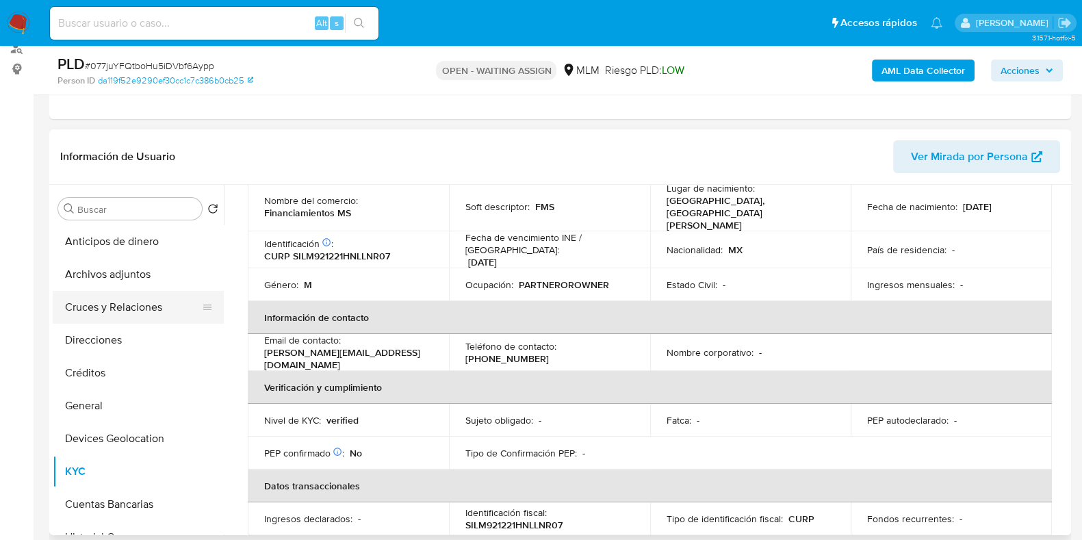
click at [152, 306] on button "Cruces y Relaciones" at bounding box center [133, 307] width 160 height 33
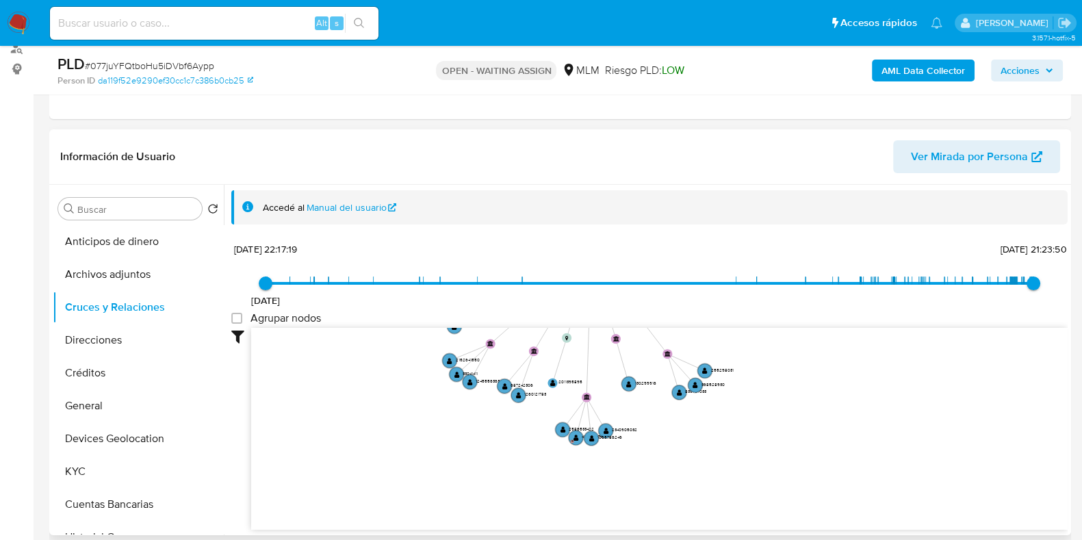
drag, startPoint x: 702, startPoint y: 454, endPoint x: 642, endPoint y: 328, distance: 139.4
click at [642, 328] on icon "device-67a5b3f8348c718a403c7411  user-334209176  334209176 device-6748a98ef2a…" at bounding box center [659, 427] width 817 height 199
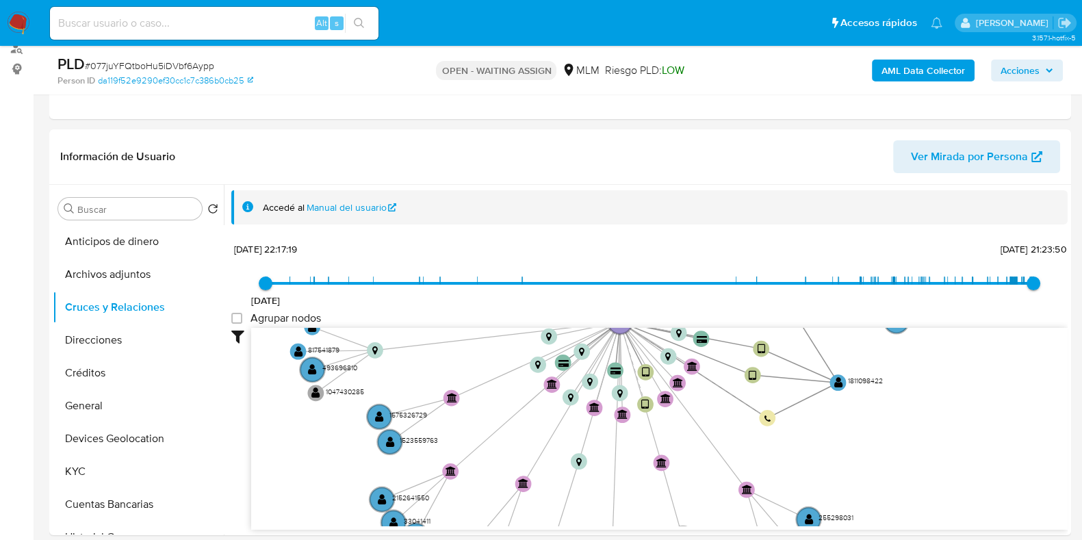
drag, startPoint x: 729, startPoint y: 401, endPoint x: 777, endPoint y: 580, distance: 185.7
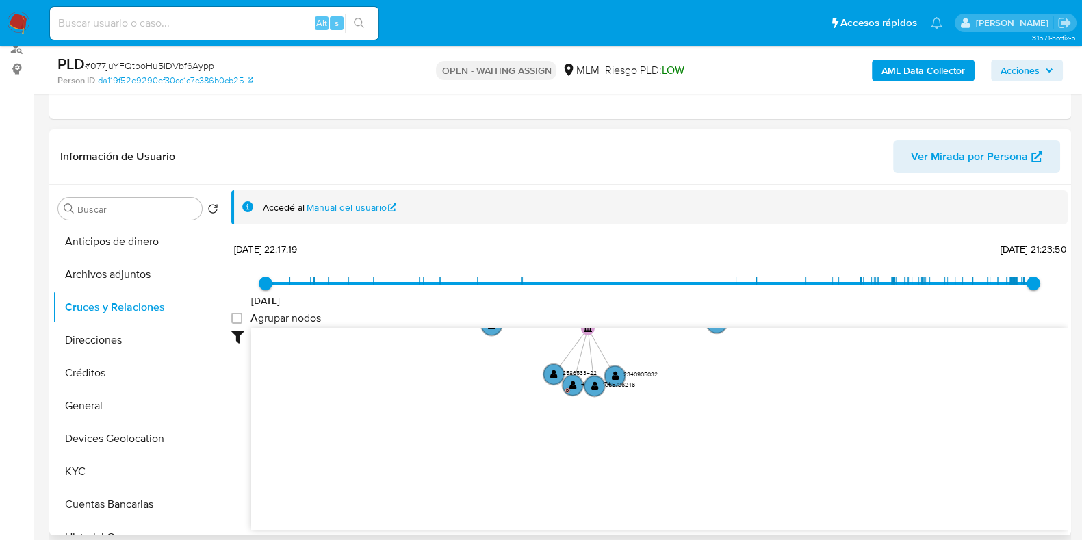
drag, startPoint x: 783, startPoint y: 515, endPoint x: 726, endPoint y: 292, distance: 229.8
click at [726, 292] on div "19/4/2022 19/4/2022, 22:17:19 31/8/2025, 21:23:50 Agrupar nodos Filtros Confian…" at bounding box center [649, 384] width 837 height 291
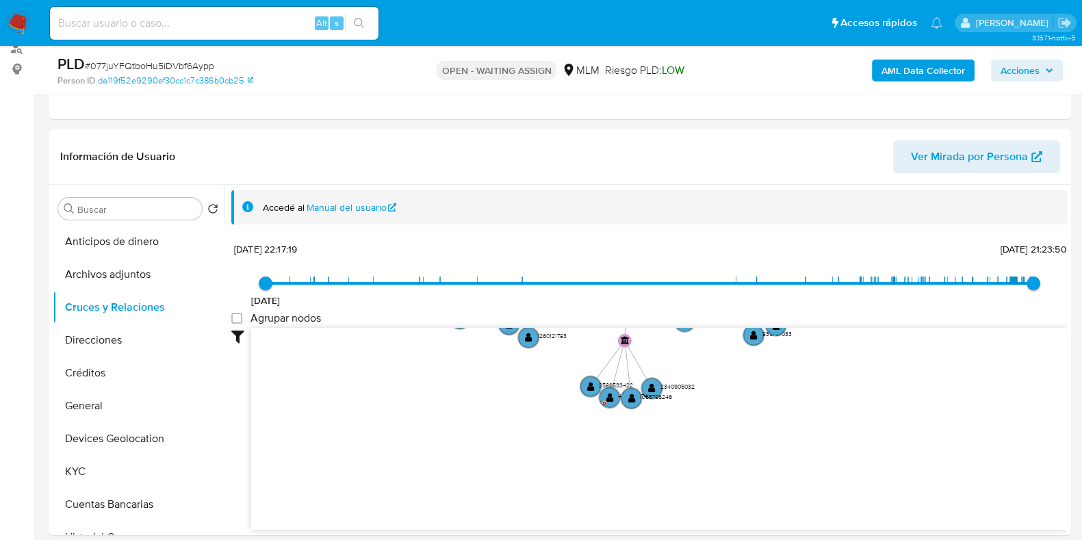
drag, startPoint x: 806, startPoint y: 355, endPoint x: 735, endPoint y: 553, distance: 209.4
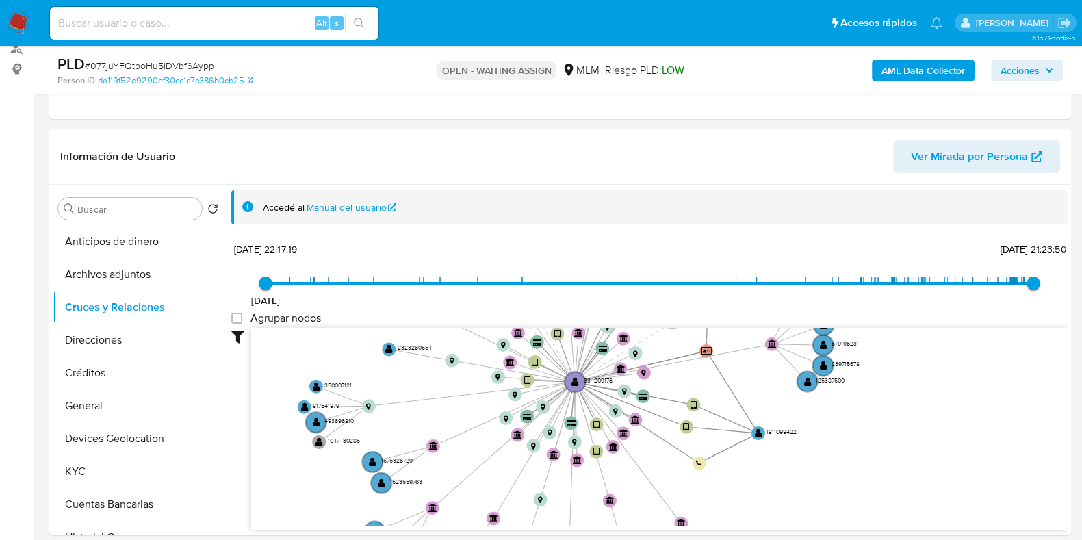
drag, startPoint x: 785, startPoint y: 479, endPoint x: 798, endPoint y: 580, distance: 102.3
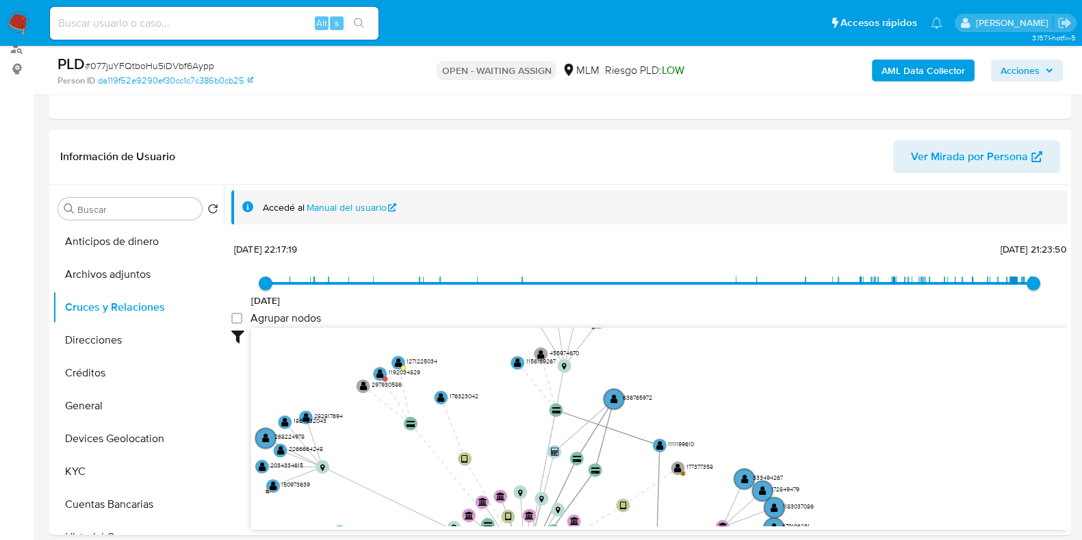
drag, startPoint x: 833, startPoint y: 452, endPoint x: 783, endPoint y: 567, distance: 125.7
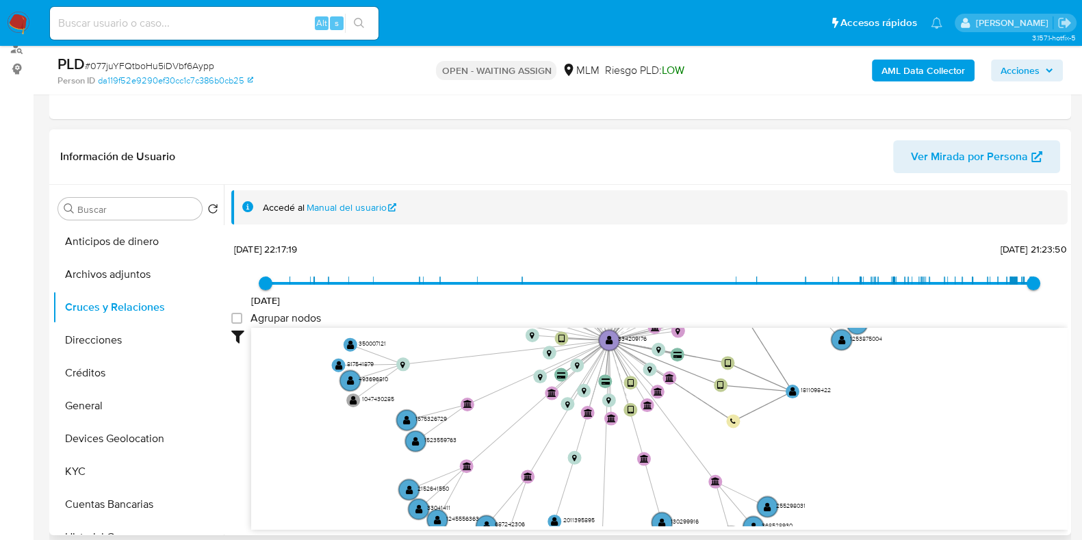
drag, startPoint x: 782, startPoint y: 423, endPoint x: 859, endPoint y: 212, distance: 225.3
click at [859, 212] on div "Accedé al Manual del usuario 19/4/2022 19/4/2022, 22:17:19 31/8/2025, 21:23:50 …" at bounding box center [649, 360] width 837 height 340
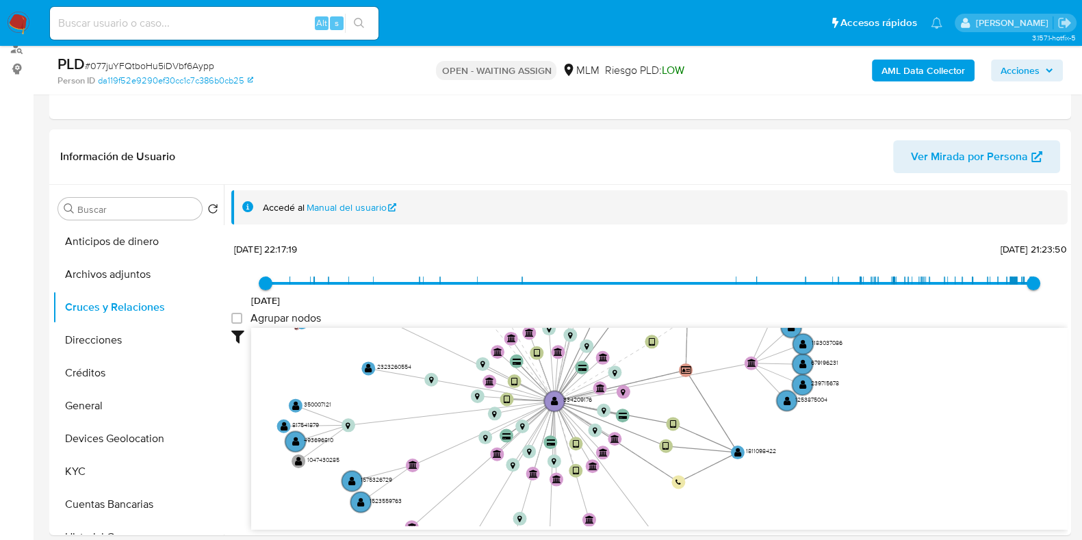
drag, startPoint x: 816, startPoint y: 491, endPoint x: 761, endPoint y: 552, distance: 81.9
click at [743, 452] on circle at bounding box center [737, 452] width 17 height 17
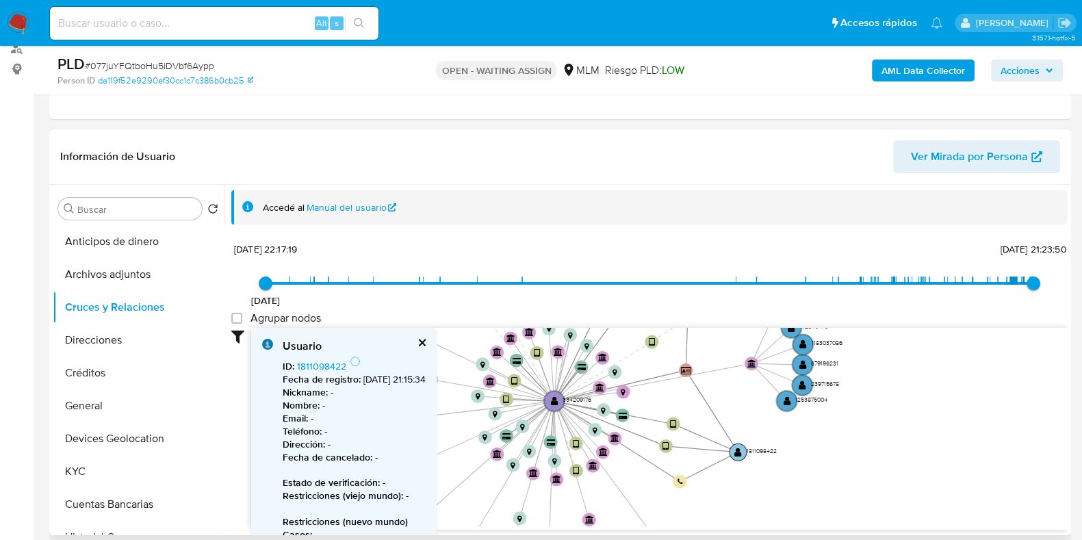
click at [743, 452] on circle at bounding box center [738, 452] width 17 height 17
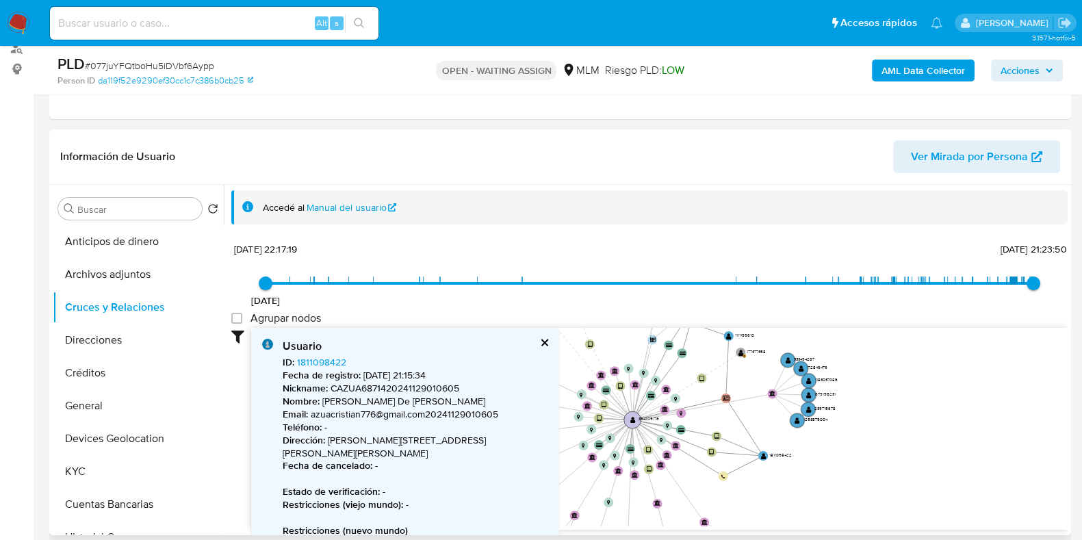
click at [635, 426] on circle at bounding box center [632, 419] width 17 height 17
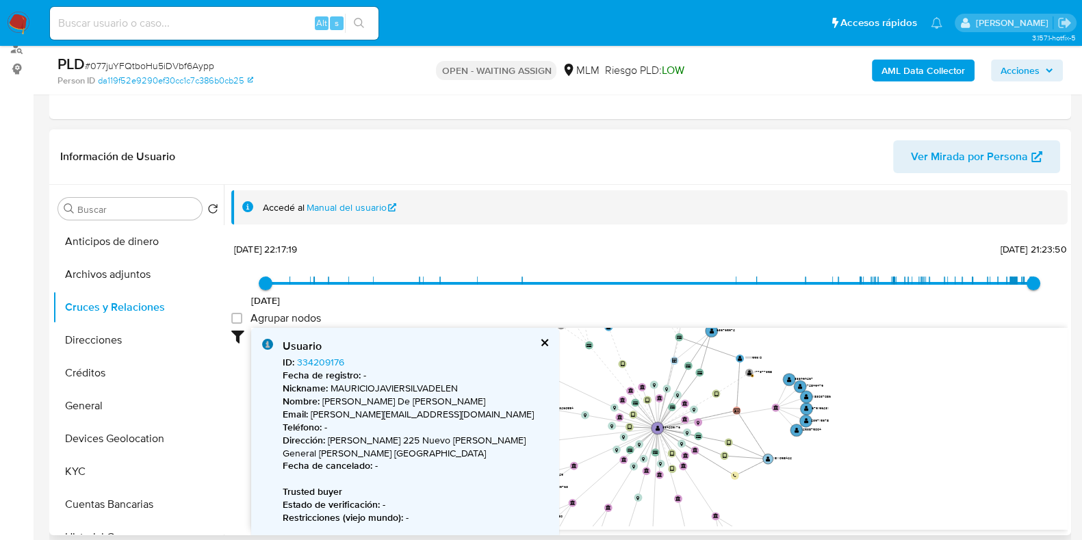
click at [769, 459] on text "" at bounding box center [768, 458] width 5 height 5
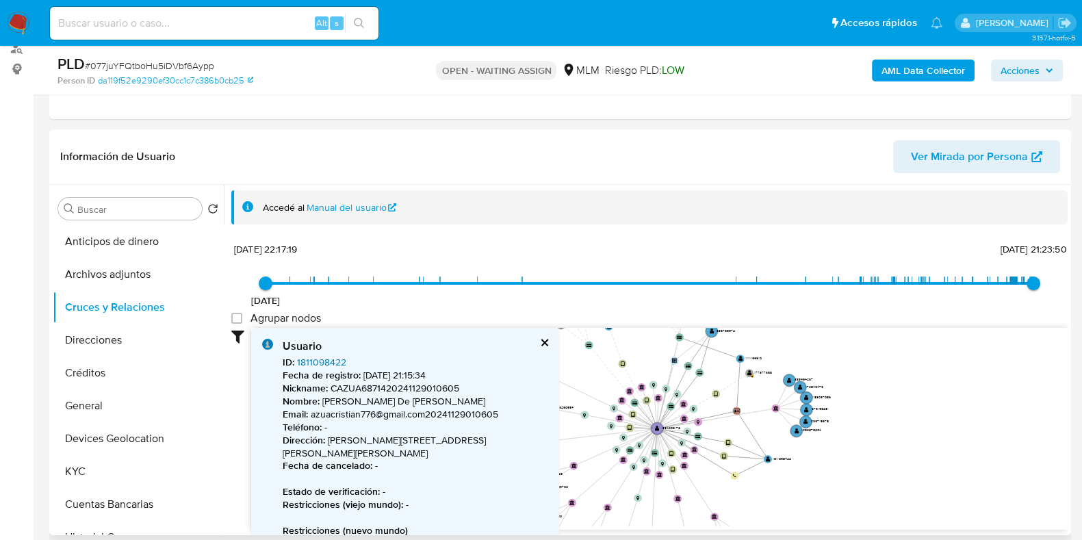
click at [313, 362] on link "1811098422" at bounding box center [321, 362] width 49 height 14
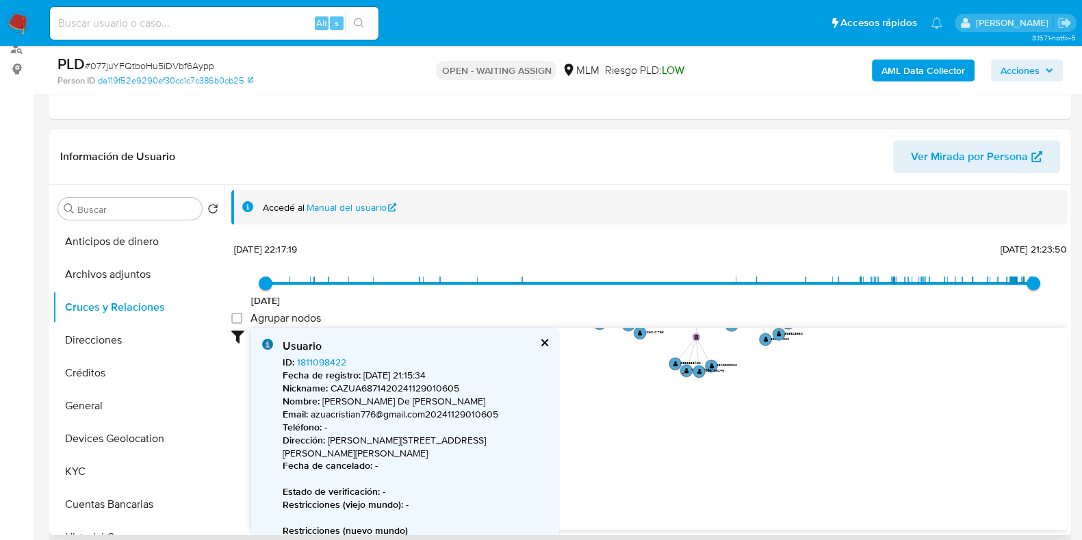
drag, startPoint x: 808, startPoint y: 481, endPoint x: 811, endPoint y: 382, distance: 98.7
click at [852, 275] on div "19/4/2022 19/4/2022, 22:17:19 31/8/2025, 21:23:50 Agrupar nodos Filtros Confian…" at bounding box center [649, 384] width 837 height 291
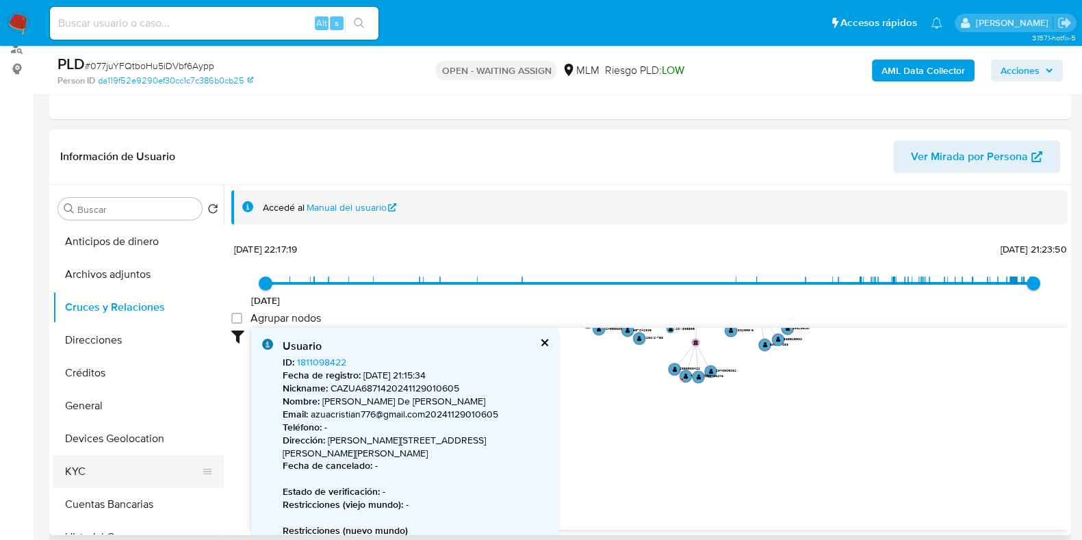
click at [110, 468] on button "KYC" at bounding box center [133, 471] width 160 height 33
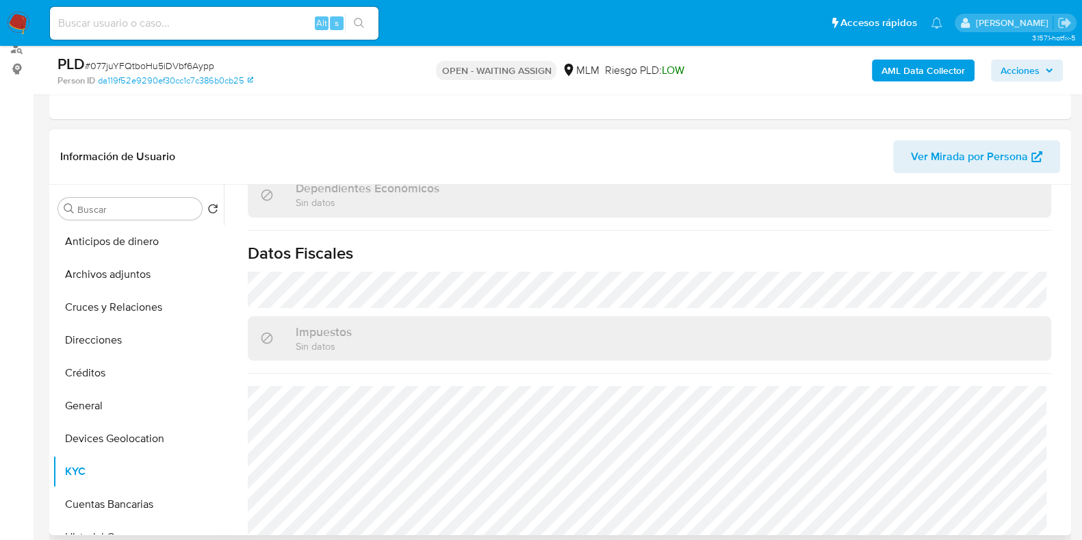
scroll to position [860, 0]
click at [130, 340] on button "Direcciones" at bounding box center [133, 340] width 160 height 33
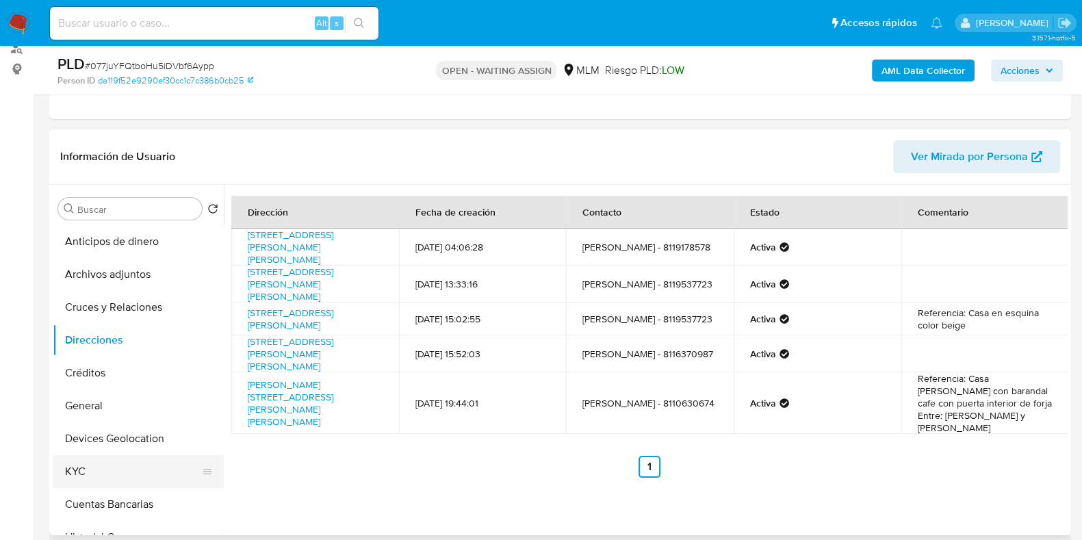
scroll to position [85, 0]
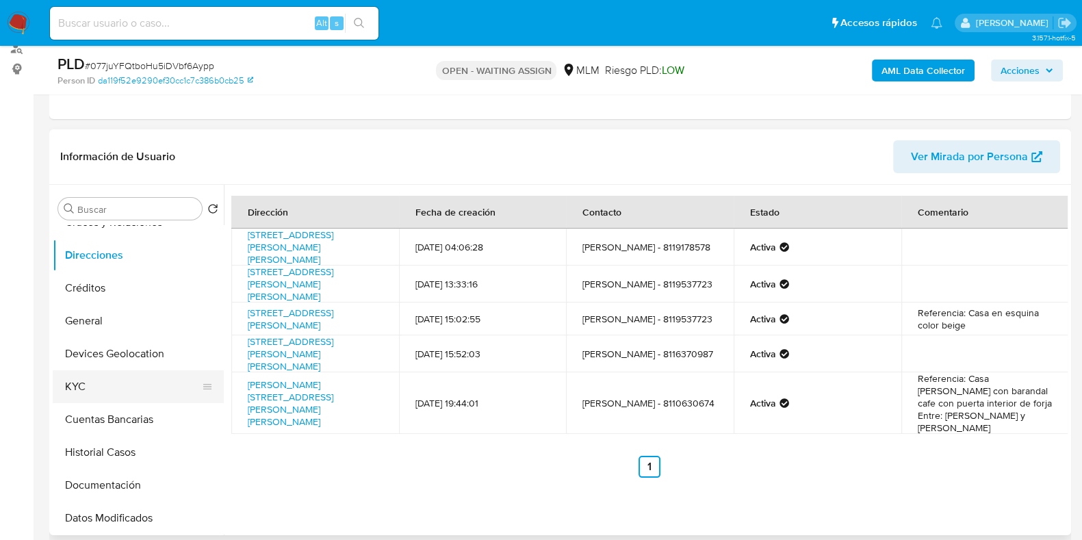
click at [101, 396] on button "KYC" at bounding box center [133, 386] width 160 height 33
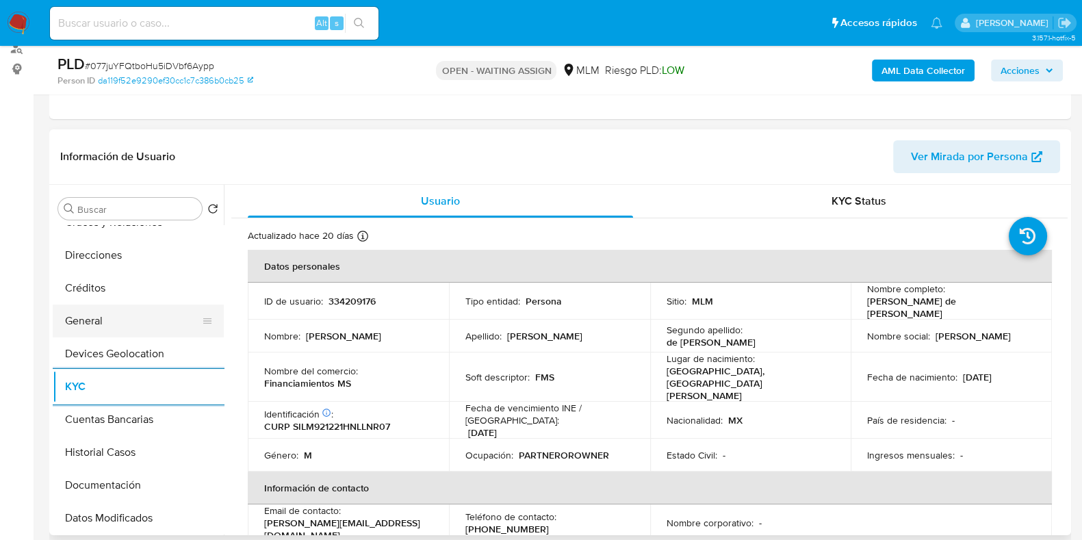
click at [107, 331] on button "General" at bounding box center [133, 321] width 160 height 33
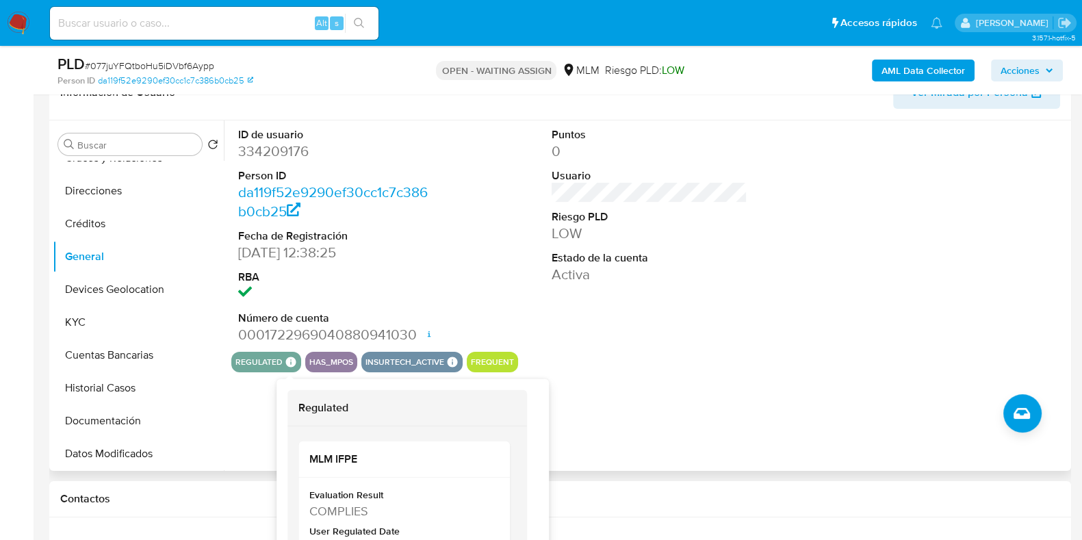
scroll to position [257, 0]
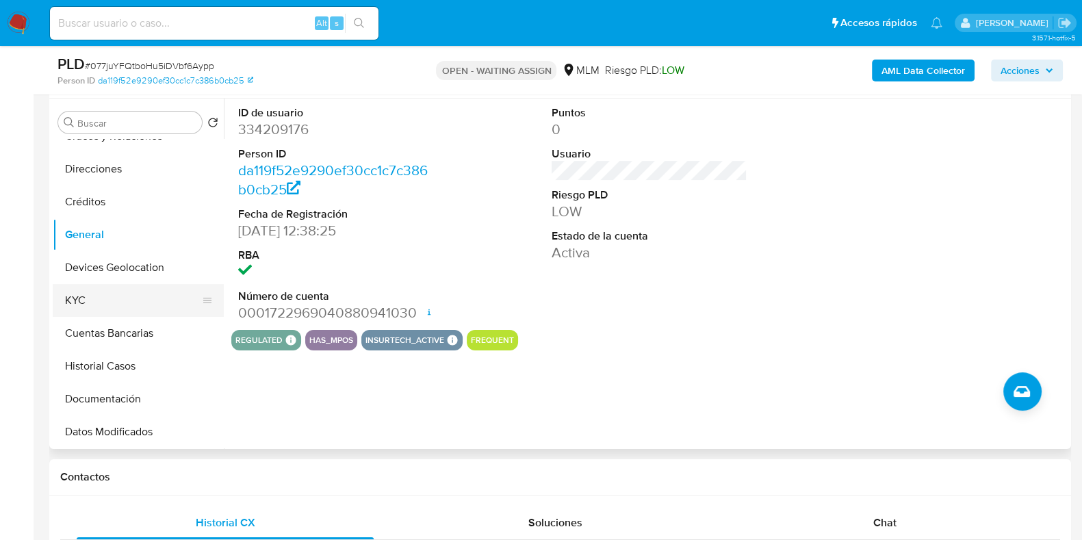
click at [101, 299] on button "KYC" at bounding box center [133, 300] width 160 height 33
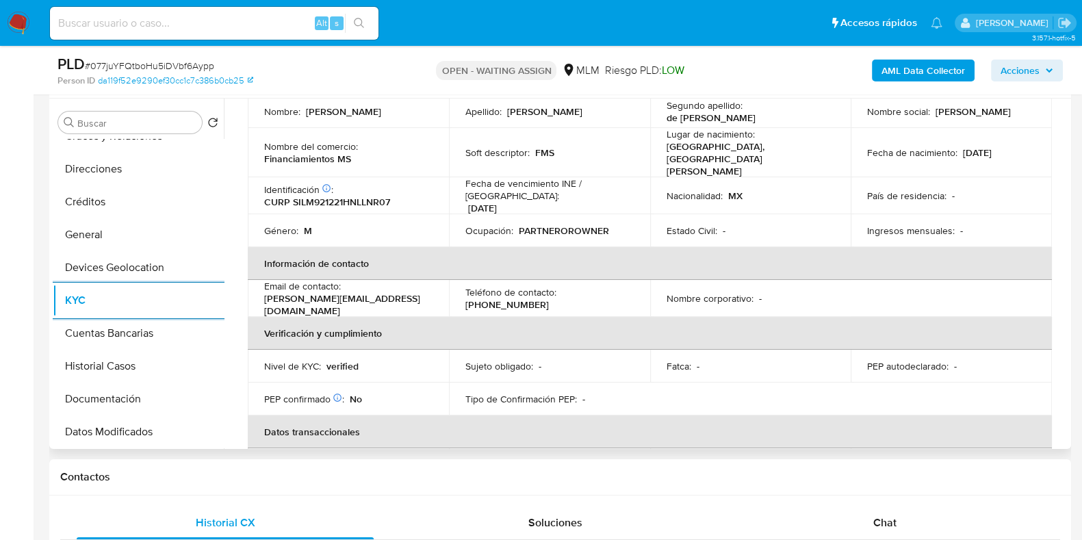
scroll to position [0, 0]
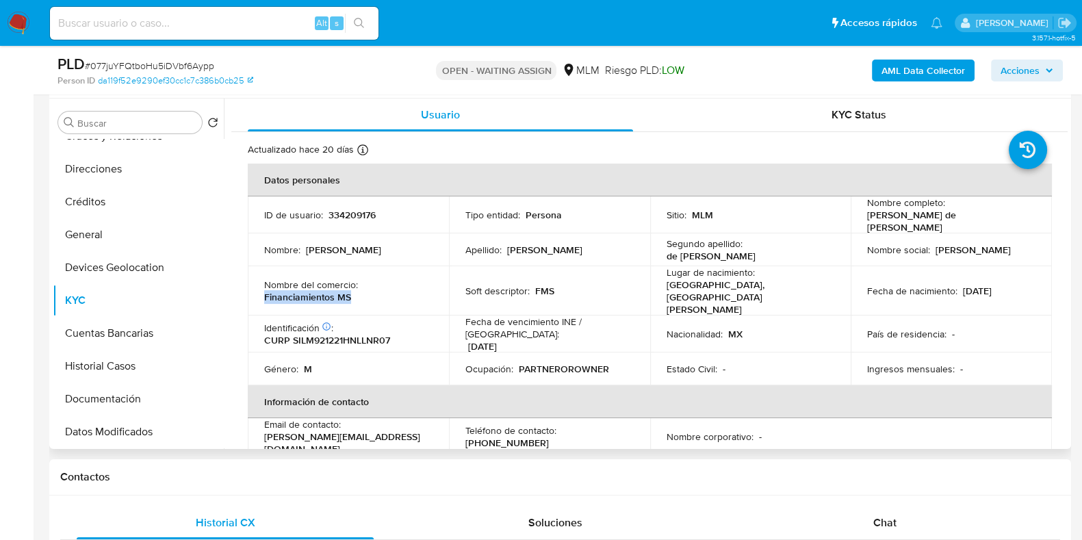
drag, startPoint x: 375, startPoint y: 286, endPoint x: 252, endPoint y: 290, distance: 123.3
click at [252, 290] on td "Nombre del comercio : Financiamientos MS" at bounding box center [348, 290] width 201 height 49
copy p "Financiamientos MS"
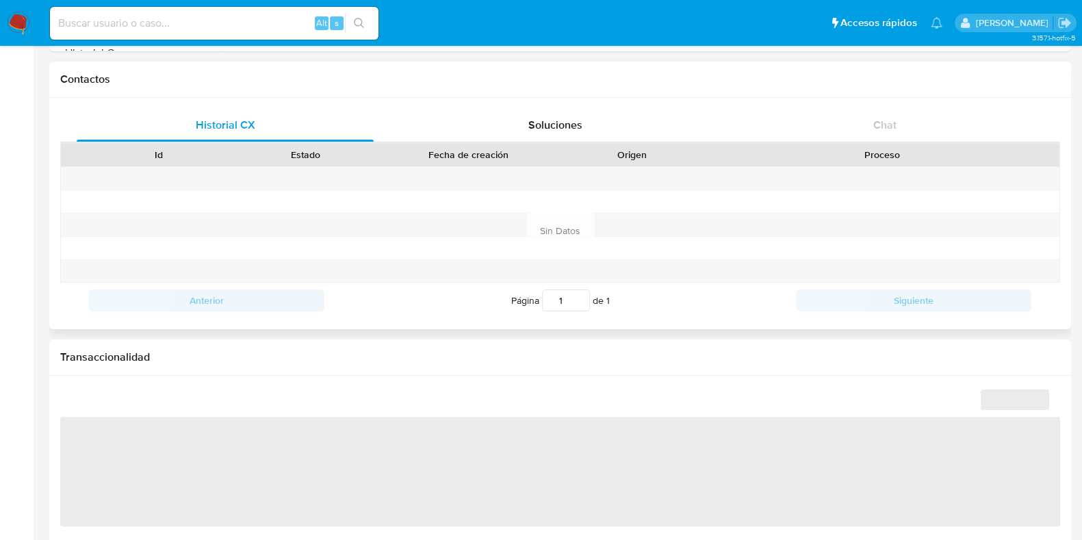
scroll to position [856, 0]
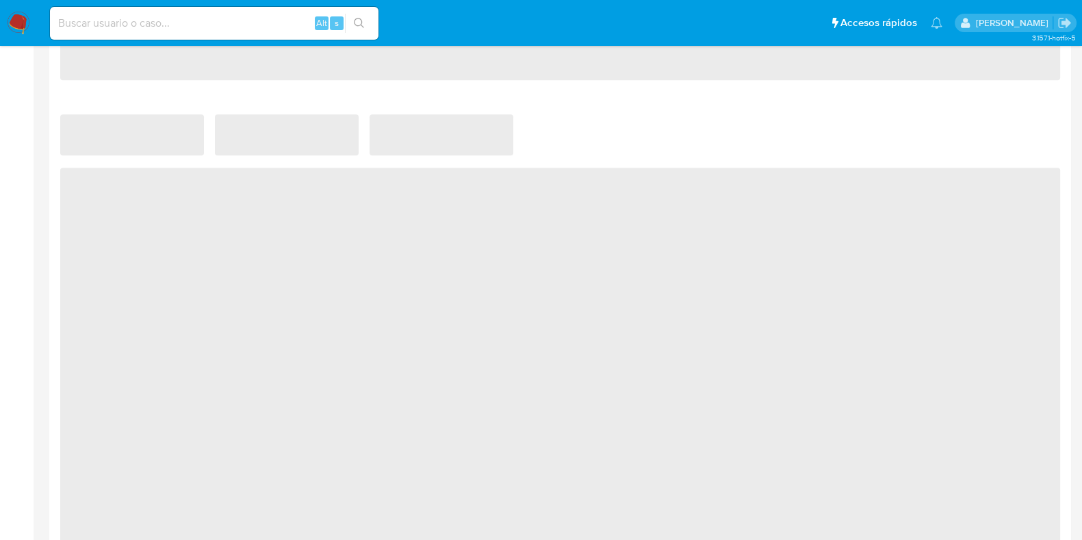
select select "10"
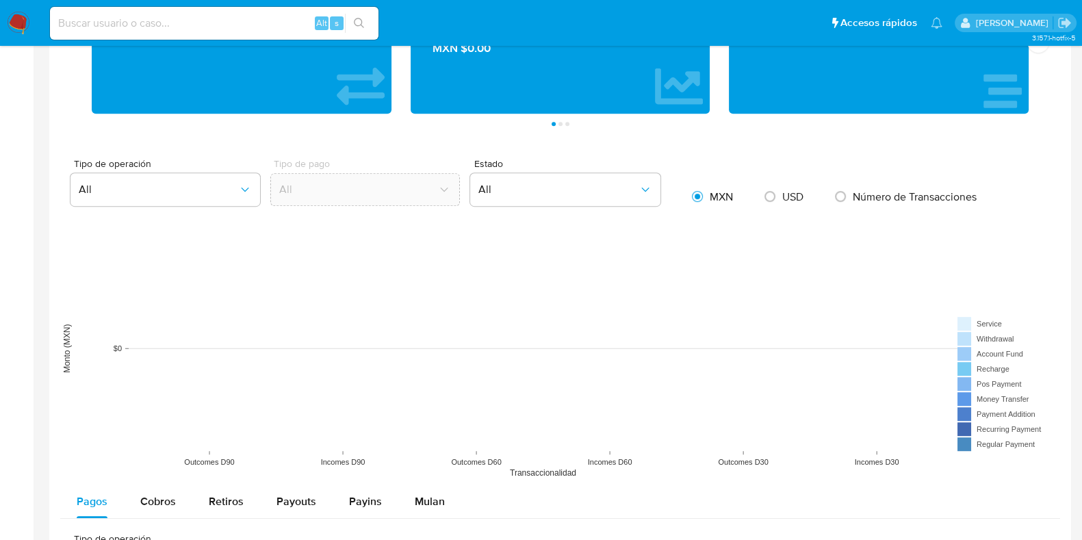
scroll to position [684, 0]
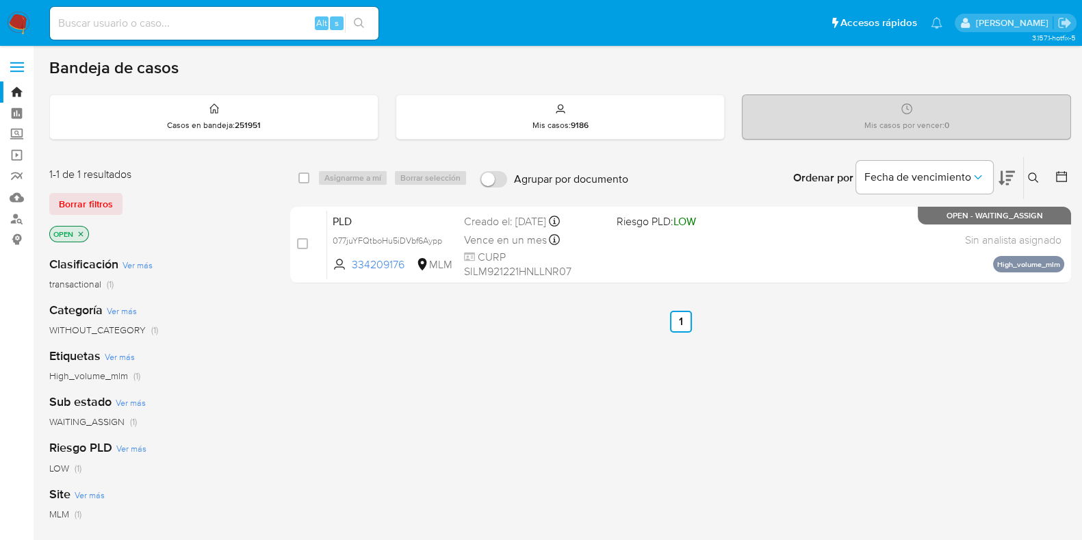
click at [257, 32] on div "Alt s" at bounding box center [214, 23] width 329 height 33
click at [257, 31] on input at bounding box center [214, 23] width 329 height 18
paste input "437988474"
type input "437988474"
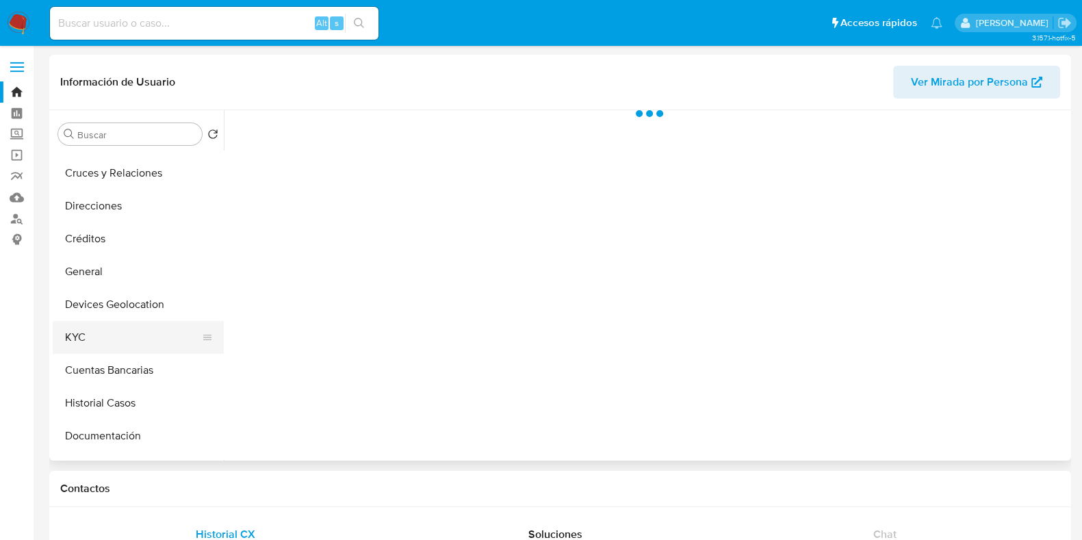
scroll to position [85, 0]
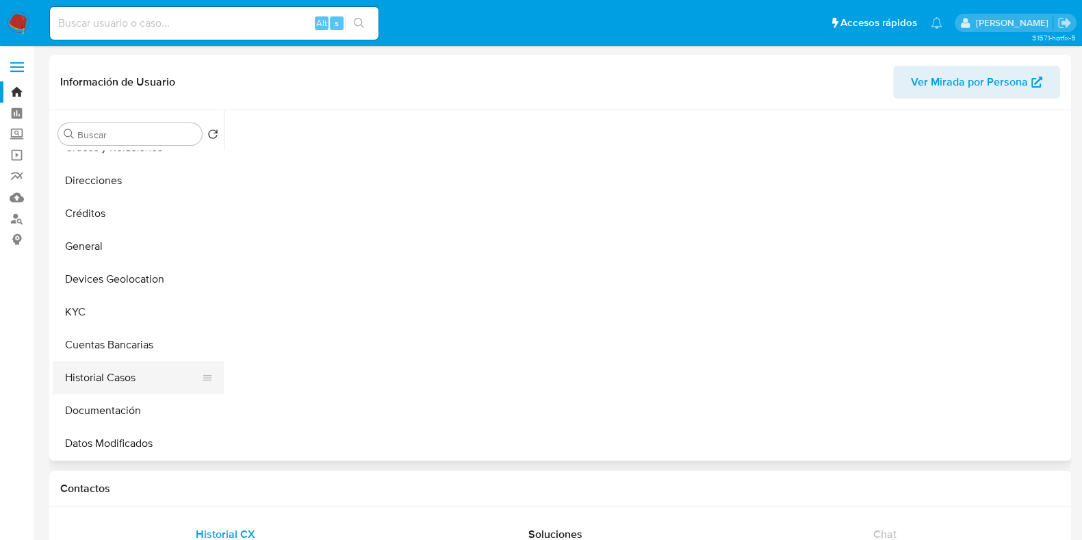
click at [101, 378] on button "Historial Casos" at bounding box center [133, 378] width 160 height 33
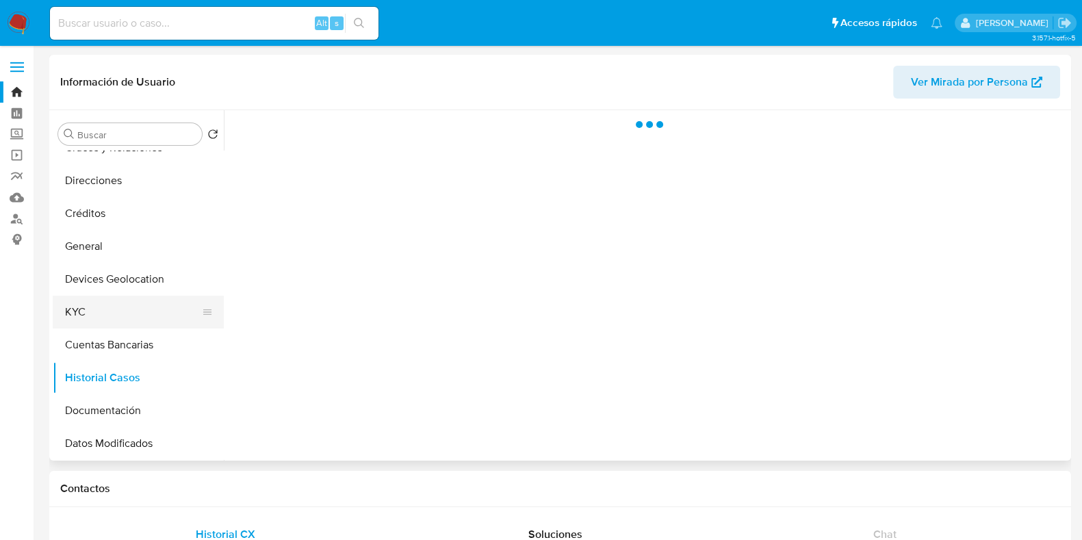
select select "10"
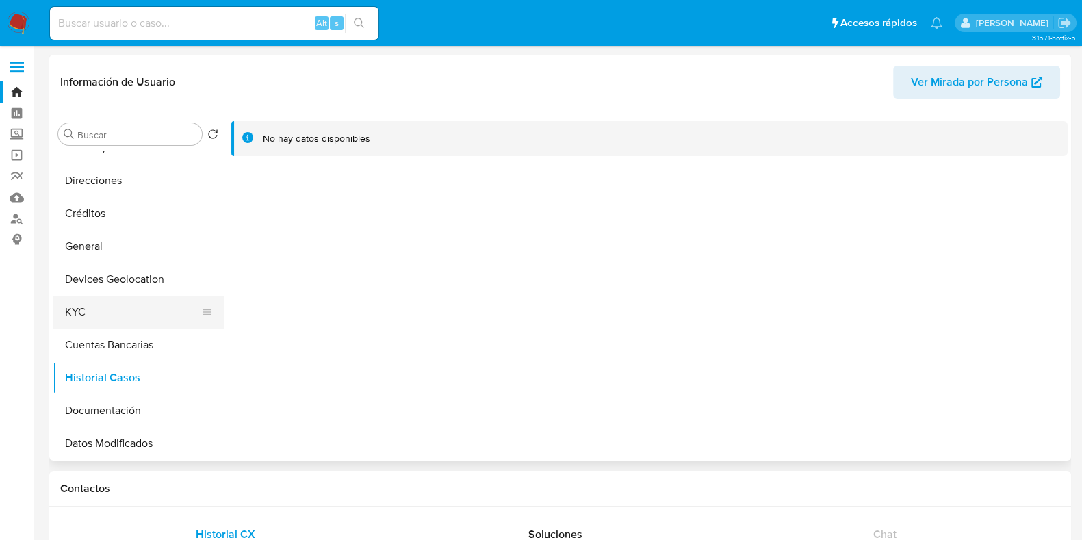
click at [88, 318] on button "KYC" at bounding box center [133, 312] width 160 height 33
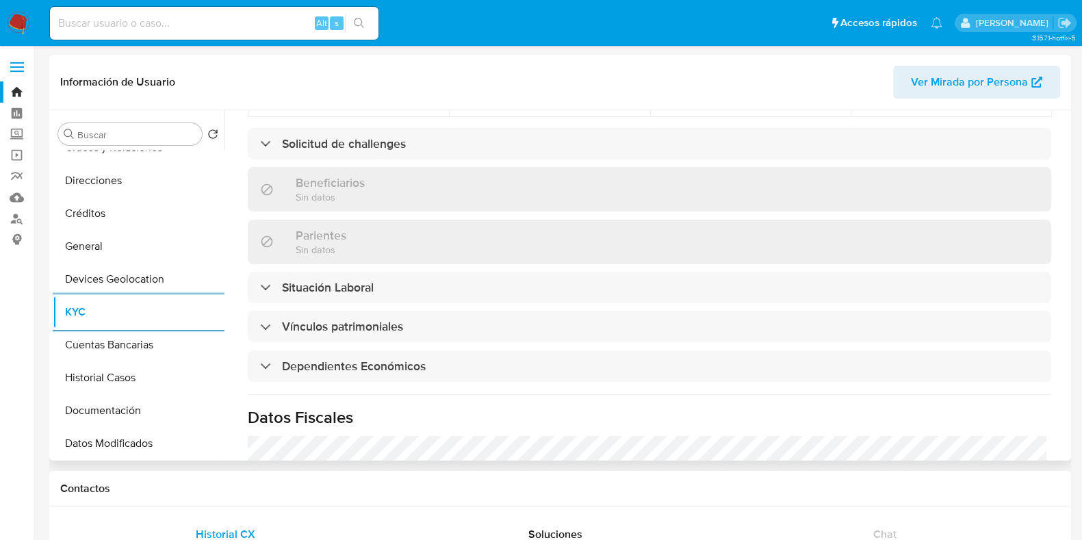
scroll to position [684, 0]
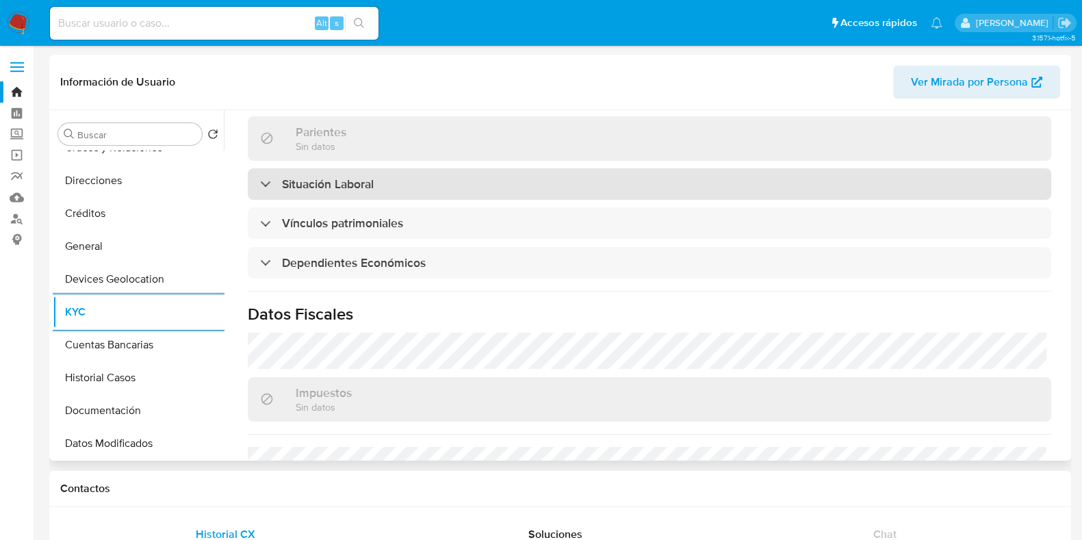
click at [318, 177] on h3 "Situación Laboral" at bounding box center [328, 184] width 92 height 15
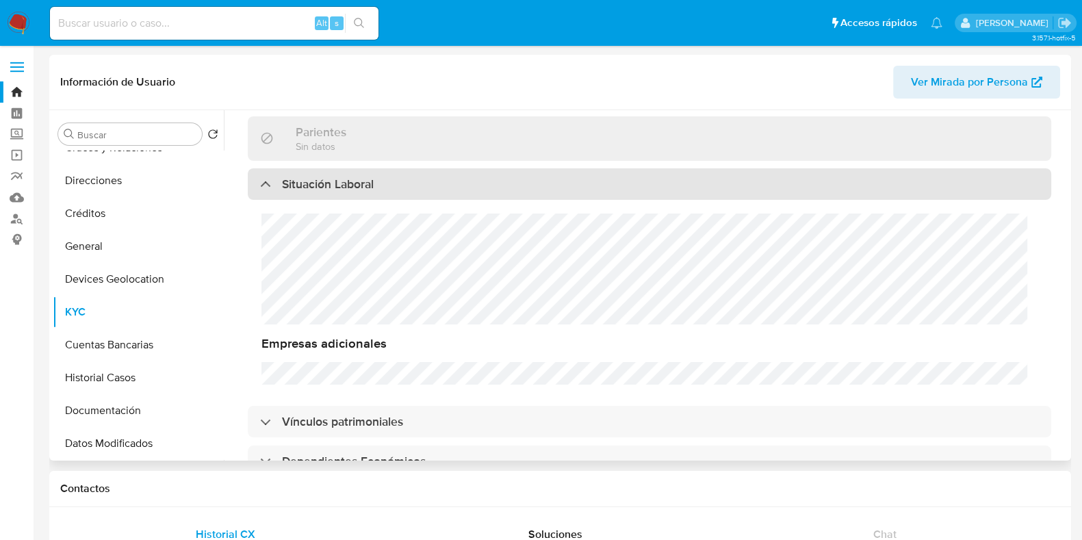
click at [318, 177] on h3 "Situación Laboral" at bounding box center [328, 184] width 92 height 15
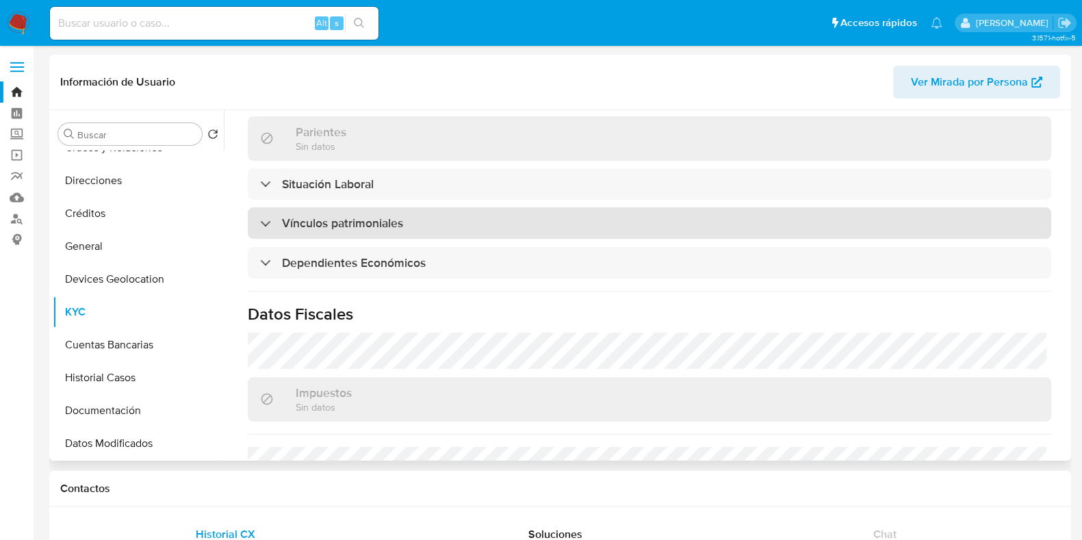
click at [299, 216] on h3 "Vínculos patrimoniales" at bounding box center [342, 223] width 121 height 15
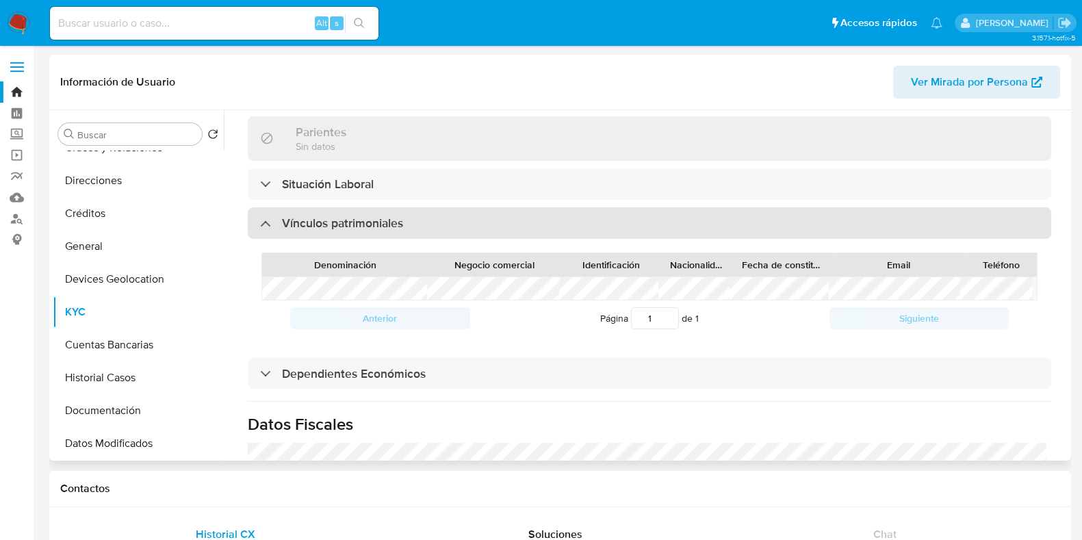
click at [299, 216] on h3 "Vínculos patrimoniales" at bounding box center [342, 223] width 121 height 15
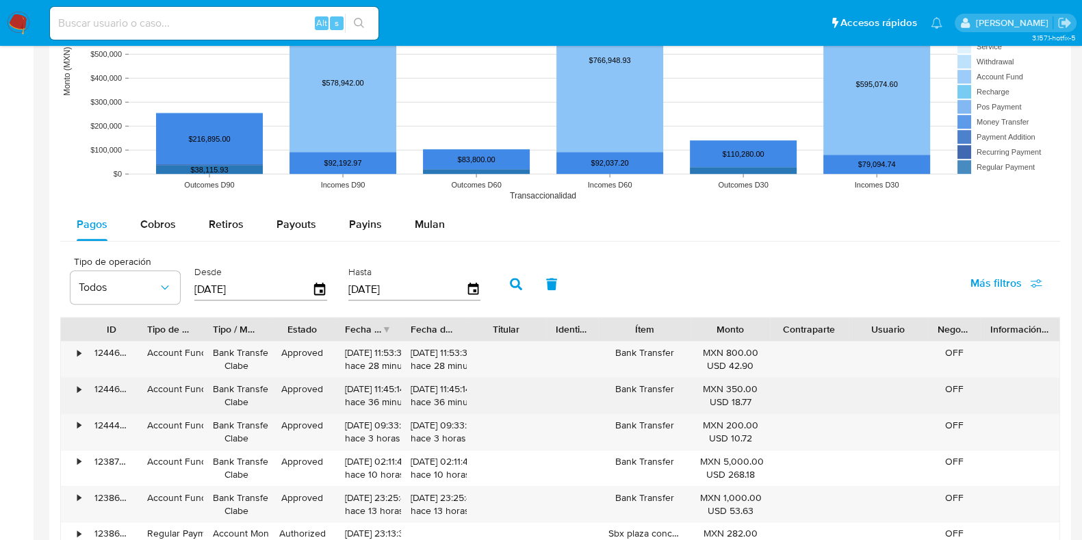
scroll to position [1112, 0]
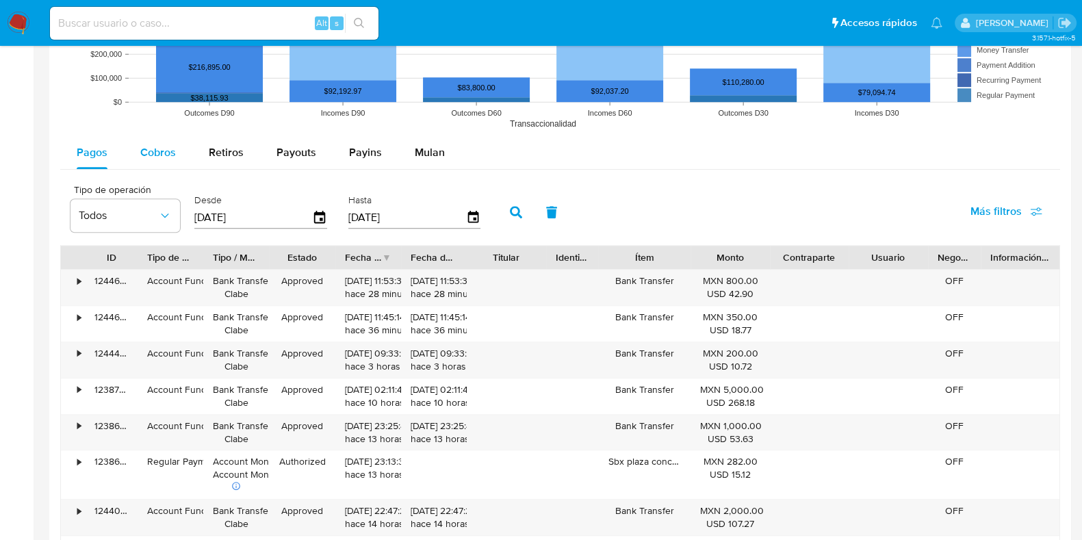
click at [144, 161] on div "Cobros" at bounding box center [158, 152] width 36 height 33
select select "10"
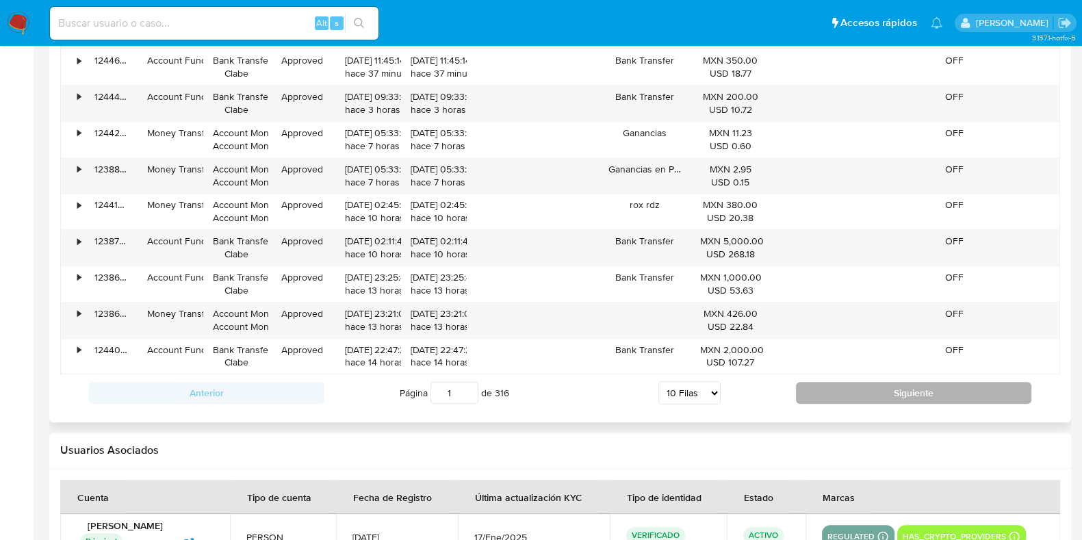
click at [813, 387] on button "Siguiente" at bounding box center [914, 393] width 236 height 22
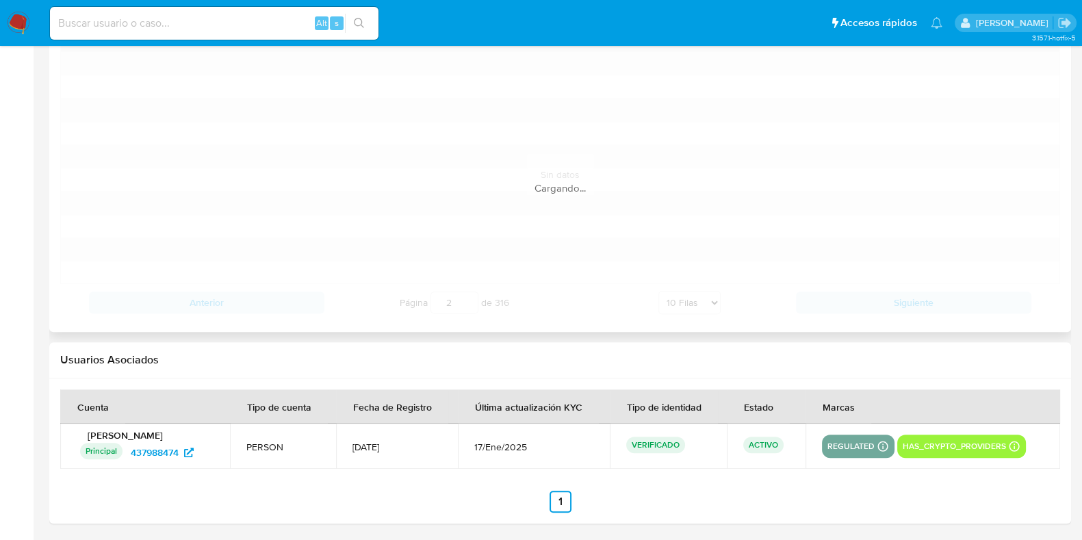
scroll to position [1369, 0]
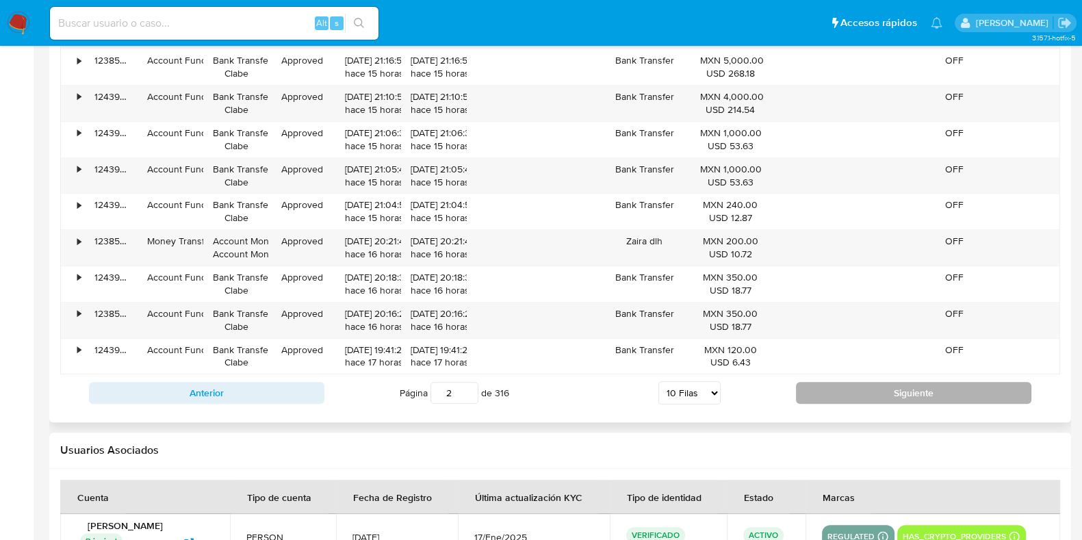
click at [856, 399] on button "Siguiente" at bounding box center [914, 393] width 236 height 22
type input "3"
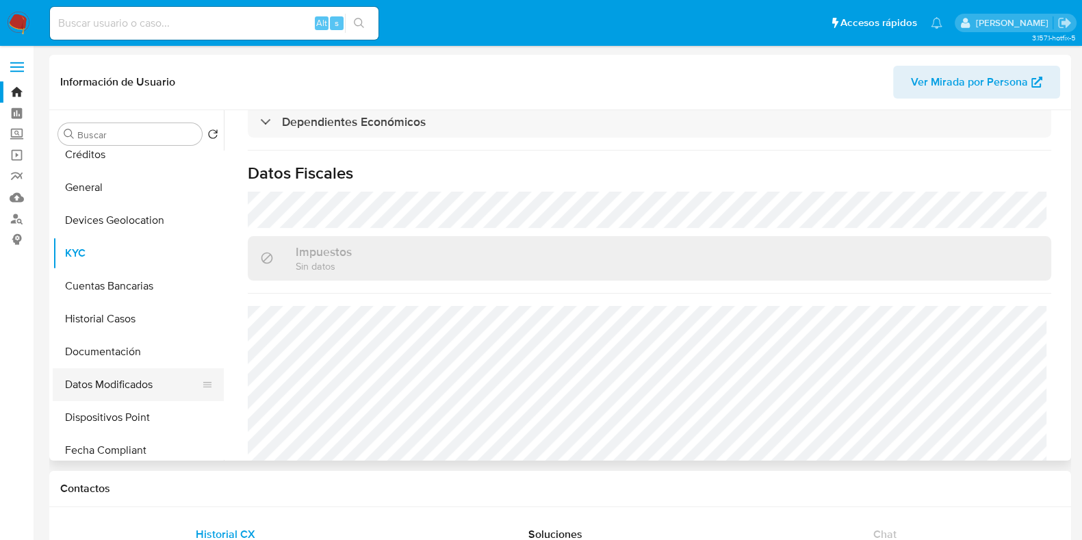
scroll to position [170, 0]
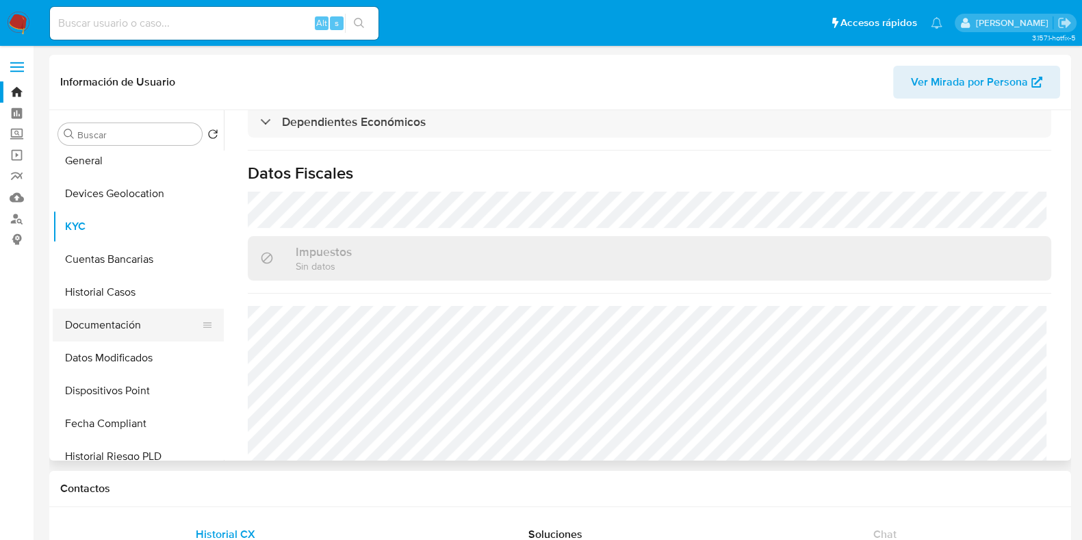
click at [108, 329] on button "Documentación" at bounding box center [133, 325] width 160 height 33
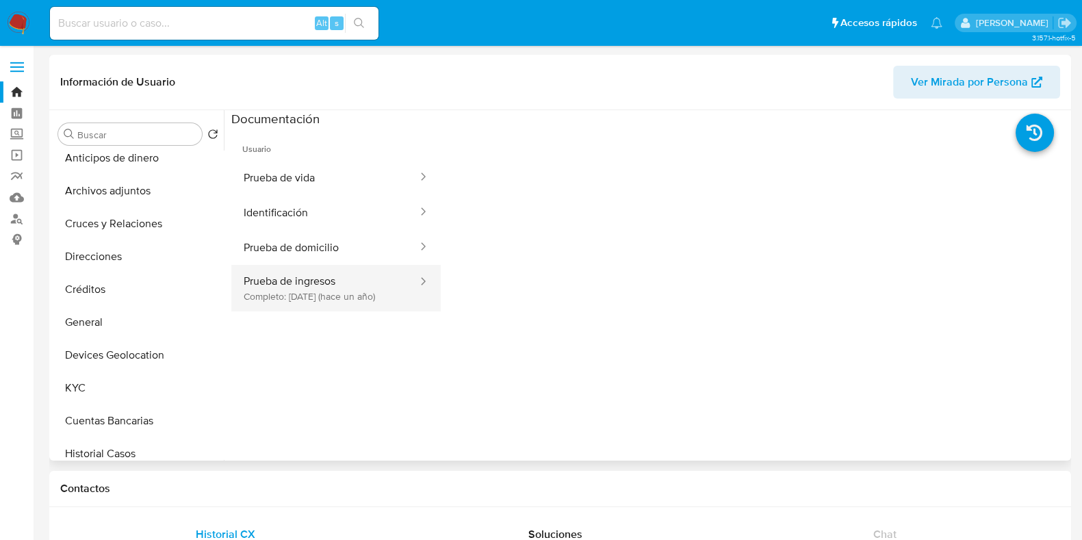
scroll to position [0, 0]
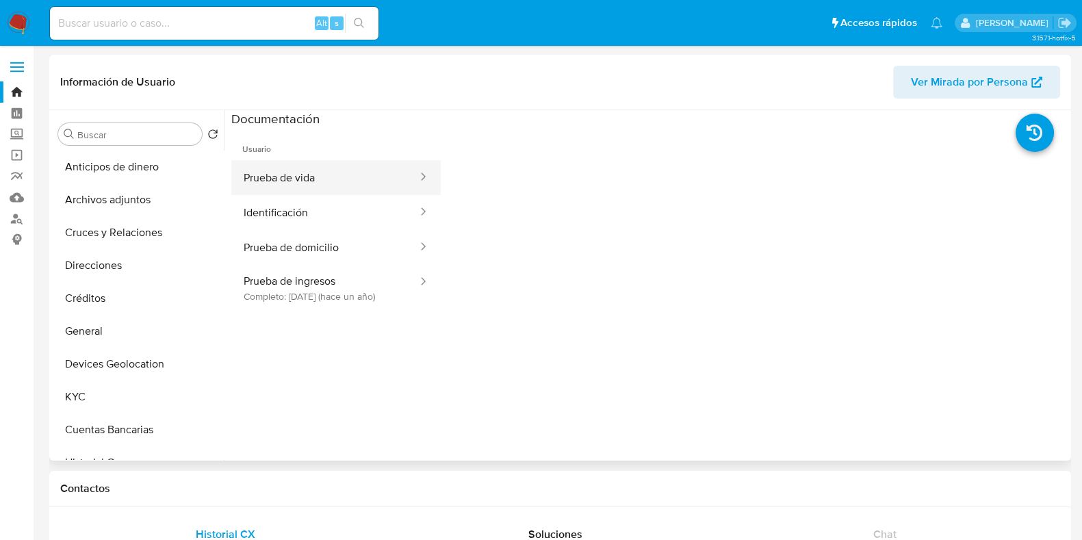
click at [302, 184] on button "Prueba de vida" at bounding box center [325, 177] width 188 height 35
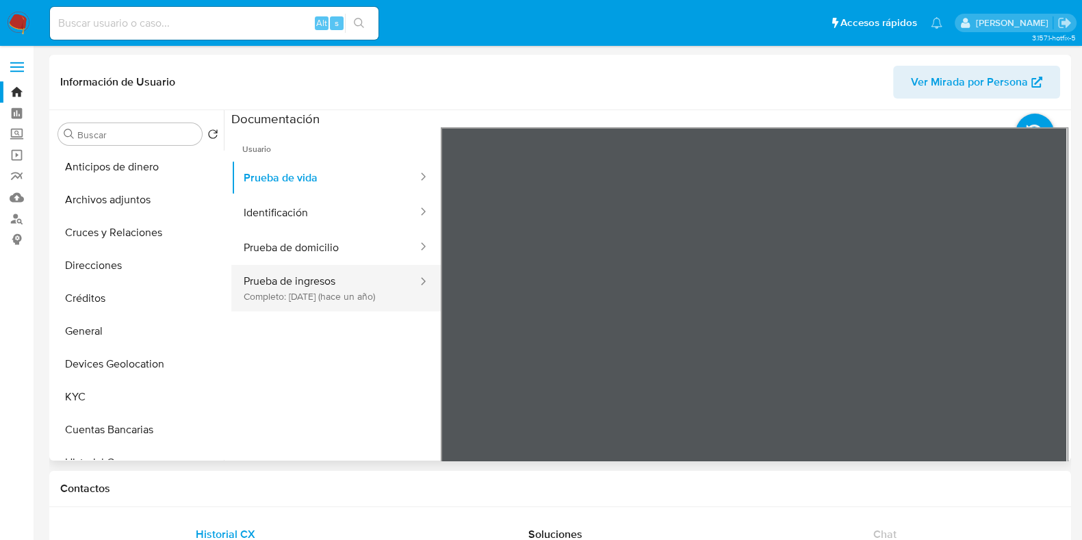
click at [358, 294] on button "Prueba de ingresos Completo: 06/04/2024 (hace un año)" at bounding box center [325, 288] width 188 height 47
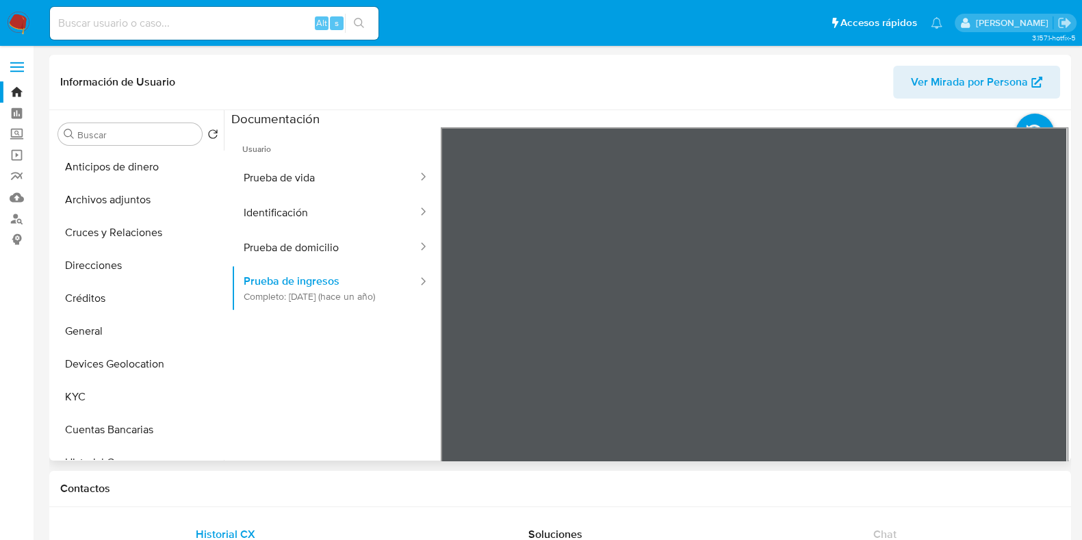
click at [841, 62] on div "Información de Usuario Ver Mirada por Persona Buscar Volver al orden por defect…" at bounding box center [560, 258] width 1022 height 406
click at [142, 395] on button "KYC" at bounding box center [133, 397] width 160 height 33
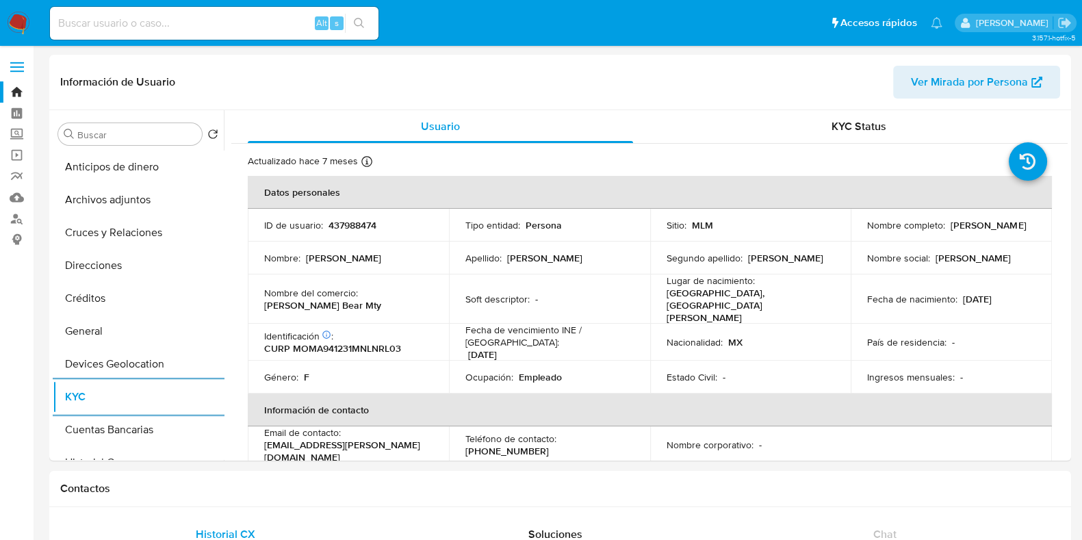
click at [127, 23] on input at bounding box center [214, 23] width 329 height 18
paste input "1051749095"
type input "1051749095"
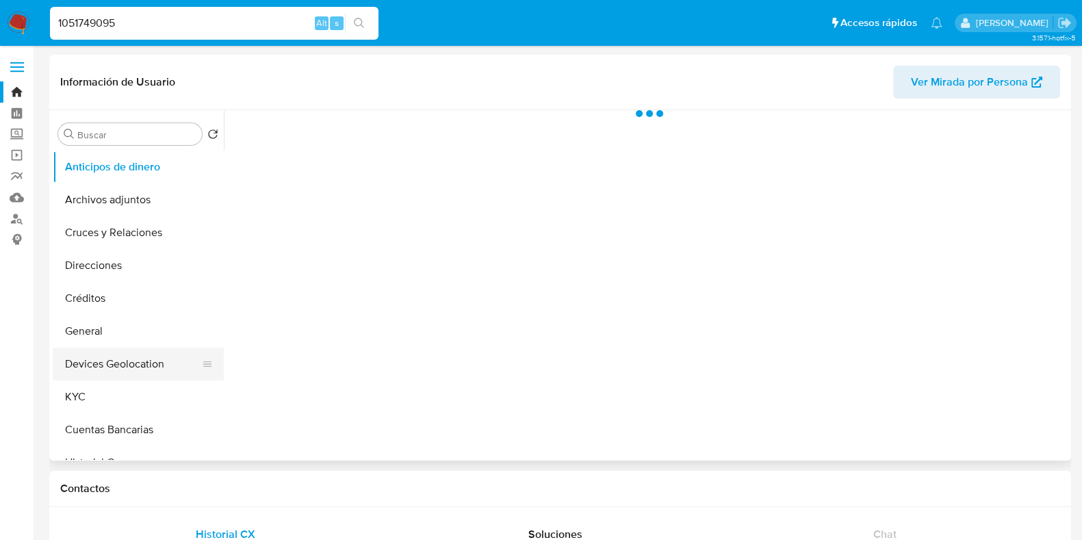
click at [80, 378] on button "Devices Geolocation" at bounding box center [133, 364] width 160 height 33
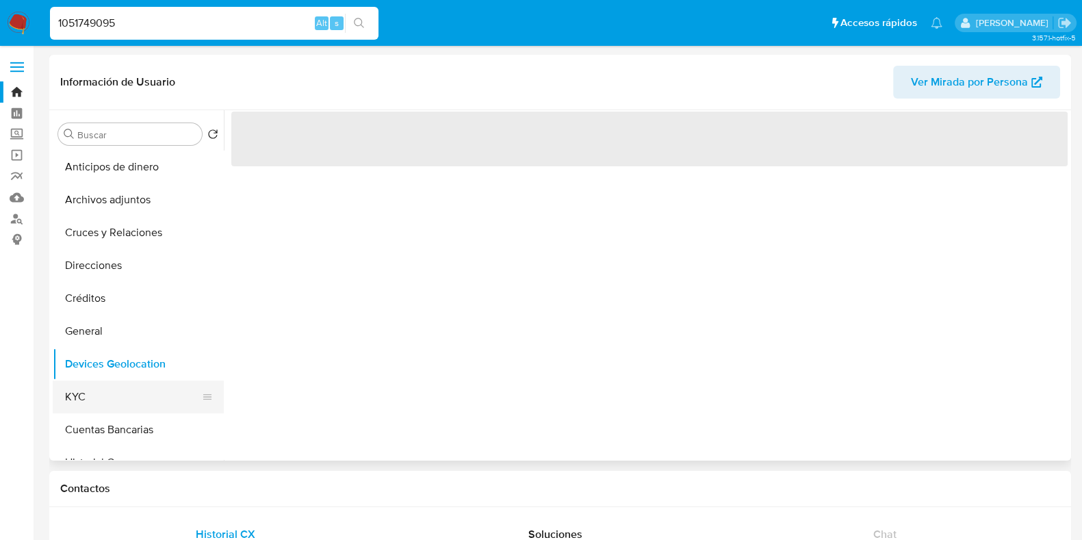
click at [79, 385] on button "KYC" at bounding box center [133, 397] width 160 height 33
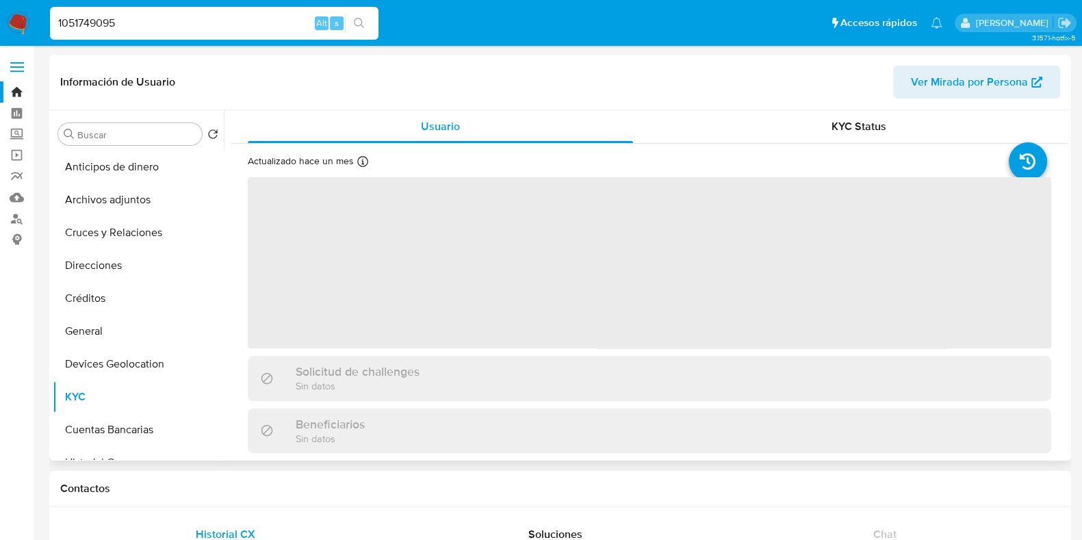
select select "10"
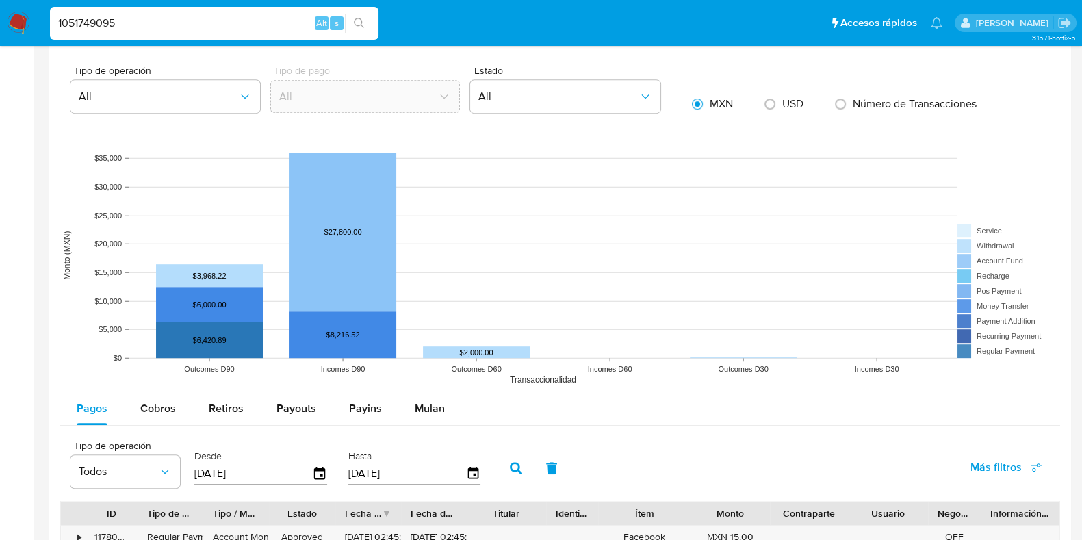
scroll to position [1283, 0]
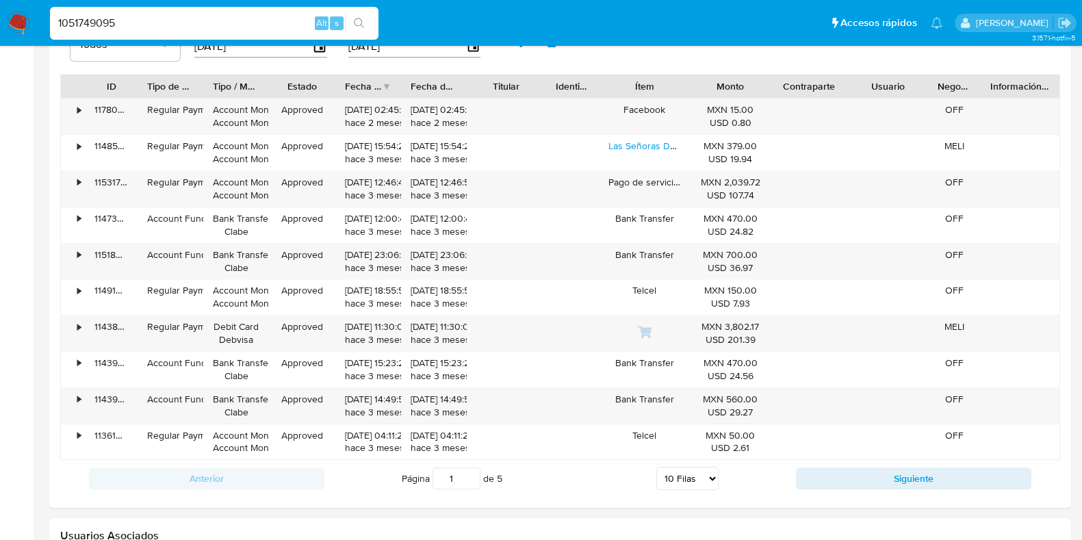
click at [97, 25] on input "1051749095" at bounding box center [214, 23] width 329 height 18
paste input "593870574"
type input "593870574"
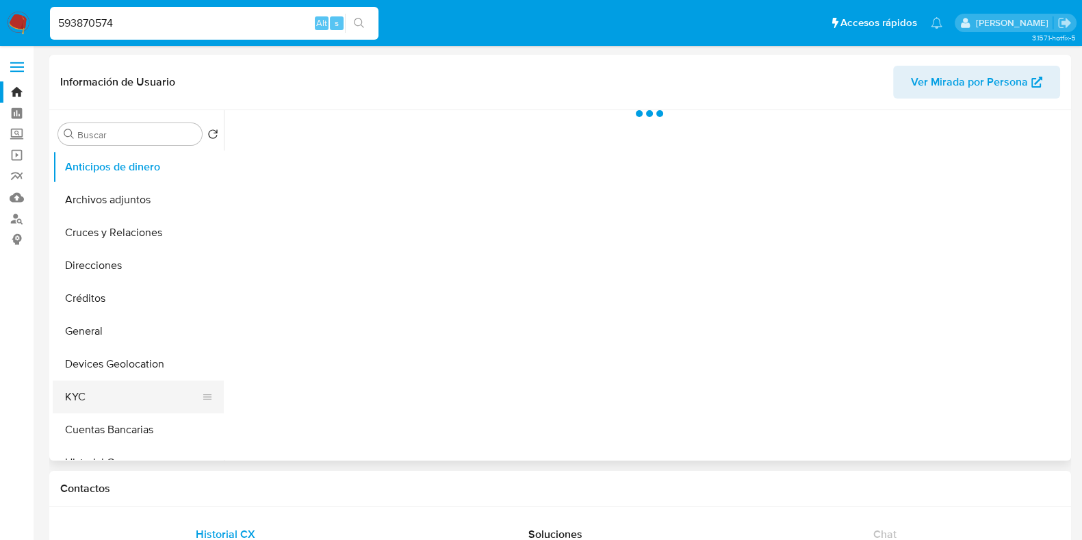
click at [120, 390] on button "KYC" at bounding box center [133, 397] width 160 height 33
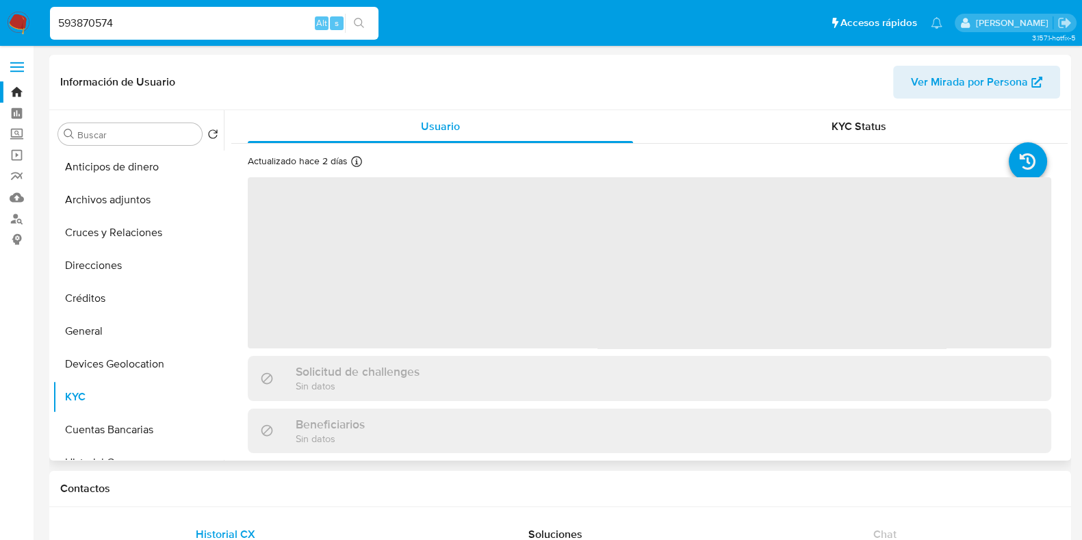
select select "10"
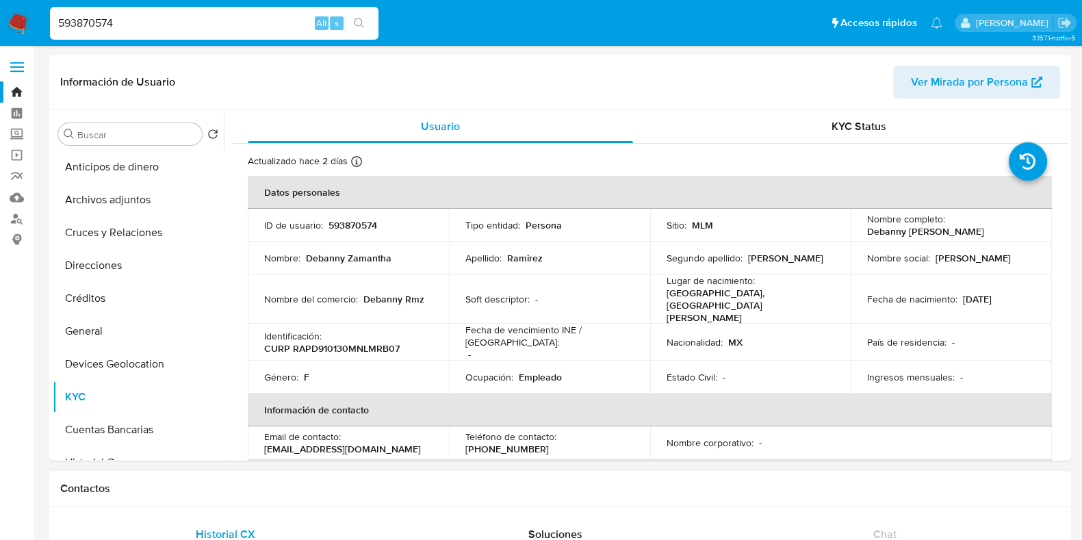
click at [558, 491] on h1 "Contactos" at bounding box center [560, 489] width 1000 height 14
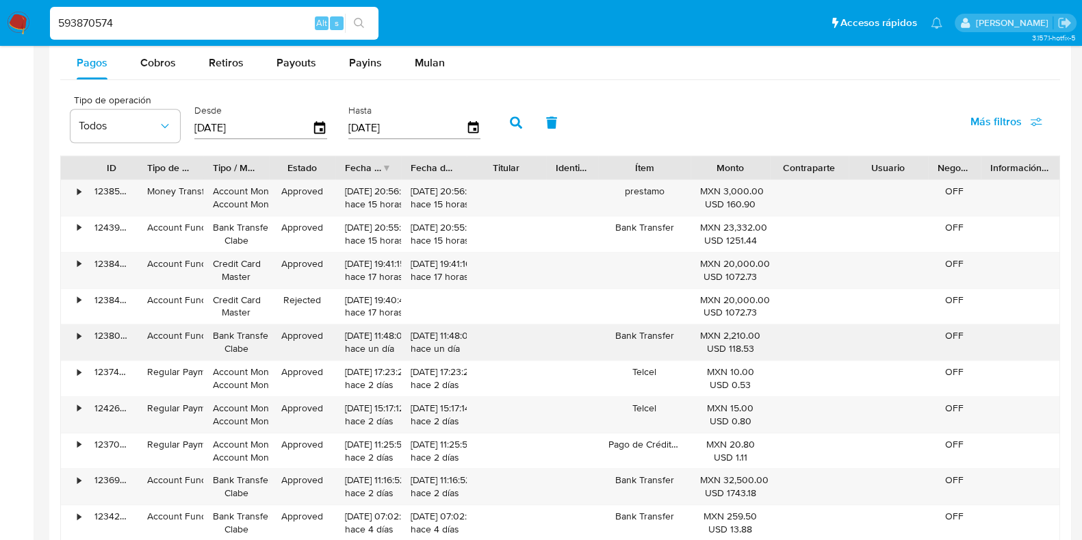
scroll to position [1283, 0]
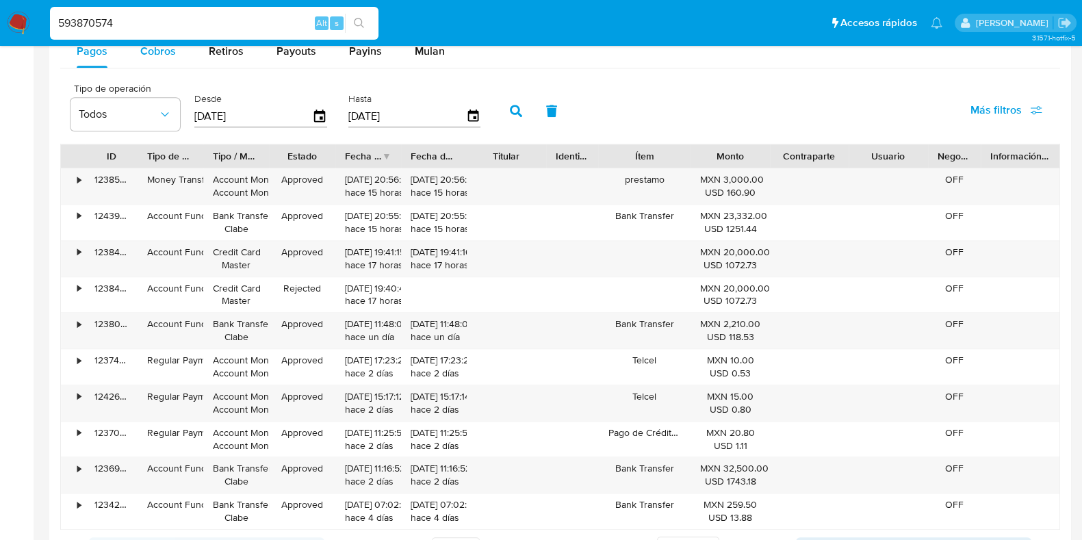
click at [162, 60] on div "Cobros" at bounding box center [158, 51] width 36 height 33
select select "10"
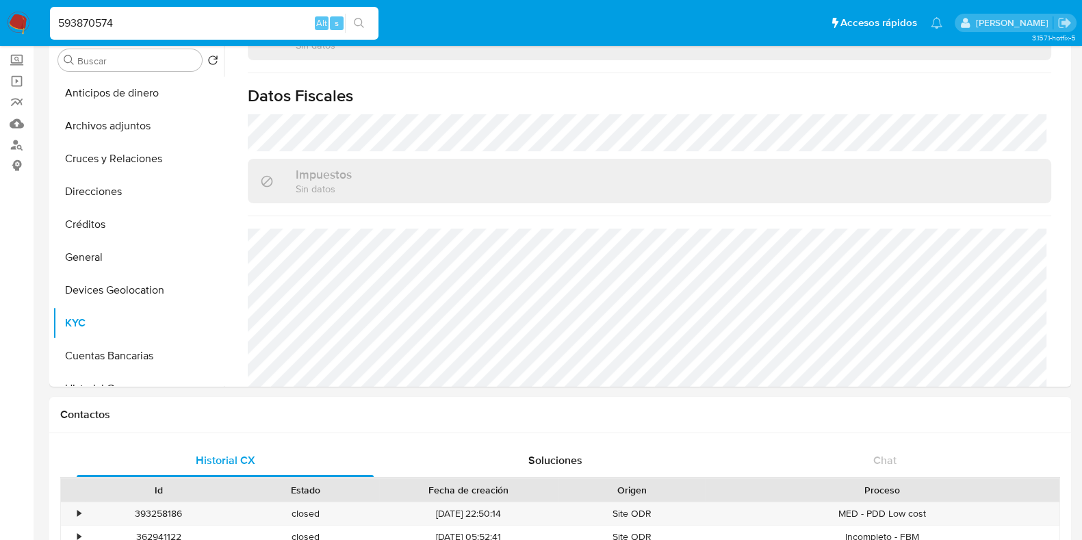
scroll to position [0, 0]
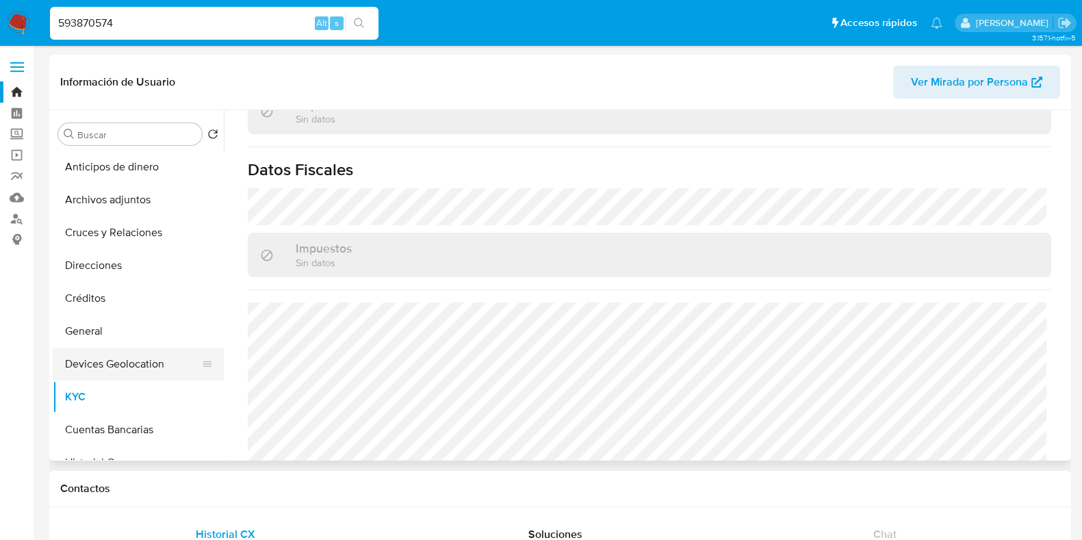
click at [147, 371] on button "Devices Geolocation" at bounding box center [133, 364] width 160 height 33
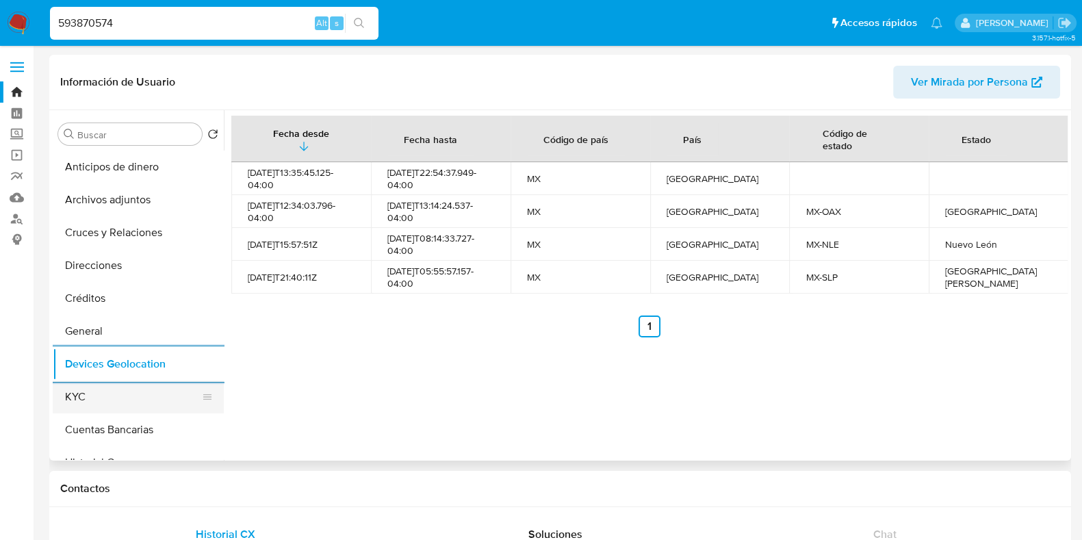
click at [129, 391] on button "KYC" at bounding box center [133, 397] width 160 height 33
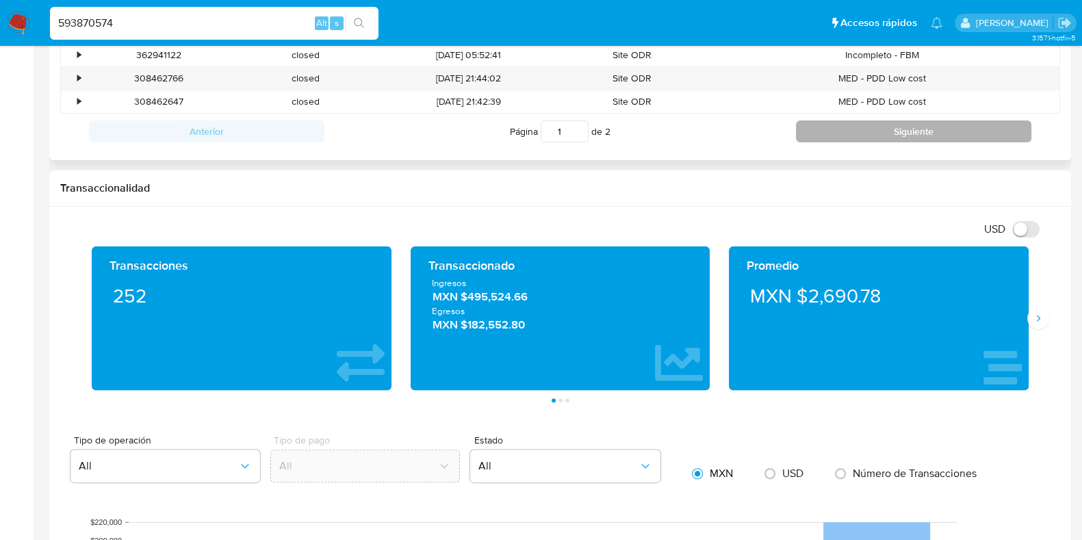
scroll to position [684, 0]
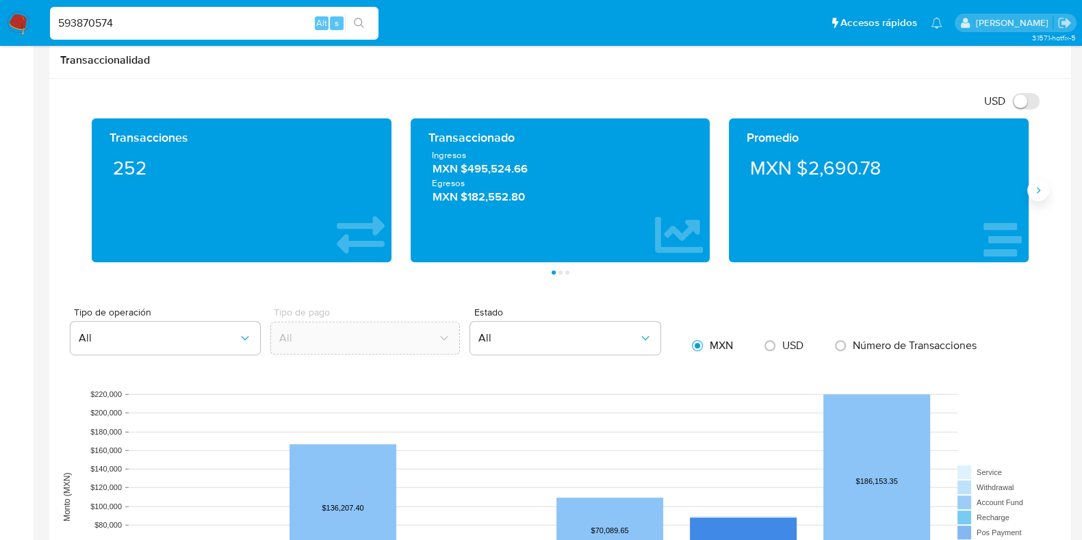
click at [1038, 196] on button "Siguiente" at bounding box center [1039, 190] width 22 height 22
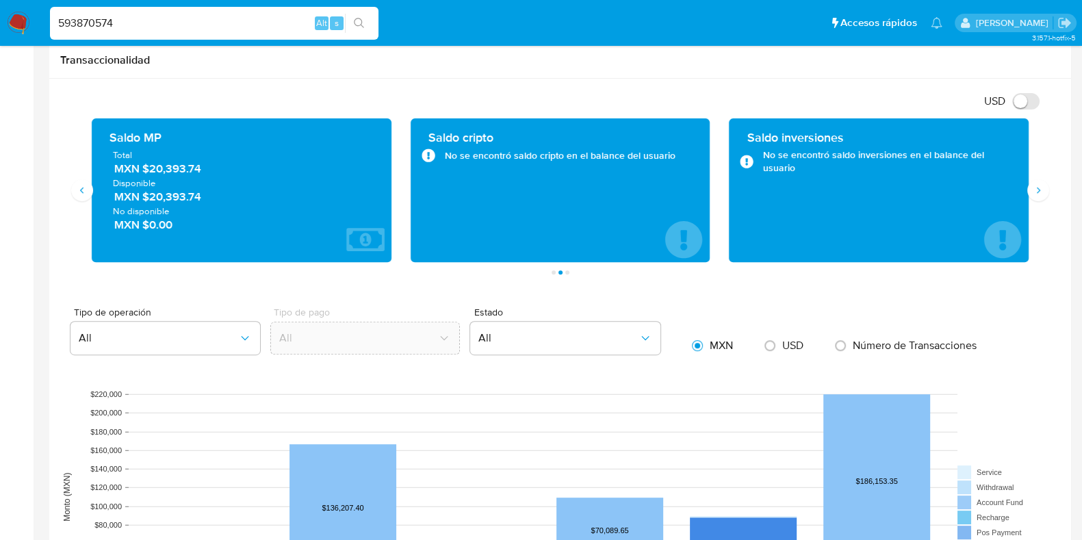
click at [165, 166] on span "MXN $20,393.74" at bounding box center [242, 170] width 256 height 16
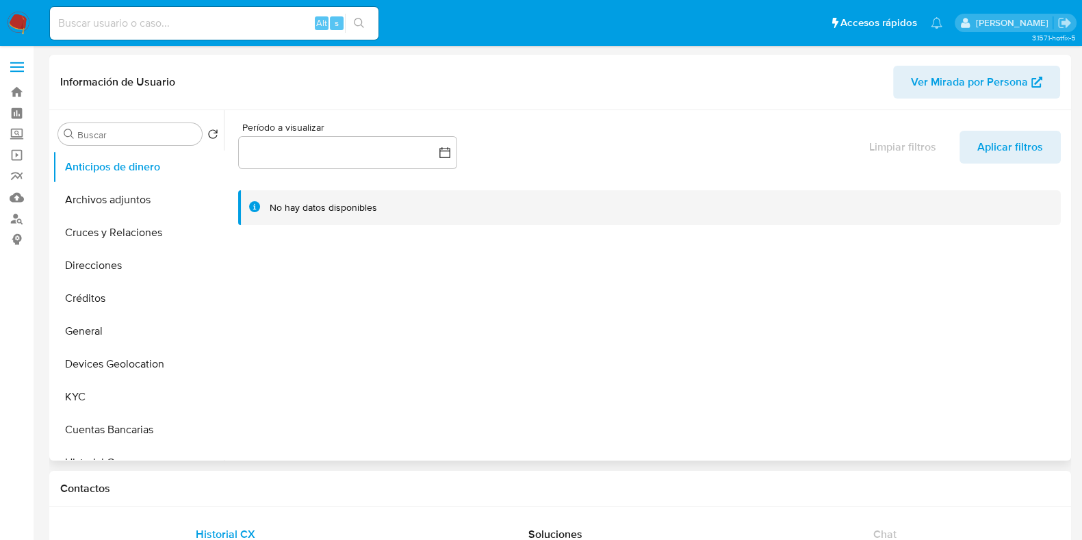
select select "10"
click at [19, 29] on img at bounding box center [18, 23] width 23 height 23
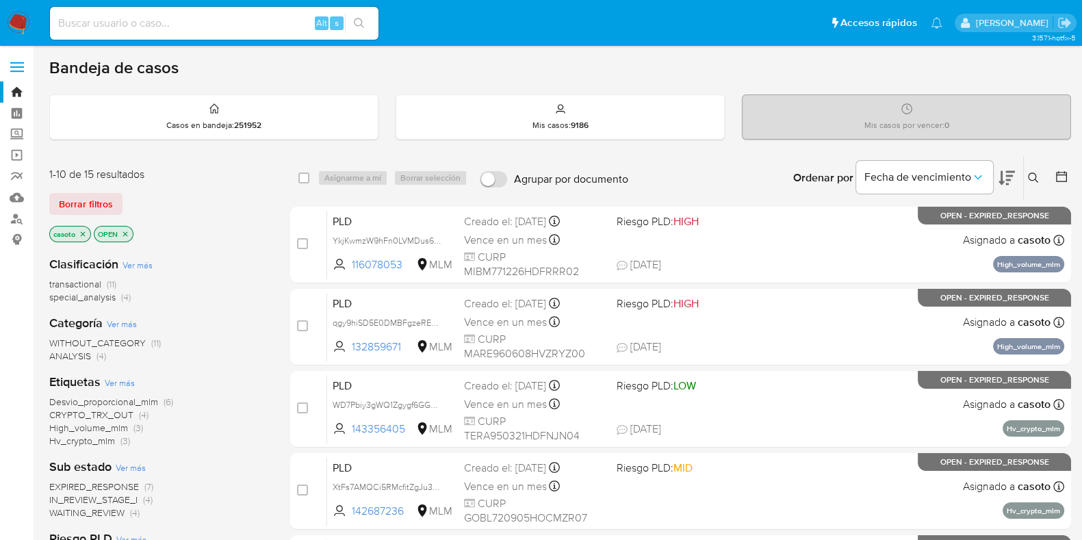
click at [1030, 179] on icon at bounding box center [1033, 178] width 10 height 10
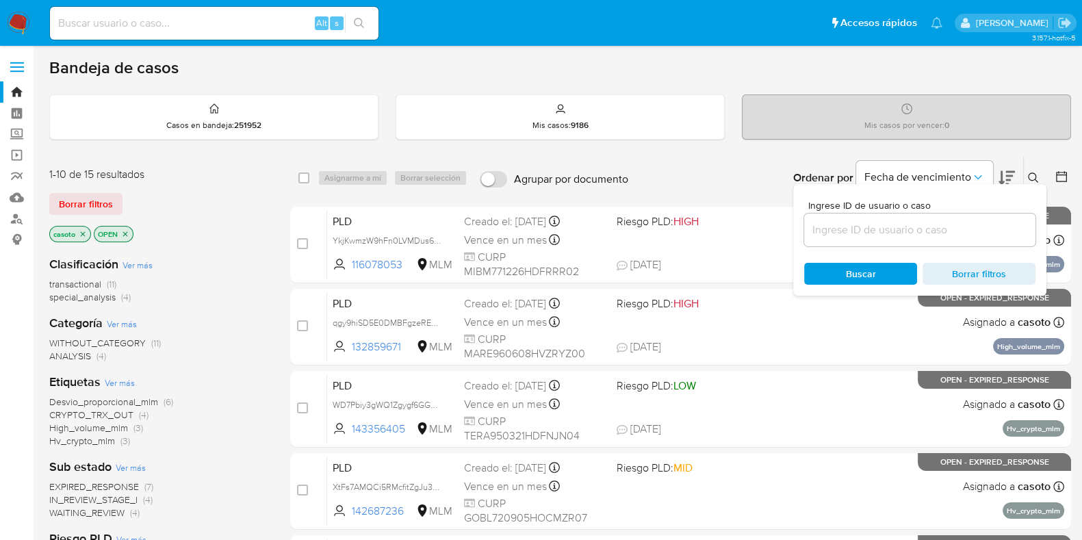
click at [856, 237] on input at bounding box center [919, 230] width 231 height 18
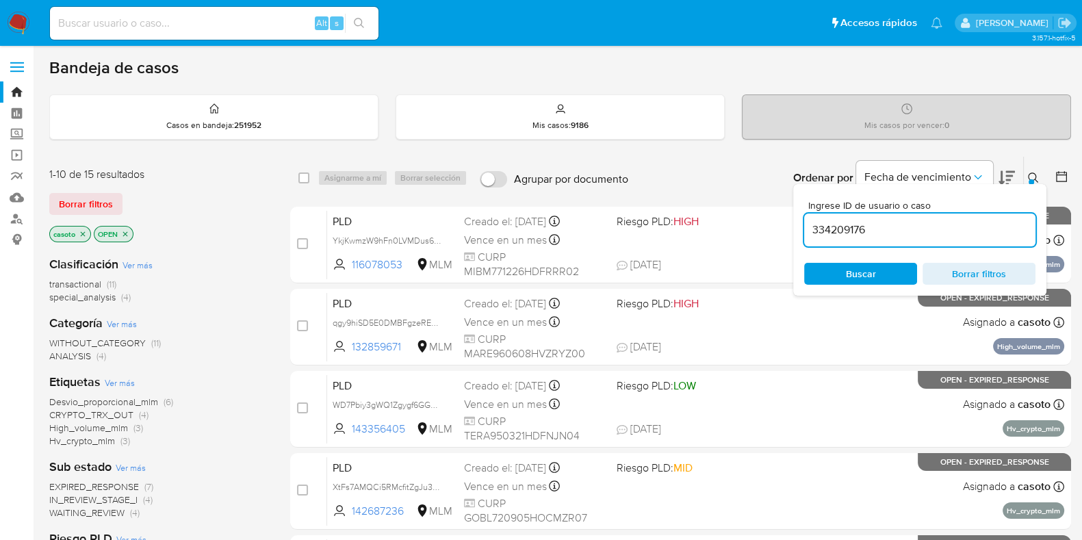
type input "334209176"
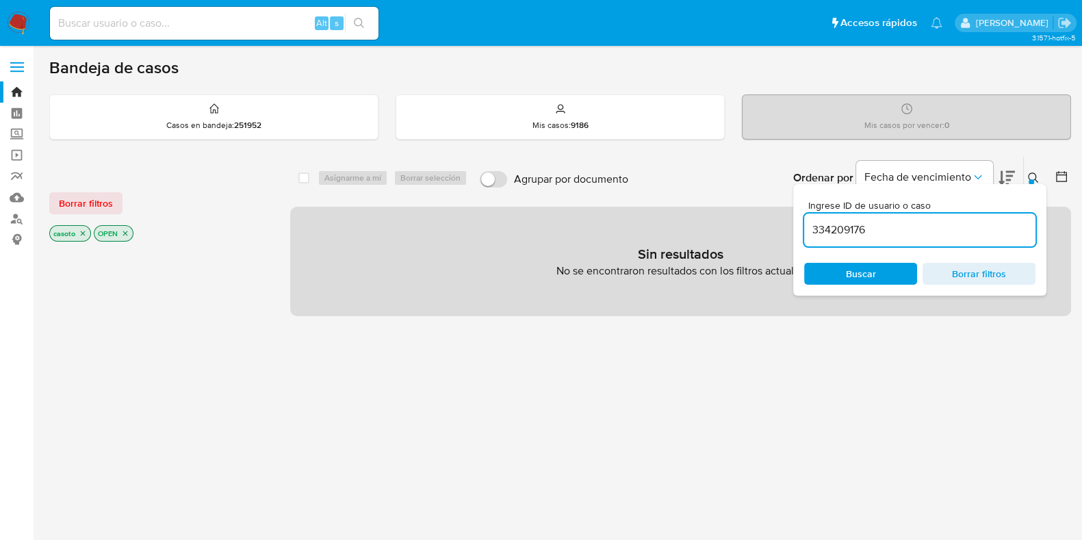
click at [79, 229] on icon "close-filter" at bounding box center [83, 233] width 8 height 8
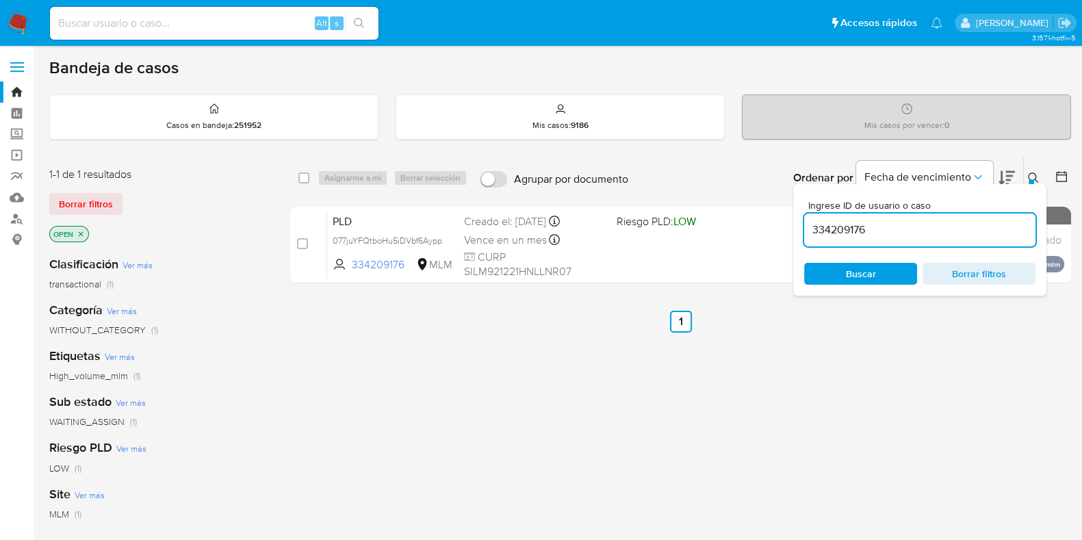
click at [1030, 176] on icon at bounding box center [1033, 178] width 11 height 11
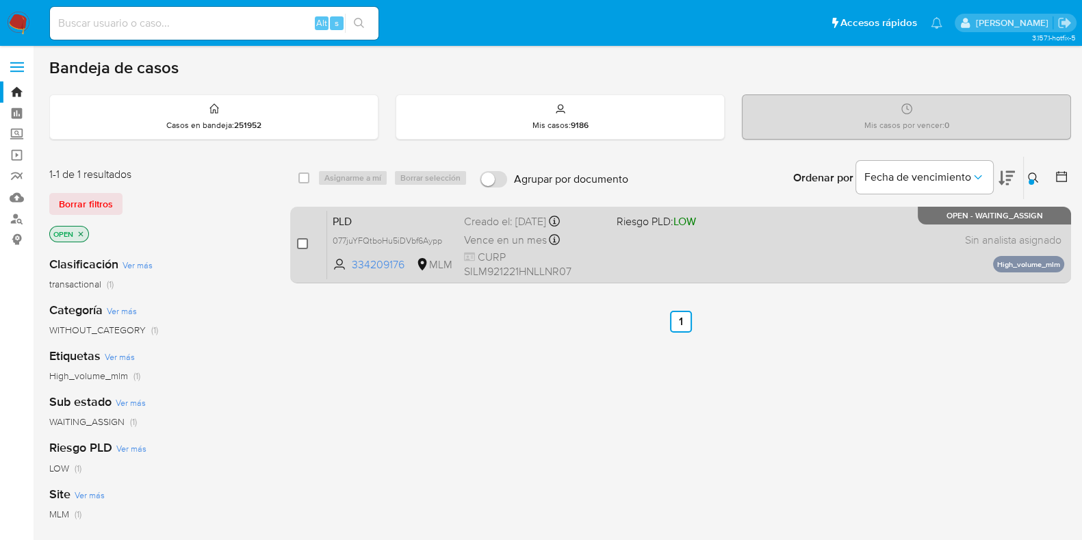
click at [301, 245] on input "checkbox" at bounding box center [302, 243] width 11 height 11
checkbox input "true"
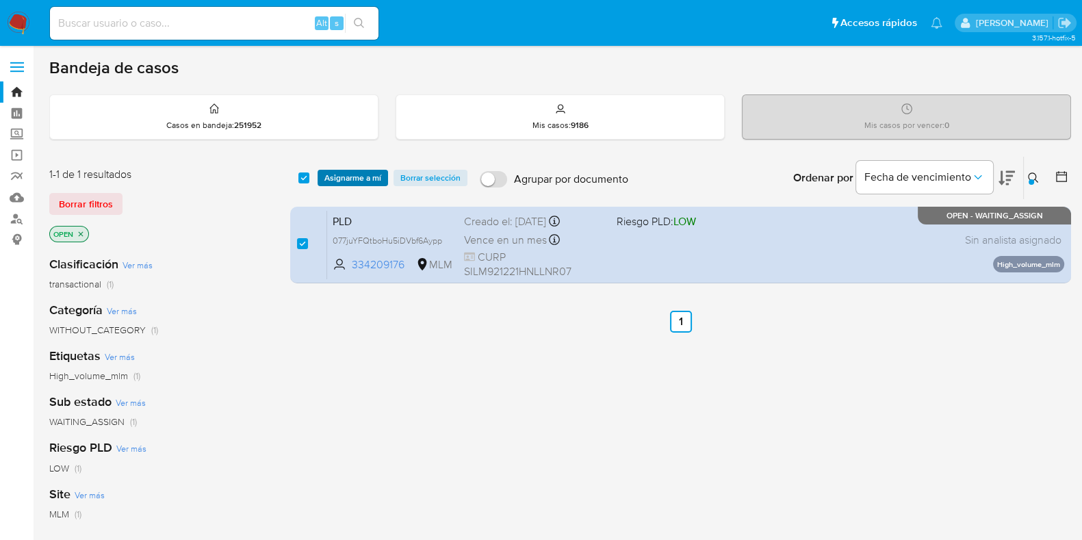
click at [357, 182] on span "Asignarme a mí" at bounding box center [353, 178] width 57 height 14
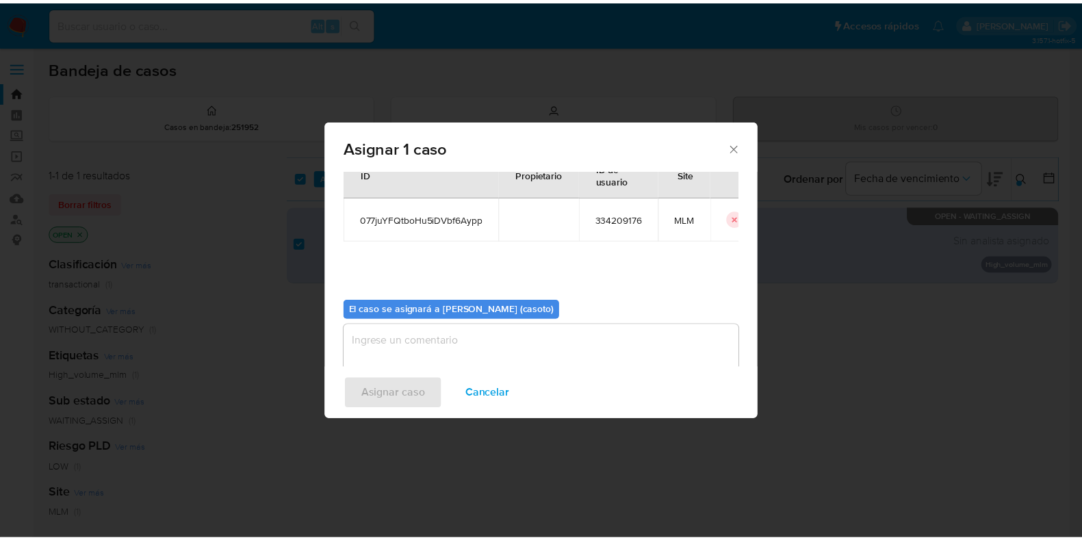
scroll to position [71, 0]
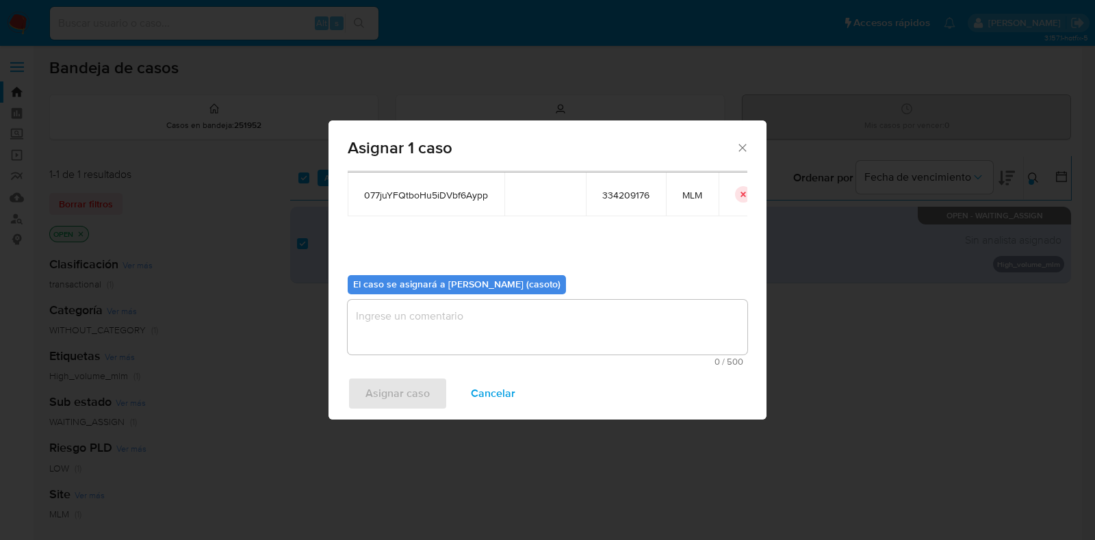
click at [487, 321] on textarea "assign-modal" at bounding box center [548, 327] width 400 height 55
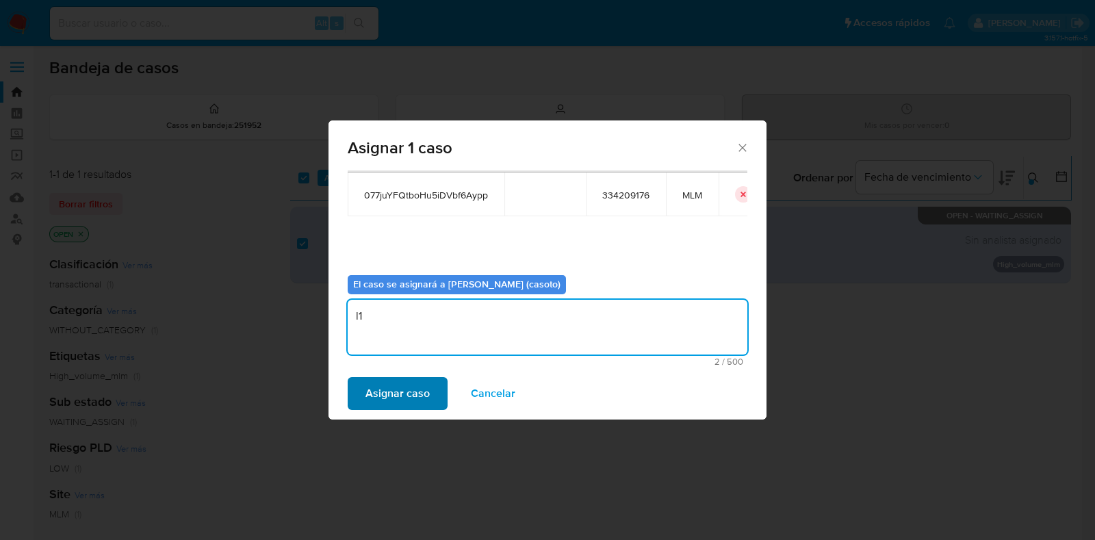
type textarea "l1"
click at [414, 385] on span "Asignar caso" at bounding box center [398, 394] width 64 height 30
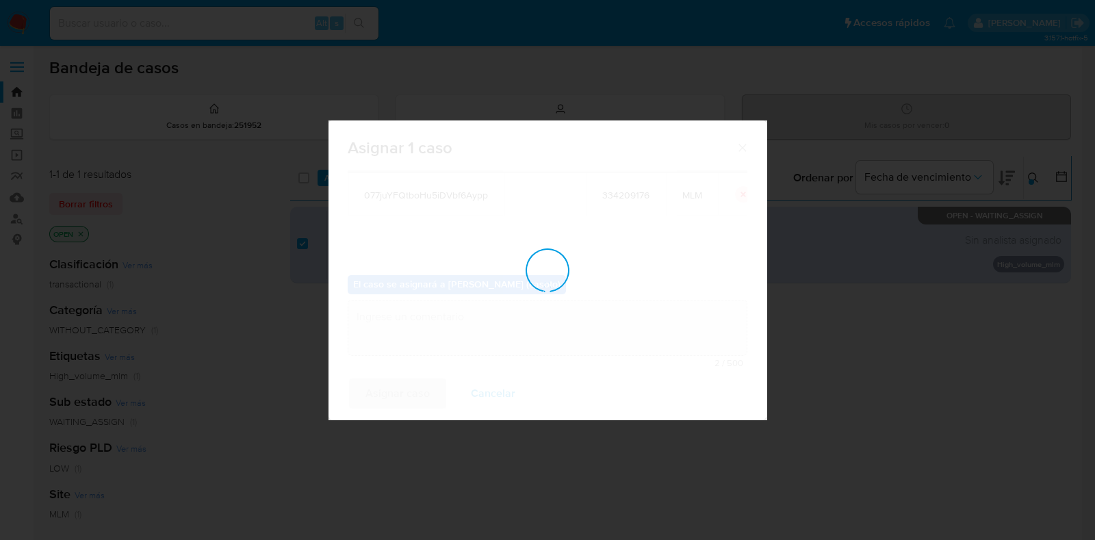
checkbox input "false"
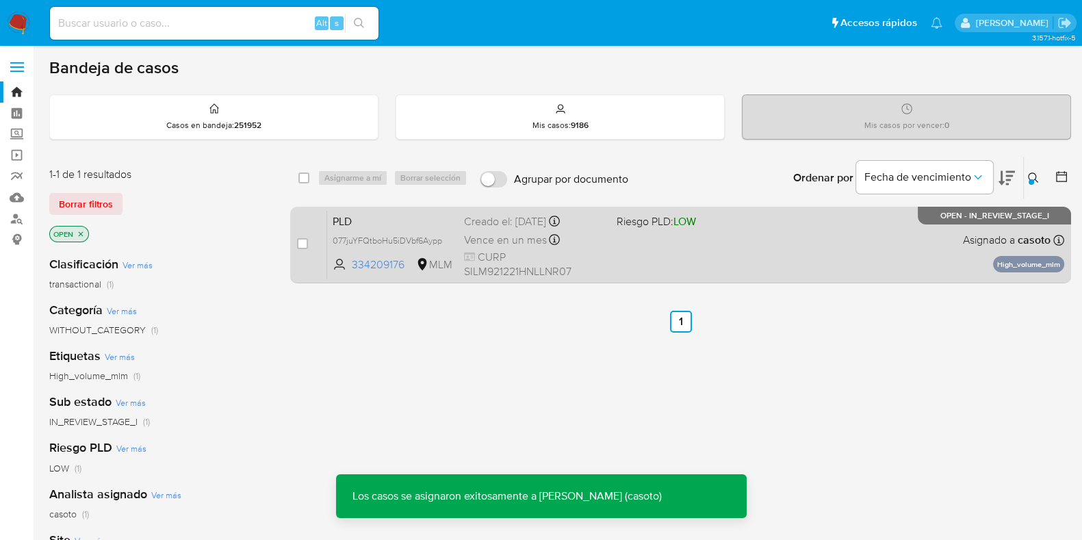
click at [830, 255] on div "PLD 077juYFQtboHu5iDVbf6Aypp 334209176 MLM Riesgo PLD: LOW Creado el: [DATE] Cr…" at bounding box center [695, 244] width 737 height 69
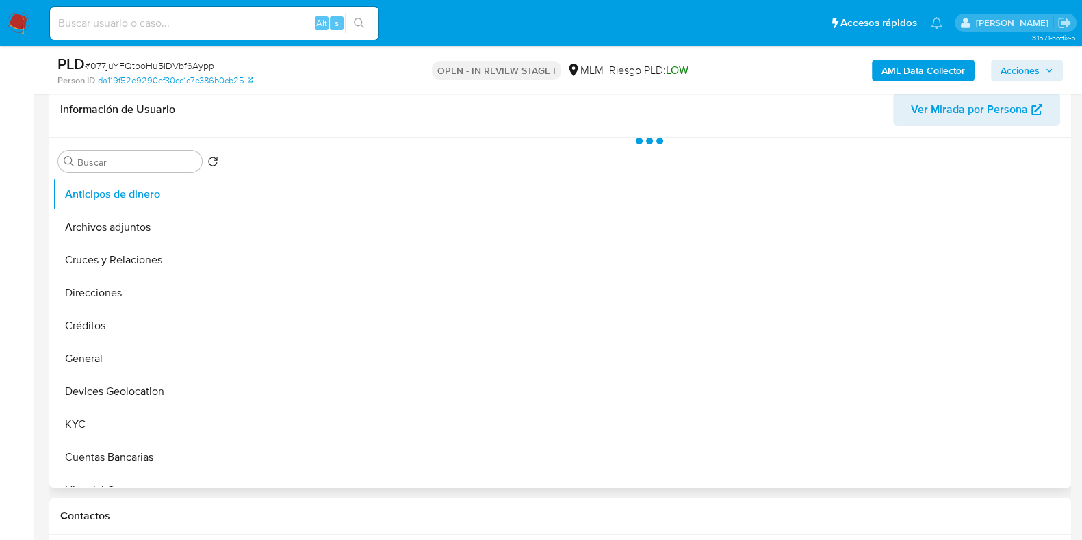
scroll to position [257, 0]
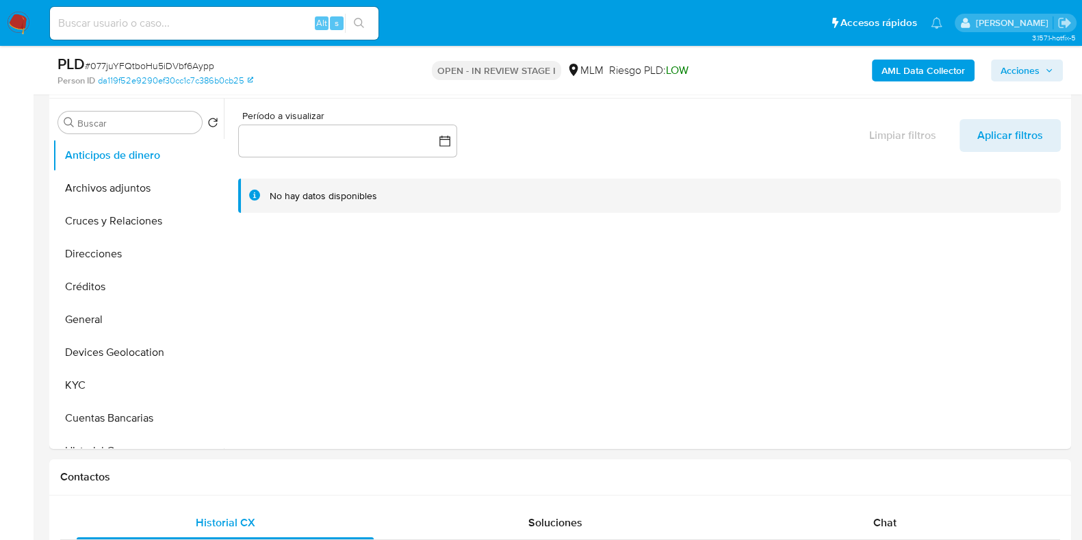
select select "10"
drag, startPoint x: 96, startPoint y: 316, endPoint x: 120, endPoint y: 323, distance: 25.1
click at [98, 317] on button "General" at bounding box center [133, 319] width 160 height 33
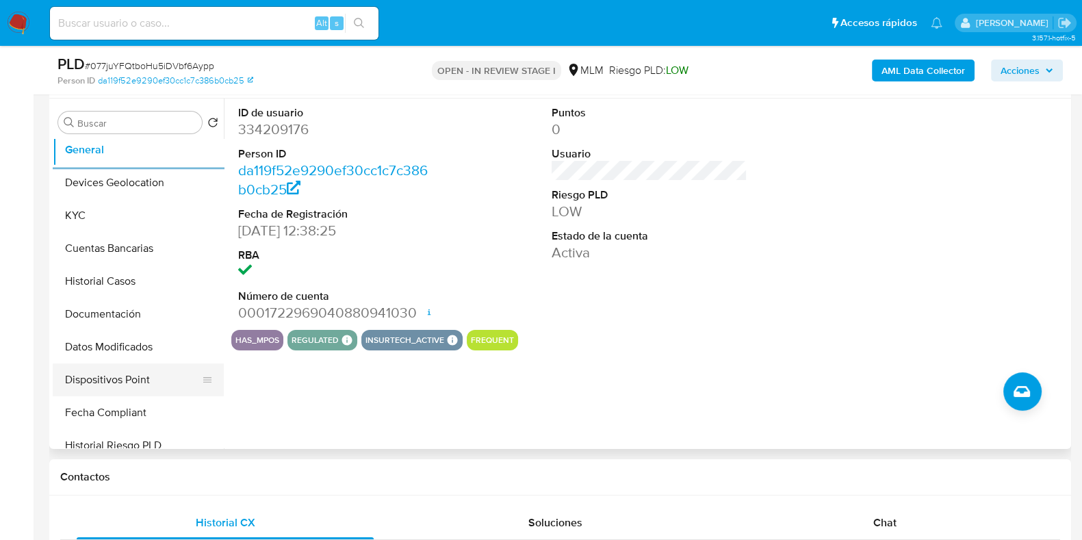
scroll to position [170, 0]
click at [116, 316] on button "Documentación" at bounding box center [133, 313] width 160 height 33
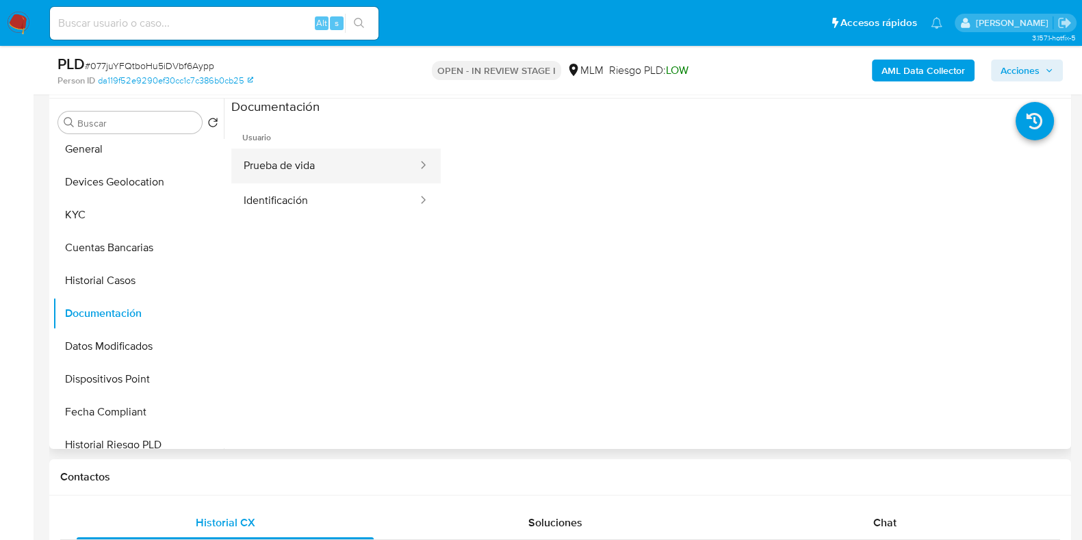
click at [265, 153] on button "Prueba de vida" at bounding box center [325, 166] width 188 height 35
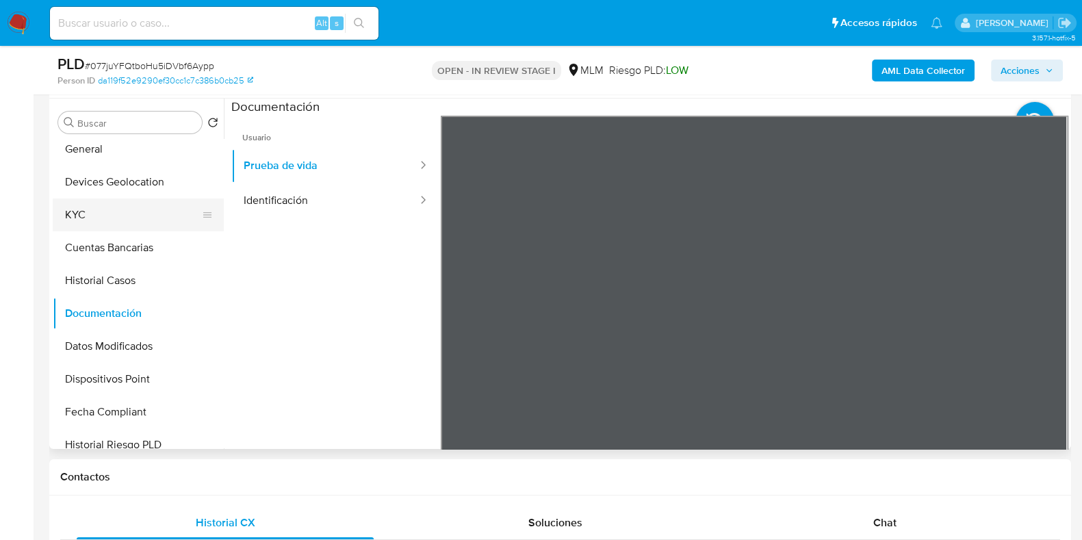
click at [75, 202] on button "KYC" at bounding box center [133, 215] width 160 height 33
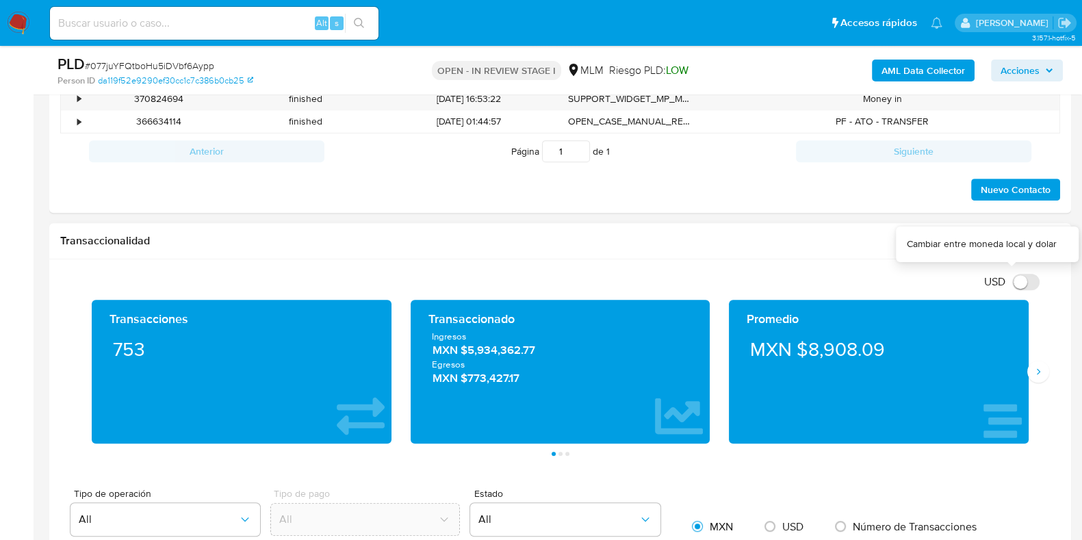
scroll to position [856, 0]
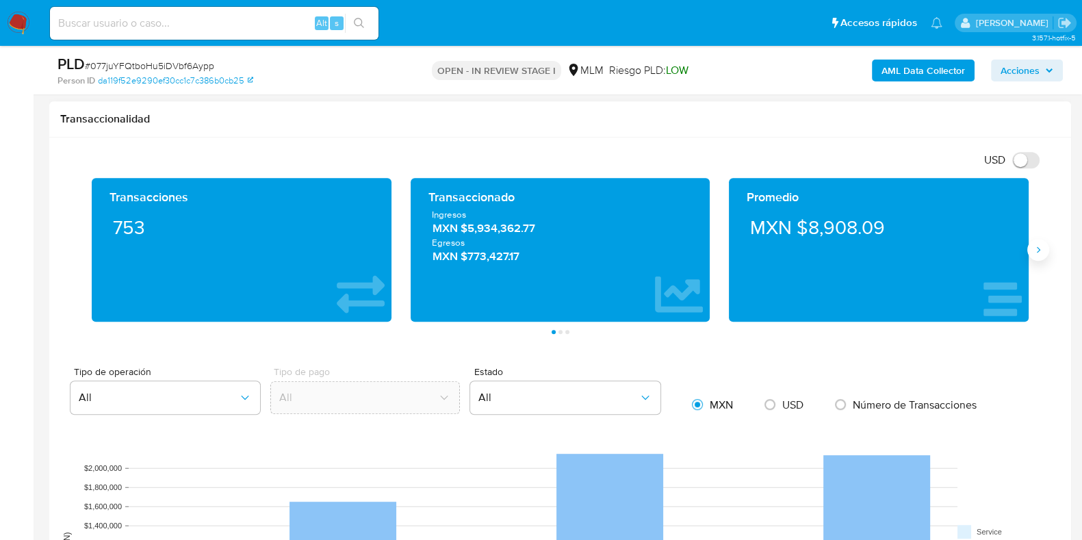
drag, startPoint x: 1034, startPoint y: 251, endPoint x: 884, endPoint y: 536, distance: 321.9
click at [1034, 252] on icon "Siguiente" at bounding box center [1038, 249] width 11 height 11
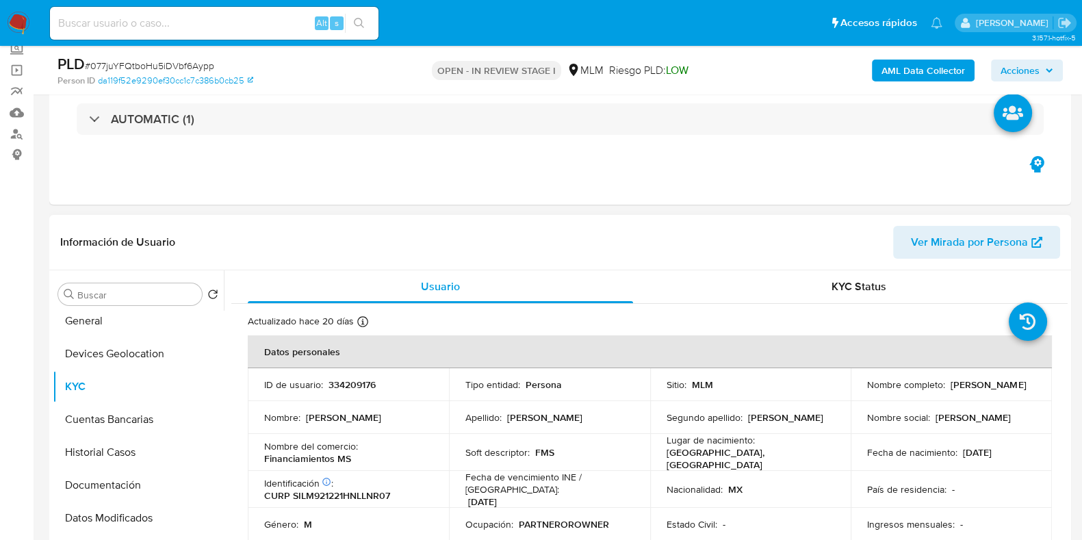
scroll to position [0, 0]
drag, startPoint x: 997, startPoint y: 393, endPoint x: 855, endPoint y: 394, distance: 141.7
click at [855, 394] on td "Nombre completo : [PERSON_NAME]" at bounding box center [951, 384] width 201 height 33
copy p "[PERSON_NAME]"
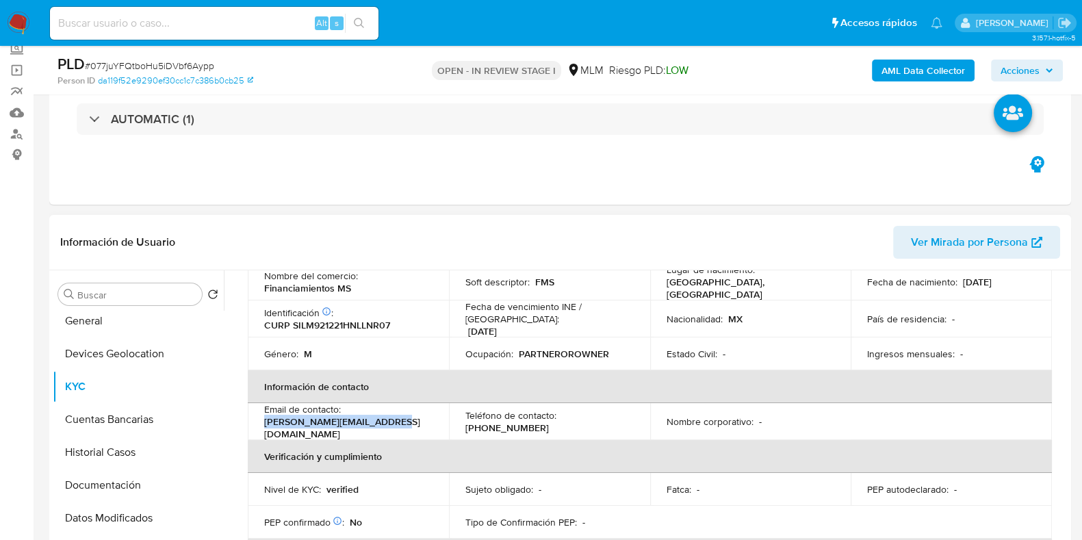
drag, startPoint x: 396, startPoint y: 416, endPoint x: 287, endPoint y: 385, distance: 113.0
click at [249, 414] on td "Email de contacto : [PERSON_NAME][EMAIL_ADDRESS][DOMAIN_NAME]" at bounding box center [348, 421] width 201 height 37
copy p "[PERSON_NAME][EMAIL_ADDRESS][DOMAIN_NAME]"
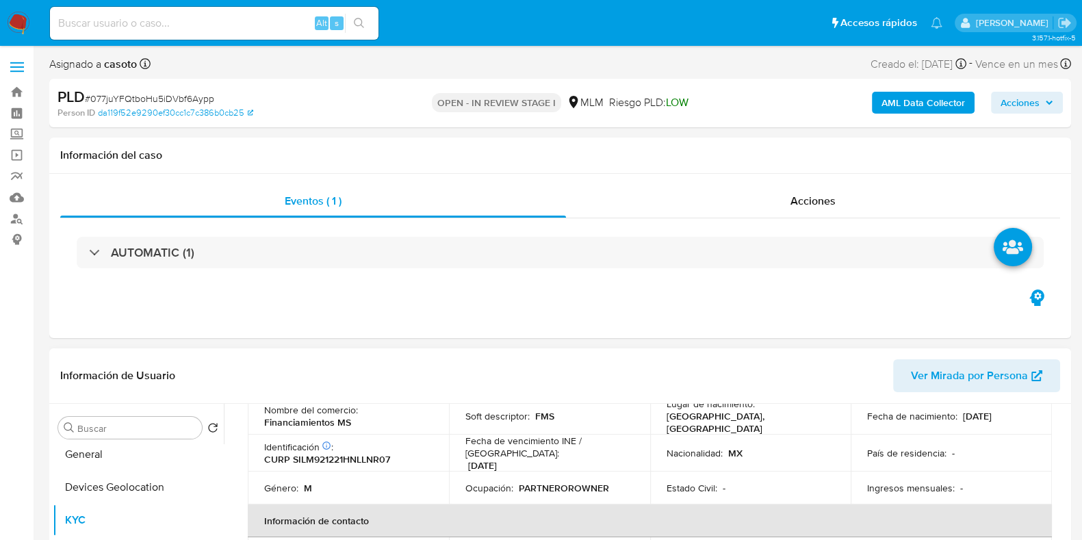
scroll to position [0, 0]
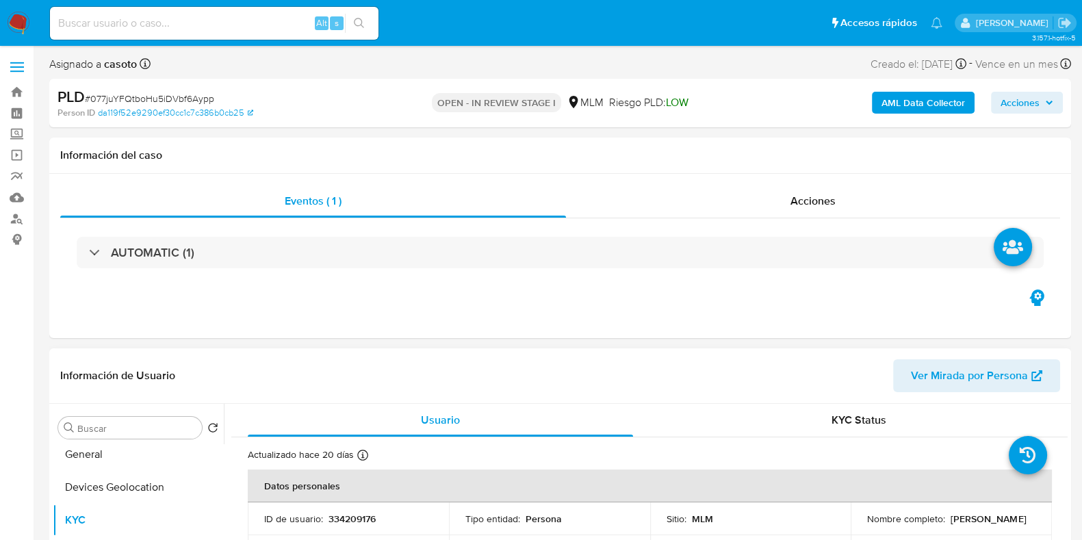
drag, startPoint x: 994, startPoint y: 525, endPoint x: 857, endPoint y: 525, distance: 136.9
click at [859, 526] on td "Nombre completo : [PERSON_NAME]" at bounding box center [951, 519] width 201 height 33
copy p "[PERSON_NAME]"
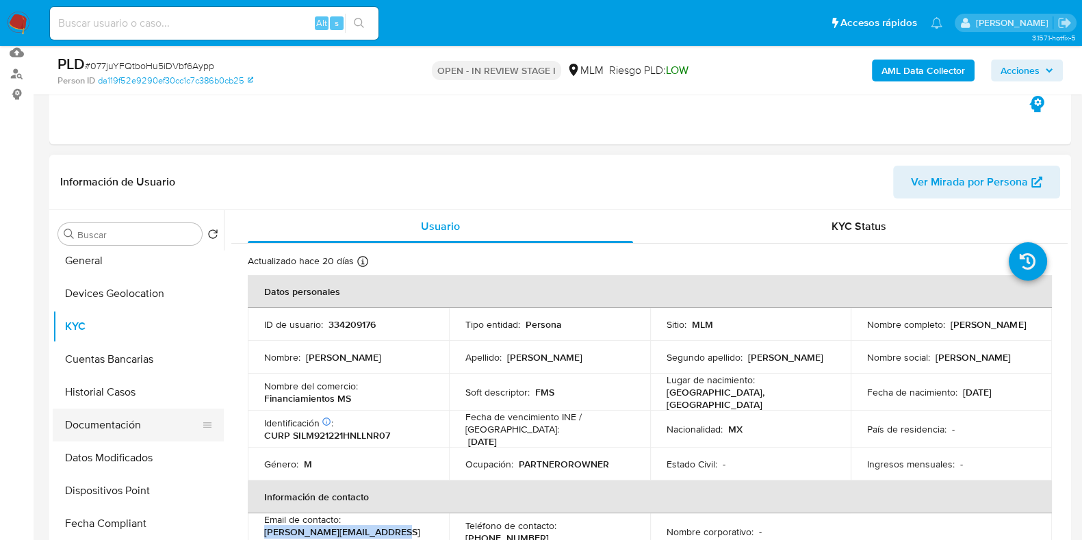
scroll to position [257, 0]
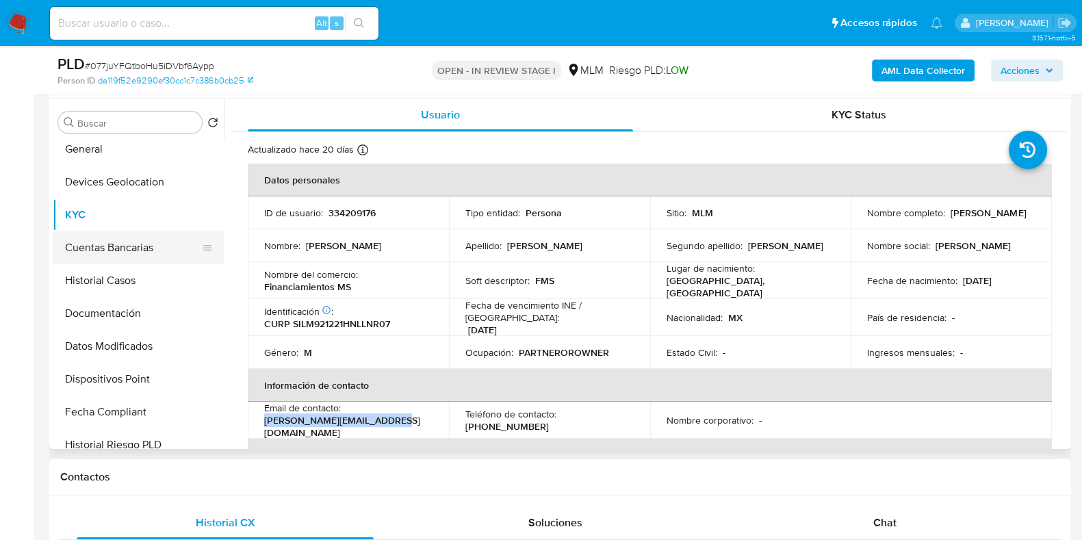
click at [121, 257] on button "Cuentas Bancarias" at bounding box center [133, 247] width 160 height 33
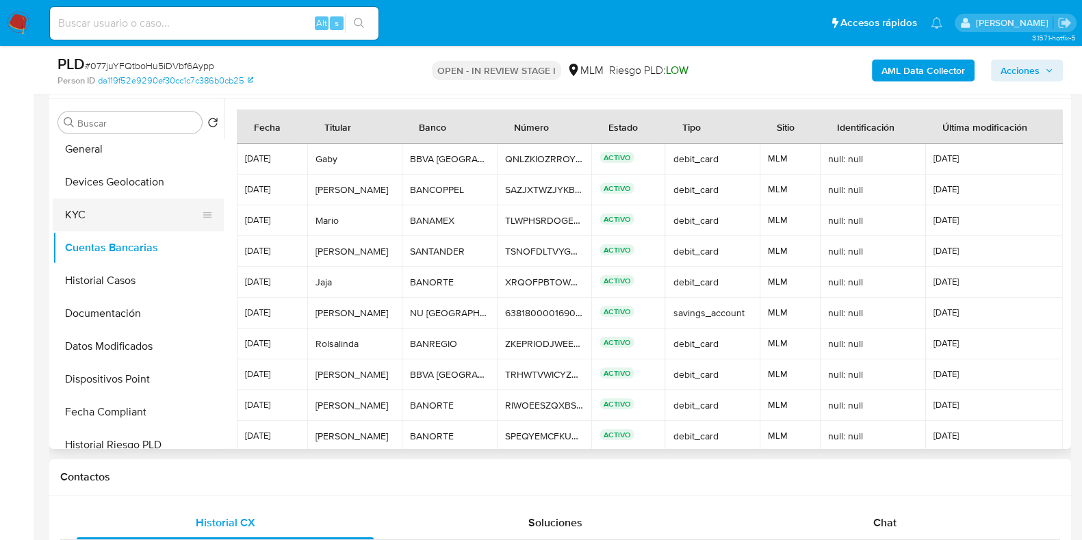
click at [121, 220] on button "KYC" at bounding box center [133, 215] width 160 height 33
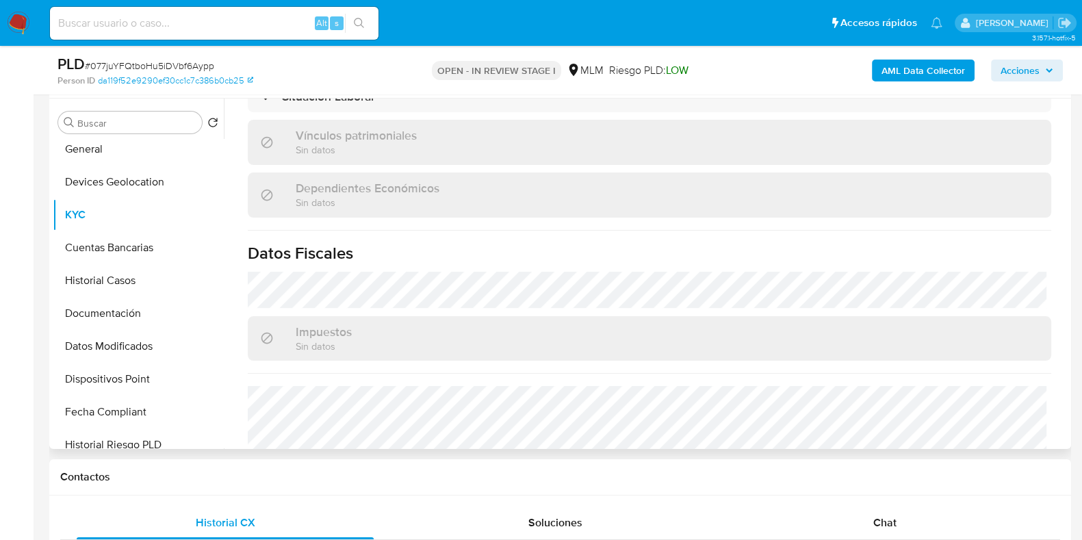
scroll to position [598, 0]
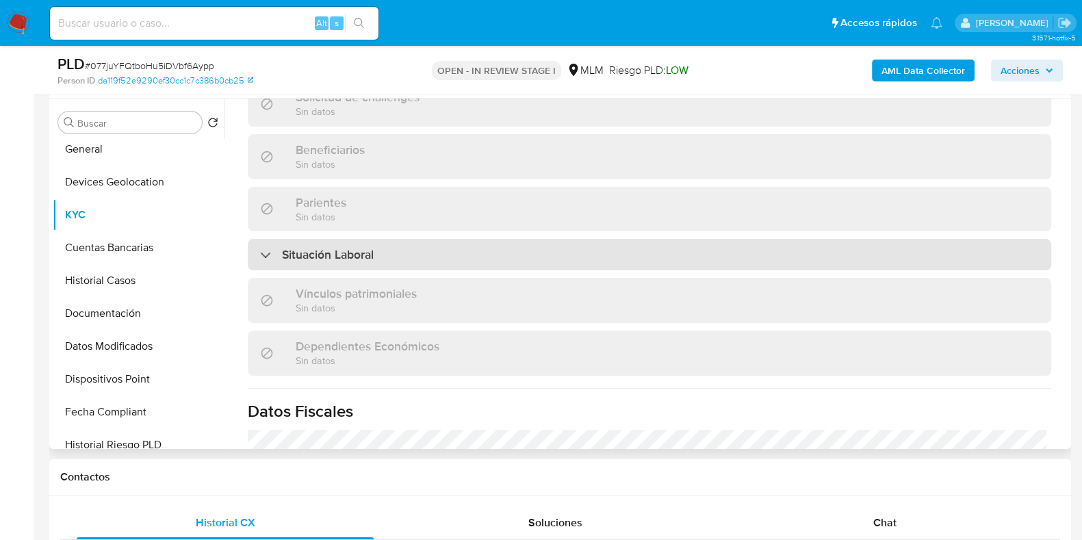
click at [418, 254] on div "Situación Laboral" at bounding box center [650, 254] width 804 height 31
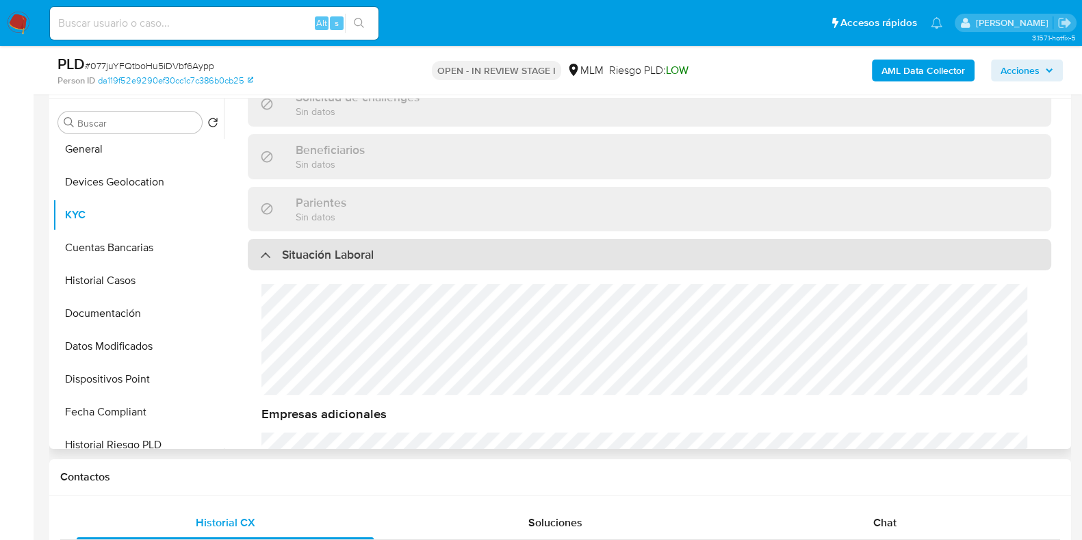
click at [418, 254] on div "Situación Laboral" at bounding box center [650, 254] width 804 height 31
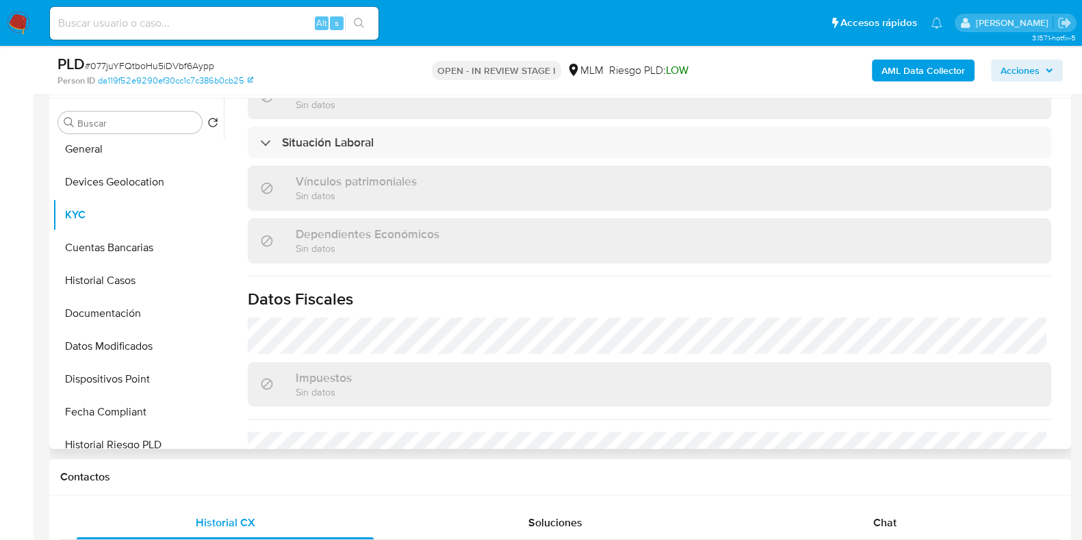
scroll to position [770, 0]
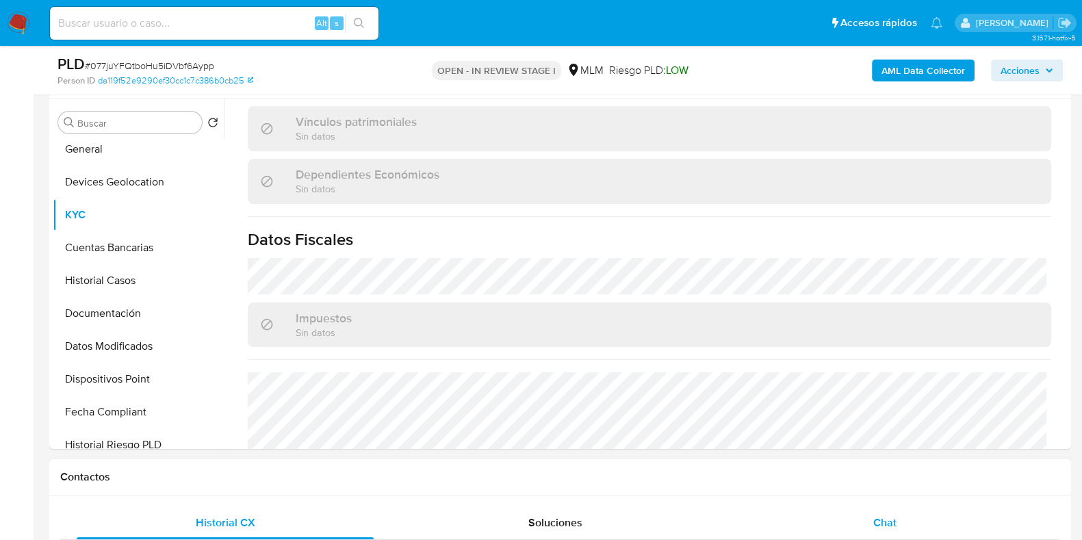
drag, startPoint x: 883, startPoint y: 511, endPoint x: 881, endPoint y: 505, distance: 7.0
click at [882, 512] on div "Chat" at bounding box center [885, 523] width 297 height 33
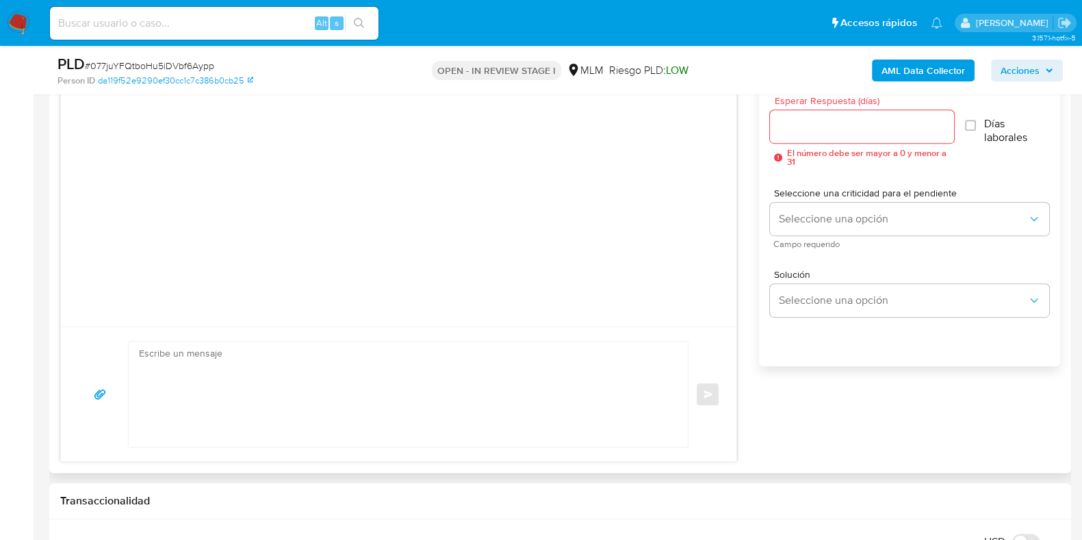
click at [871, 136] on div at bounding box center [861, 126] width 183 height 33
click at [870, 131] on input "Esperar Respuesta (días)" at bounding box center [861, 127] width 183 height 18
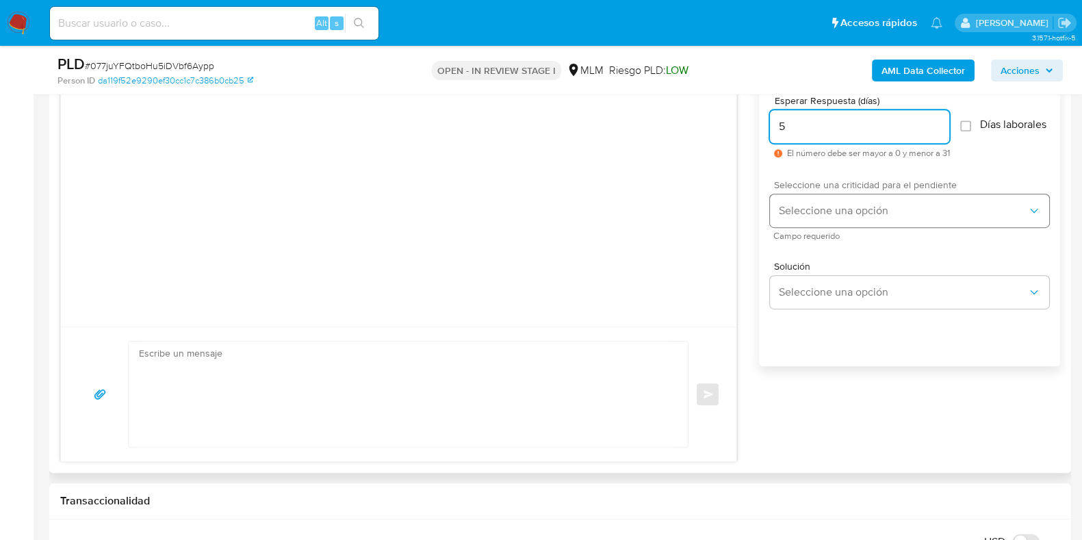
type input "5"
click at [801, 216] on span "Seleccione una opción" at bounding box center [902, 211] width 249 height 14
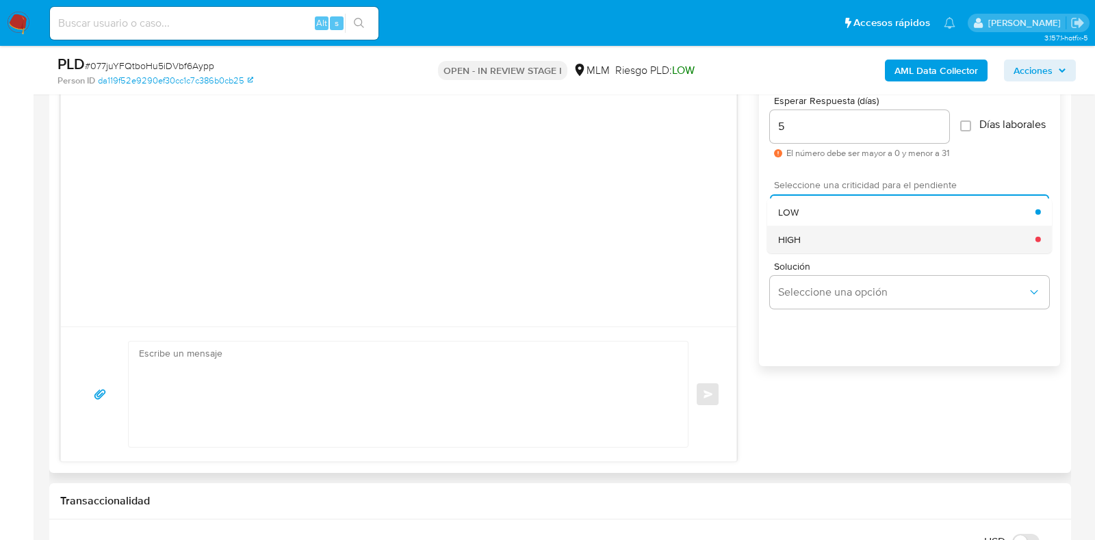
click at [797, 253] on div "HIGH" at bounding box center [906, 238] width 257 height 27
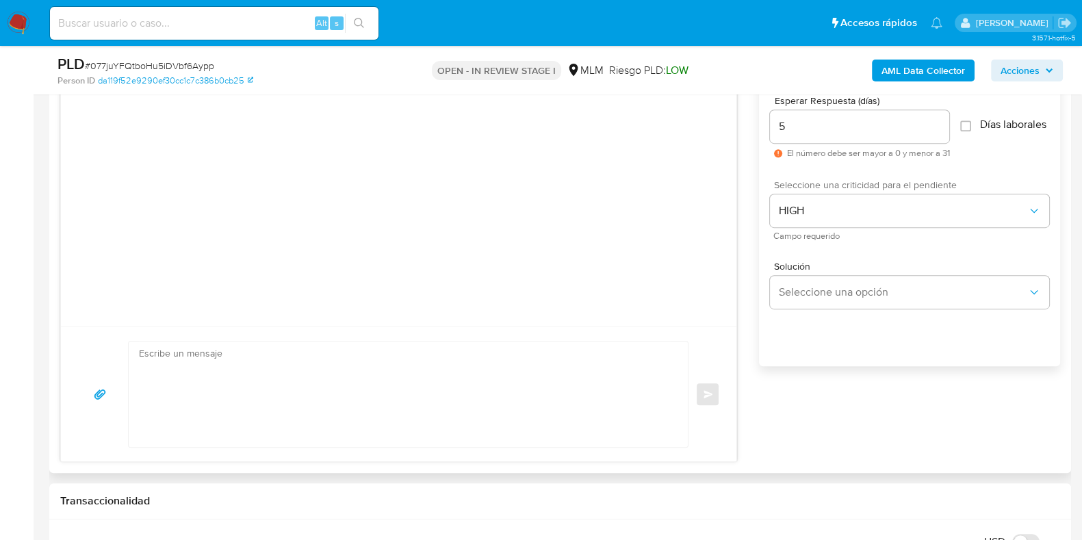
click at [429, 385] on textarea at bounding box center [405, 394] width 532 height 105
paste textarea "Apreciable cliente: Te comentamos que debemos llevar a cabo un proceso de verif…"
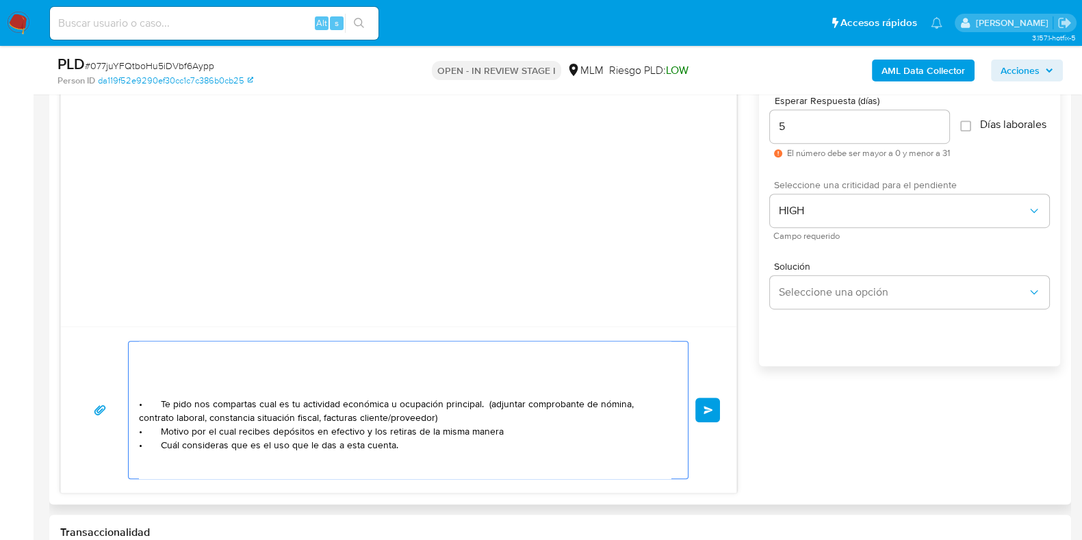
scroll to position [85, 0]
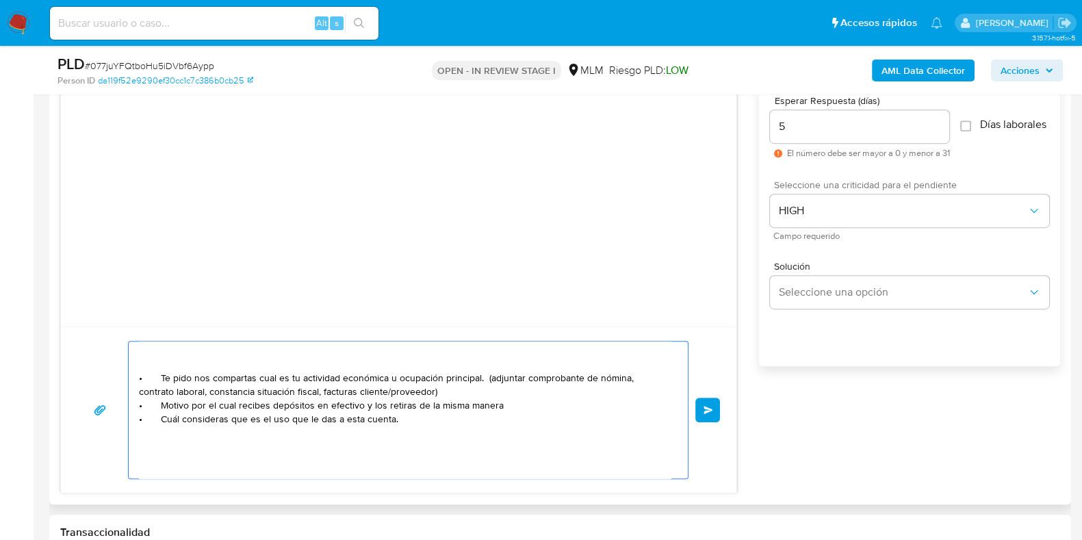
drag, startPoint x: 218, startPoint y: 378, endPoint x: 136, endPoint y: 378, distance: 82.2
click at [136, 378] on div "Apreciable cliente: Te comentamos que debemos llevar a cabo un proceso de verif…" at bounding box center [405, 410] width 553 height 137
click at [449, 394] on textarea "Apreciable cliente: Te comentamos que debemos llevar a cabo un proceso de verif…" at bounding box center [405, 410] width 532 height 137
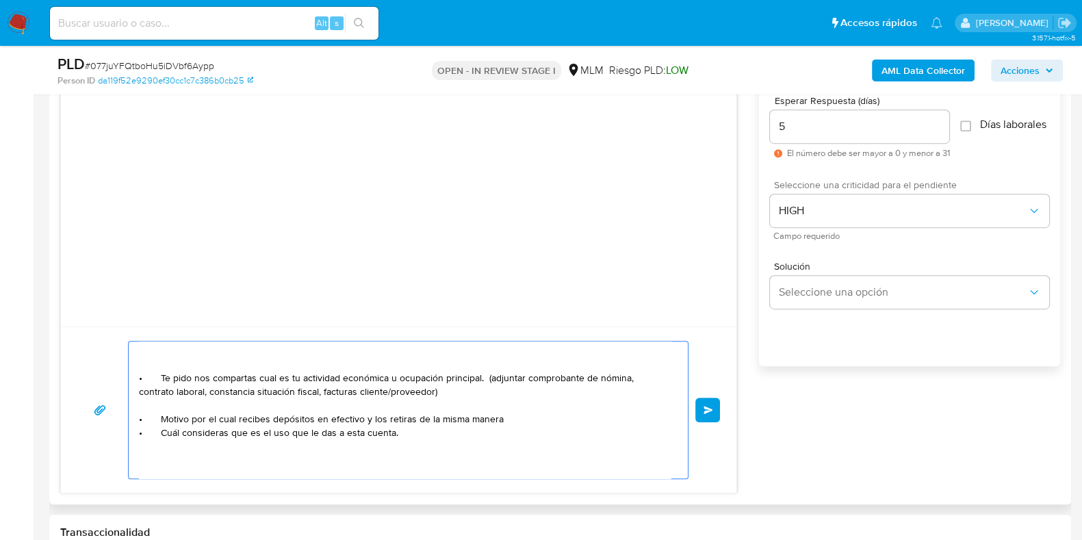
scroll to position [99, 0]
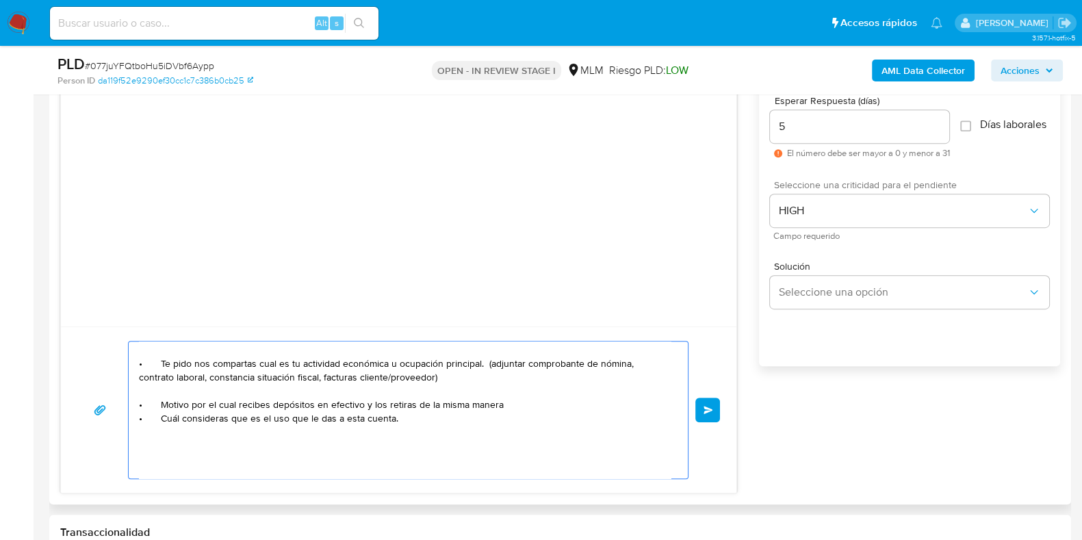
paste textarea "• Te pido nos co"
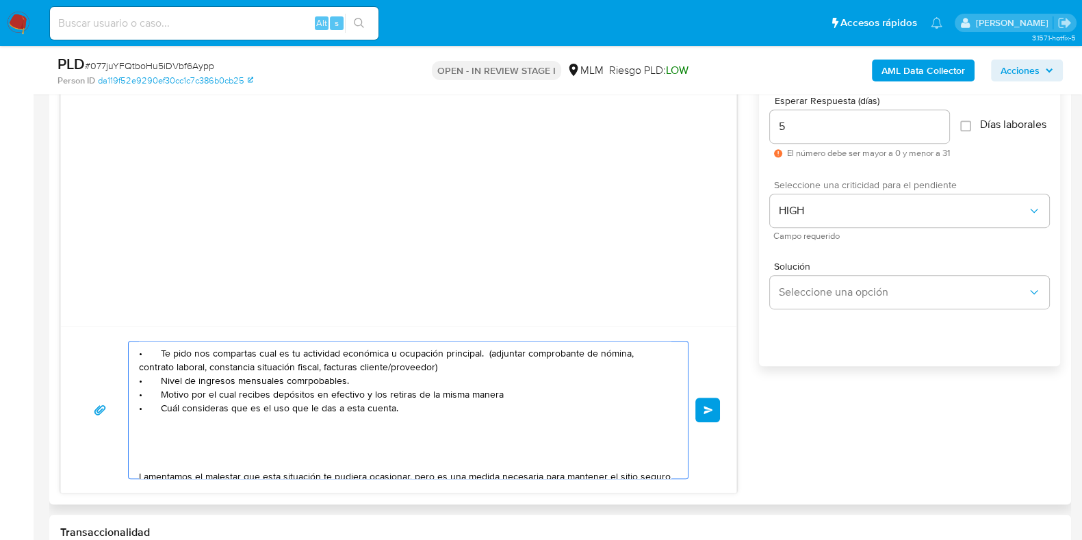
scroll to position [88, 0]
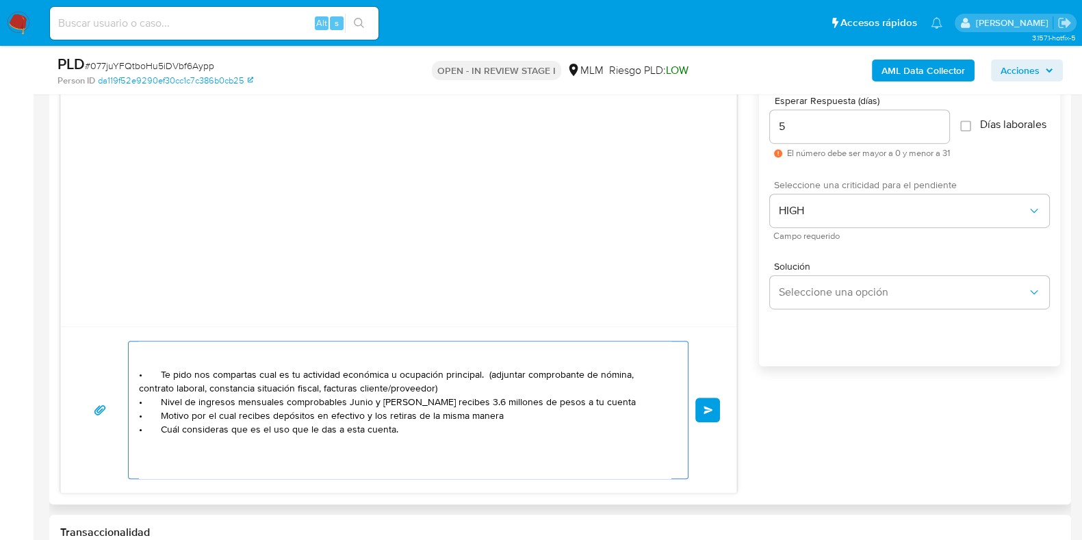
drag, startPoint x: 582, startPoint y: 405, endPoint x: 346, endPoint y: 404, distance: 236.2
click at [346, 404] on textarea "Apreciable cliente: Te comentamos que debemos llevar a cabo un proceso de verif…" at bounding box center [405, 410] width 532 height 137
drag, startPoint x: 533, startPoint y: 417, endPoint x: 269, endPoint y: 418, distance: 263.6
click at [269, 418] on textarea "Apreciable cliente: Te comentamos que debemos llevar a cabo un proceso de verif…" at bounding box center [405, 410] width 532 height 137
paste textarea "Junio y Julio recibes 3.6 millones de pesos a tu cuent"
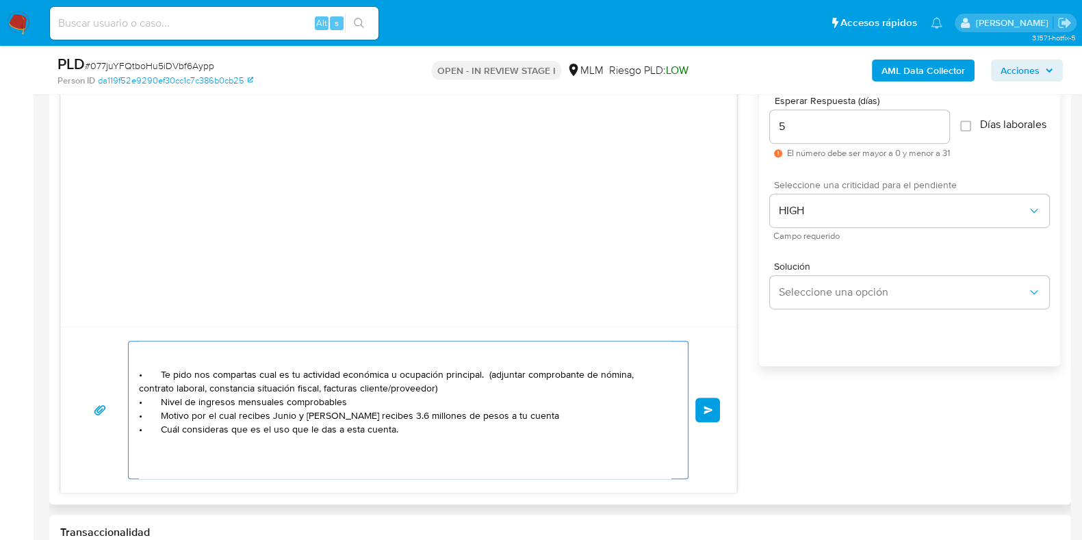
click at [270, 418] on textarea "Apreciable cliente: Te comentamos que debemos llevar a cabo un proceso de verif…" at bounding box center [405, 410] width 532 height 137
click at [424, 411] on textarea "Apreciable cliente: Te comentamos que debemos llevar a cabo un proceso de verif…" at bounding box center [405, 410] width 532 height 137
drag, startPoint x: 214, startPoint y: 411, endPoint x: 140, endPoint y: 419, distance: 74.3
click at [140, 419] on textarea "Apreciable cliente: Te comentamos que debemos llevar a cabo un proceso de verif…" at bounding box center [405, 410] width 532 height 137
click at [565, 420] on textarea "Apreciable cliente: Te comentamos que debemos llevar a cabo un proceso de verif…" at bounding box center [405, 410] width 532 height 137
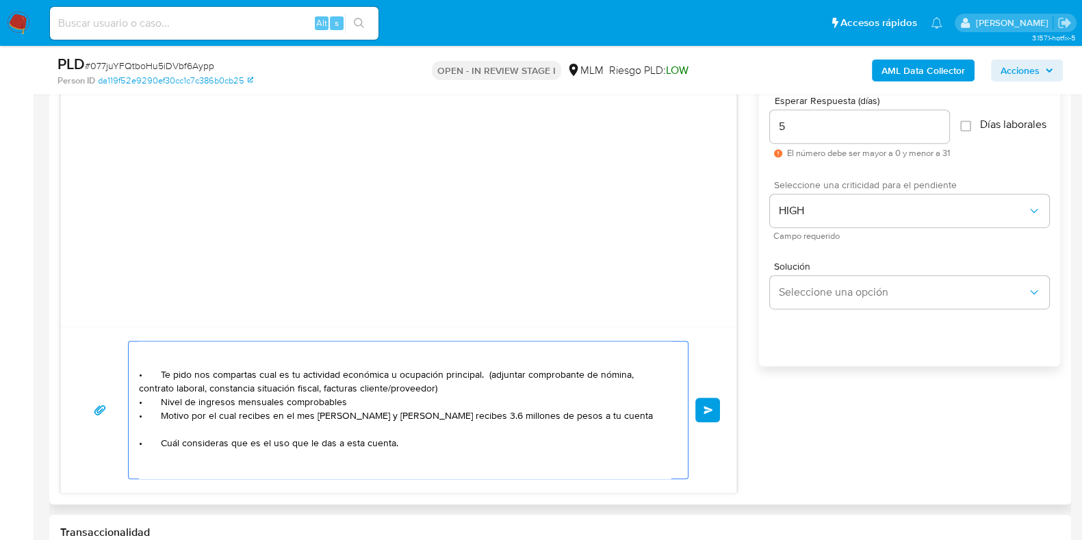
paste textarea "• Motivo por el"
paste textarea "CRISTIAN LEONEL AZUA CALDERON"
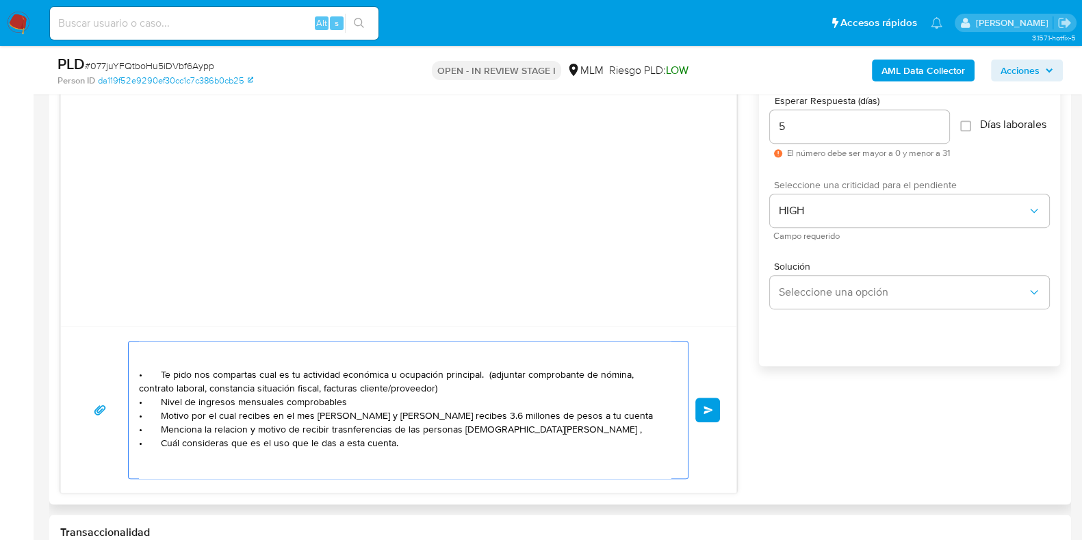
paste textarea "CECILIA JAZMIN DIAZ RODRIGUEZ"
paste textarea "SHEYLA FABIOLA GALAVIZ ESCOBAR"
click at [209, 429] on textarea at bounding box center [405, 410] width 532 height 137
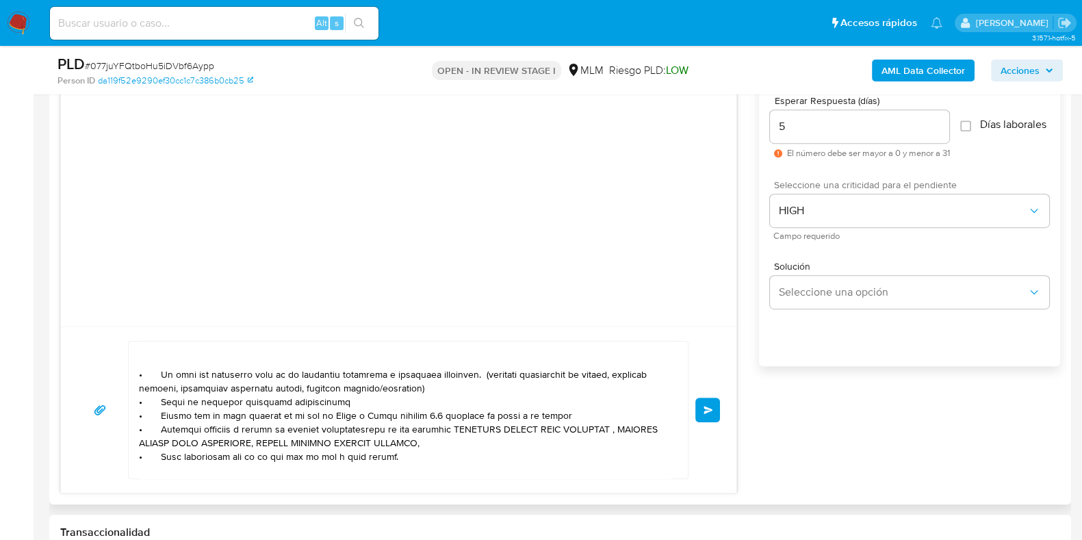
click at [432, 451] on textarea at bounding box center [405, 410] width 532 height 137
click at [435, 446] on textarea at bounding box center [405, 410] width 532 height 137
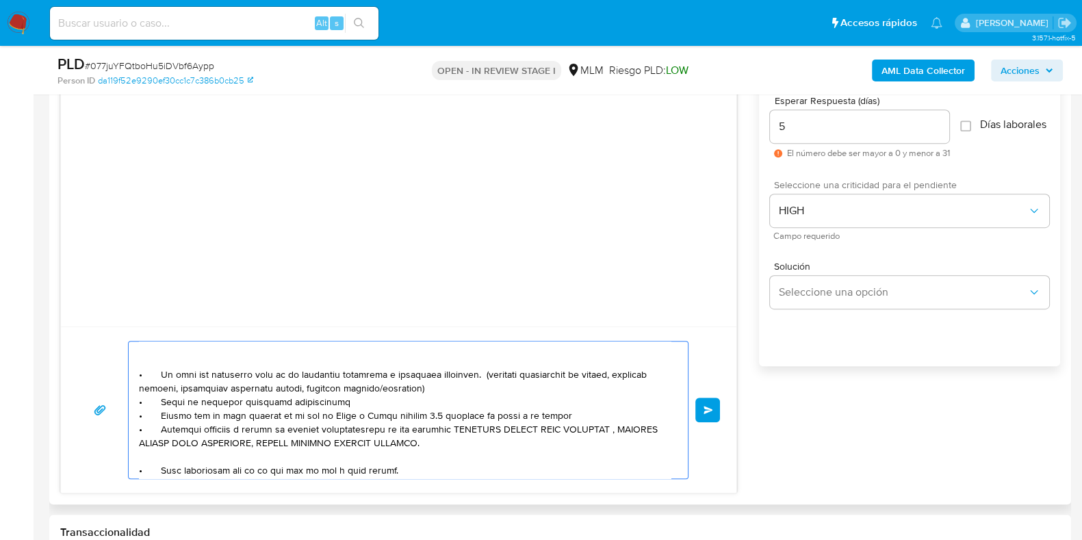
drag, startPoint x: 263, startPoint y: 418, endPoint x: 138, endPoint y: 412, distance: 124.8
click at [139, 412] on textarea at bounding box center [405, 410] width 532 height 137
click at [152, 457] on textarea at bounding box center [405, 410] width 532 height 137
paste textarea "• Motivo por el cual recibe"
click at [381, 455] on textarea at bounding box center [405, 410] width 532 height 137
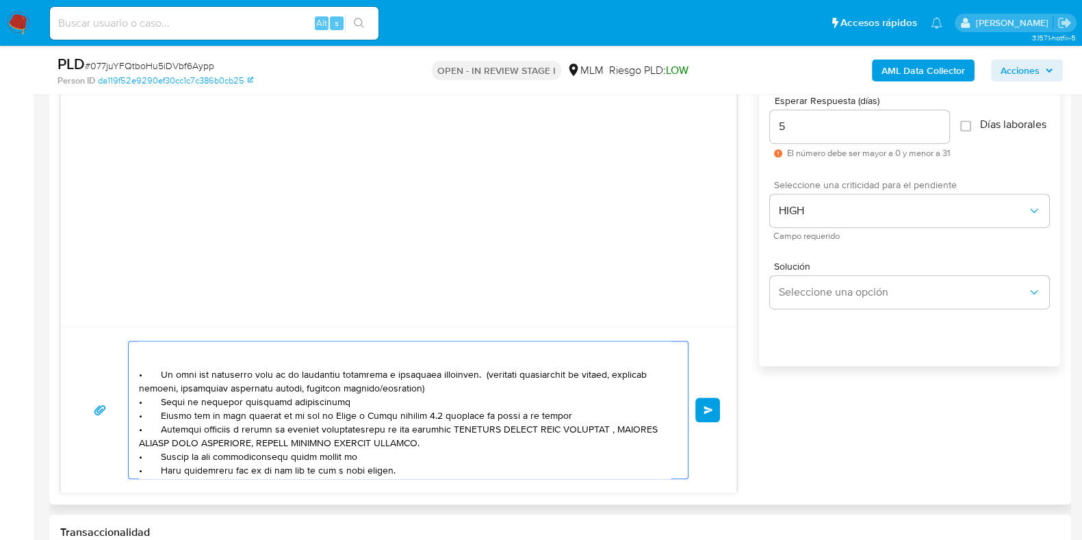
paste textarea "Cristian Azua"
type textarea "Apreciable cliente: Te comentamos que debemos llevar a cabo un proceso de verif…"
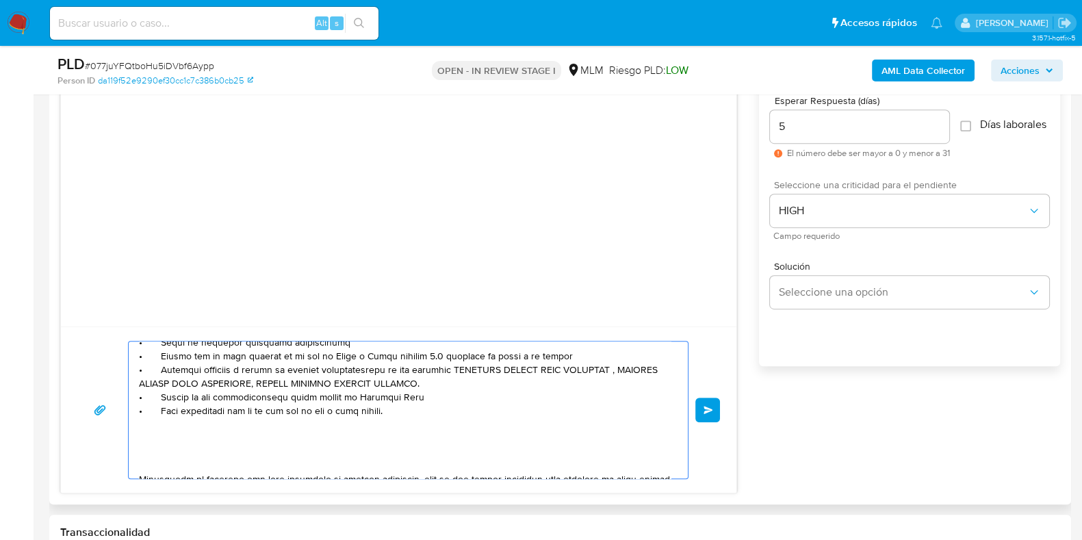
scroll to position [174, 0]
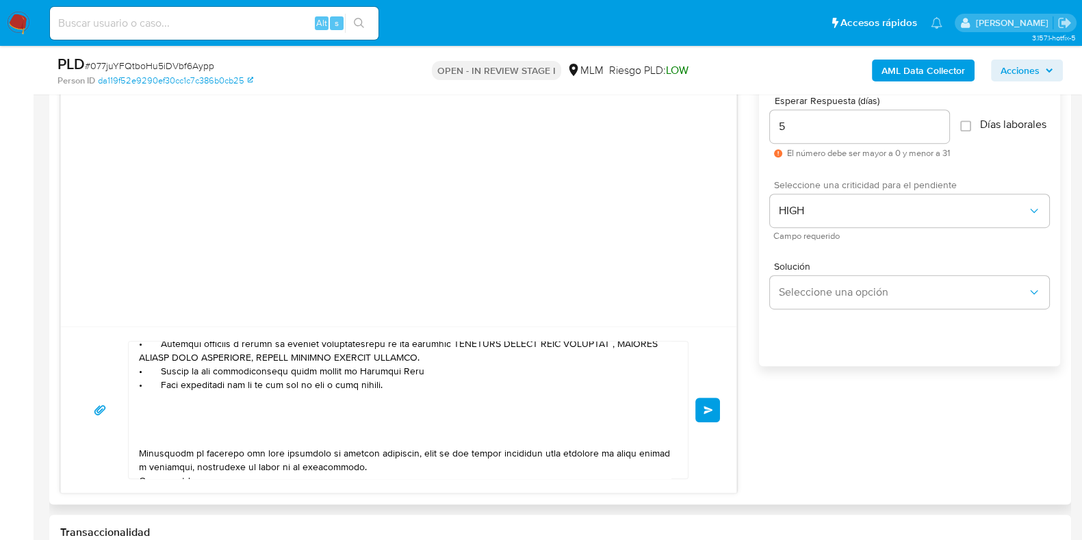
click at [711, 410] on span "Enviar" at bounding box center [709, 410] width 10 height 8
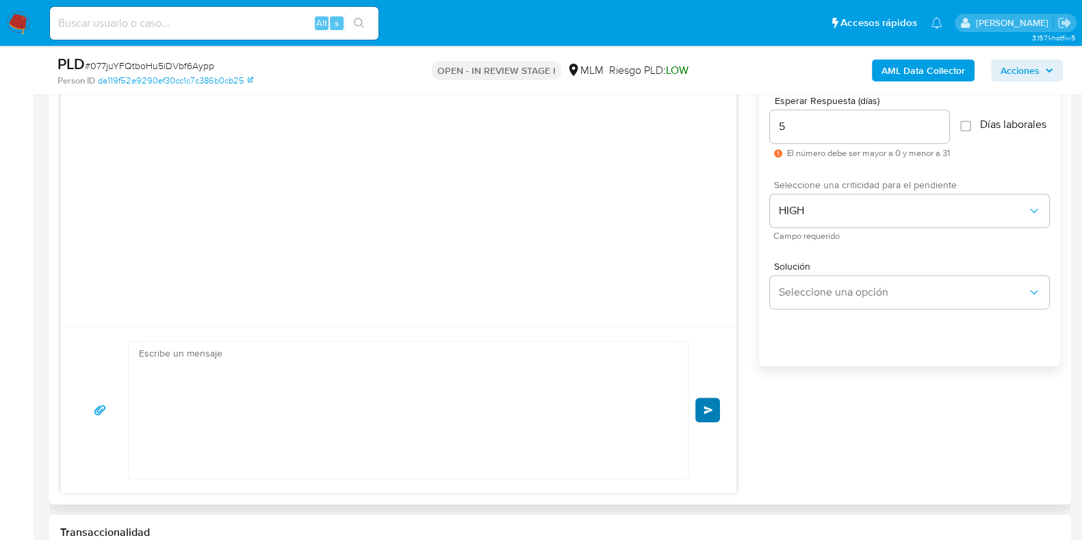
scroll to position [198, 0]
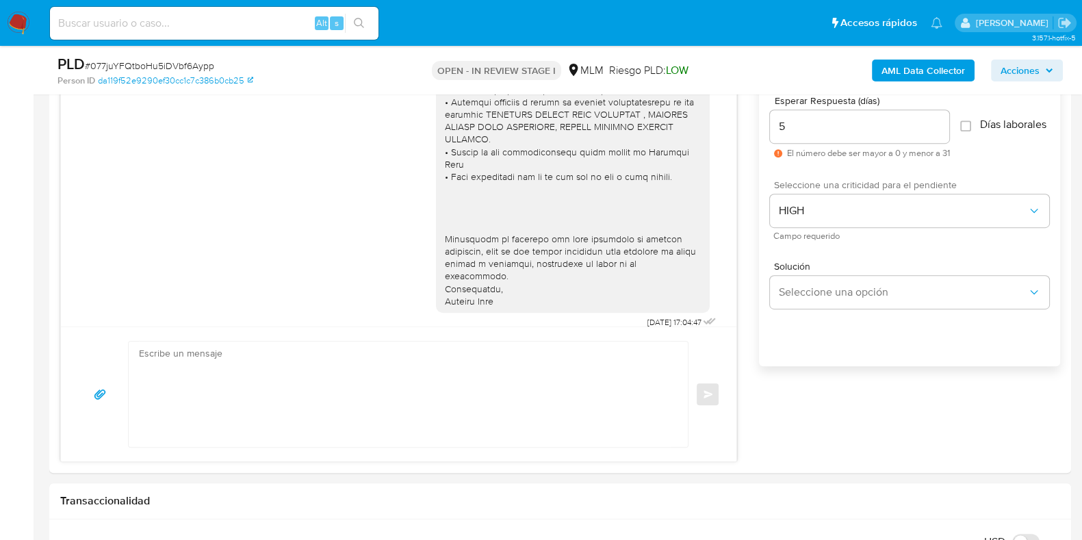
click at [164, 65] on span "# 077juYFQtboHu5iDVbf6Aypp" at bounding box center [149, 66] width 129 height 14
copy span "077juYFQtboHu5iDVbf6Aypp"
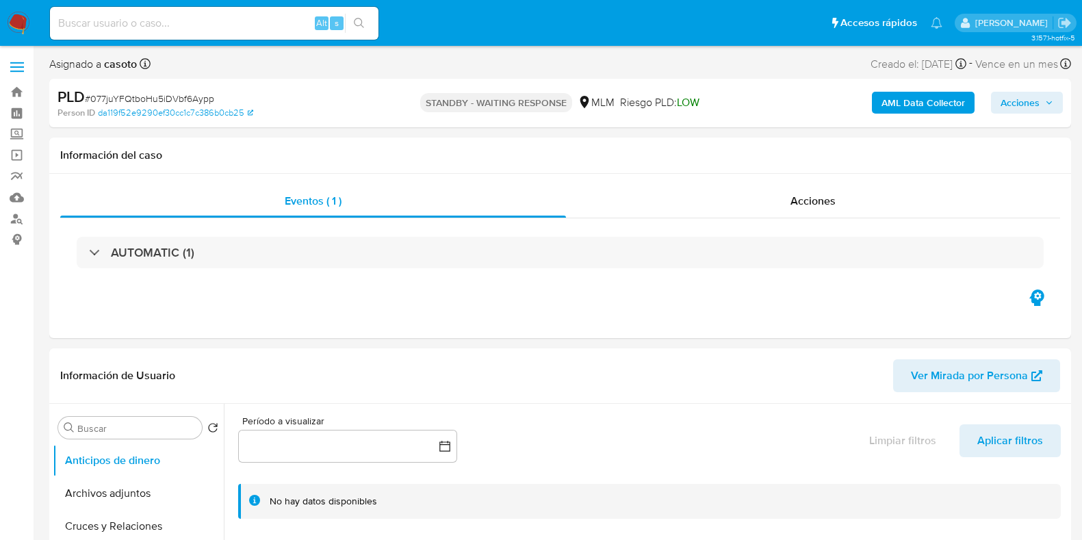
select select "10"
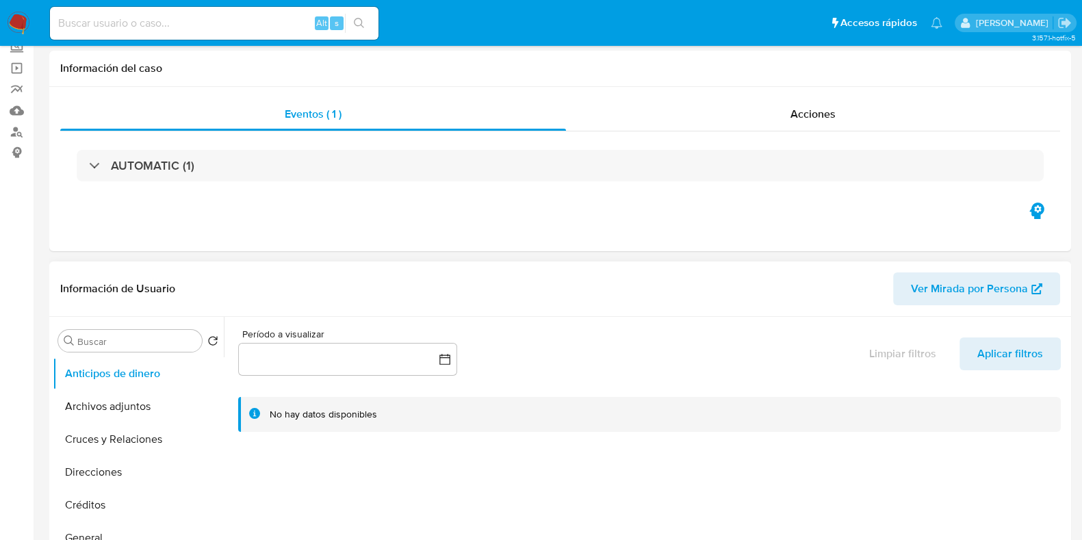
scroll to position [170, 0]
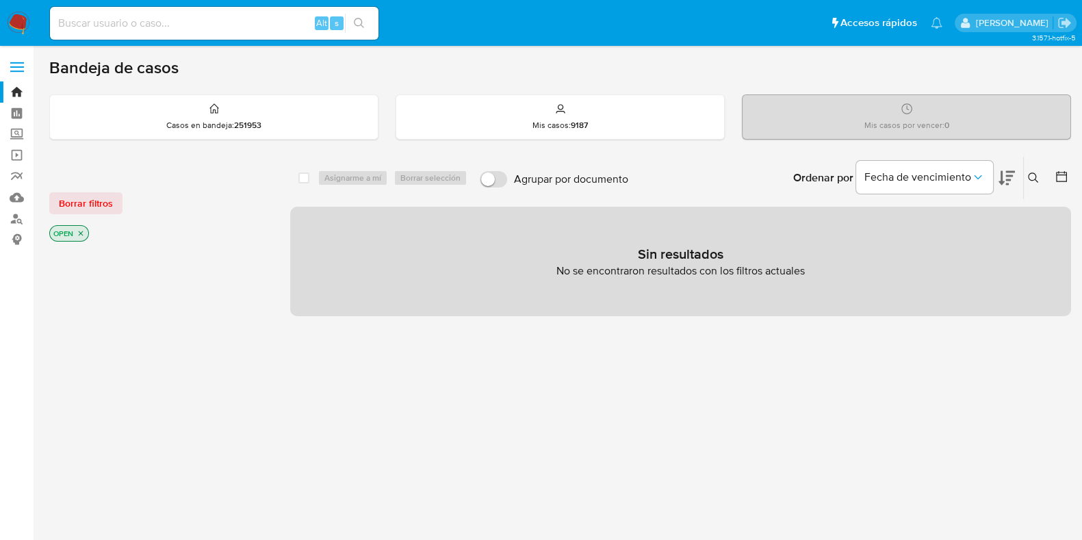
click at [1030, 177] on icon at bounding box center [1033, 178] width 11 height 11
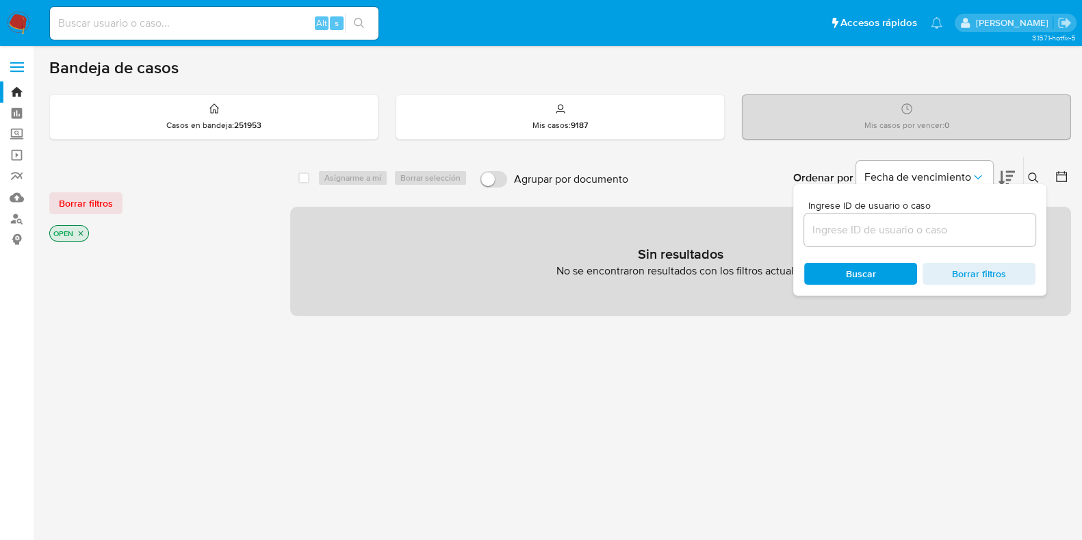
click at [941, 238] on input at bounding box center [919, 230] width 231 height 18
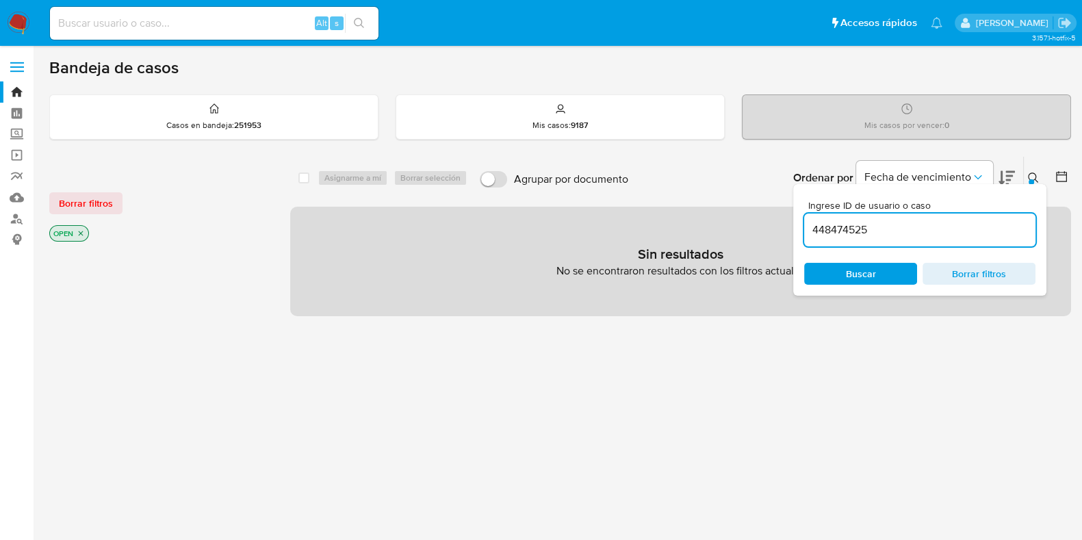
type input "448474525"
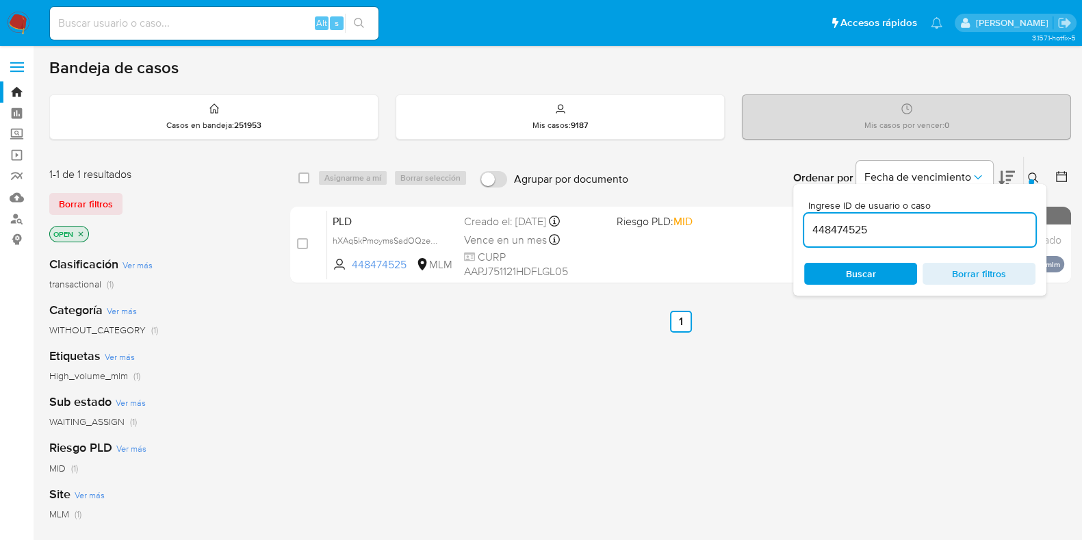
click at [1026, 178] on button at bounding box center [1035, 178] width 23 height 16
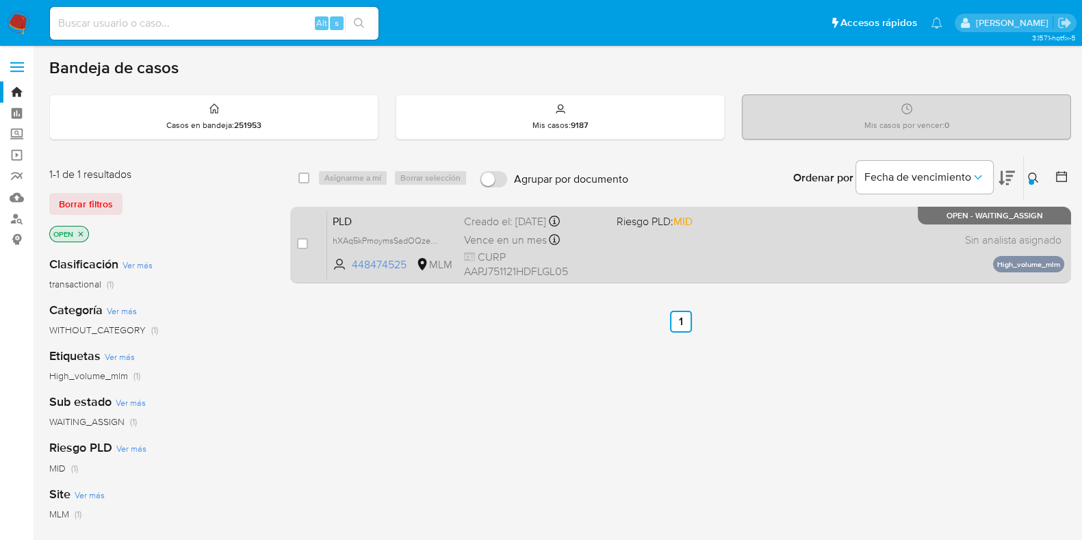
click at [861, 244] on div "PLD hXAq5kPmoymsSadOQzeUKKSK 448474525 MLM Riesgo PLD: MID Creado el: 12/08/202…" at bounding box center [695, 244] width 737 height 69
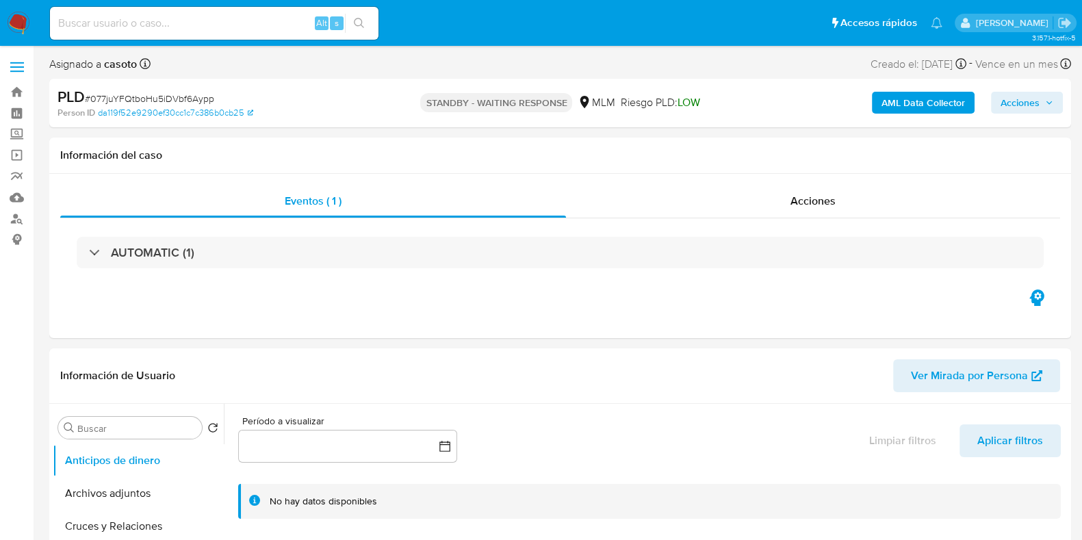
select select "10"
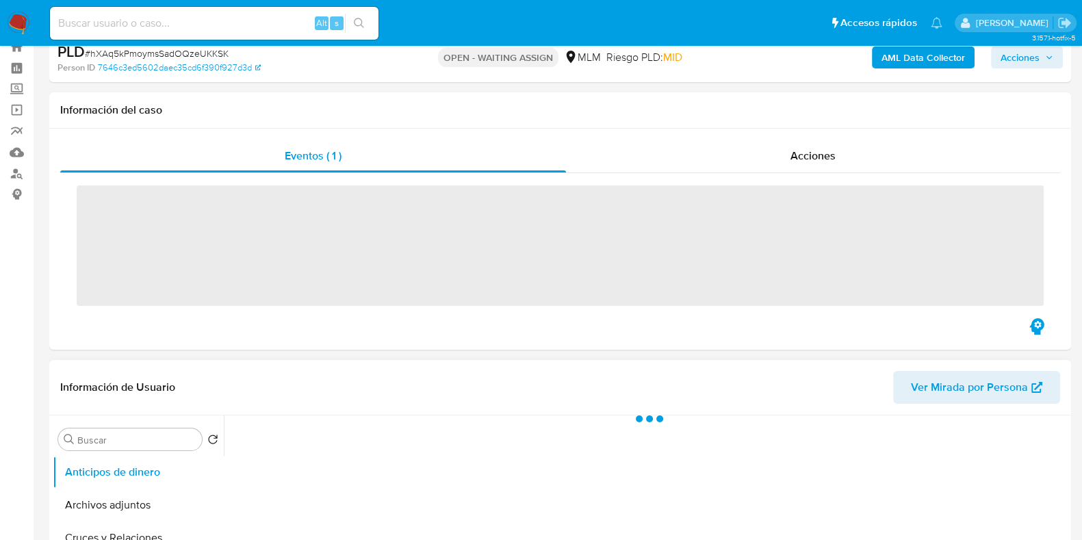
scroll to position [85, 0]
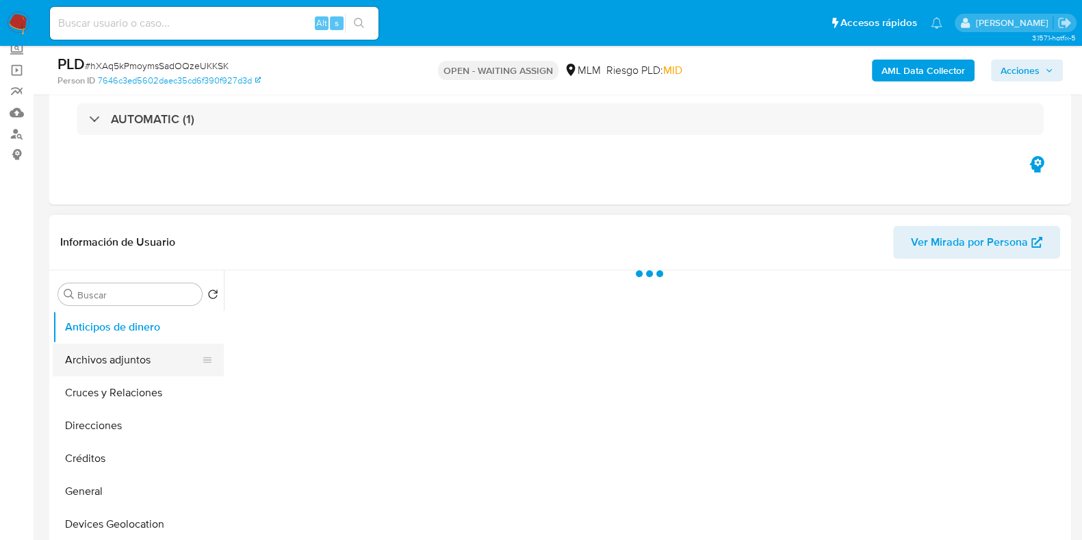
click at [131, 354] on button "Archivos adjuntos" at bounding box center [133, 360] width 160 height 33
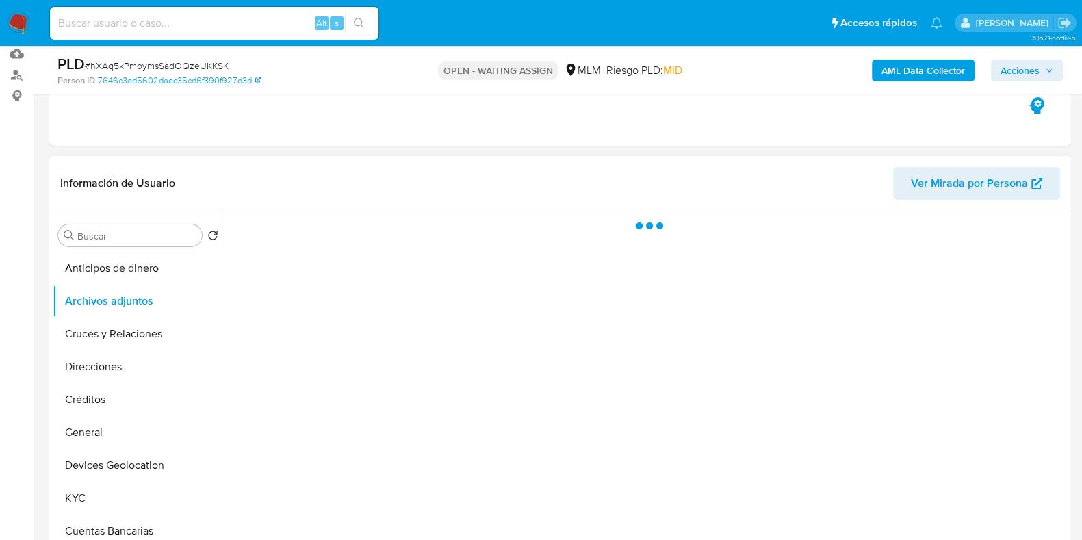
scroll to position [170, 0]
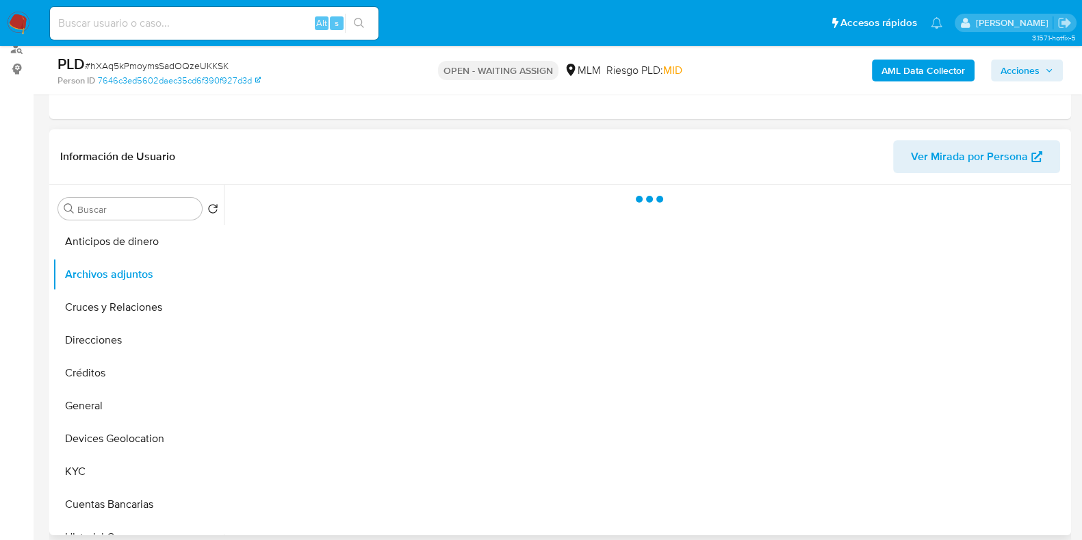
select select "10"
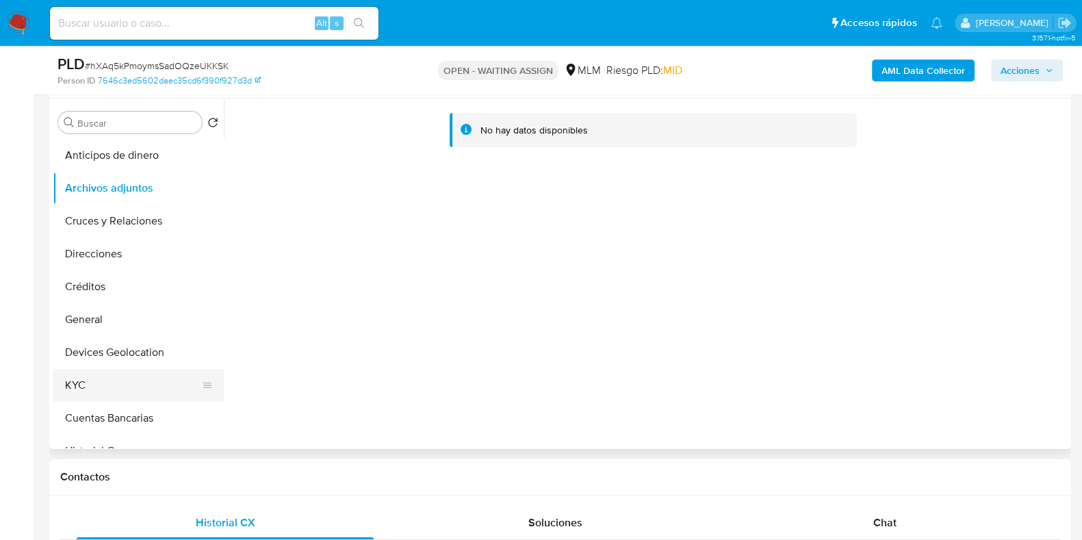
click at [144, 386] on button "KYC" at bounding box center [133, 385] width 160 height 33
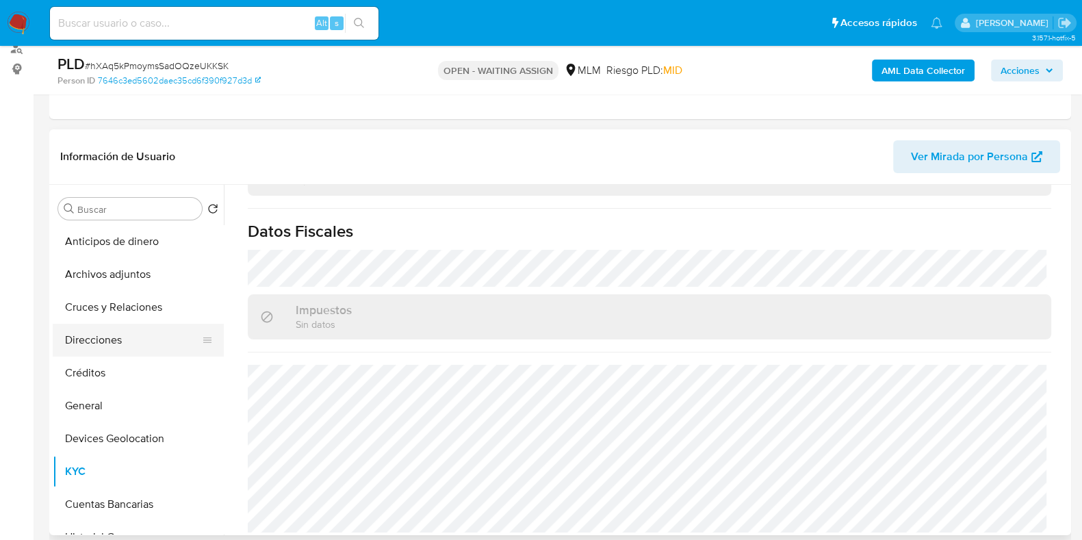
click at [122, 346] on button "Direcciones" at bounding box center [133, 340] width 160 height 33
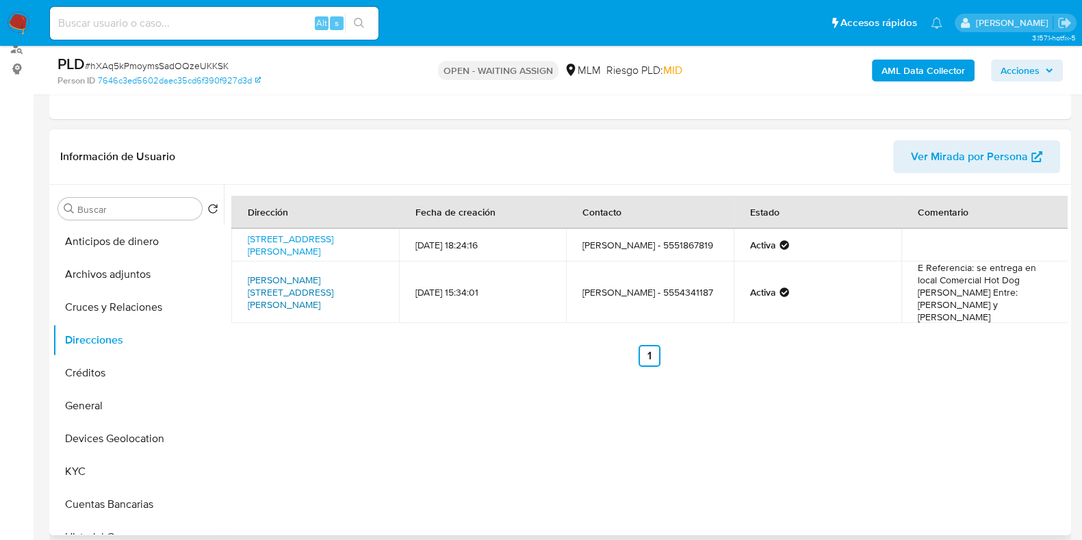
click at [297, 281] on link "[PERSON_NAME][STREET_ADDRESS][PERSON_NAME]" at bounding box center [291, 292] width 86 height 38
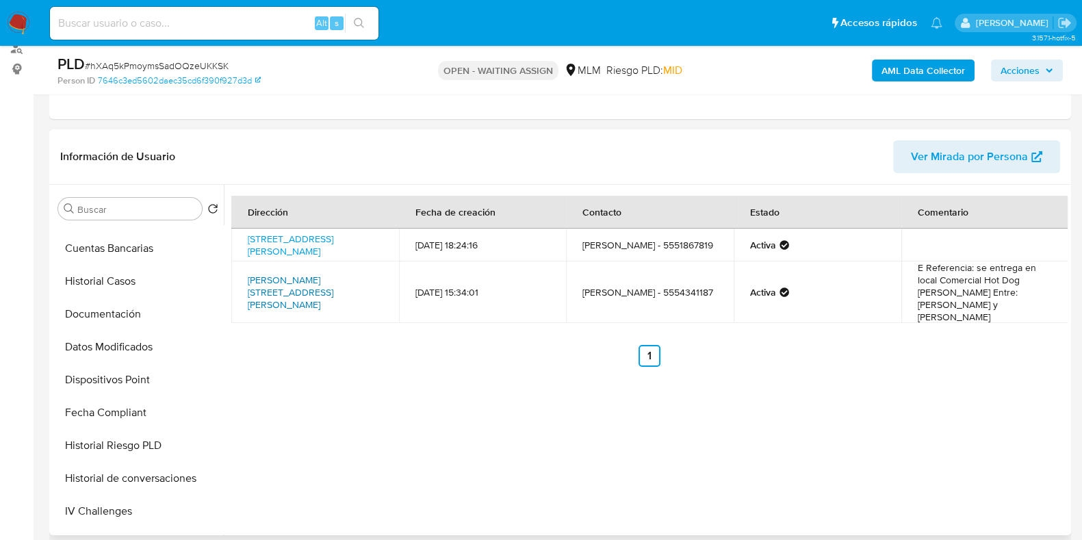
scroll to position [170, 0]
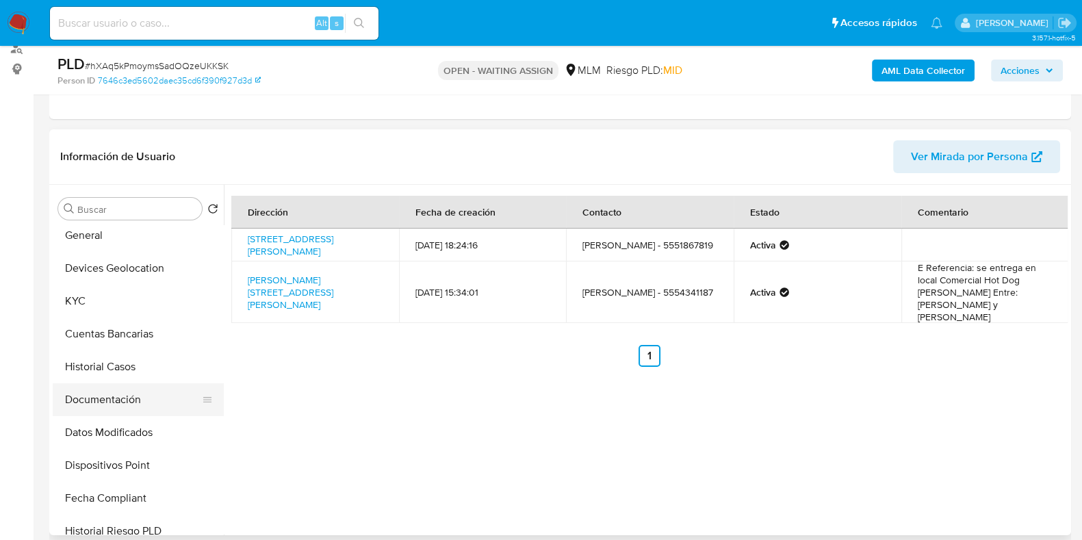
click at [110, 404] on button "Documentación" at bounding box center [133, 399] width 160 height 33
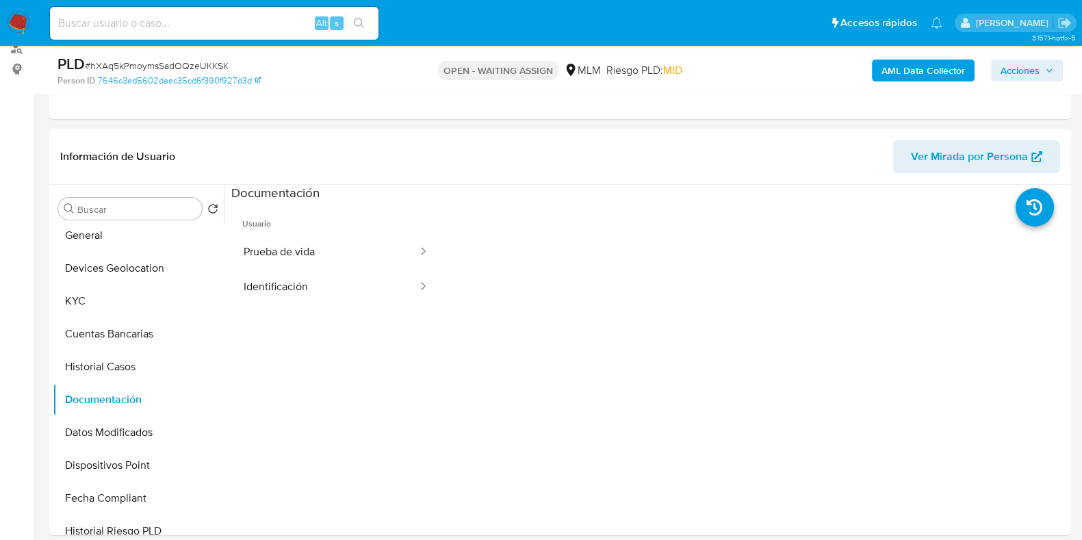
click at [305, 246] on button "Prueba de vida" at bounding box center [325, 252] width 188 height 35
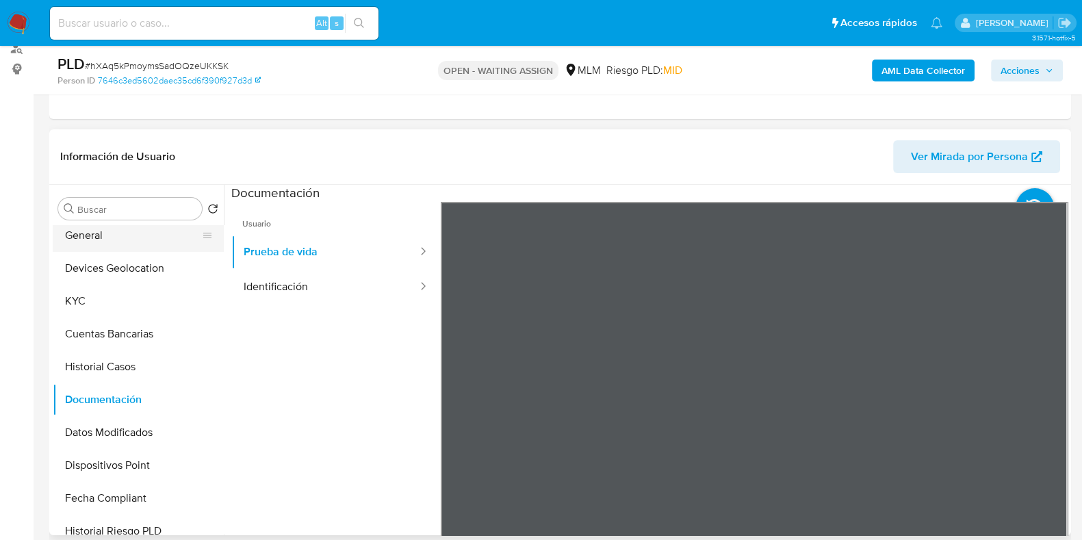
click at [91, 242] on button "General" at bounding box center [133, 235] width 160 height 33
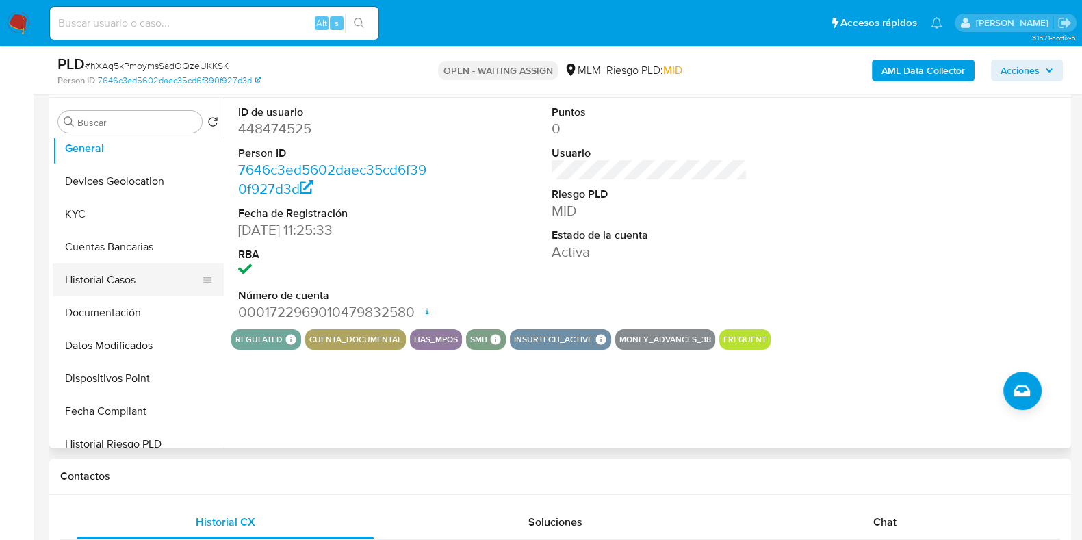
scroll to position [257, 0]
click at [89, 214] on button "KYC" at bounding box center [133, 215] width 160 height 33
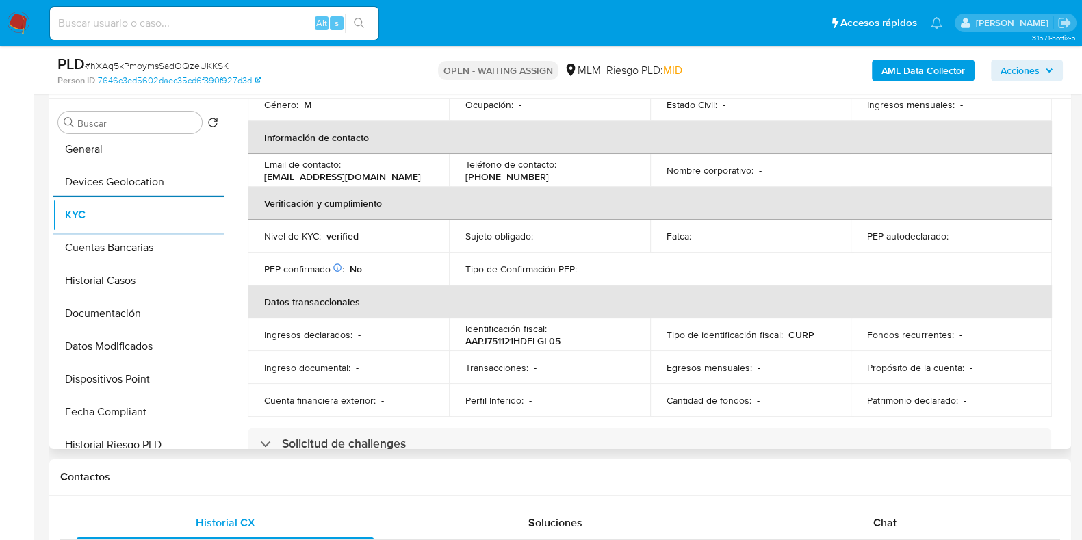
scroll to position [0, 0]
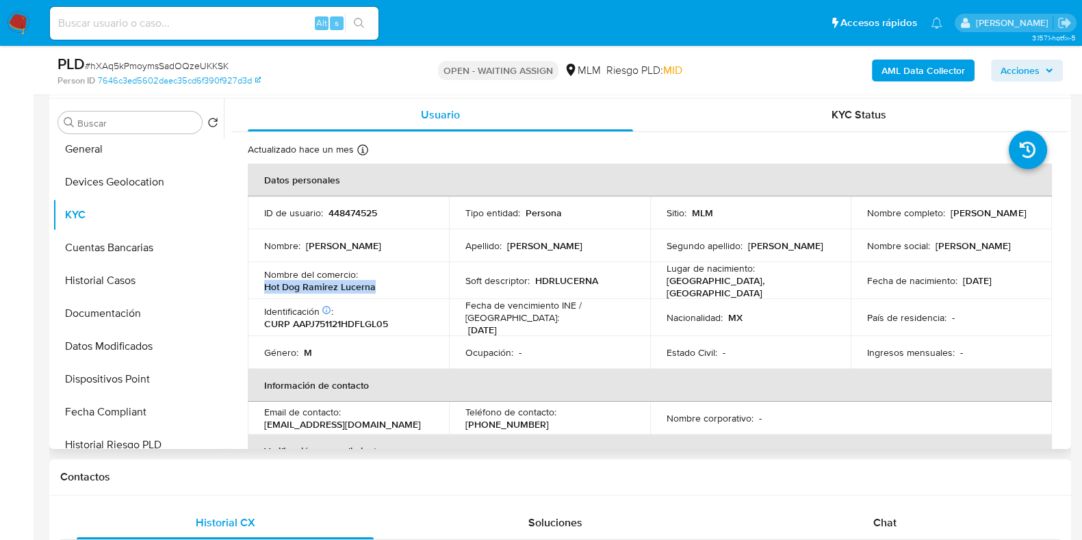
drag, startPoint x: 392, startPoint y: 288, endPoint x: 257, endPoint y: 283, distance: 135.7
click at [257, 283] on td "Nombre del comercio : Hot Dog [PERSON_NAME]" at bounding box center [348, 280] width 201 height 37
copy p "Hot Dog Ramirez Lucerna"
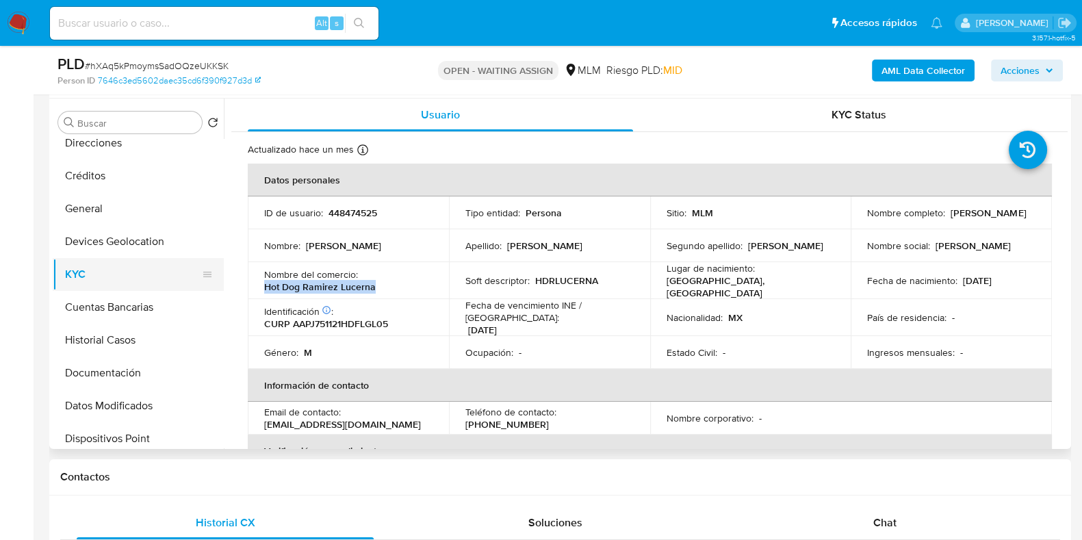
scroll to position [85, 0]
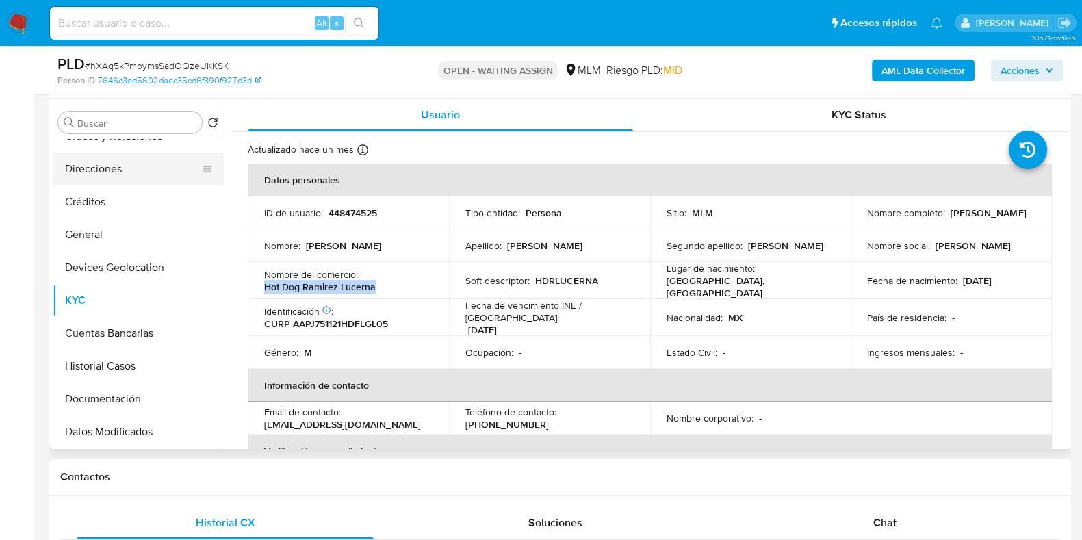
click at [109, 172] on button "Direcciones" at bounding box center [133, 169] width 160 height 33
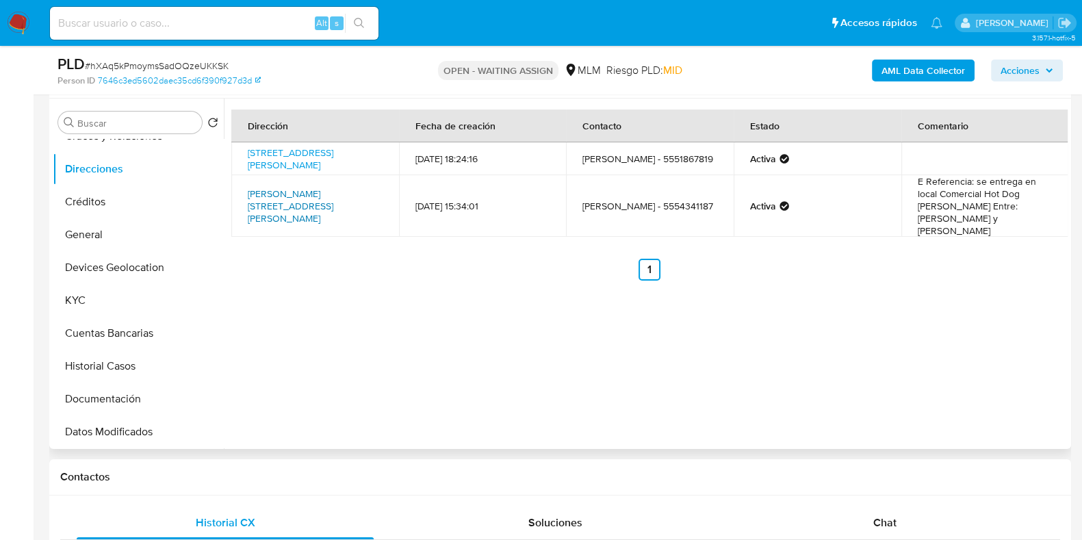
click at [270, 196] on link "[PERSON_NAME][STREET_ADDRESS][PERSON_NAME]" at bounding box center [291, 206] width 86 height 38
